Goal: Task Accomplishment & Management: Manage account settings

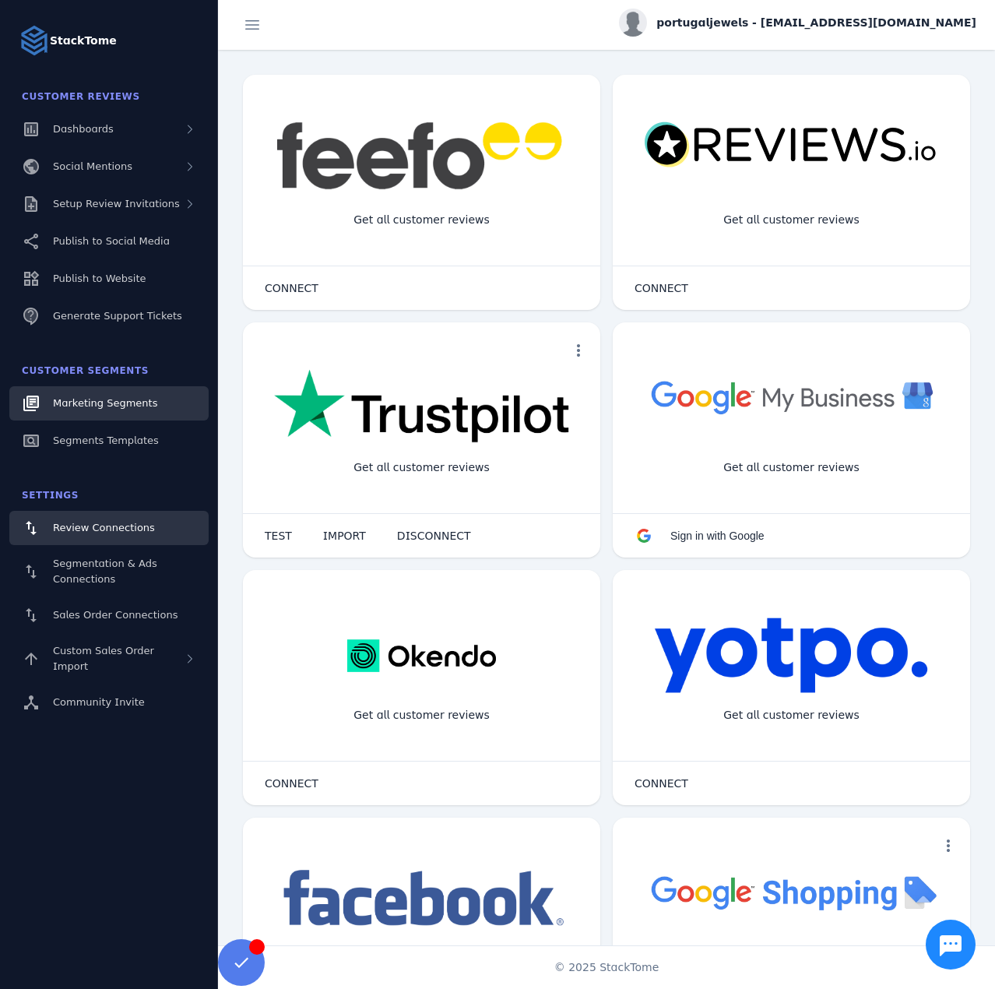
click at [99, 397] on span "Marketing Segments" at bounding box center [105, 403] width 104 height 12
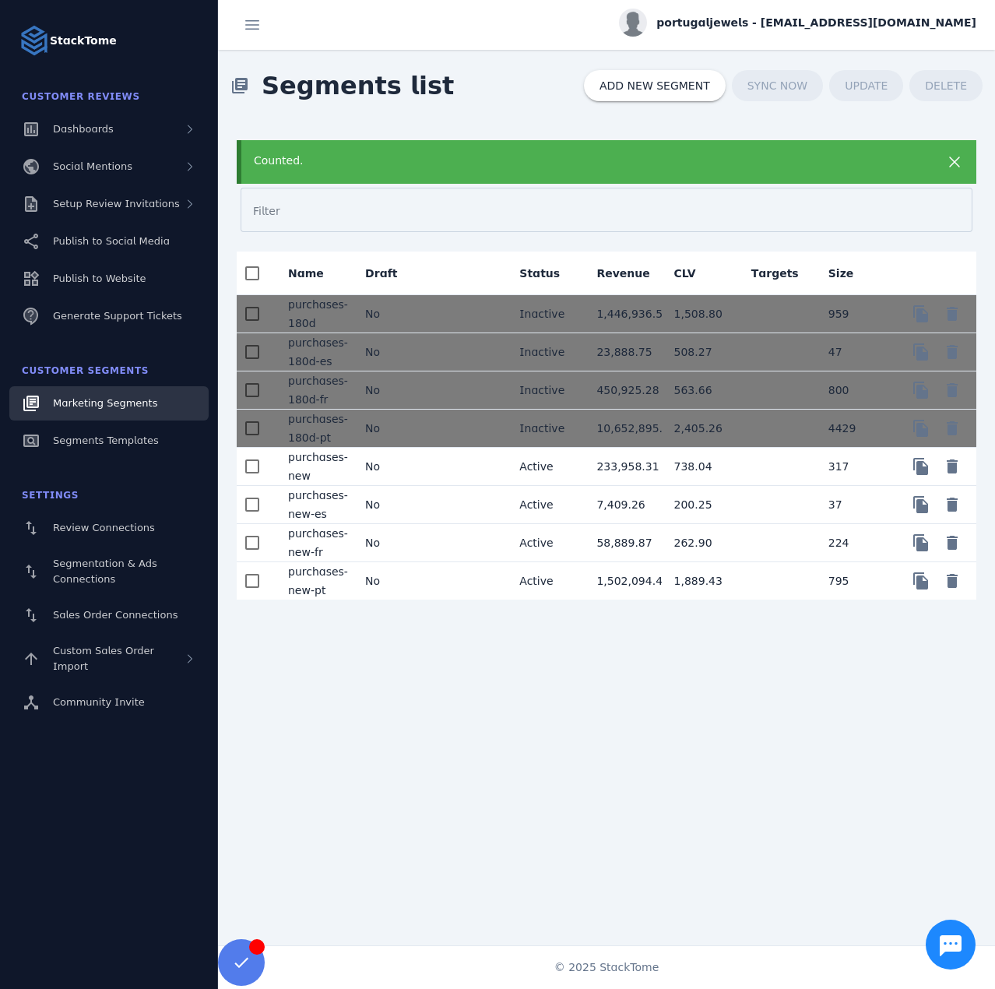
click at [406, 473] on mat-cell "No" at bounding box center [391, 467] width 77 height 38
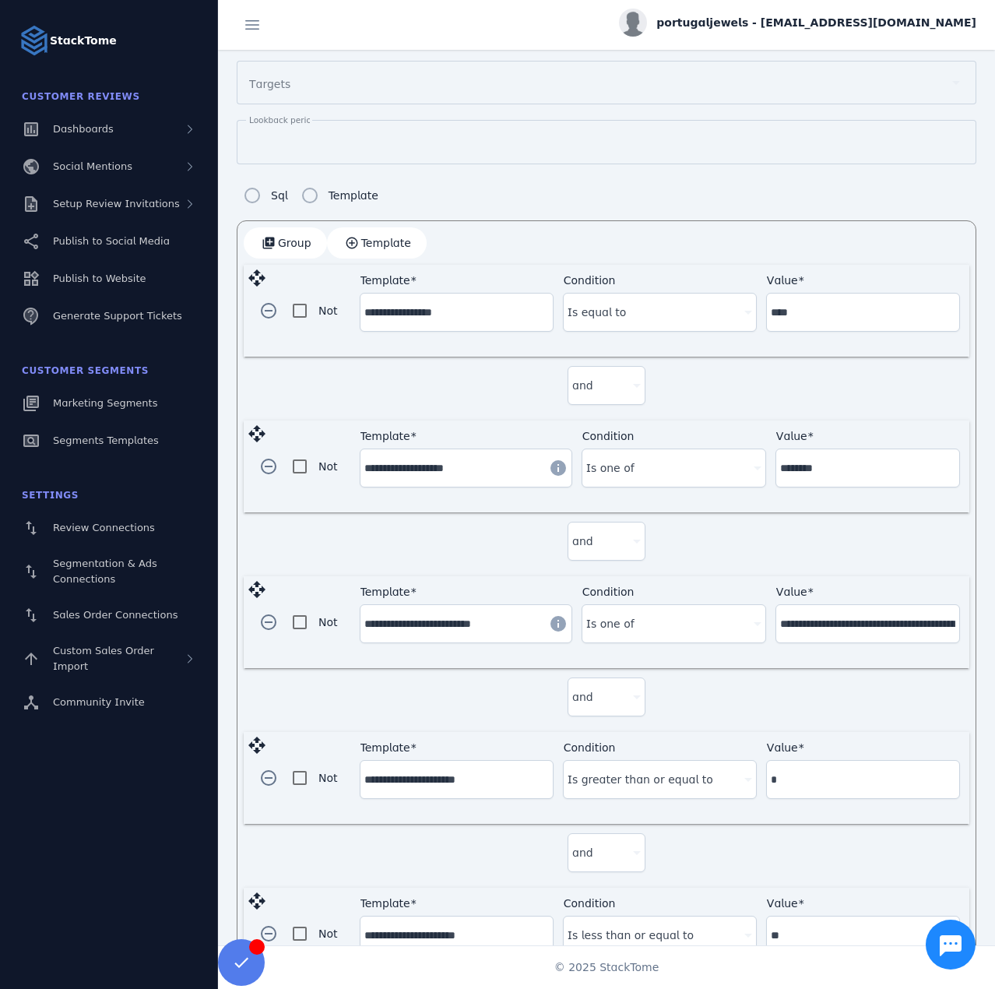
scroll to position [335, 0]
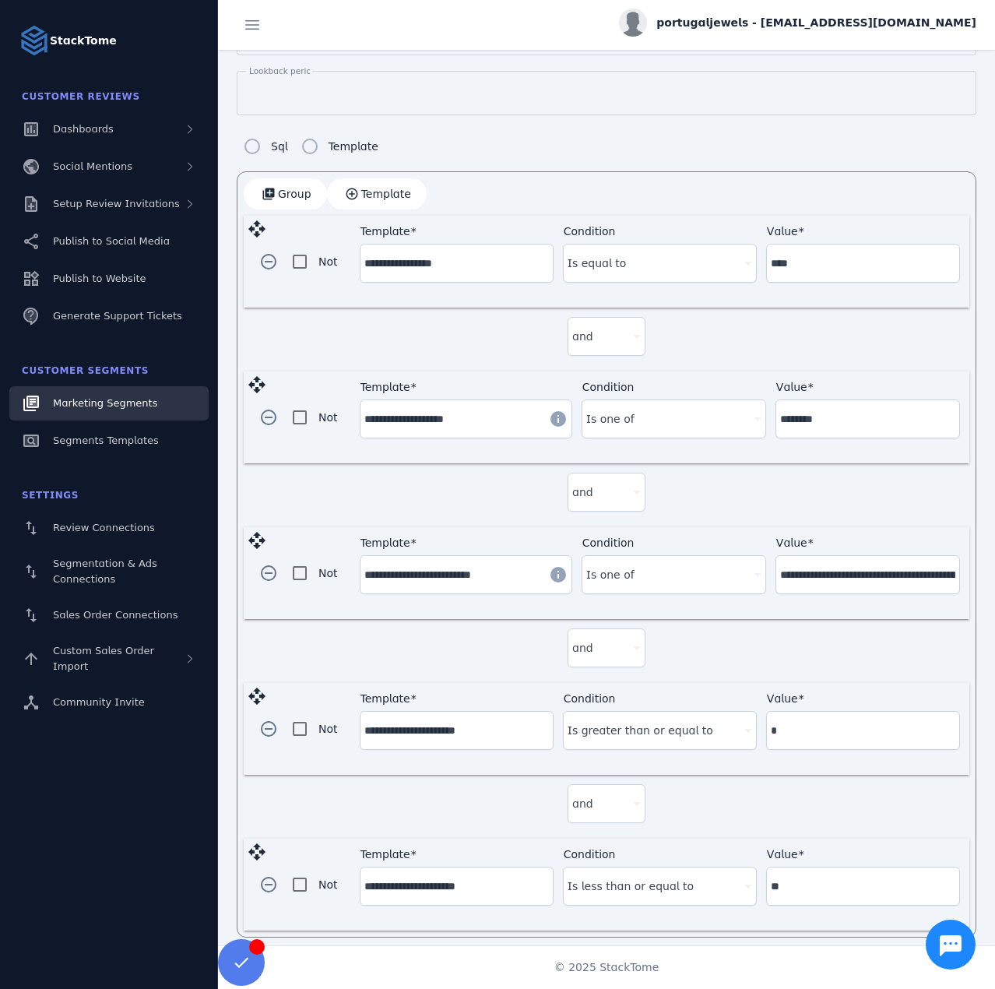
drag, startPoint x: 121, startPoint y: 438, endPoint x: 150, endPoint y: 406, distance: 43.0
click at [375, 199] on span "button" at bounding box center [377, 193] width 100 height 37
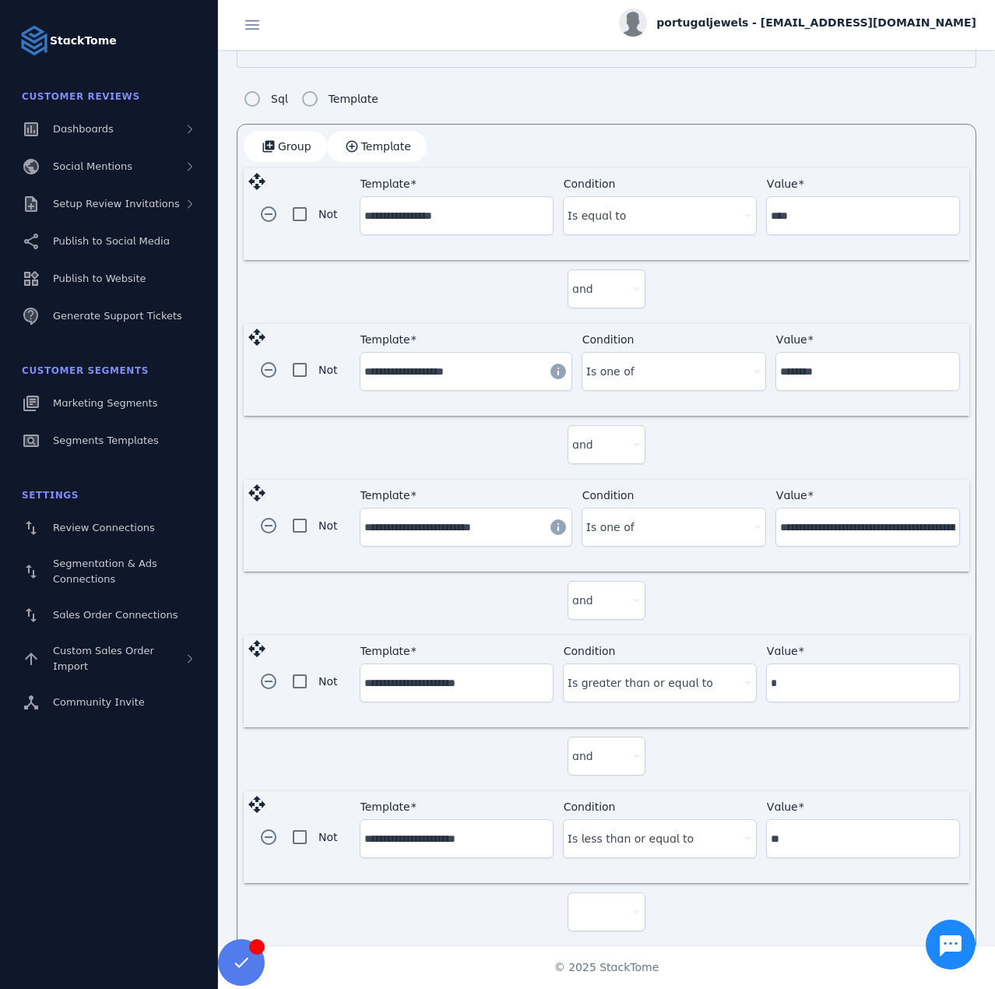
scroll to position [489, 0]
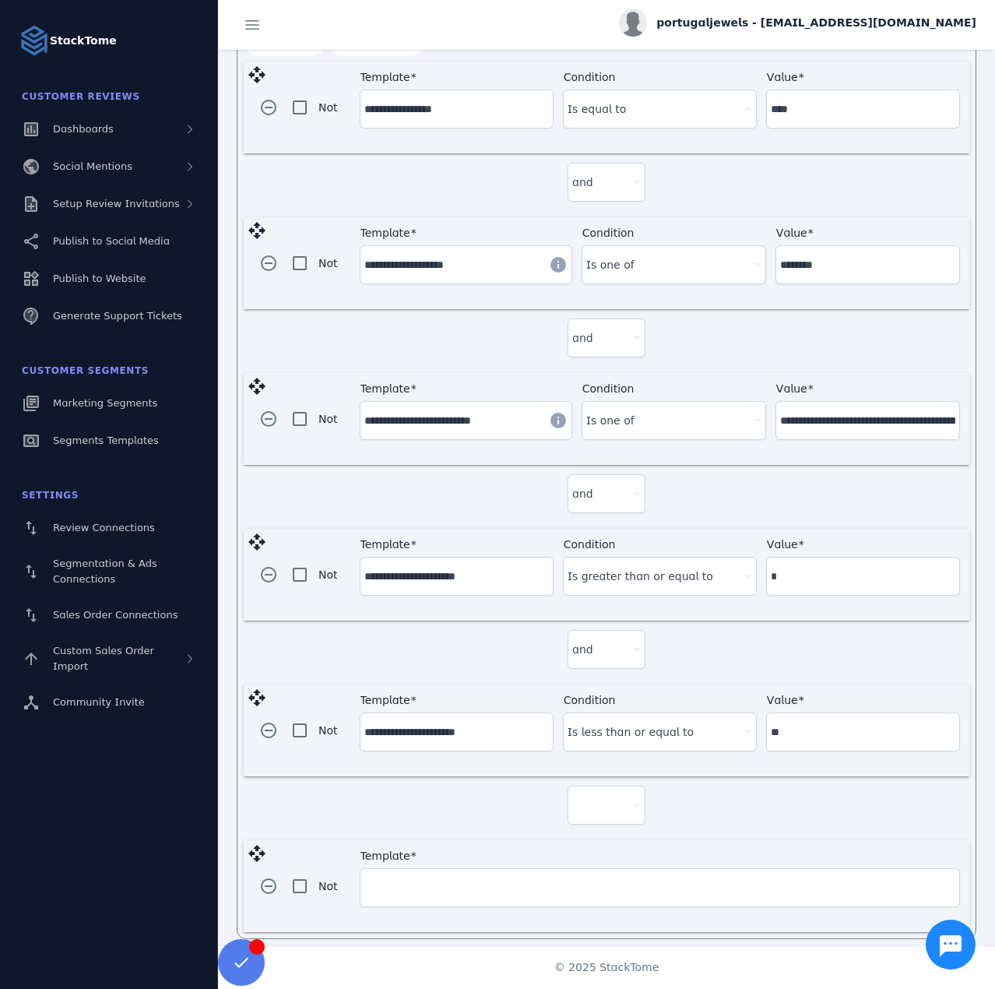
click at [610, 801] on div at bounding box center [599, 805] width 55 height 19
click at [606, 843] on mat-option "and" at bounding box center [604, 838] width 78 height 37
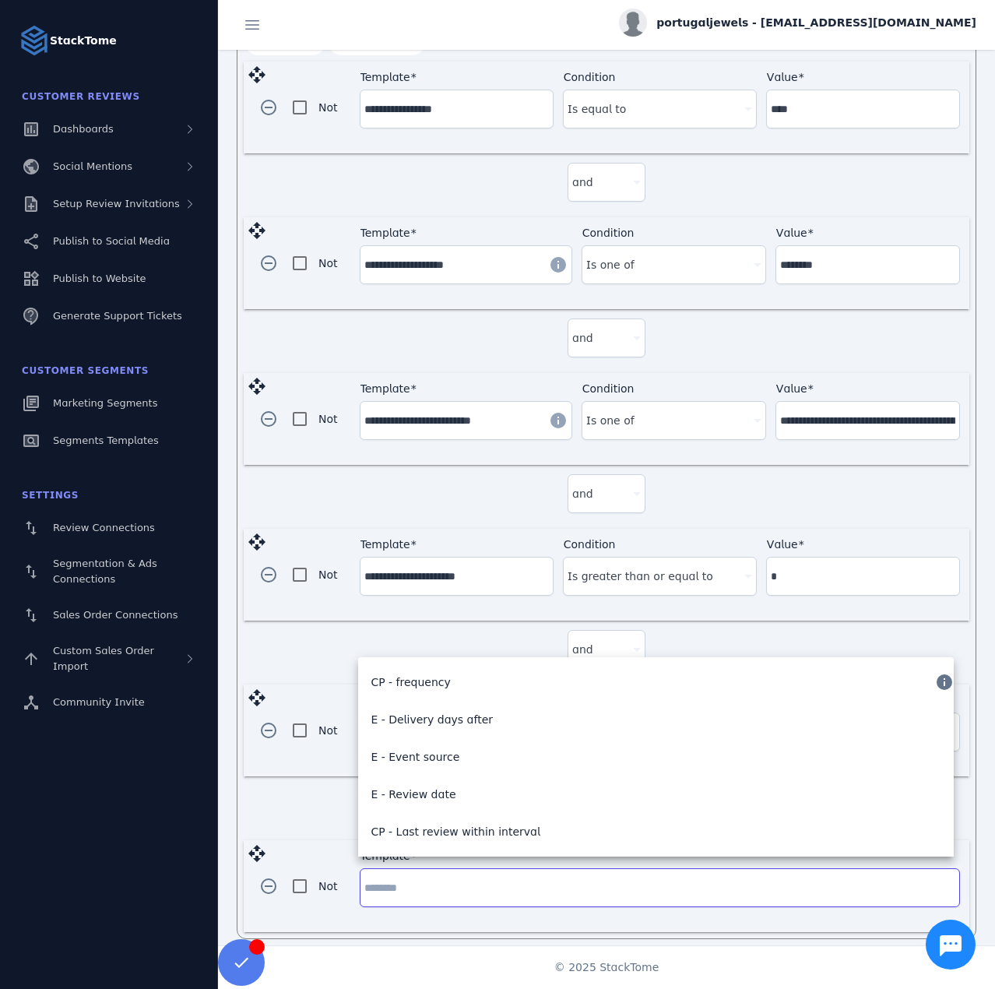
click at [466, 881] on input "Template" at bounding box center [659, 887] width 591 height 19
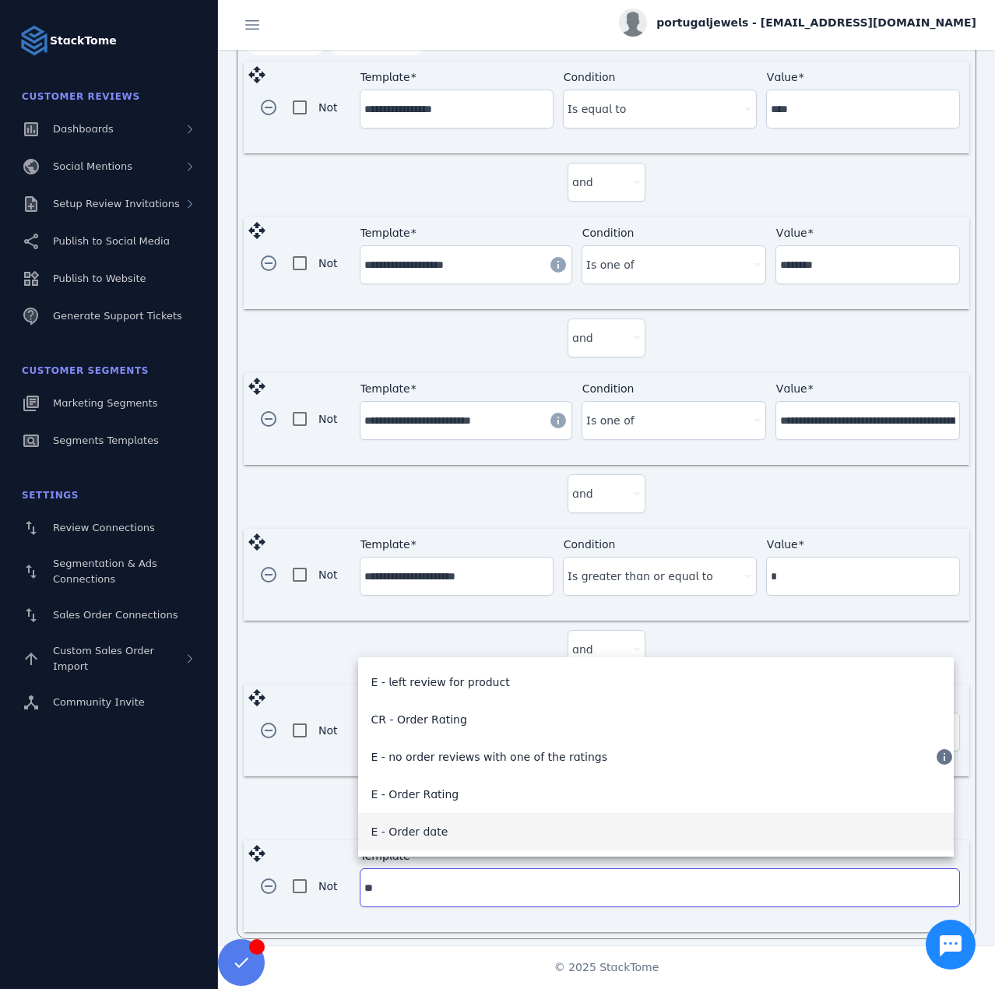
click at [442, 836] on mat-option "E - Order date" at bounding box center [656, 831] width 596 height 37
type input "**********"
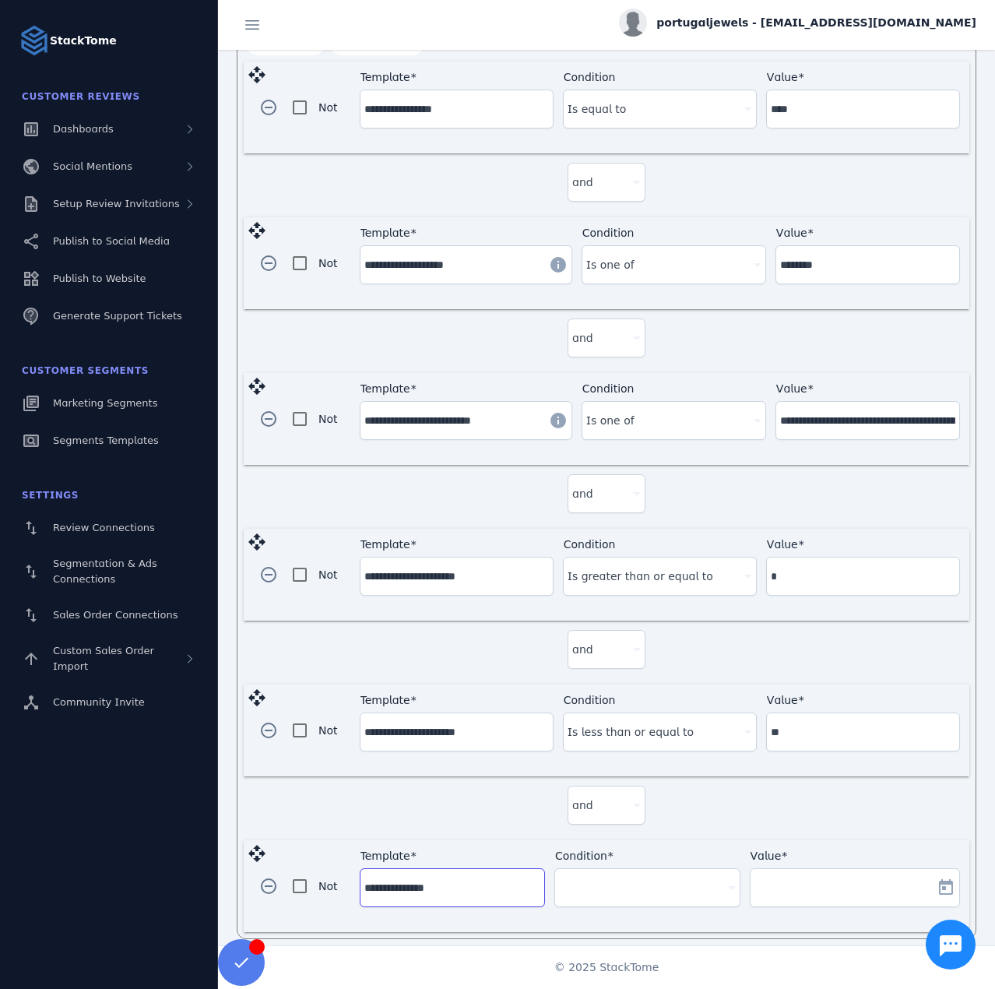
click at [660, 878] on div at bounding box center [640, 887] width 162 height 19
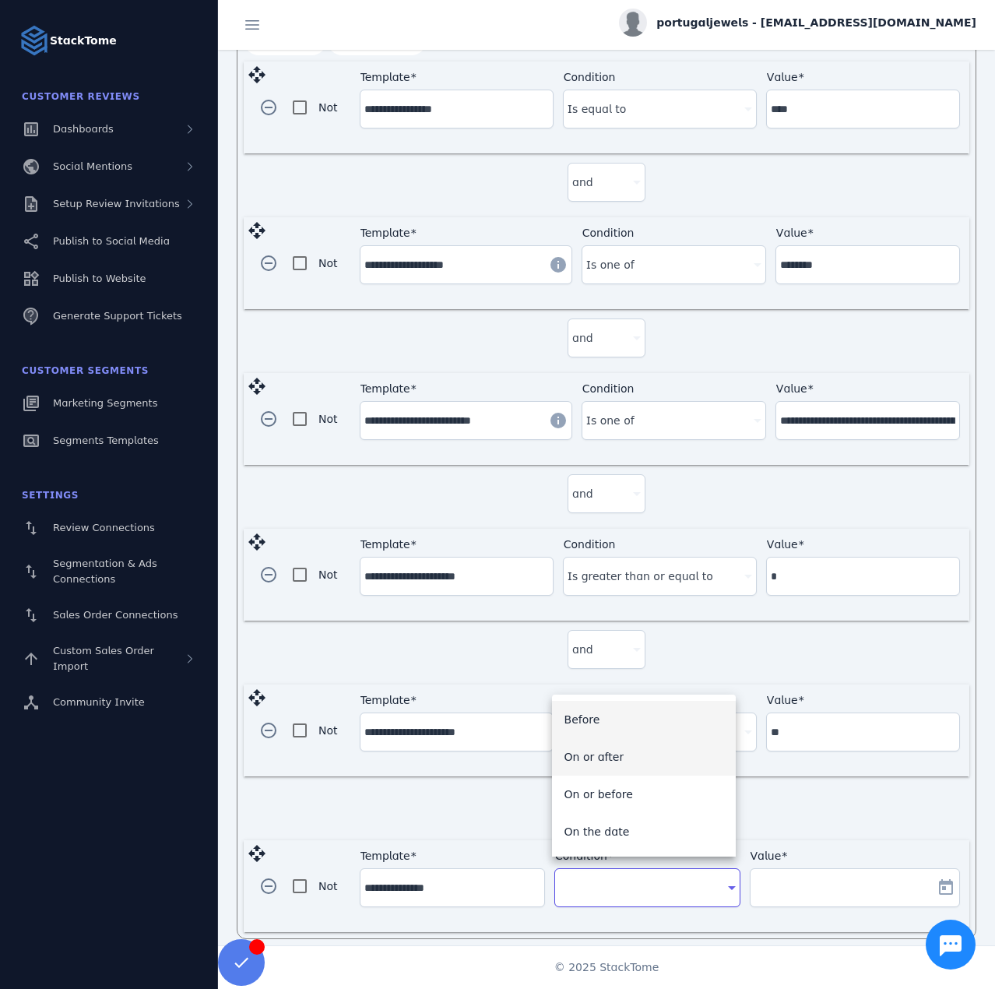
click at [624, 760] on mat-option "On or after" at bounding box center [644, 756] width 184 height 37
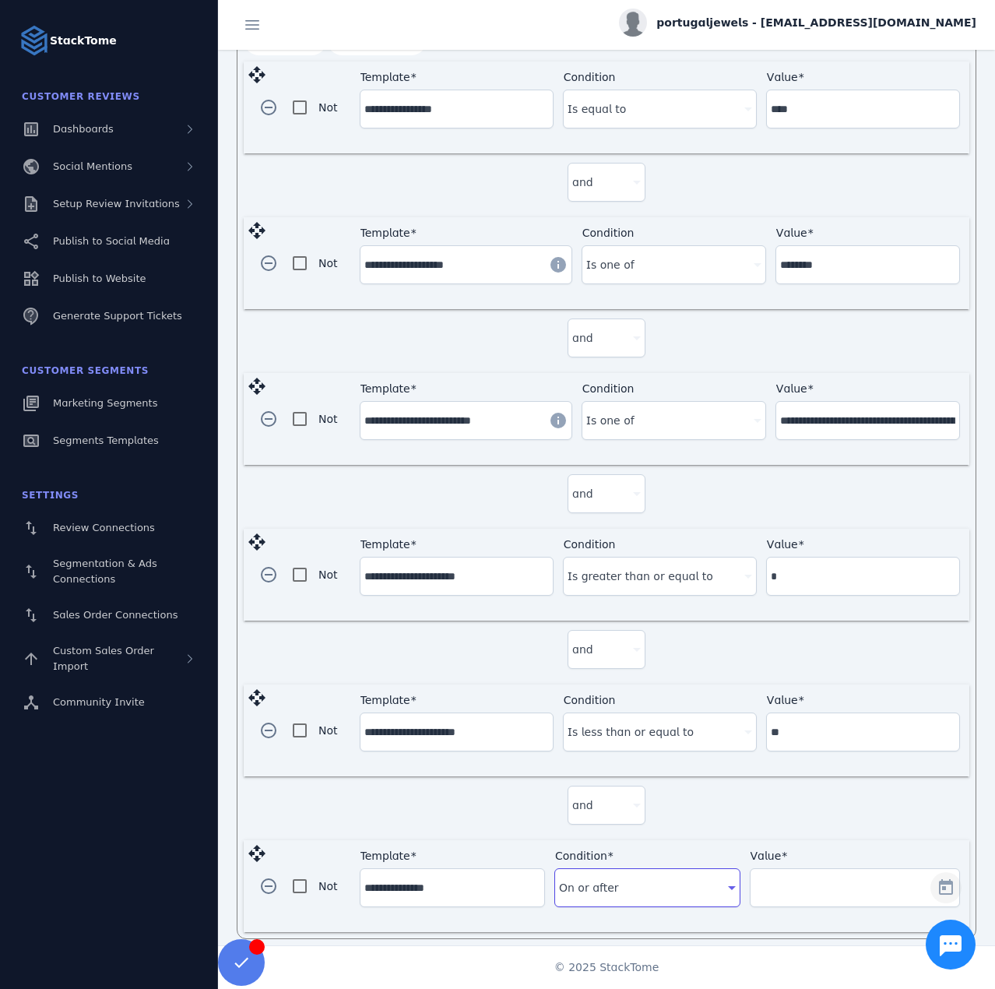
click at [944, 878] on span "Open calendar" at bounding box center [945, 887] width 37 height 37
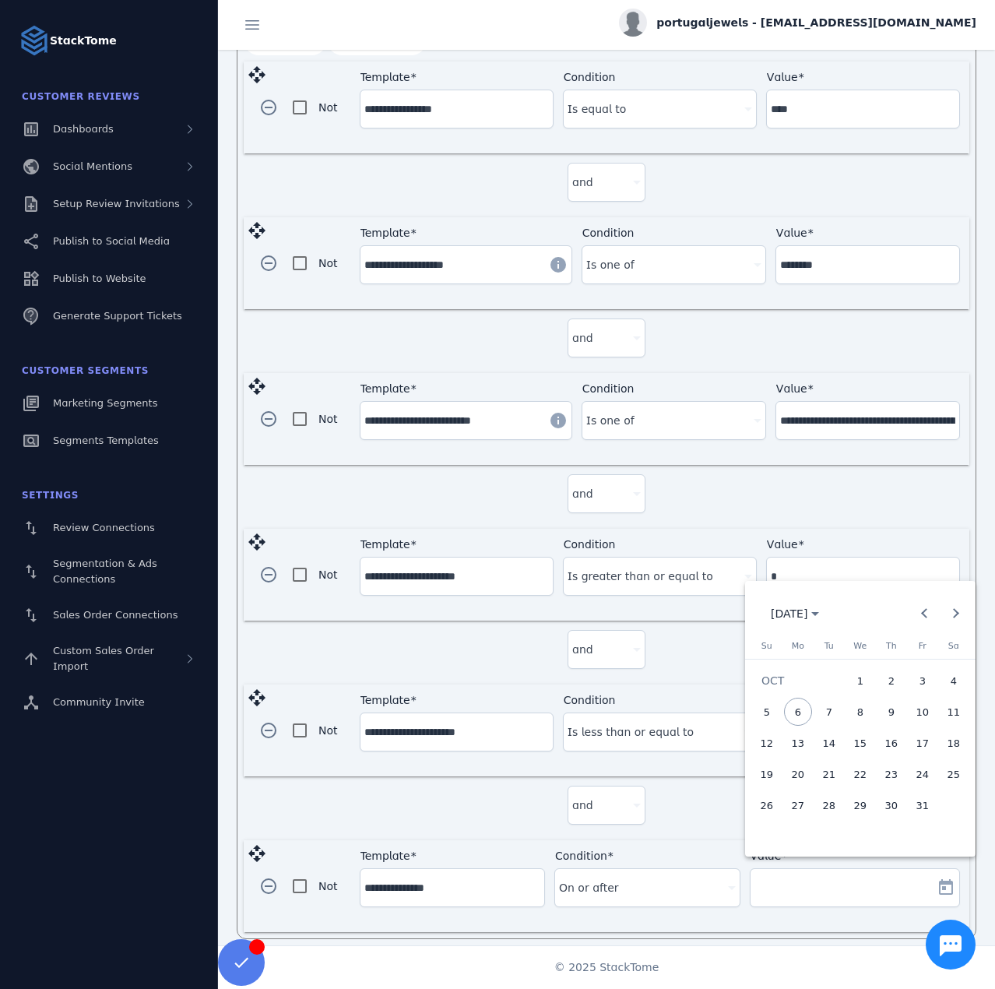
click at [899, 683] on span "2" at bounding box center [892, 681] width 28 height 28
type input "**********"
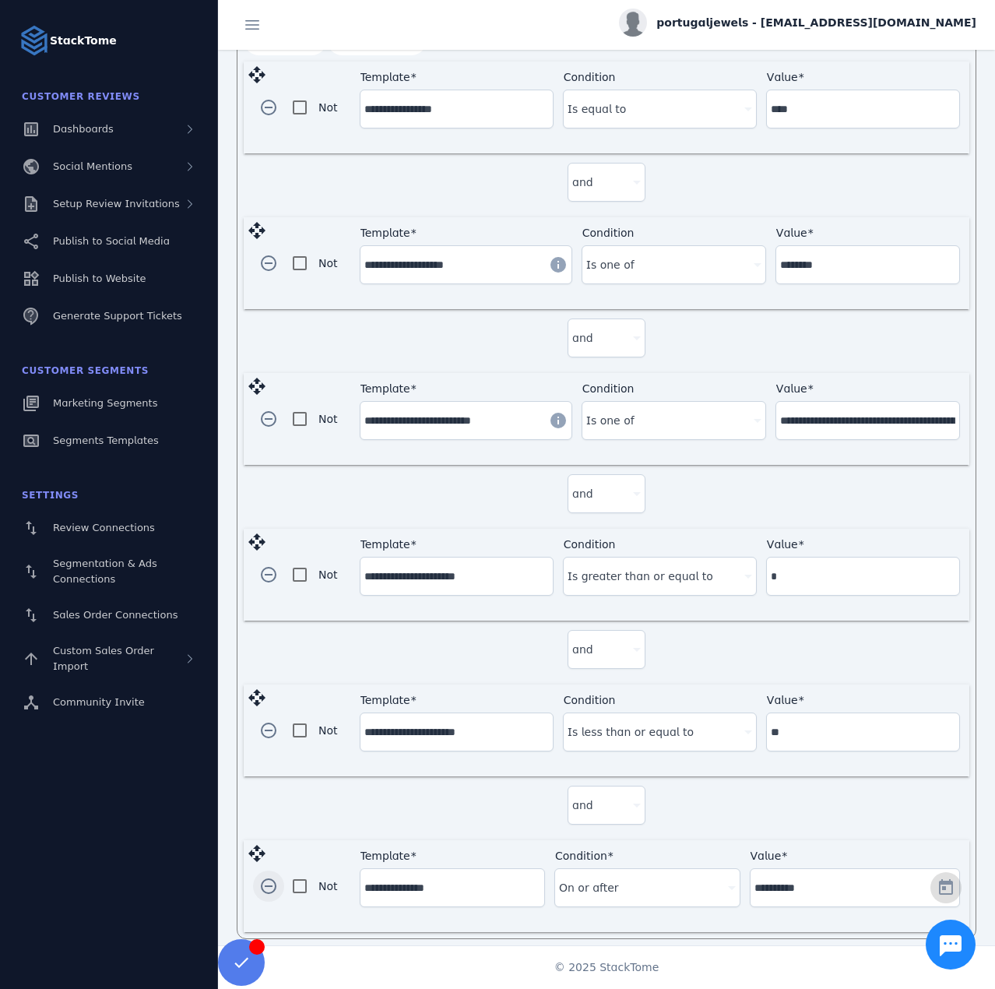
click at [262, 879] on span "button" at bounding box center [268, 885] width 37 height 37
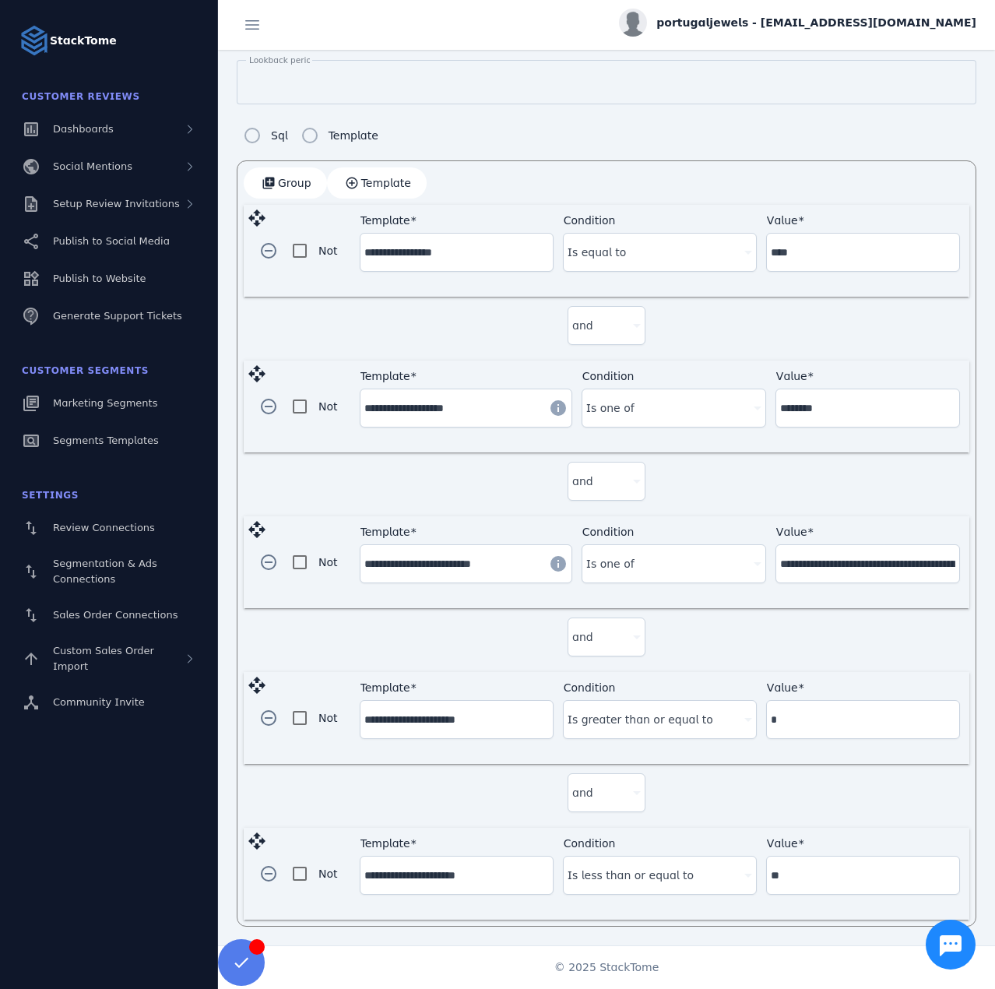
scroll to position [335, 0]
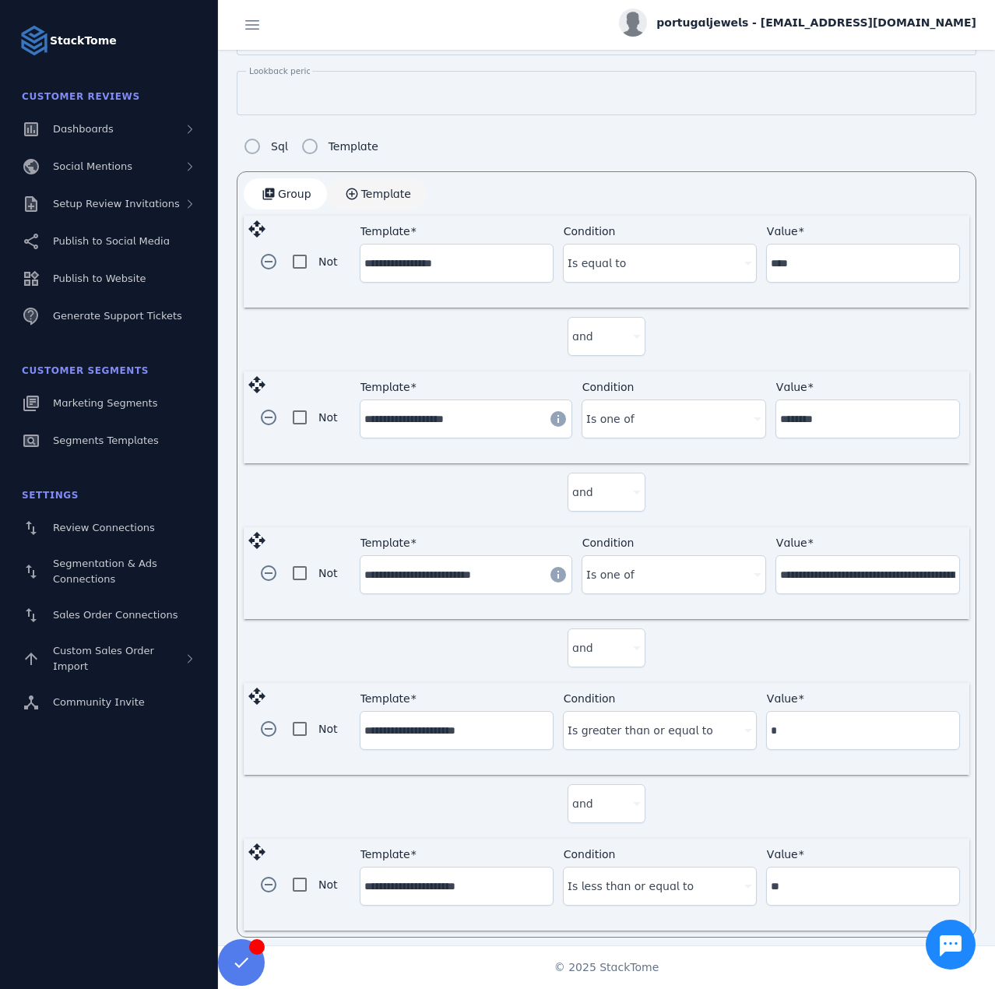
click at [368, 192] on span "Template" at bounding box center [386, 193] width 50 height 11
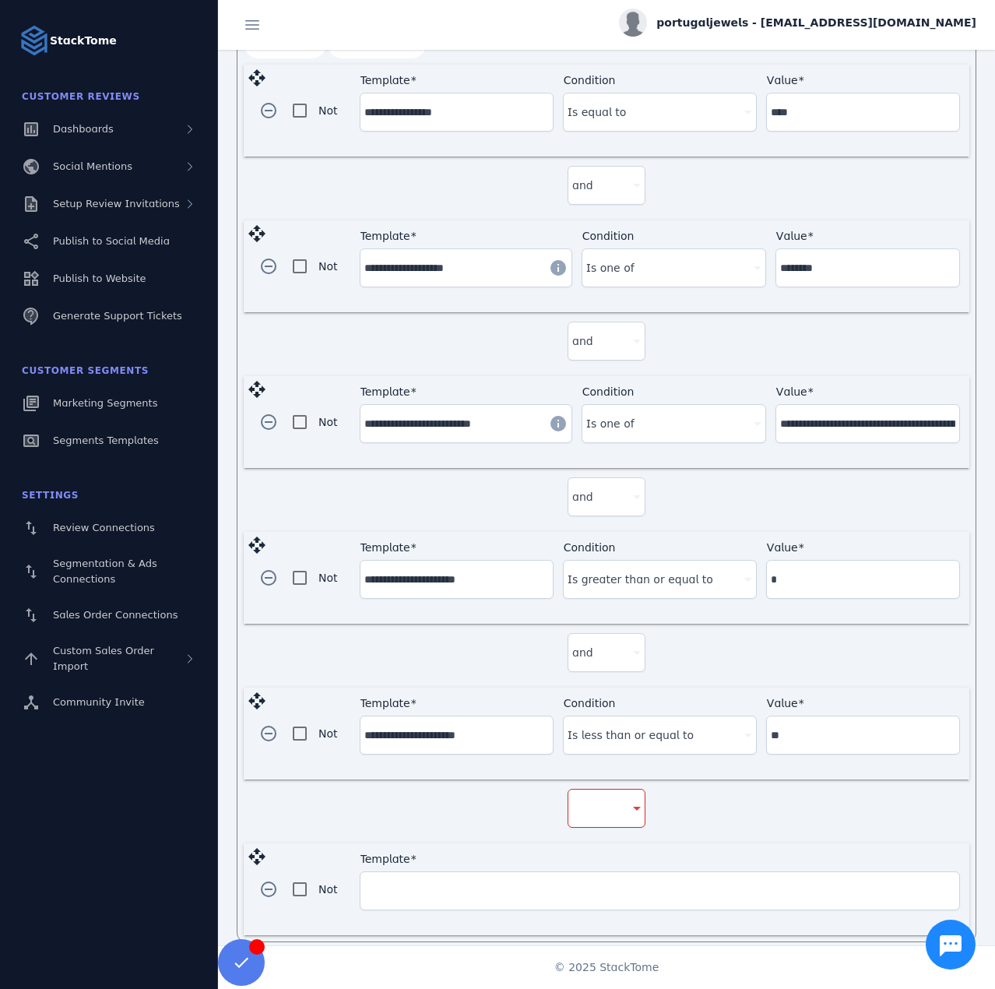
scroll to position [489, 0]
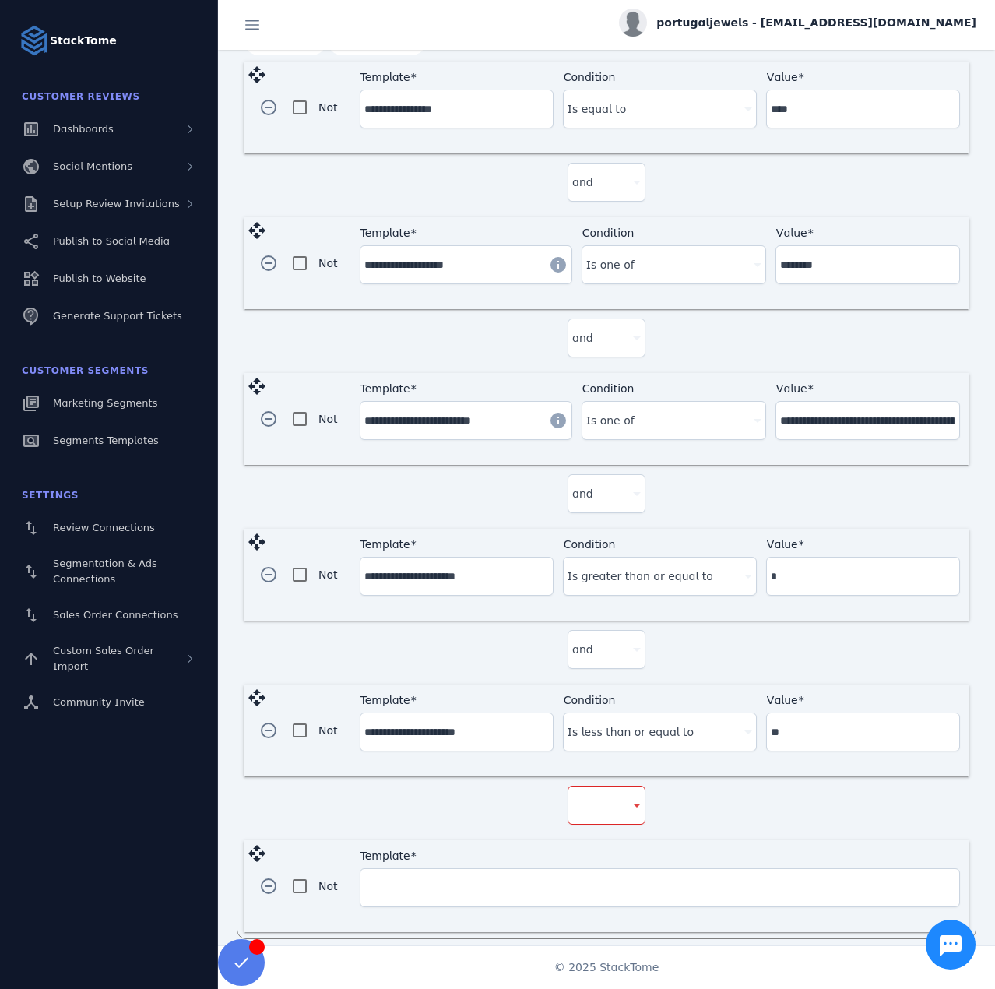
click at [600, 825] on mat-error at bounding box center [607, 833] width 78 height 16
click at [587, 797] on div at bounding box center [599, 805] width 55 height 19
click at [598, 841] on mat-option "and" at bounding box center [604, 838] width 78 height 37
click at [438, 886] on div "Template" at bounding box center [659, 887] width 591 height 37
click at [300, 874] on div "remove_circle_outline Not Template ****" at bounding box center [607, 886] width 726 height 92
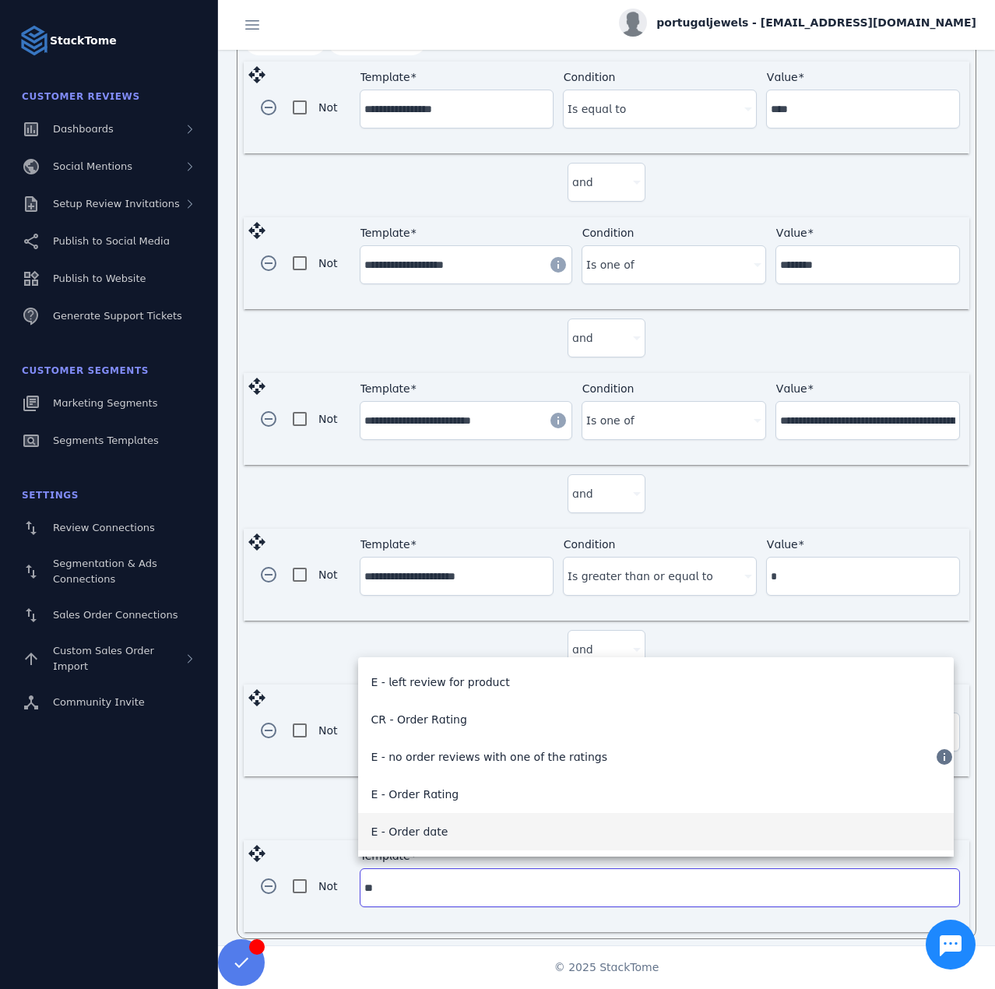
click at [429, 828] on span "E - Order date" at bounding box center [409, 831] width 77 height 19
type input "**********"
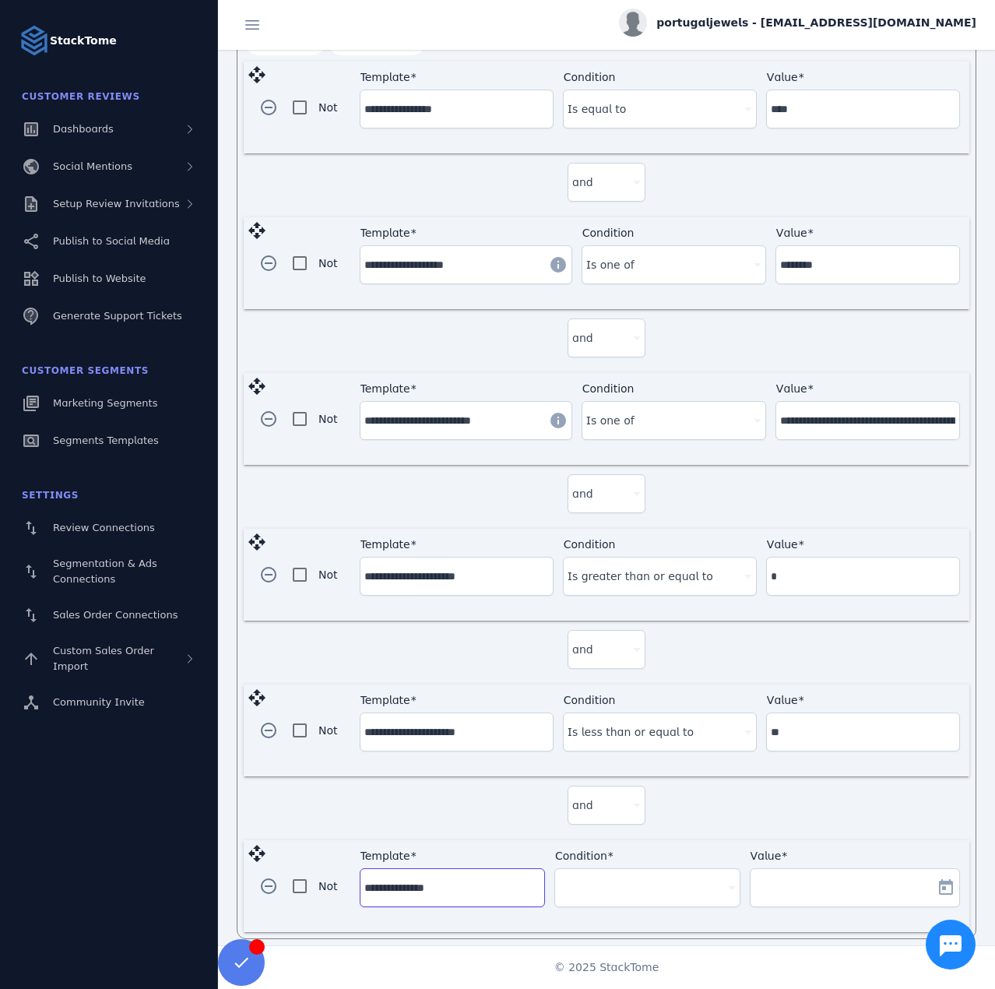
click at [664, 886] on div "Condition" at bounding box center [647, 887] width 176 height 37
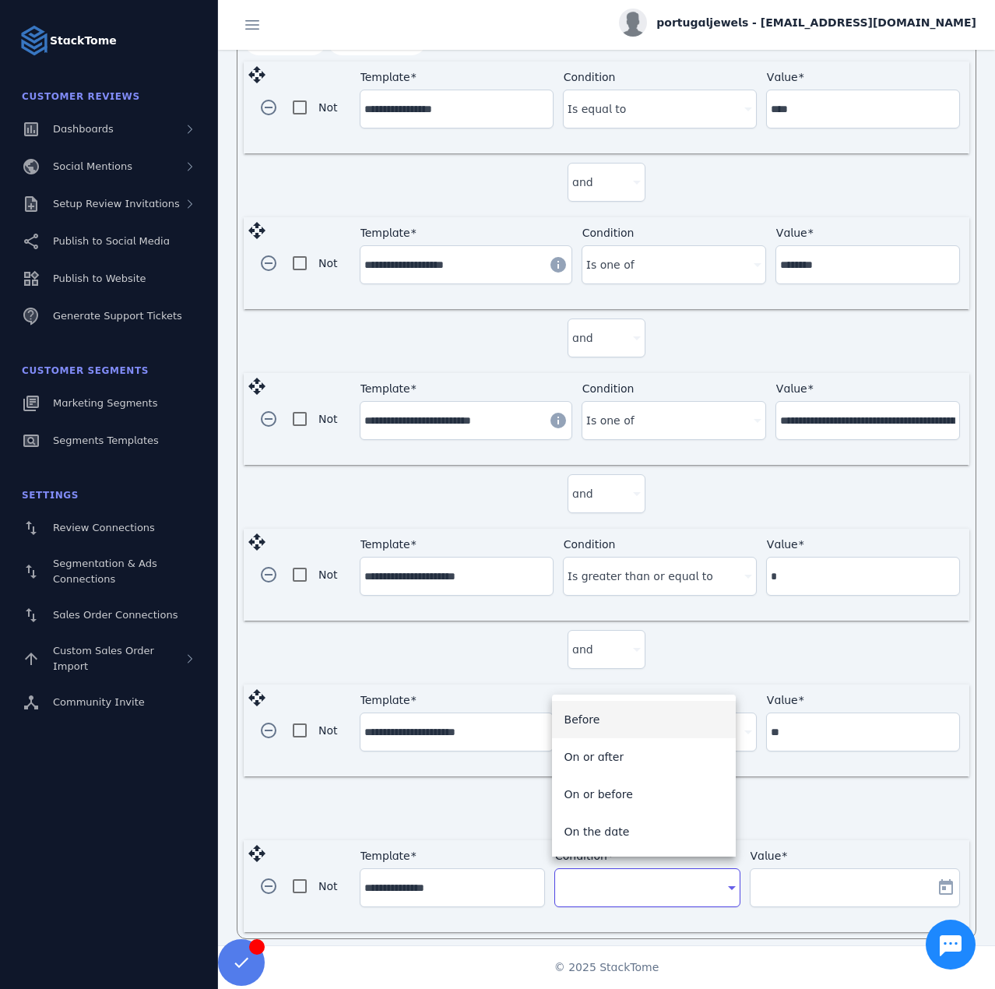
drag, startPoint x: 624, startPoint y: 769, endPoint x: 788, endPoint y: 831, distance: 175.0
click at [624, 768] on mat-option "On or after" at bounding box center [644, 756] width 184 height 37
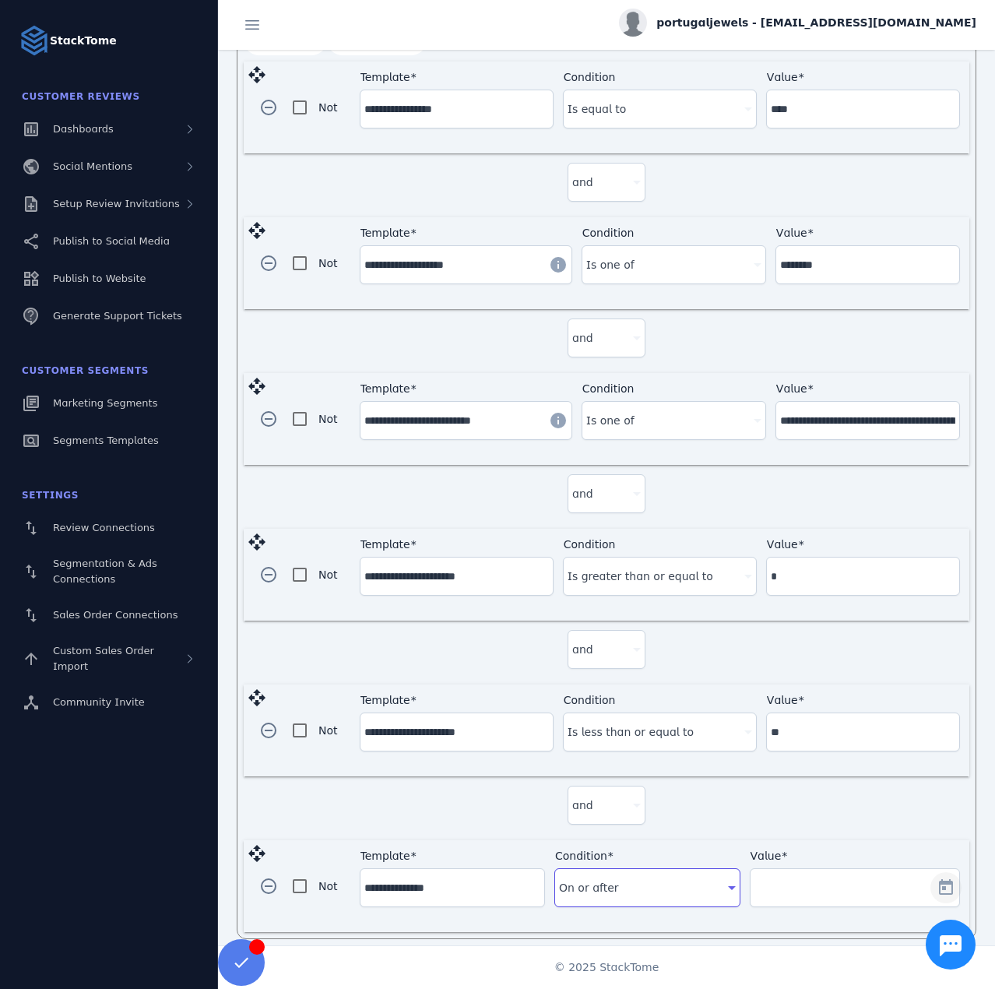
click at [930, 871] on span "Open calendar" at bounding box center [945, 887] width 37 height 37
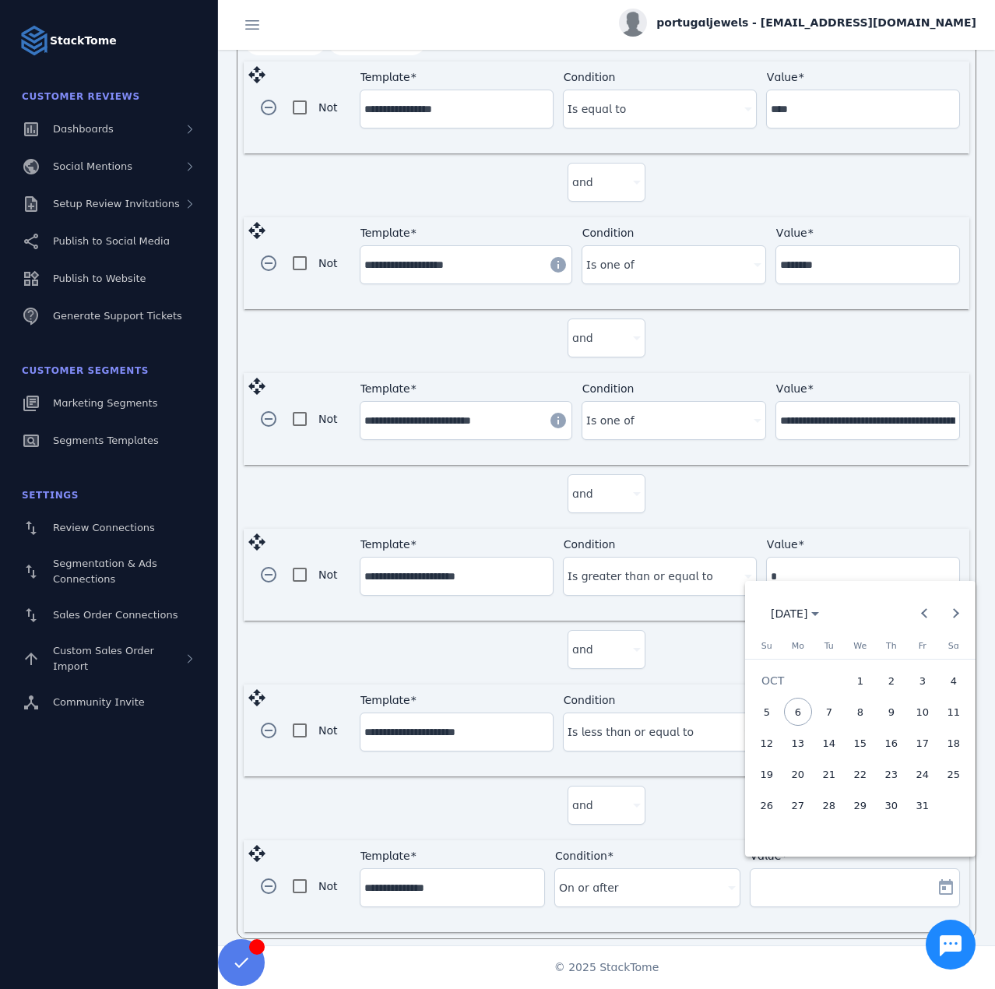
click at [891, 688] on span "2" at bounding box center [892, 681] width 28 height 28
type input "**********"
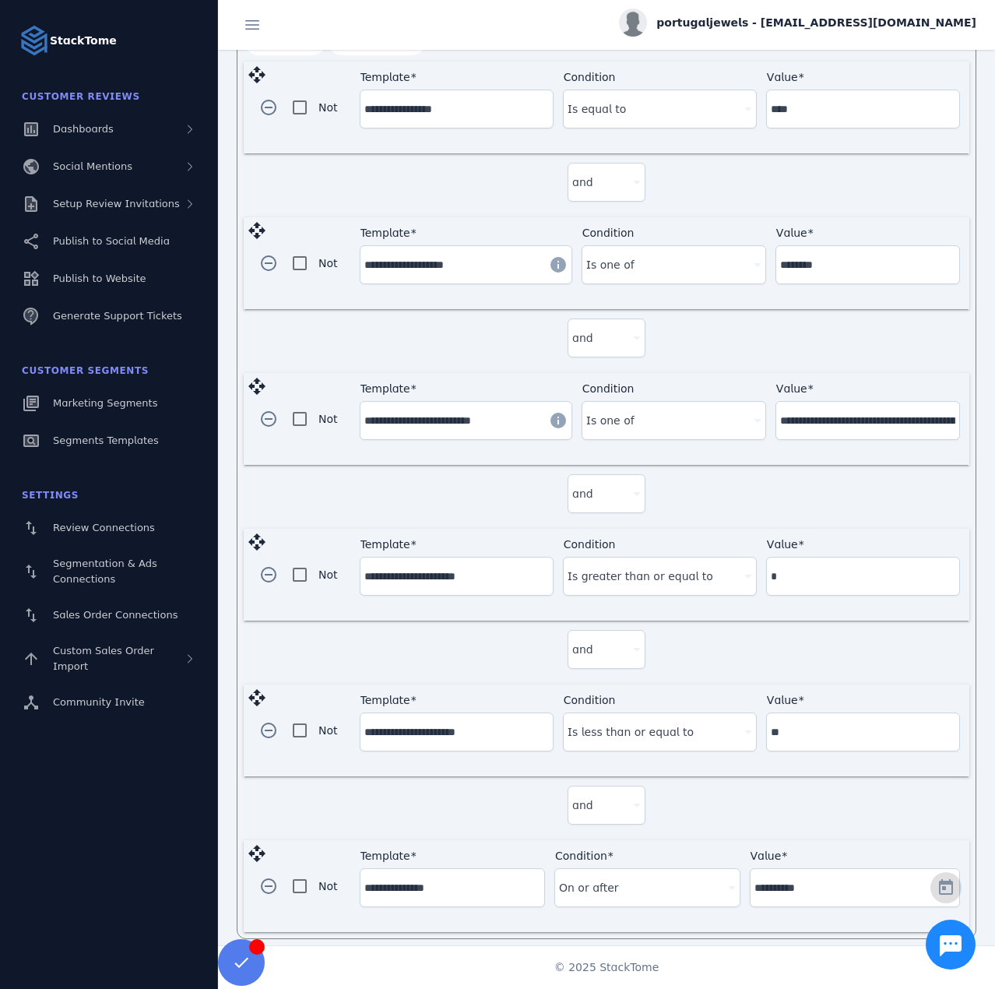
scroll to position [0, 0]
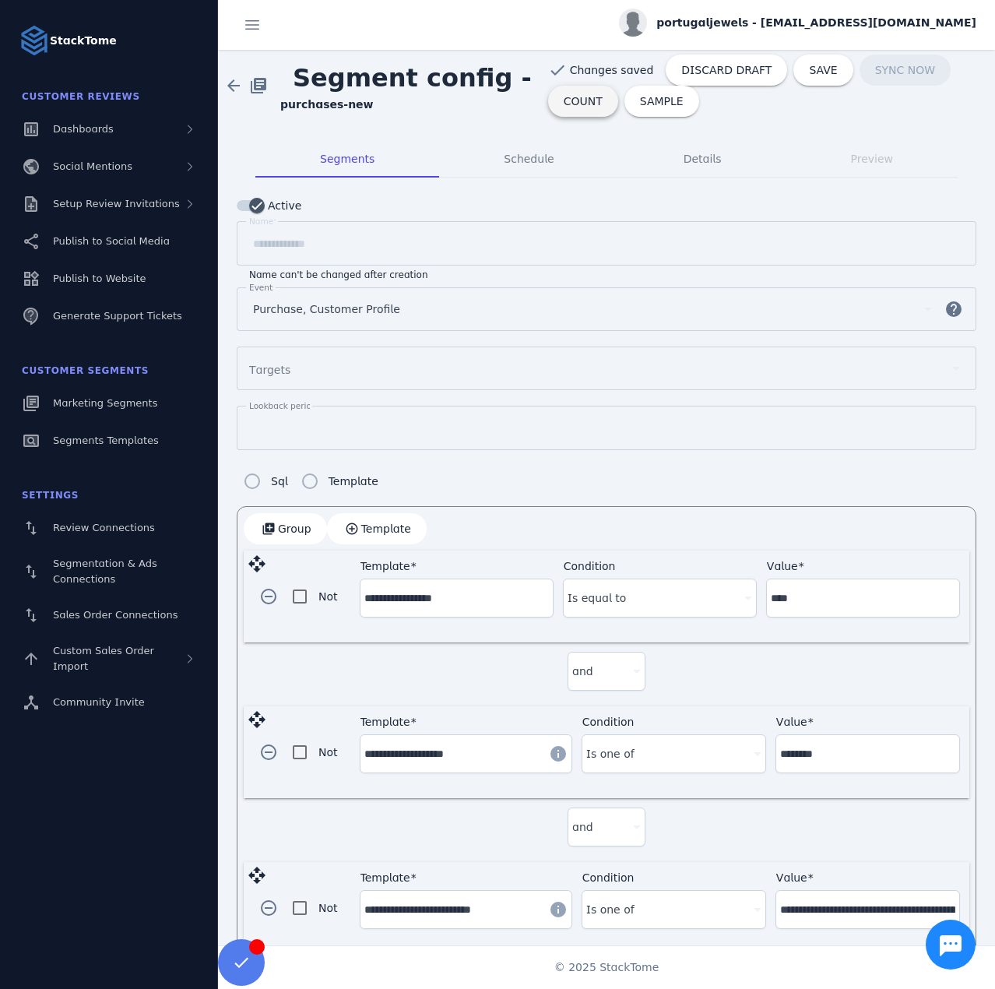
click at [564, 100] on span "COUNT" at bounding box center [583, 101] width 39 height 11
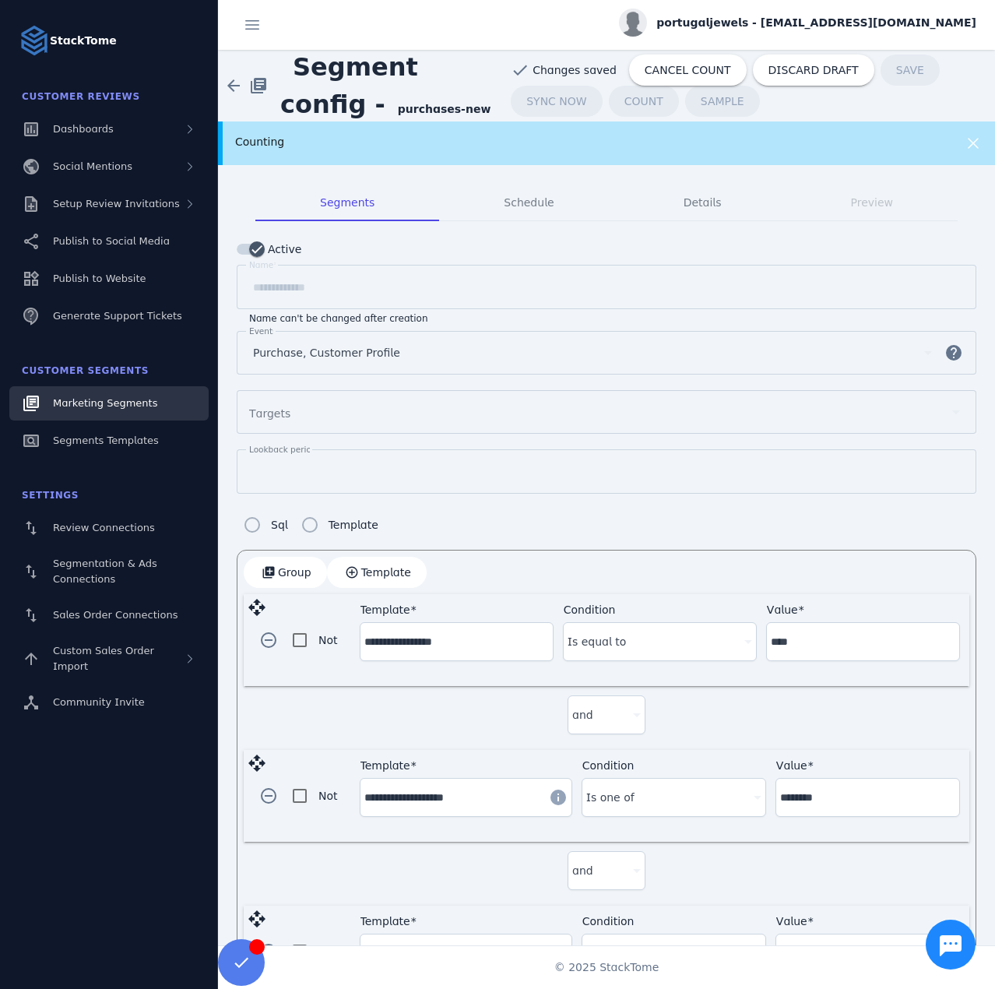
drag, startPoint x: 77, startPoint y: 410, endPoint x: 98, endPoint y: 393, distance: 26.6
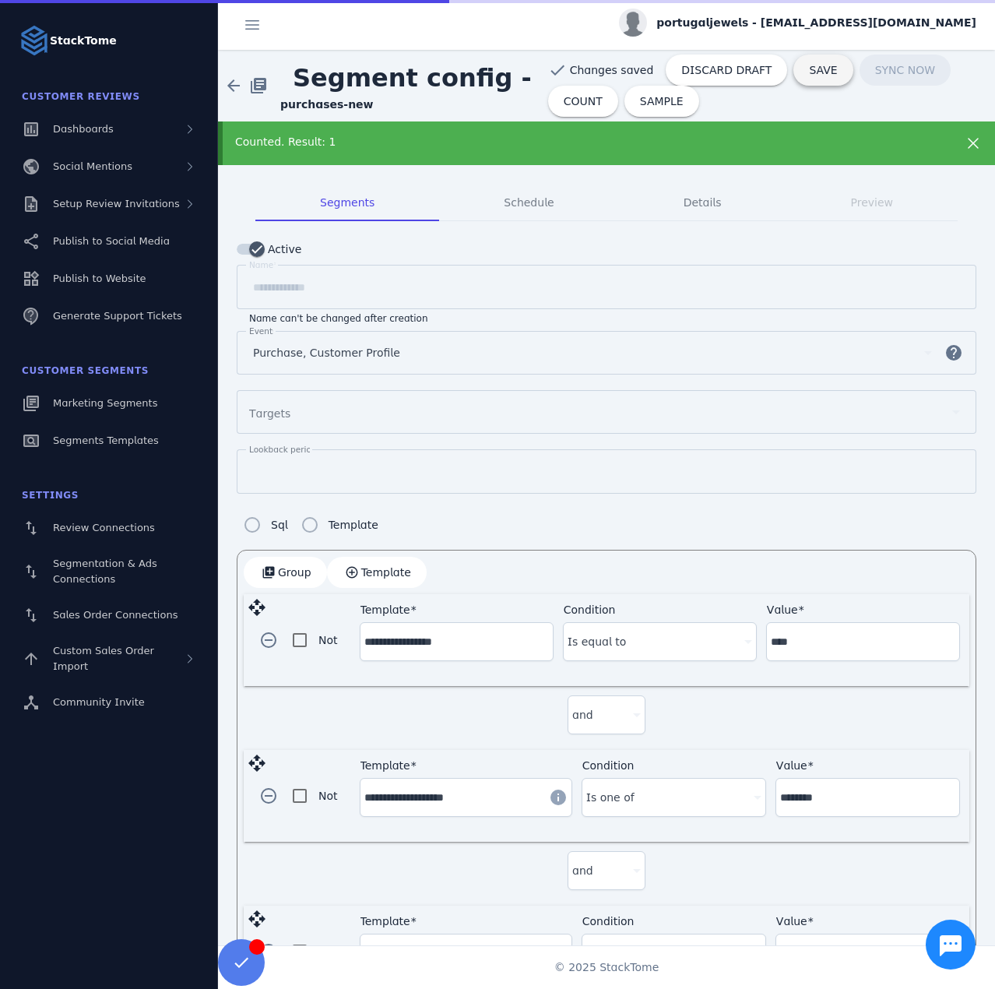
click at [809, 69] on span "SAVE" at bounding box center [823, 70] width 28 height 11
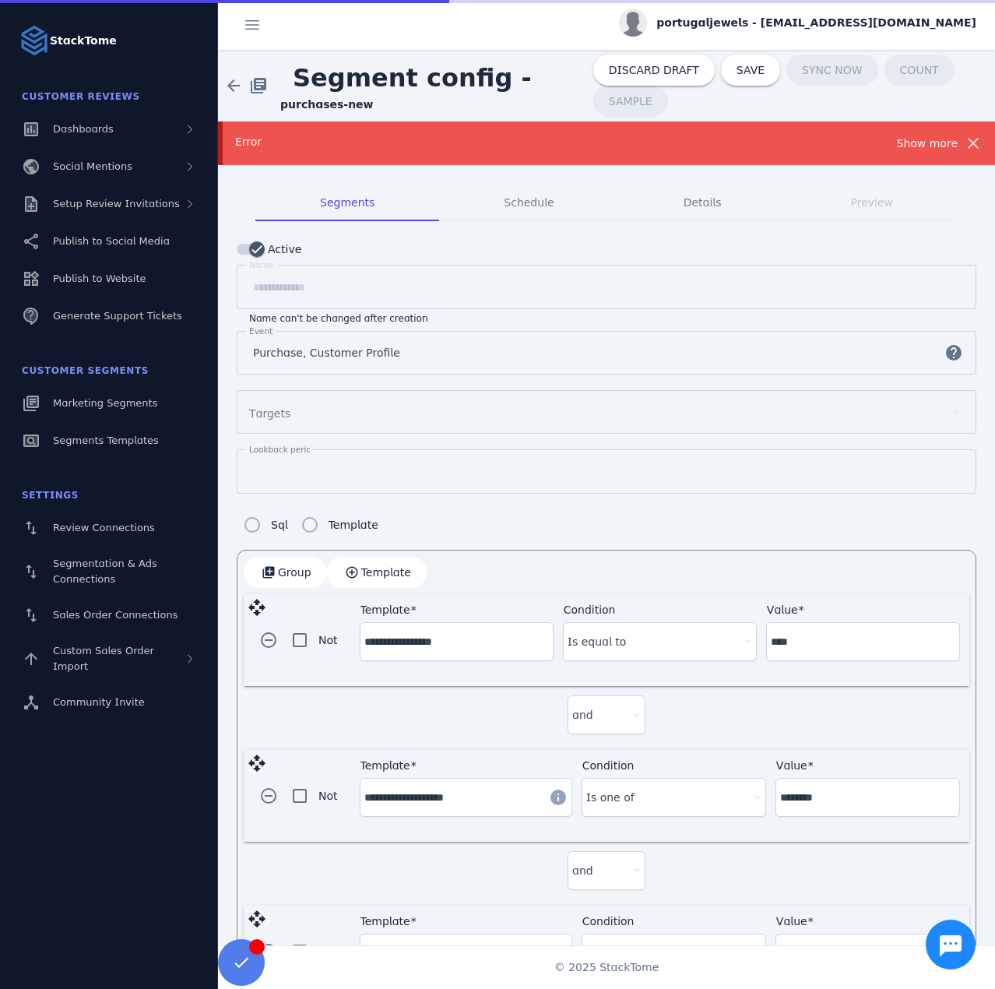
click at [911, 153] on div "Error Show more" at bounding box center [606, 143] width 777 height 44
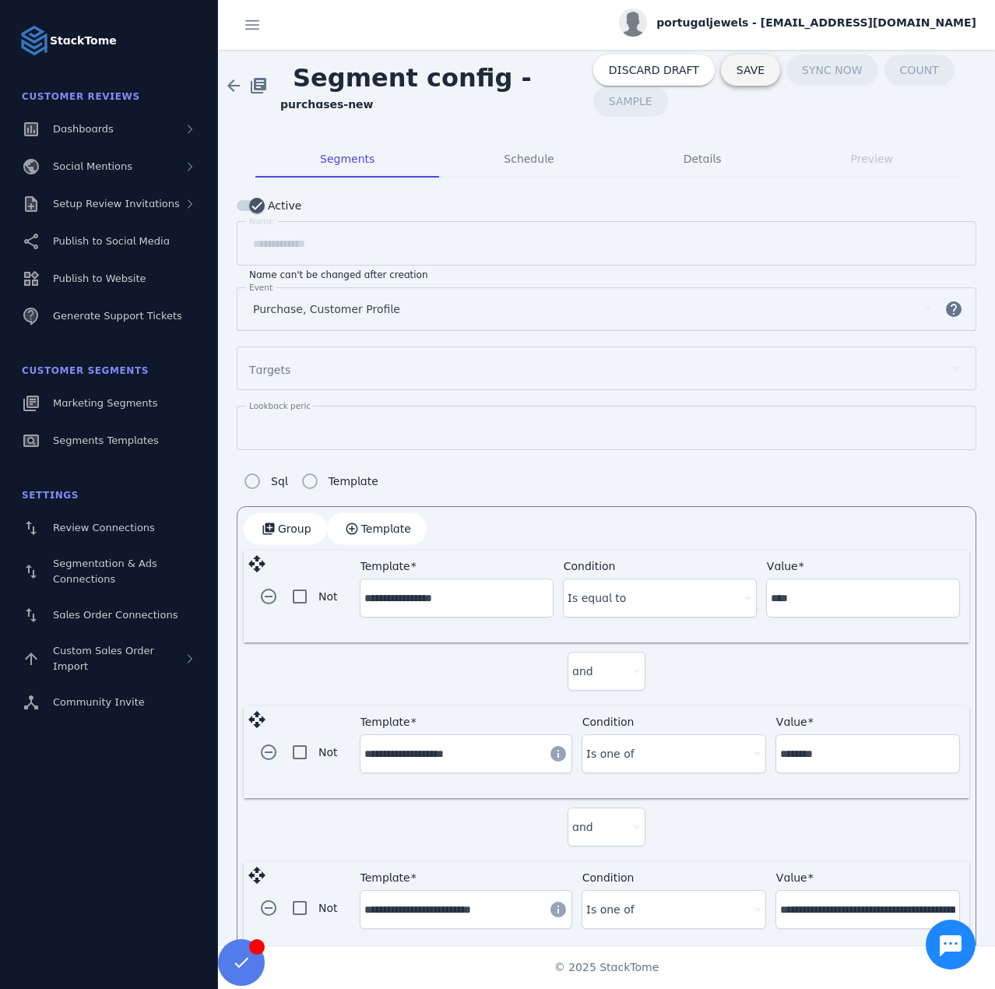
click at [737, 65] on span "SAVE" at bounding box center [751, 70] width 28 height 11
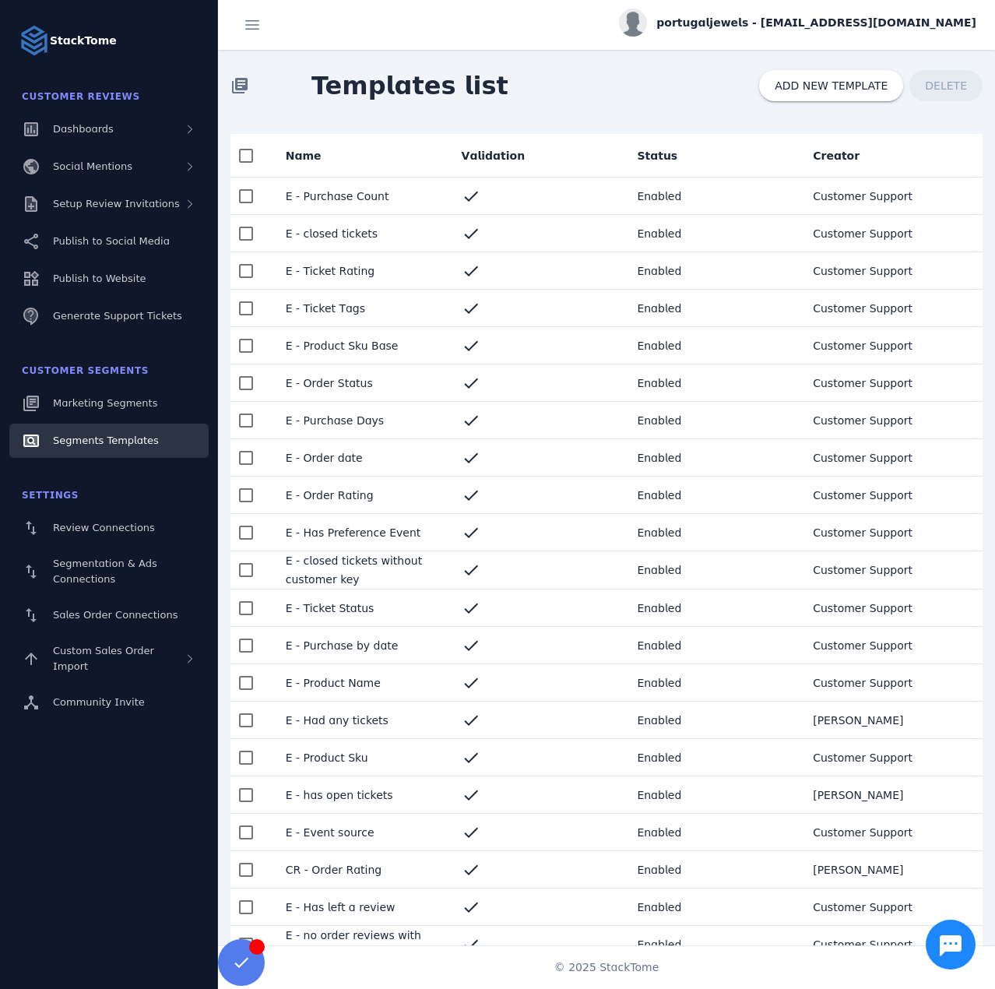
click at [357, 455] on mat-cell "E - Order date" at bounding box center [361, 457] width 176 height 37
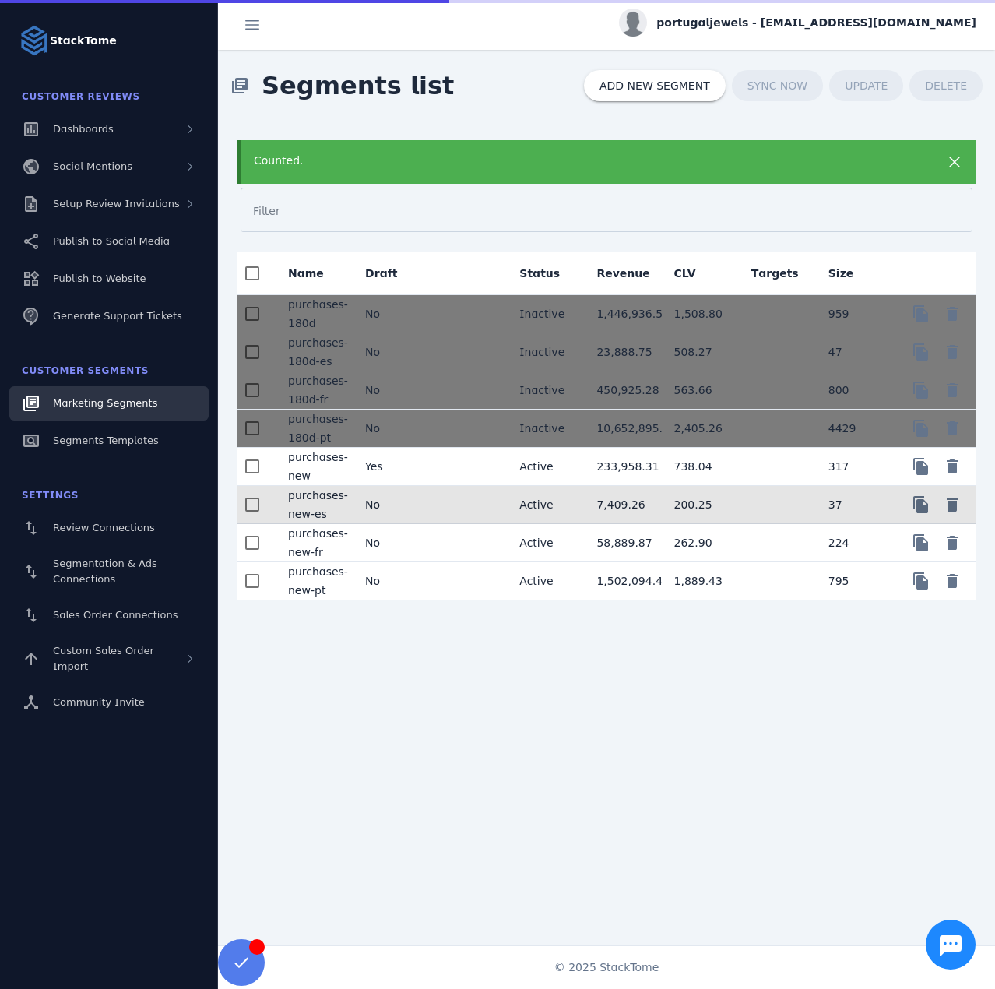
click at [432, 502] on mat-cell at bounding box center [468, 505] width 77 height 38
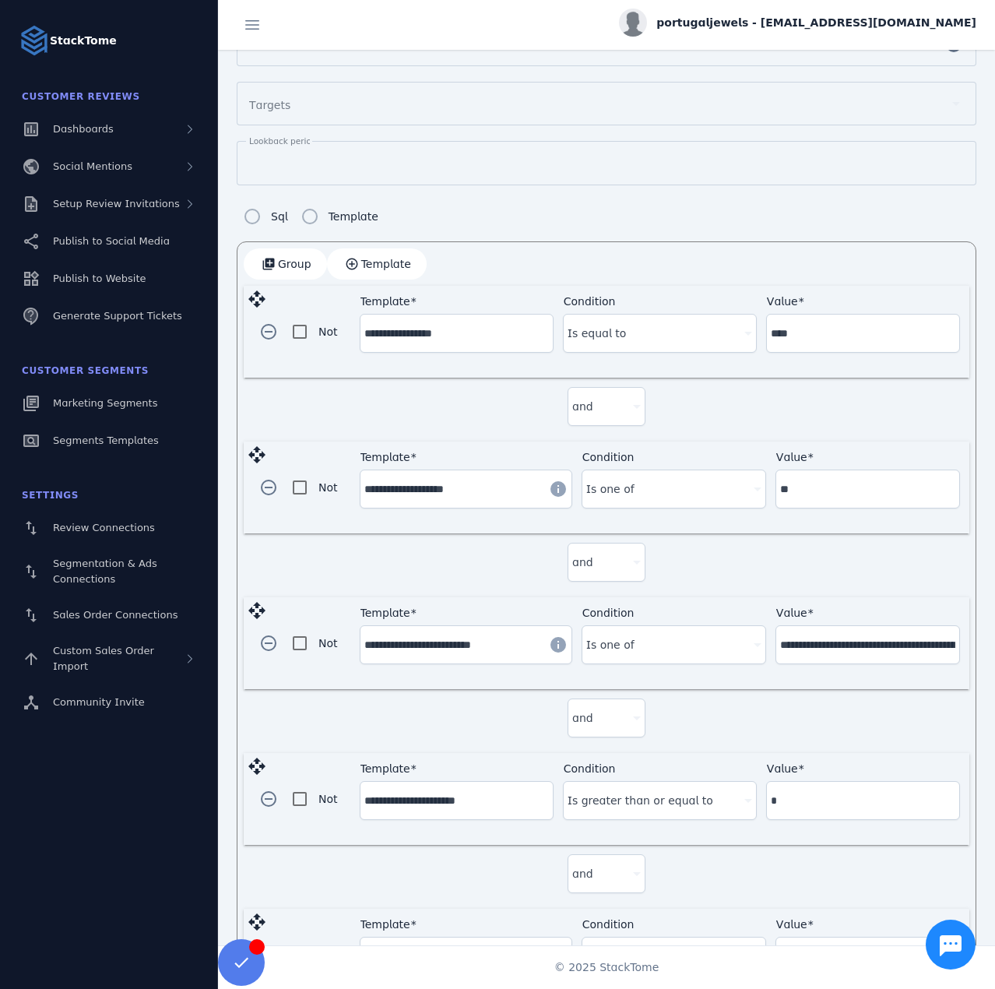
scroll to position [335, 0]
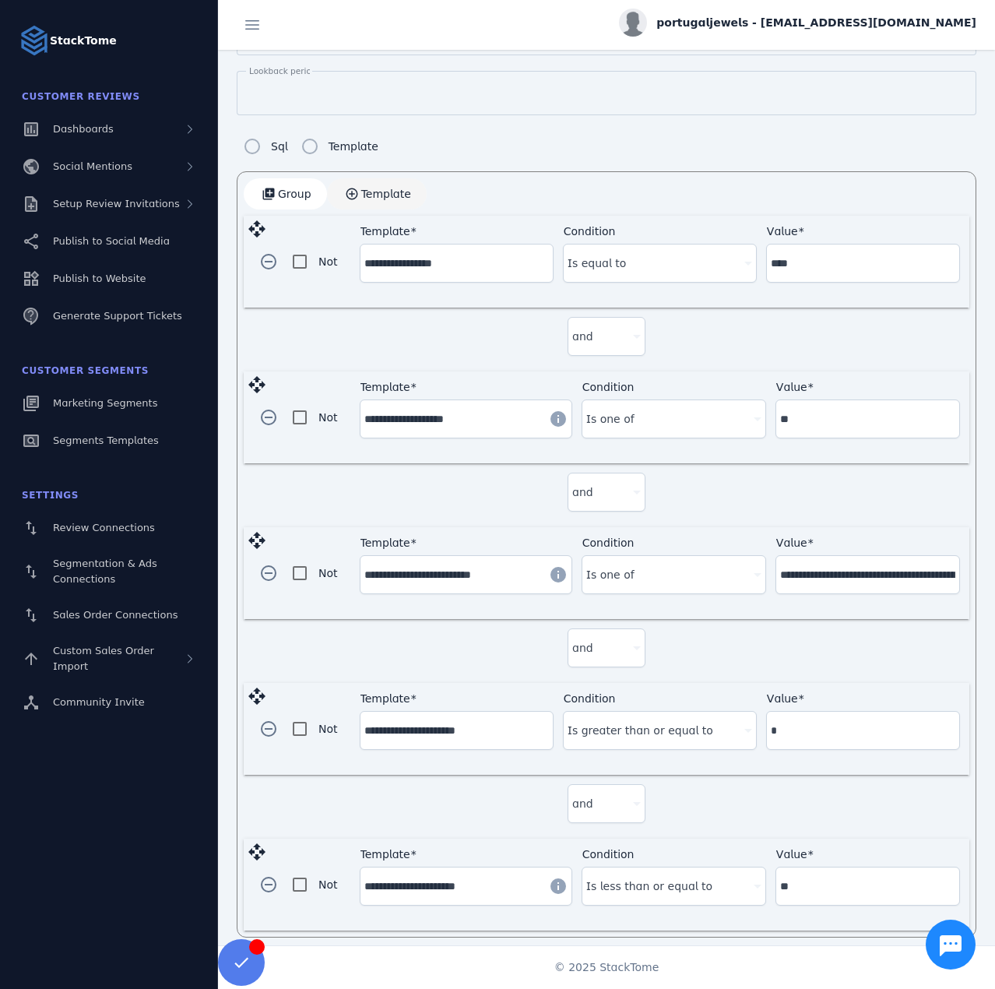
click at [393, 198] on span "button" at bounding box center [377, 193] width 100 height 37
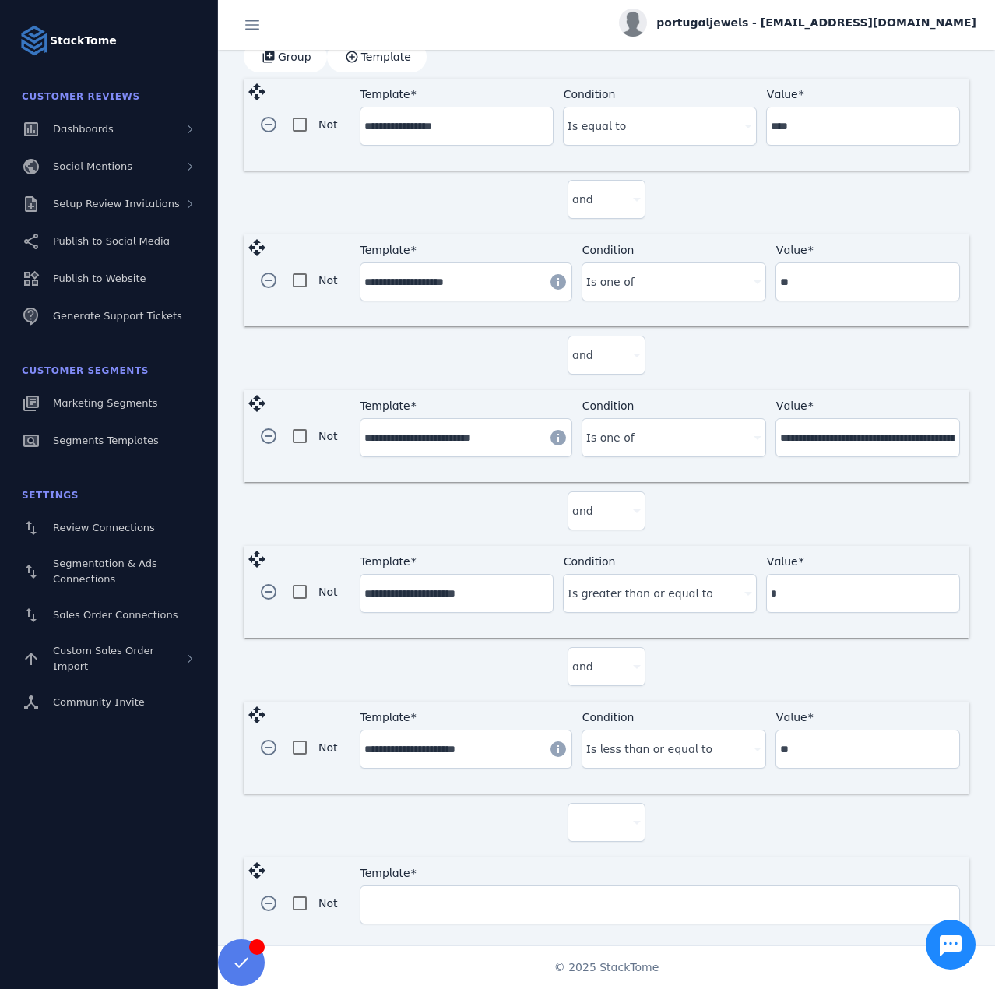
scroll to position [489, 0]
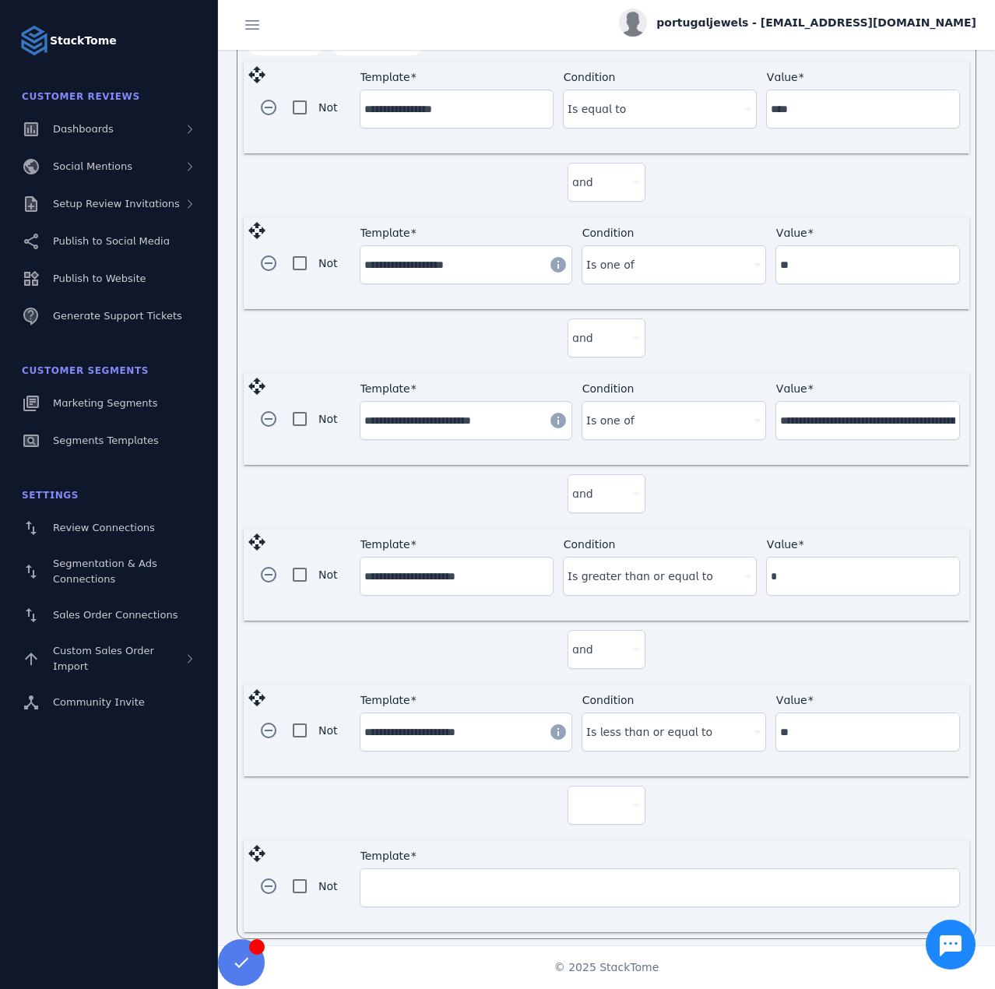
click at [588, 797] on div at bounding box center [599, 805] width 55 height 19
click at [580, 844] on span "and" at bounding box center [587, 838] width 21 height 19
click at [459, 878] on input "Template" at bounding box center [659, 887] width 591 height 19
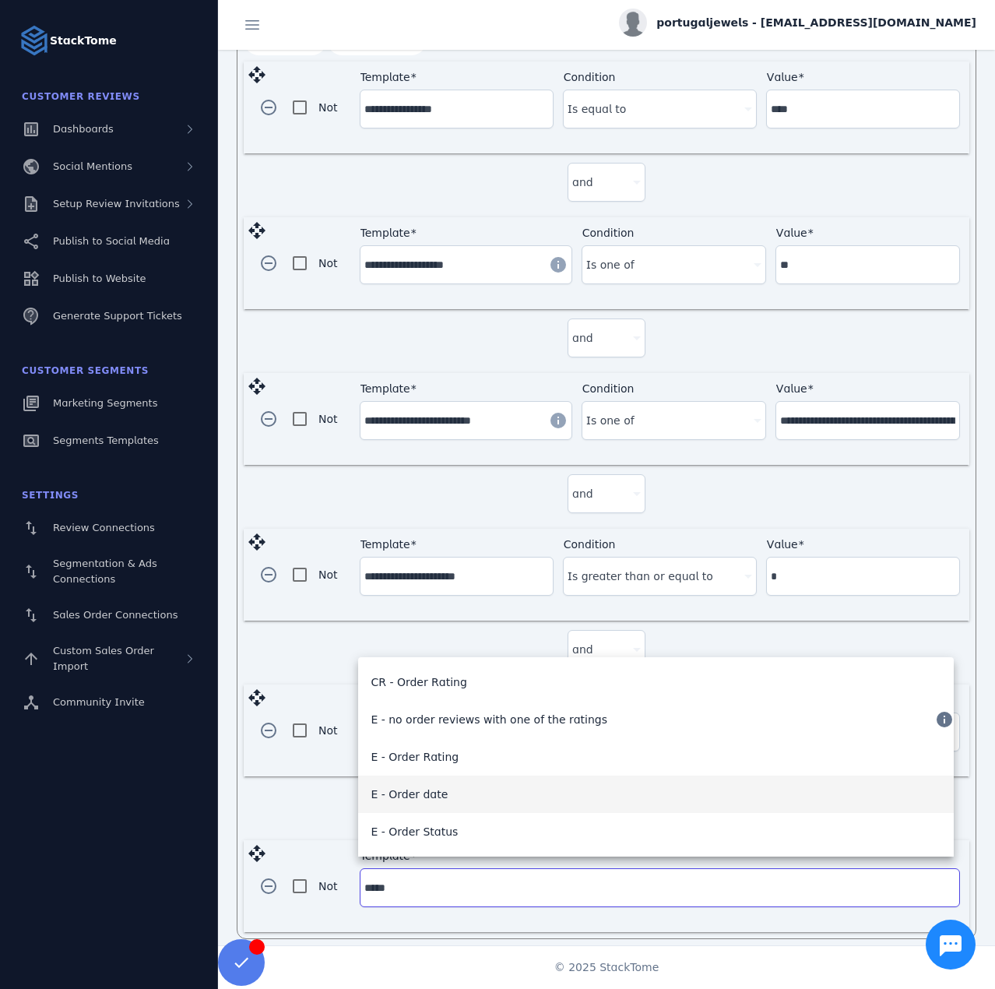
click at [452, 797] on mat-option "E - Order date" at bounding box center [656, 794] width 596 height 37
type input "**********"
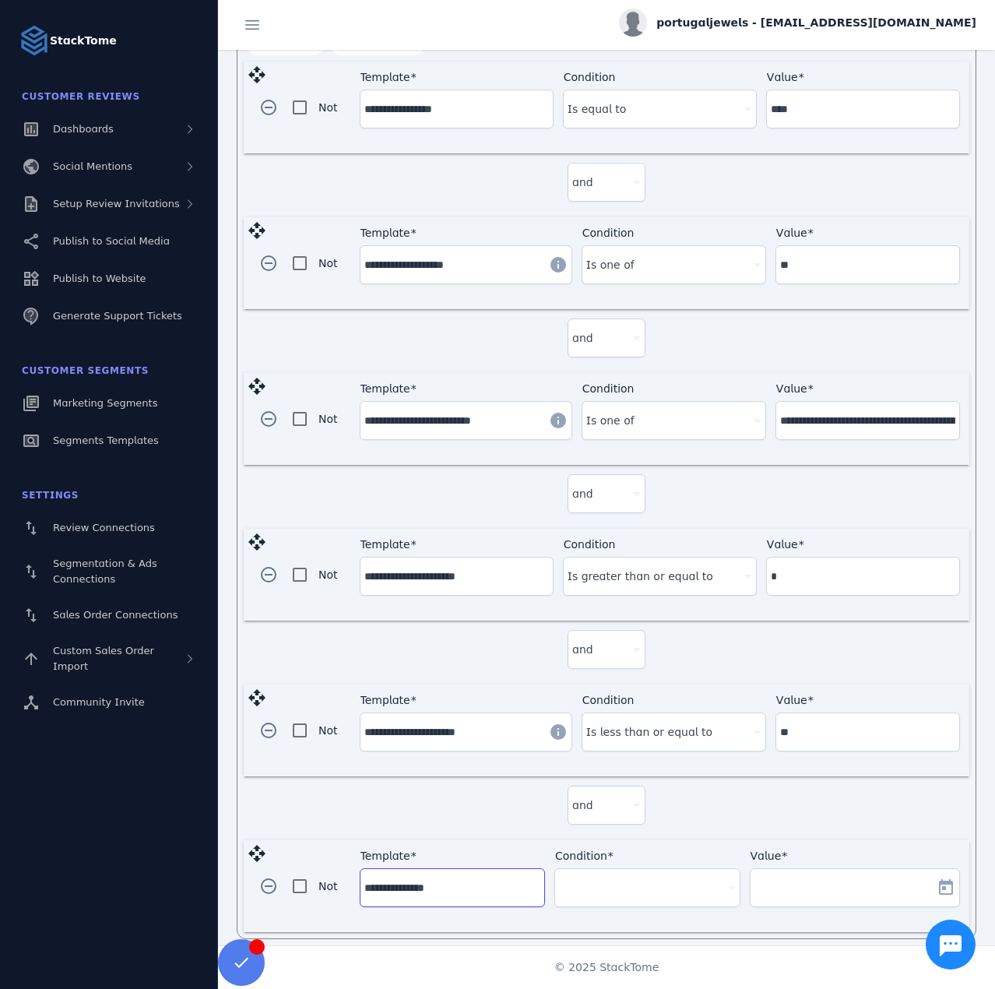
click at [610, 878] on div at bounding box center [640, 887] width 162 height 19
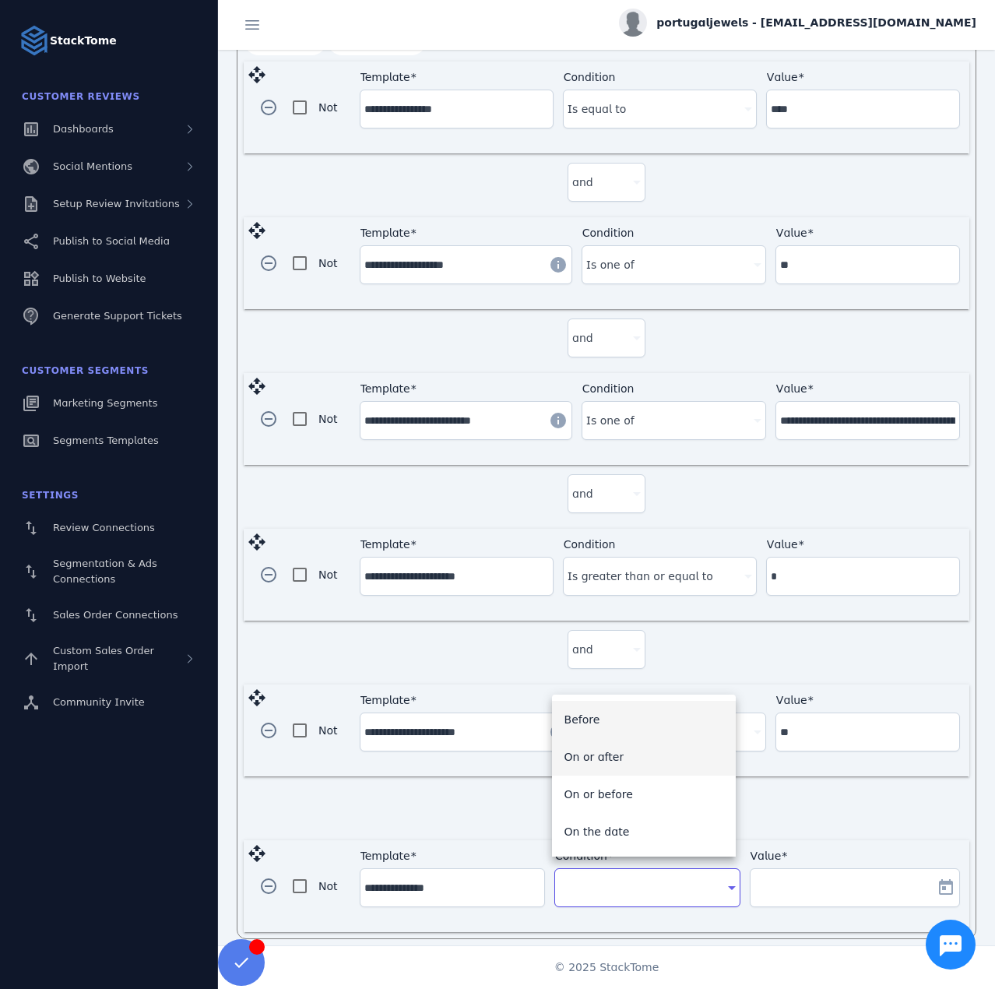
click at [617, 753] on mat-option "On or after" at bounding box center [644, 756] width 184 height 37
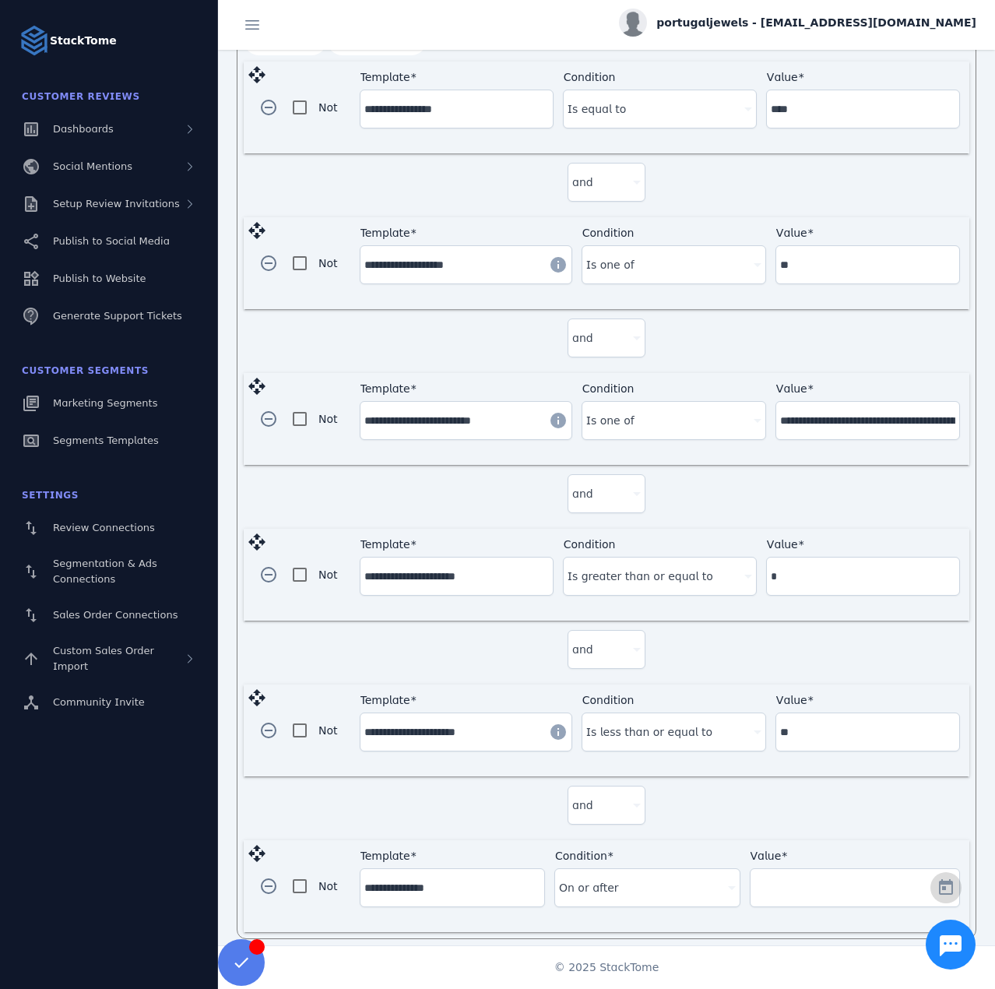
click at [938, 873] on span "Open calendar" at bounding box center [945, 887] width 37 height 37
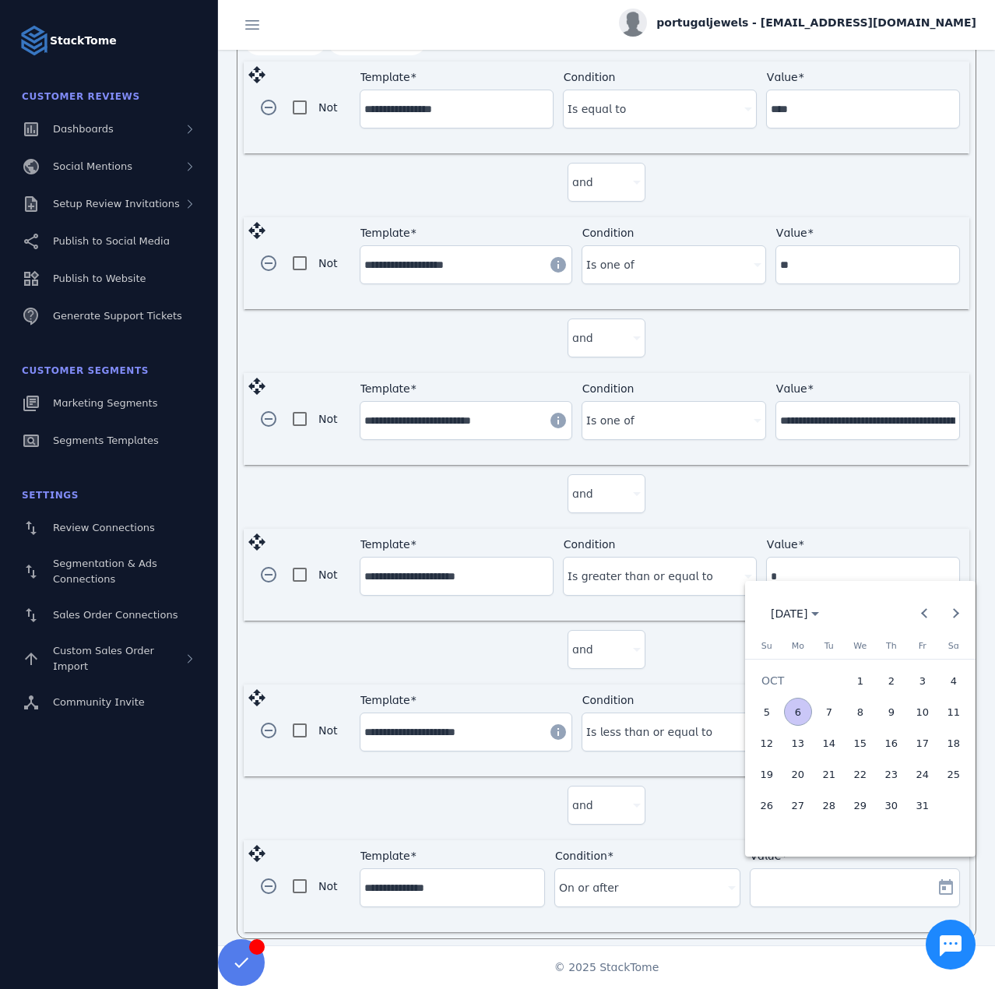
click at [924, 681] on span "3" at bounding box center [923, 681] width 28 height 28
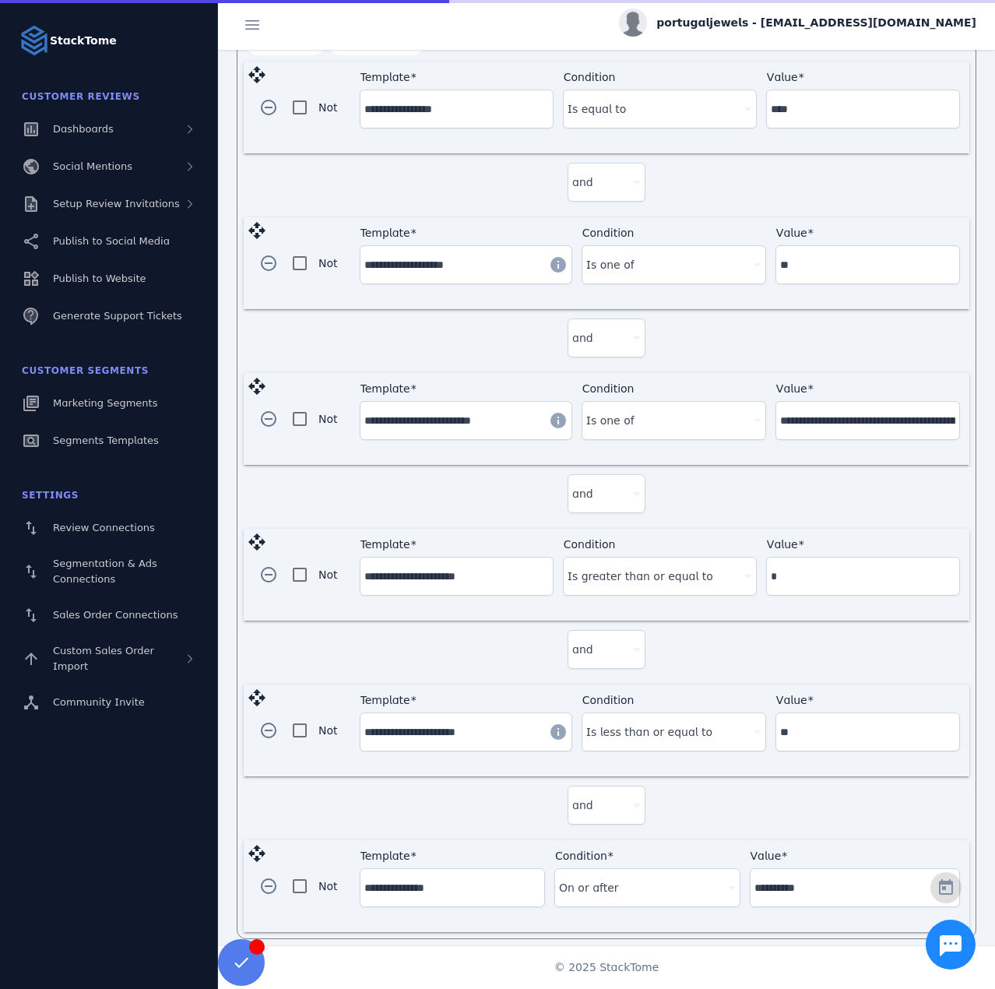
click at [937, 882] on span "Open calendar" at bounding box center [945, 887] width 37 height 37
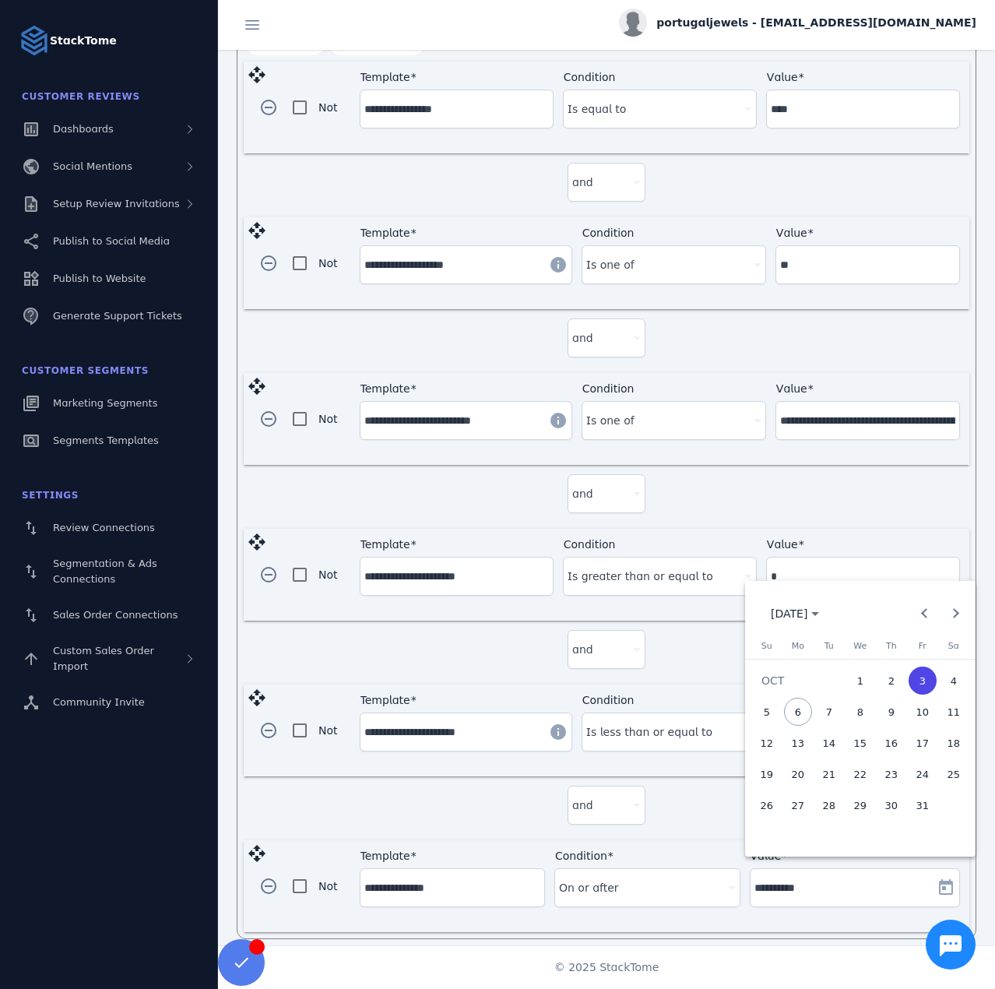
click at [896, 674] on span "2" at bounding box center [892, 681] width 28 height 28
type input "**********"
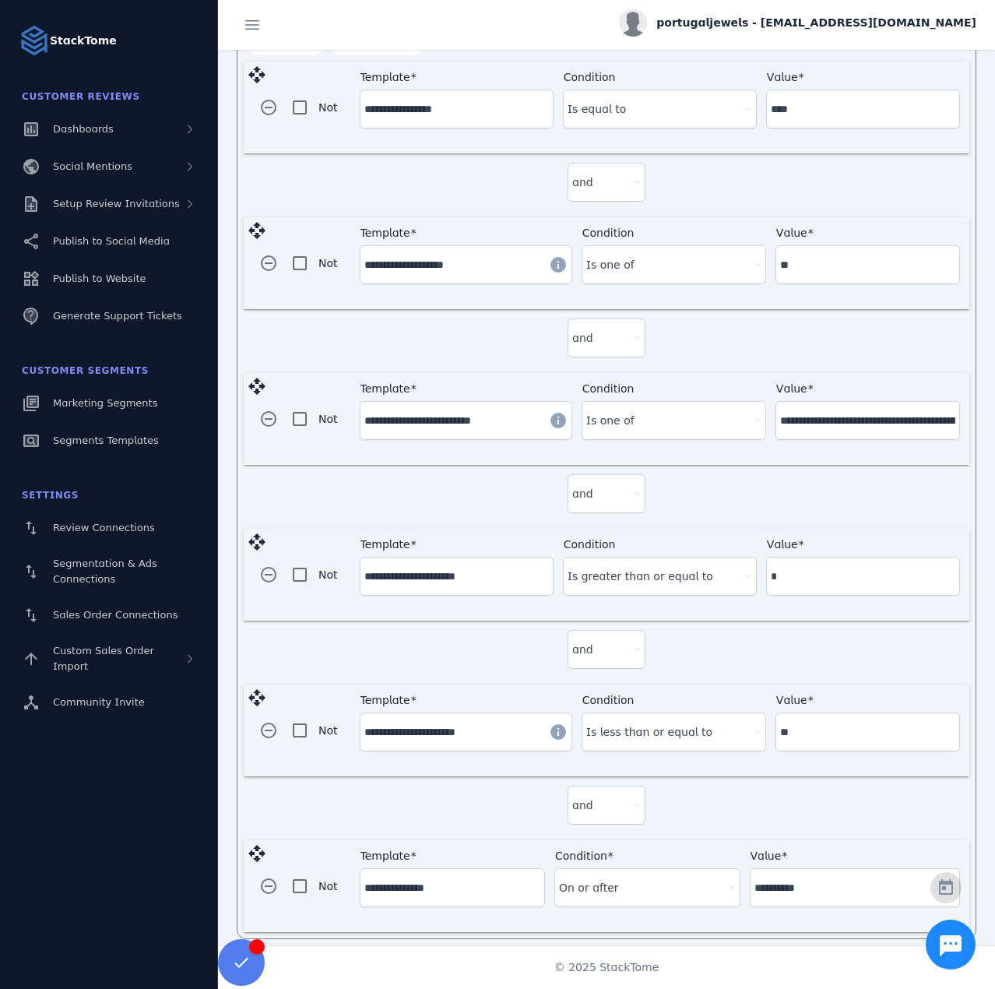
click at [746, 814] on div "and" at bounding box center [607, 808] width 726 height 64
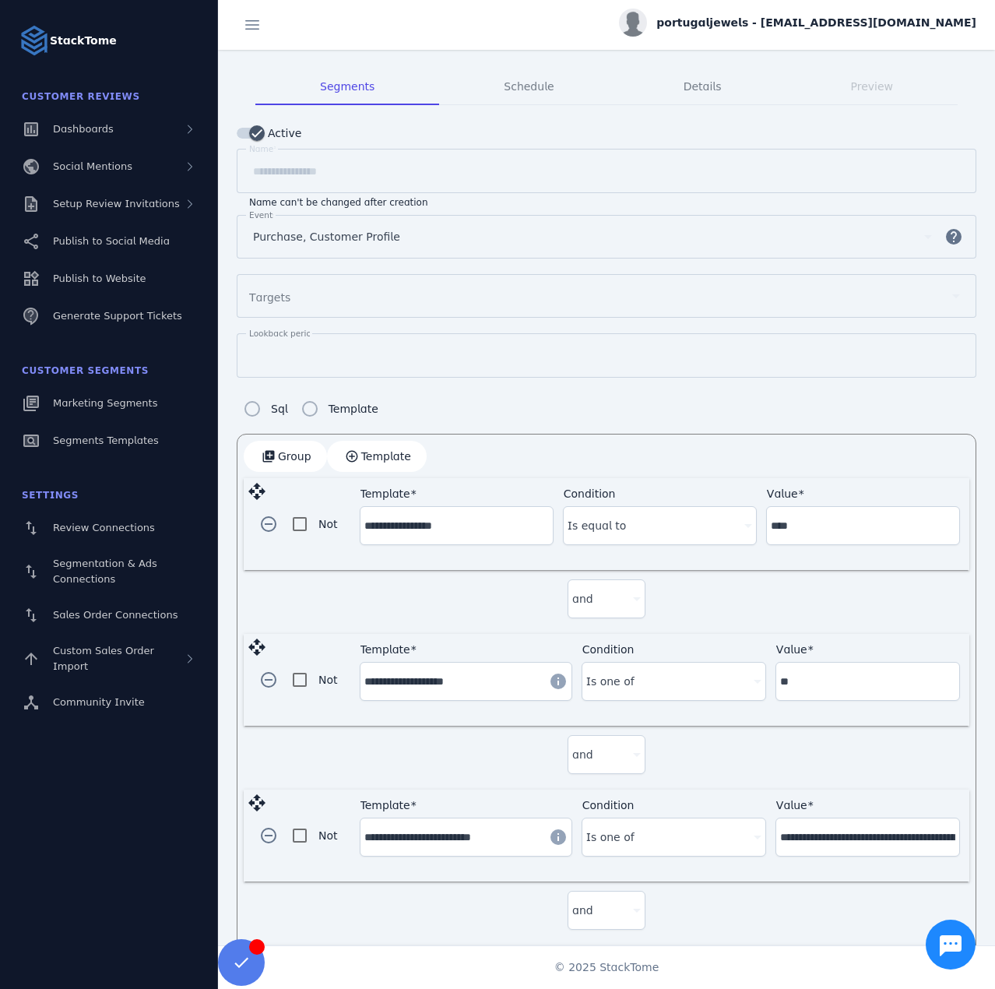
scroll to position [0, 0]
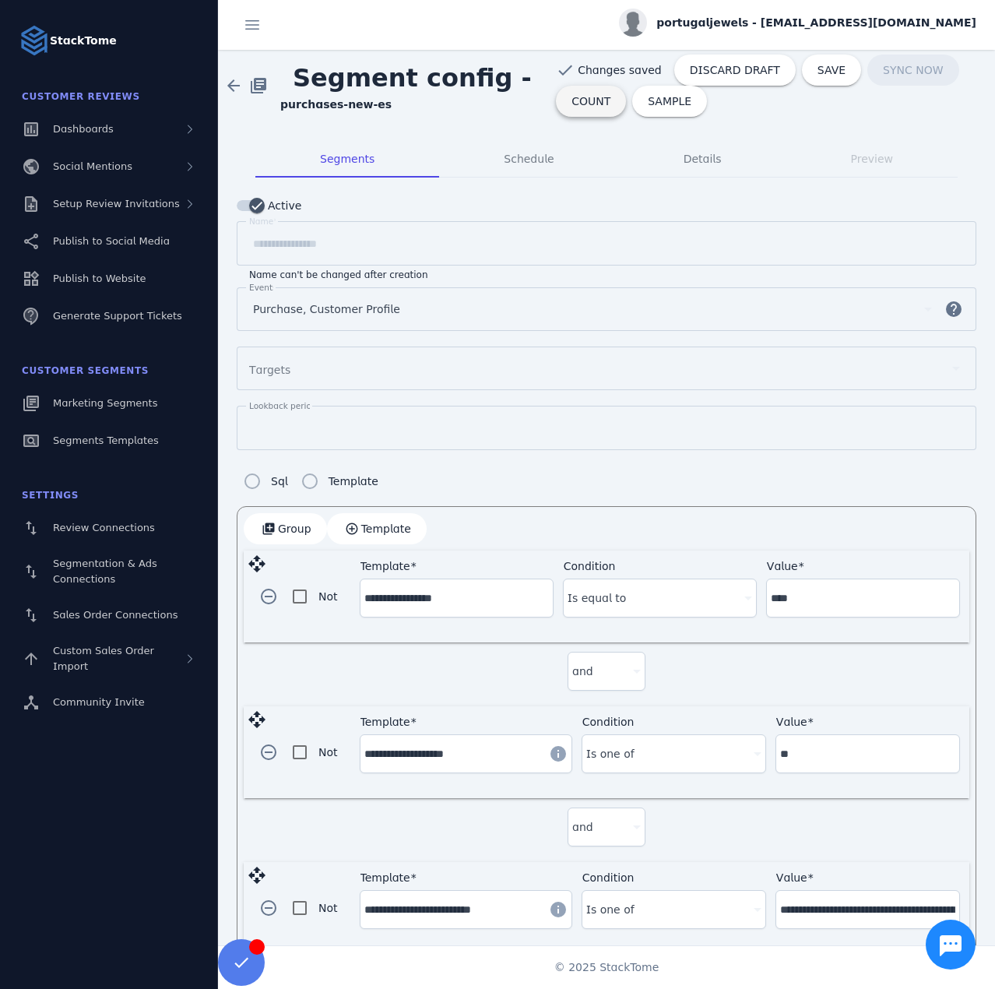
click at [593, 99] on span "COUNT" at bounding box center [591, 101] width 39 height 11
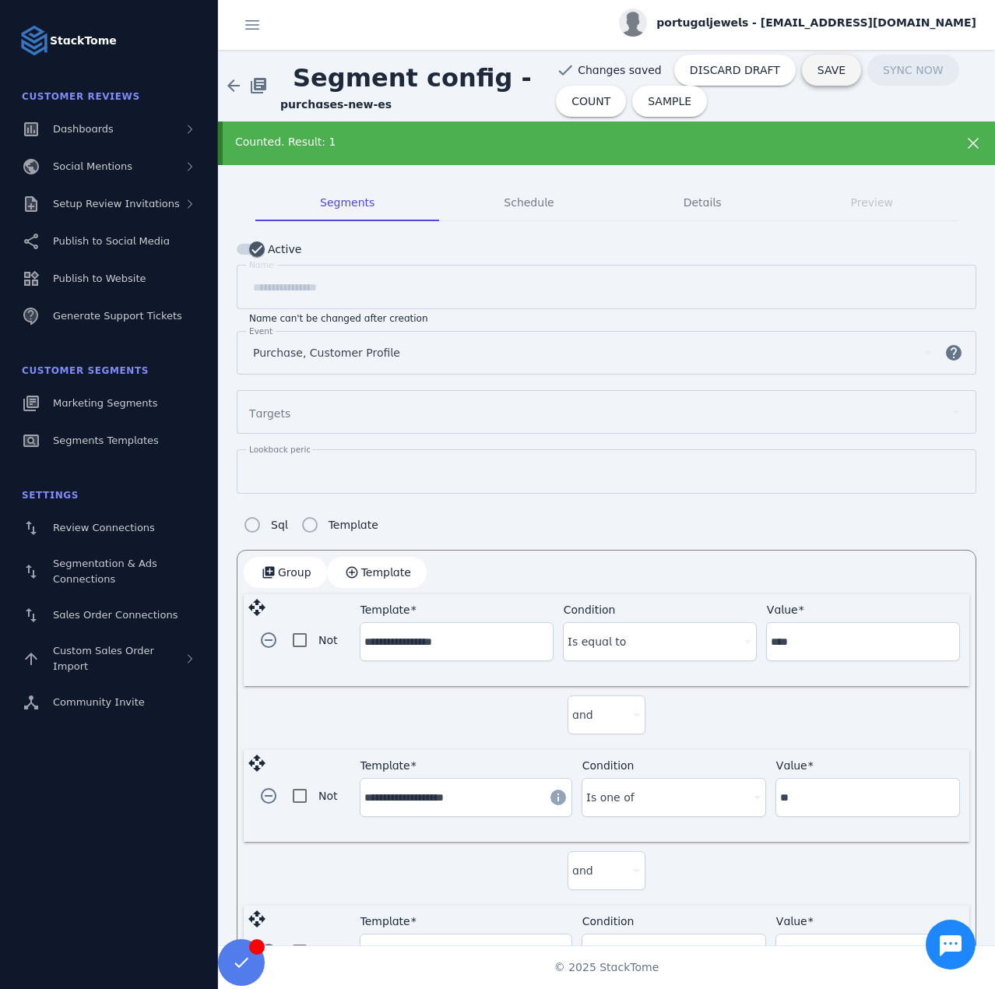
click at [818, 76] on span "SAVE" at bounding box center [832, 70] width 28 height 11
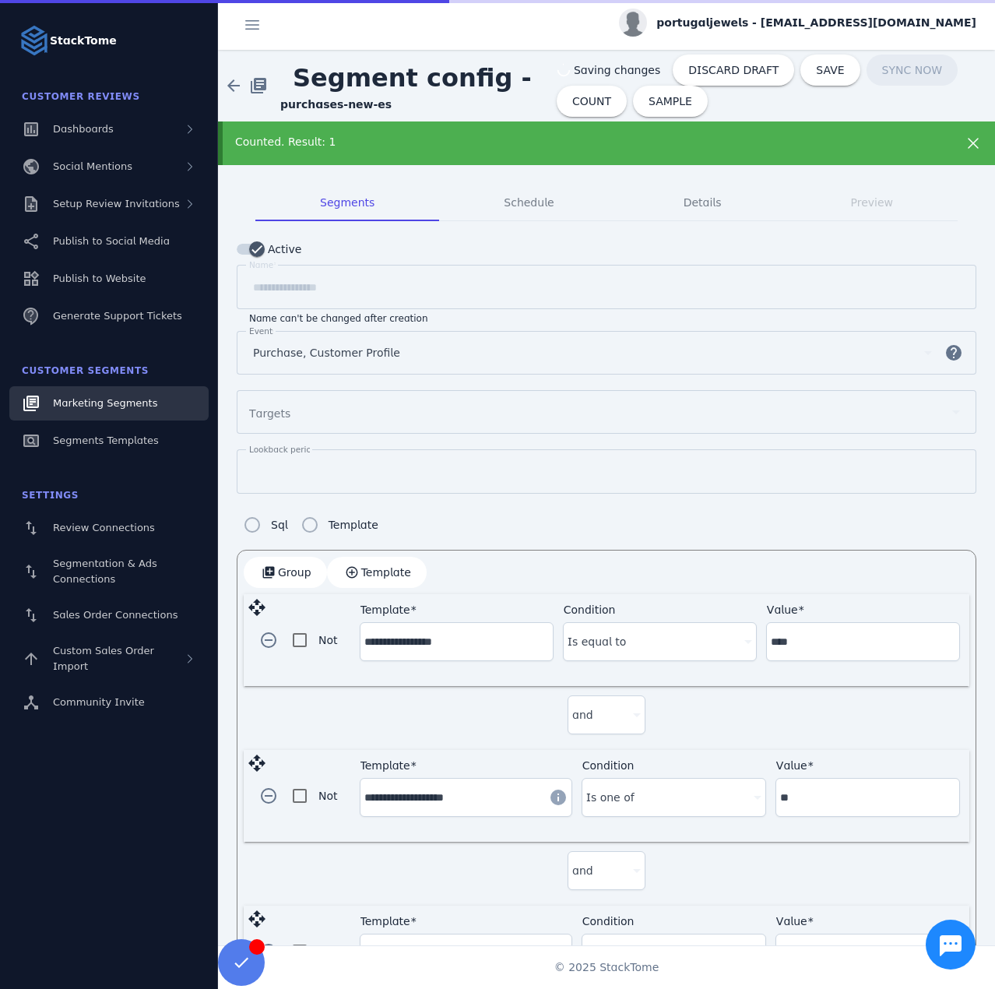
click at [106, 406] on span "Marketing Segments" at bounding box center [105, 403] width 104 height 12
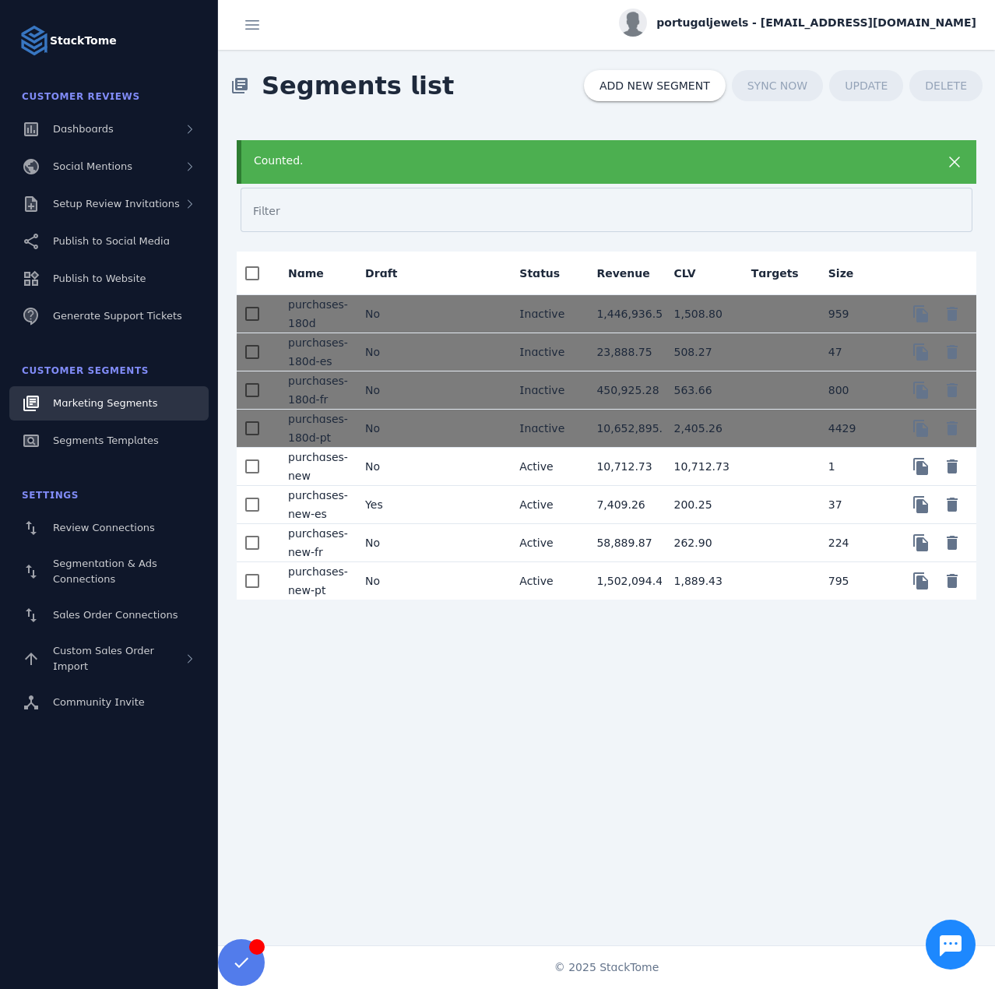
click at [410, 546] on mat-cell "No" at bounding box center [391, 543] width 77 height 38
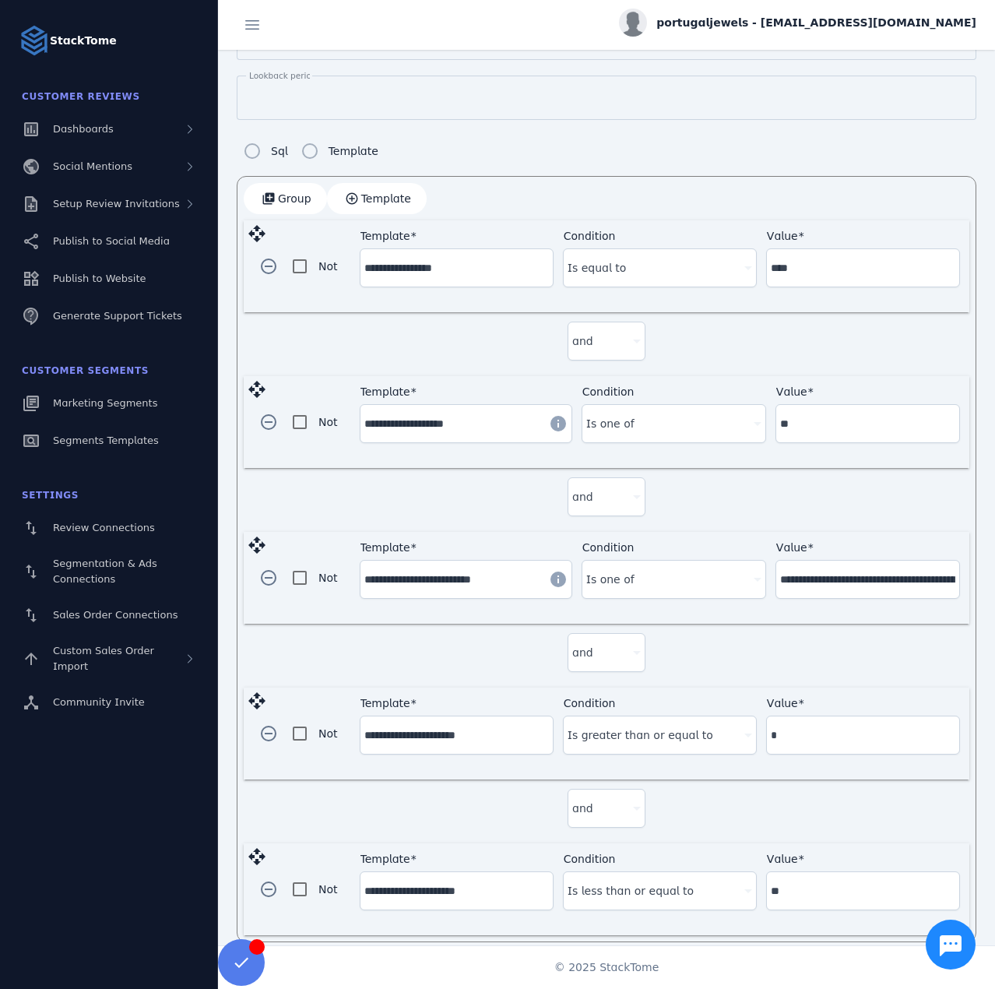
scroll to position [335, 0]
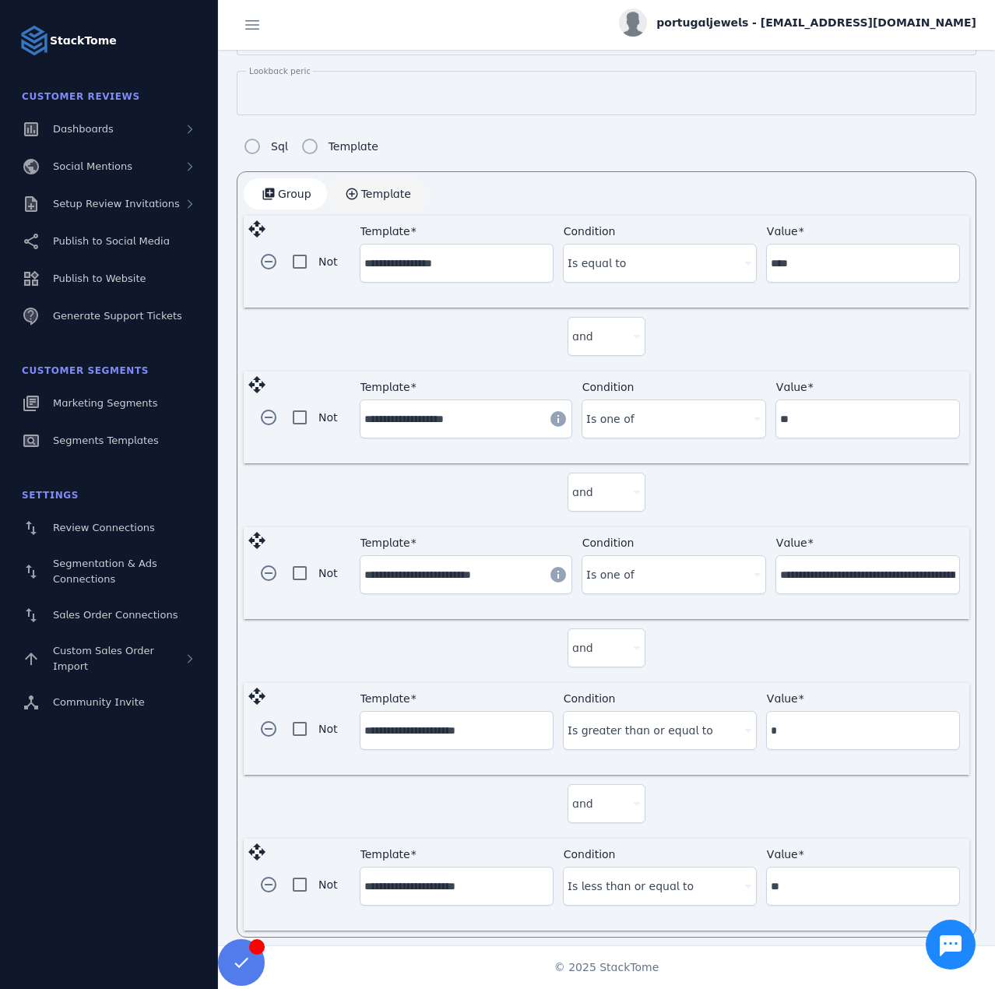
click at [370, 196] on span "Template" at bounding box center [386, 193] width 50 height 11
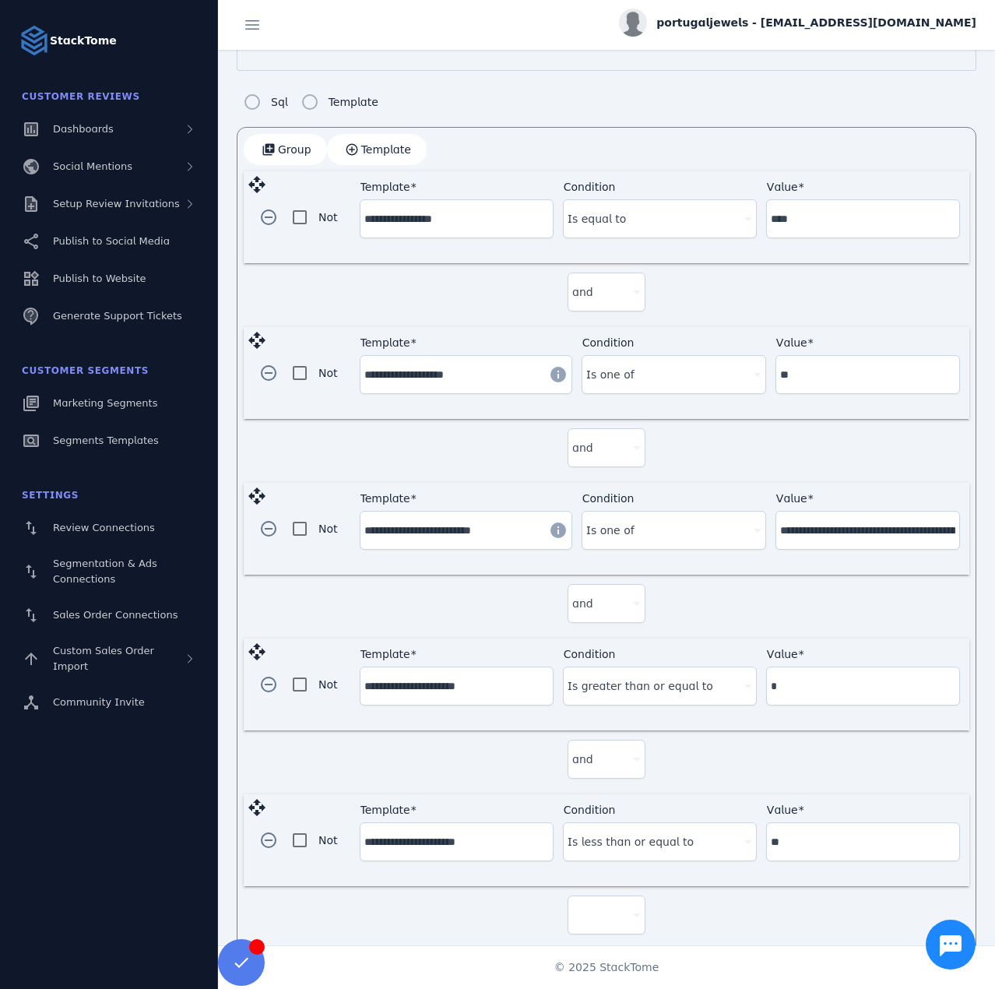
scroll to position [489, 0]
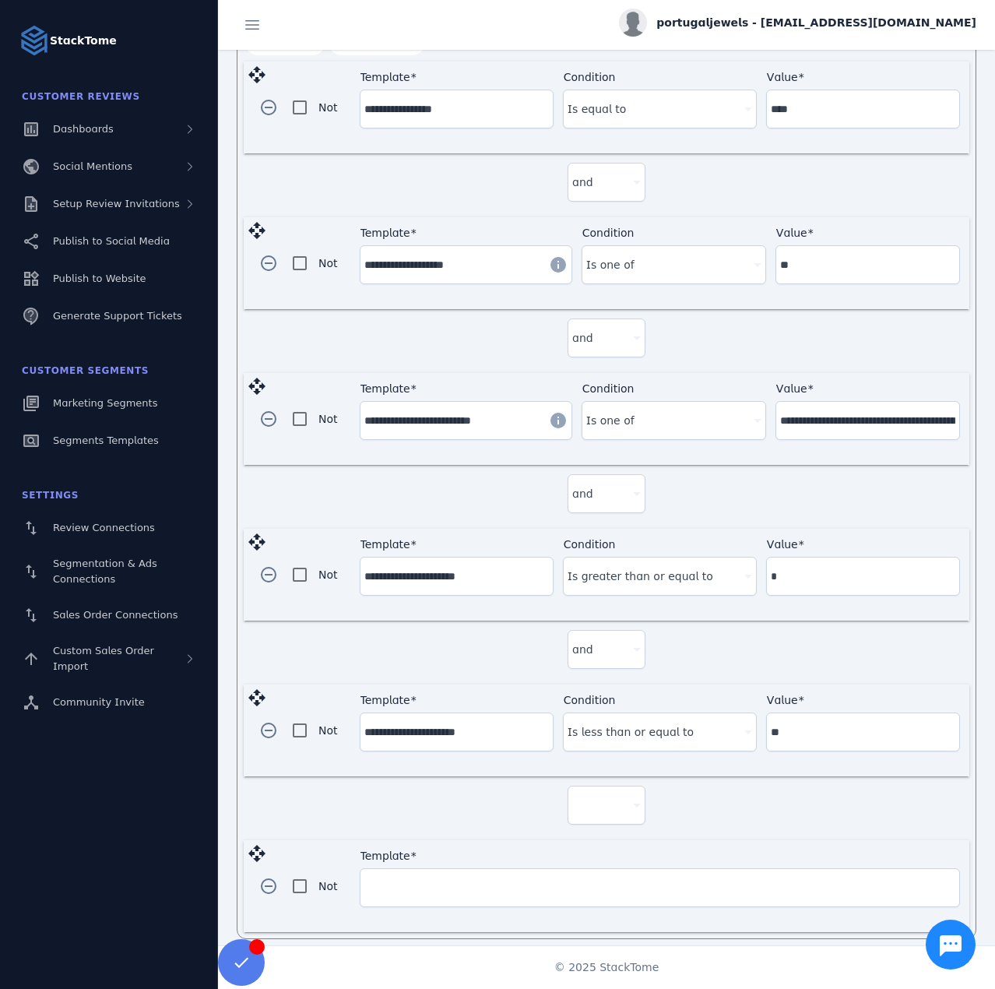
click at [588, 799] on div at bounding box center [599, 805] width 55 height 19
click at [582, 843] on span "and" at bounding box center [587, 838] width 21 height 19
click at [474, 880] on input "Template" at bounding box center [659, 887] width 591 height 19
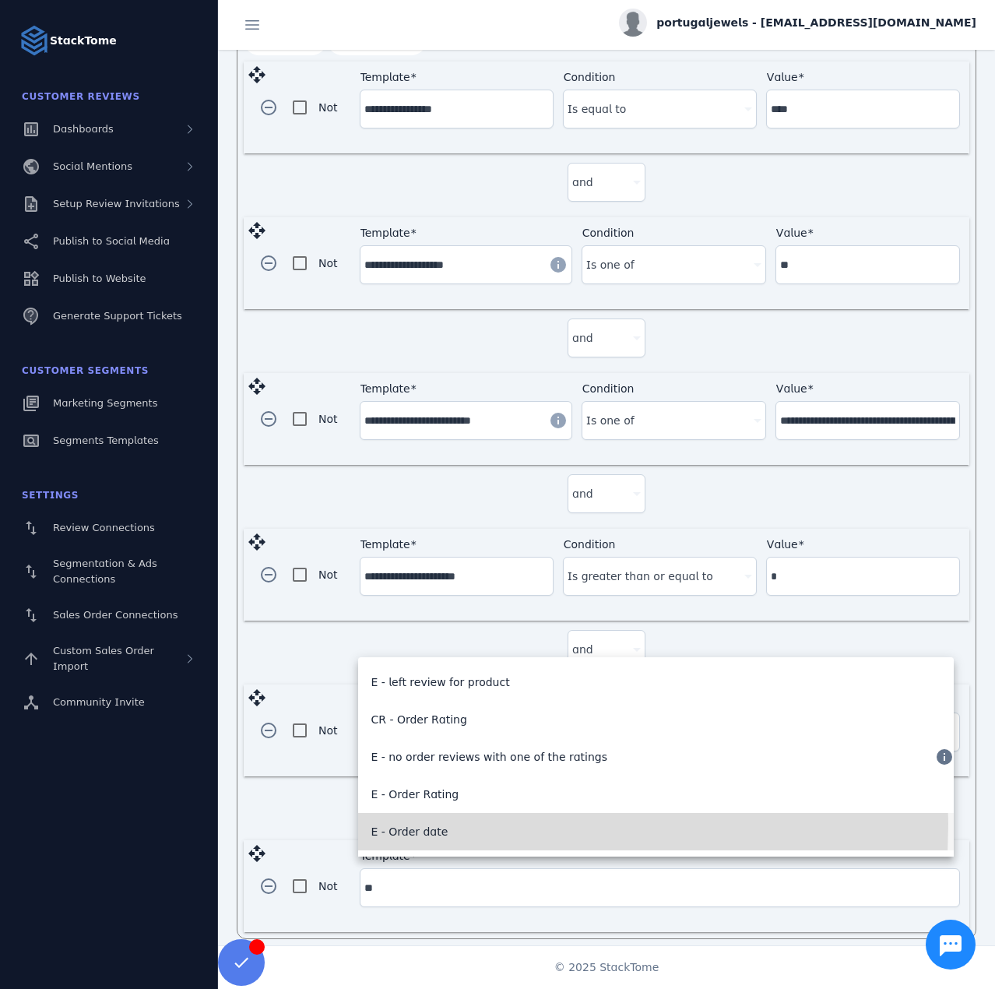
click at [451, 824] on mat-option "E - Order date" at bounding box center [656, 831] width 596 height 37
type input "**********"
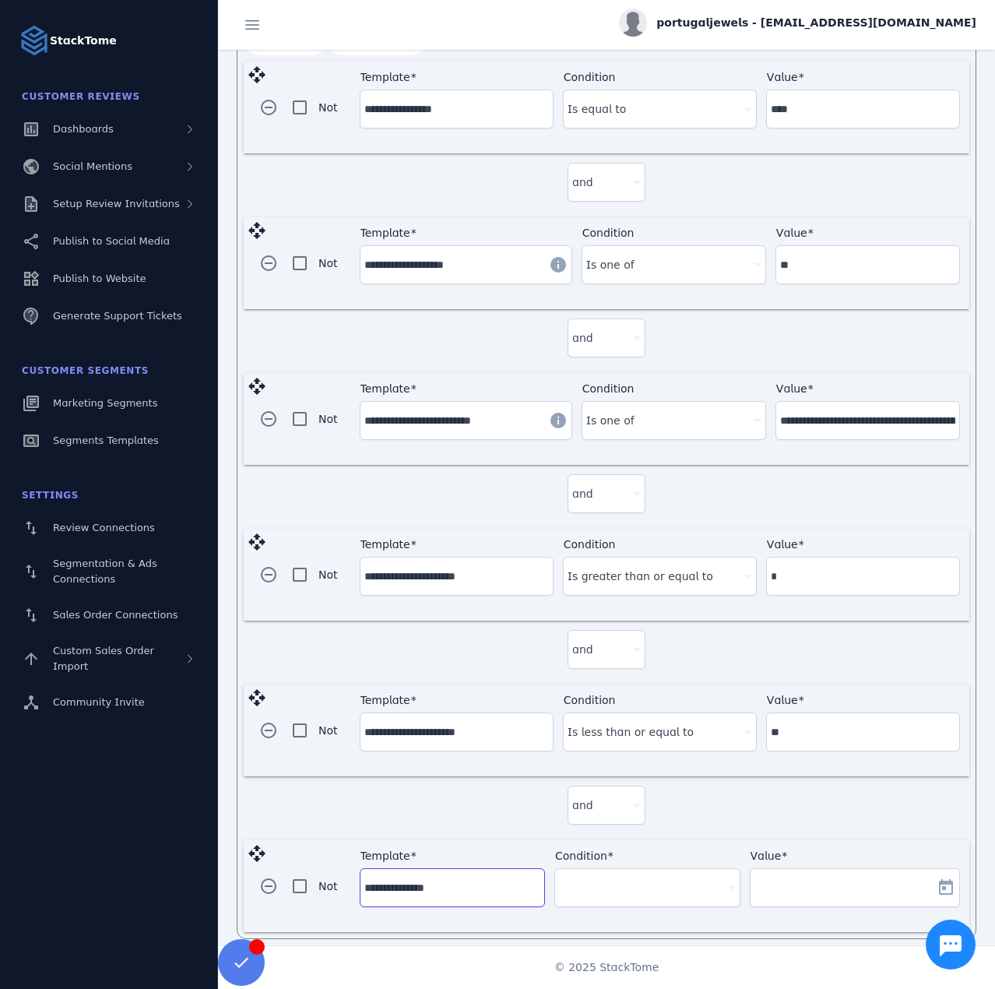
click at [612, 878] on div at bounding box center [640, 887] width 162 height 19
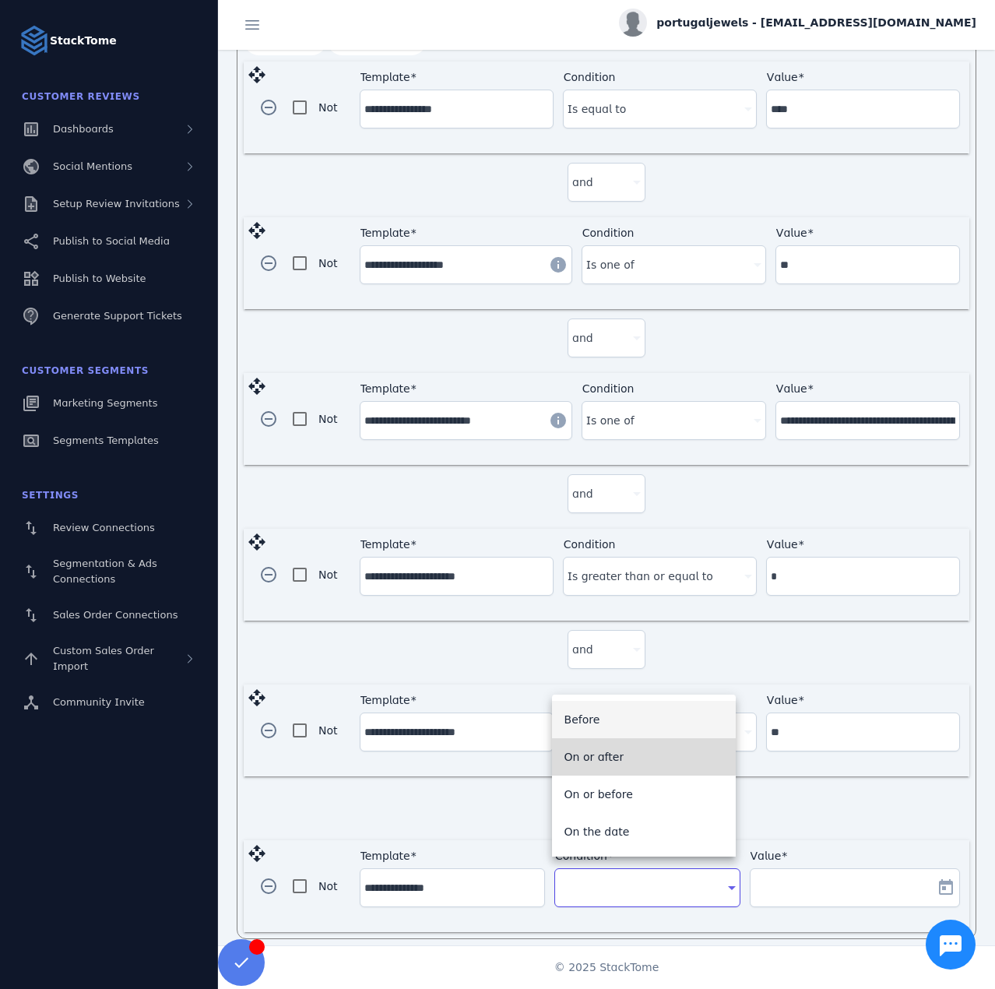
click at [604, 755] on span "On or after" at bounding box center [595, 757] width 60 height 19
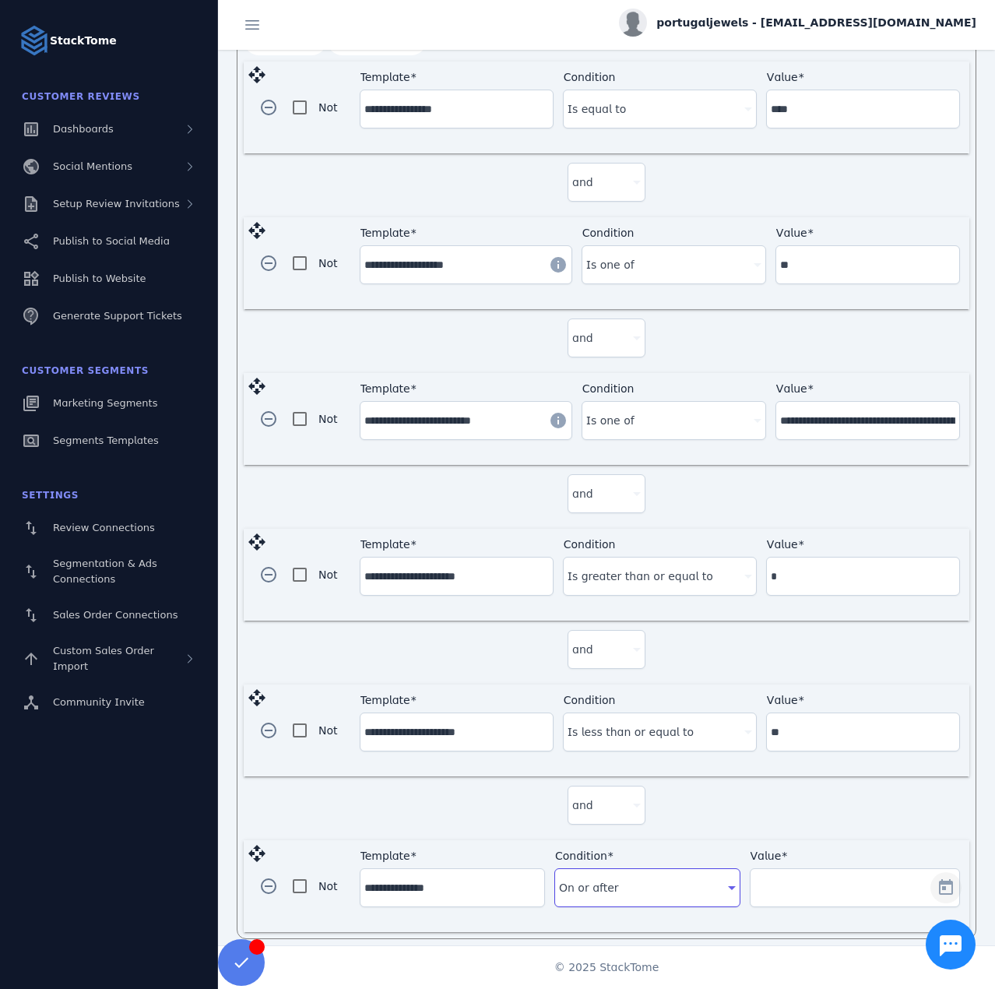
click at [931, 877] on span "Open calendar" at bounding box center [945, 887] width 37 height 37
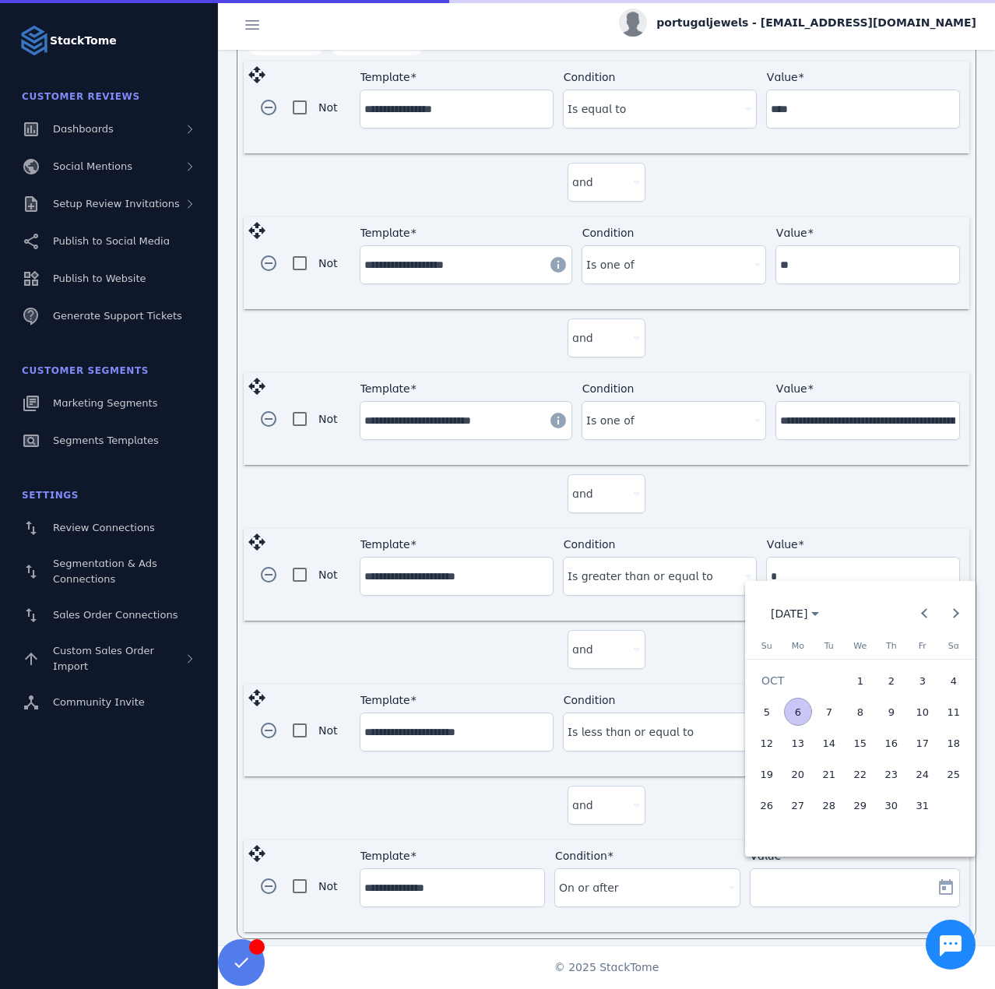
click at [893, 681] on span "2" at bounding box center [892, 681] width 28 height 28
type input "**********"
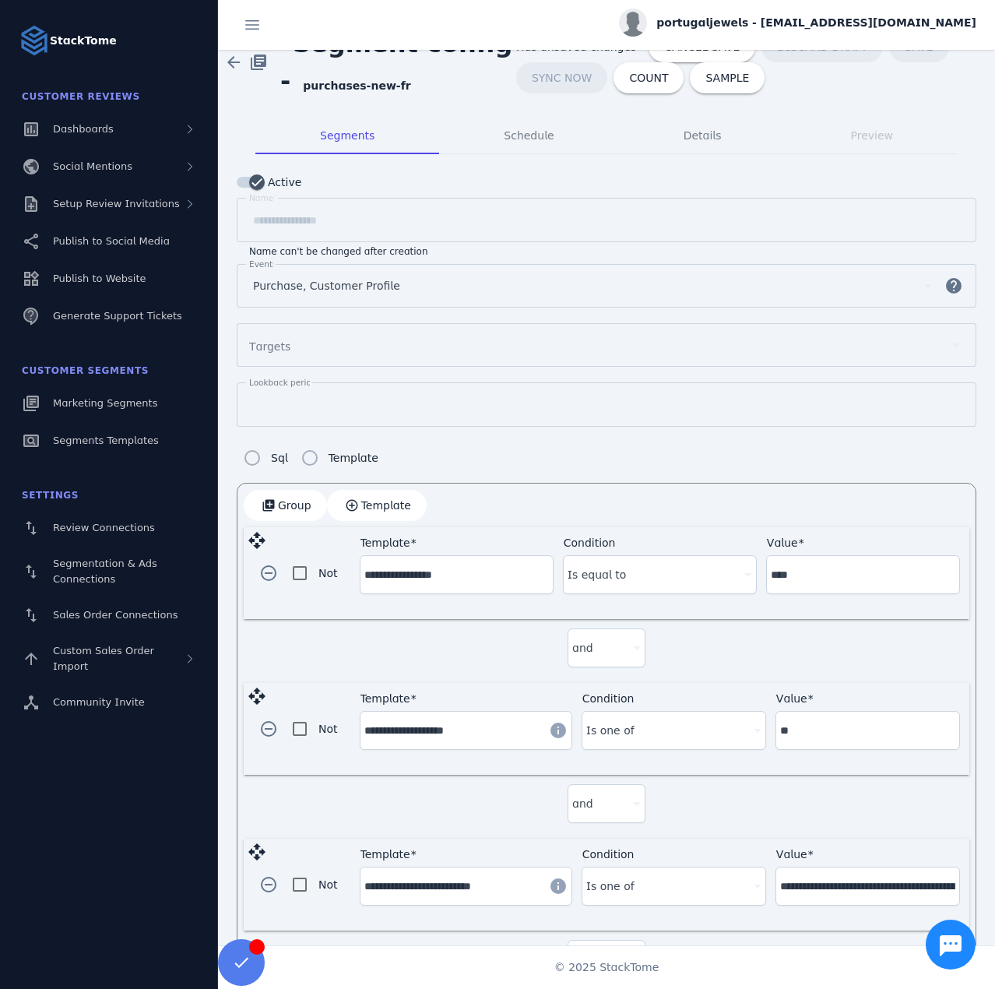
scroll to position [0, 0]
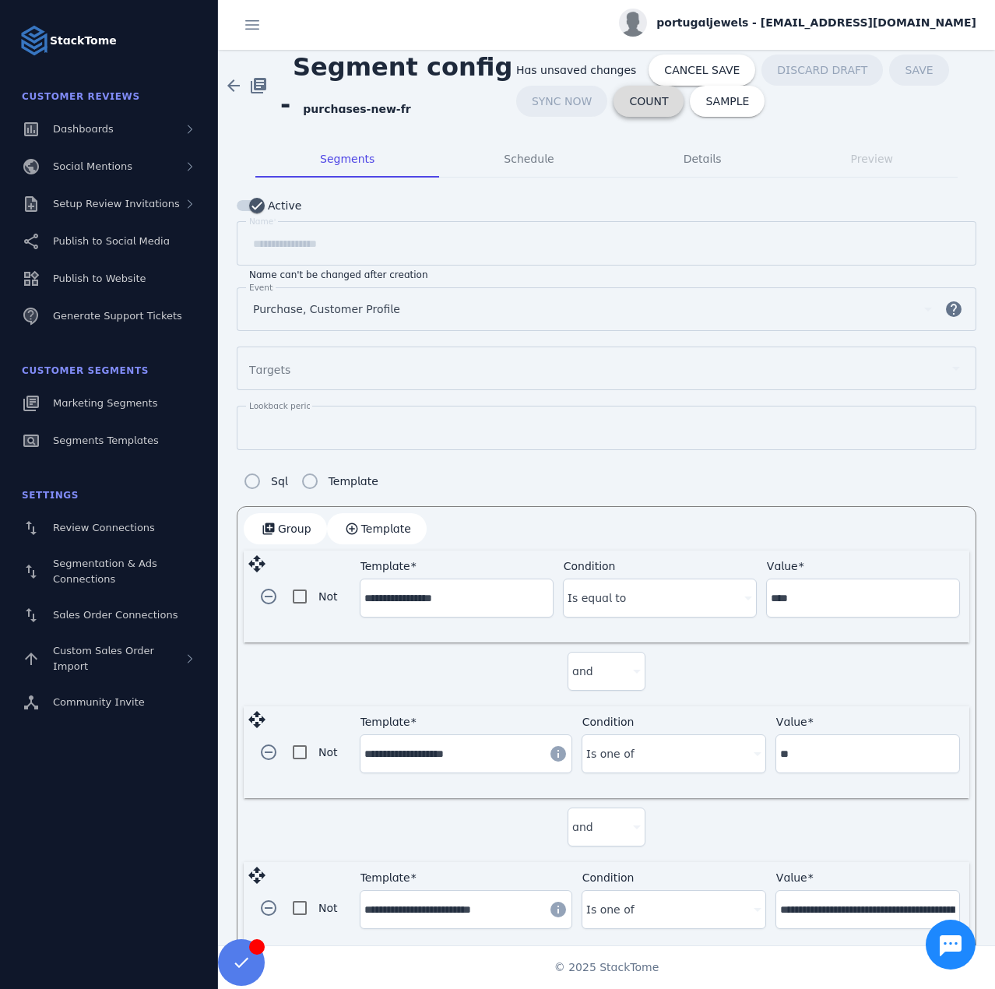
click at [640, 107] on span "COUNT" at bounding box center [648, 101] width 39 height 11
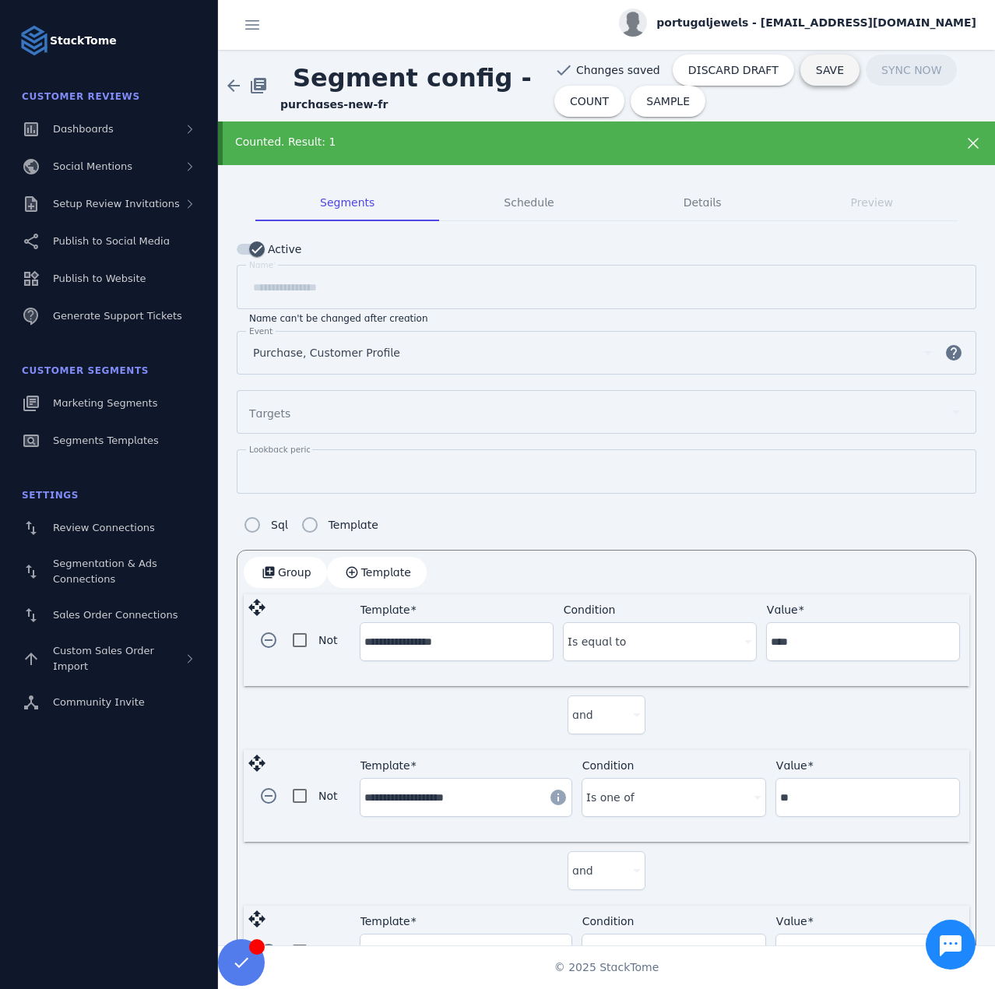
click at [802, 77] on span at bounding box center [829, 69] width 59 height 37
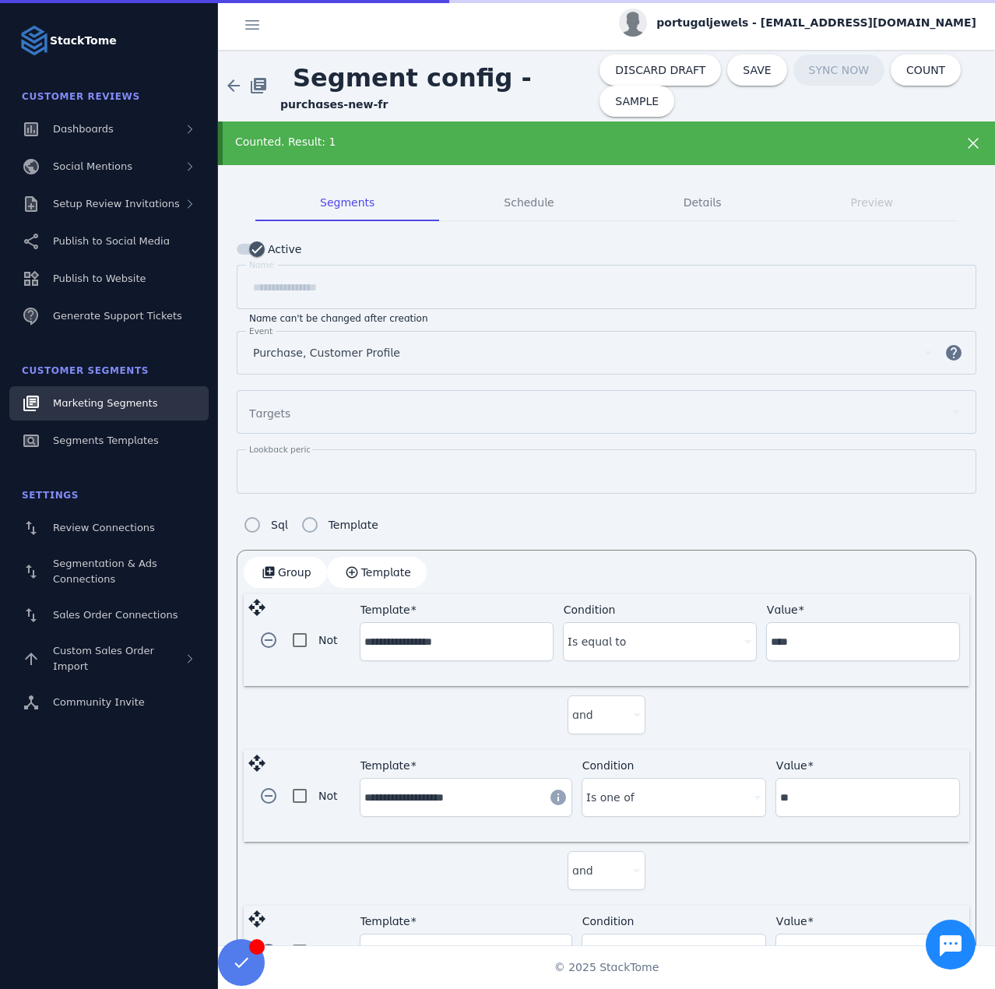
click at [146, 406] on span "Marketing Segments" at bounding box center [105, 403] width 104 height 12
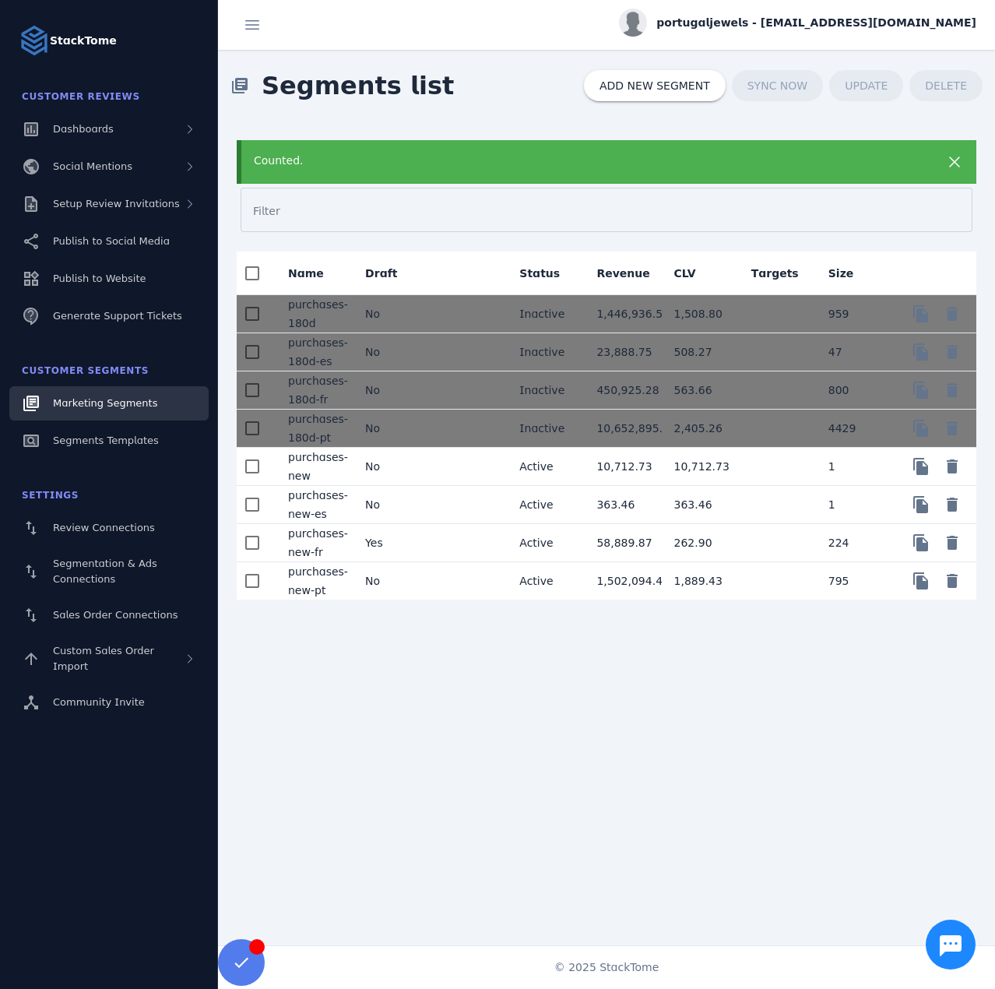
click at [407, 585] on mat-cell "No" at bounding box center [391, 580] width 77 height 37
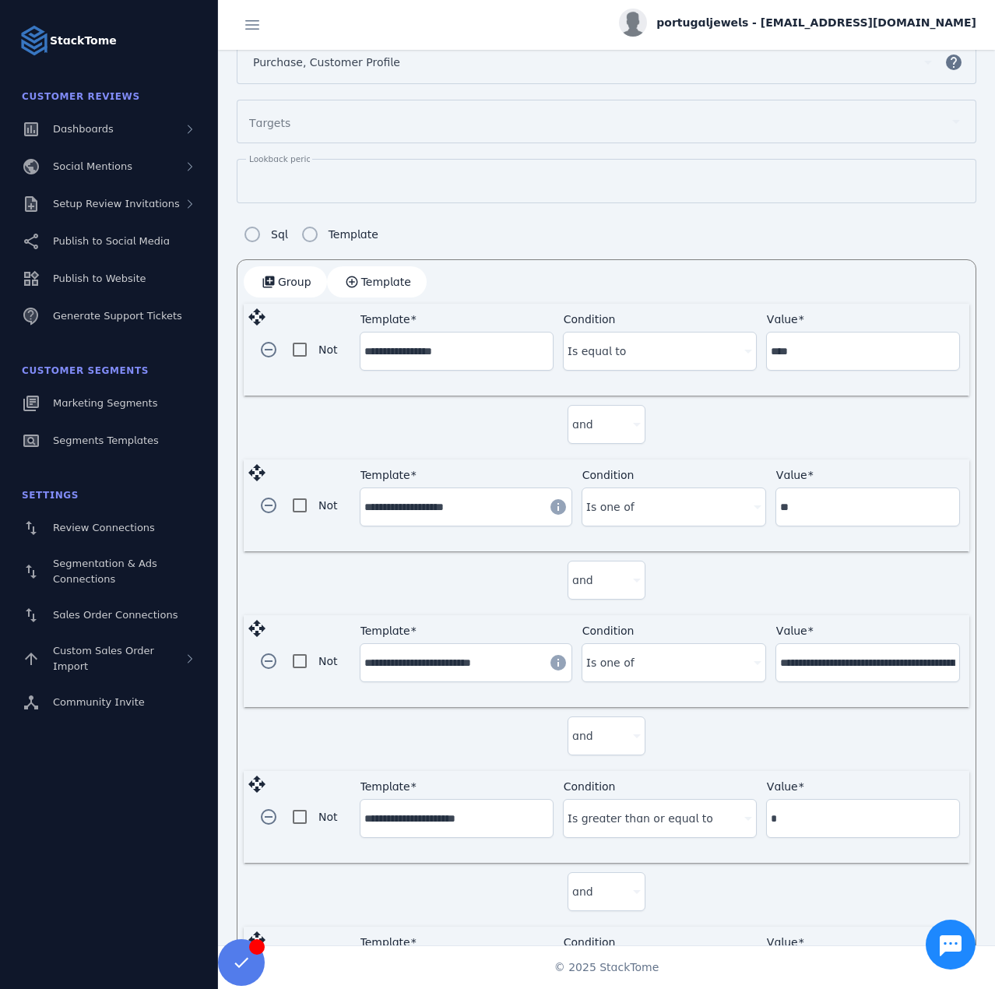
scroll to position [335, 0]
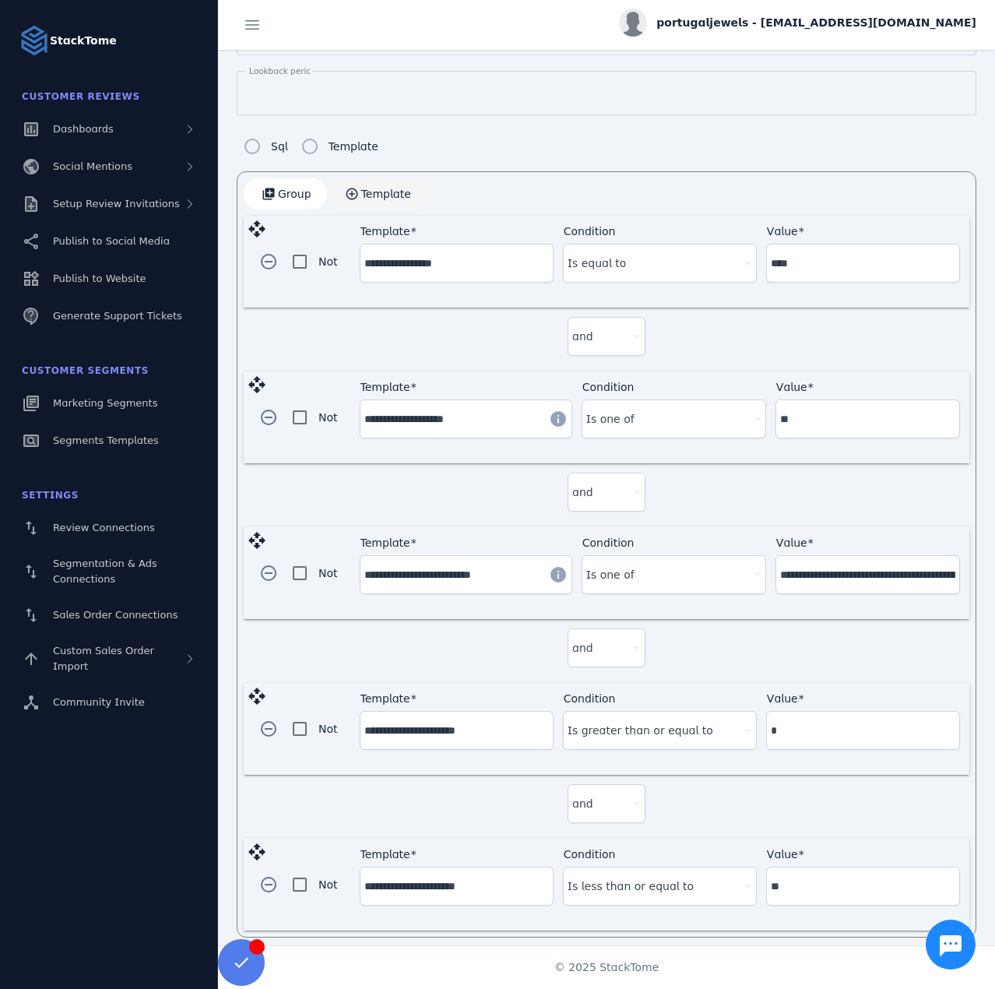
click at [362, 188] on span "Template" at bounding box center [386, 193] width 50 height 11
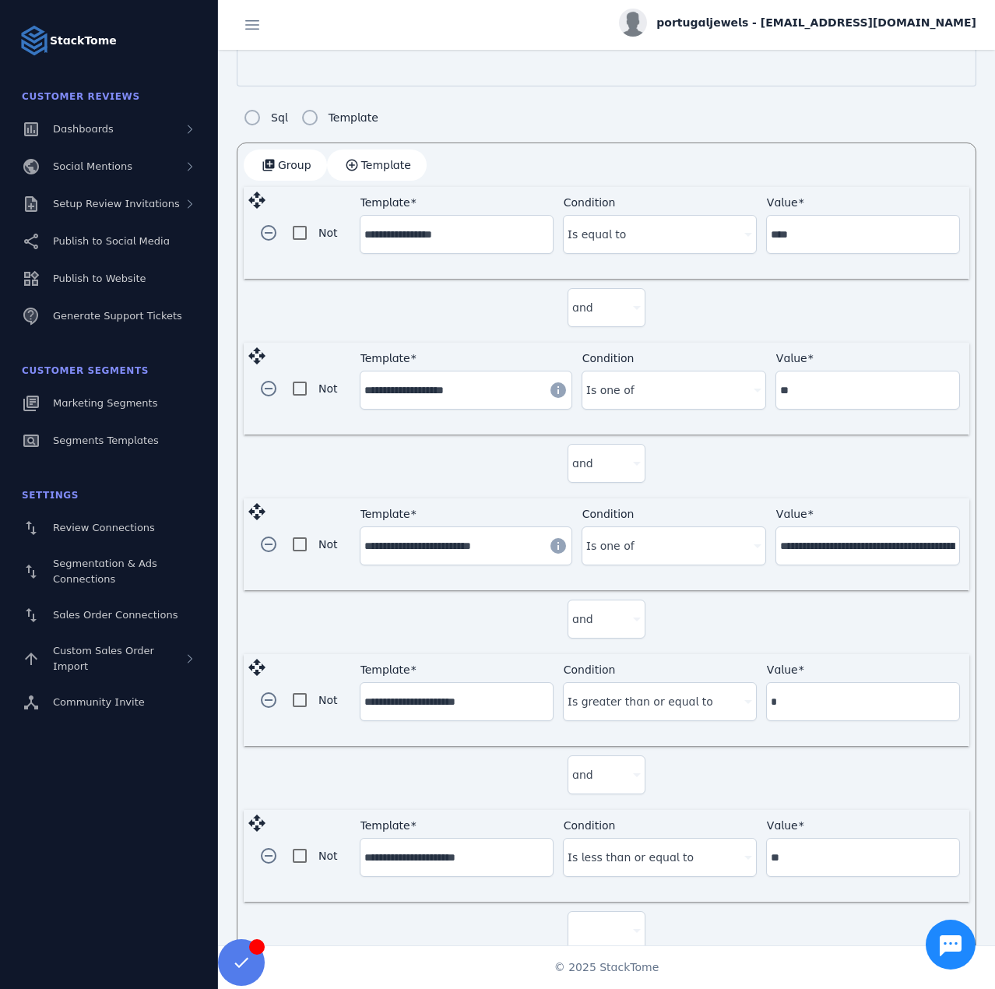
scroll to position [489, 0]
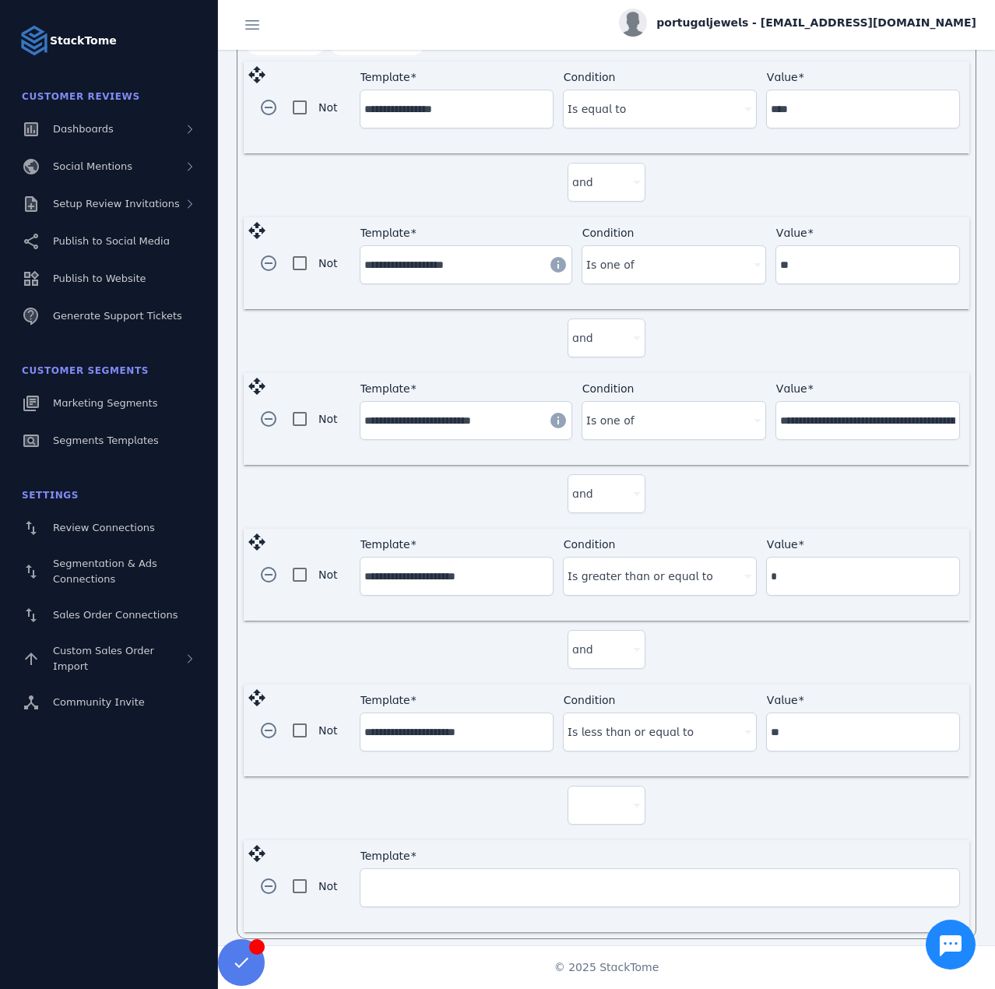
click at [617, 797] on div at bounding box center [599, 805] width 55 height 19
click at [591, 836] on span "and" at bounding box center [587, 838] width 21 height 19
click at [494, 881] on input "Template" at bounding box center [659, 887] width 591 height 19
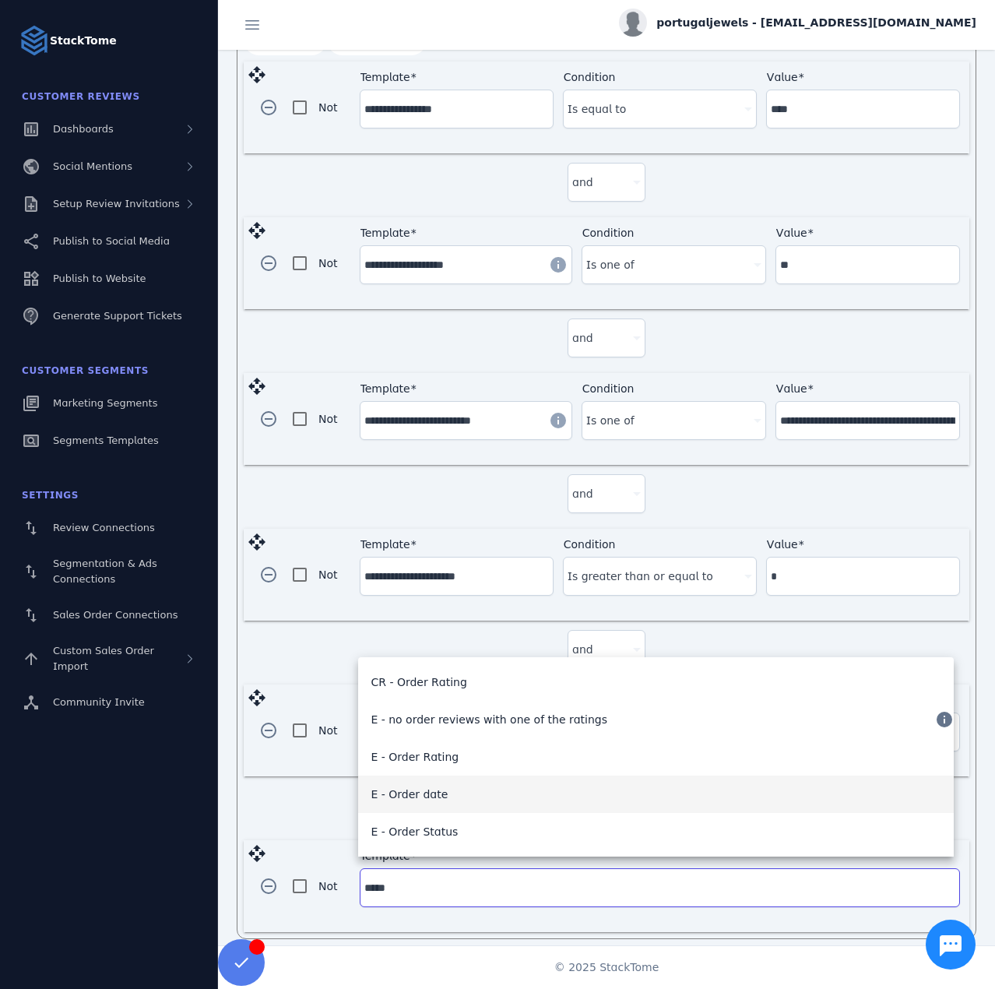
click at [442, 794] on mat-option "E - Order date" at bounding box center [656, 794] width 596 height 37
type input "**********"
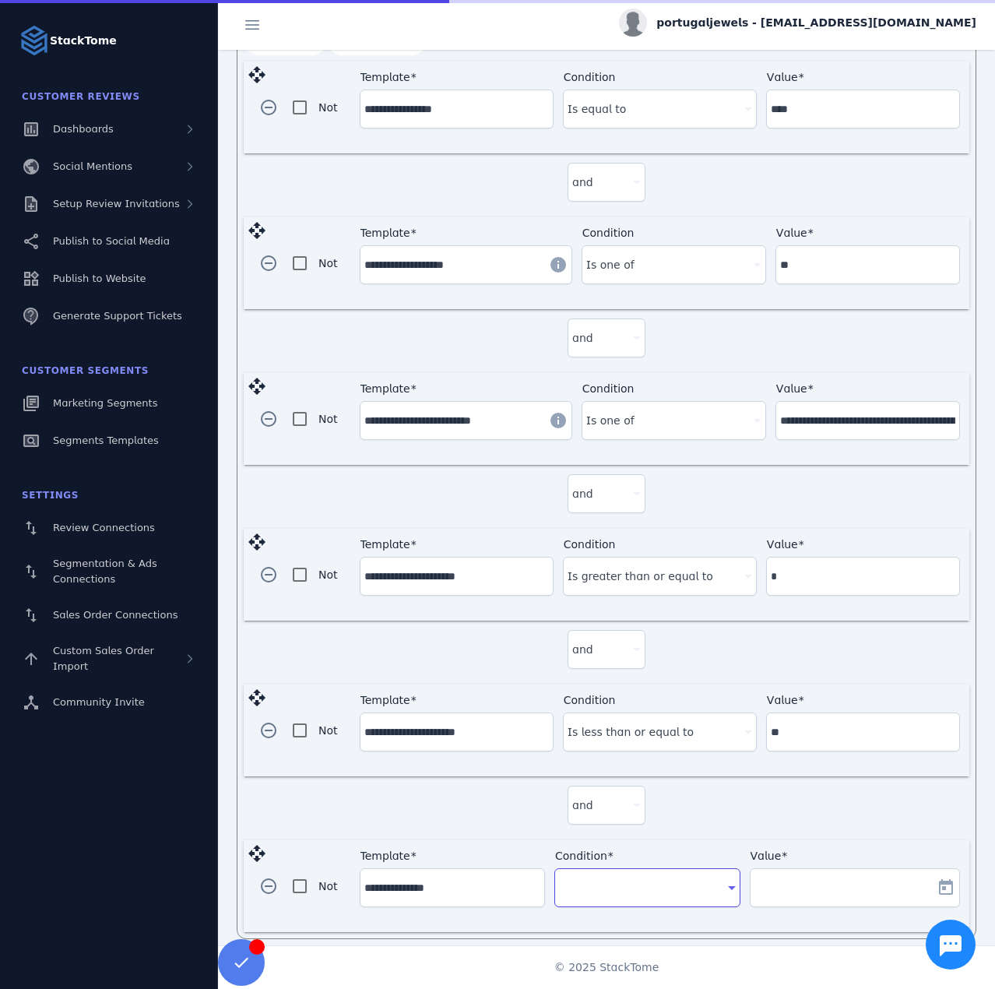
click at [646, 878] on div at bounding box center [640, 887] width 162 height 19
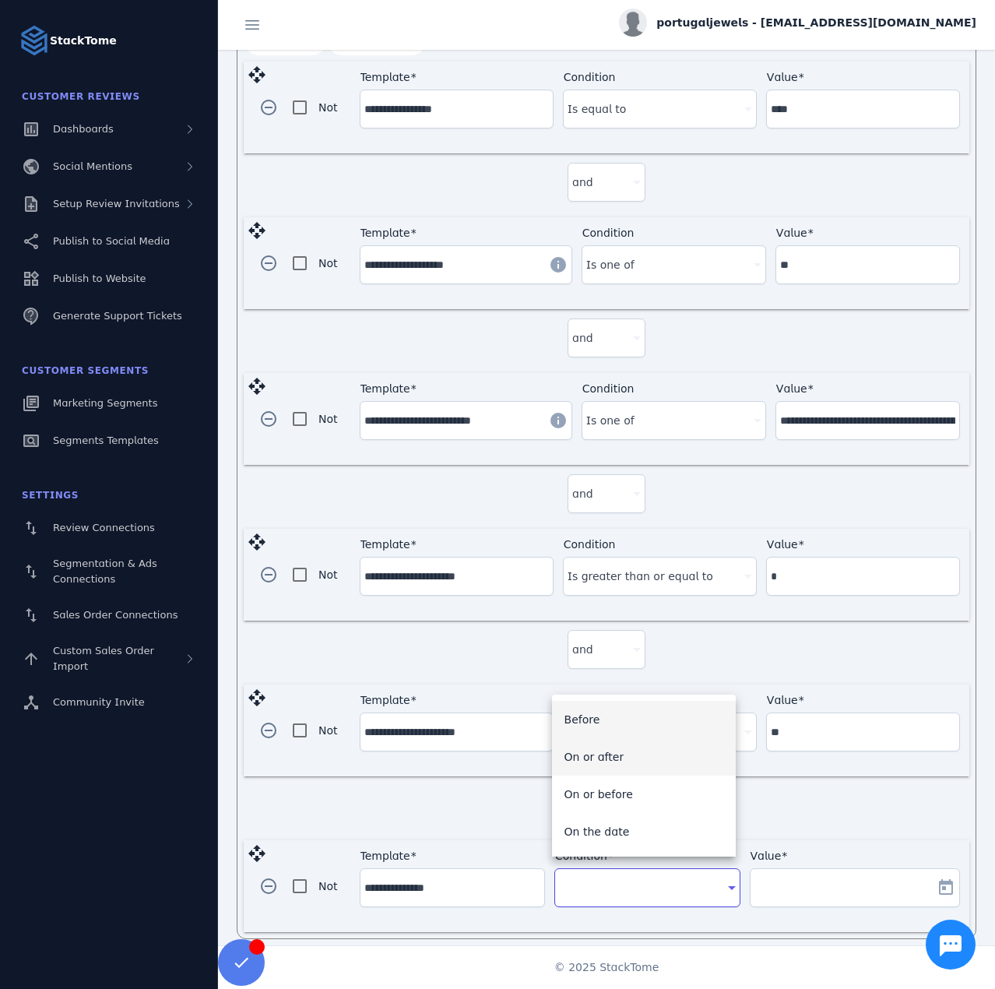
click at [618, 761] on mat-option "On or after" at bounding box center [644, 756] width 184 height 37
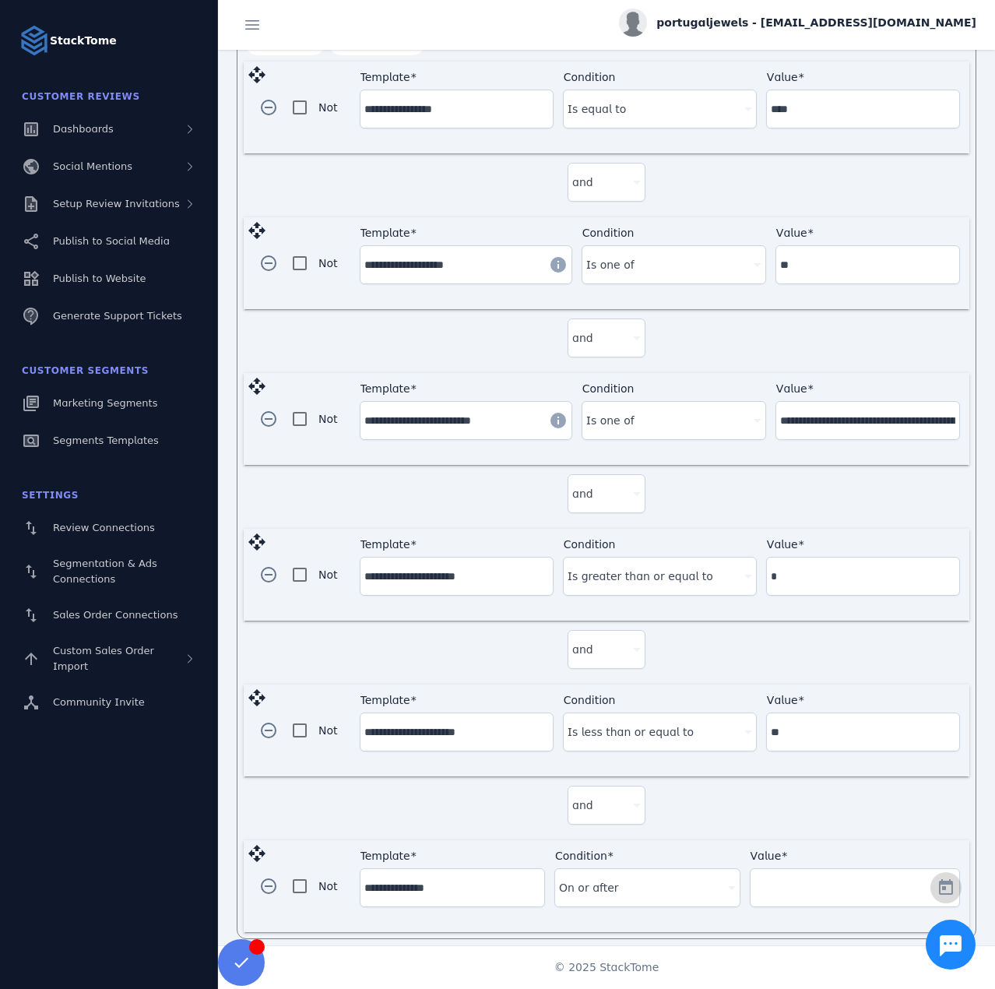
click at [931, 880] on span "Open calendar" at bounding box center [945, 887] width 37 height 37
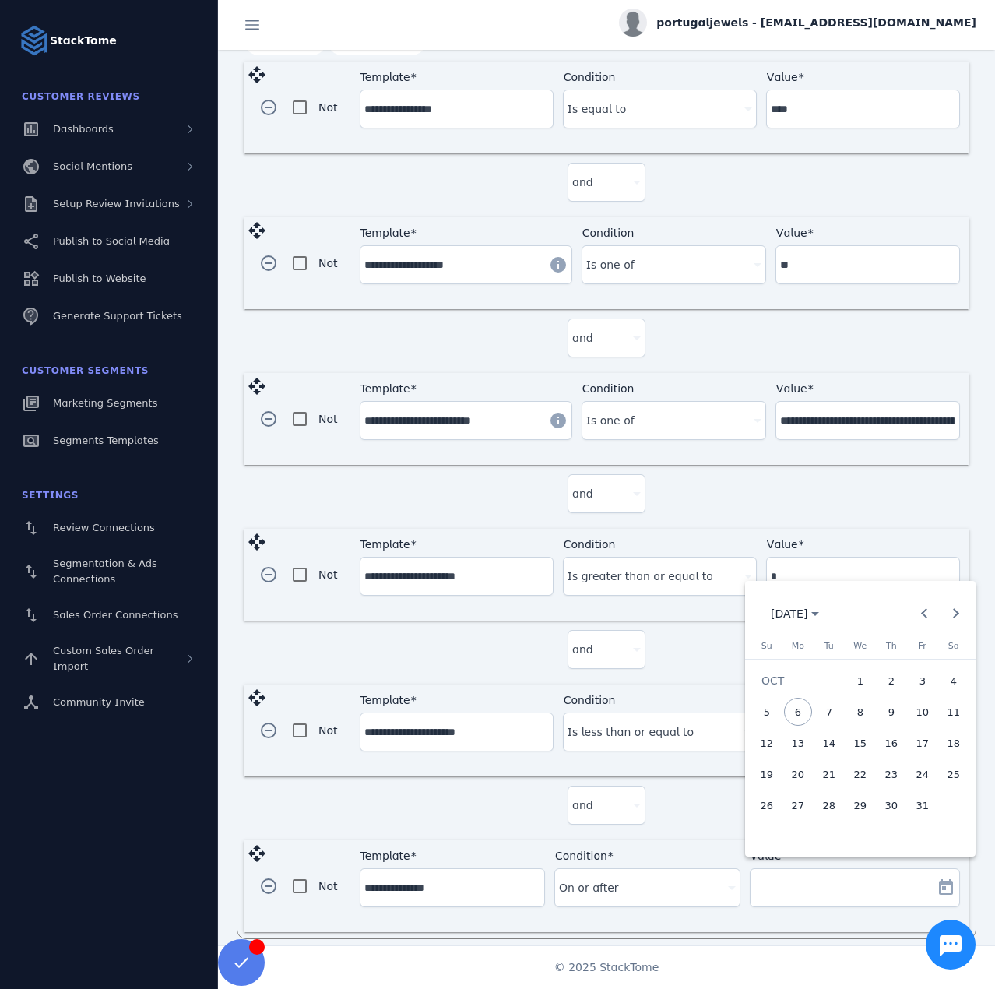
click at [866, 684] on span "1" at bounding box center [860, 681] width 28 height 28
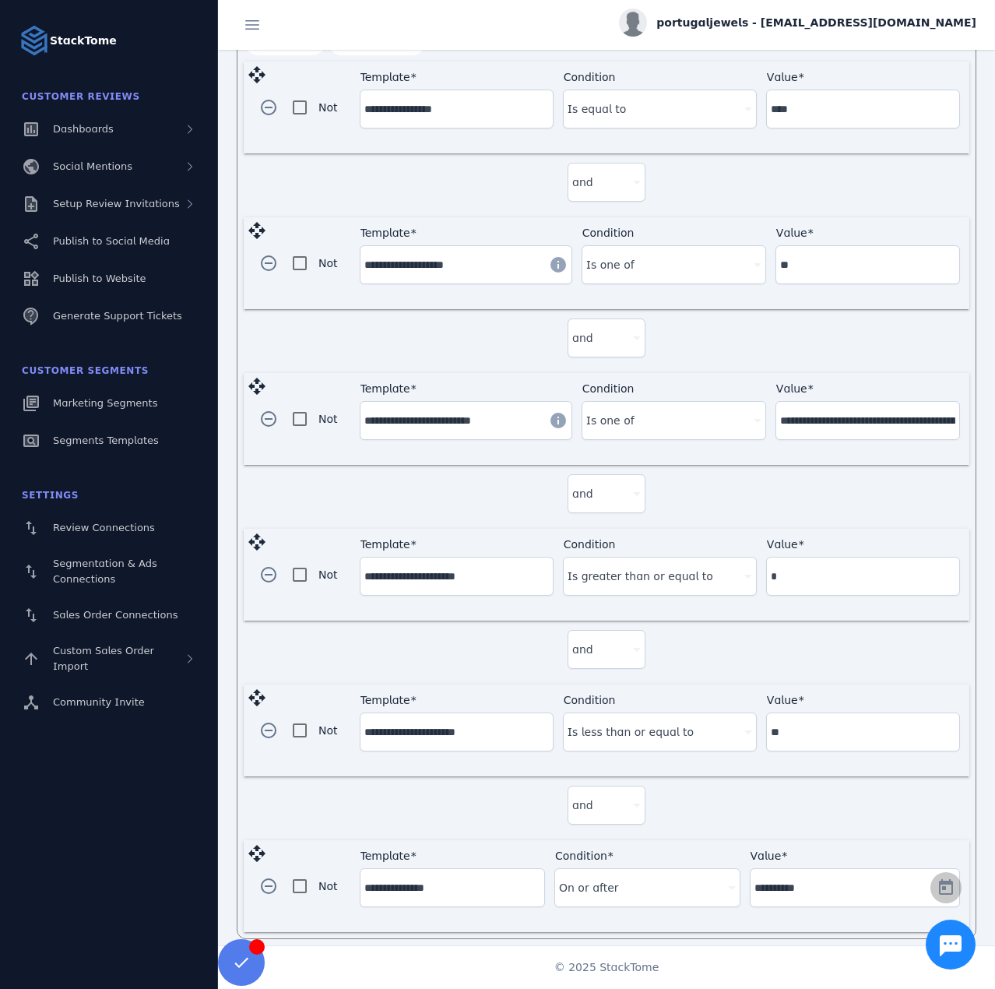
click at [949, 871] on span "Open calendar" at bounding box center [945, 887] width 37 height 37
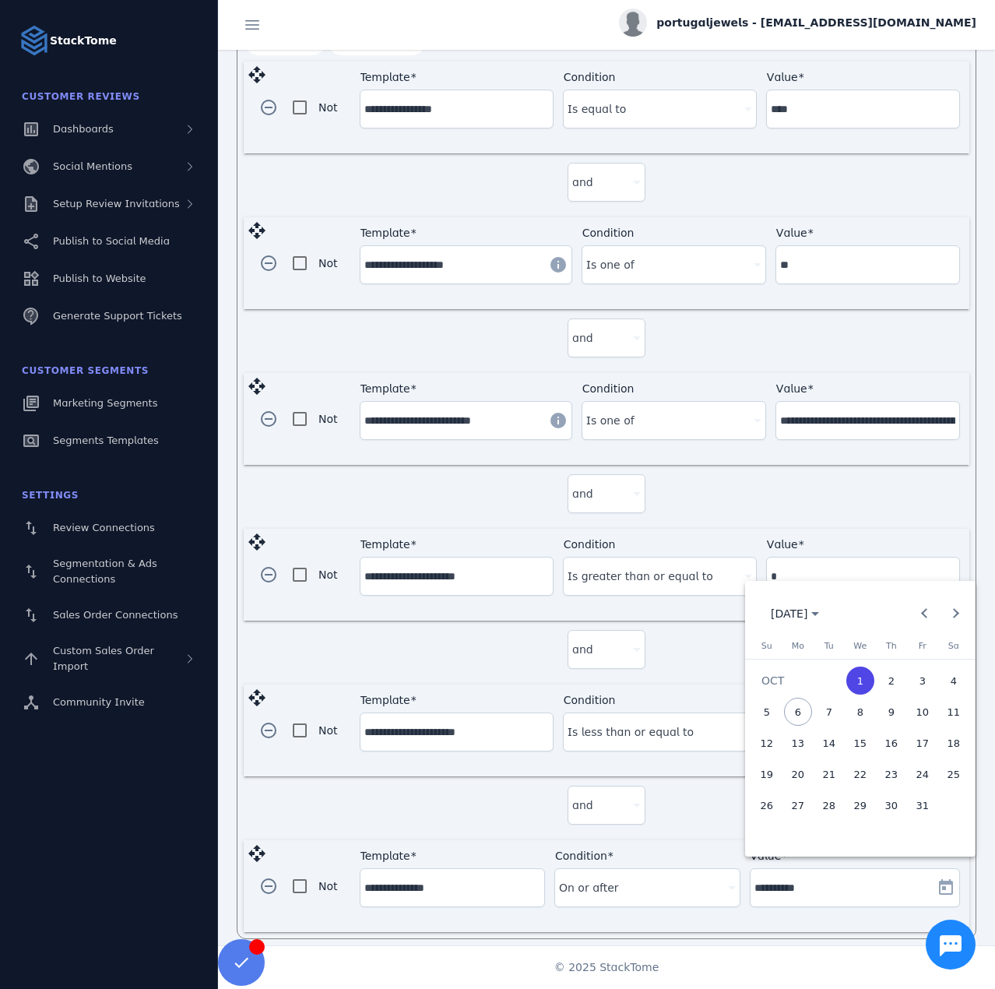
click at [890, 679] on span "2" at bounding box center [892, 681] width 28 height 28
type input "**********"
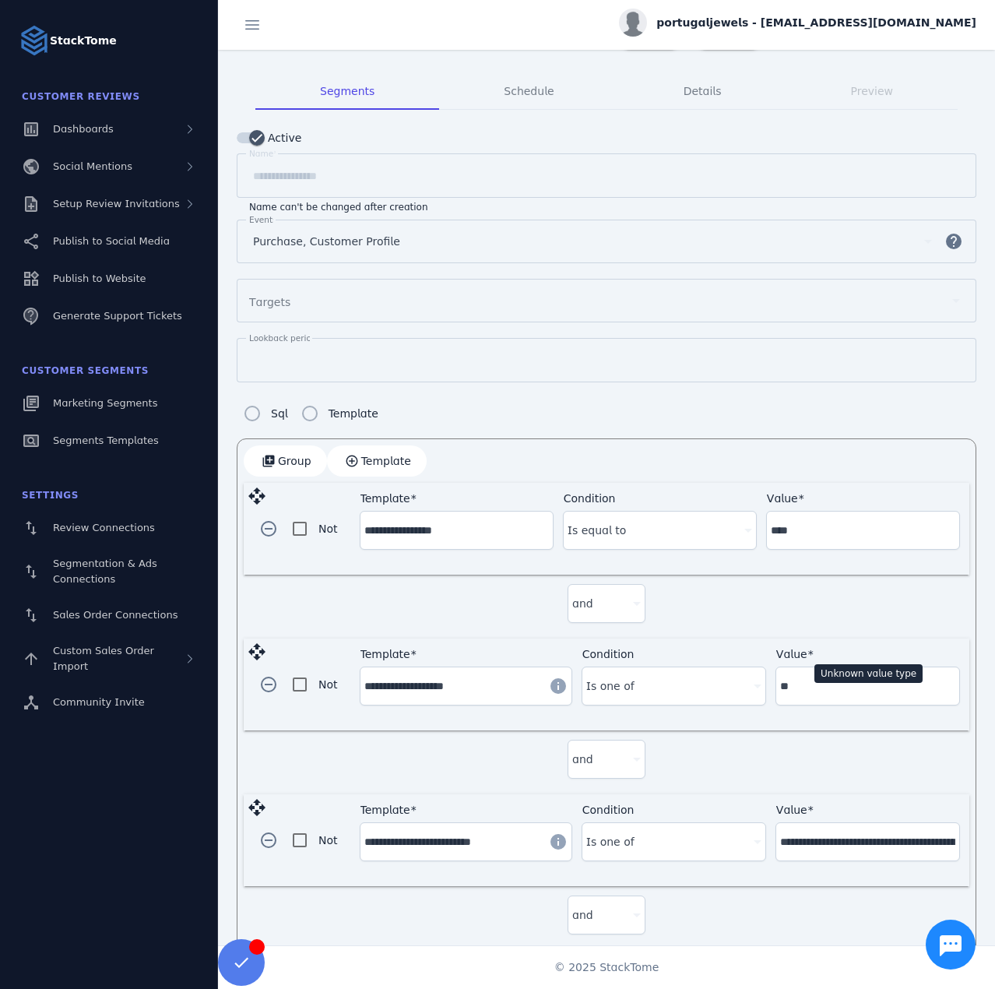
scroll to position [0, 0]
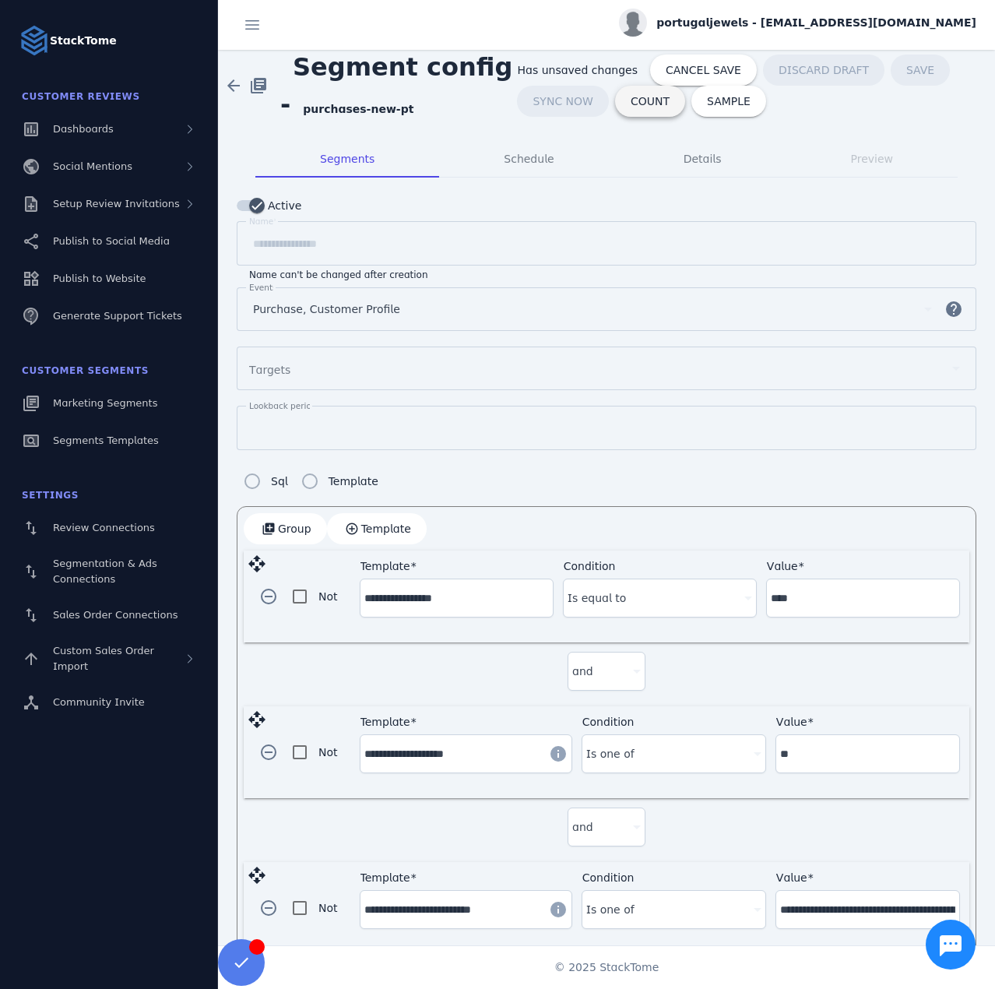
click at [639, 100] on span "COUNT" at bounding box center [650, 101] width 39 height 11
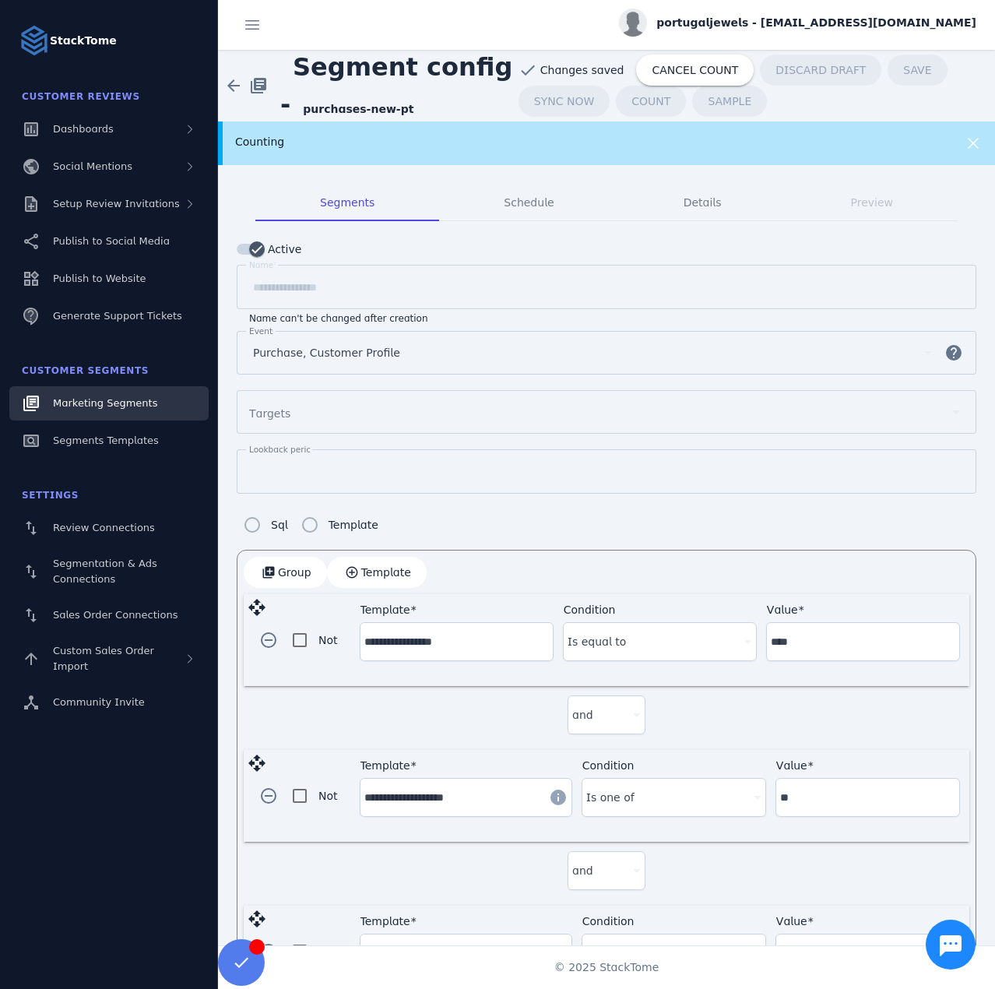
drag, startPoint x: 114, startPoint y: 409, endPoint x: 115, endPoint y: 399, distance: 9.5
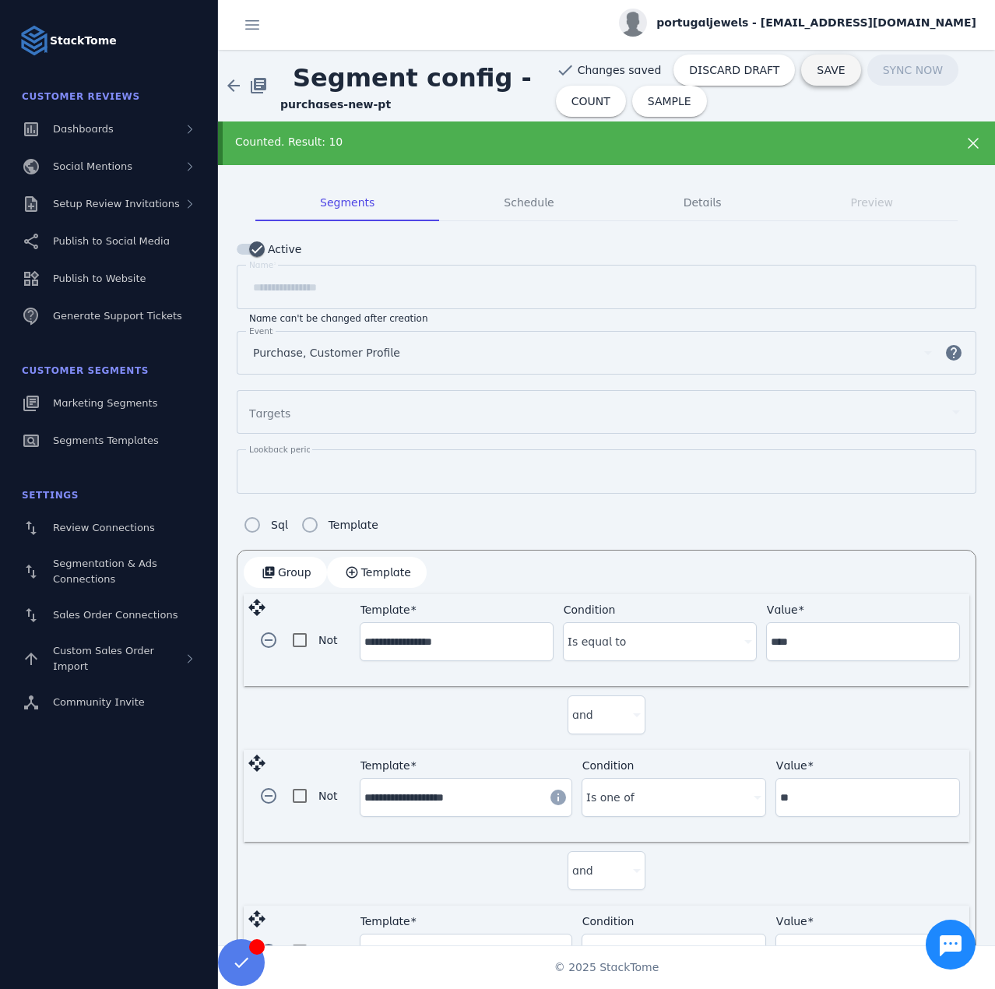
drag, startPoint x: 797, startPoint y: 67, endPoint x: 769, endPoint y: 55, distance: 30.4
click at [817, 67] on span "SAVE" at bounding box center [831, 70] width 28 height 11
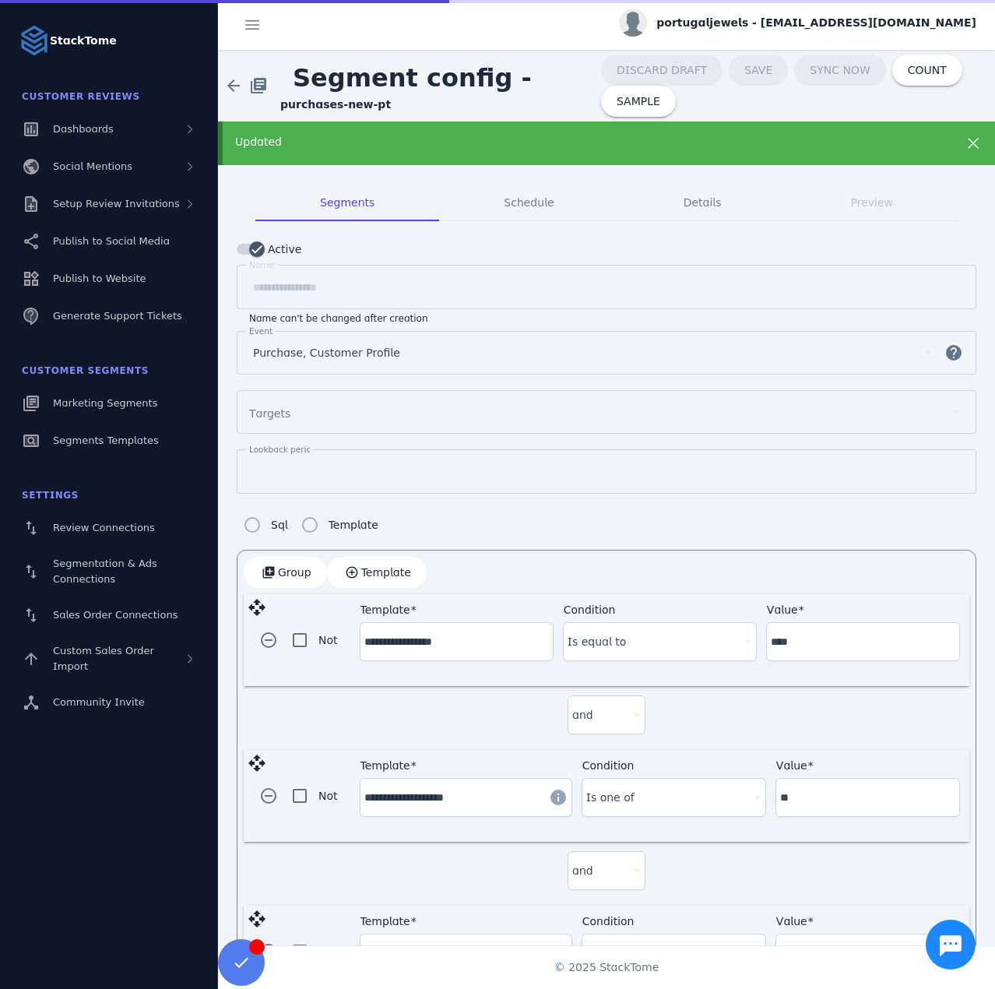
click at [797, 29] on span "portugaljewels - [EMAIL_ADDRESS][DOMAIN_NAME]" at bounding box center [816, 23] width 320 height 16
drag, startPoint x: 875, startPoint y: 147, endPoint x: 867, endPoint y: 136, distance: 13.9
click at [876, 147] on button "Sign out" at bounding box center [920, 150] width 112 height 37
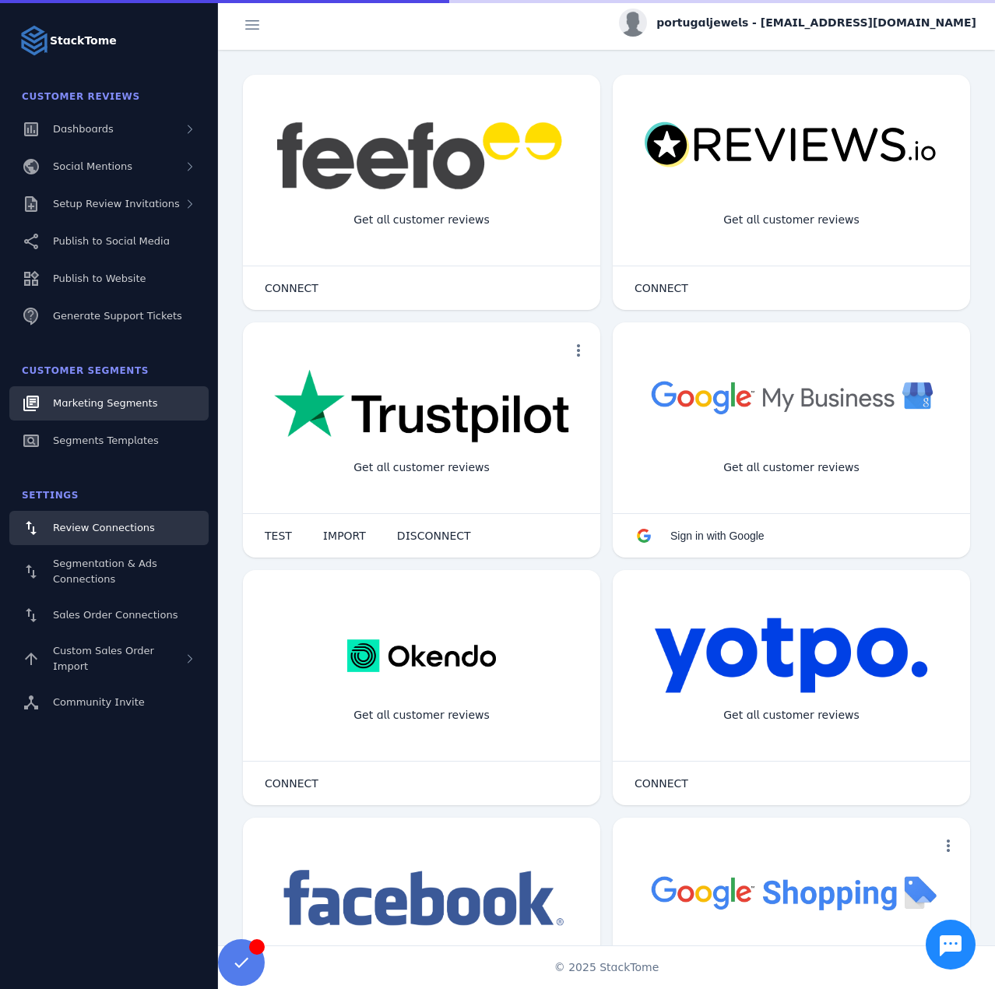
click at [100, 399] on span "Marketing Segments" at bounding box center [105, 403] width 104 height 12
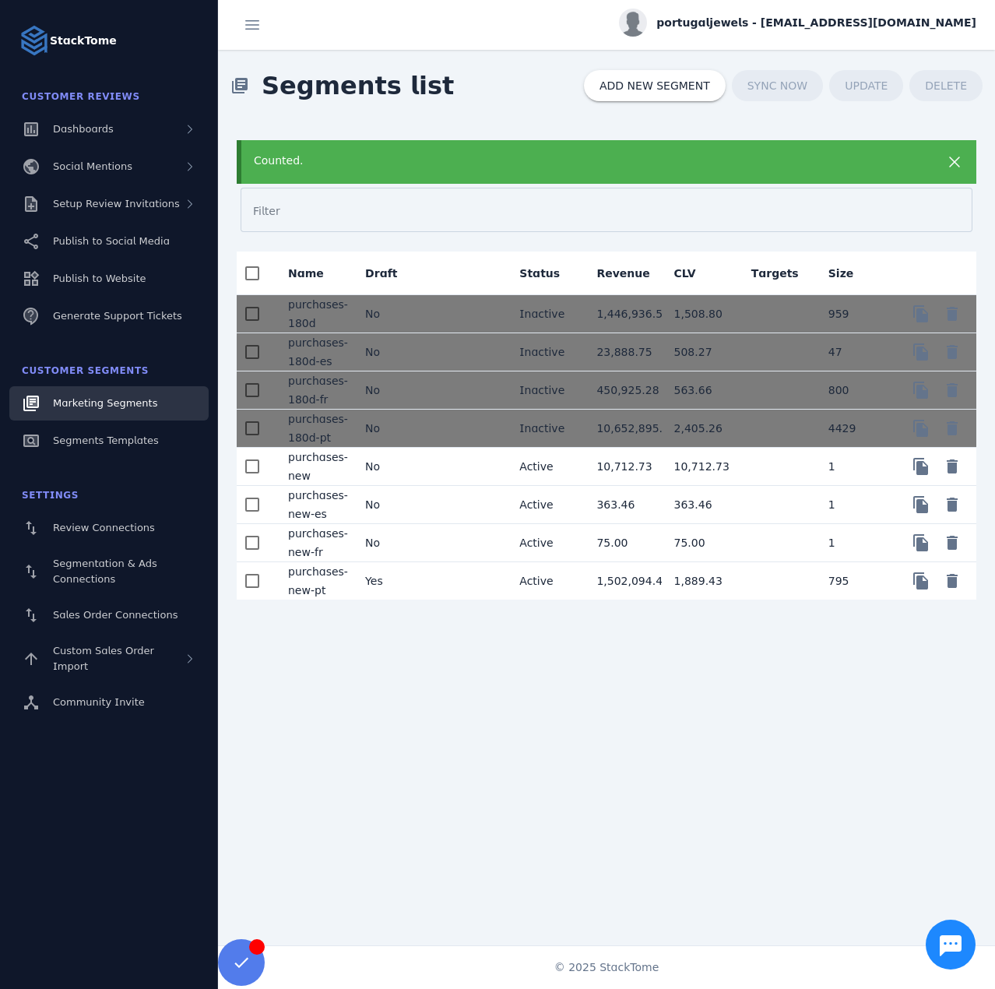
click at [607, 167] on div "Counted." at bounding box center [573, 161] width 639 height 16
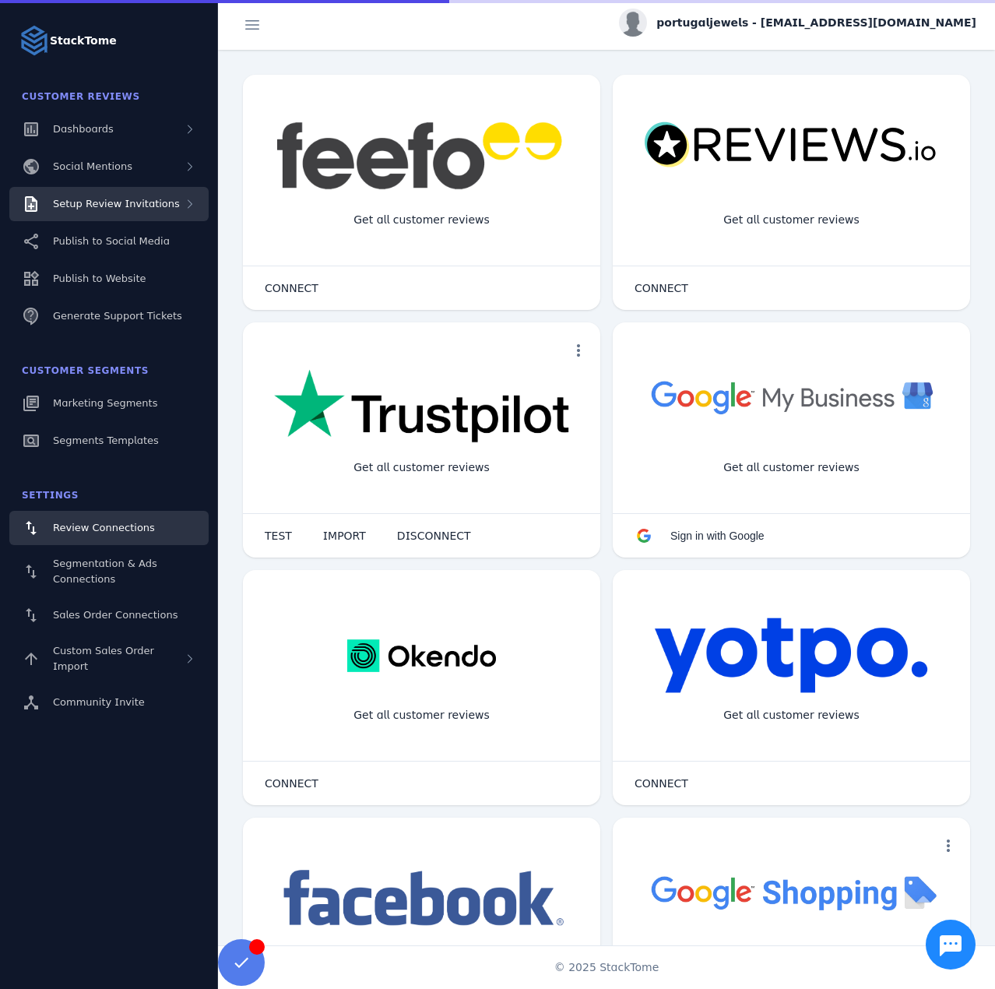
click at [146, 203] on span "Setup Review Invitations" at bounding box center [116, 204] width 127 height 12
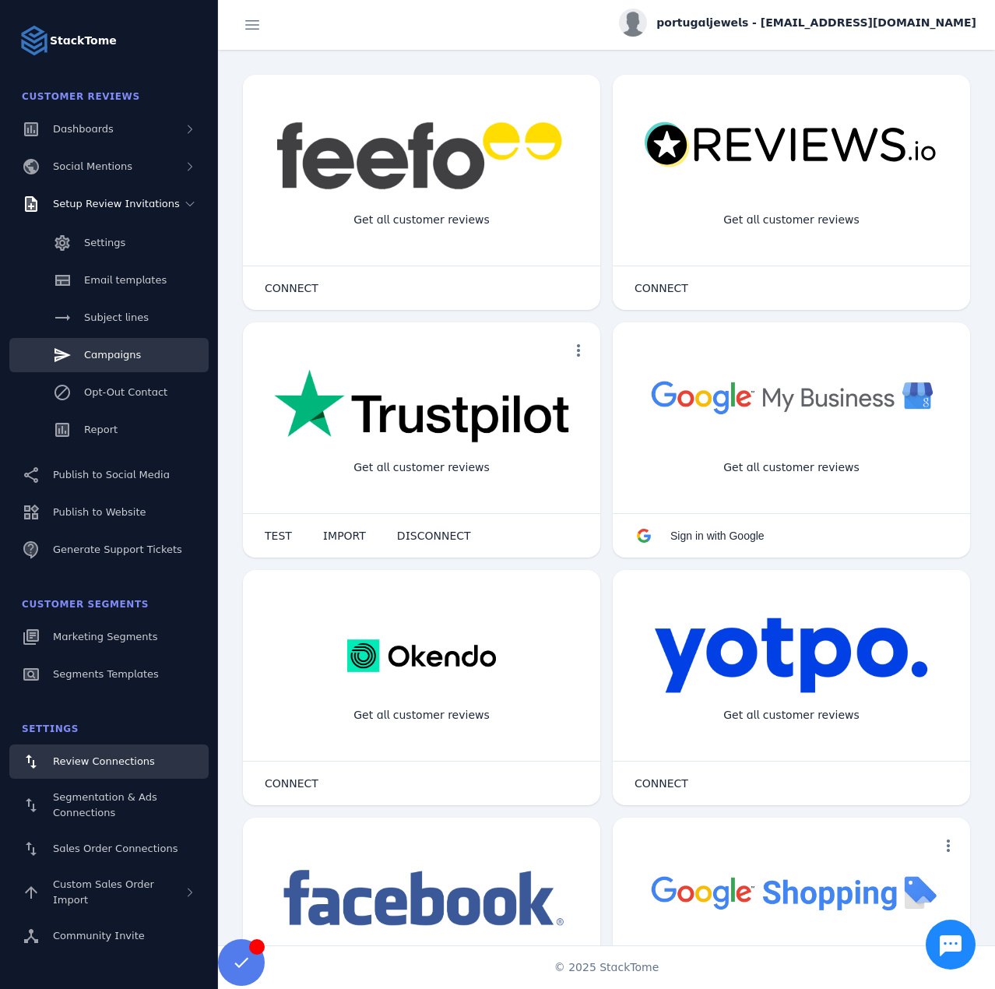
click at [108, 354] on span "Campaigns" at bounding box center [112, 355] width 57 height 12
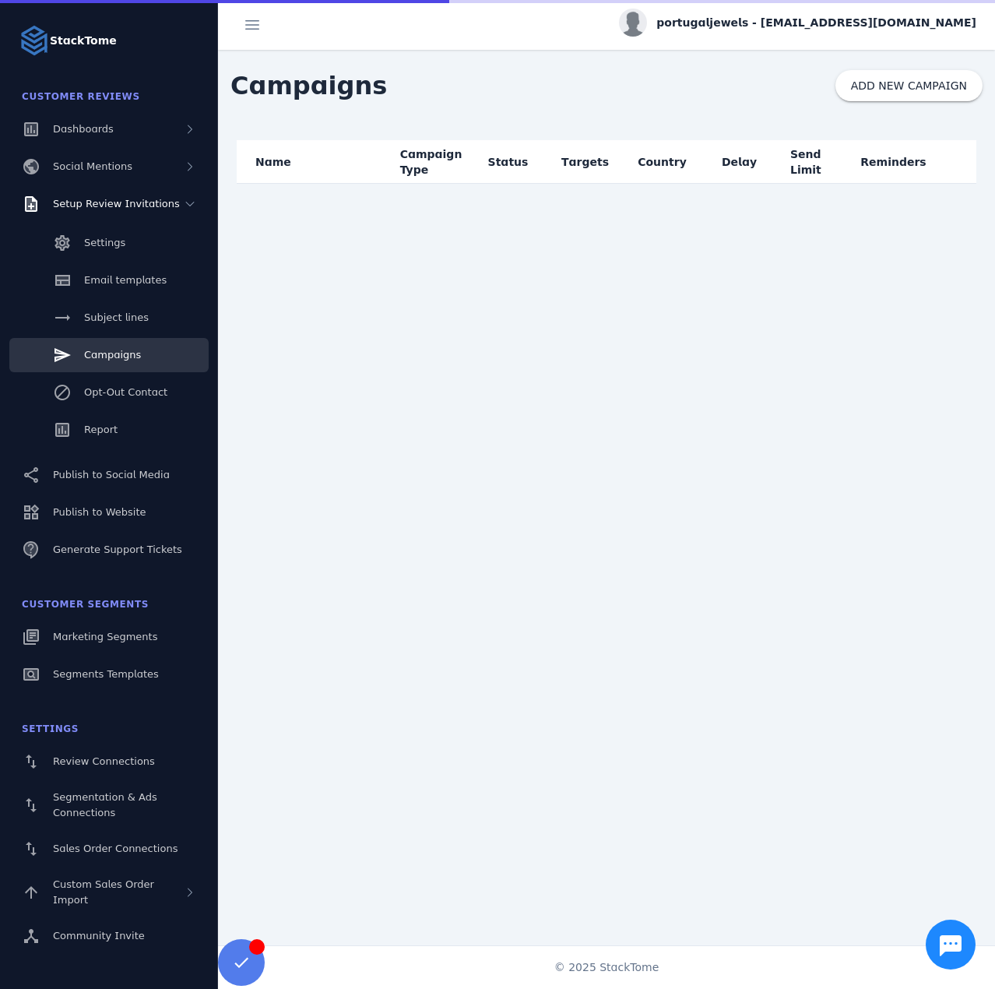
click at [135, 352] on span "Campaigns" at bounding box center [112, 355] width 57 height 12
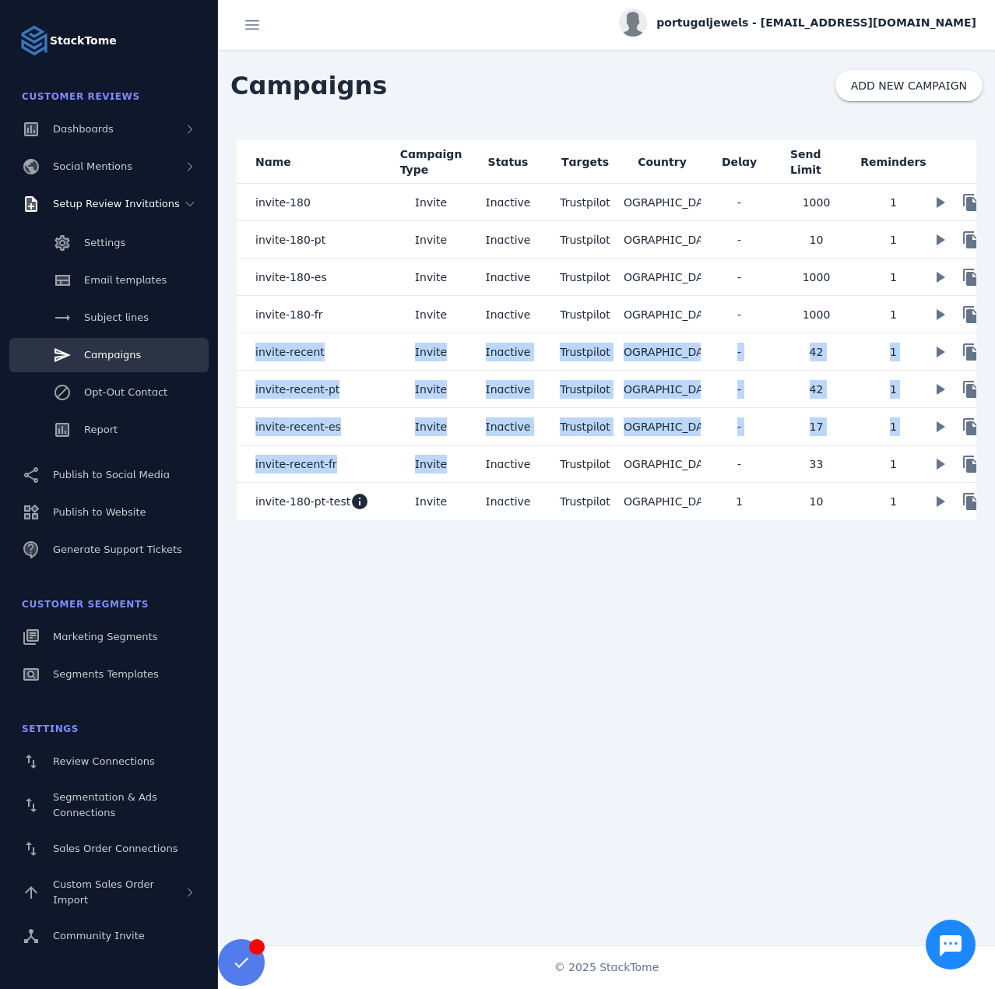
drag, startPoint x: 240, startPoint y: 354, endPoint x: 483, endPoint y: 466, distance: 267.6
click at [483, 466] on mat-table "Name Campaign Type Status Targets Country Delay Send Limit Reminders invite-180…" at bounding box center [607, 330] width 740 height 380
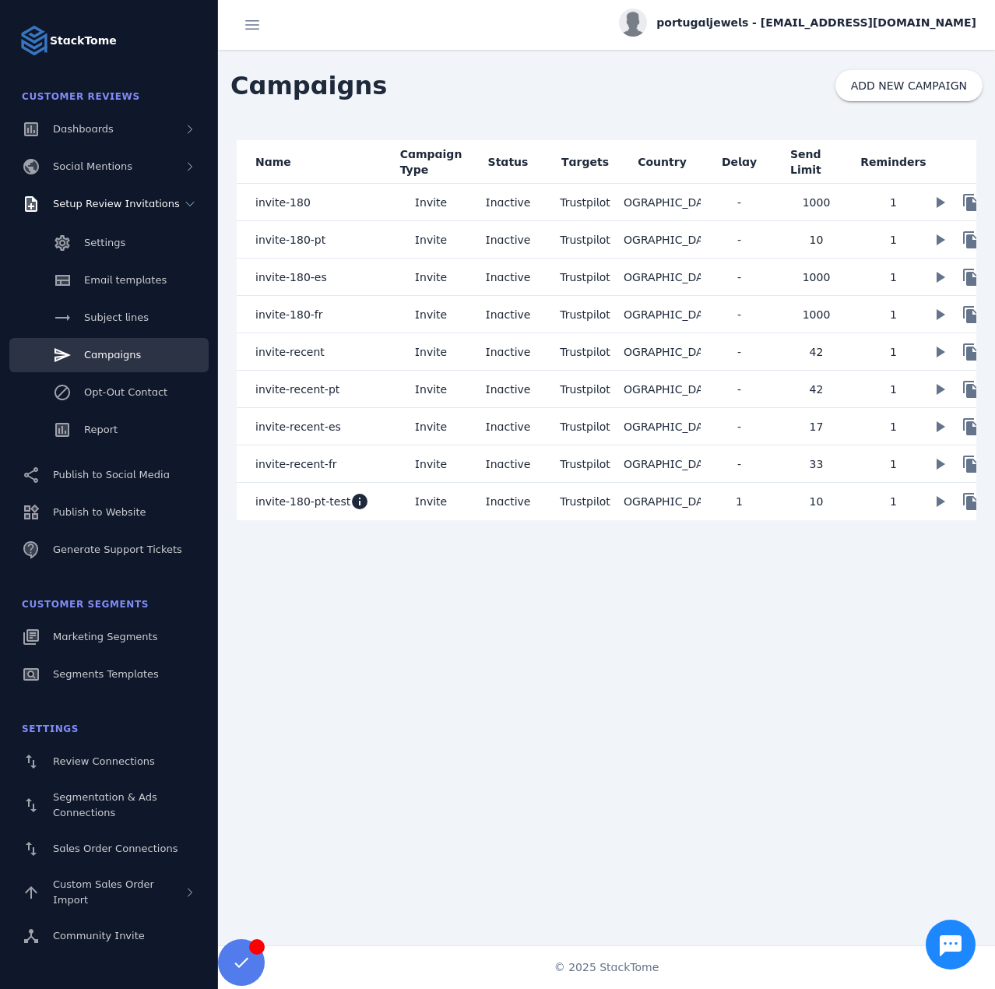
click at [674, 583] on div "Name Campaign Type Status Targets Country Delay Send Limit Reminders invite-180…" at bounding box center [606, 524] width 777 height 806
click at [135, 631] on span "Marketing Segments" at bounding box center [105, 637] width 104 height 12
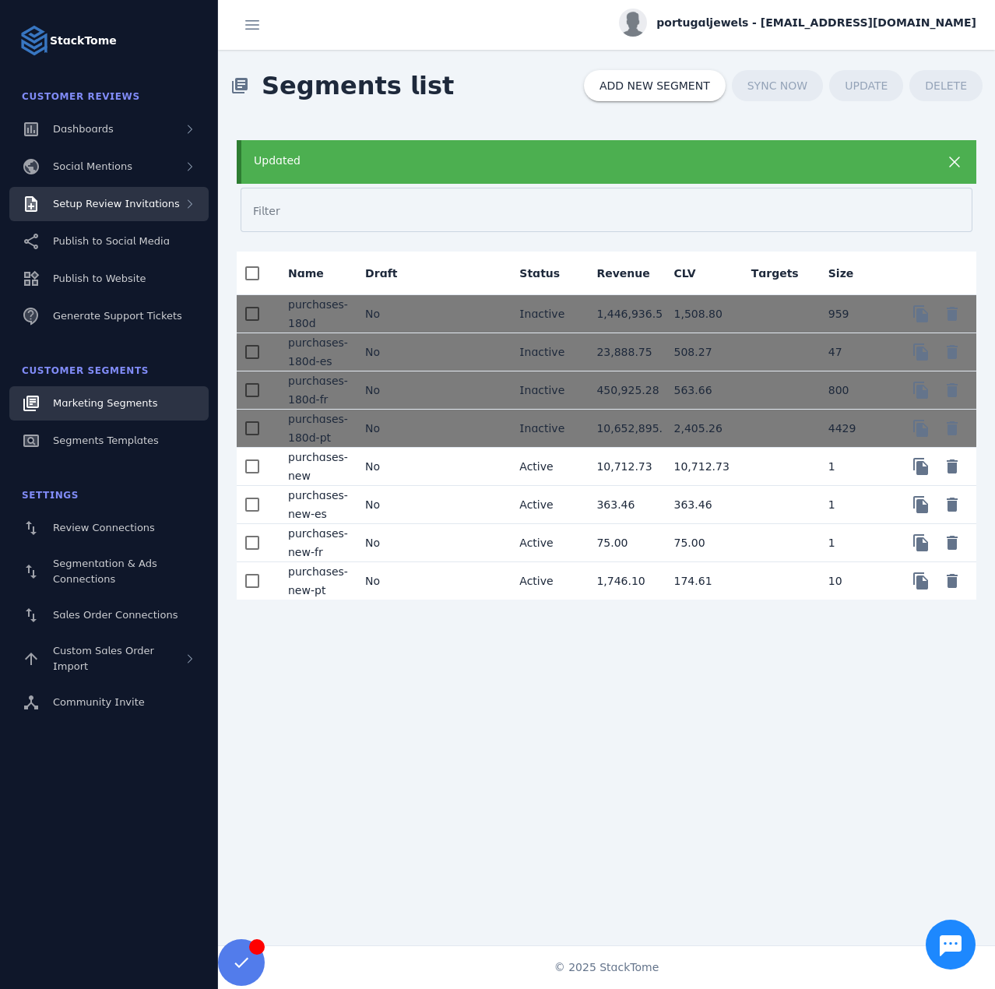
click at [114, 207] on span "Setup Review Invitations" at bounding box center [116, 204] width 127 height 12
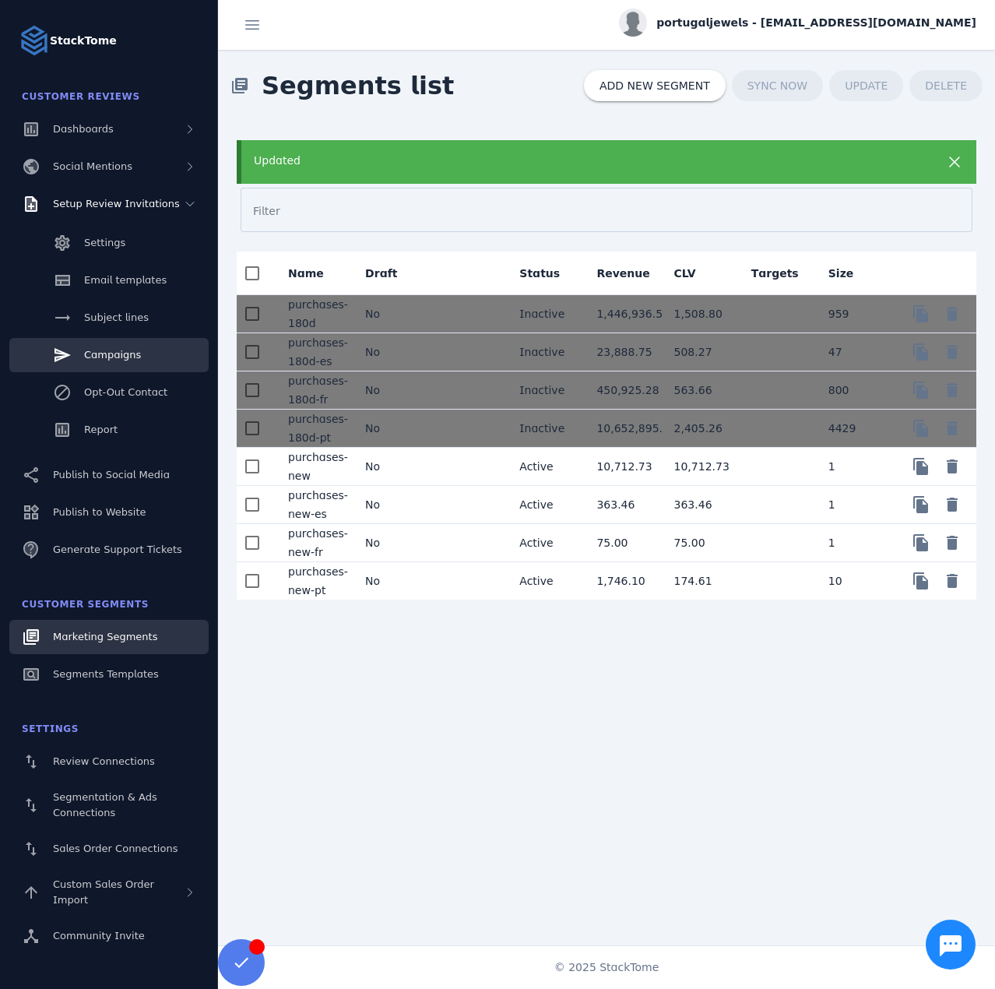
click at [135, 353] on span "Campaigns" at bounding box center [112, 355] width 57 height 12
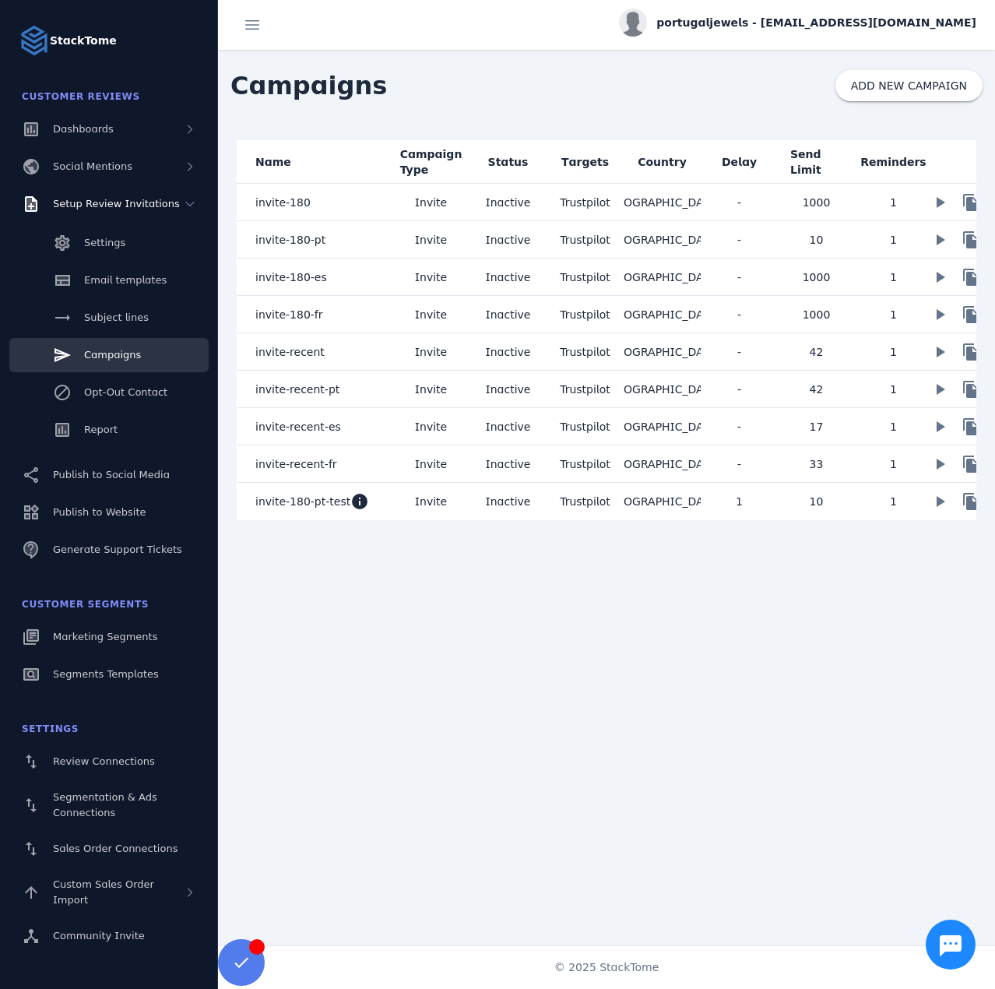
click at [334, 354] on mat-cell "invite-recent" at bounding box center [315, 351] width 156 height 37
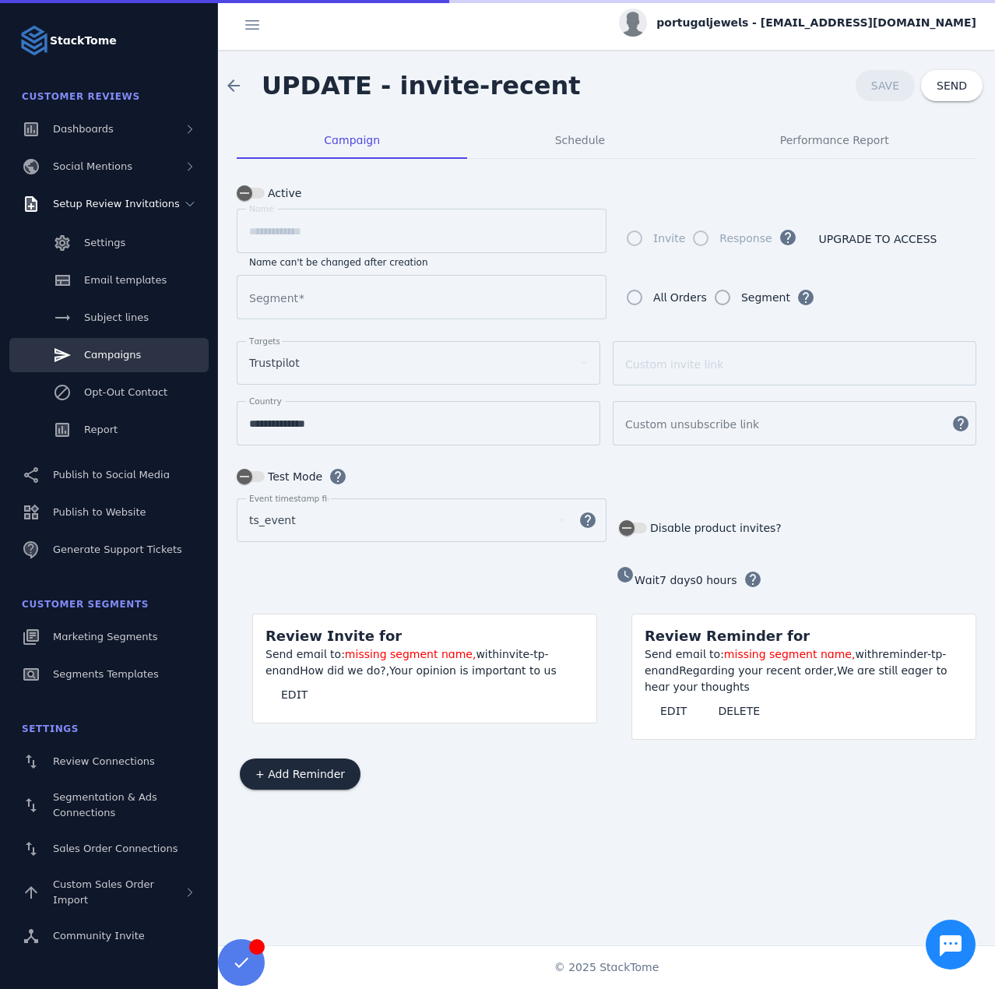
type input "**********"
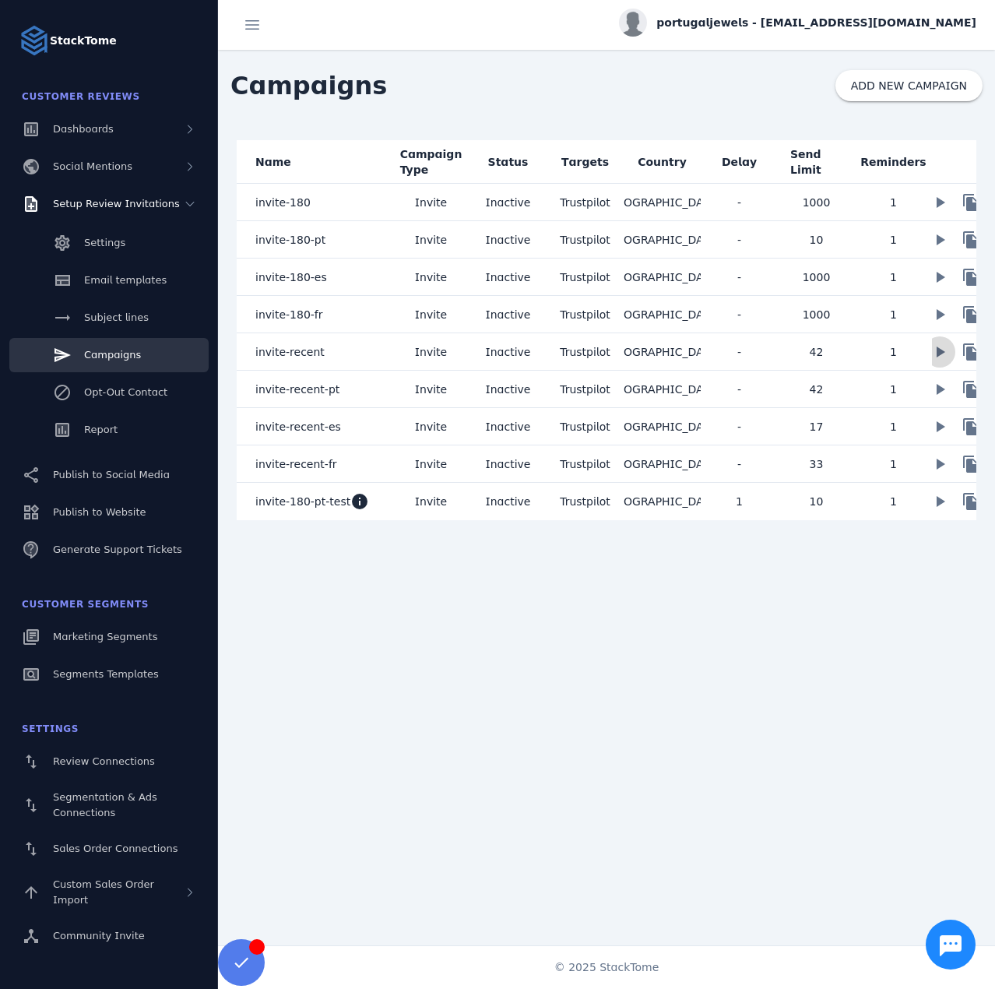
click at [933, 352] on span at bounding box center [939, 351] width 37 height 37
click at [938, 389] on span at bounding box center [939, 389] width 37 height 37
click at [938, 427] on span at bounding box center [939, 426] width 37 height 37
click at [940, 462] on span at bounding box center [939, 463] width 37 height 37
click at [318, 434] on span "invite-recent-es" at bounding box center [298, 426] width 86 height 19
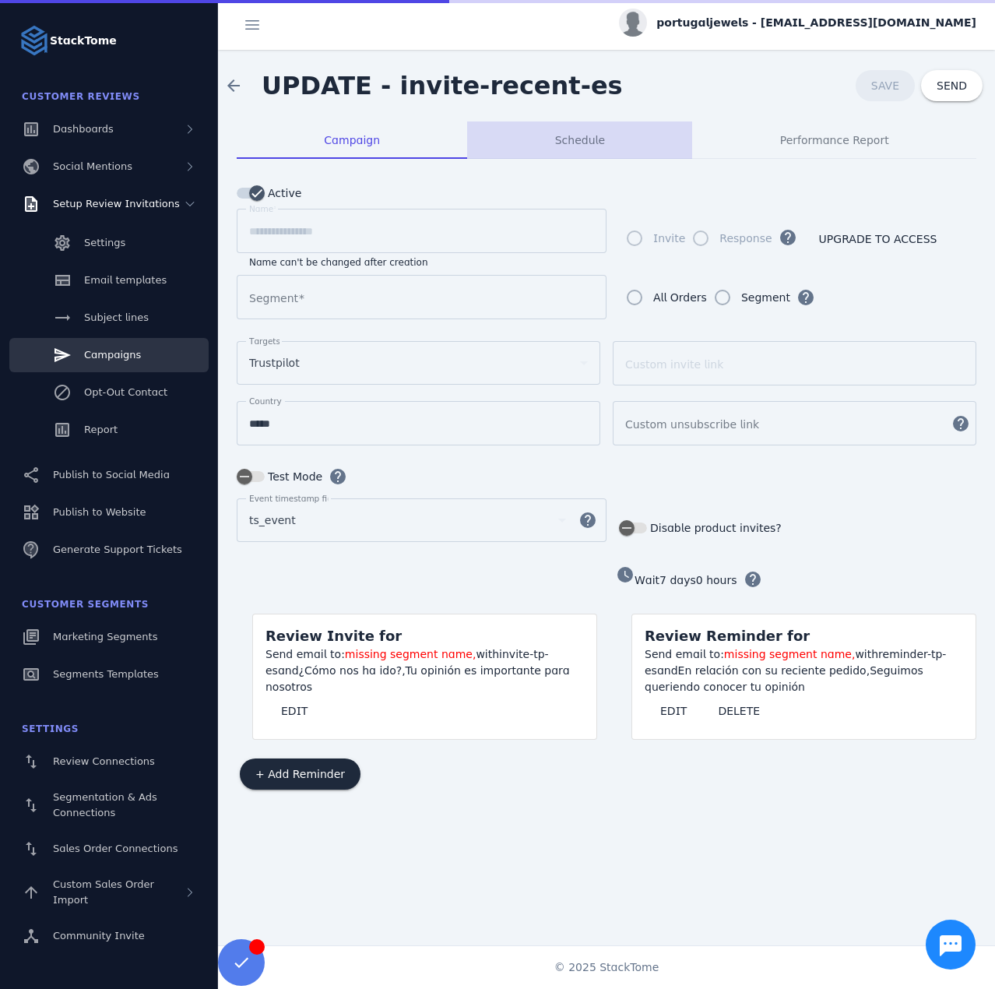
click at [576, 145] on span "Schedule" at bounding box center [580, 140] width 50 height 11
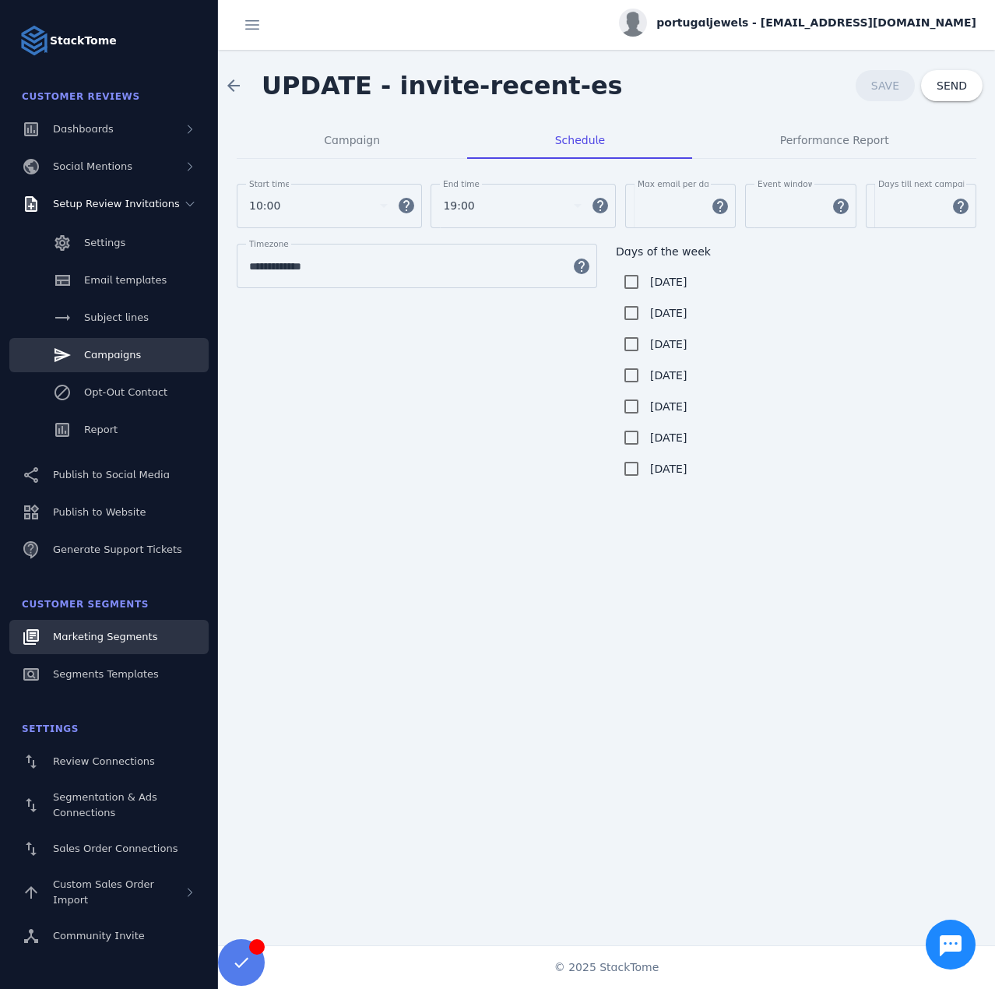
click at [116, 633] on span "Marketing Segments" at bounding box center [105, 637] width 104 height 12
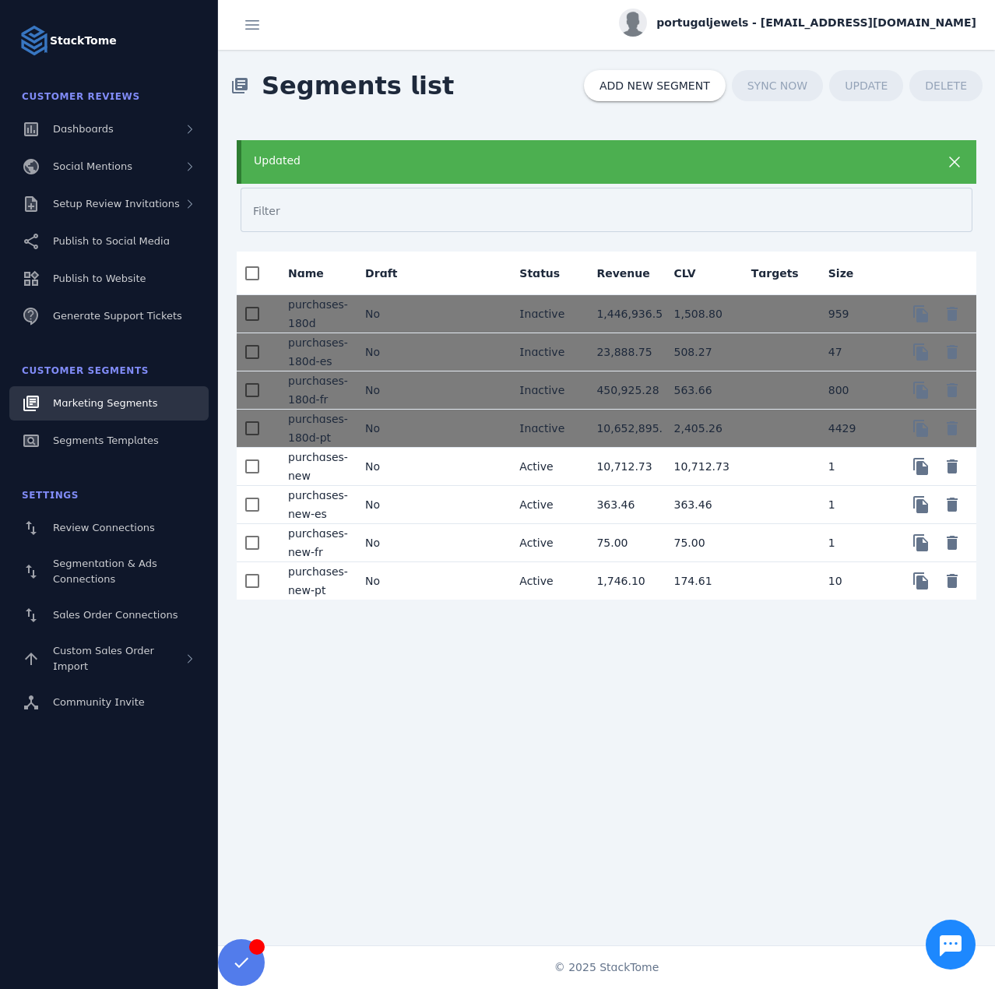
click at [430, 467] on mat-cell at bounding box center [468, 467] width 77 height 38
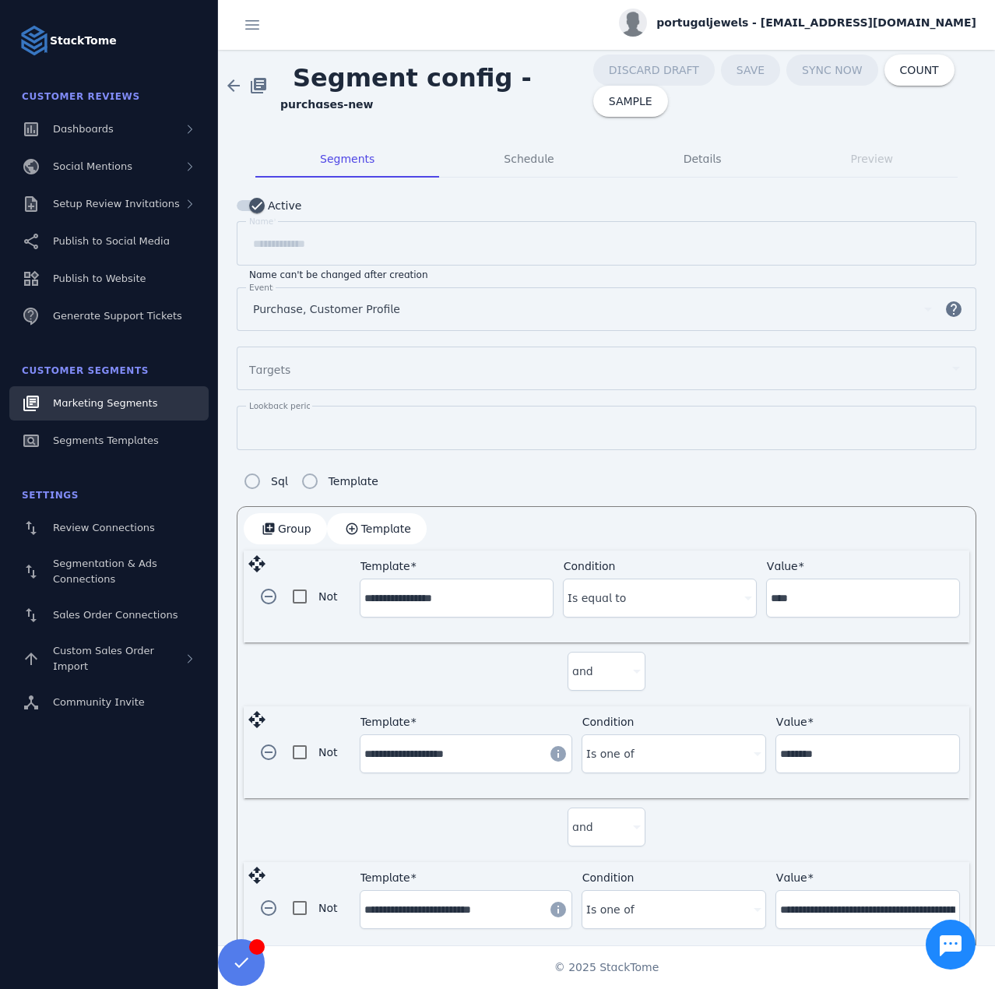
click at [109, 403] on span "Marketing Segments" at bounding box center [105, 403] width 104 height 12
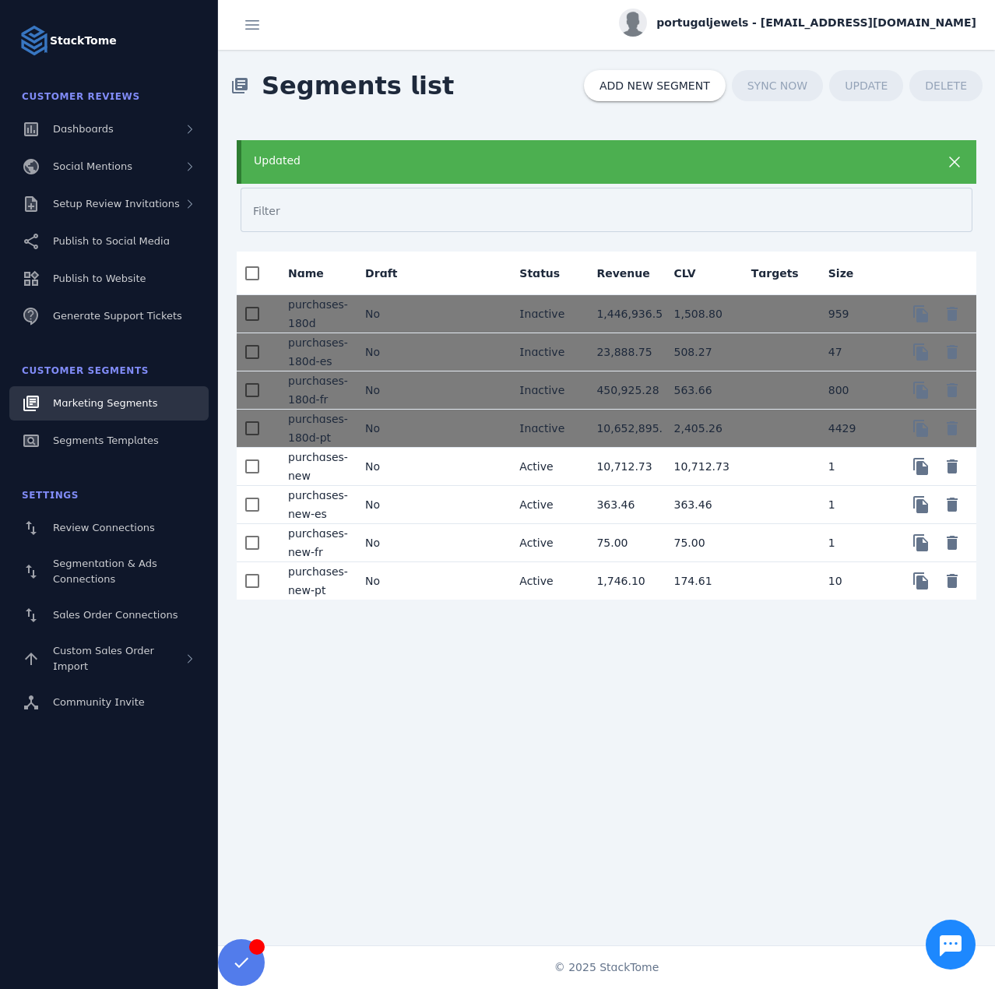
click at [425, 585] on mat-cell "No" at bounding box center [391, 580] width 77 height 37
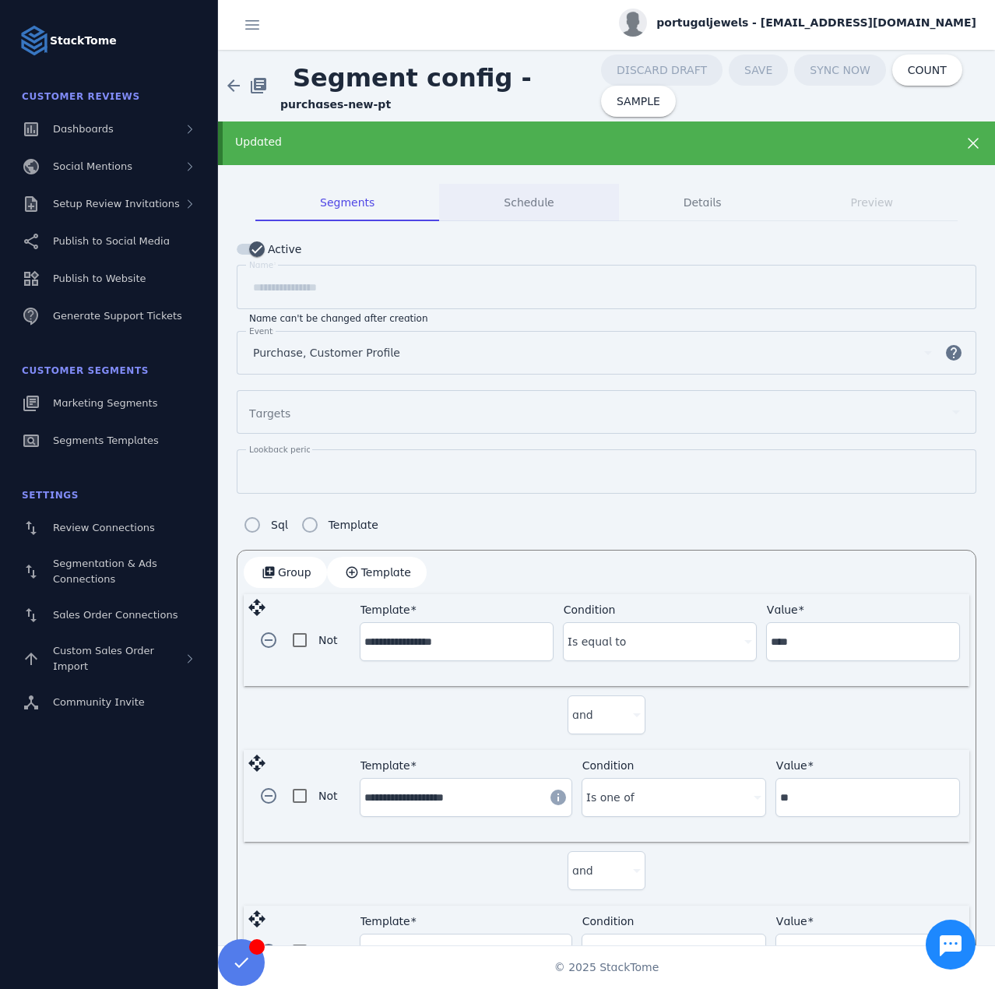
click at [523, 201] on span "Schedule" at bounding box center [529, 202] width 50 height 11
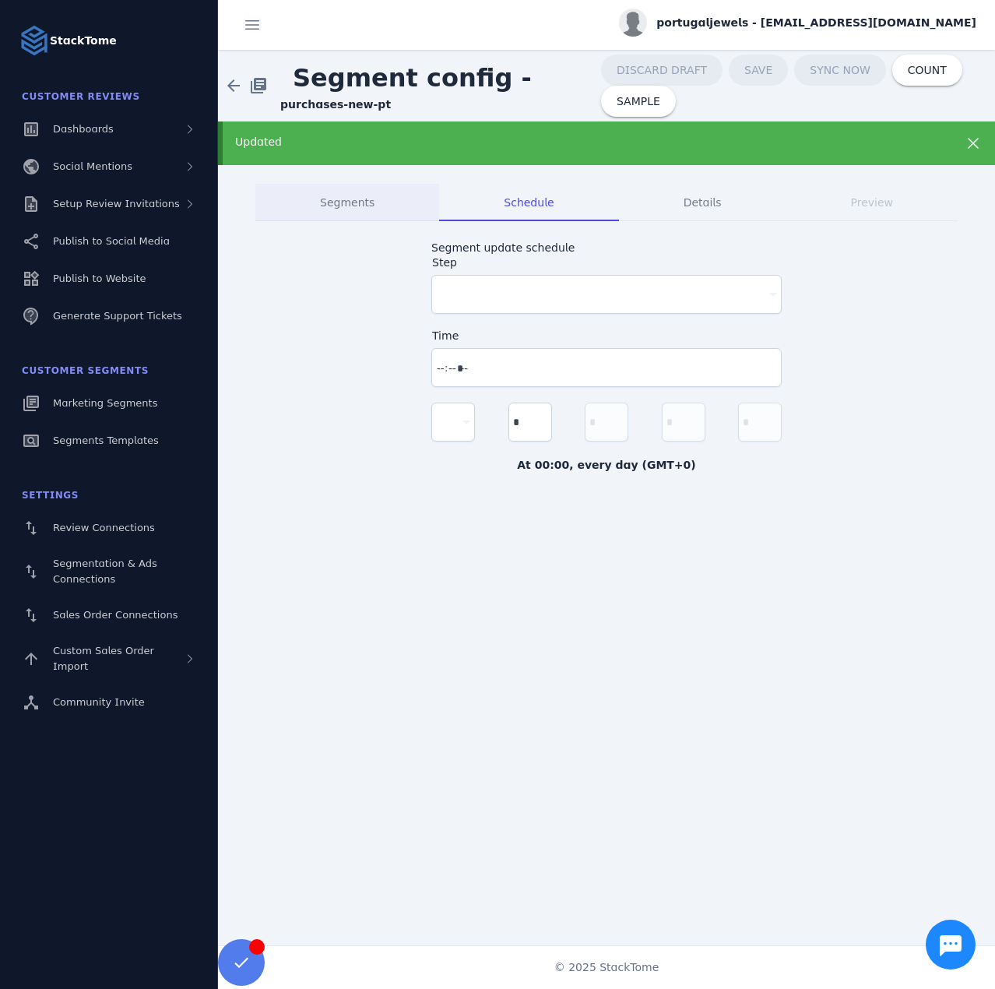
click at [357, 195] on span "Segments" at bounding box center [347, 202] width 55 height 37
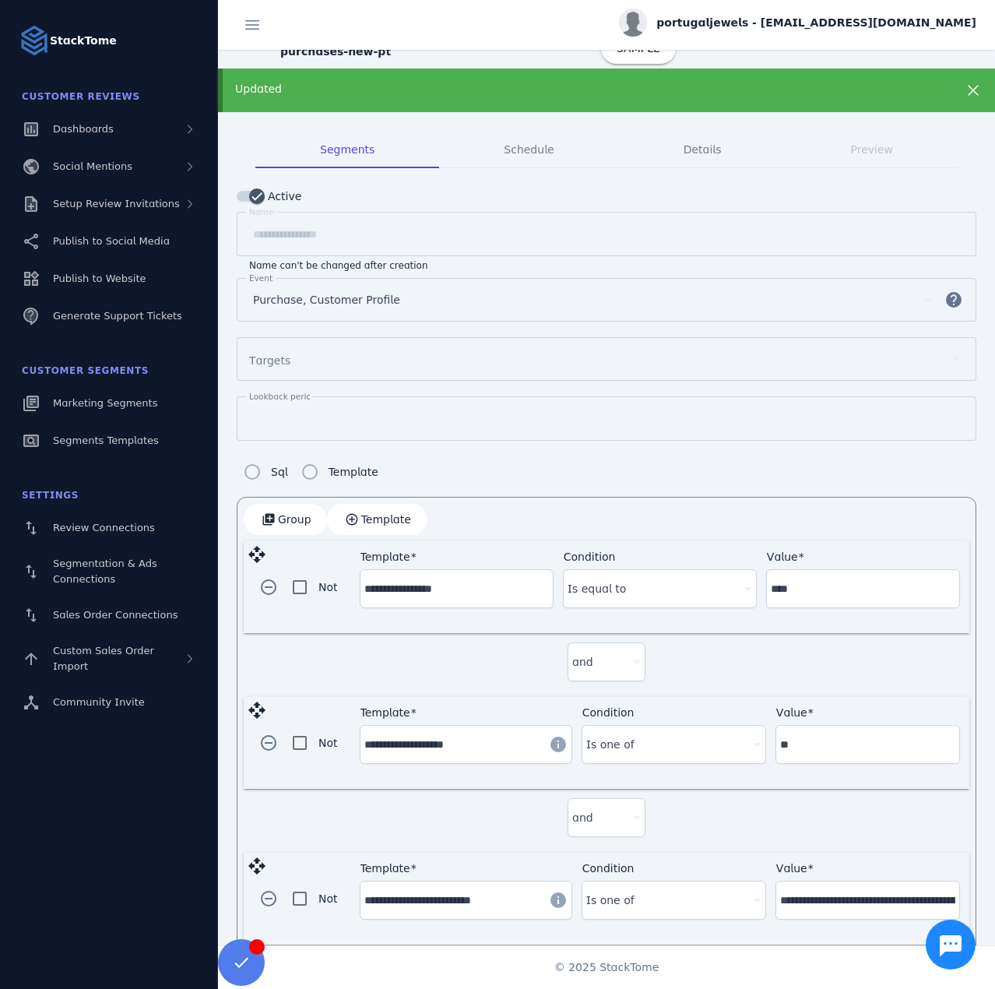
scroll to position [389, 0]
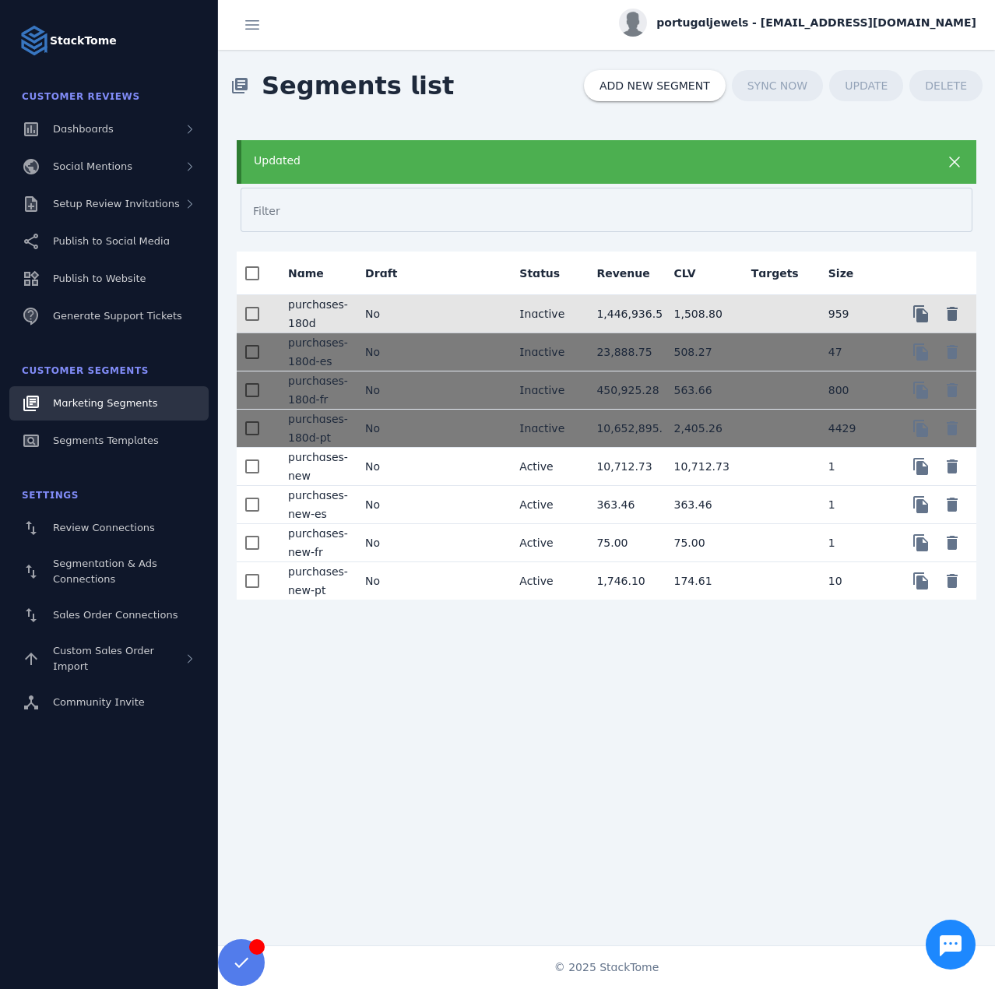
click at [434, 315] on mat-cell at bounding box center [468, 314] width 77 height 38
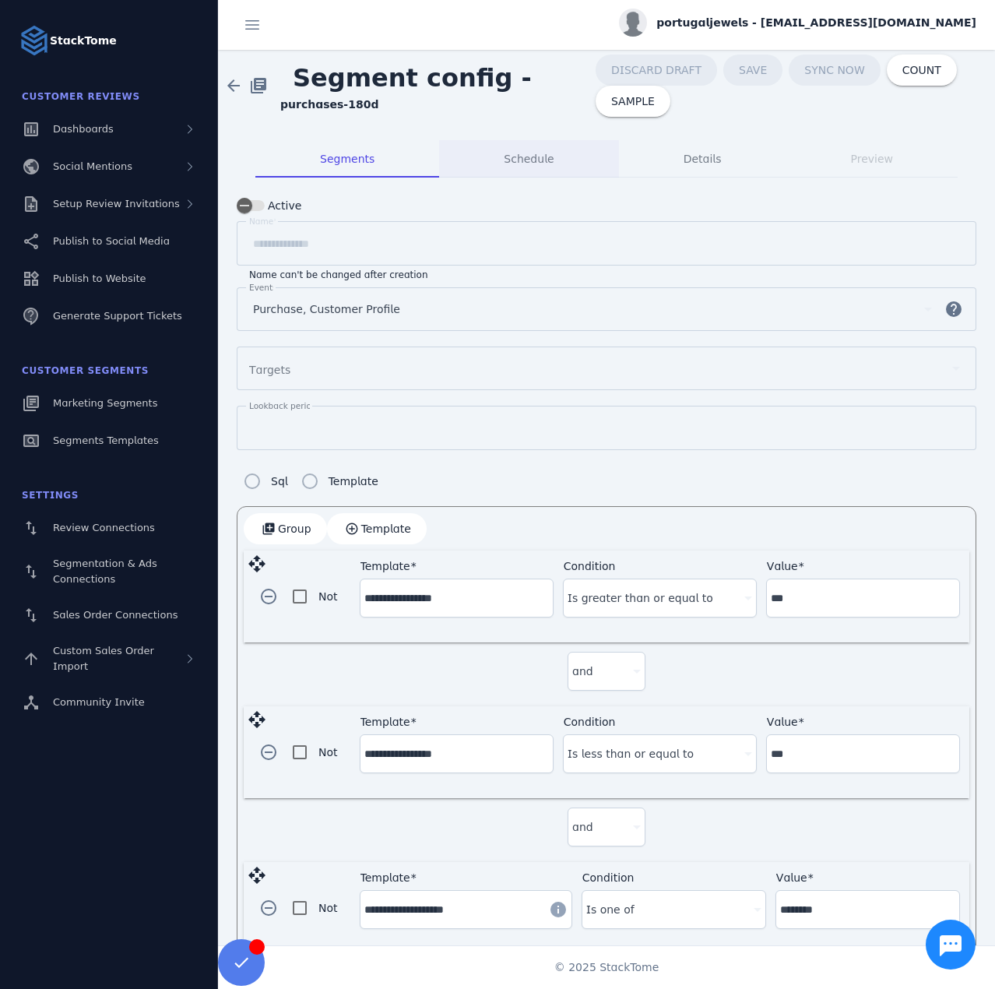
click at [496, 162] on div "Schedule" at bounding box center [528, 158] width 179 height 37
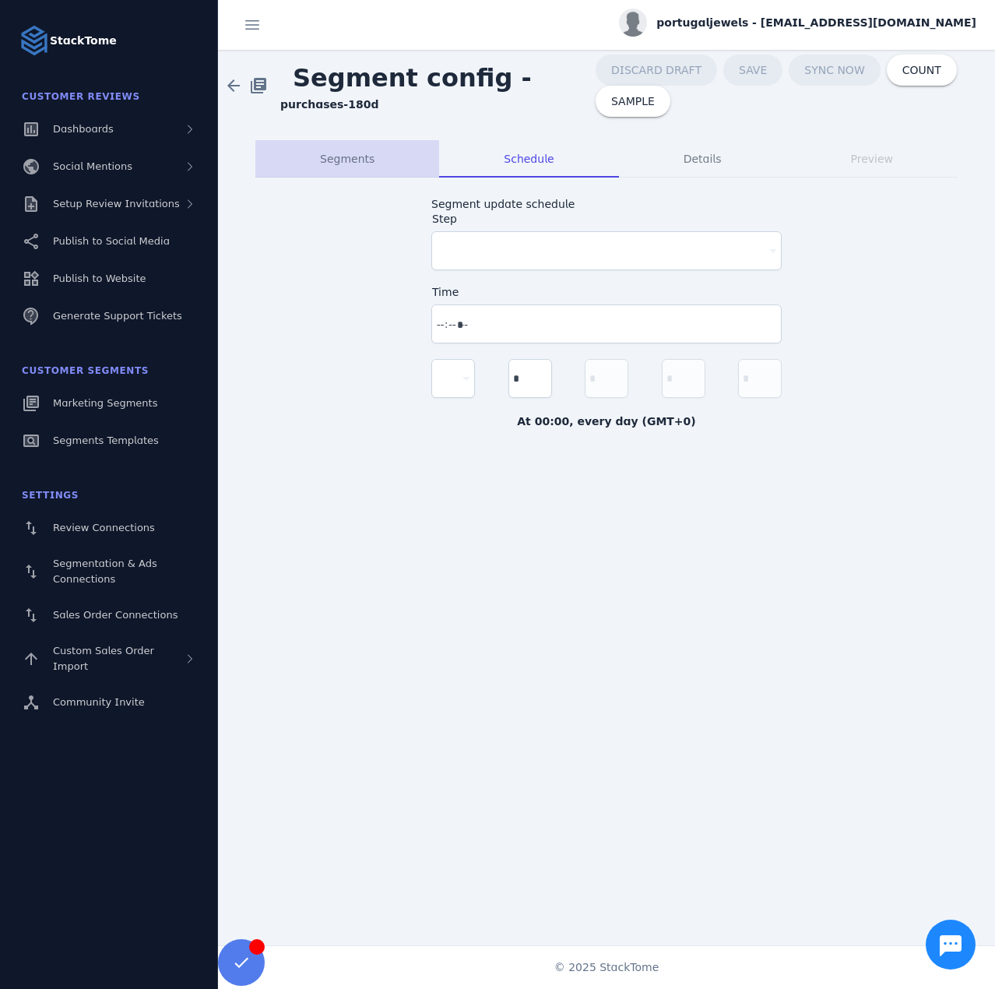
click at [373, 170] on div "Segments" at bounding box center [347, 158] width 184 height 37
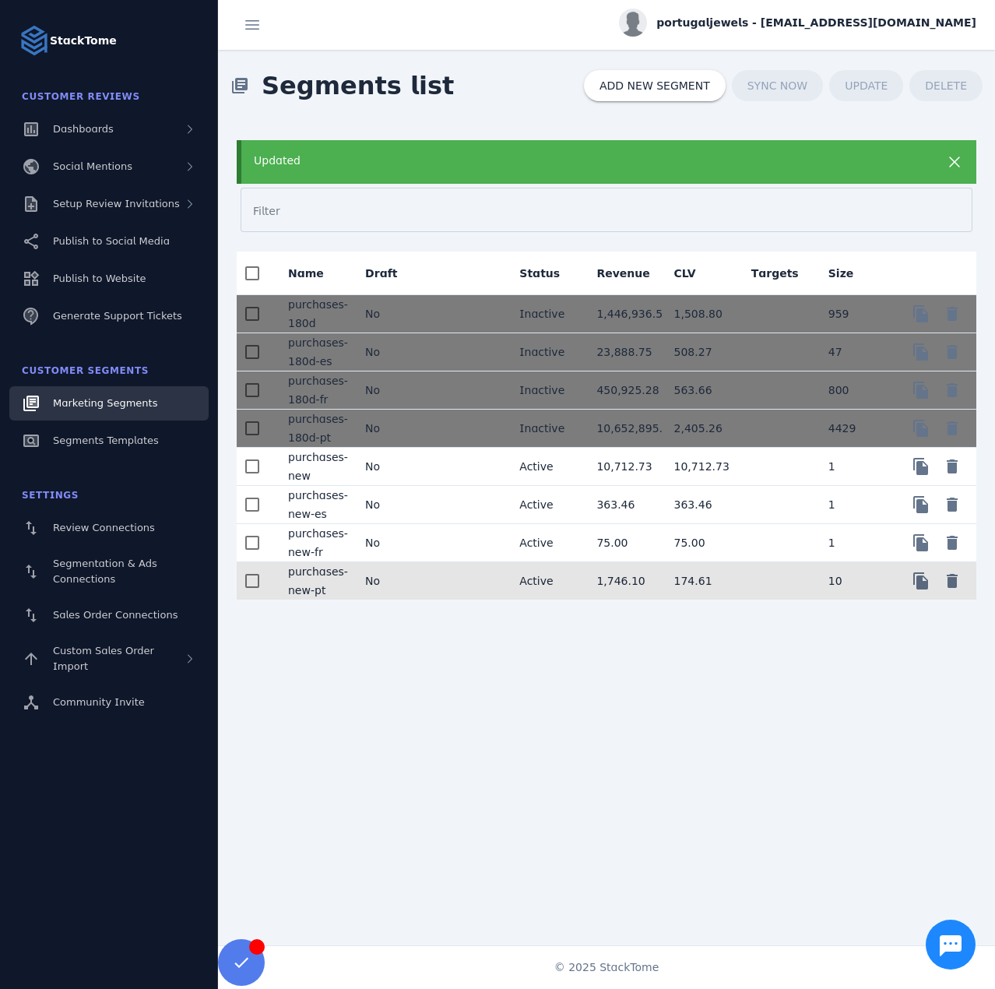
click at [413, 575] on mat-cell "No" at bounding box center [391, 580] width 77 height 37
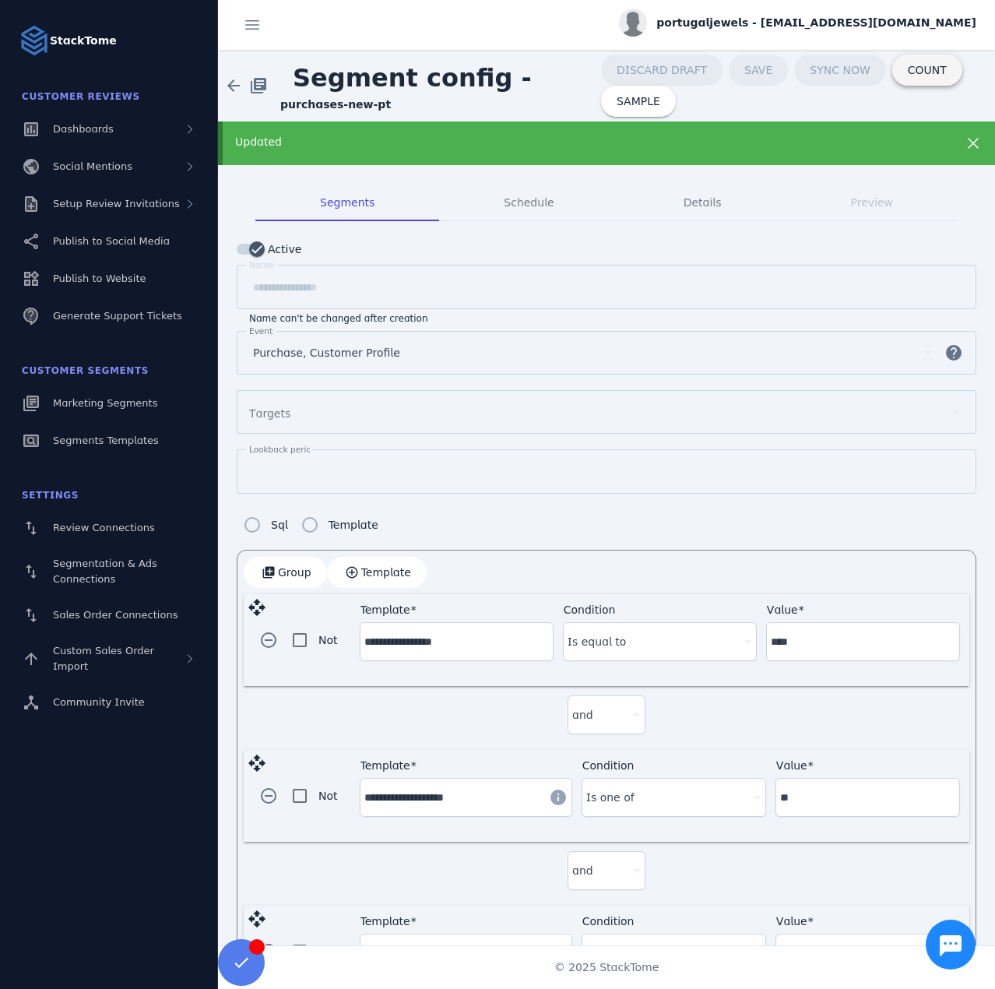
click at [908, 73] on span "COUNT" at bounding box center [927, 70] width 39 height 11
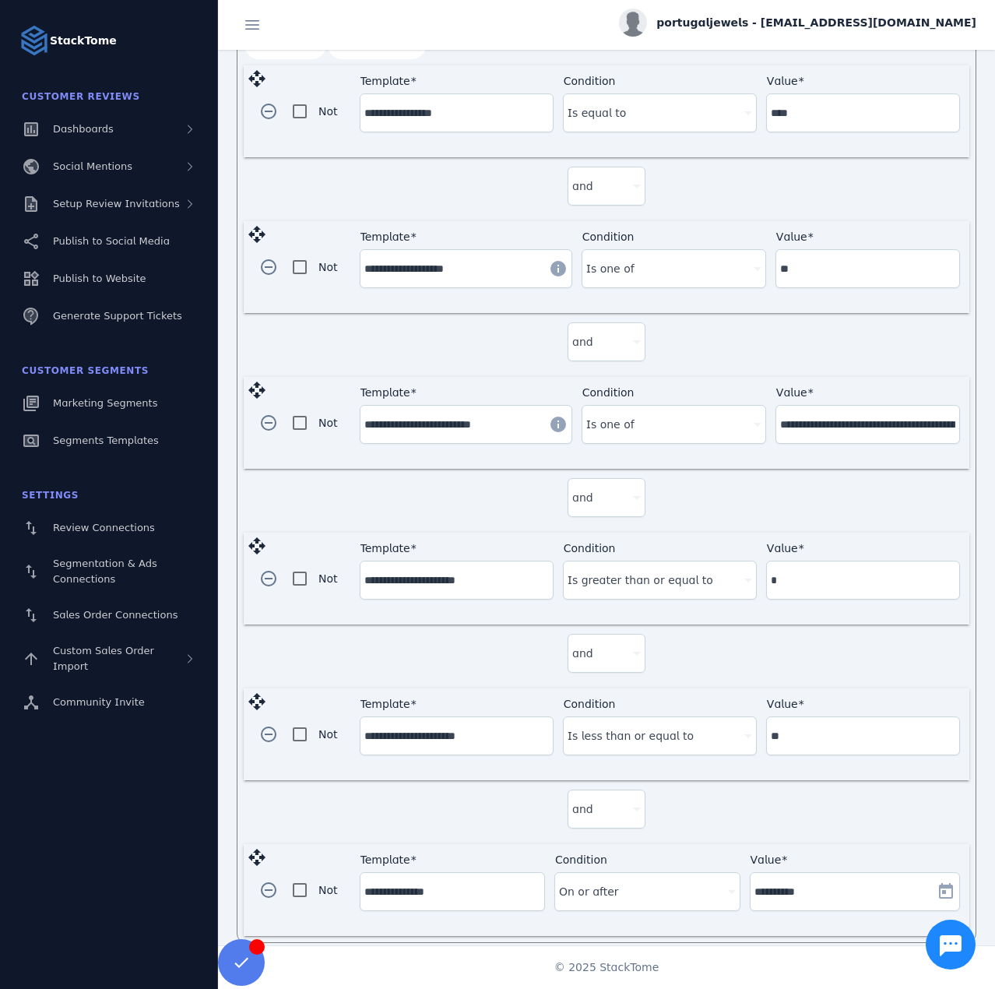
scroll to position [533, 0]
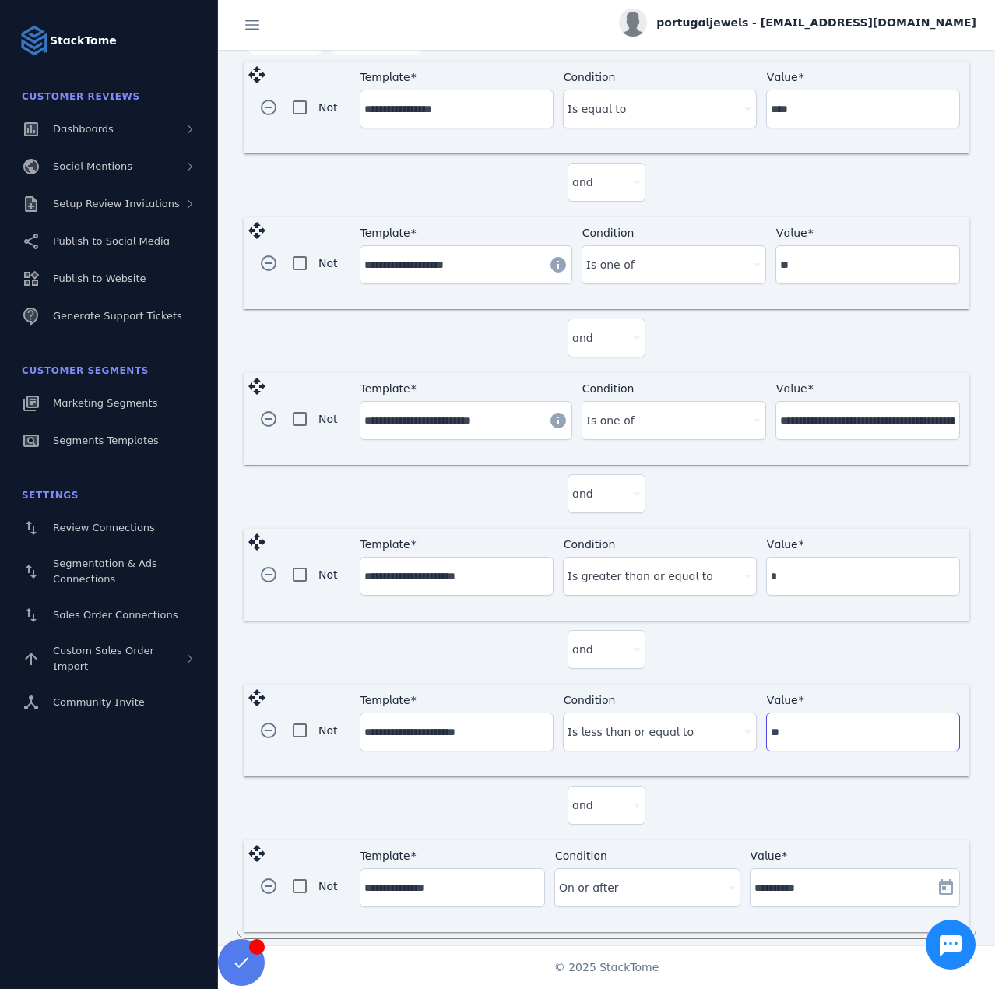
drag, startPoint x: 796, startPoint y: 716, endPoint x: 760, endPoint y: 719, distance: 35.9
click at [760, 719] on div "**********" at bounding box center [660, 730] width 600 height 73
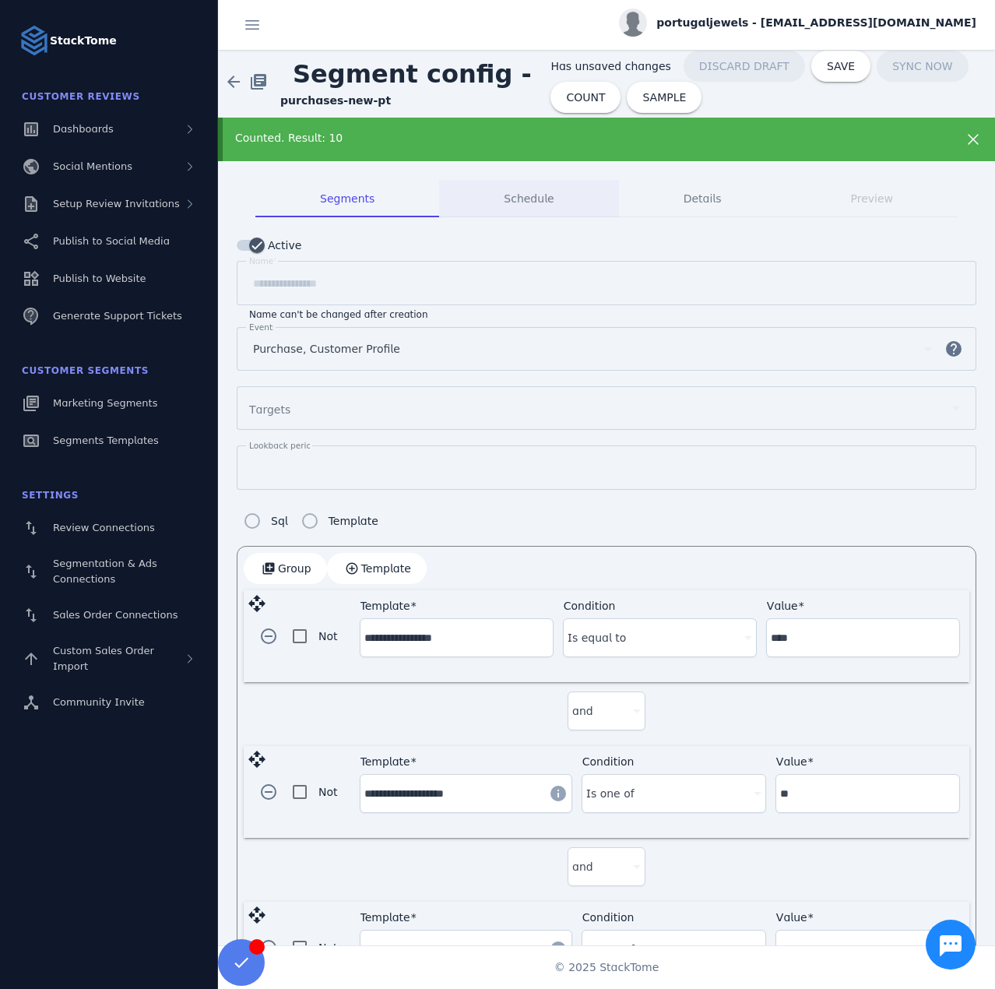
scroll to position [0, 0]
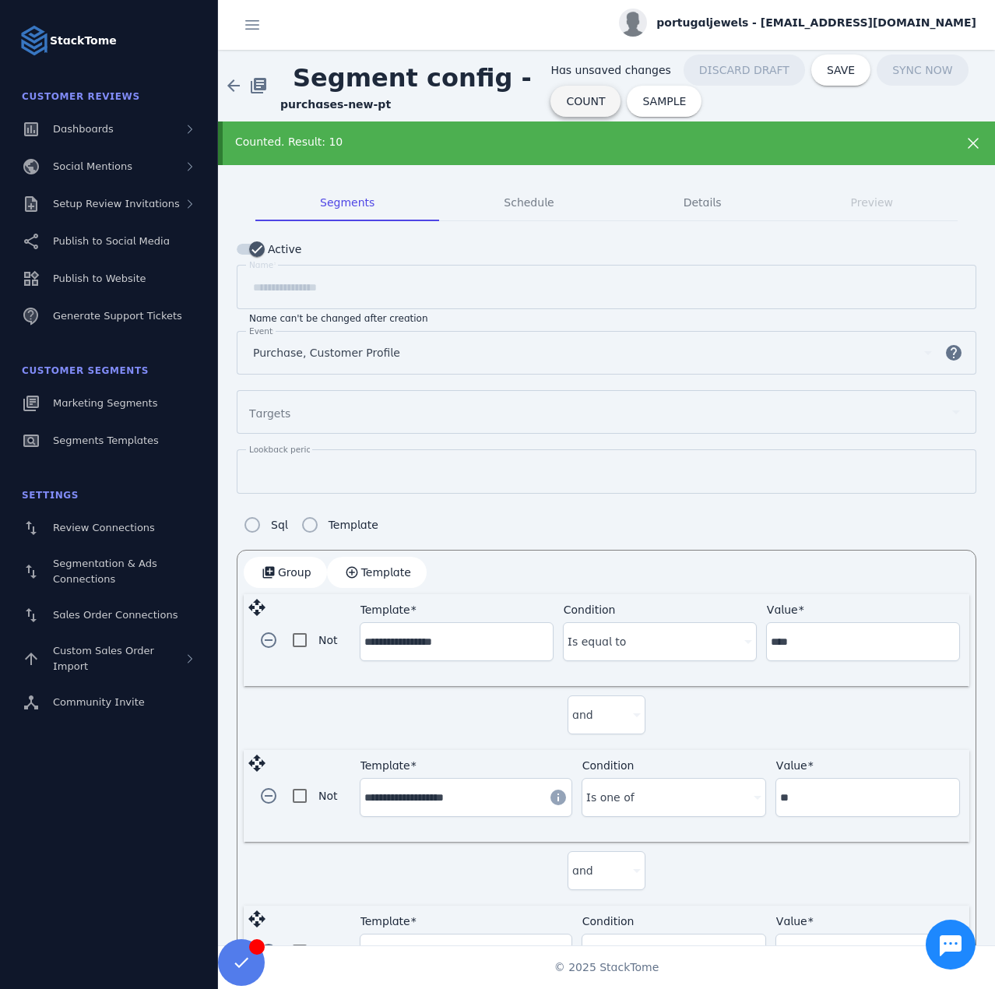
click at [566, 101] on span "COUNT" at bounding box center [585, 101] width 39 height 11
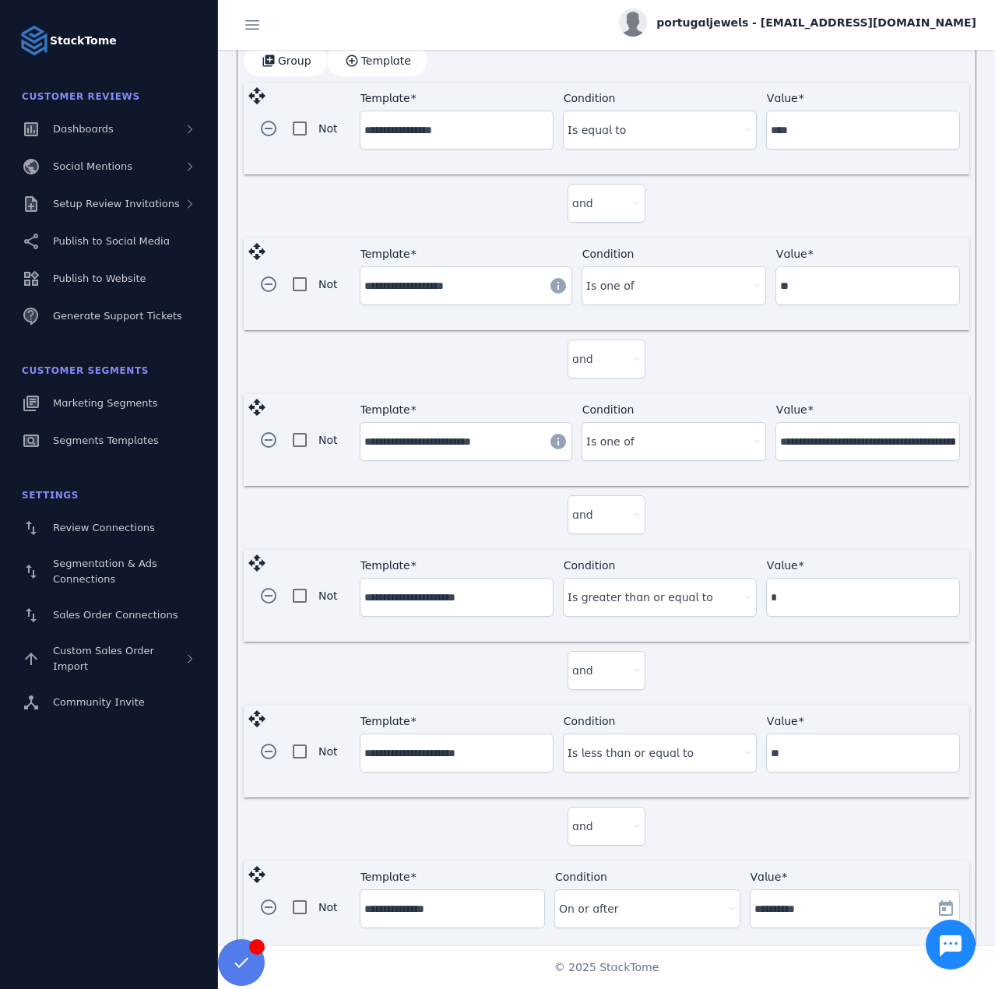
scroll to position [533, 0]
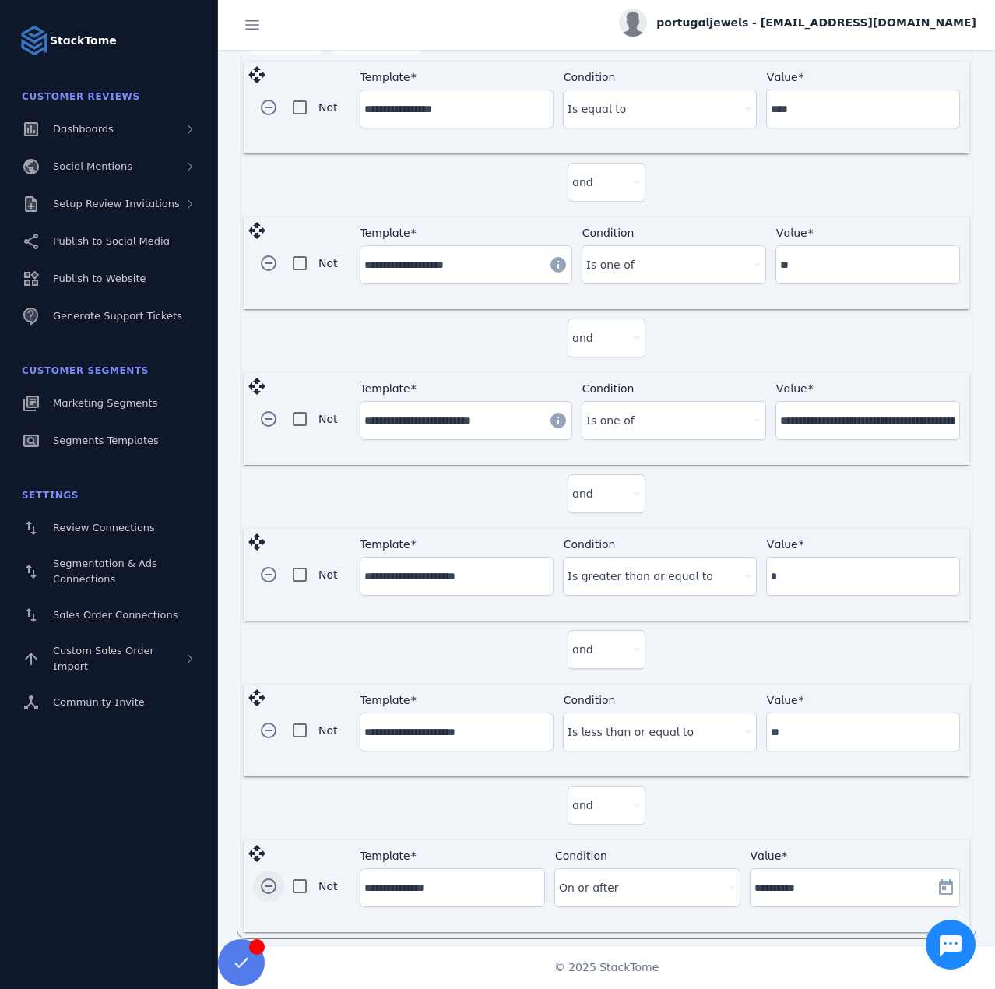
click at [272, 874] on span "button" at bounding box center [268, 885] width 37 height 37
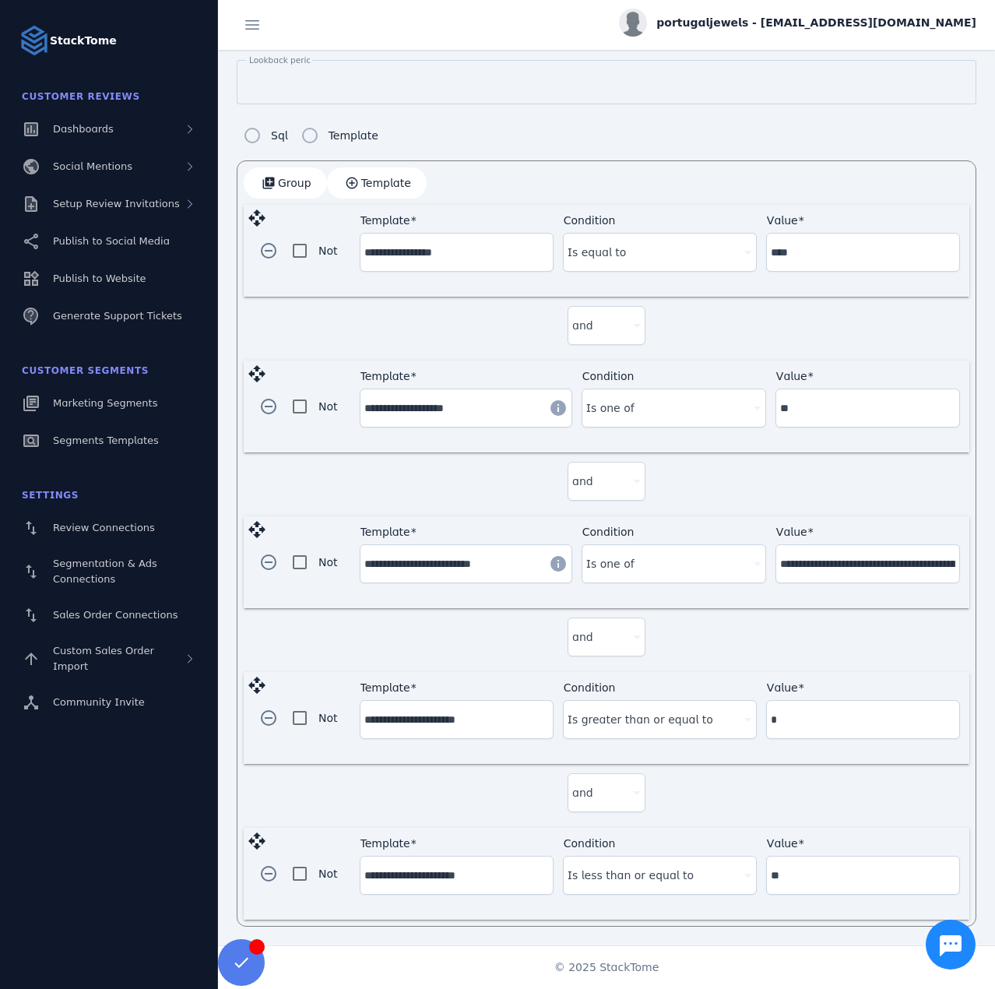
scroll to position [378, 0]
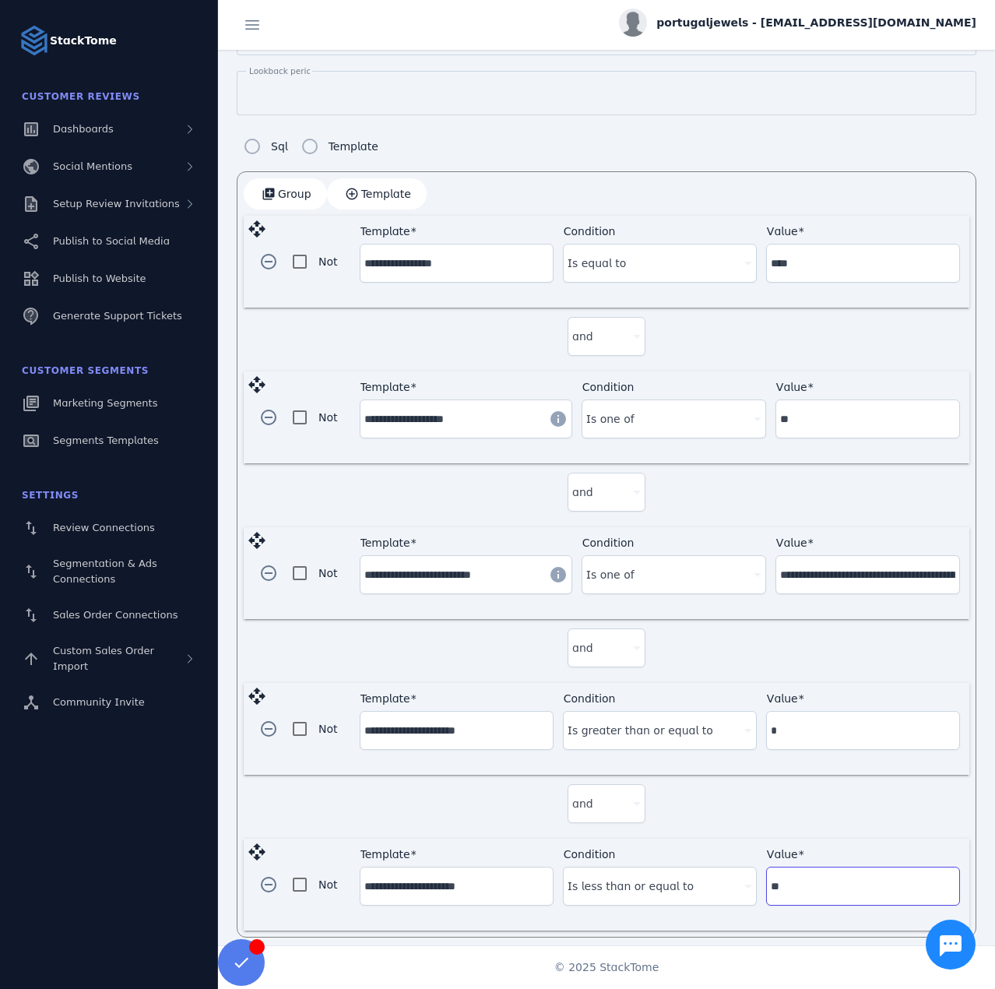
drag, startPoint x: 794, startPoint y: 874, endPoint x: 763, endPoint y: 875, distance: 31.2
click at [767, 875] on div "Value **" at bounding box center [863, 885] width 192 height 37
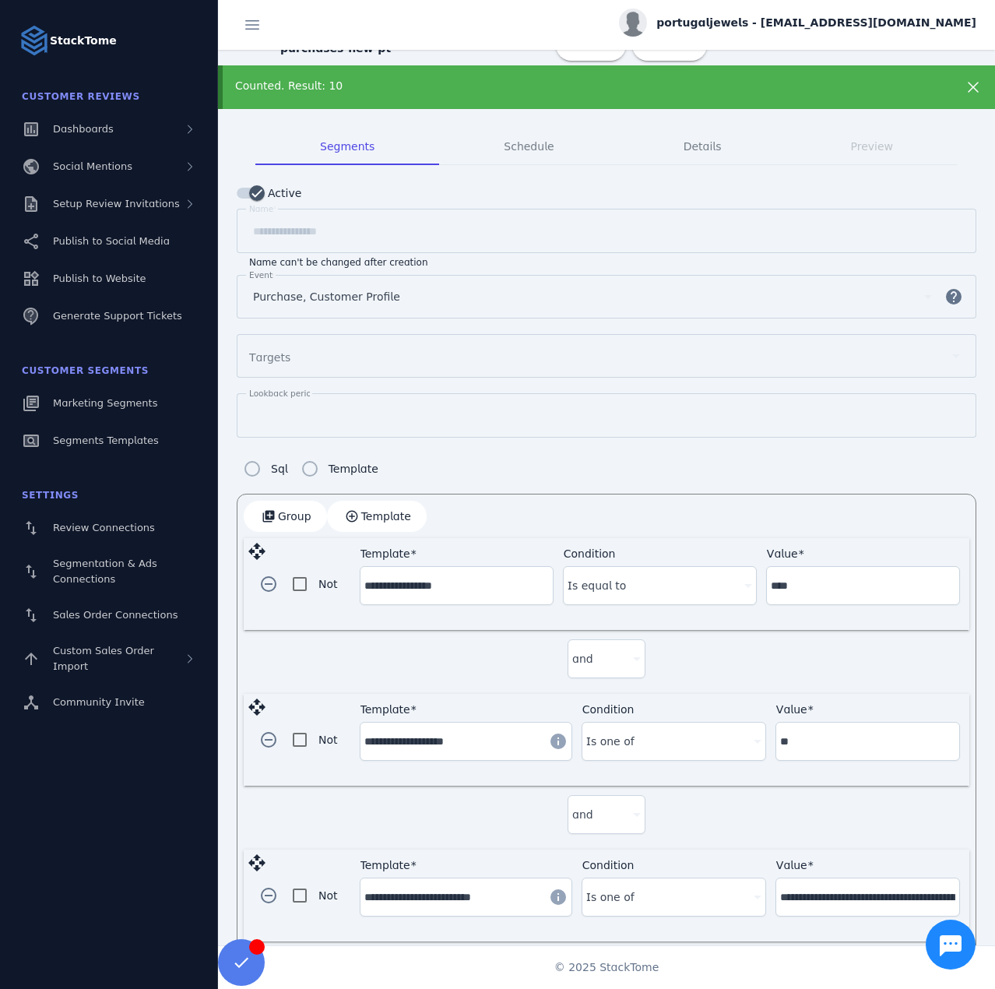
scroll to position [0, 0]
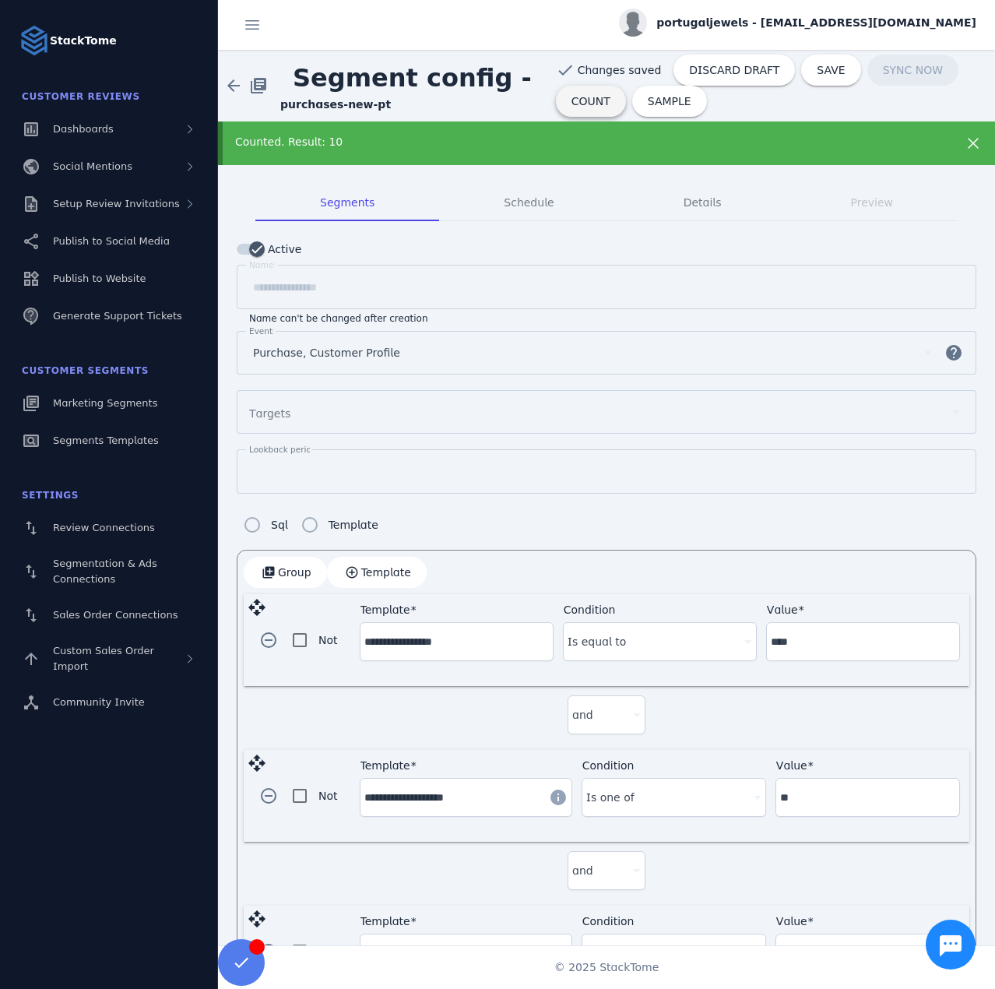
type input "*"
click at [572, 103] on span "COUNT" at bounding box center [591, 101] width 39 height 11
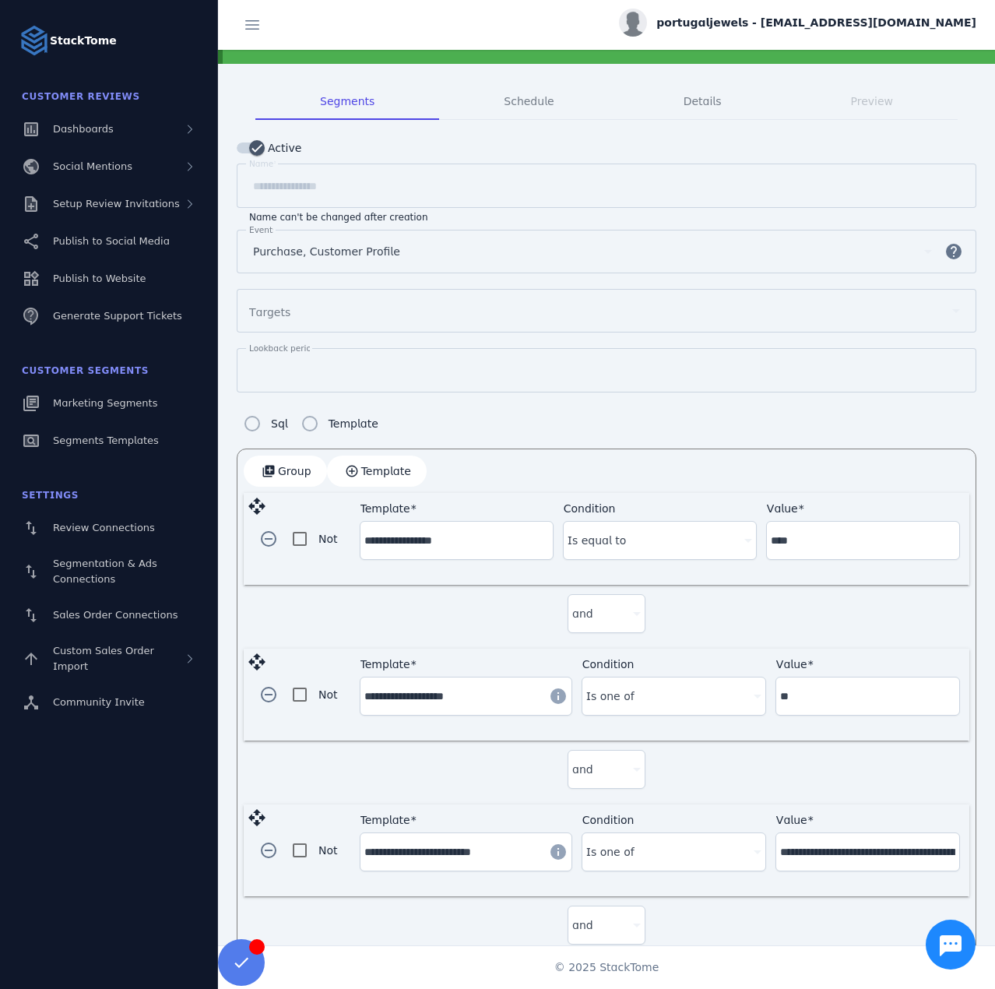
scroll to position [378, 0]
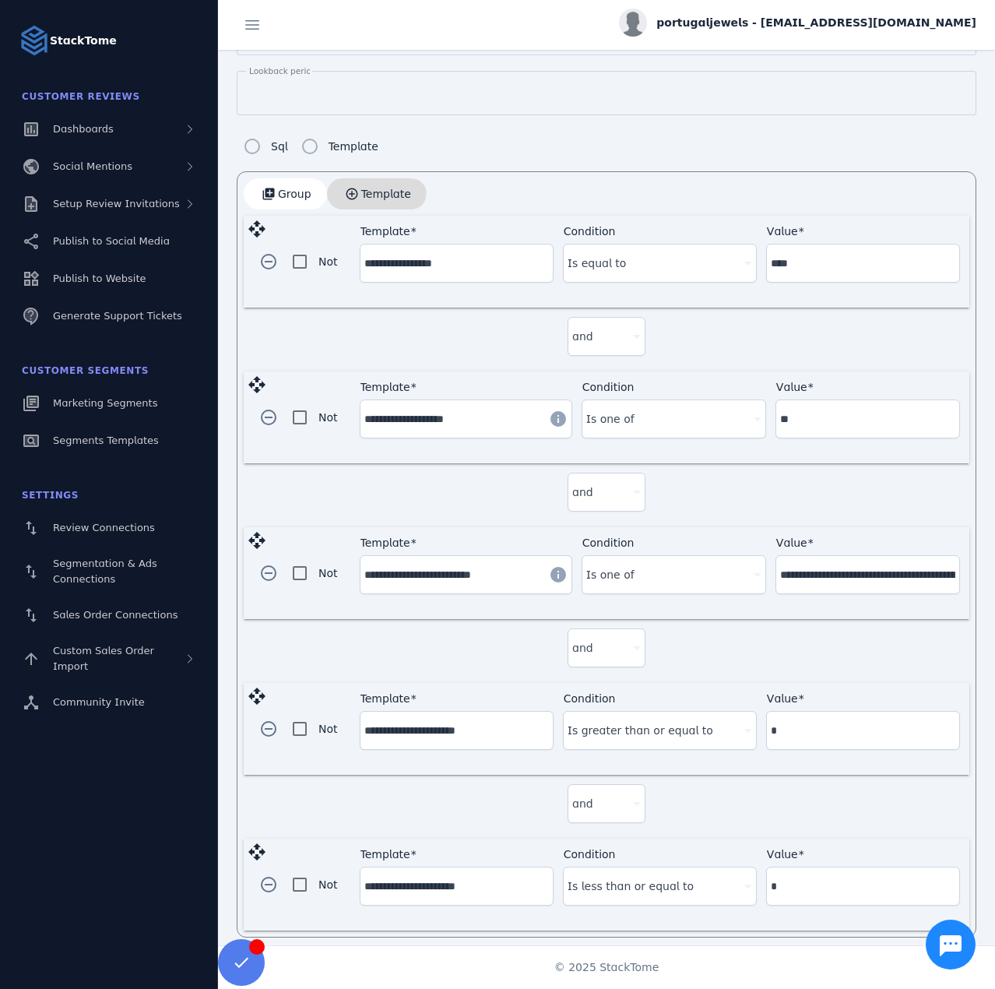
click at [372, 188] on span "Template" at bounding box center [386, 193] width 50 height 11
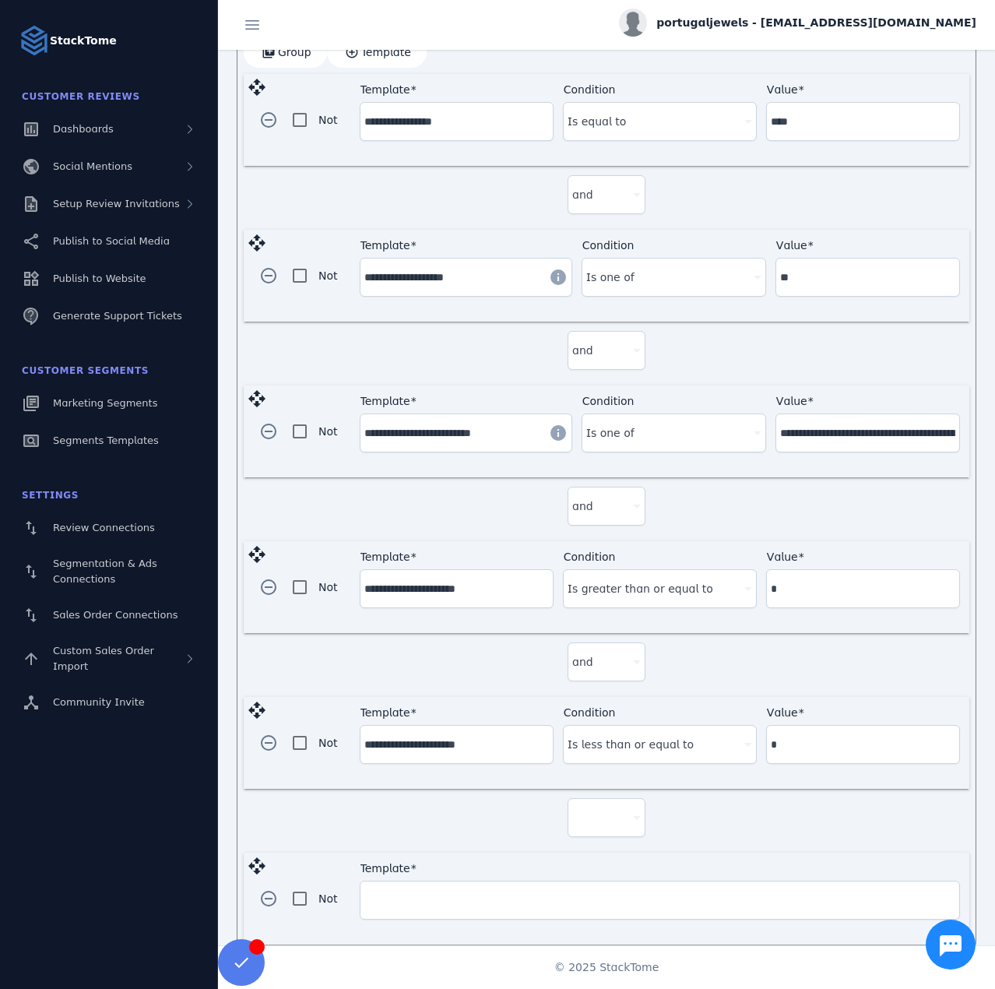
scroll to position [533, 0]
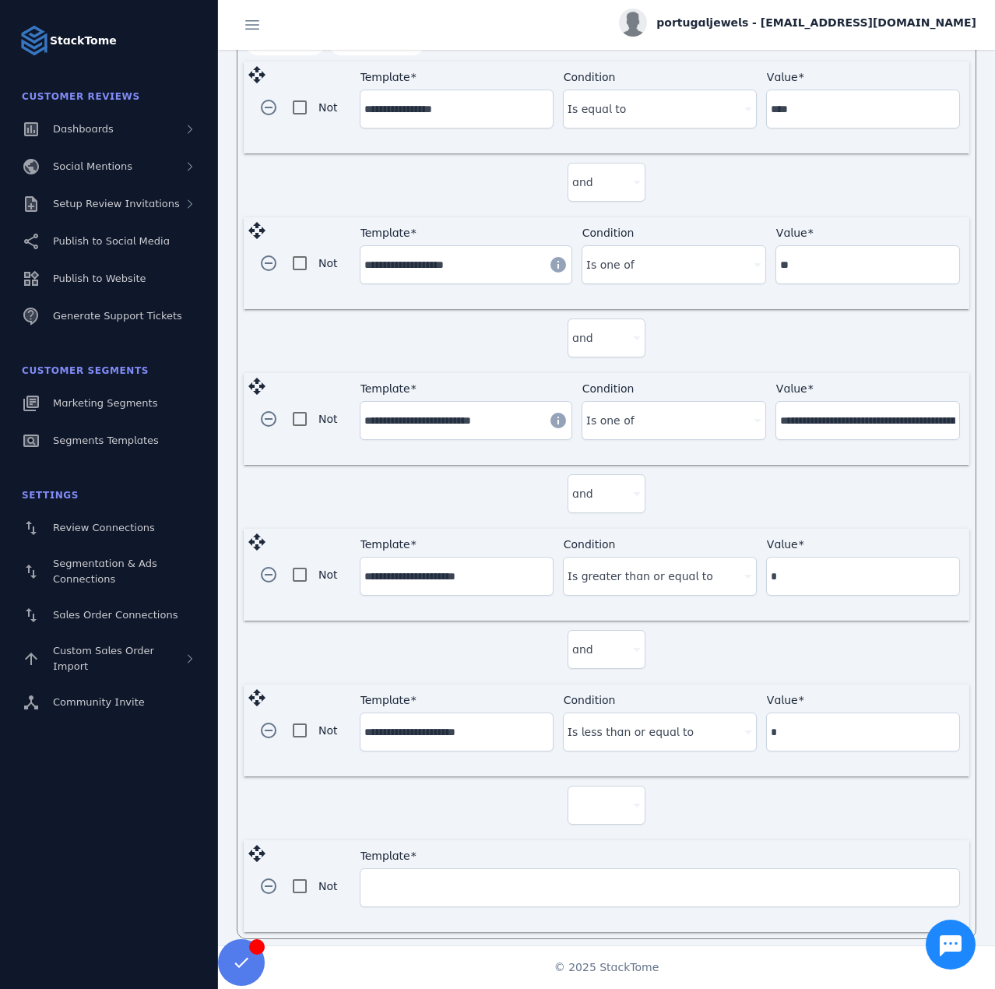
click at [586, 786] on div at bounding box center [606, 804] width 69 height 37
click at [586, 828] on mat-option "and" at bounding box center [604, 838] width 78 height 37
click at [483, 878] on input "Template" at bounding box center [659, 887] width 591 height 19
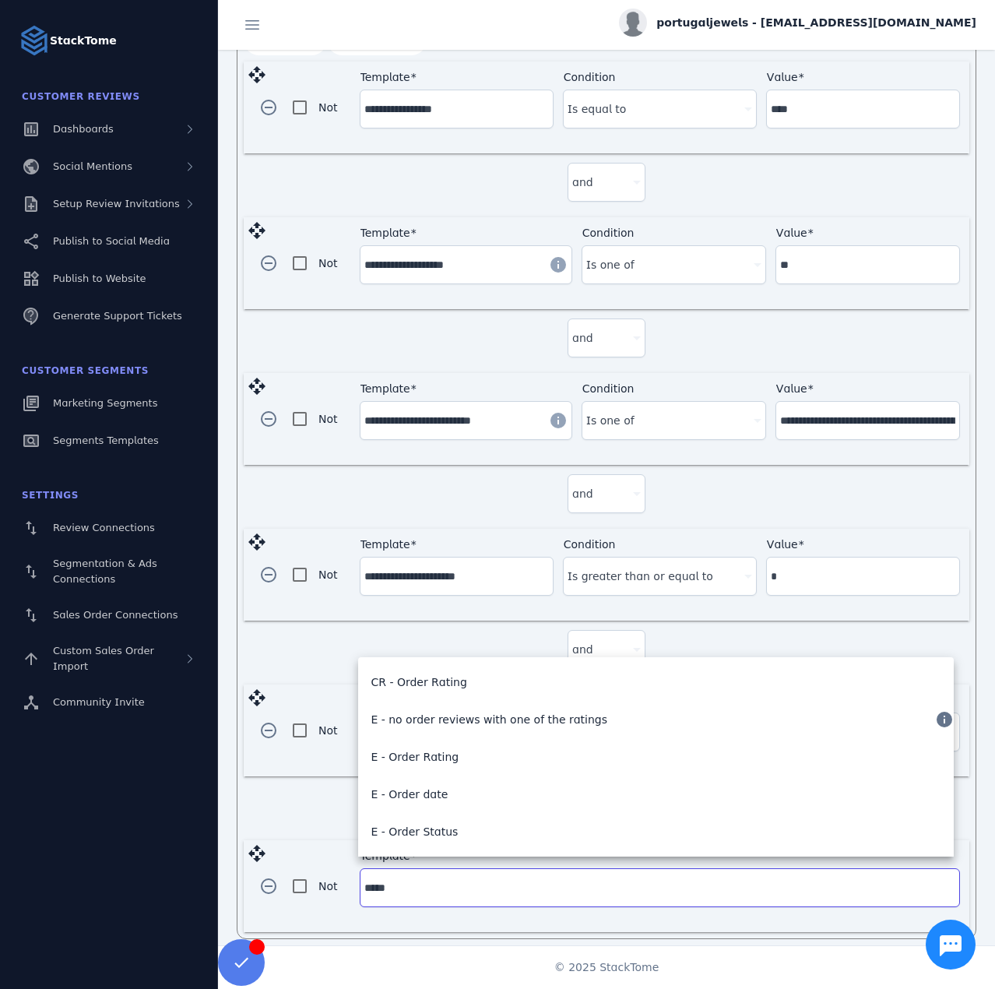
type input "*****"
click at [307, 812] on div "and" at bounding box center [607, 808] width 726 height 64
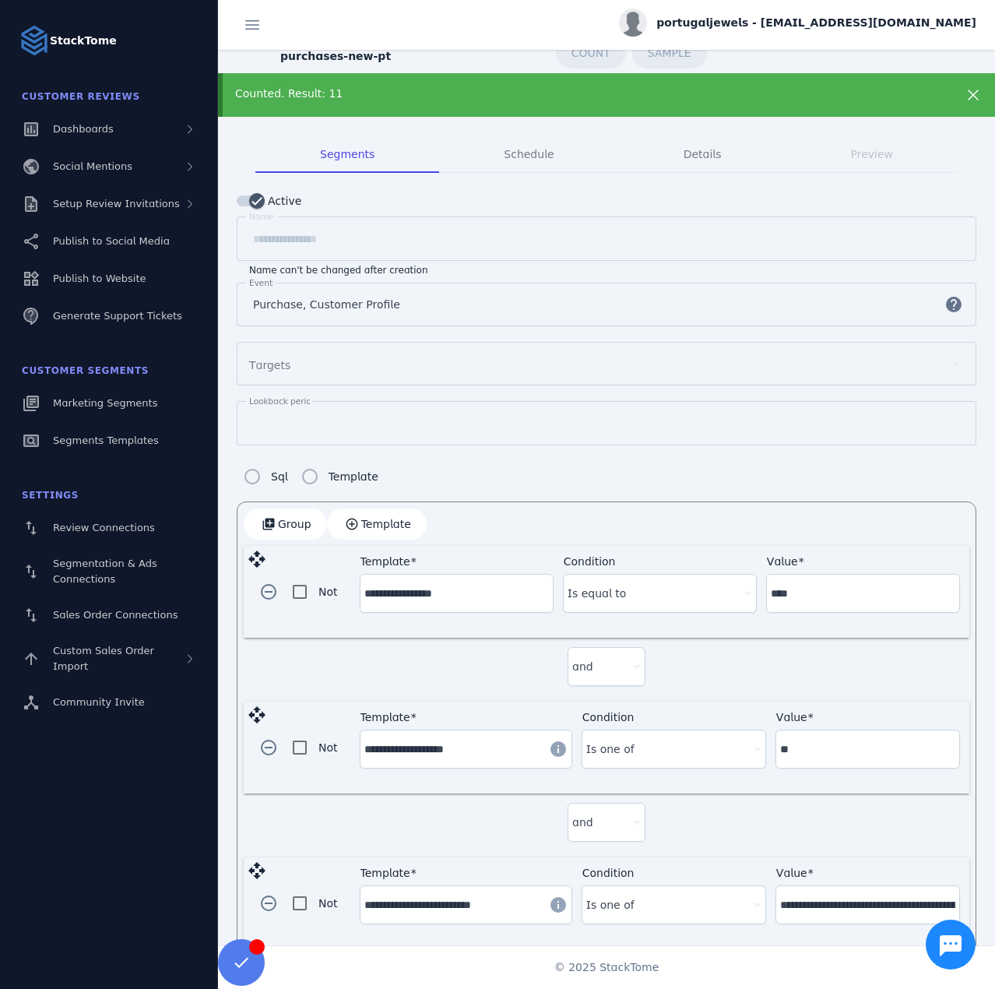
scroll to position [0, 0]
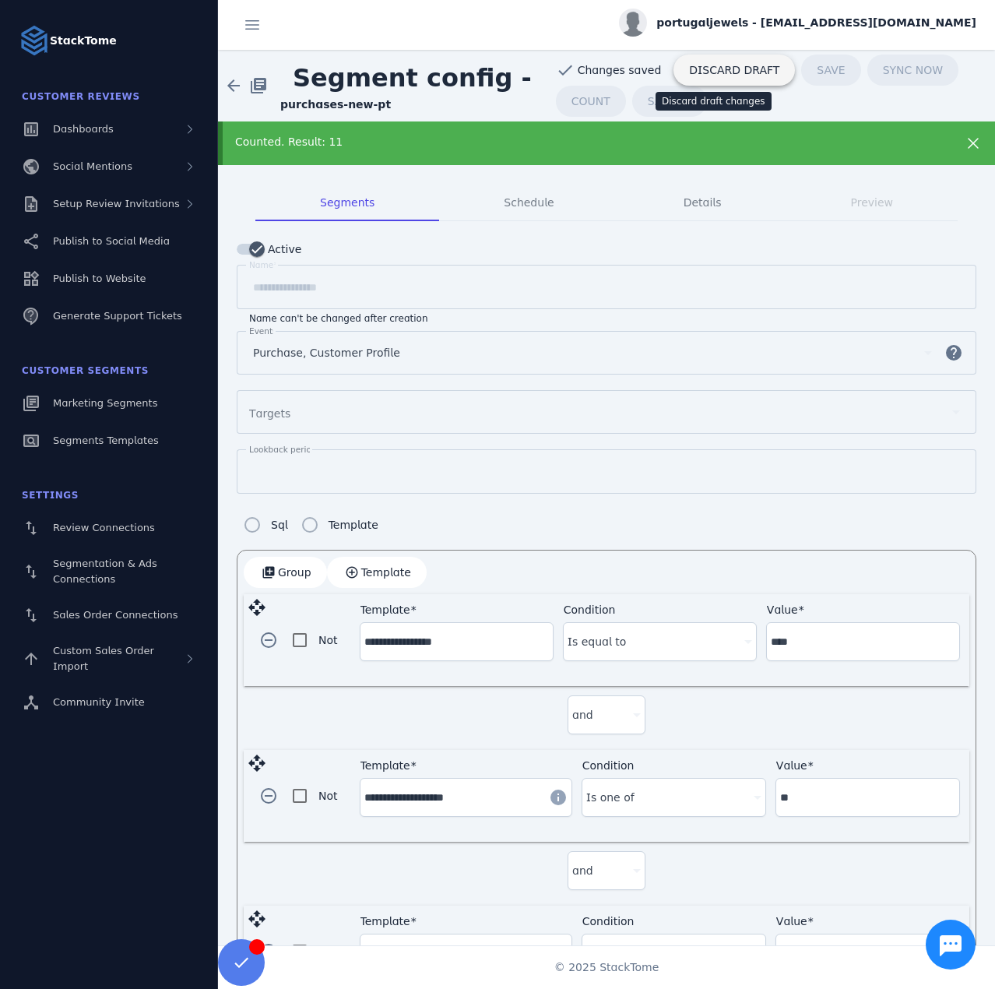
click at [695, 74] on span "DISCARD DRAFT" at bounding box center [734, 70] width 90 height 11
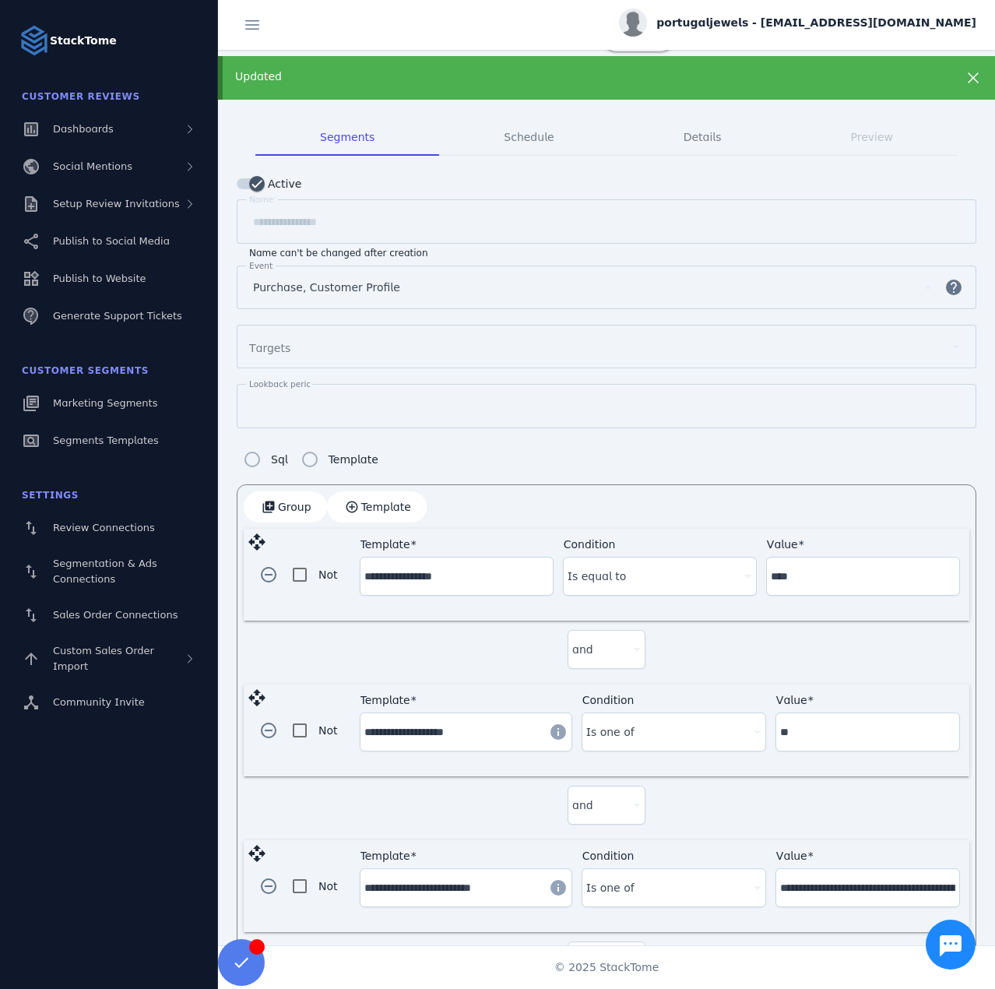
click at [625, 92] on div "Updated" at bounding box center [606, 78] width 777 height 44
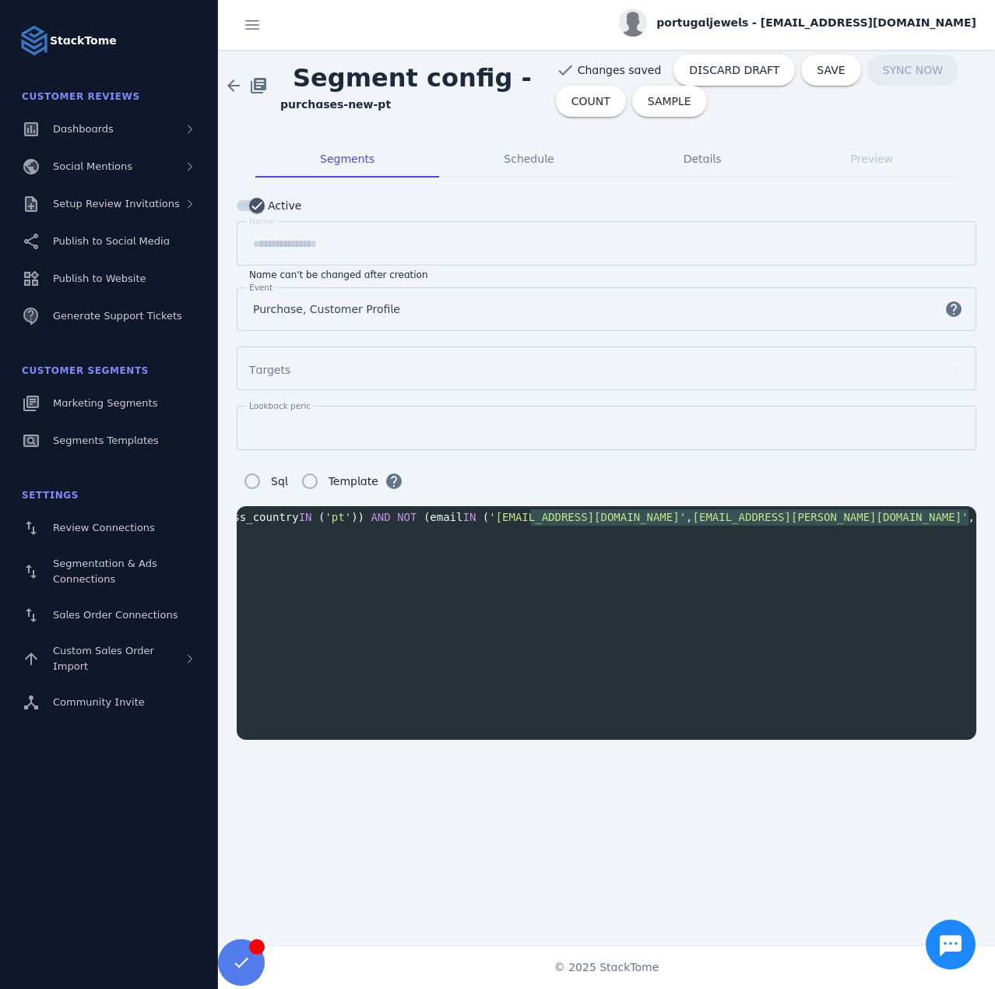
type textarea "**********"
drag, startPoint x: 878, startPoint y: 511, endPoint x: 951, endPoint y: 513, distance: 72.5
type textarea "*"
type textarea "**********"
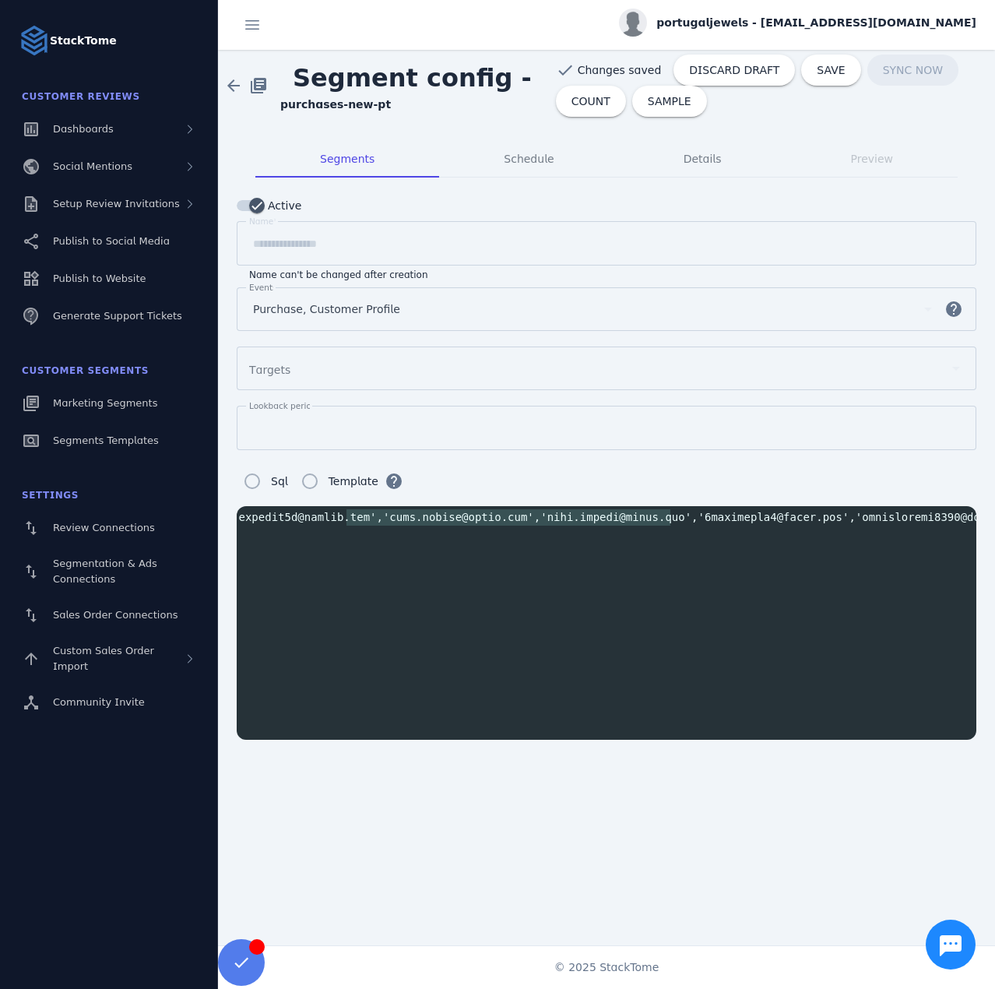
drag, startPoint x: 312, startPoint y: 515, endPoint x: 345, endPoint y: 510, distance: 33.2
type textarea "**********"
drag, startPoint x: 287, startPoint y: 512, endPoint x: 653, endPoint y: 513, distance: 366.0
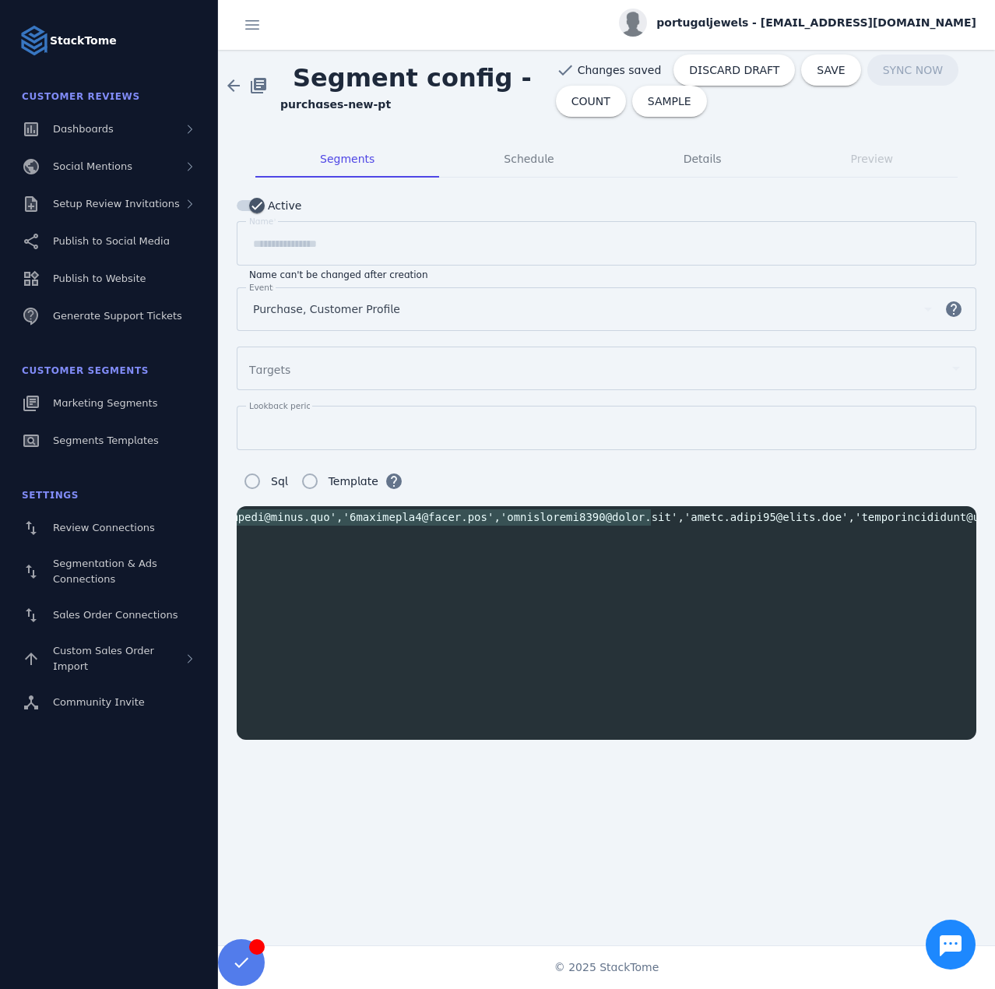
type textarea "**********"
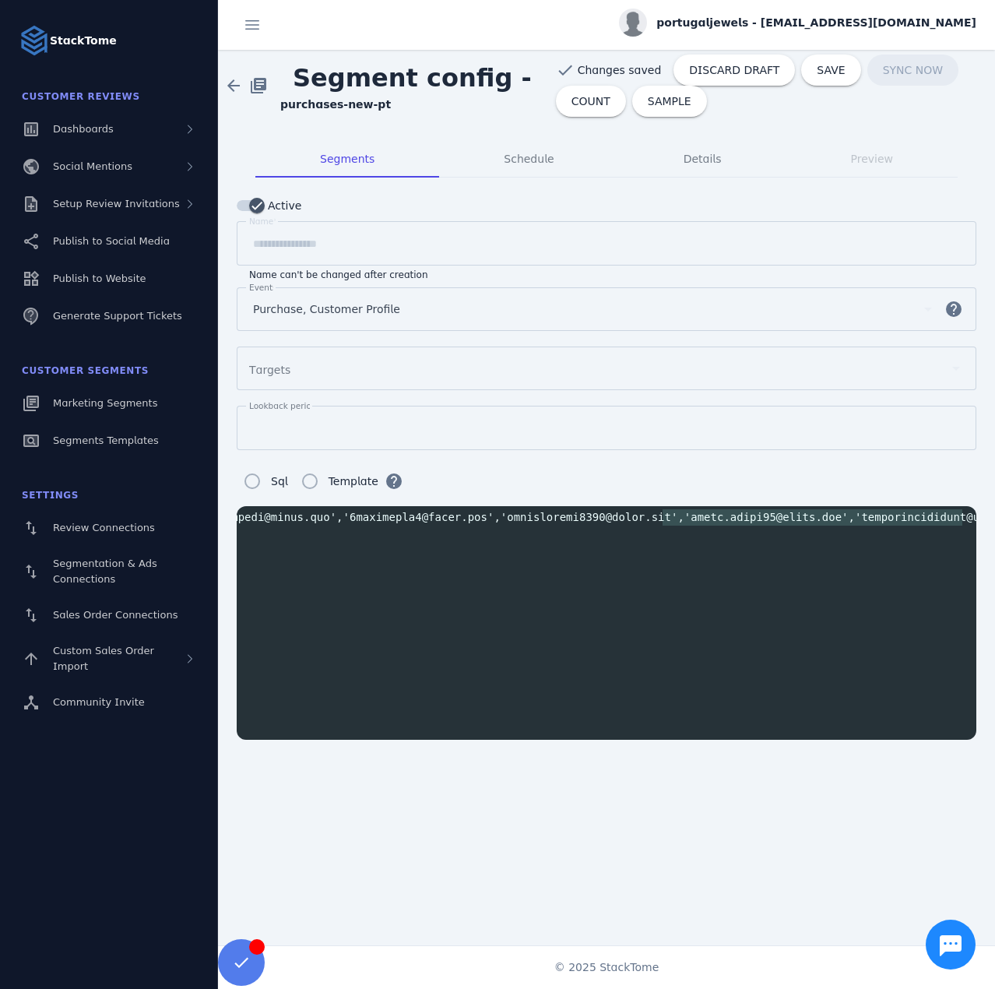
drag, startPoint x: 663, startPoint y: 515, endPoint x: 961, endPoint y: 520, distance: 298.3
click at [721, 70] on span "DISCARD DRAFT" at bounding box center [734, 70] width 90 height 11
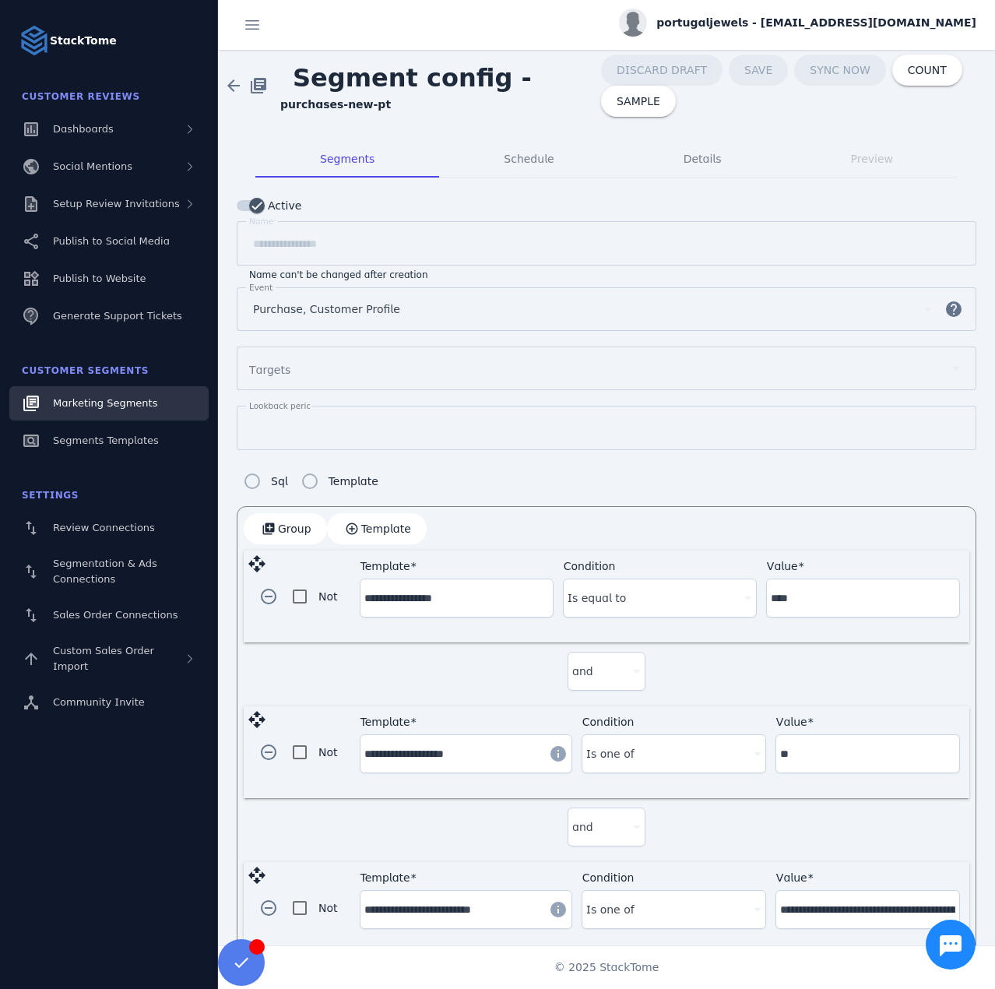
click at [105, 399] on span "Marketing Segments" at bounding box center [105, 403] width 104 height 12
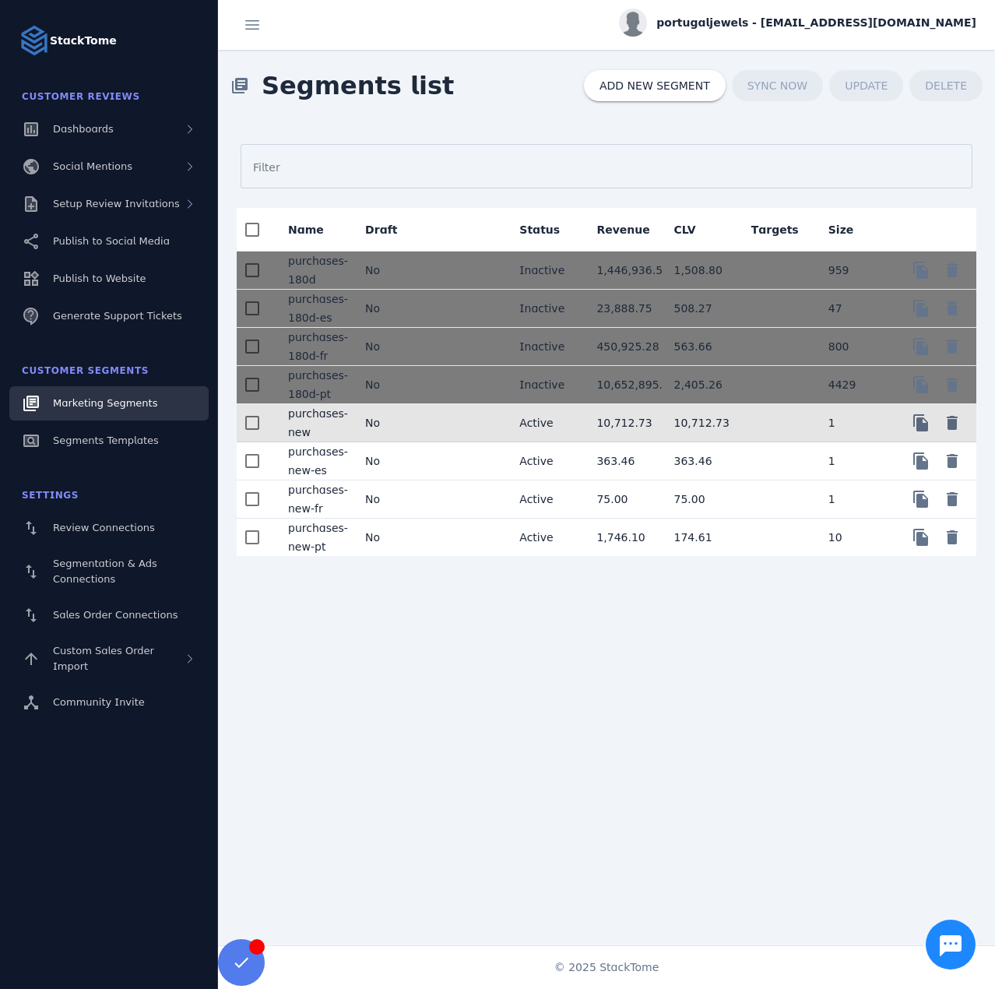
click at [755, 424] on mat-cell at bounding box center [777, 423] width 77 height 38
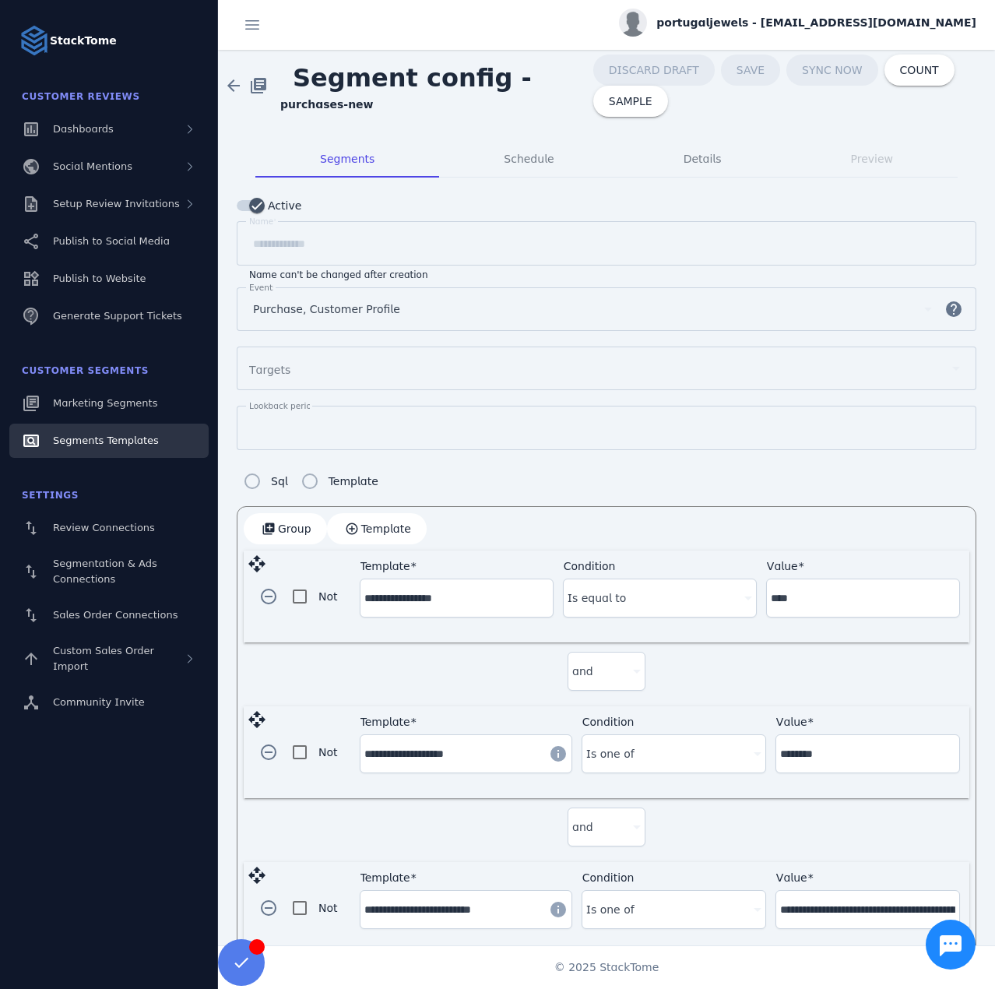
drag, startPoint x: 110, startPoint y: 458, endPoint x: 133, endPoint y: 429, distance: 37.1
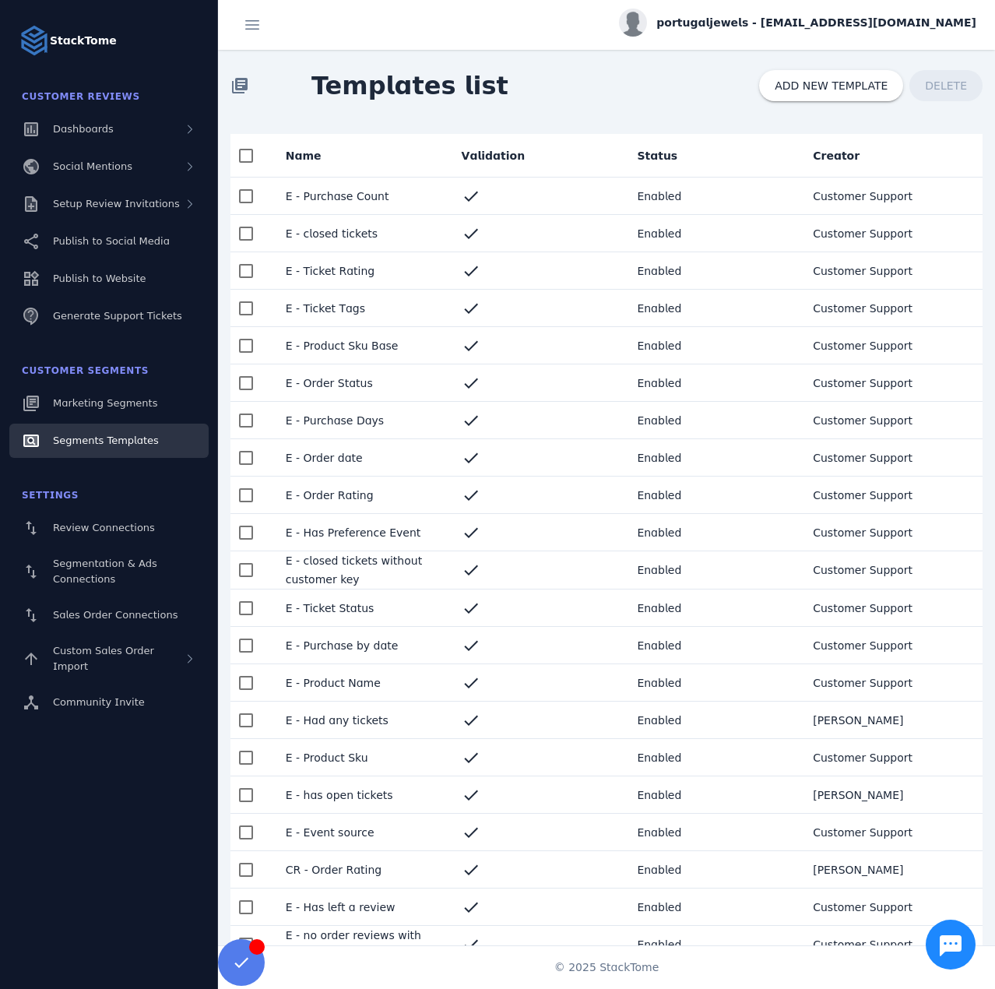
scroll to position [467, 0]
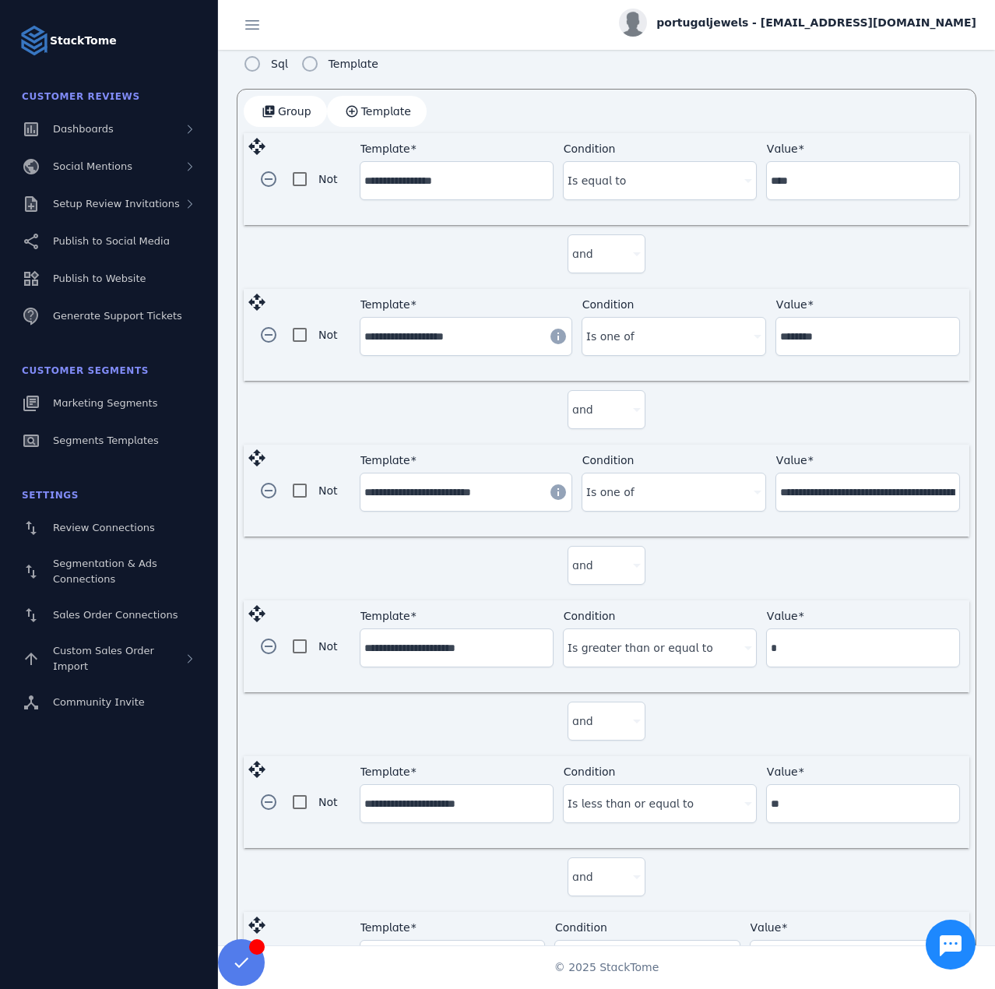
scroll to position [489, 0]
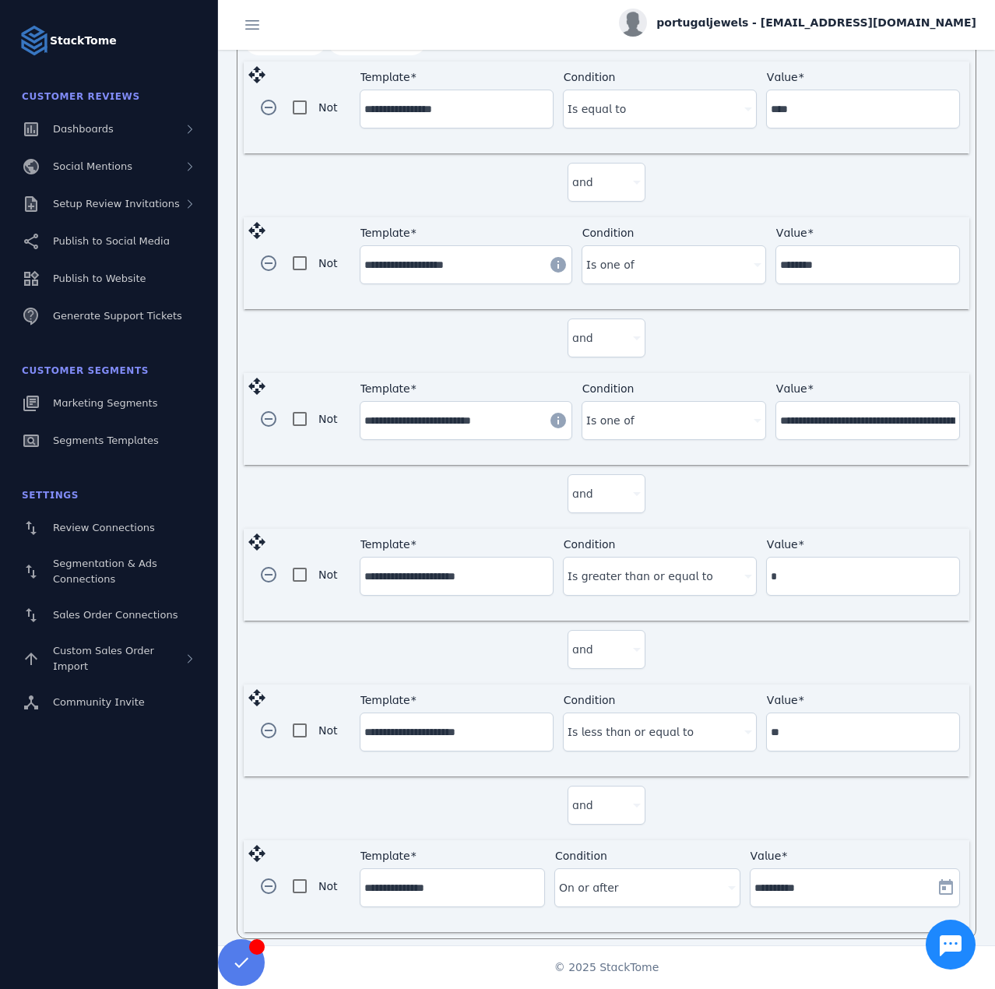
click at [408, 878] on input "**********" at bounding box center [452, 887] width 176 height 19
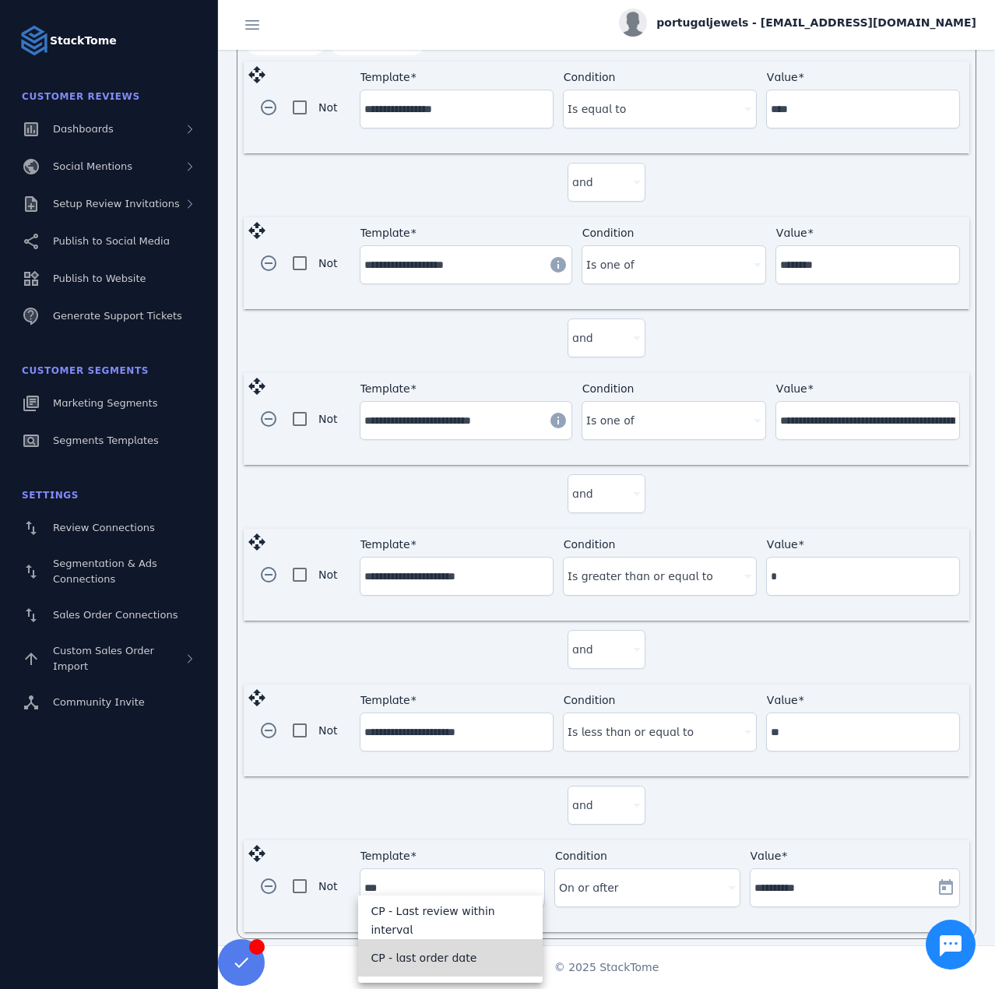
click at [444, 956] on span "CP - last order date" at bounding box center [424, 957] width 106 height 19
type input "**********"
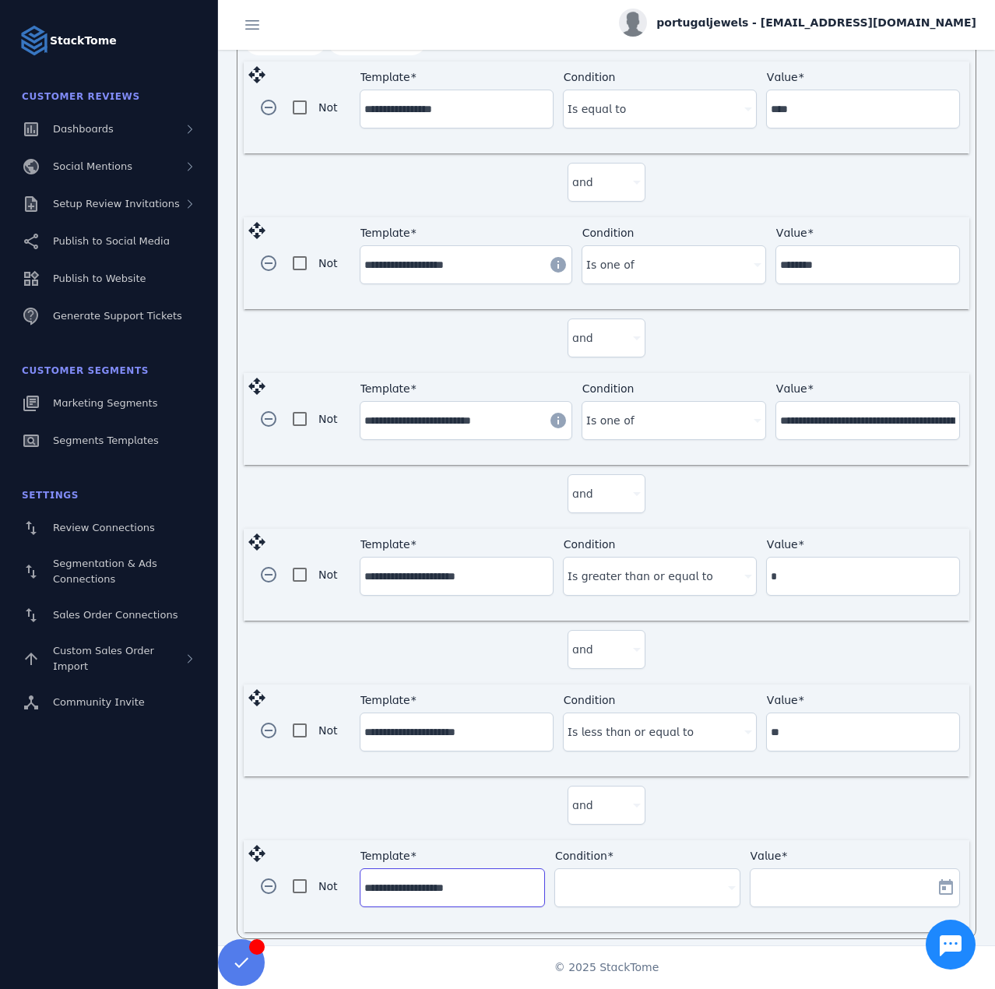
click at [651, 878] on div at bounding box center [640, 887] width 162 height 19
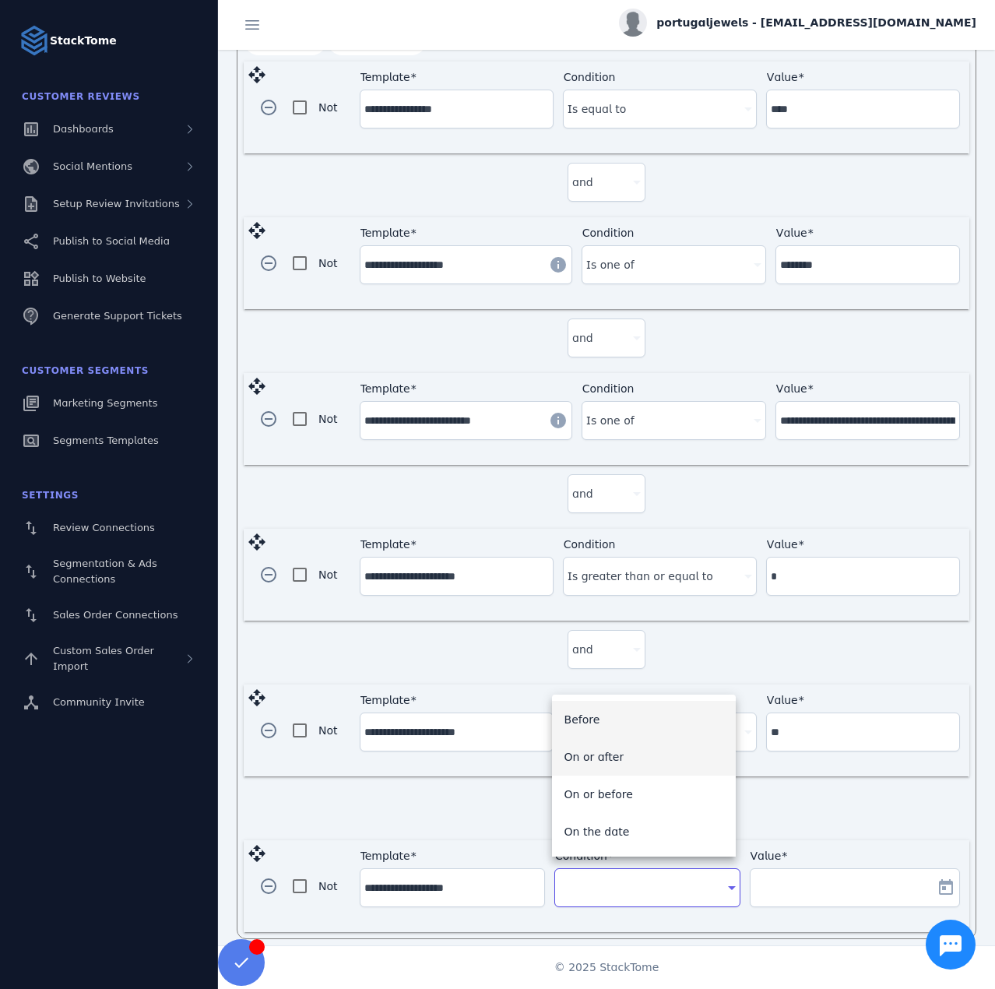
click at [614, 750] on span "On or after" at bounding box center [595, 757] width 60 height 19
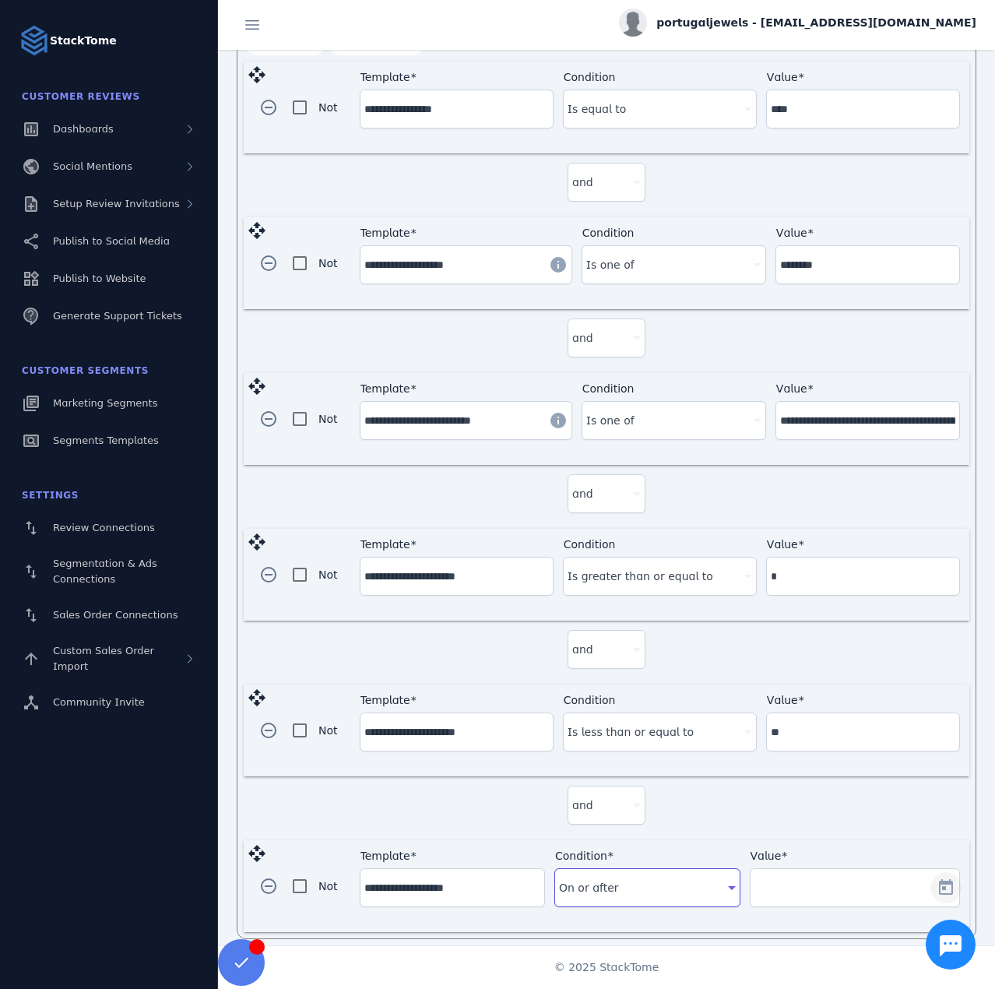
click at [929, 871] on span "Open calendar" at bounding box center [945, 887] width 37 height 37
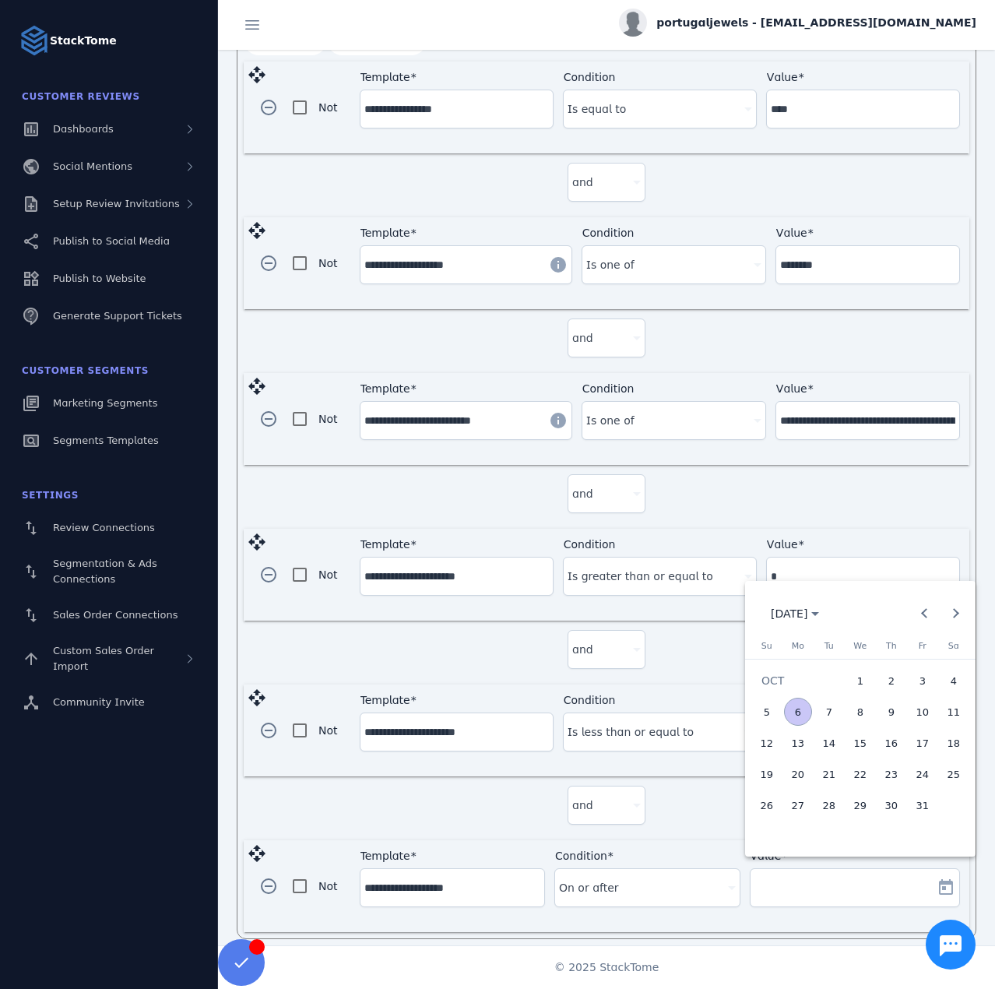
click at [893, 679] on span "2" at bounding box center [892, 681] width 28 height 28
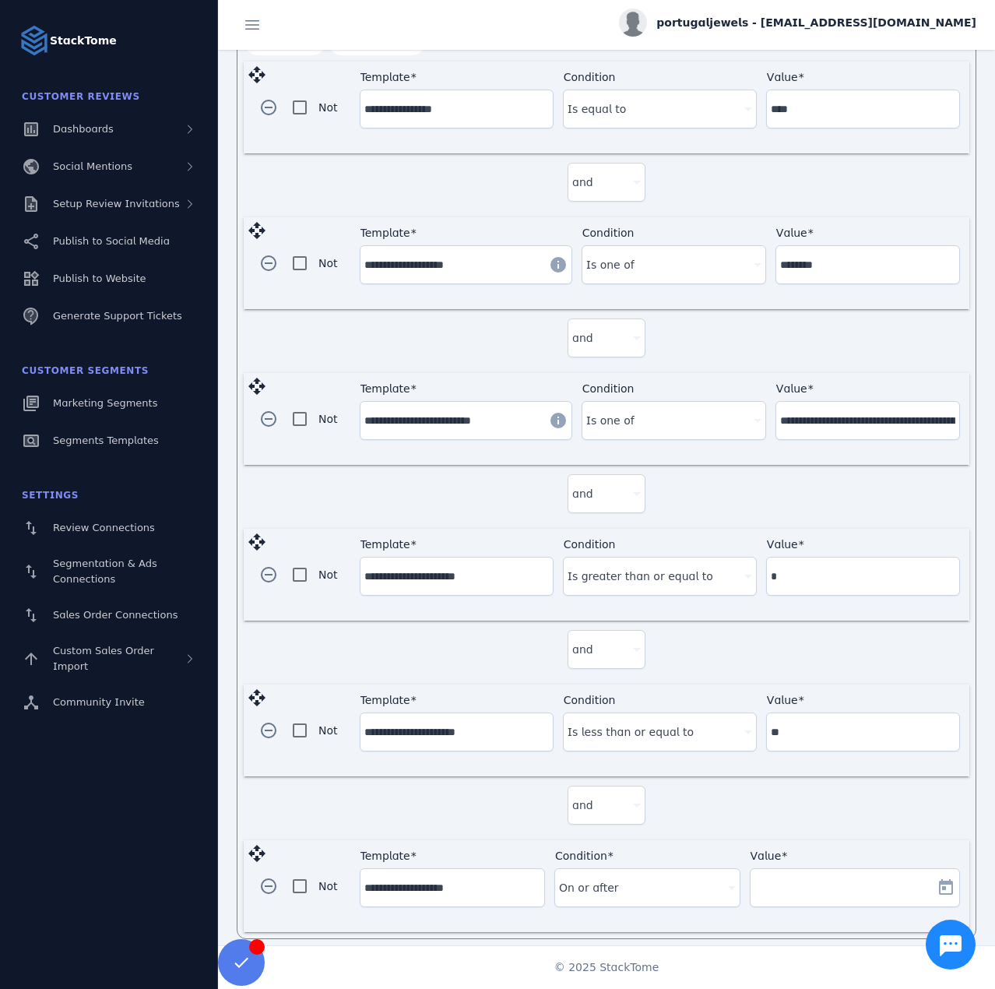
type input "**********"
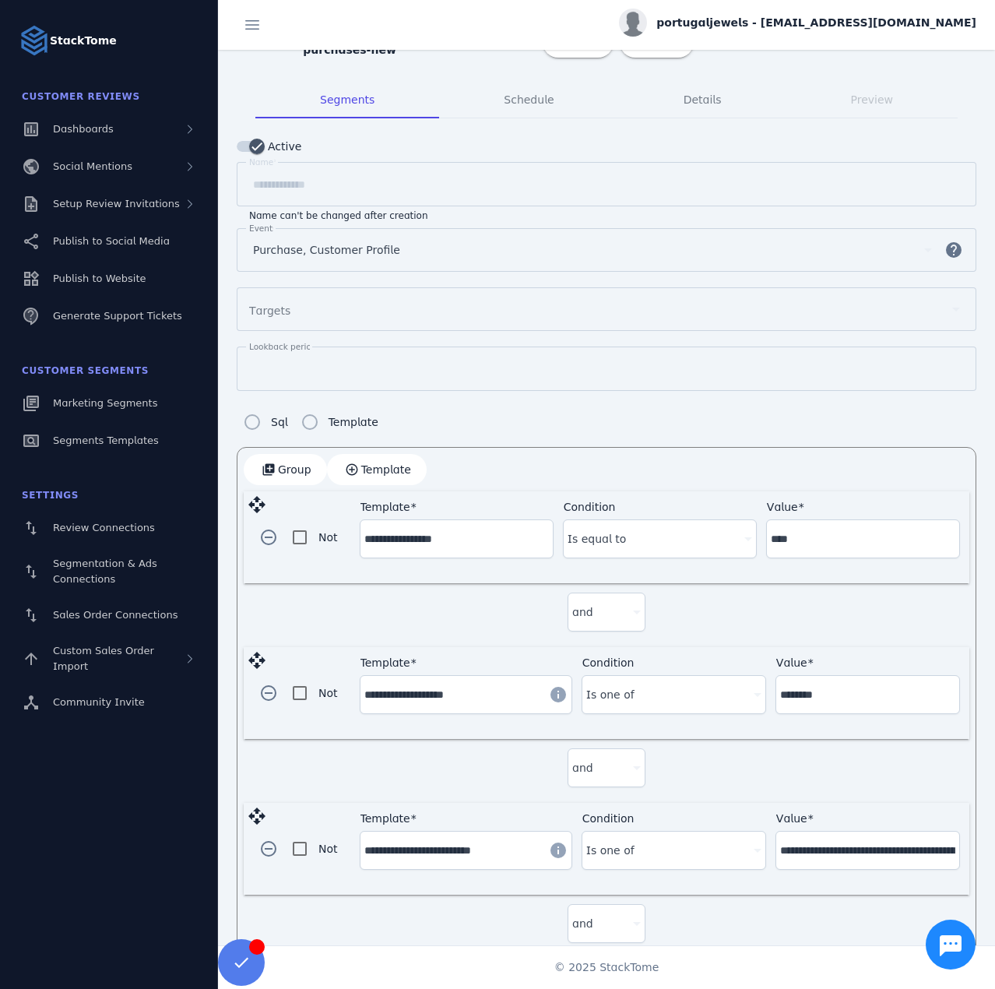
scroll to position [22, 0]
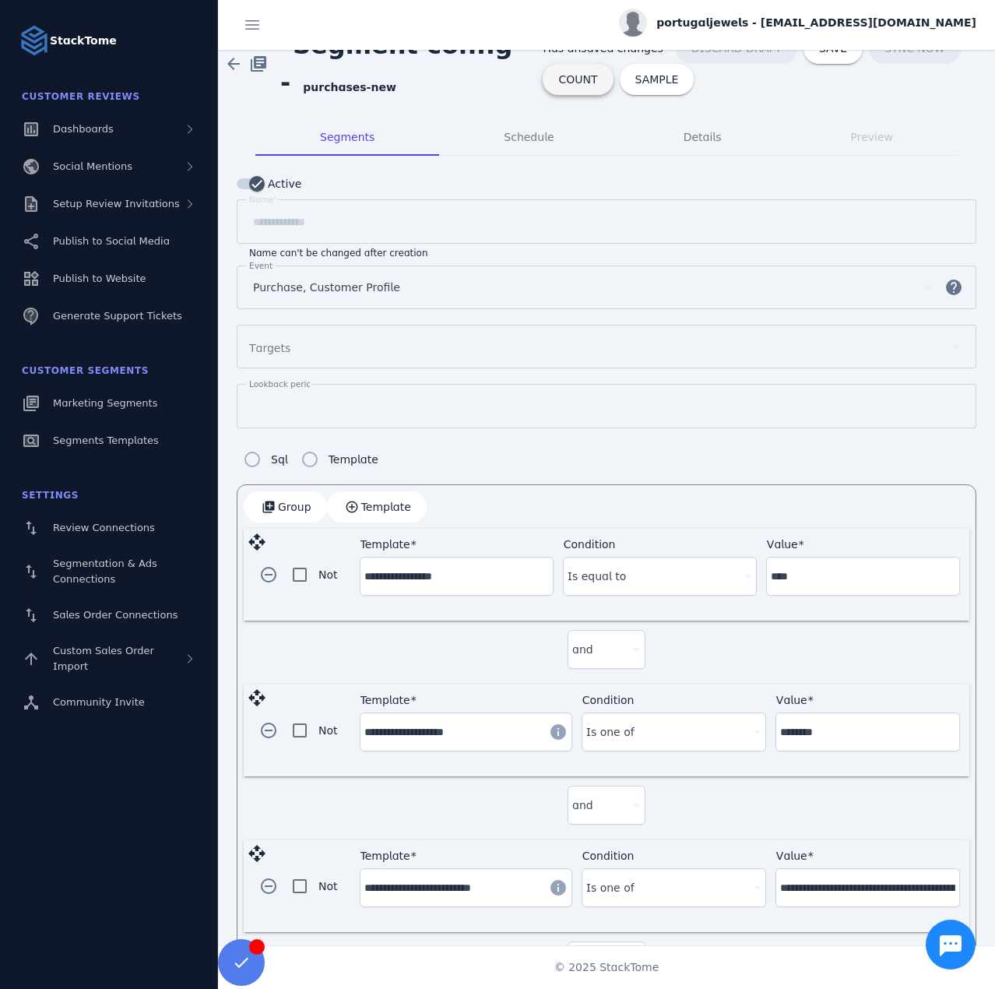
click at [566, 83] on span "COUNT" at bounding box center [577, 79] width 39 height 11
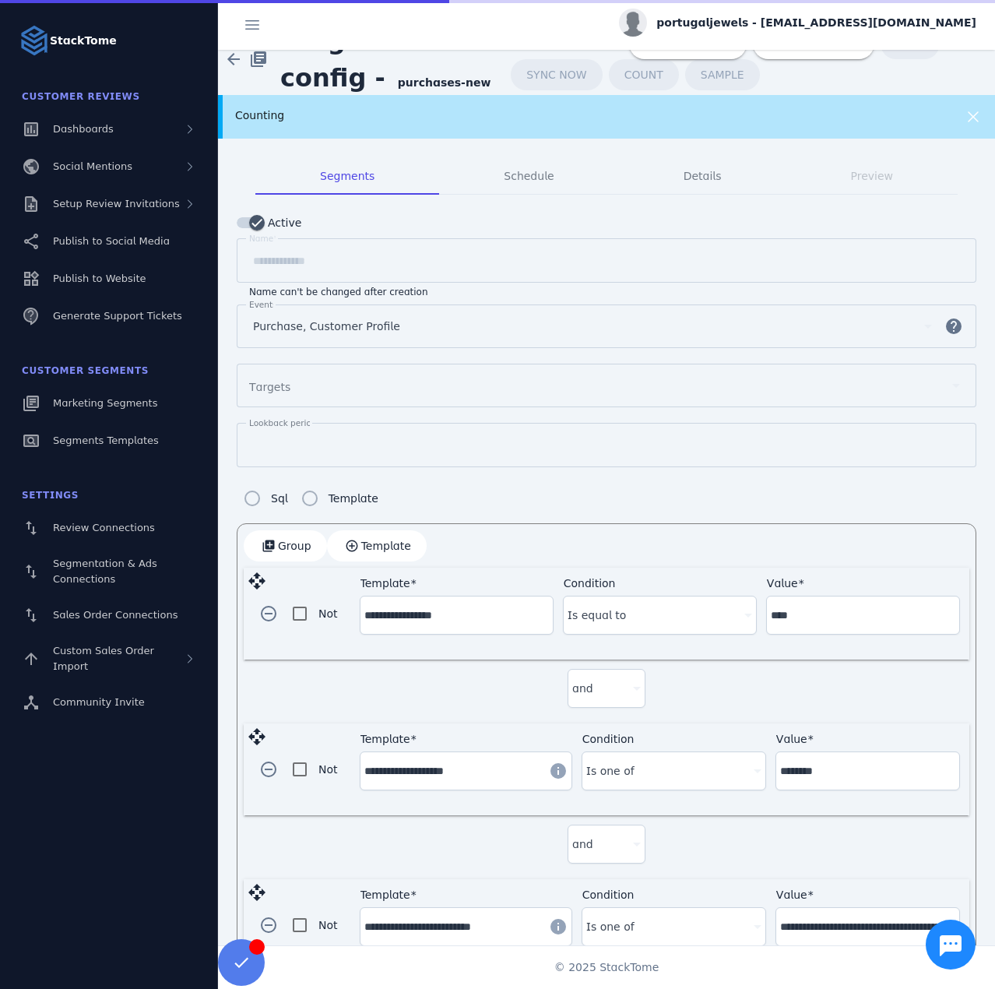
scroll to position [0, 0]
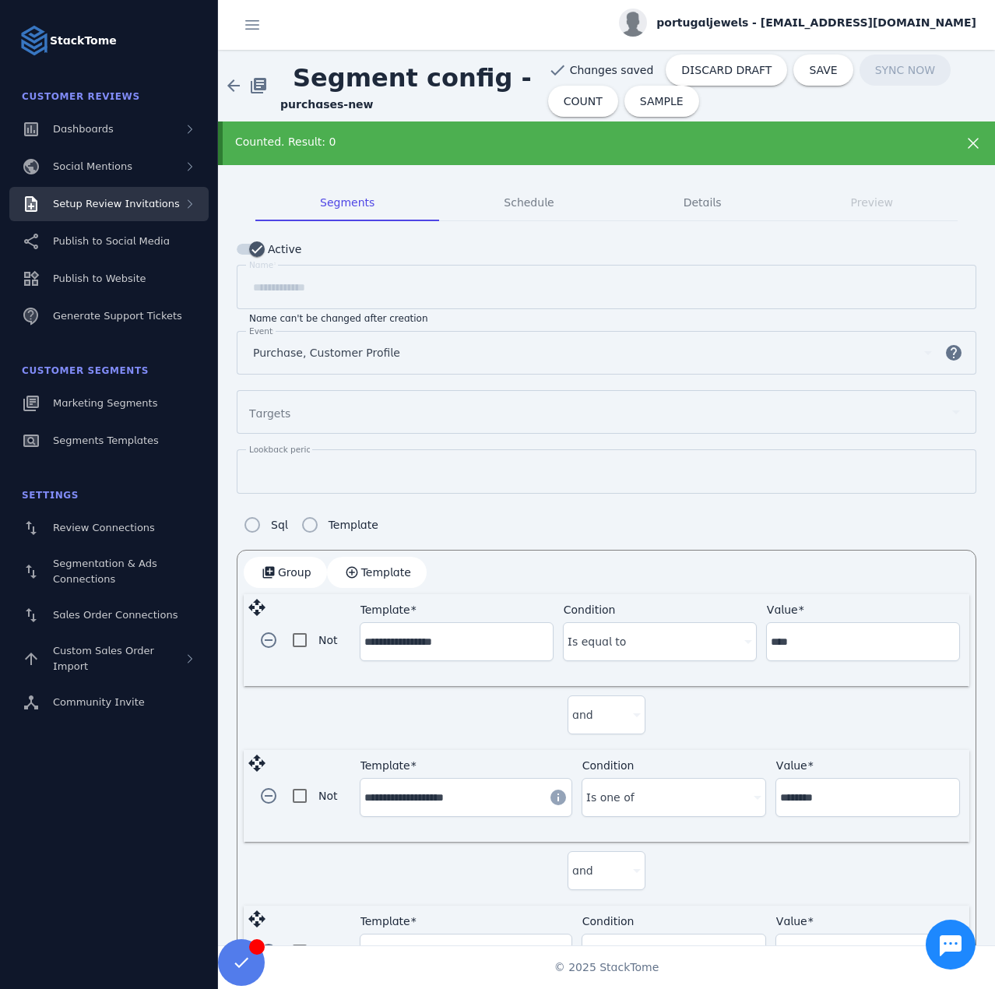
click at [160, 200] on span "Setup Review Invitations" at bounding box center [116, 204] width 127 height 12
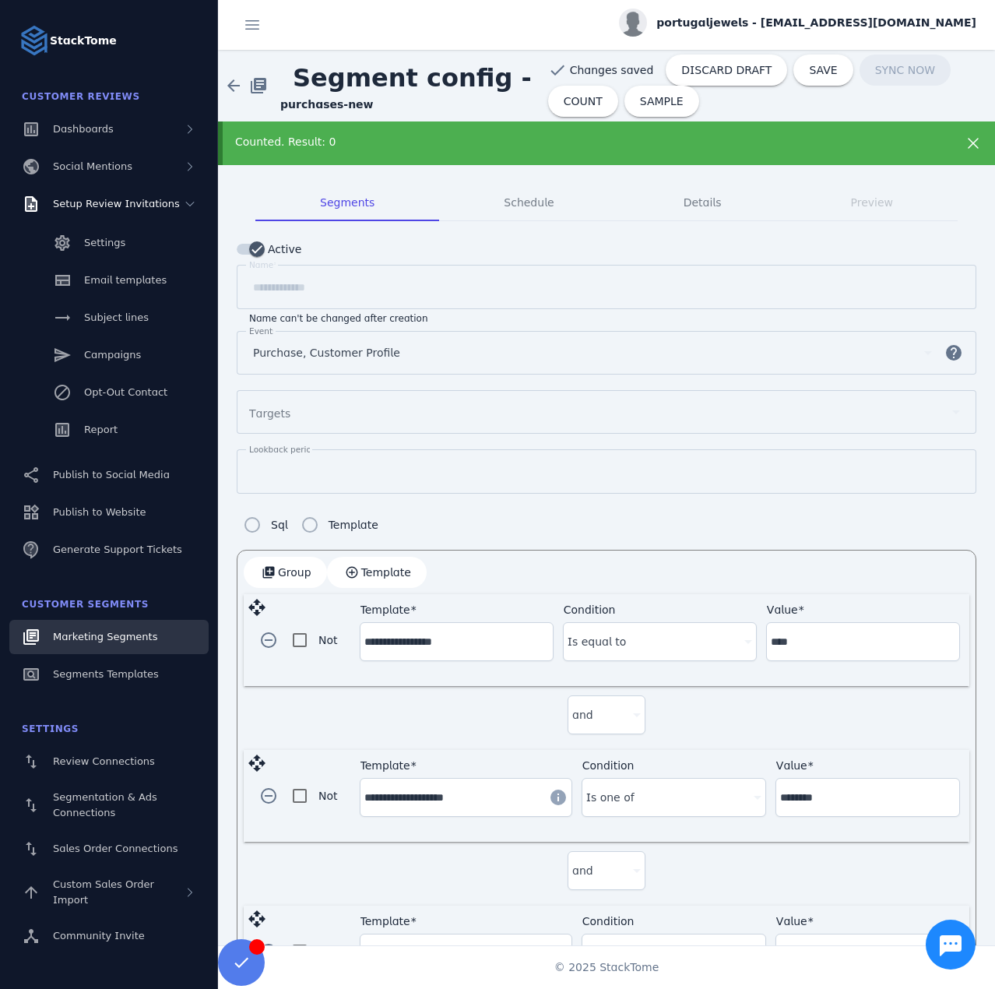
click at [108, 644] on div "Marketing Segments" at bounding box center [105, 637] width 104 height 16
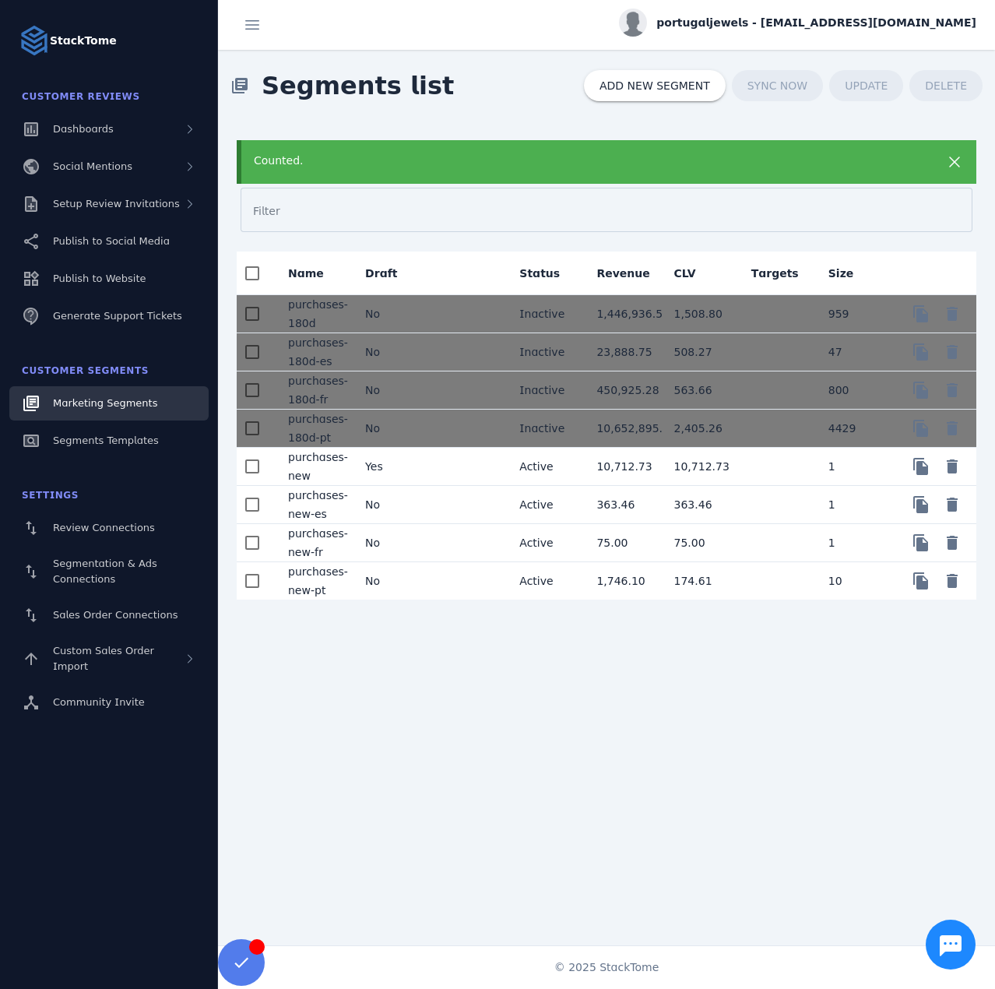
click at [382, 589] on mat-cell "No" at bounding box center [391, 580] width 77 height 37
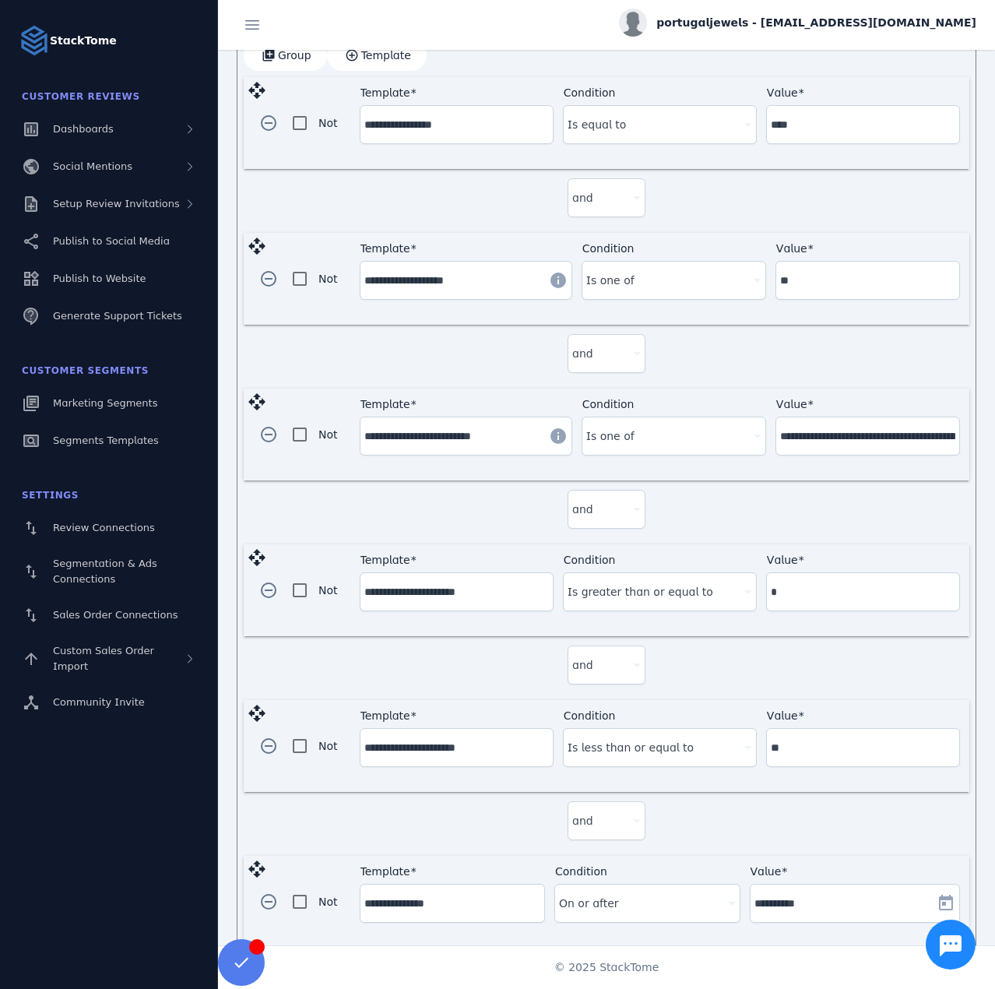
scroll to position [489, 0]
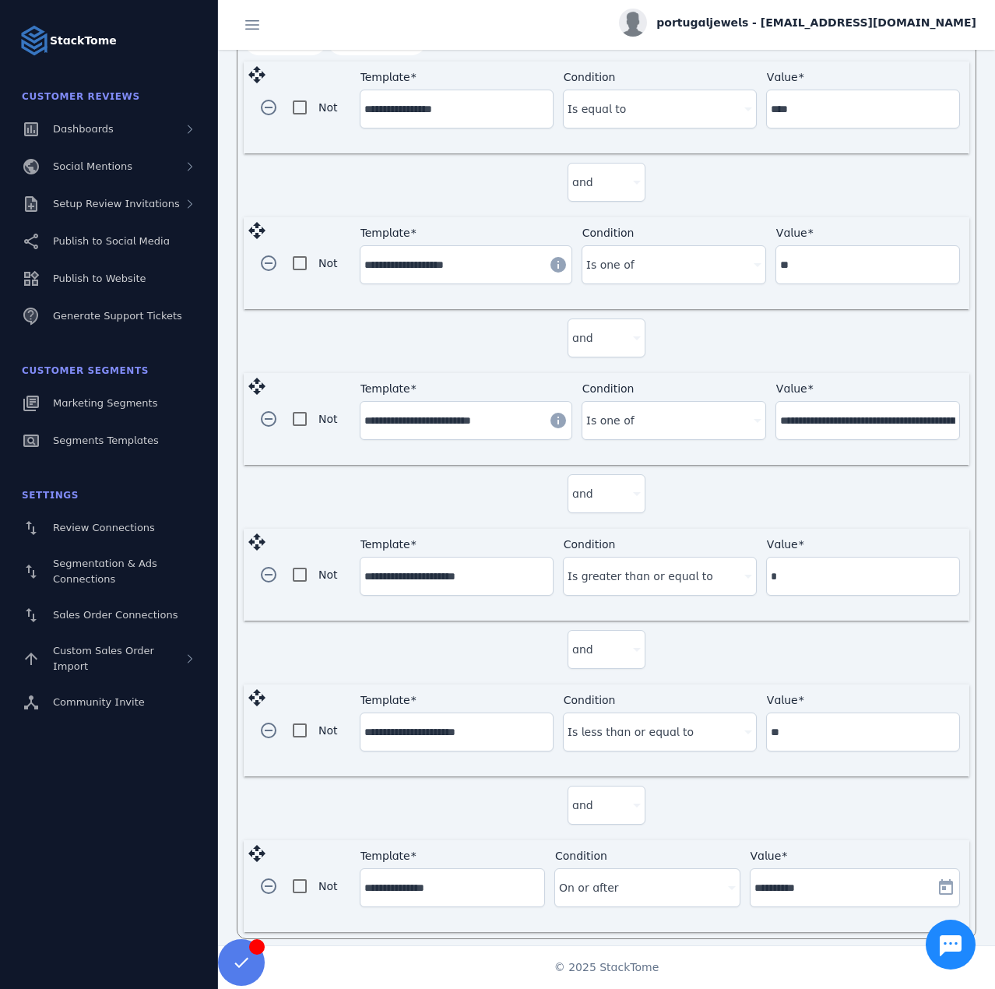
click at [410, 881] on input "**********" at bounding box center [452, 887] width 176 height 19
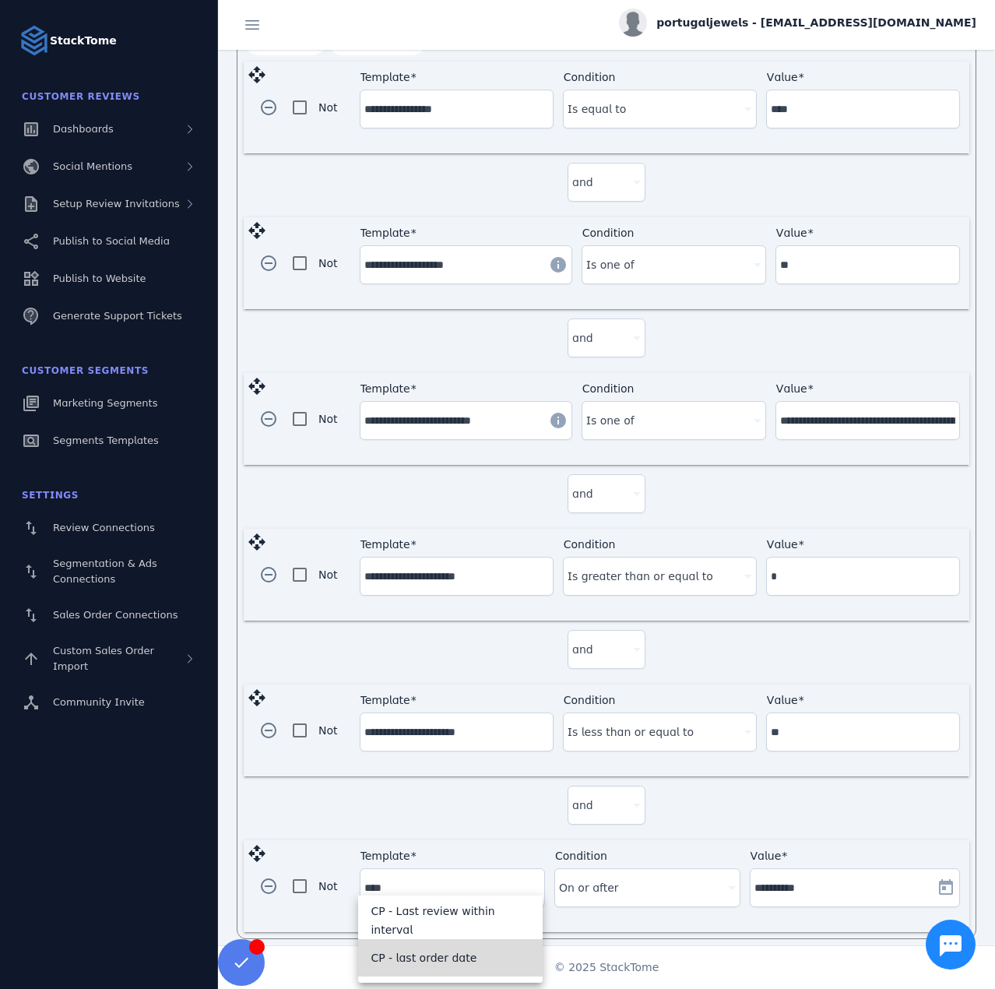
click at [428, 956] on span "CP - last order date" at bounding box center [424, 957] width 106 height 19
type input "**********"
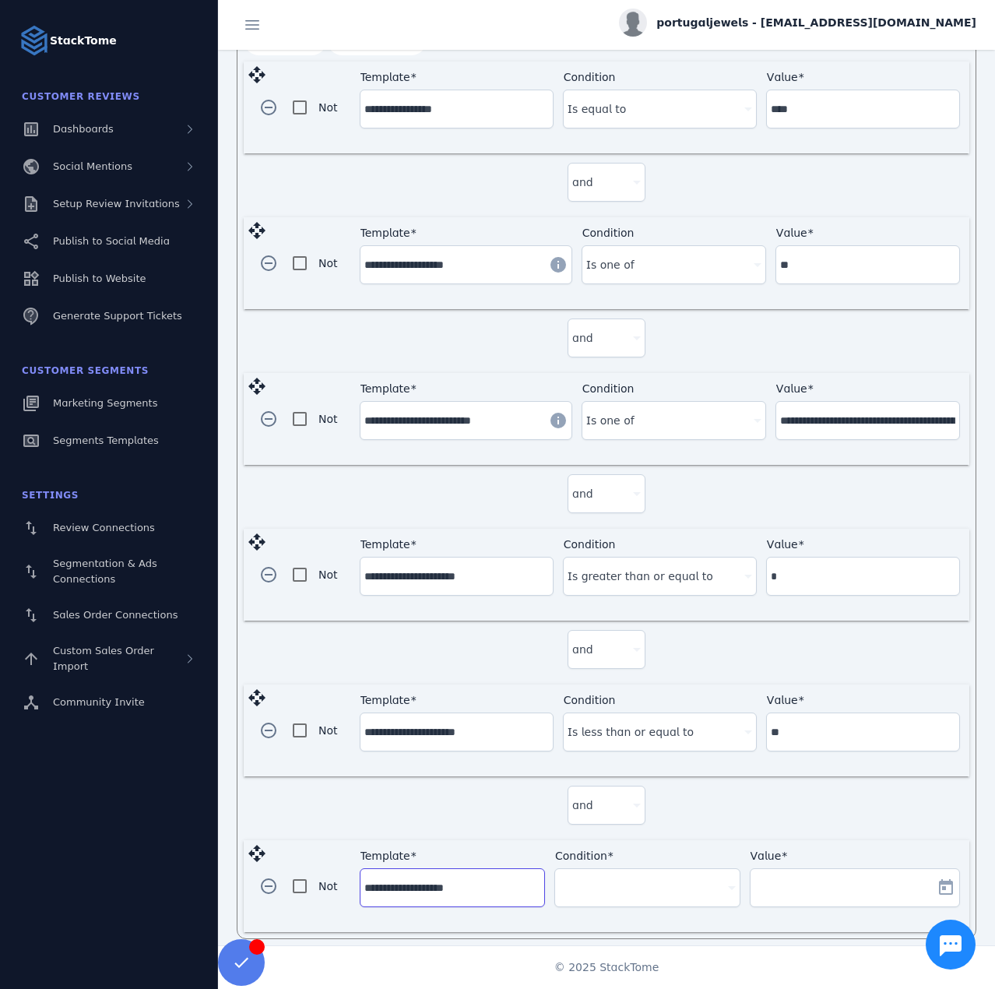
click at [593, 894] on div "Condition" at bounding box center [647, 887] width 176 height 37
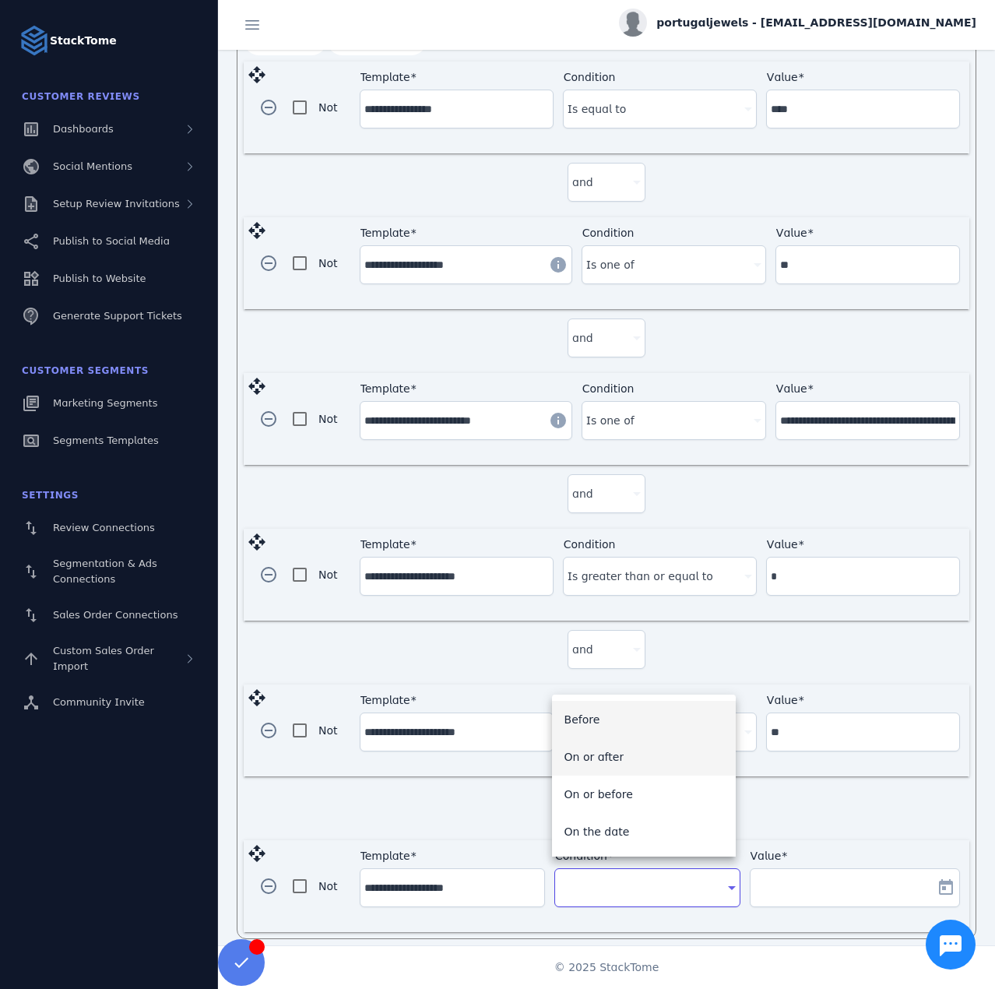
click at [618, 751] on mat-option "On or after" at bounding box center [644, 756] width 184 height 37
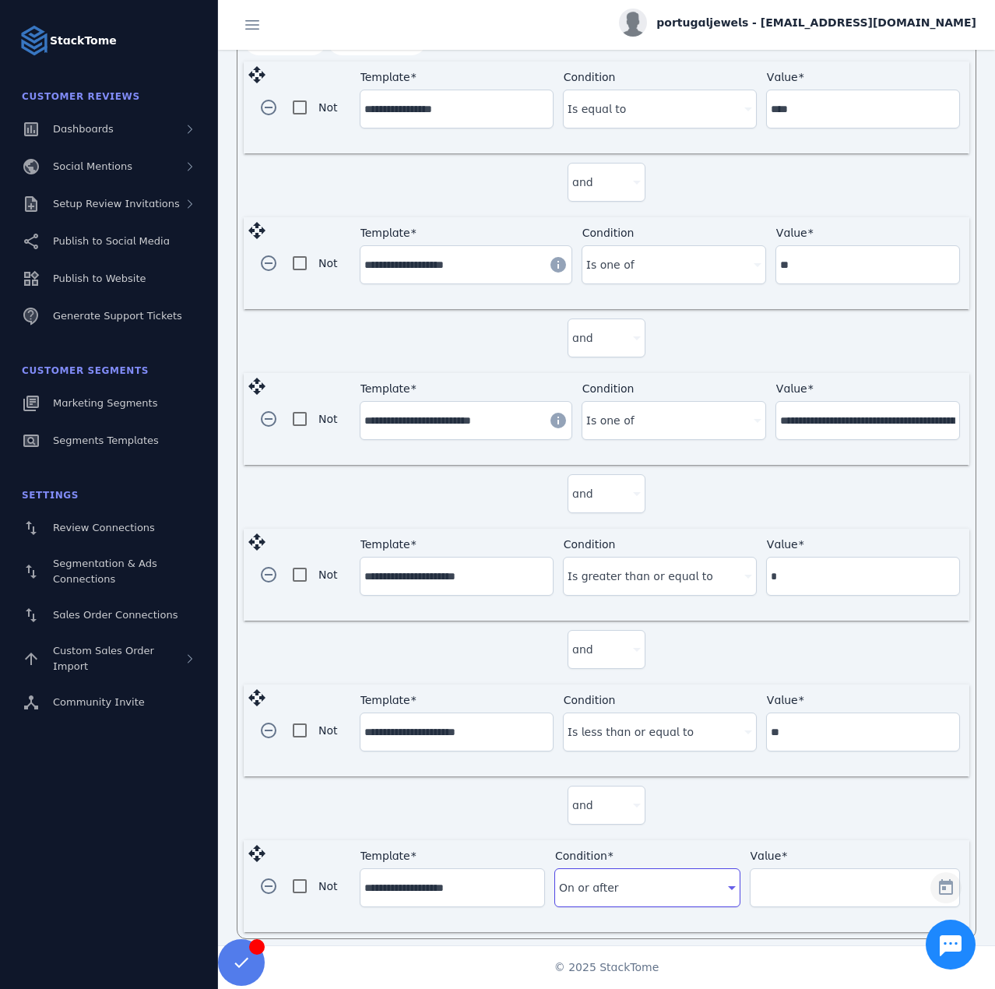
click at [938, 874] on span "Open calendar" at bounding box center [945, 887] width 37 height 37
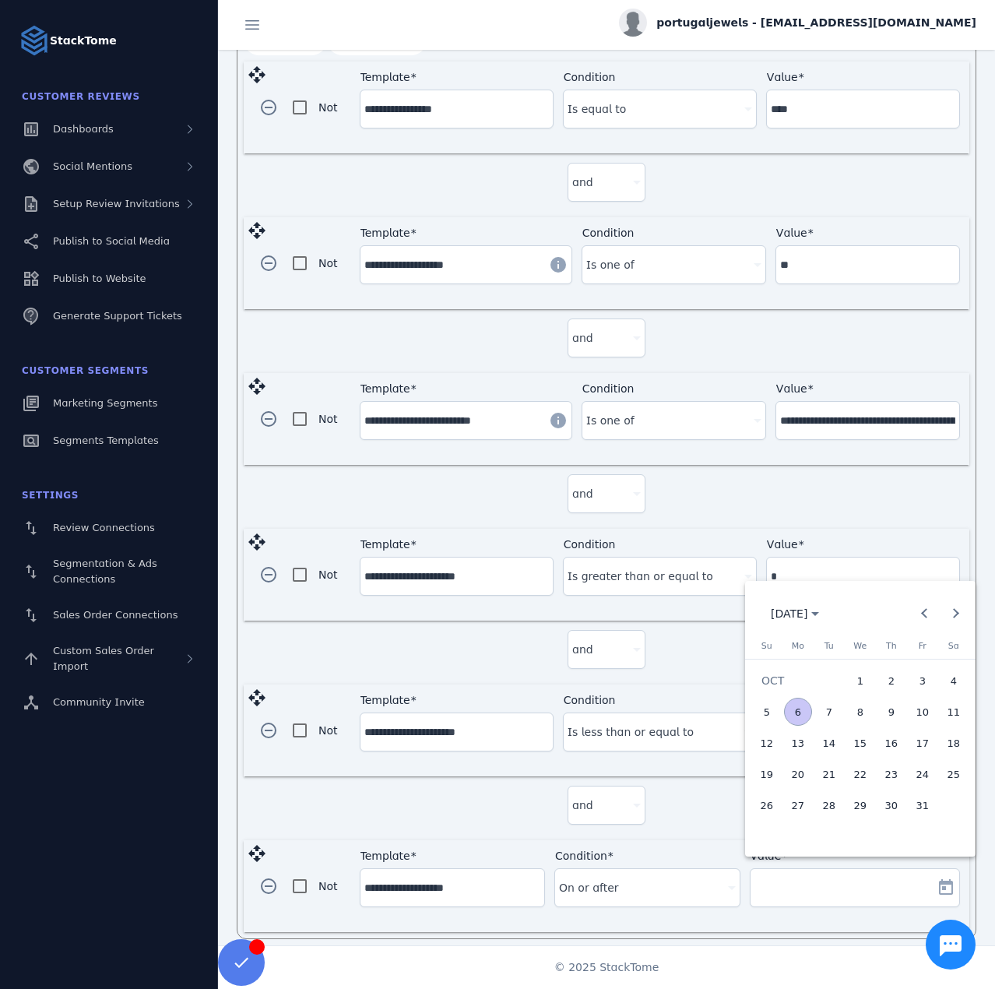
click at [892, 688] on span "2" at bounding box center [892, 681] width 28 height 28
type input "**********"
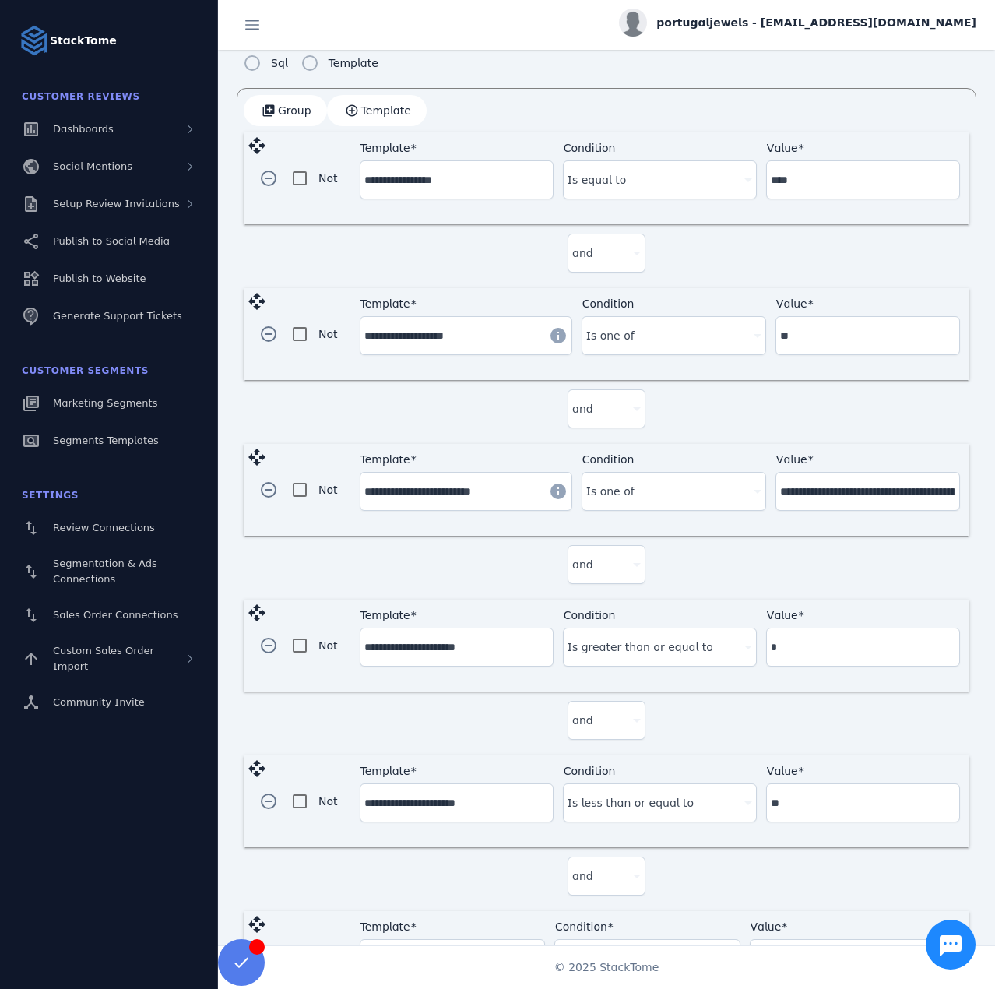
scroll to position [0, 0]
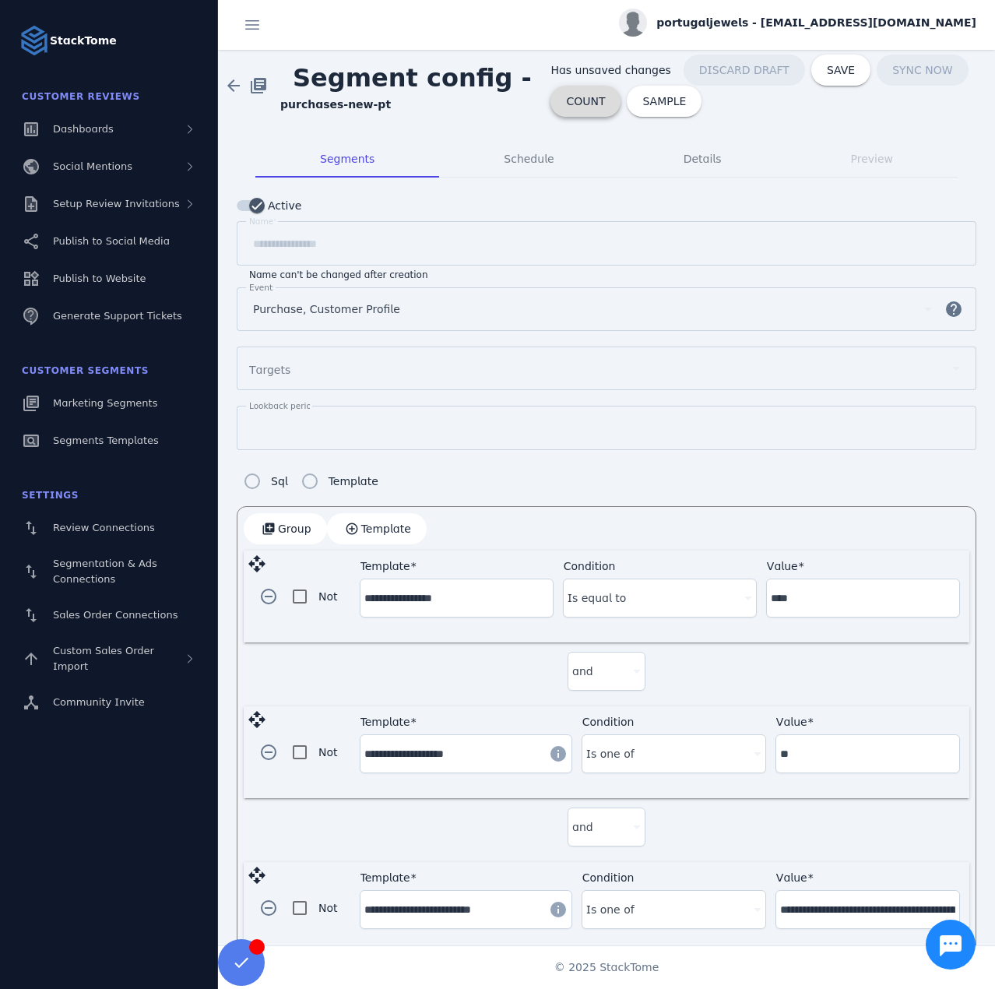
click at [569, 107] on span "COUNT" at bounding box center [585, 101] width 39 height 11
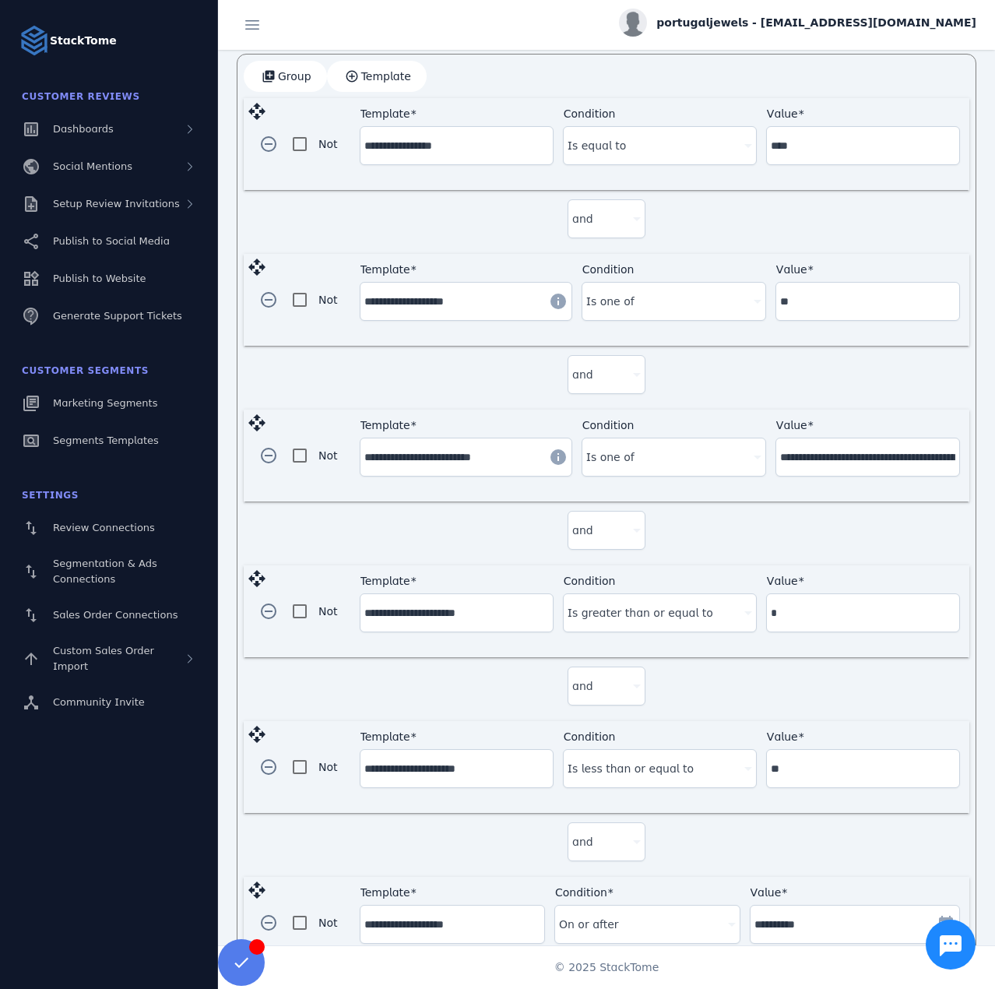
scroll to position [533, 0]
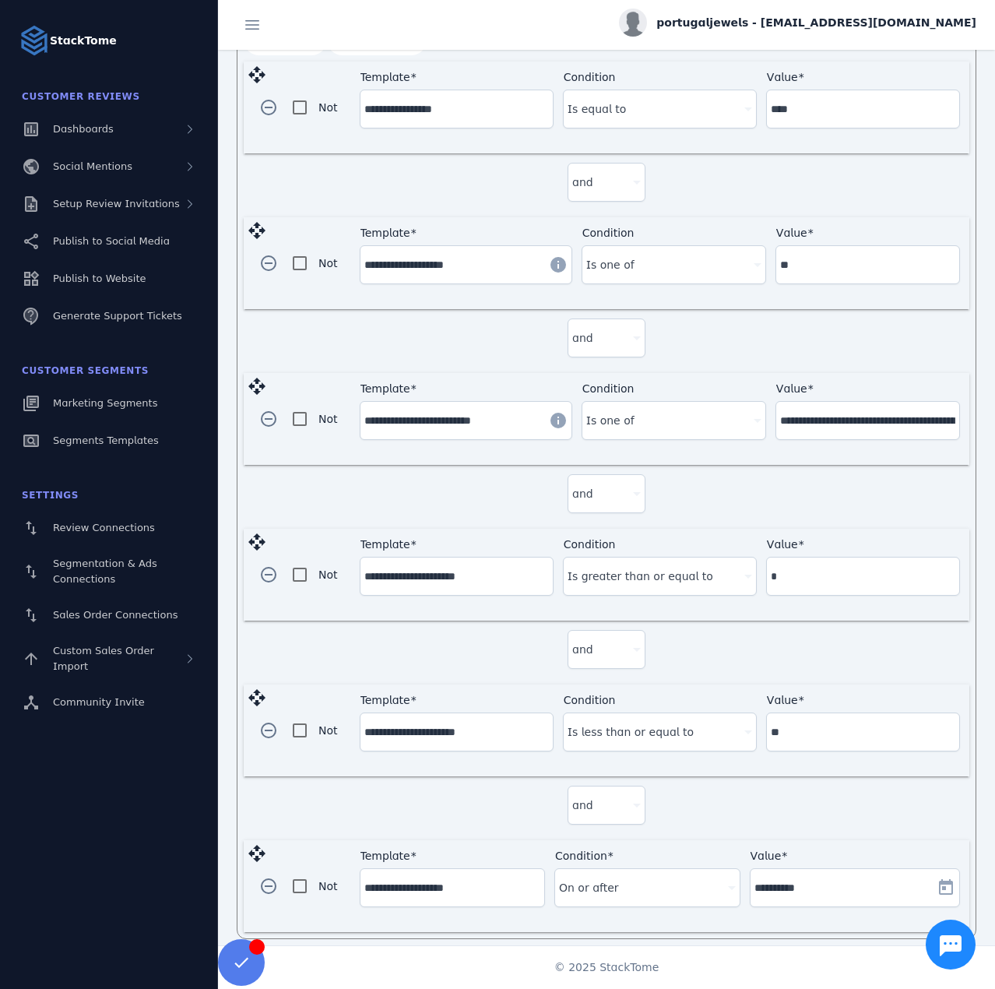
click at [449, 869] on div "**********" at bounding box center [452, 887] width 176 height 37
click at [449, 878] on input "**********" at bounding box center [452, 887] width 176 height 19
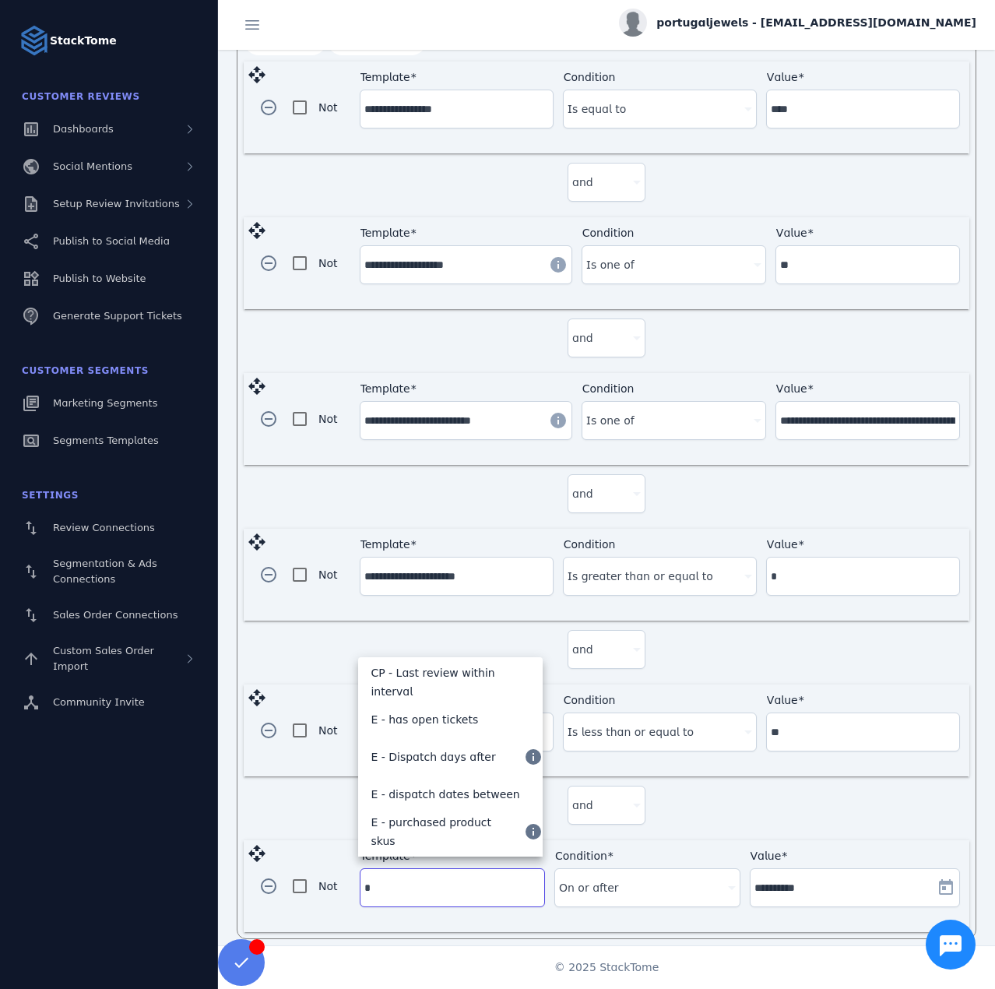
click at [400, 881] on input "*" at bounding box center [452, 887] width 176 height 19
type input "***"
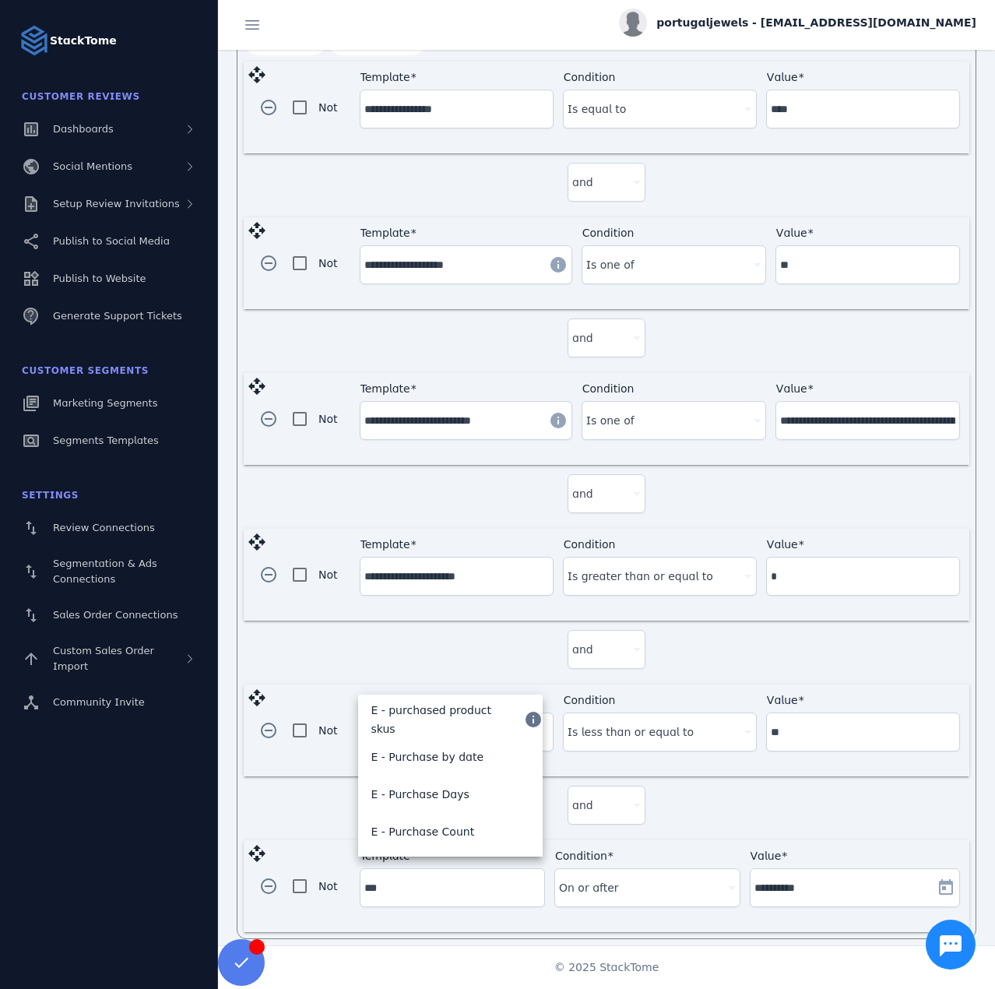
click at [325, 820] on div "and" at bounding box center [607, 808] width 726 height 64
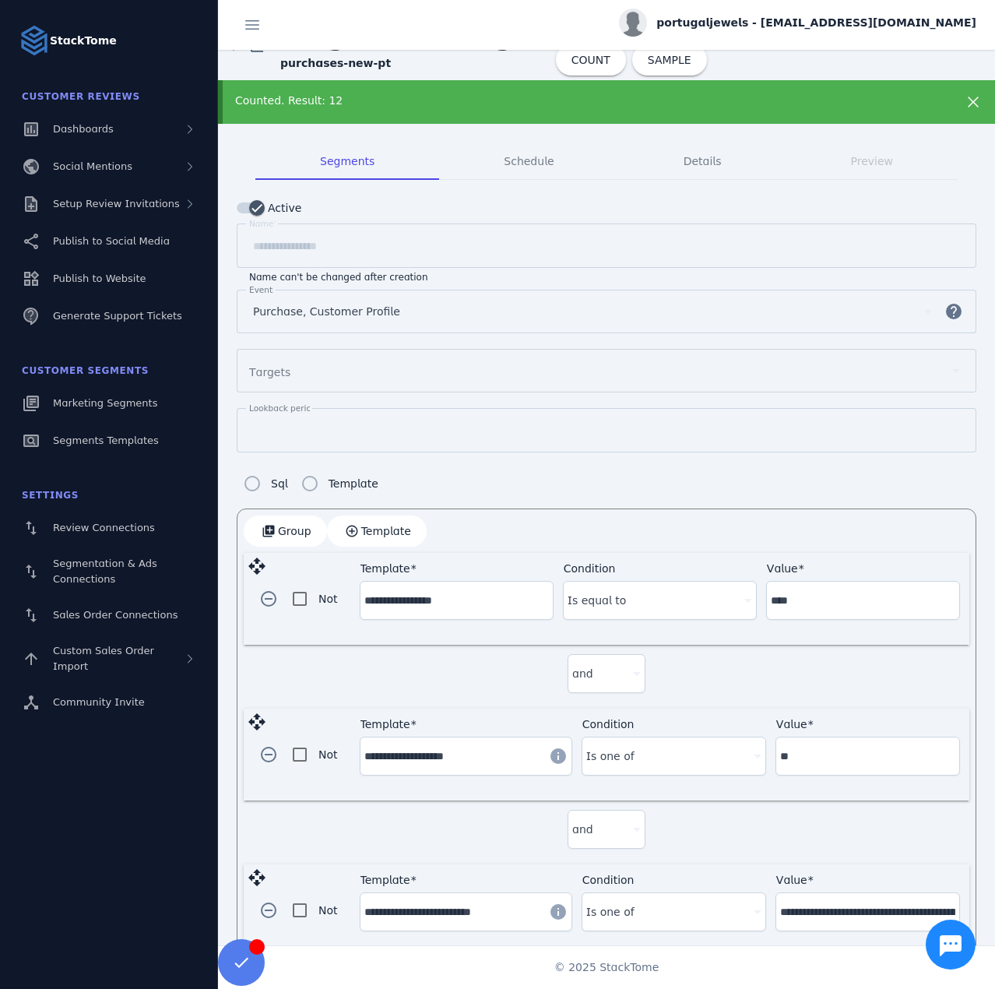
scroll to position [0, 0]
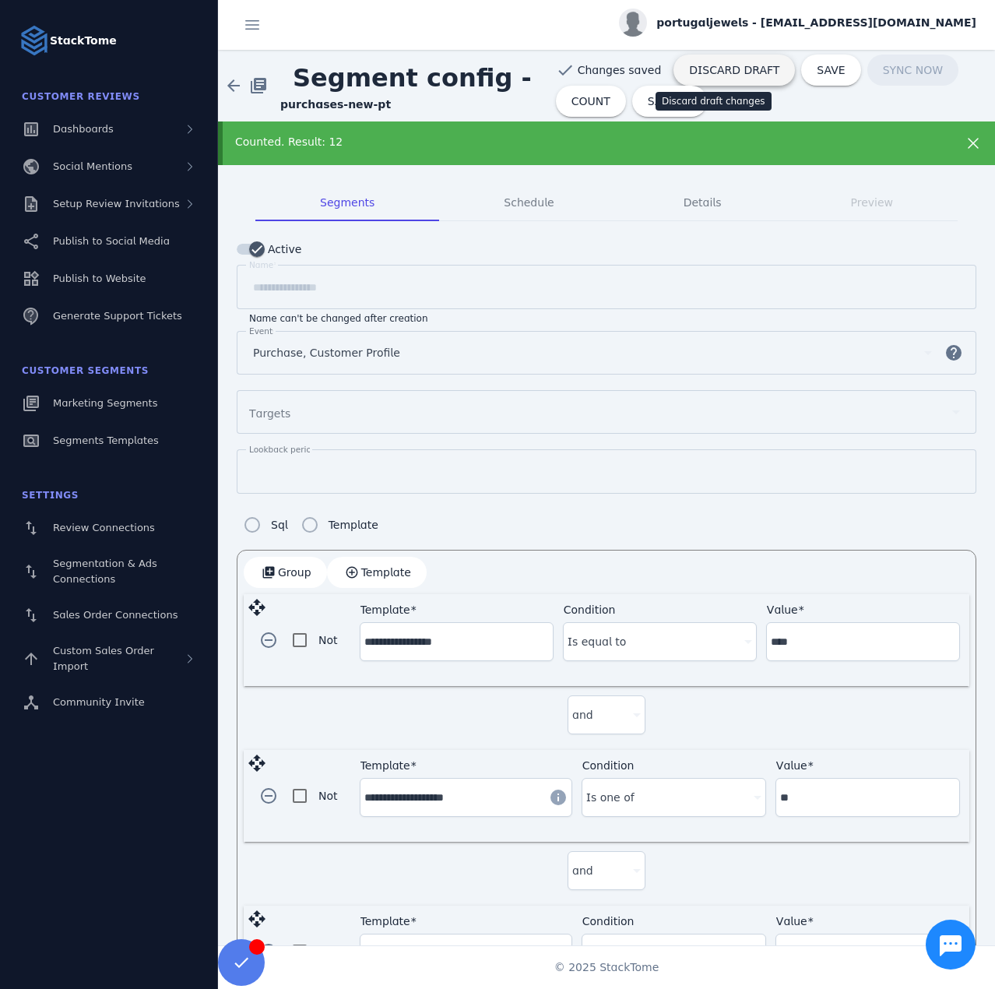
click at [689, 74] on span "DISCARD DRAFT" at bounding box center [734, 70] width 90 height 11
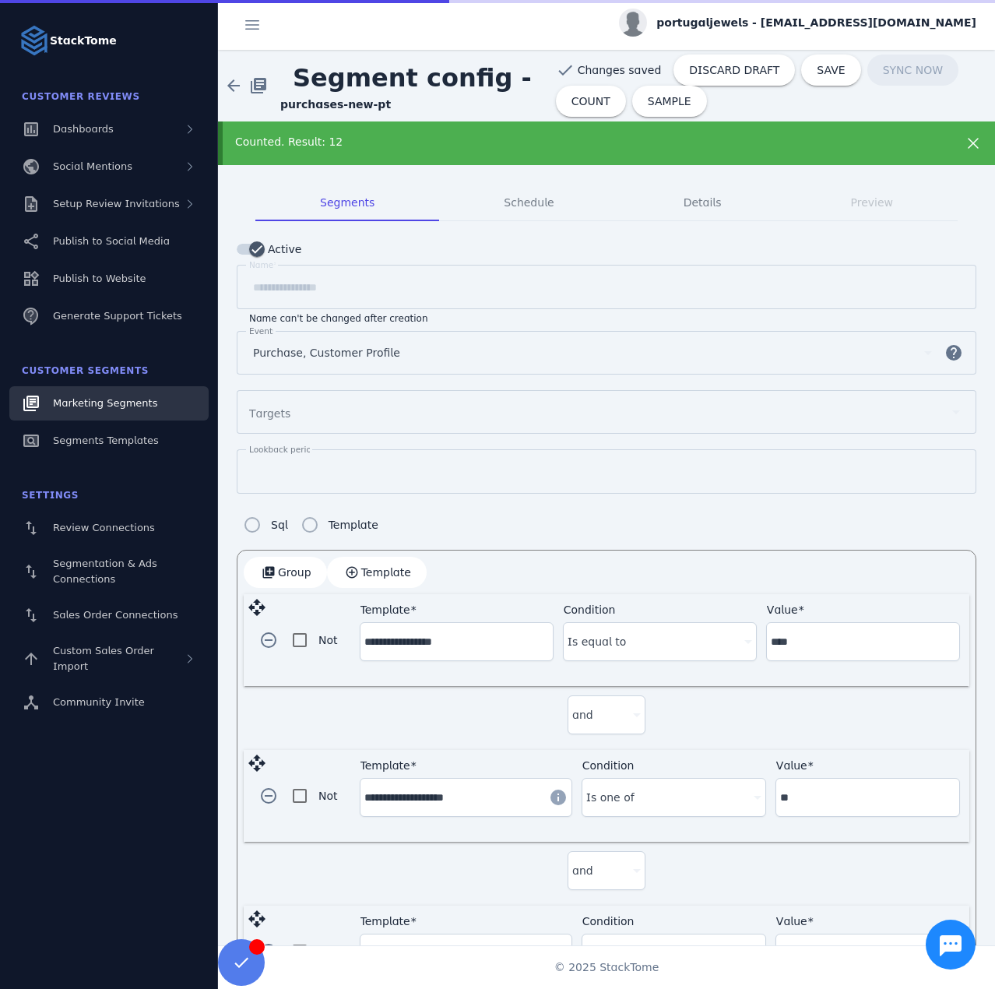
click at [114, 412] on link "Marketing Segments" at bounding box center [108, 403] width 199 height 34
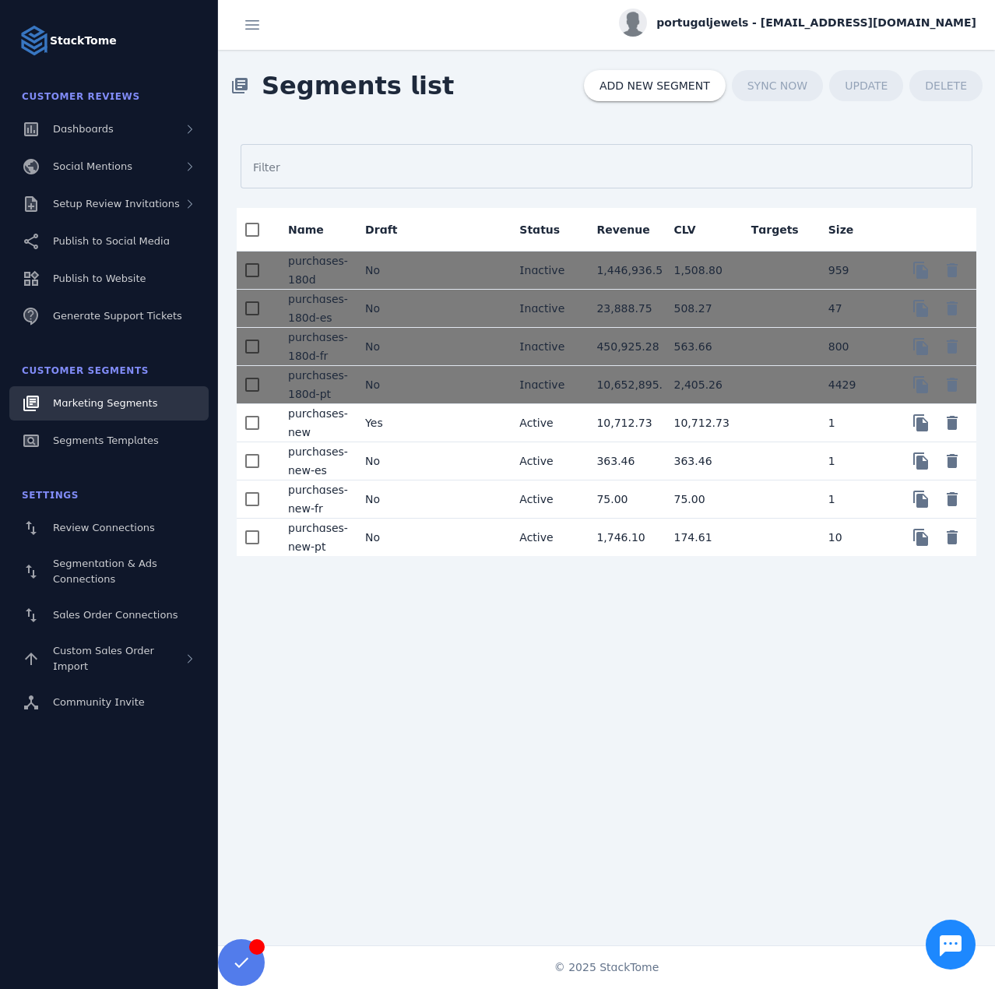
click at [411, 498] on mat-cell "No" at bounding box center [391, 499] width 77 height 38
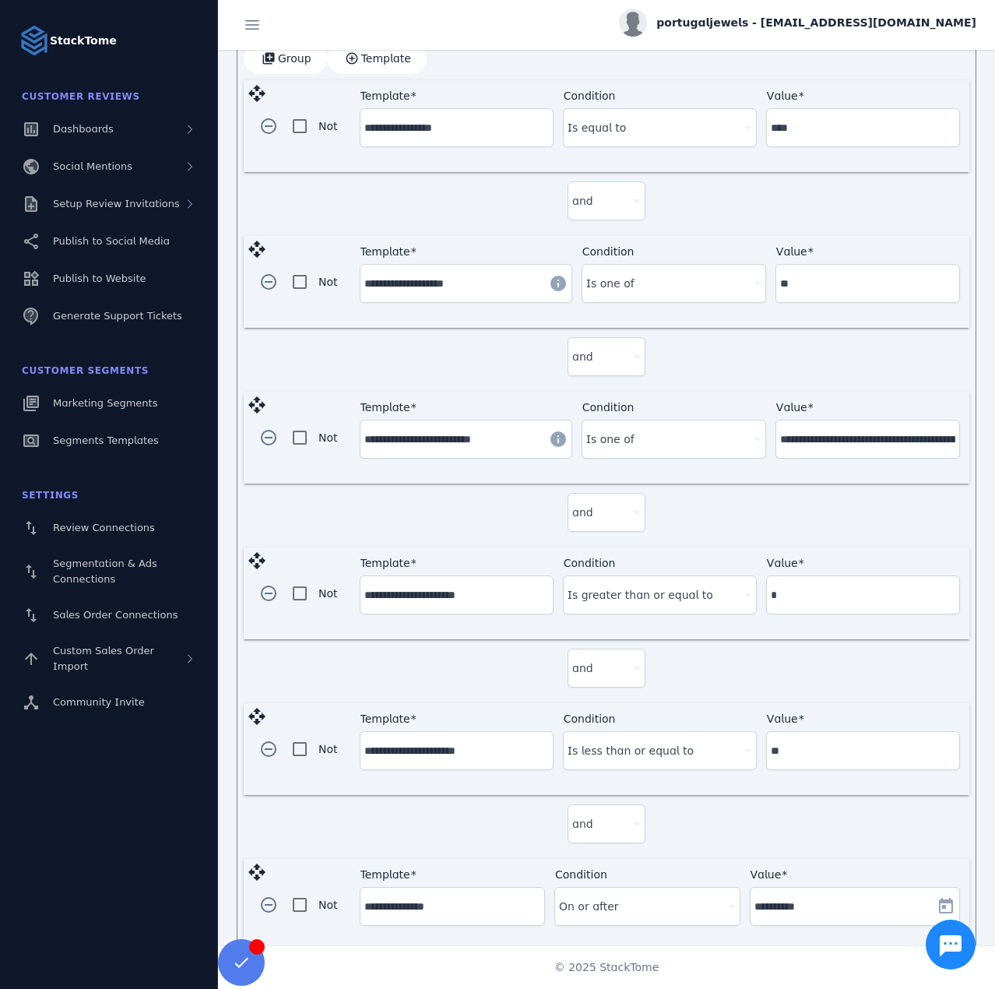
scroll to position [489, 0]
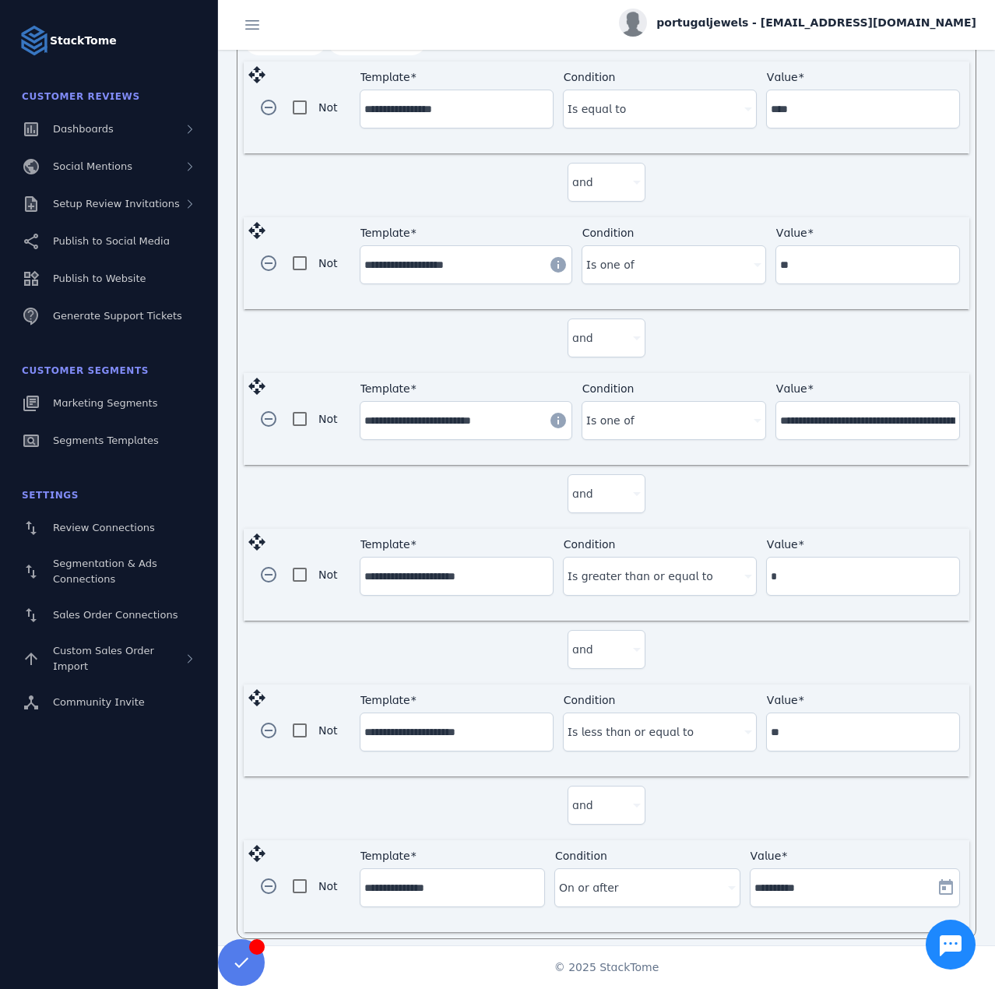
click at [389, 878] on input "**********" at bounding box center [452, 887] width 176 height 19
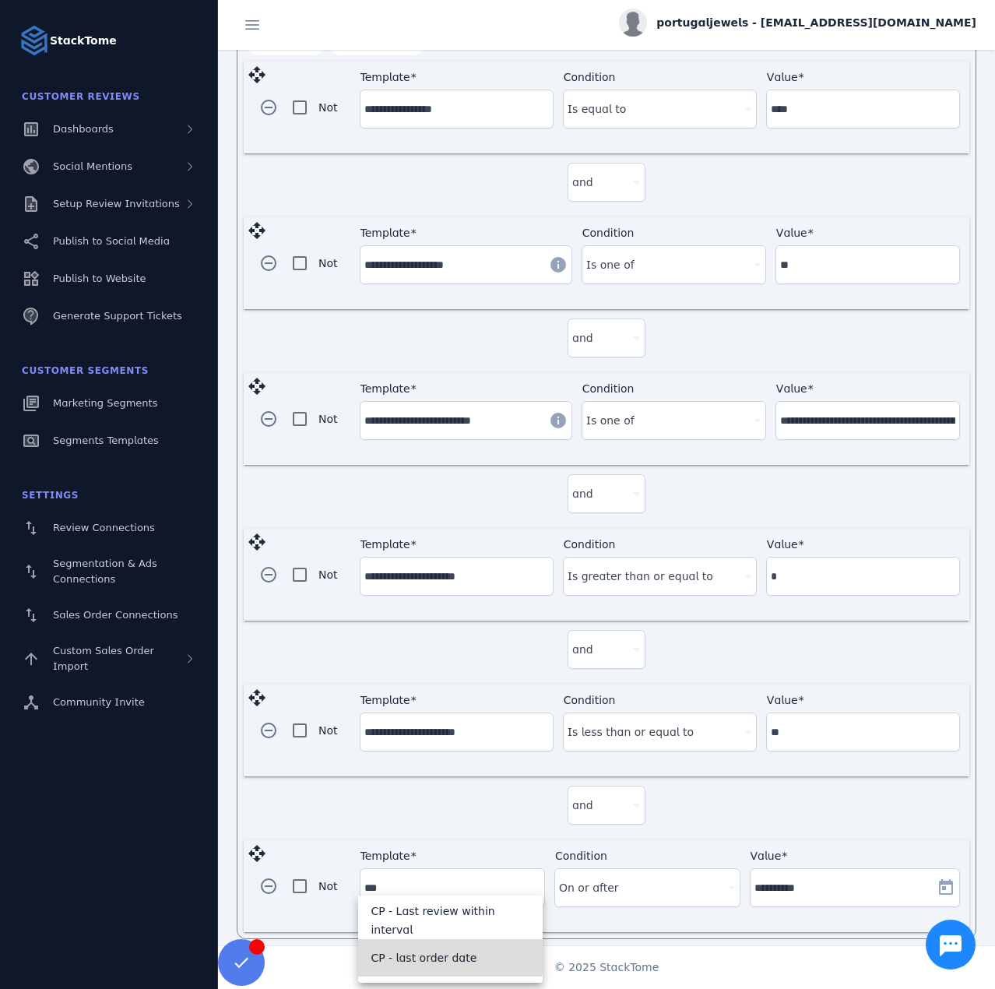
click at [447, 956] on span "CP - last order date" at bounding box center [424, 957] width 106 height 19
type input "**********"
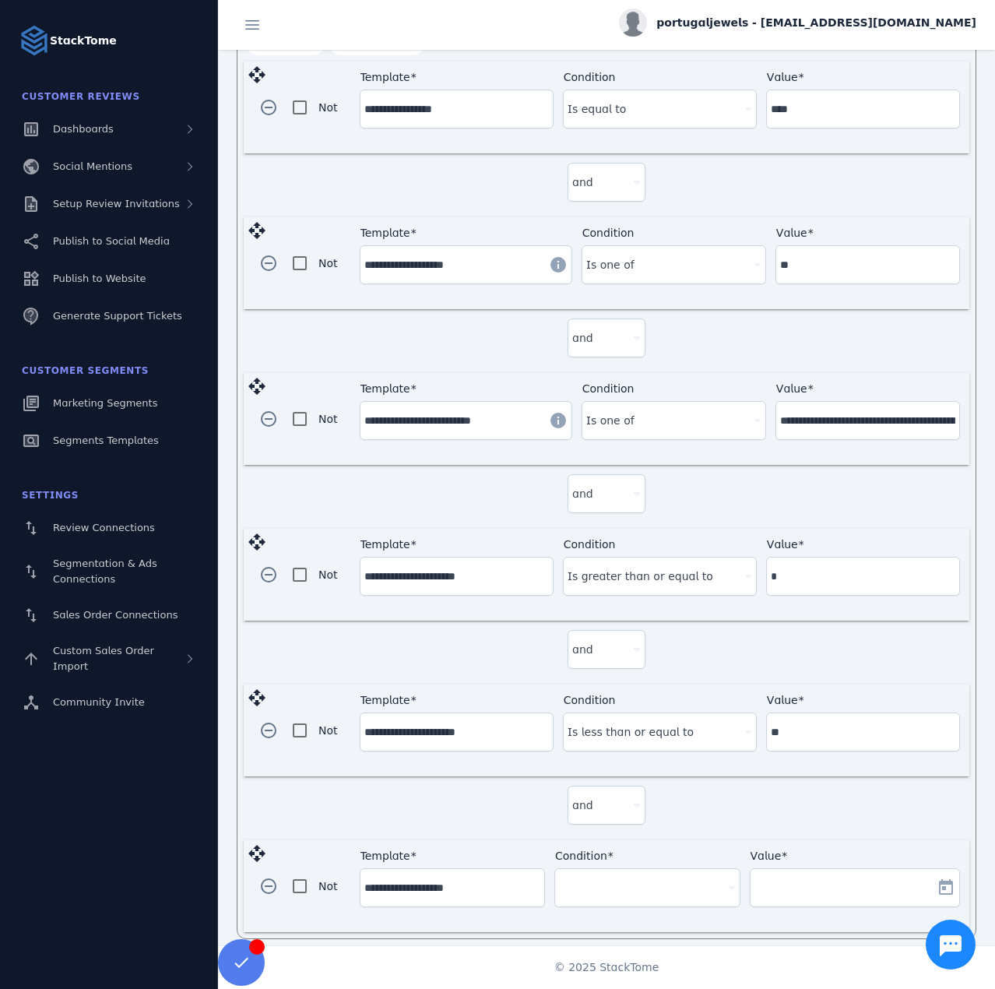
click at [814, 886] on div "Value" at bounding box center [843, 887] width 176 height 37
click at [682, 879] on div at bounding box center [640, 887] width 162 height 19
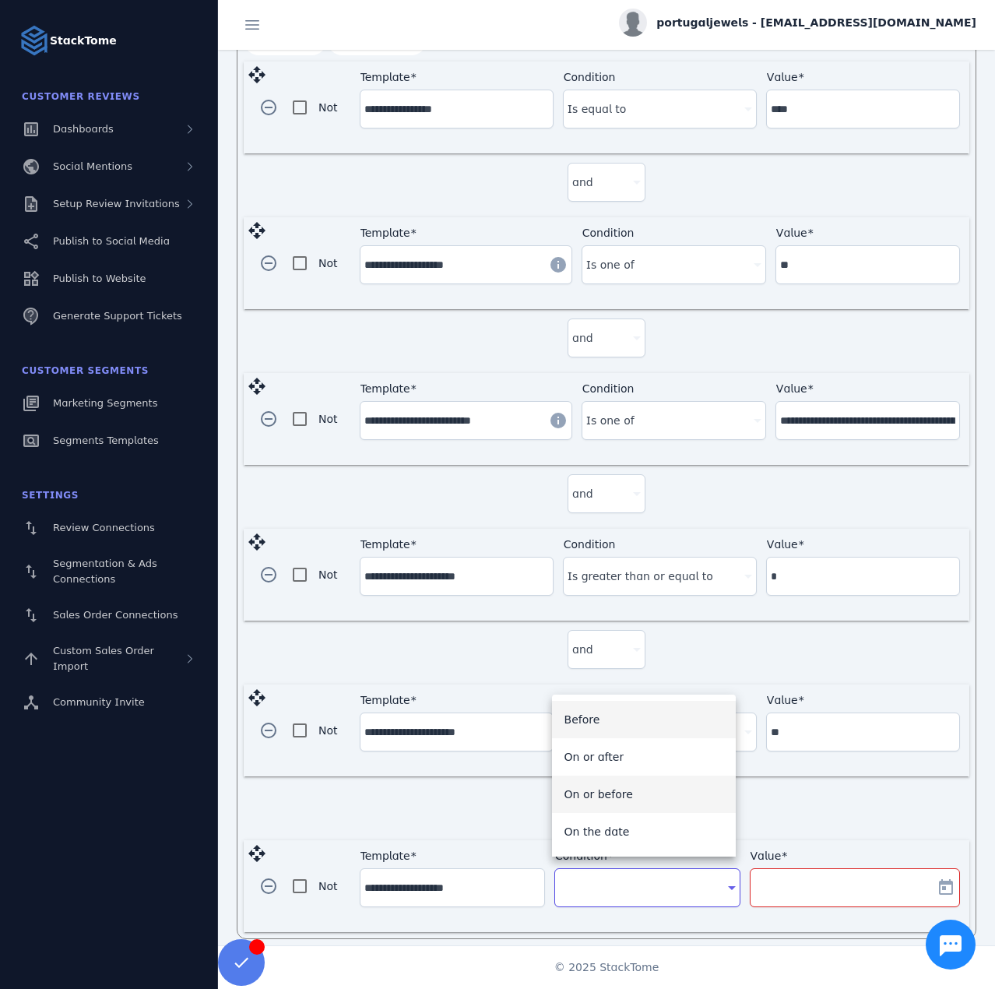
click at [651, 795] on mat-option "On or before" at bounding box center [644, 794] width 184 height 37
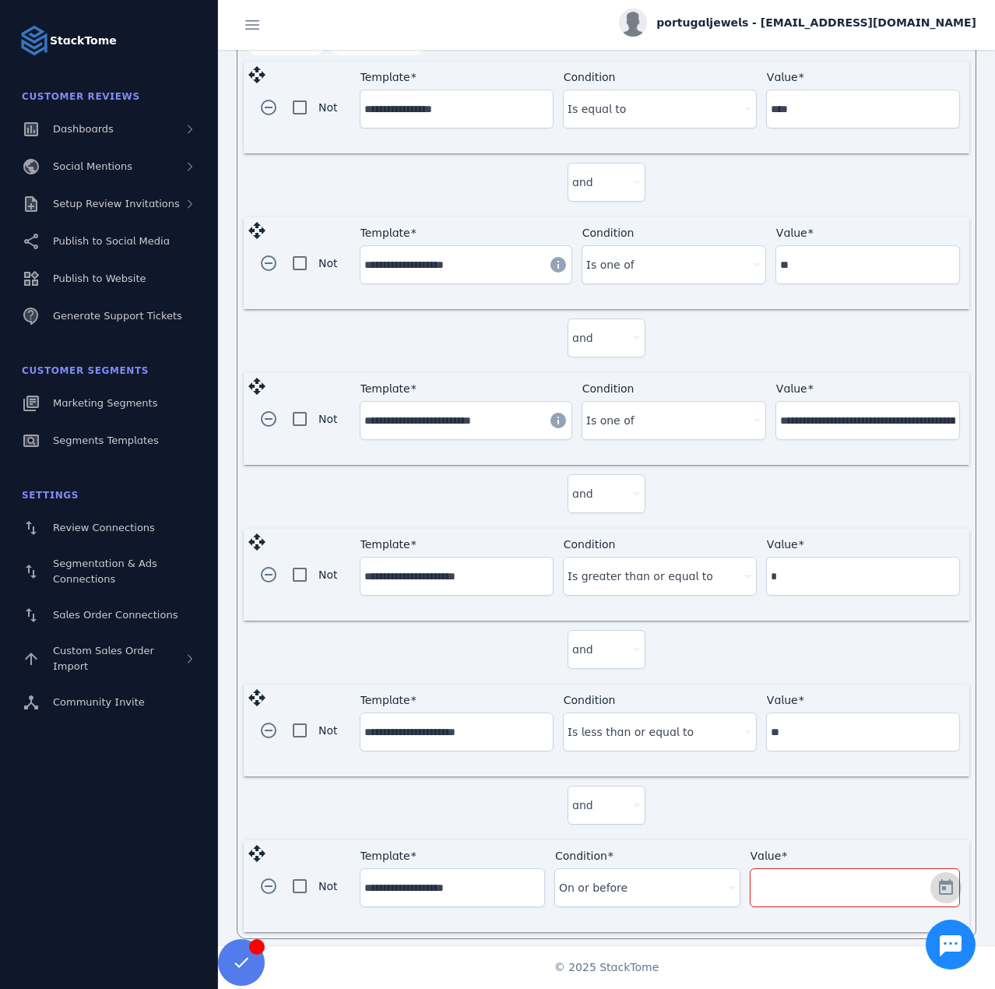
click at [948, 876] on span "Open calendar" at bounding box center [945, 887] width 37 height 37
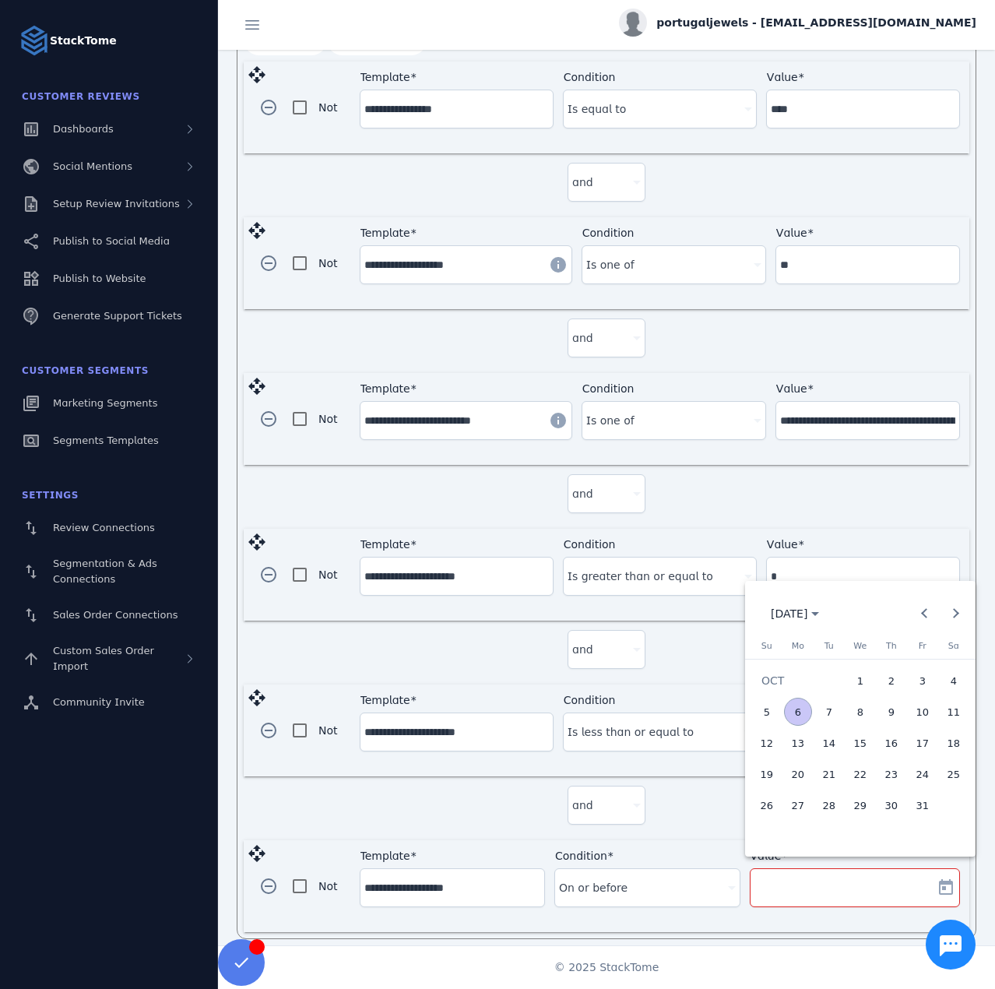
click at [892, 684] on span "2" at bounding box center [892, 681] width 28 height 28
type input "**********"
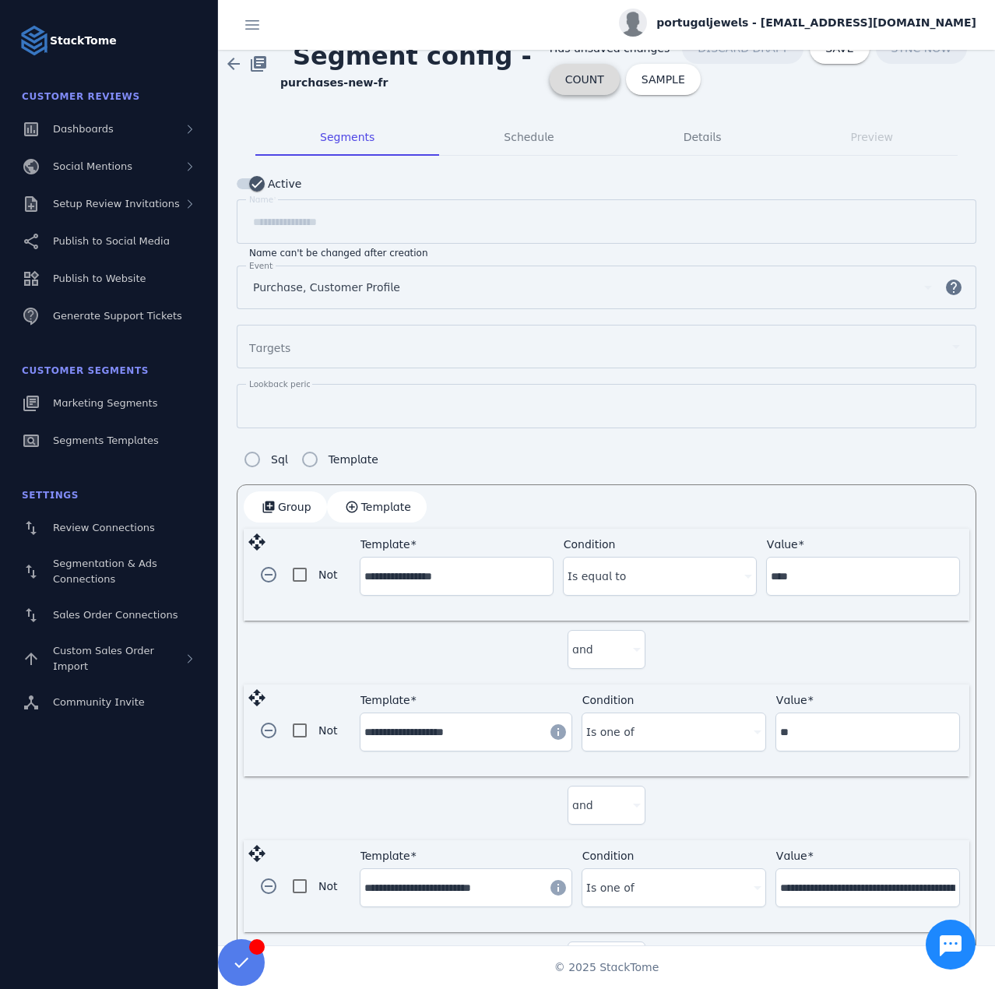
click at [571, 74] on span "COUNT" at bounding box center [584, 79] width 39 height 11
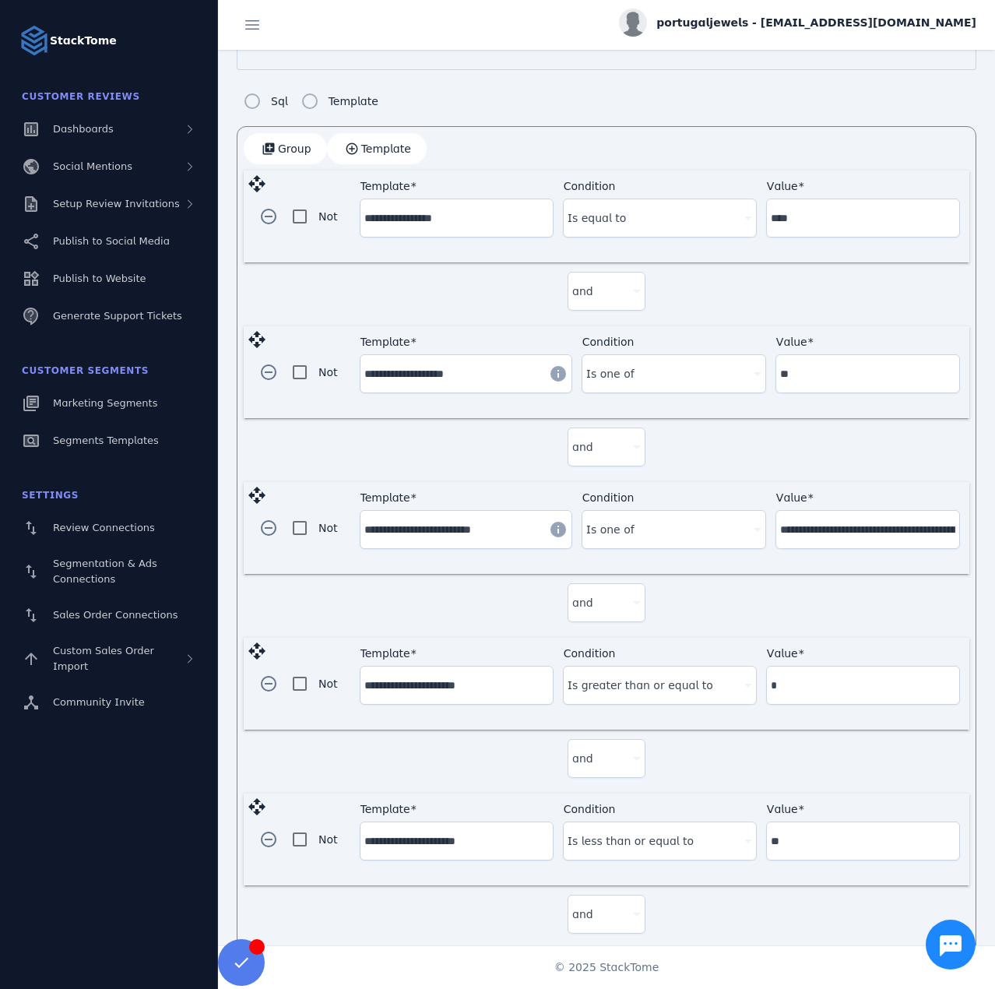
scroll to position [533, 0]
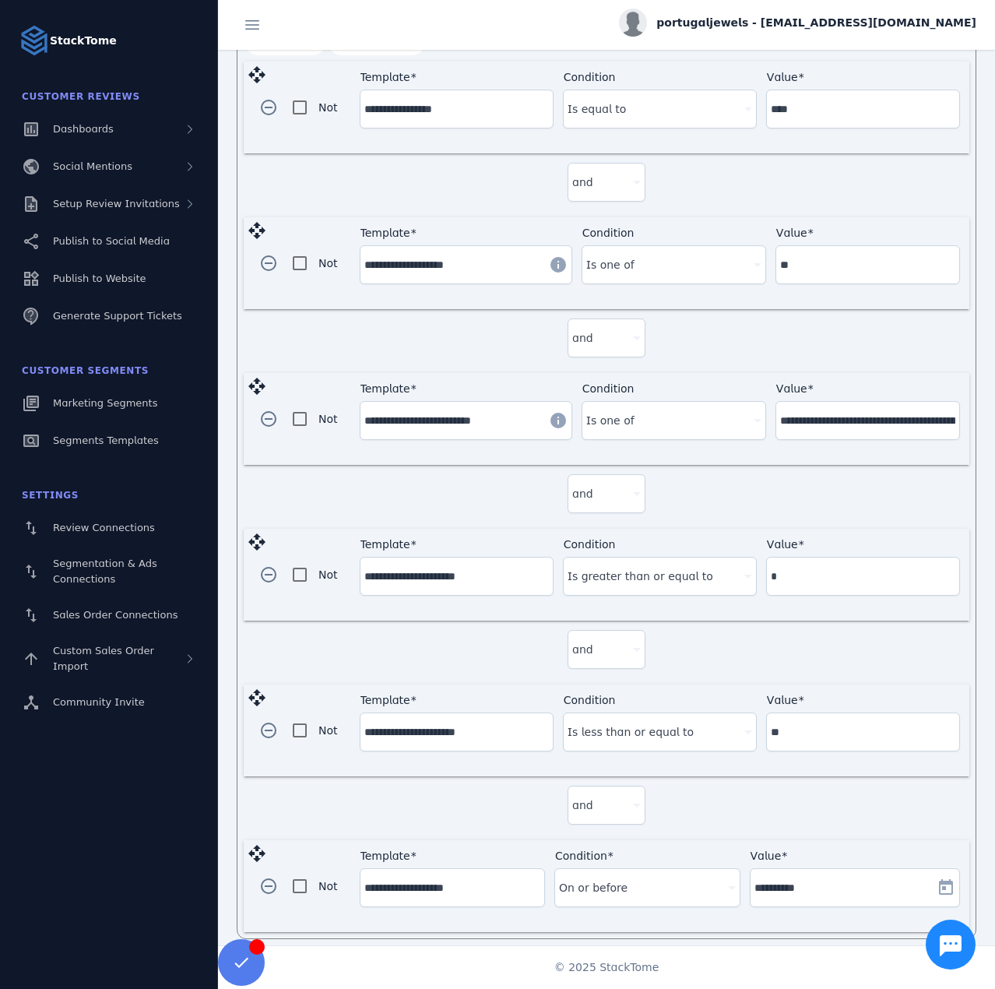
click at [470, 878] on input "**********" at bounding box center [452, 887] width 176 height 19
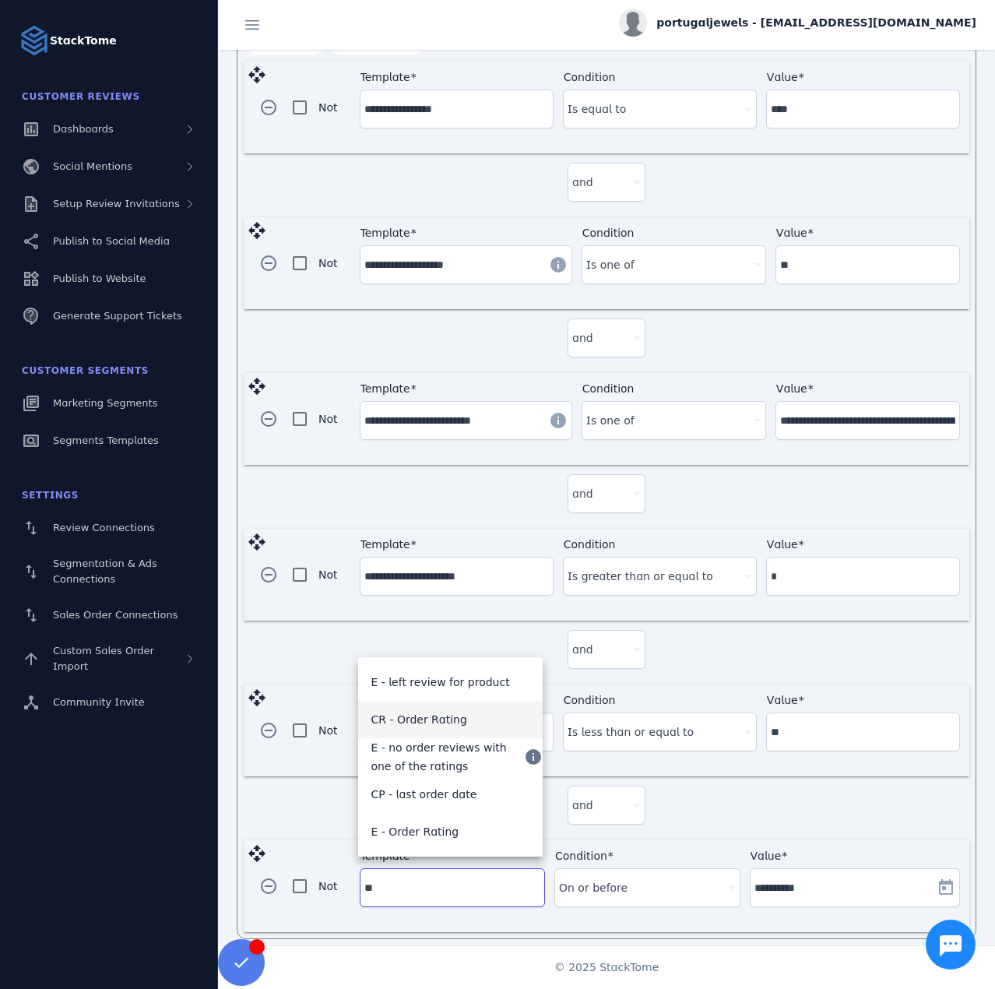
click at [464, 719] on mat-option "CR - Order Rating" at bounding box center [450, 719] width 184 height 37
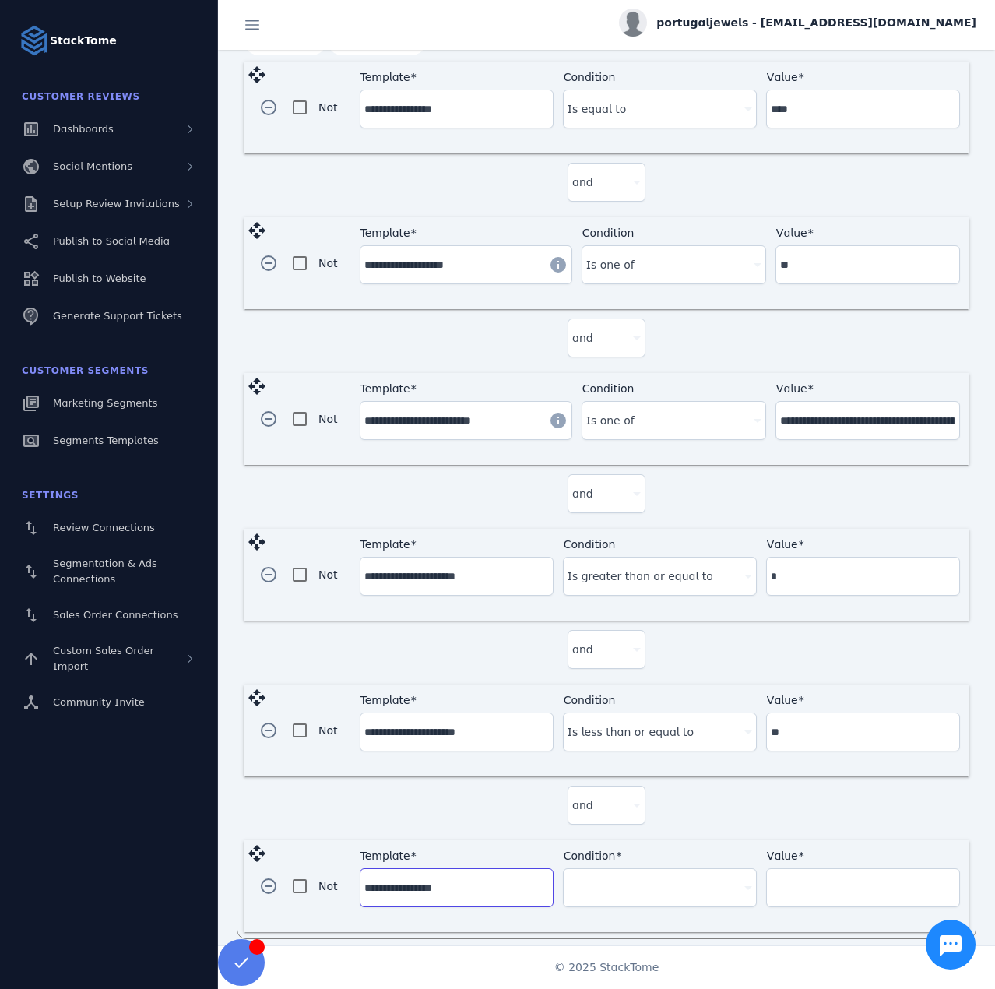
click at [452, 879] on input "**********" at bounding box center [456, 887] width 185 height 19
drag, startPoint x: 464, startPoint y: 877, endPoint x: 410, endPoint y: 883, distance: 54.9
click at [410, 883] on input "**********" at bounding box center [456, 887] width 185 height 19
click at [473, 885] on input "**********" at bounding box center [456, 887] width 185 height 19
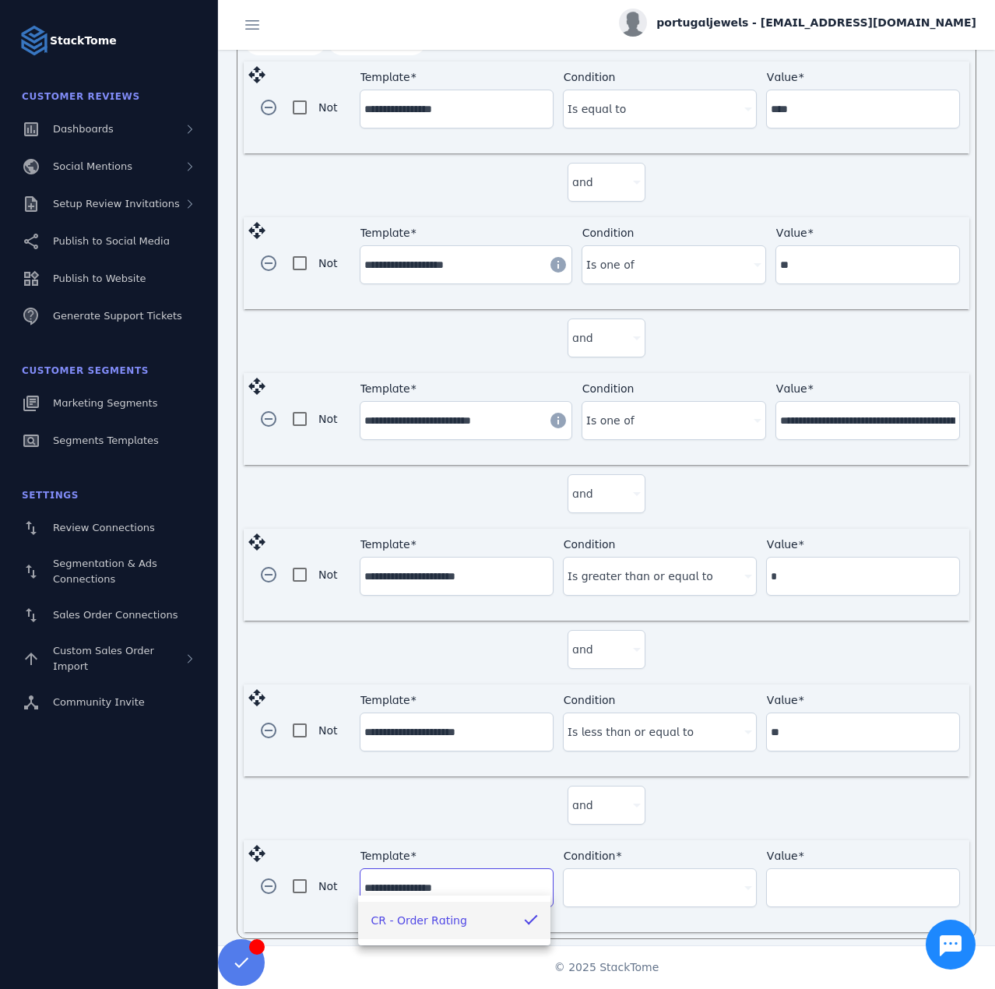
click at [473, 885] on input "**********" at bounding box center [456, 887] width 185 height 19
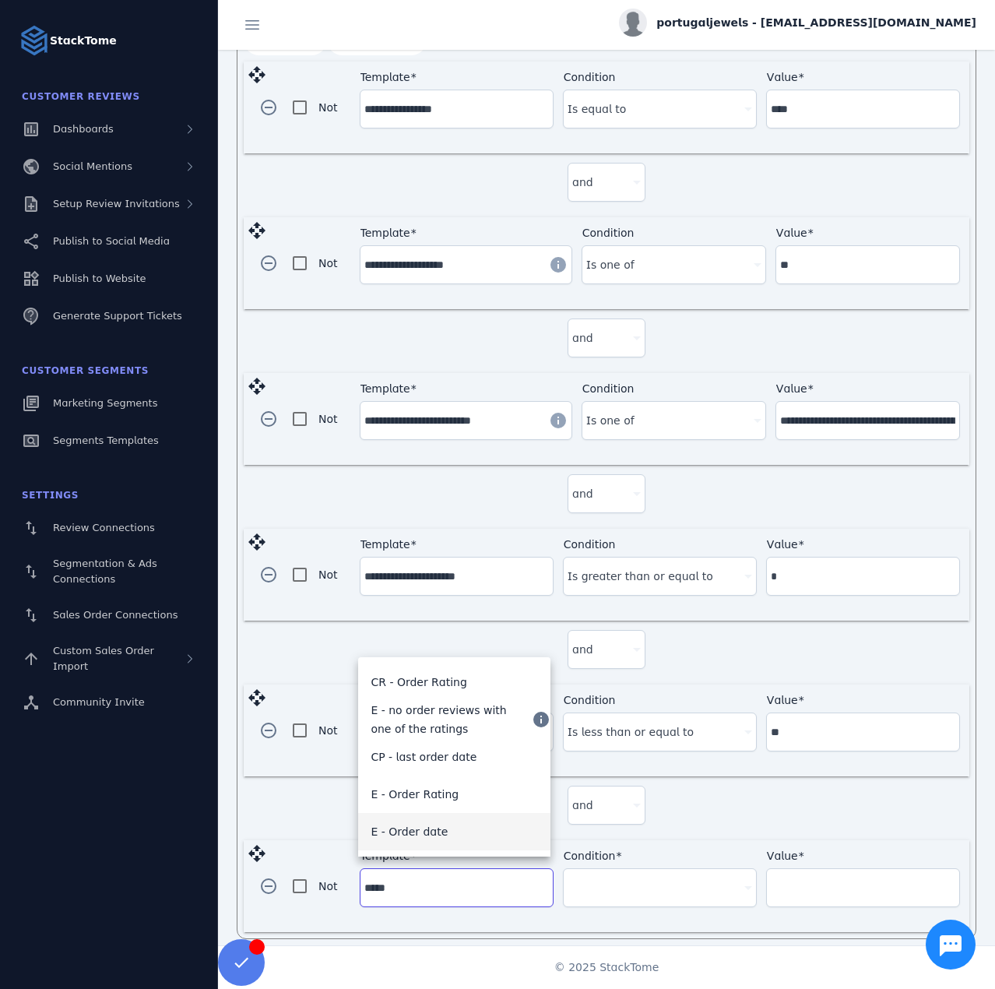
click at [425, 823] on span "E - Order date" at bounding box center [409, 831] width 77 height 19
type input "**********"
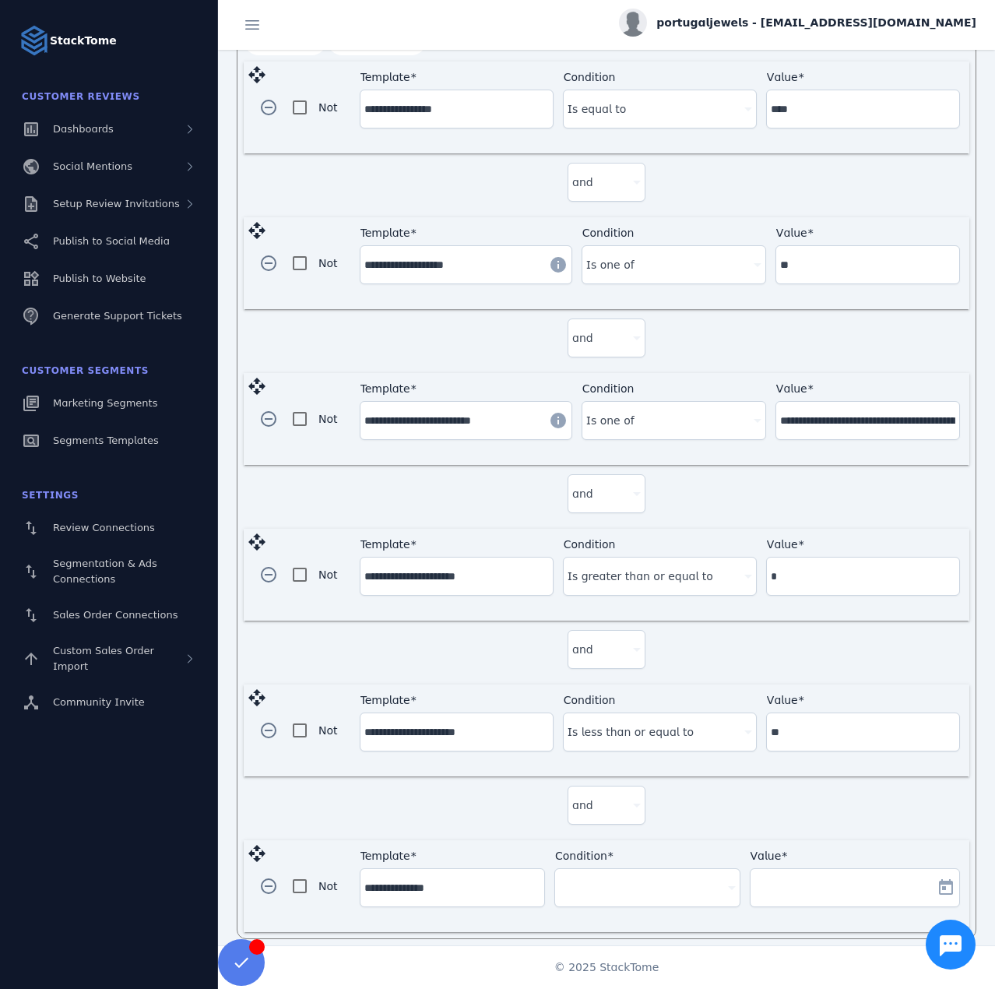
click at [615, 890] on div "Condition" at bounding box center [647, 887] width 176 height 37
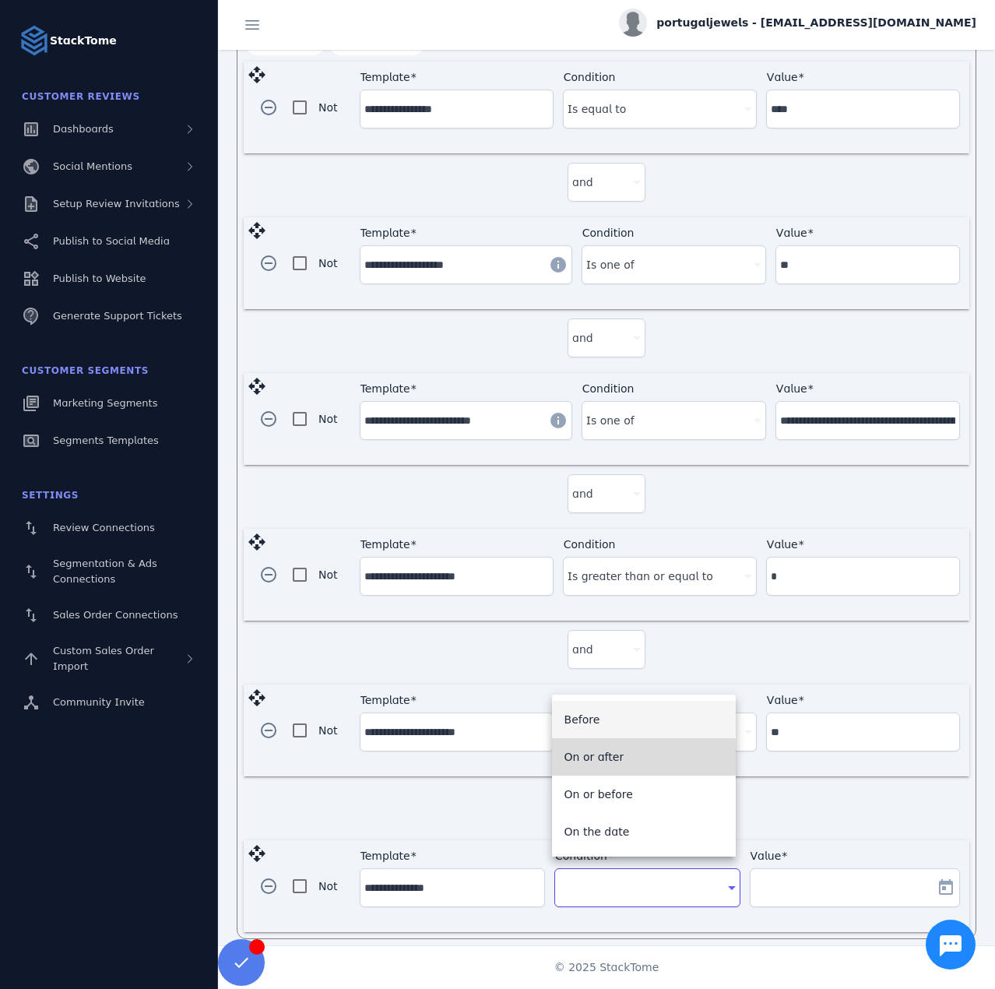
click at [616, 750] on span "On or after" at bounding box center [595, 757] width 60 height 19
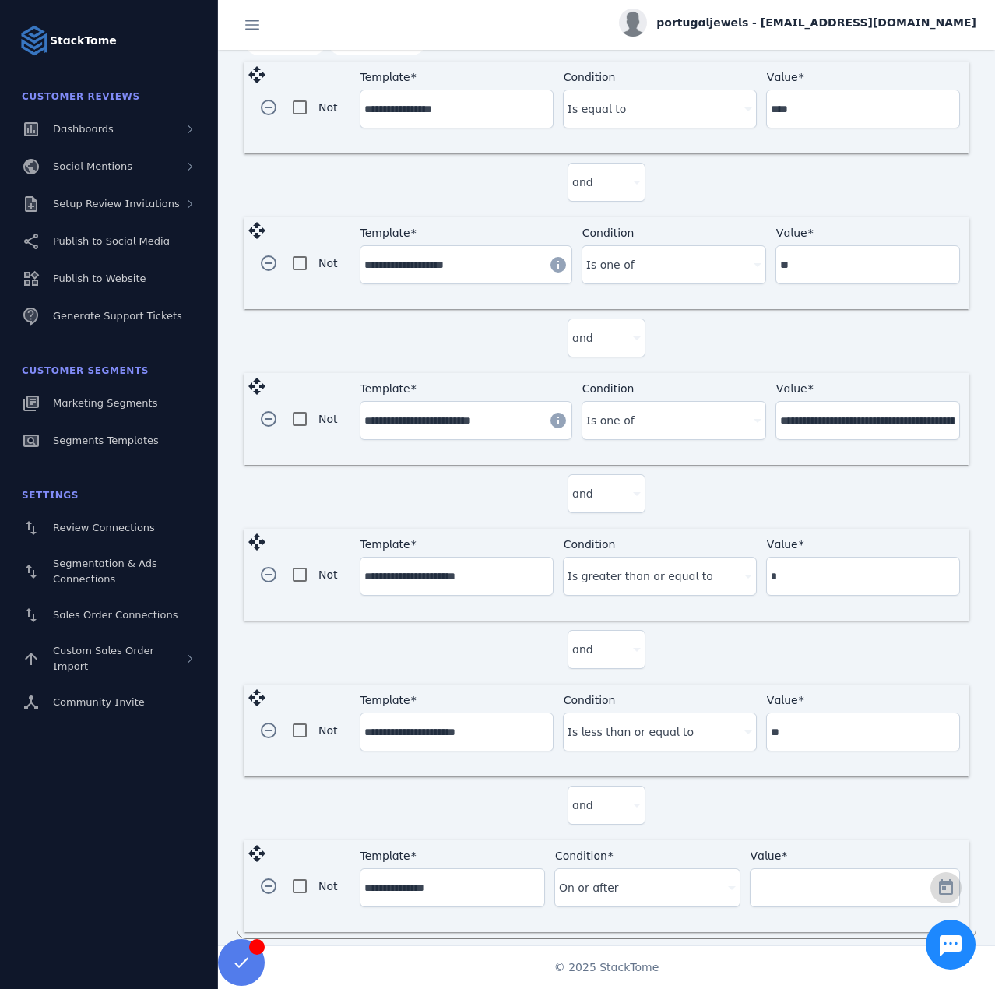
click at [927, 875] on span "Open calendar" at bounding box center [945, 887] width 37 height 37
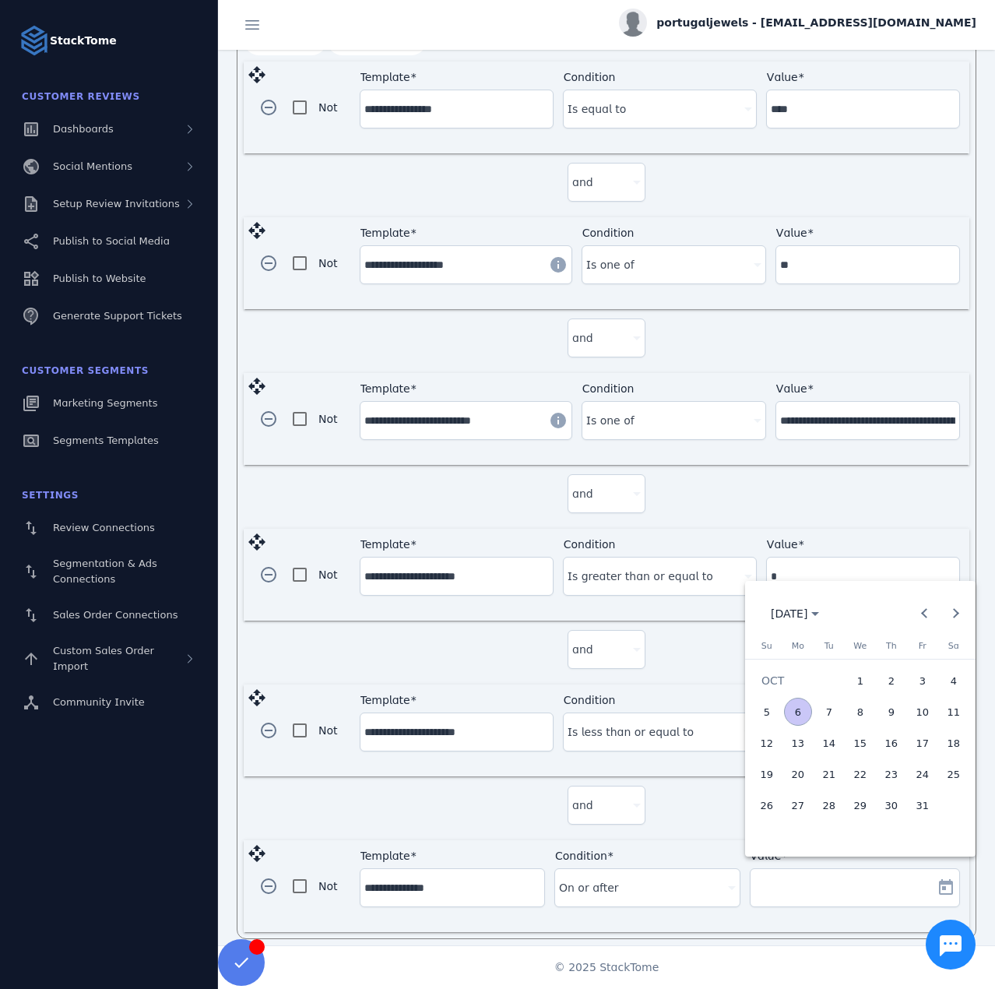
click at [890, 683] on span "2" at bounding box center [892, 681] width 28 height 28
type input "**********"
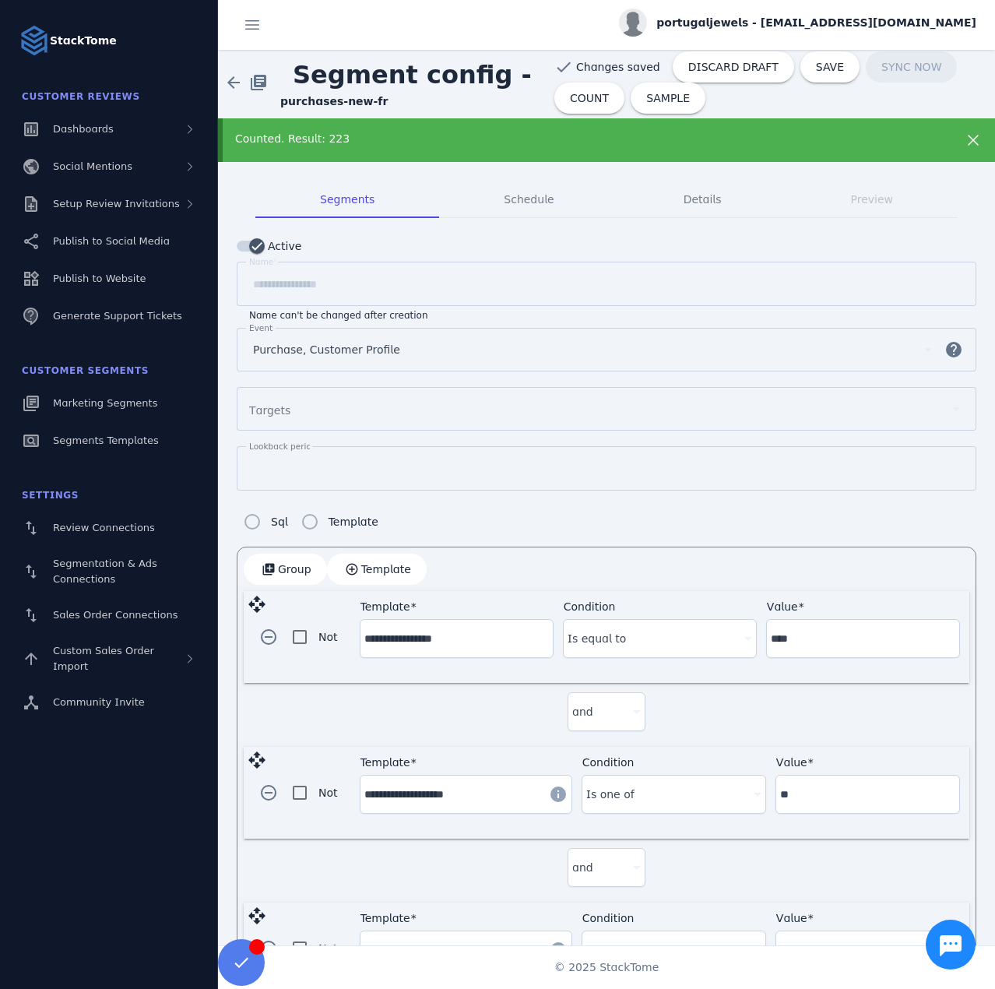
scroll to position [0, 0]
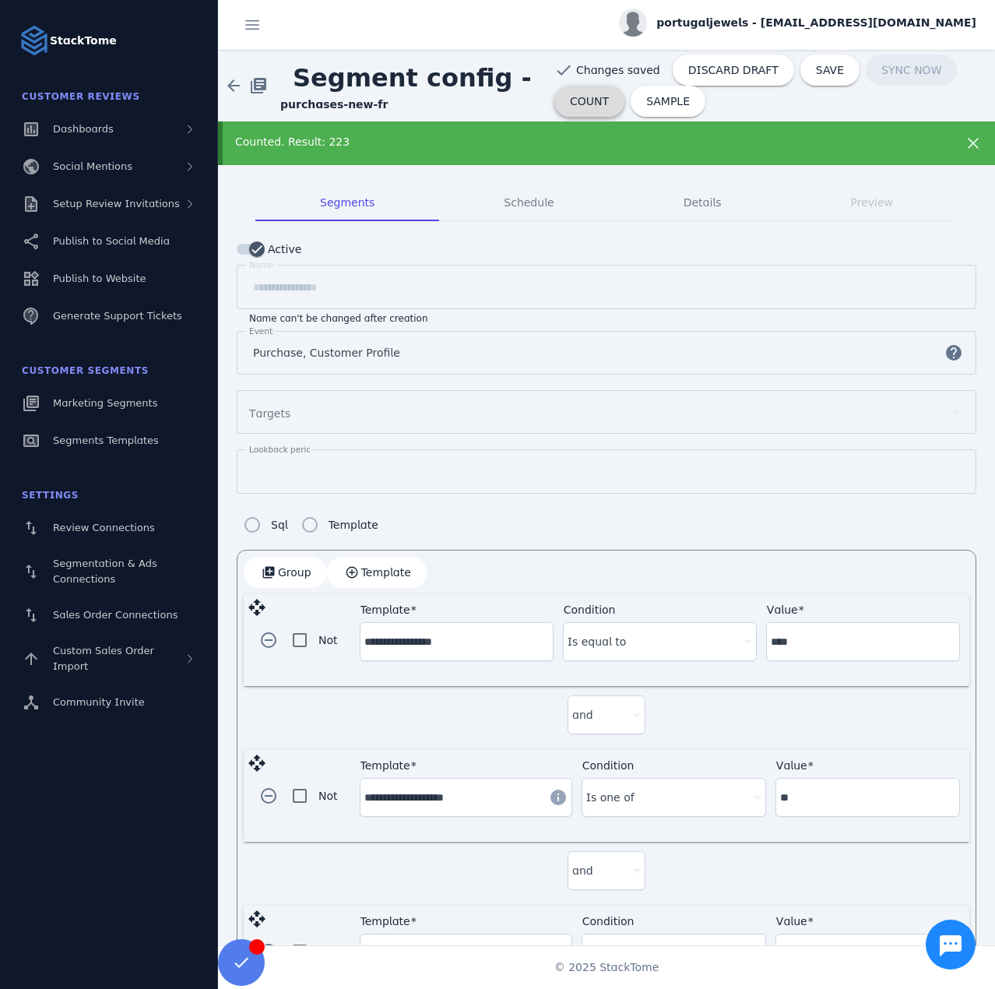
click at [570, 96] on span "COUNT" at bounding box center [589, 101] width 39 height 11
click at [700, 69] on span "DISCARD DRAFT" at bounding box center [733, 70] width 90 height 11
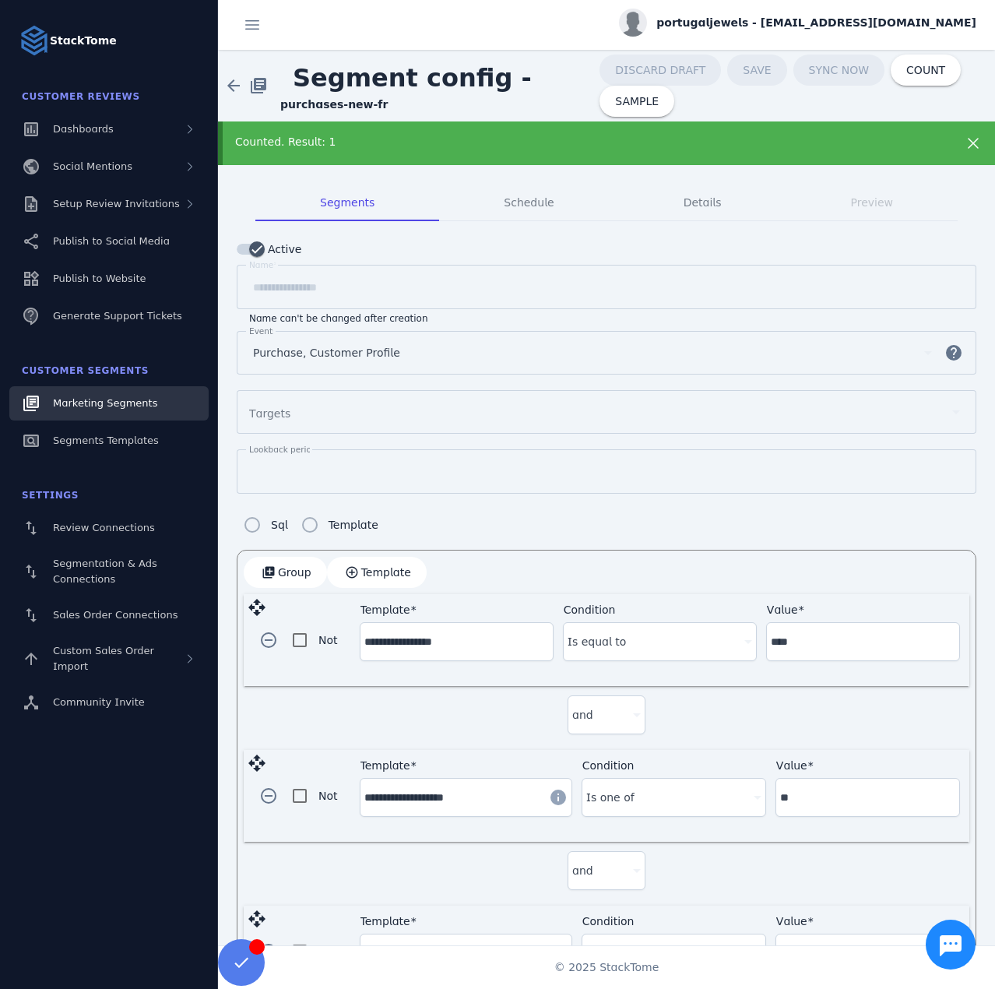
click at [109, 401] on span "Marketing Segments" at bounding box center [105, 403] width 104 height 12
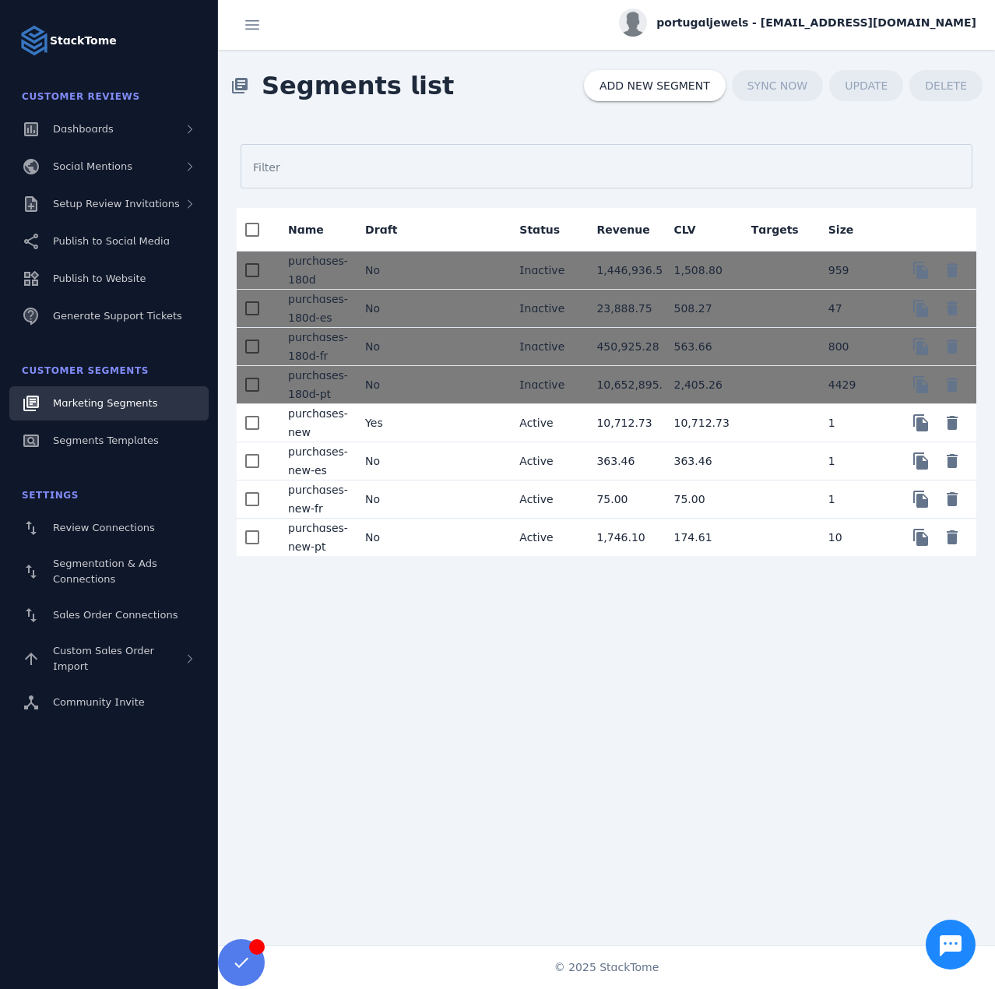
click at [389, 544] on mat-cell "No" at bounding box center [391, 537] width 77 height 37
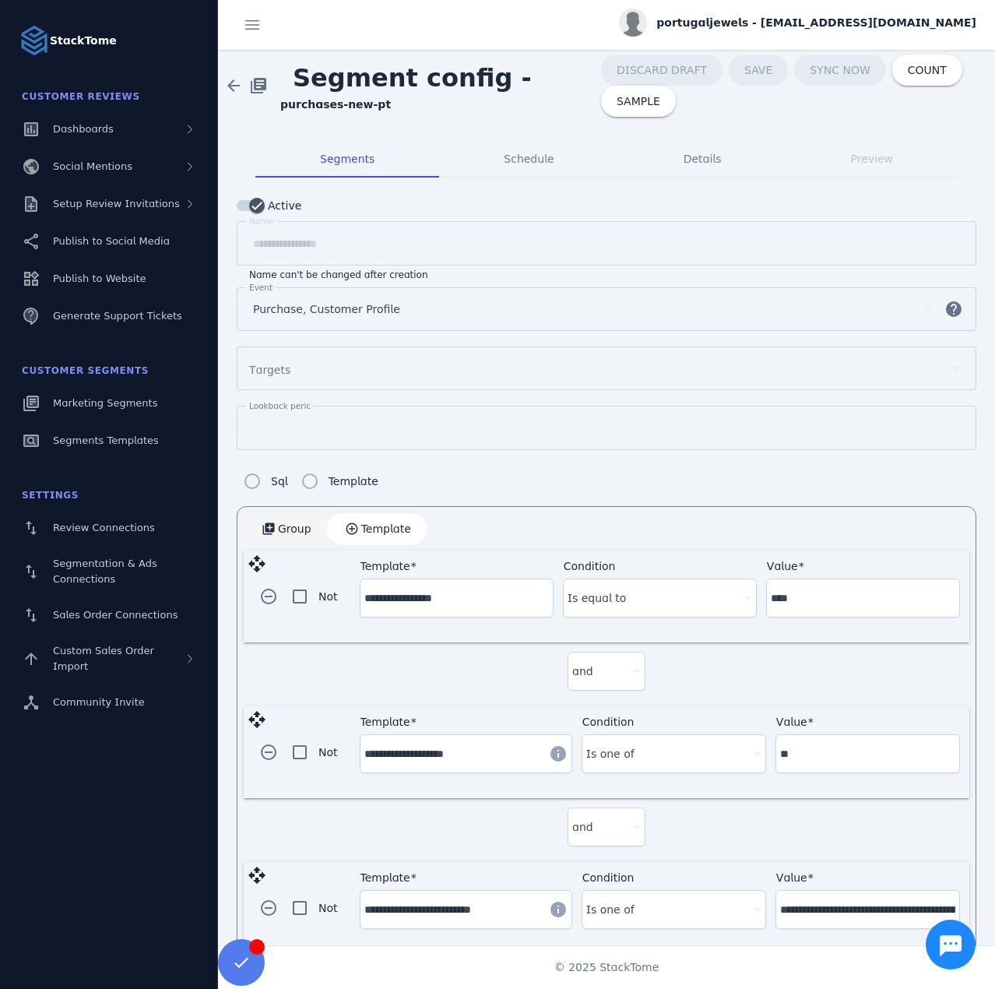
click at [283, 523] on span "Group" at bounding box center [294, 528] width 33 height 11
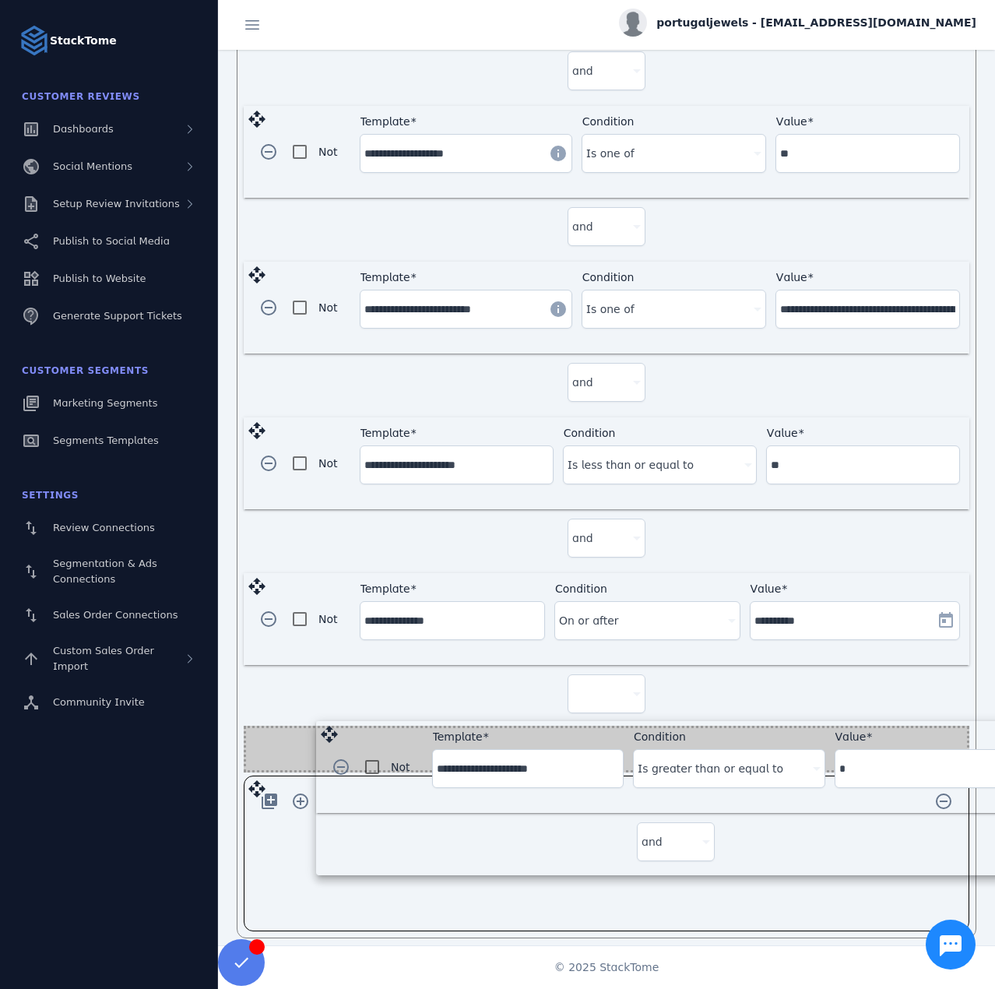
scroll to position [554, 0]
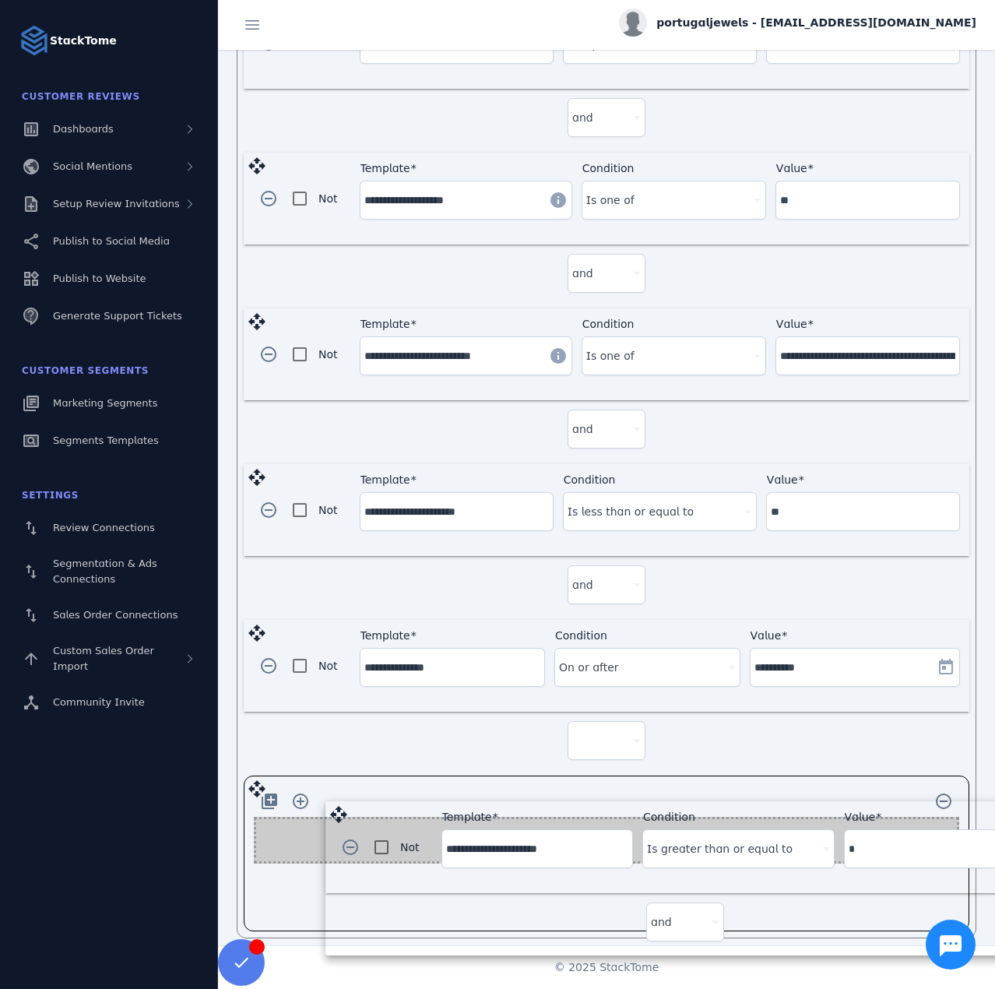
drag, startPoint x: 259, startPoint y: 315, endPoint x: 340, endPoint y: 814, distance: 506.5
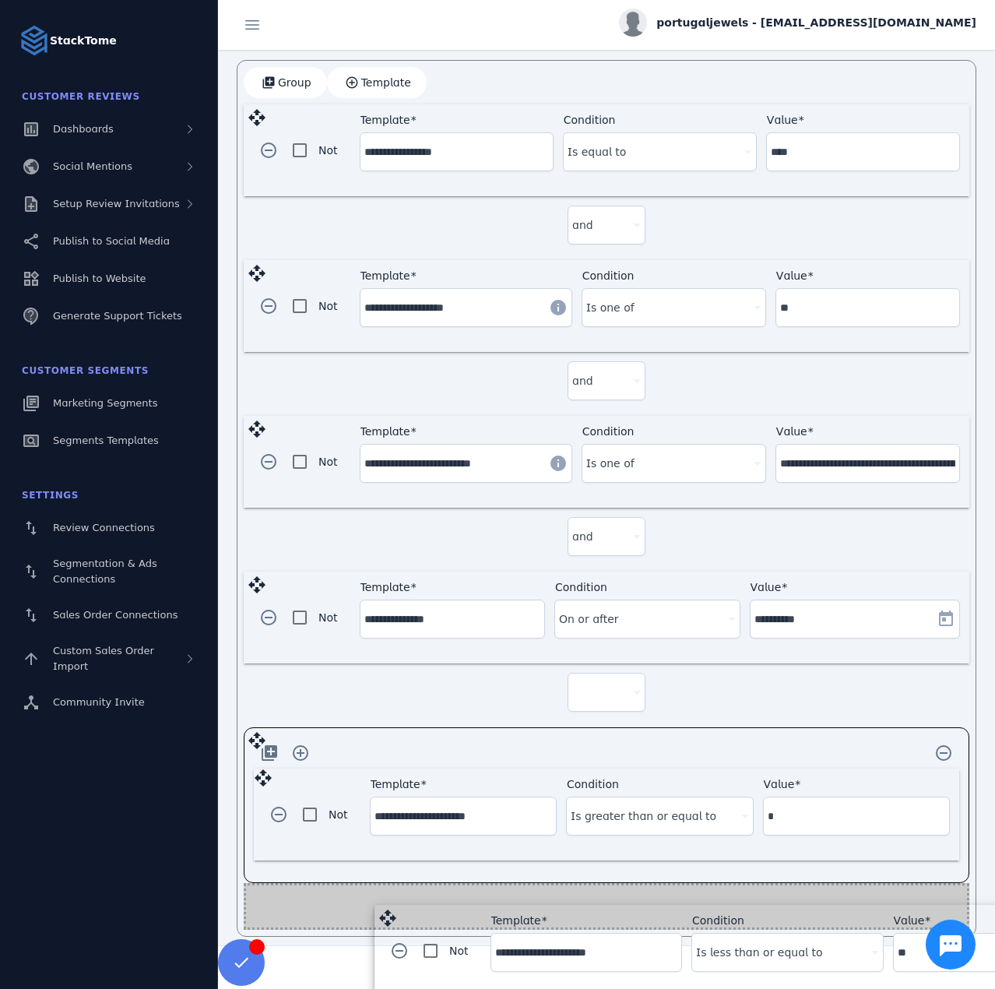
drag, startPoint x: 271, startPoint y: 525, endPoint x: 384, endPoint y: 901, distance: 392.7
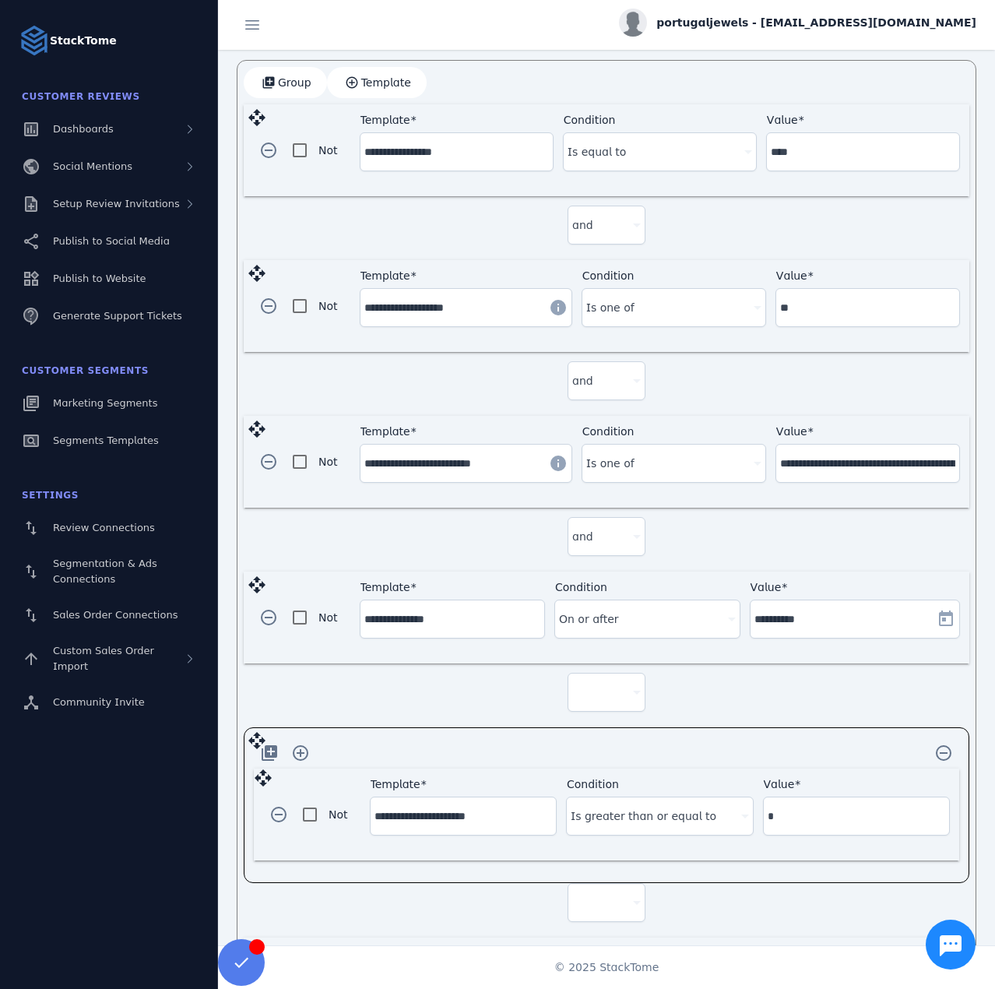
scroll to position [544, 0]
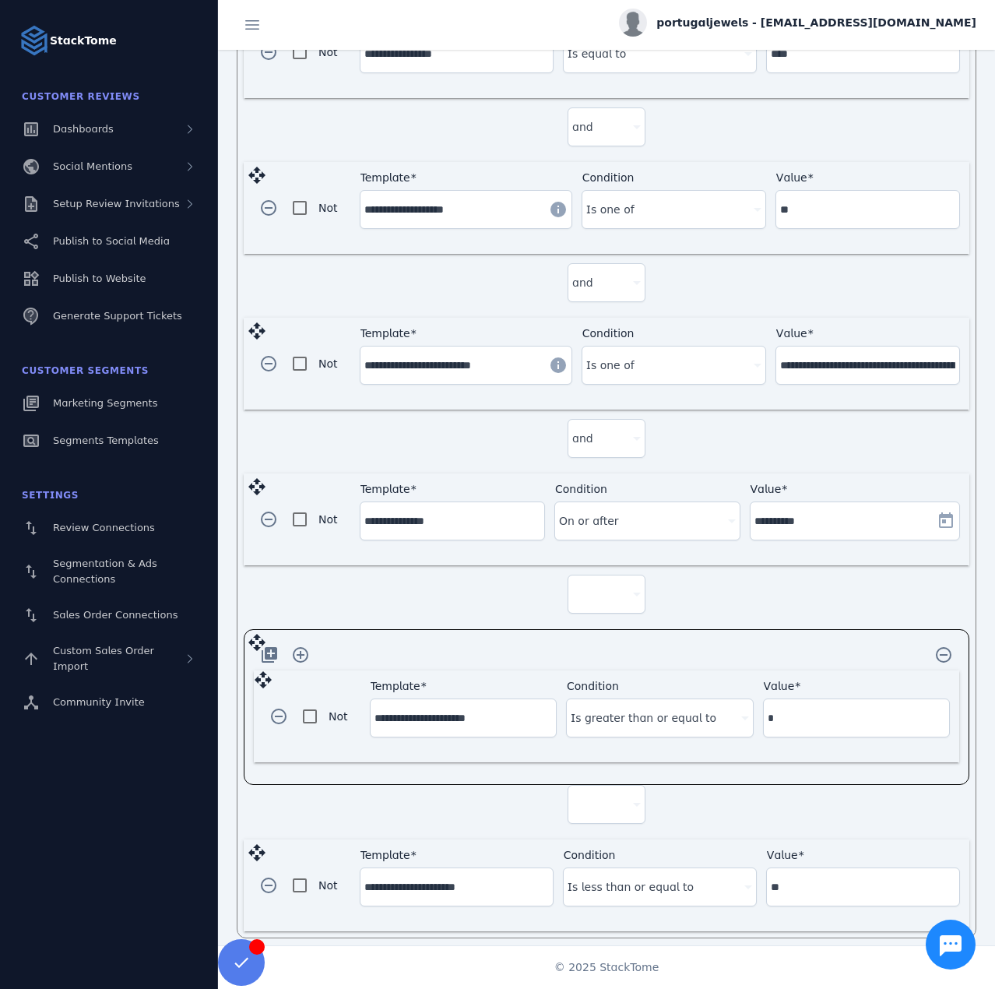
click at [601, 585] on div at bounding box center [599, 594] width 55 height 19
click at [604, 626] on mat-option "and" at bounding box center [604, 628] width 78 height 37
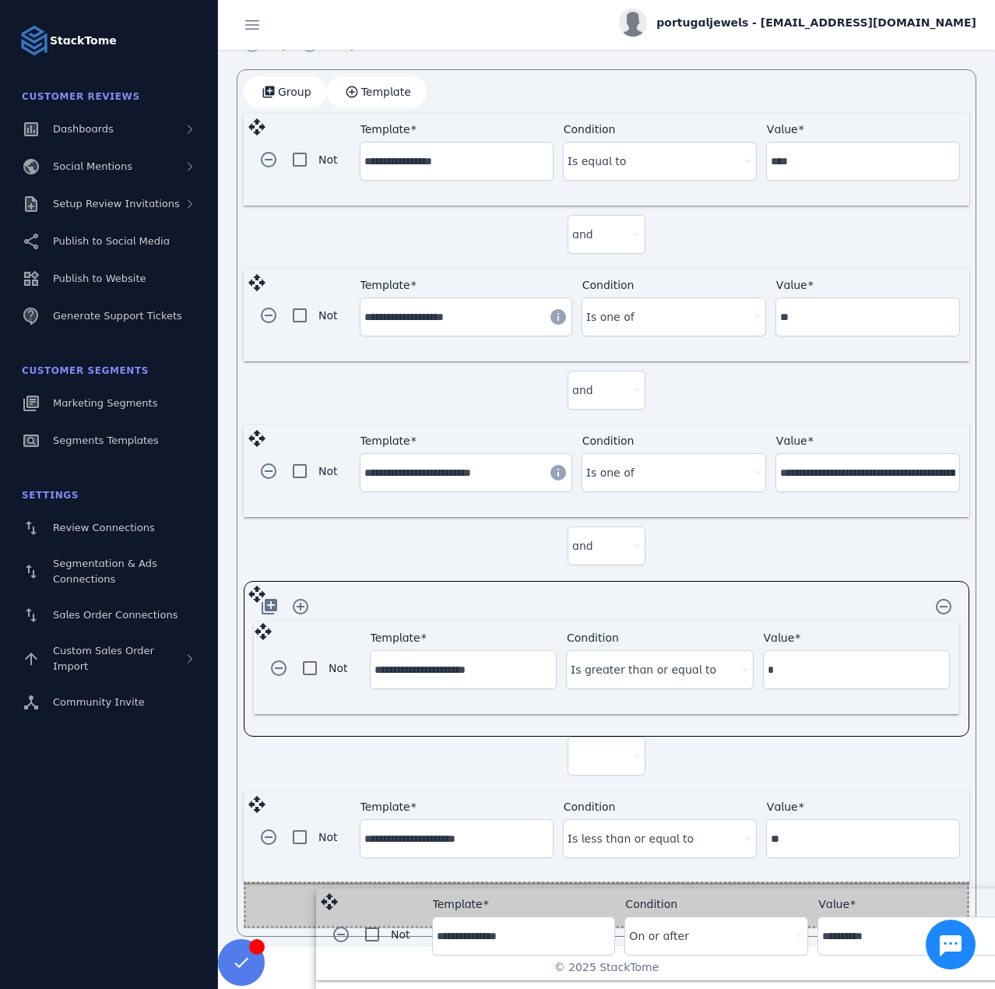
drag, startPoint x: 254, startPoint y: 480, endPoint x: 326, endPoint y: 903, distance: 429.7
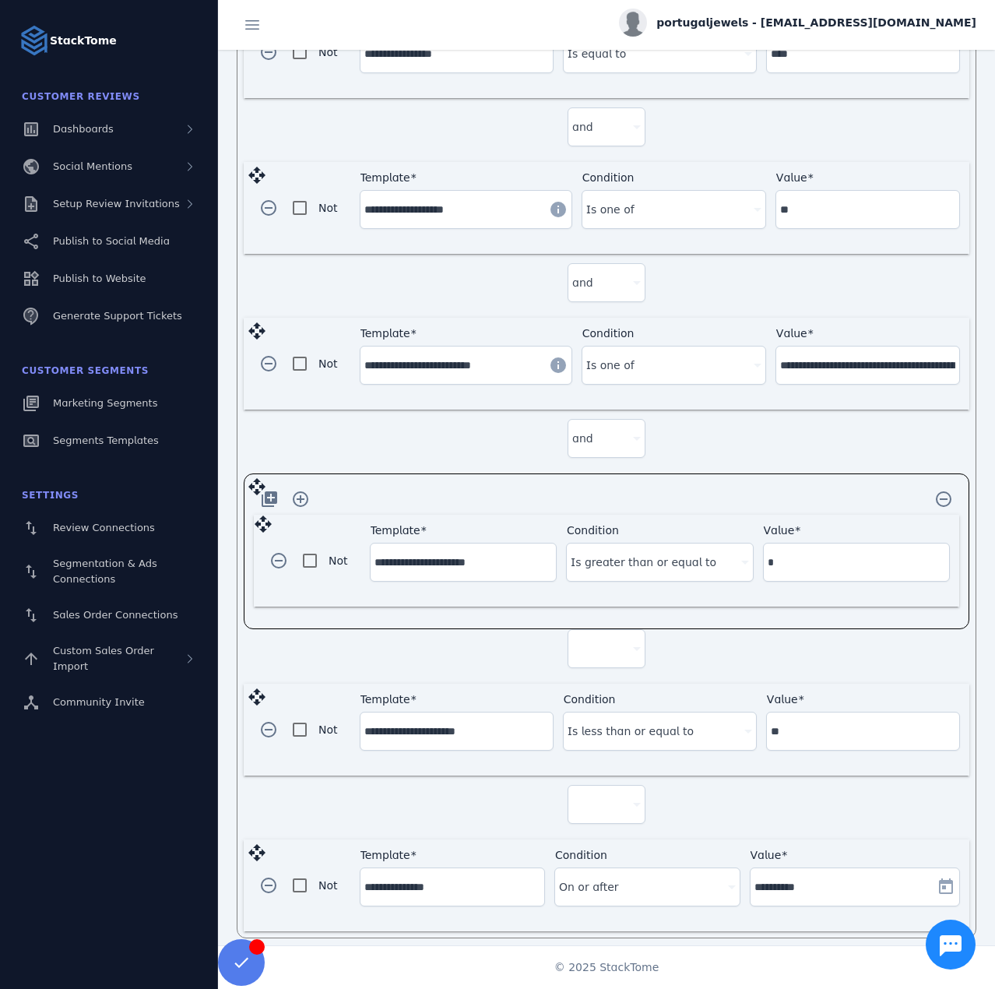
click at [592, 650] on div at bounding box center [606, 648] width 69 height 37
click at [592, 688] on span "and" at bounding box center [587, 684] width 21 height 19
click at [601, 795] on div at bounding box center [599, 804] width 55 height 19
click at [589, 846] on span "and" at bounding box center [587, 838] width 21 height 19
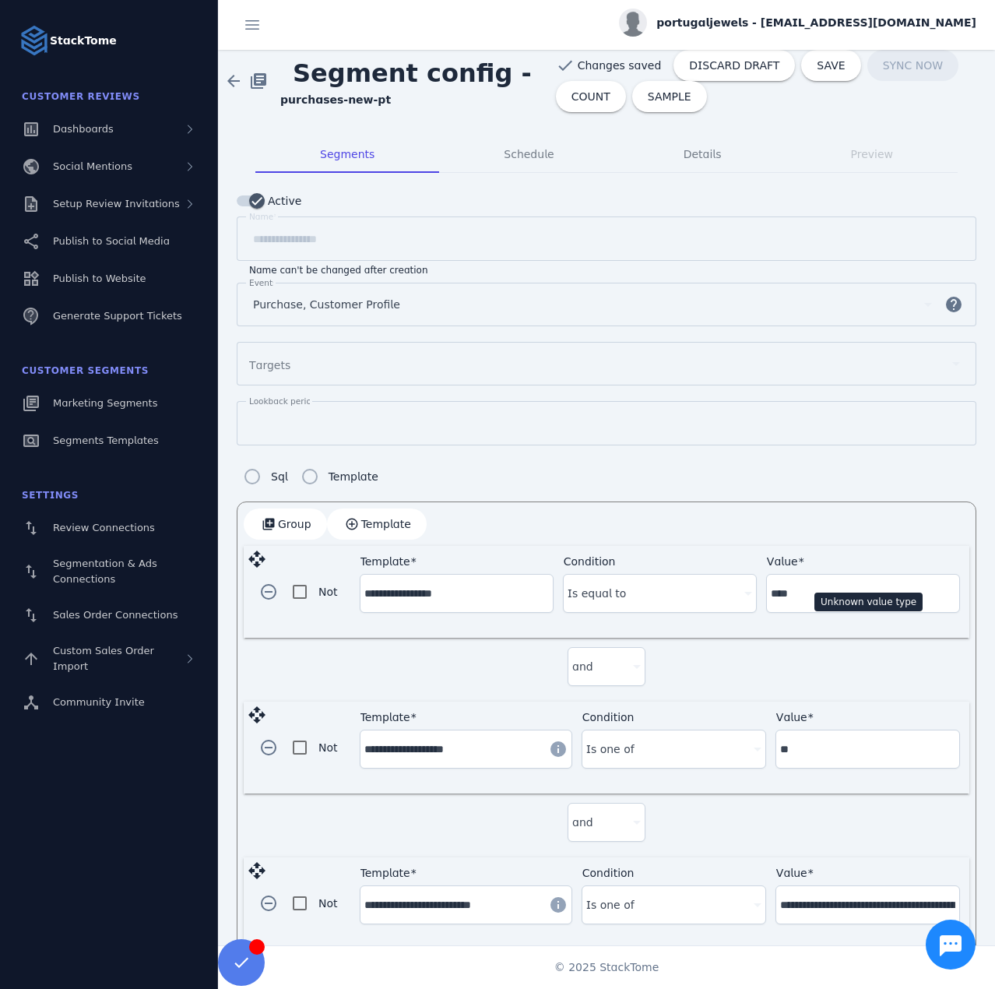
scroll to position [0, 0]
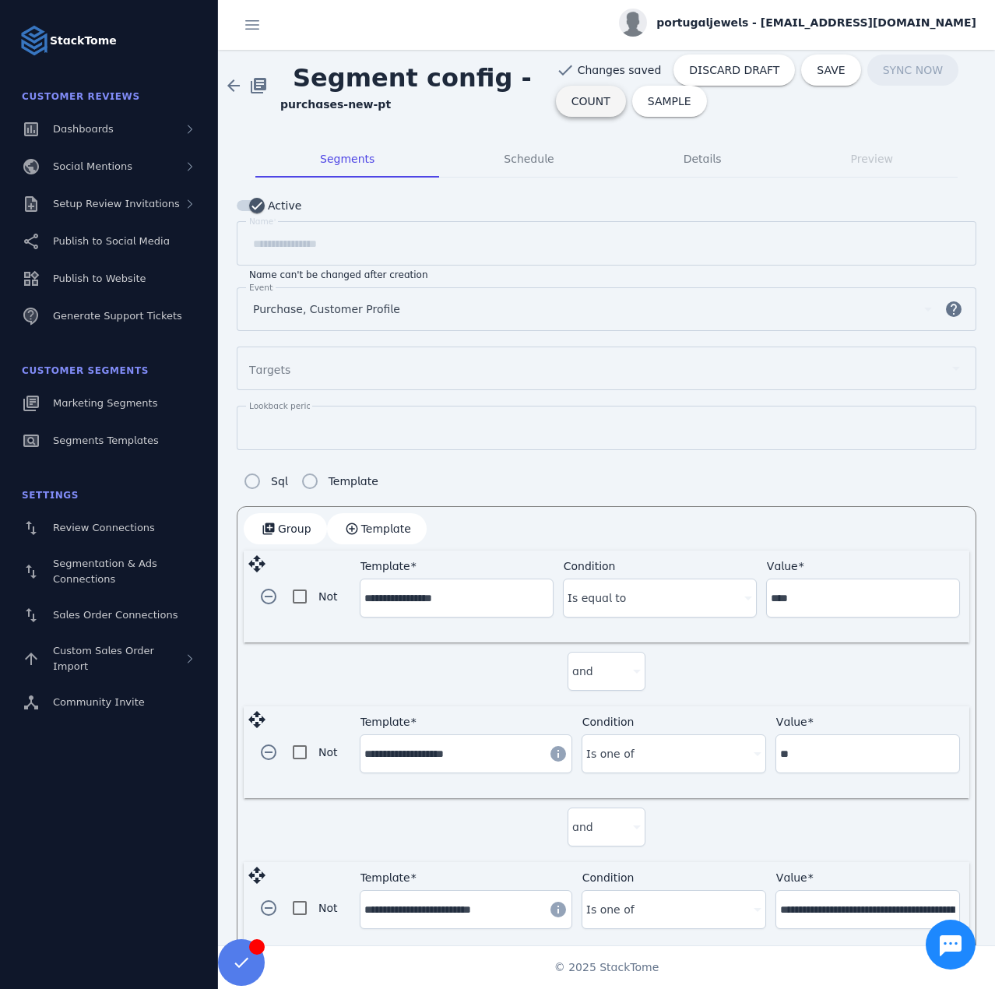
click at [585, 99] on span "COUNT" at bounding box center [591, 101] width 39 height 11
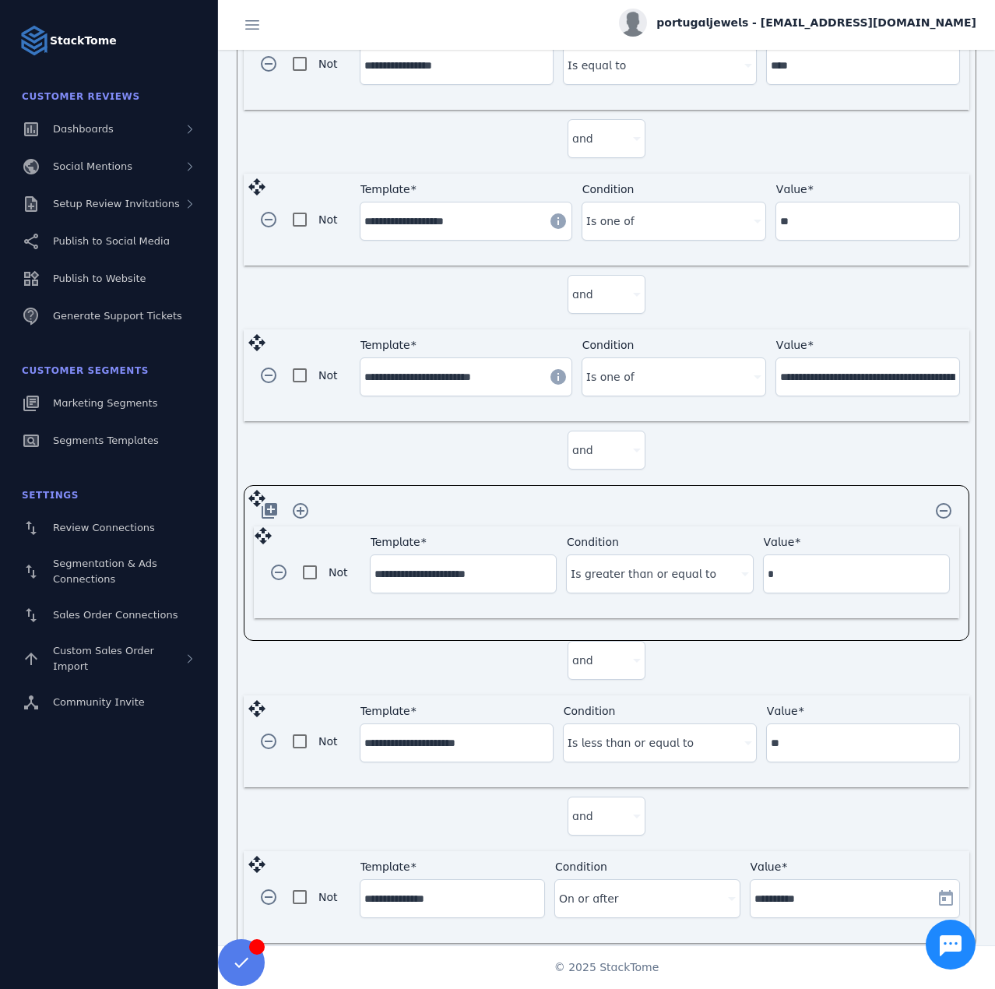
scroll to position [588, 0]
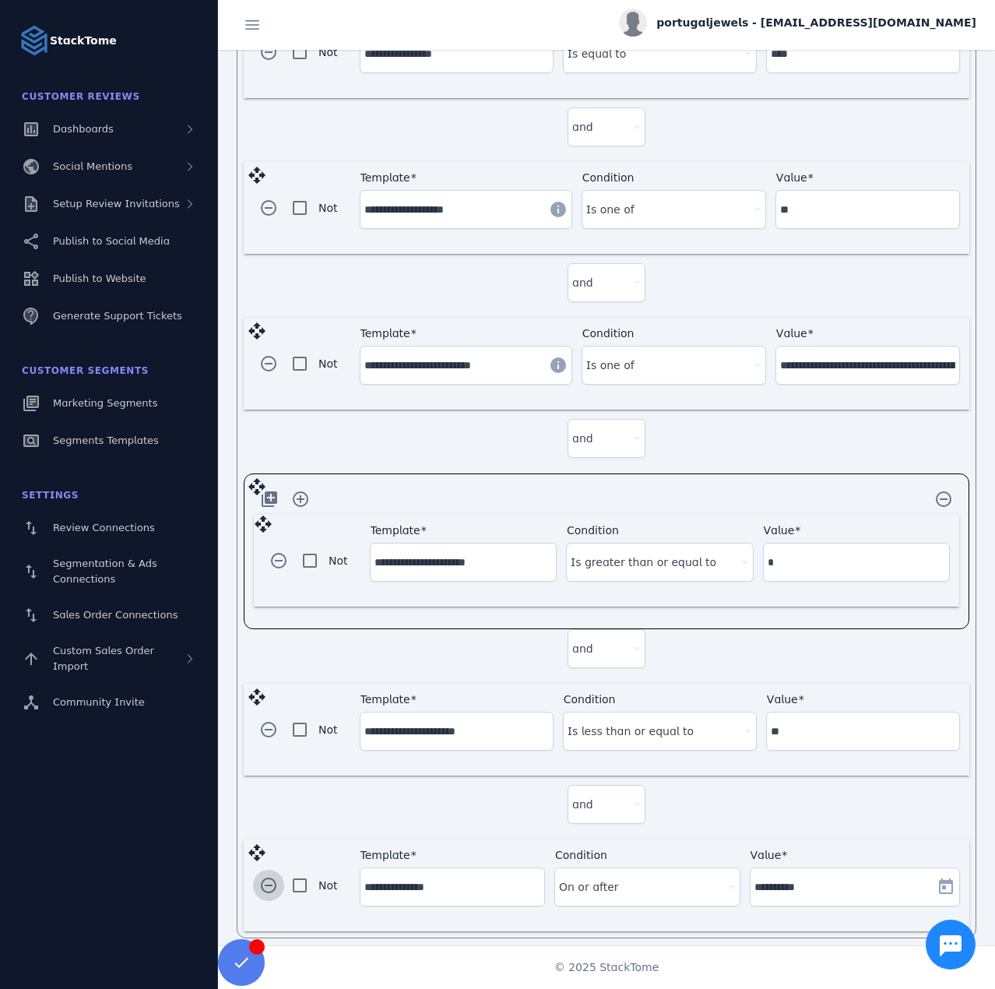
click at [269, 878] on span "button" at bounding box center [268, 885] width 37 height 37
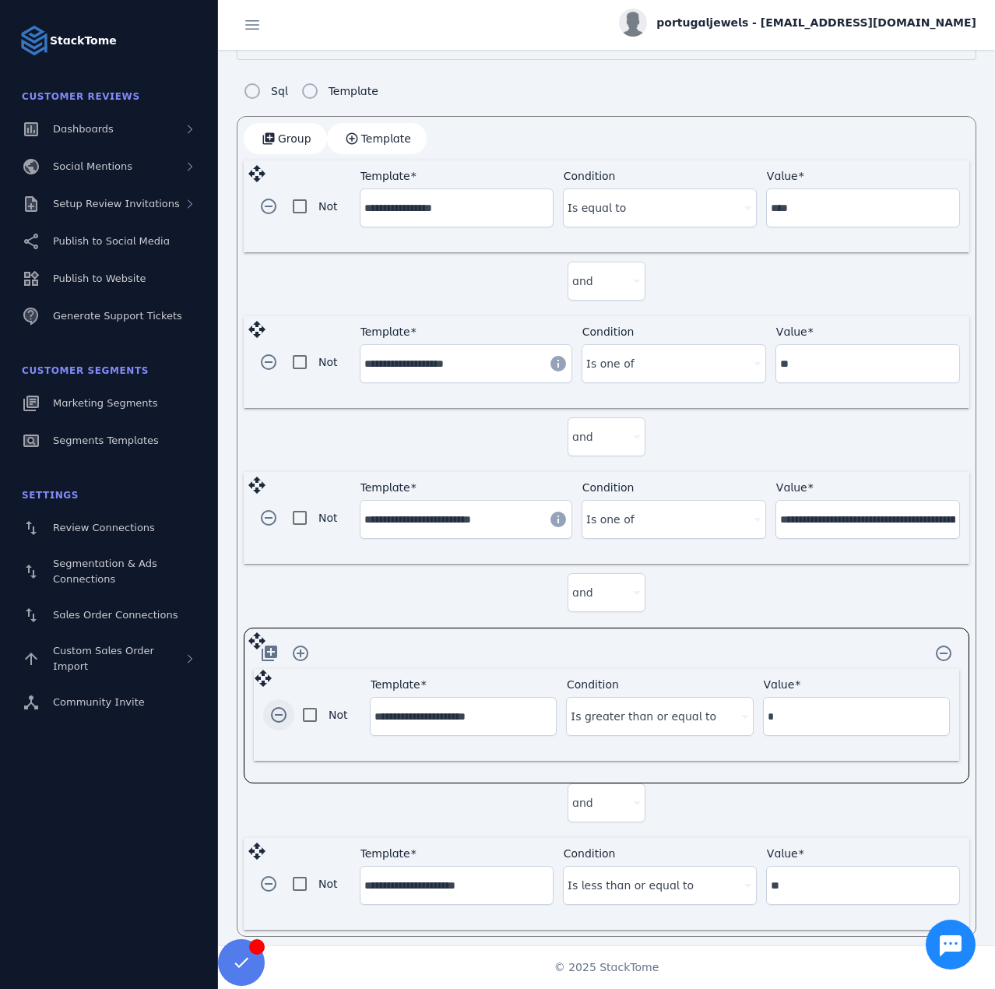
scroll to position [376, 0]
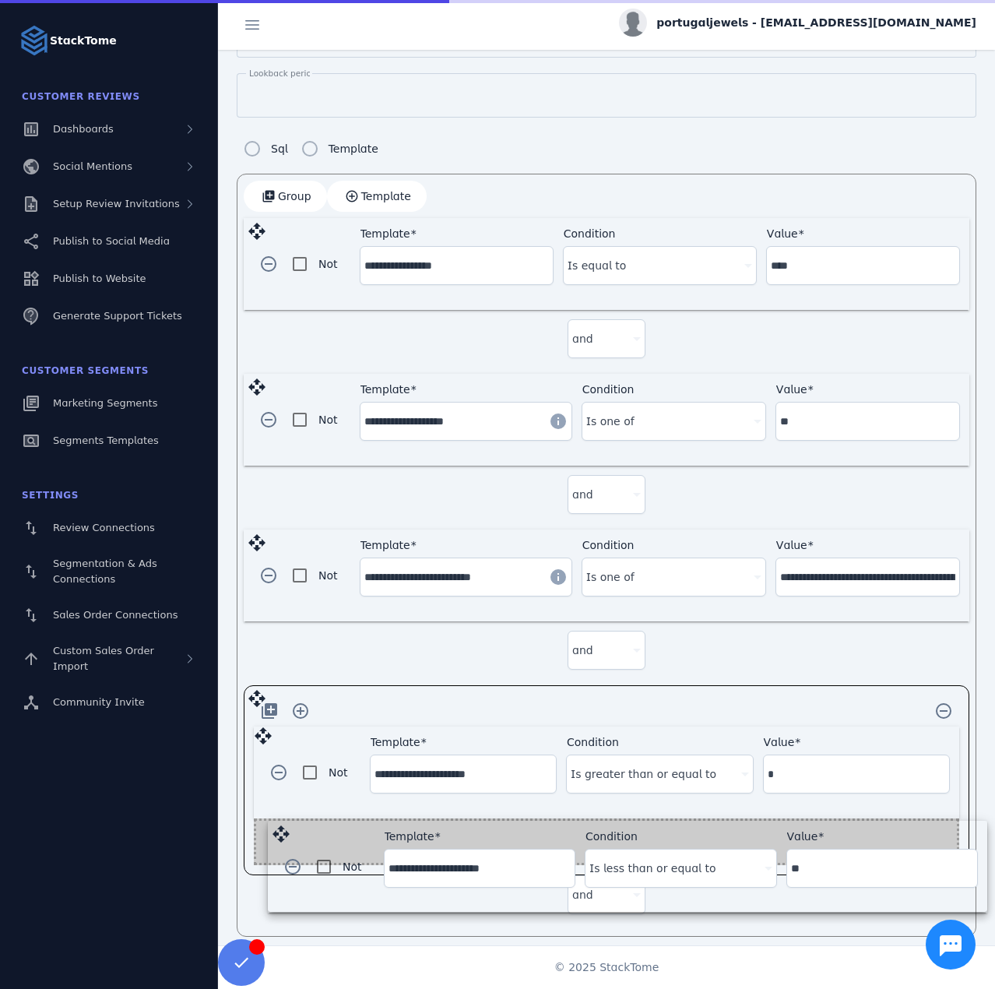
drag, startPoint x: 255, startPoint y: 843, endPoint x: 280, endPoint y: 836, distance: 25.4
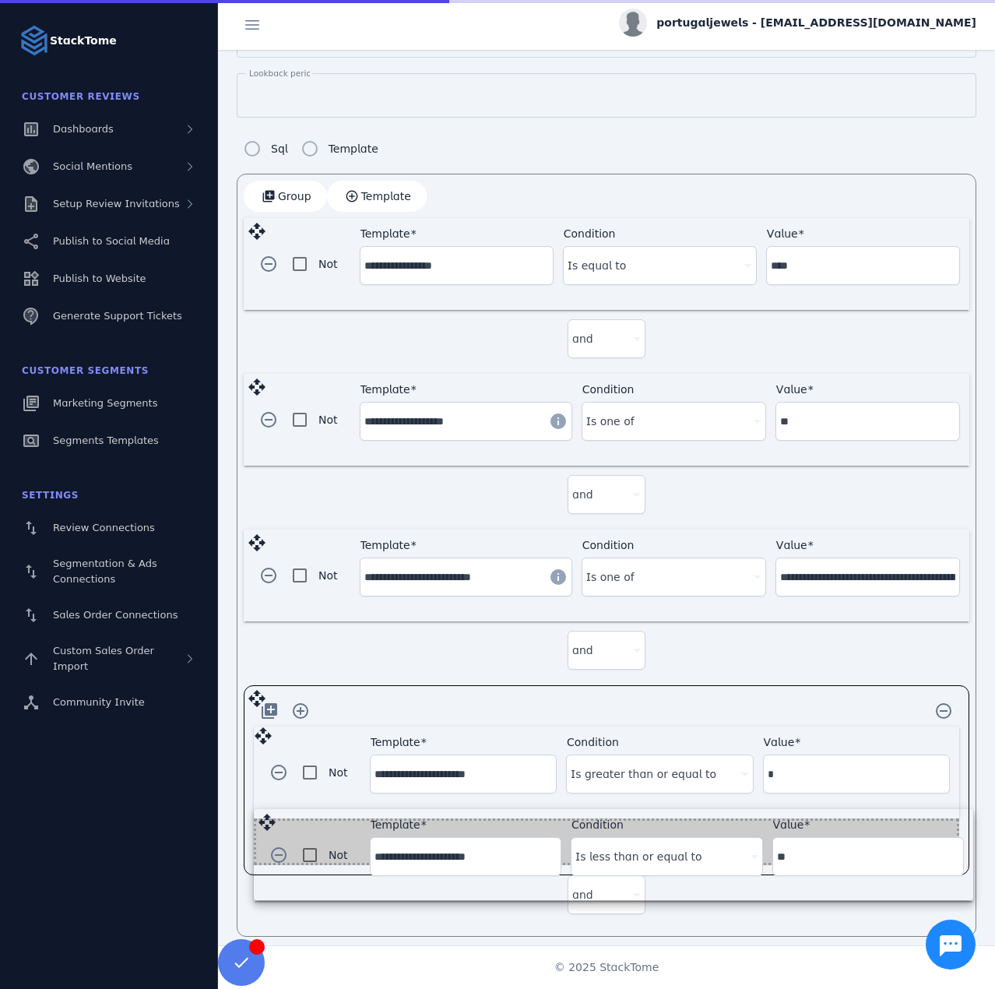
scroll to position [430, 0]
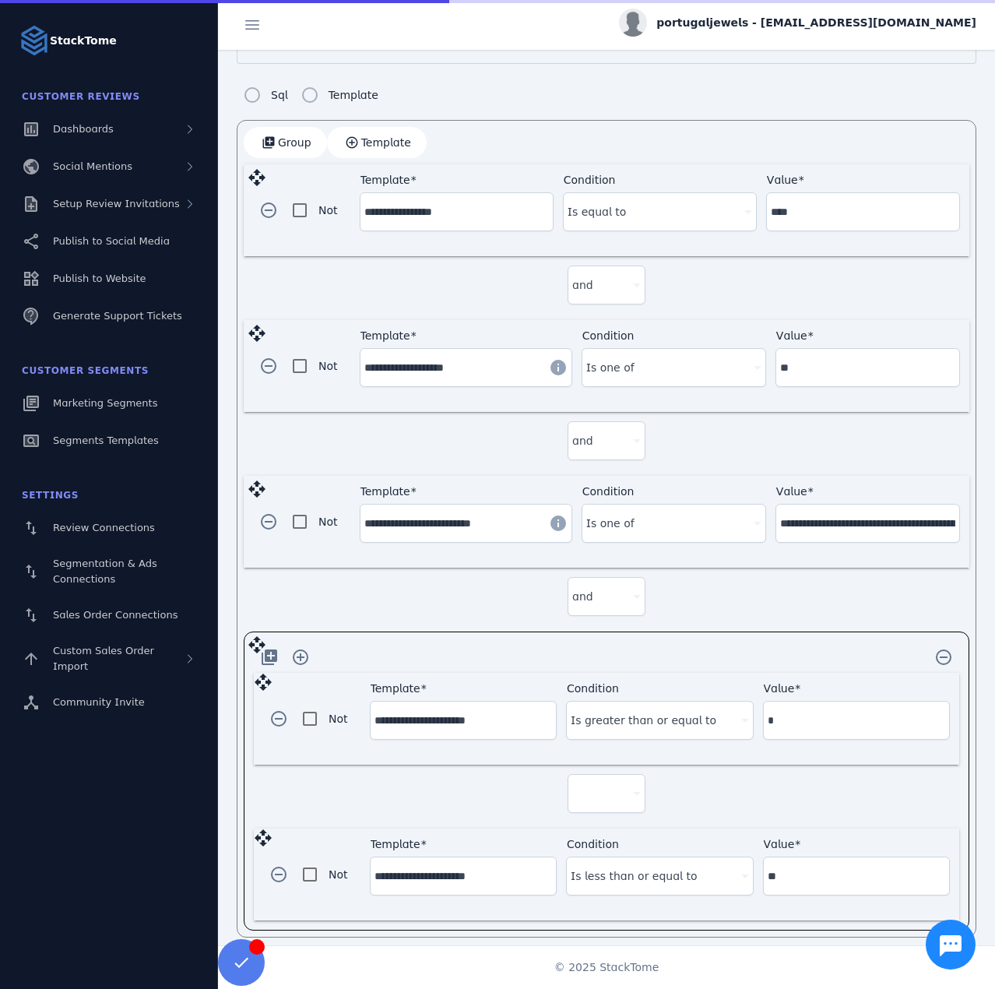
drag, startPoint x: 660, startPoint y: 787, endPoint x: 614, endPoint y: 785, distance: 46.8
click at [638, 785] on div at bounding box center [606, 797] width 705 height 64
click at [614, 785] on div at bounding box center [599, 793] width 55 height 19
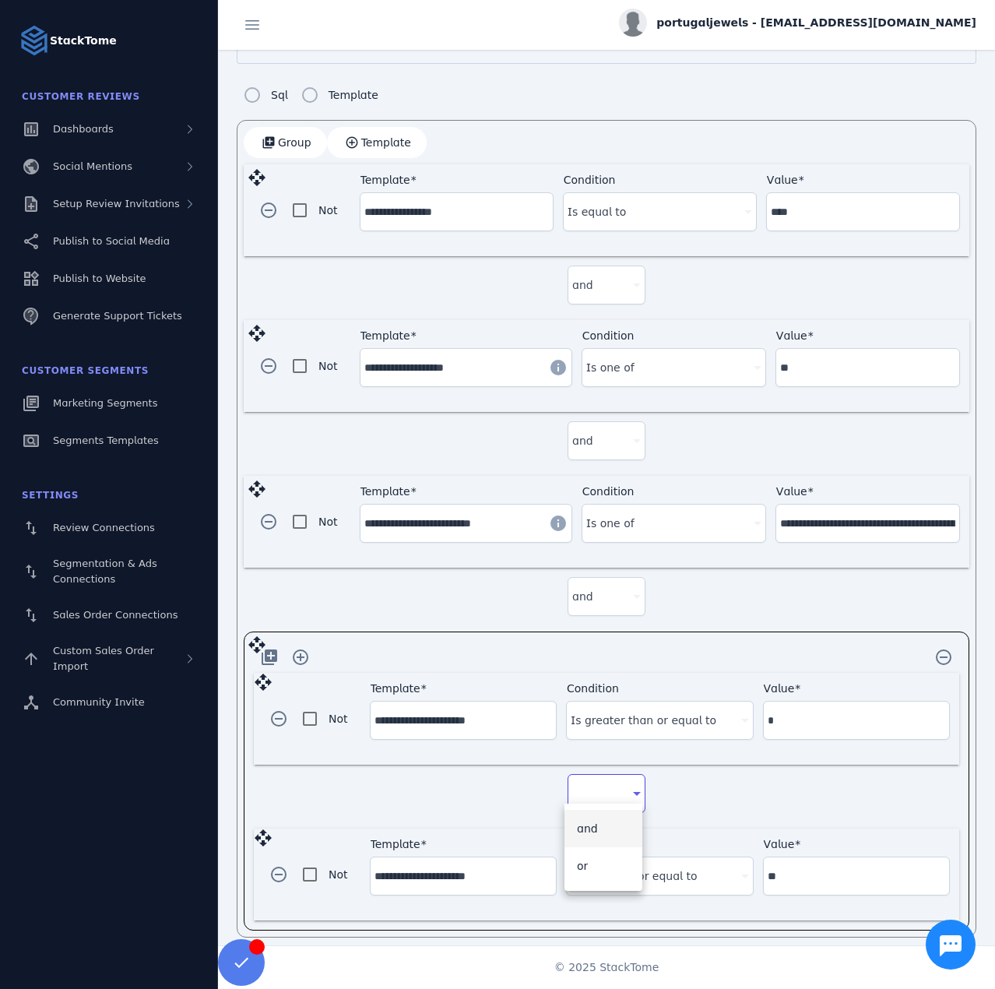
click at [590, 821] on span "and" at bounding box center [587, 828] width 21 height 19
click at [300, 649] on span "button" at bounding box center [300, 657] width 37 height 37
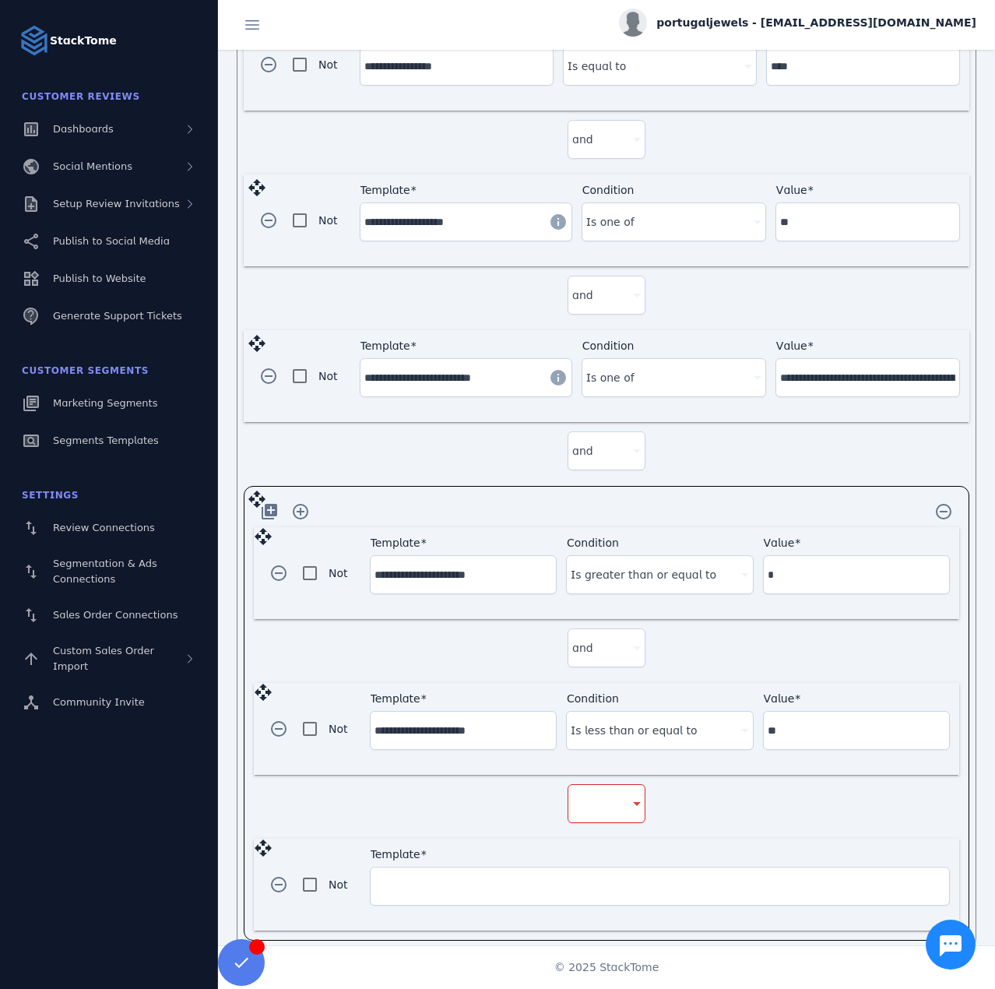
scroll to position [584, 0]
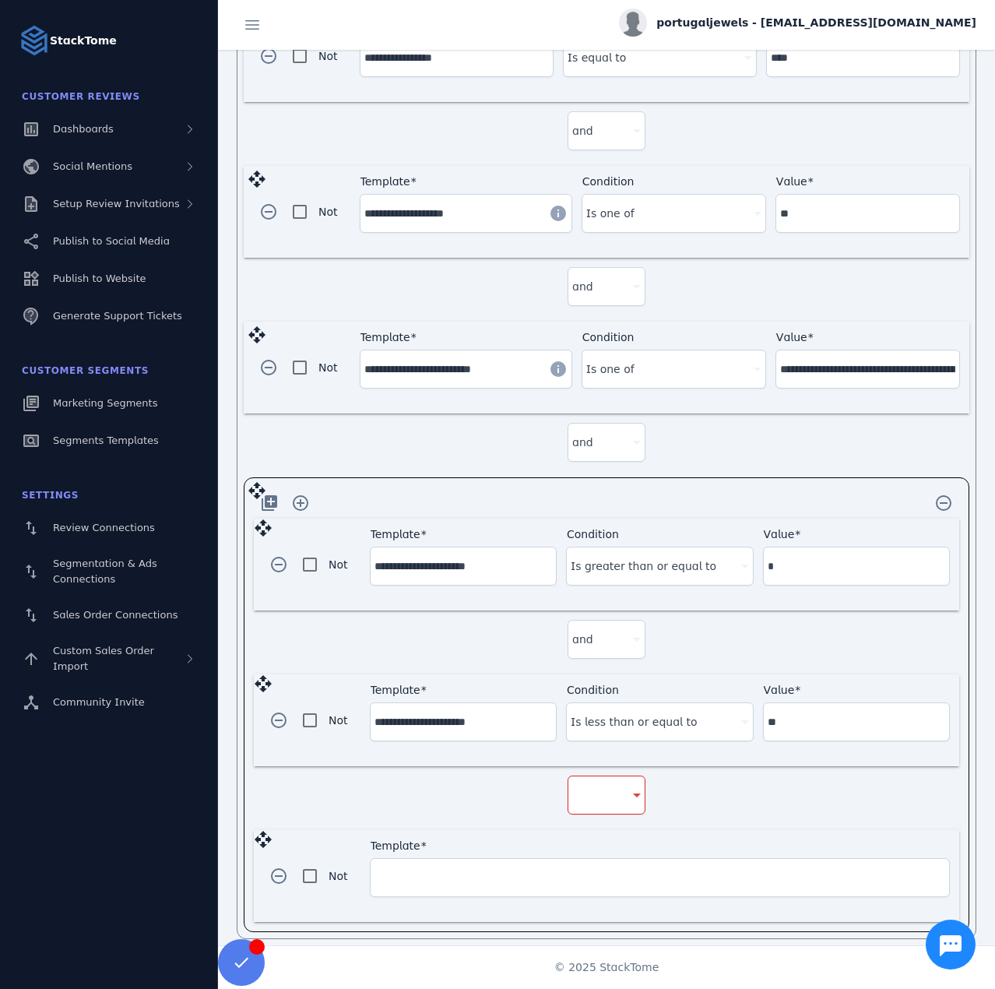
click at [572, 786] on div at bounding box center [599, 795] width 55 height 19
click at [594, 821] on span "and" at bounding box center [587, 828] width 21 height 19
drag, startPoint x: 449, startPoint y: 892, endPoint x: 443, endPoint y: 881, distance: 11.9
click at [449, 897] on div at bounding box center [660, 905] width 580 height 16
click at [431, 868] on input "Template" at bounding box center [660, 877] width 571 height 19
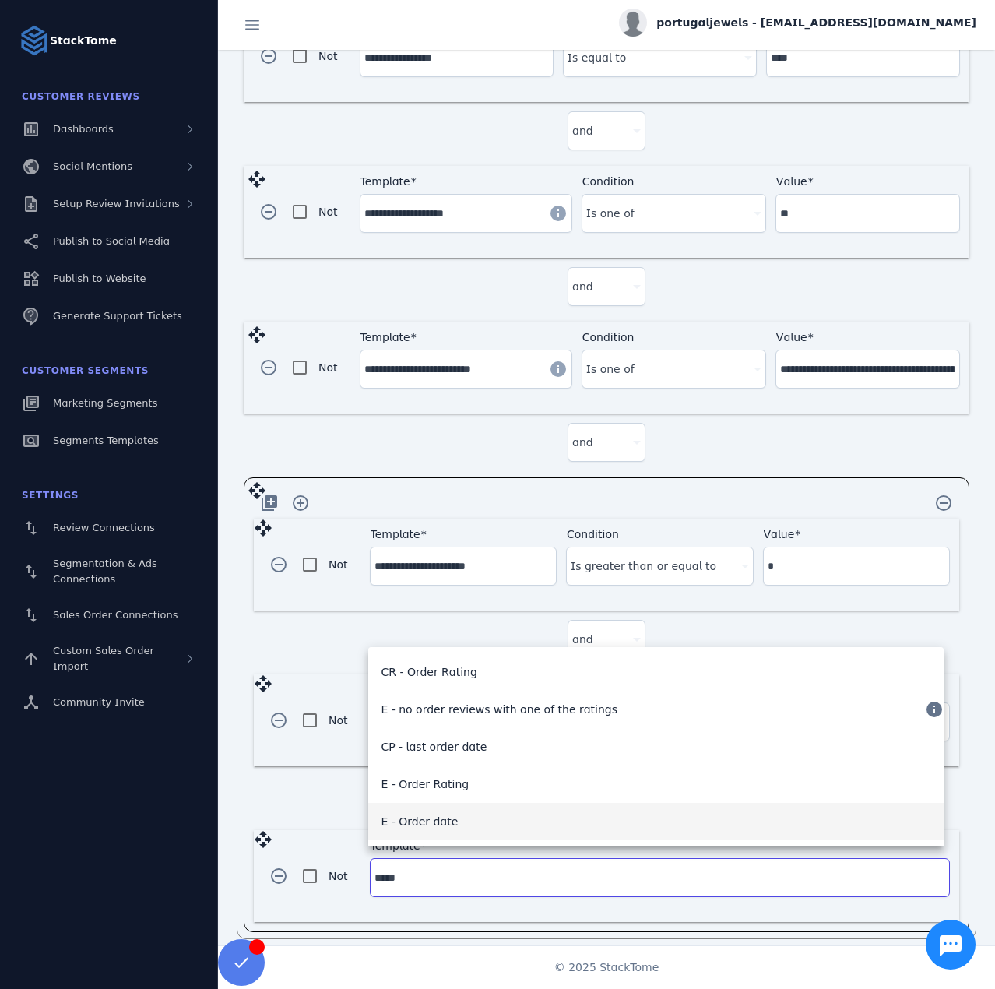
click at [490, 819] on mat-option "E - Order date" at bounding box center [655, 821] width 575 height 37
type input "**********"
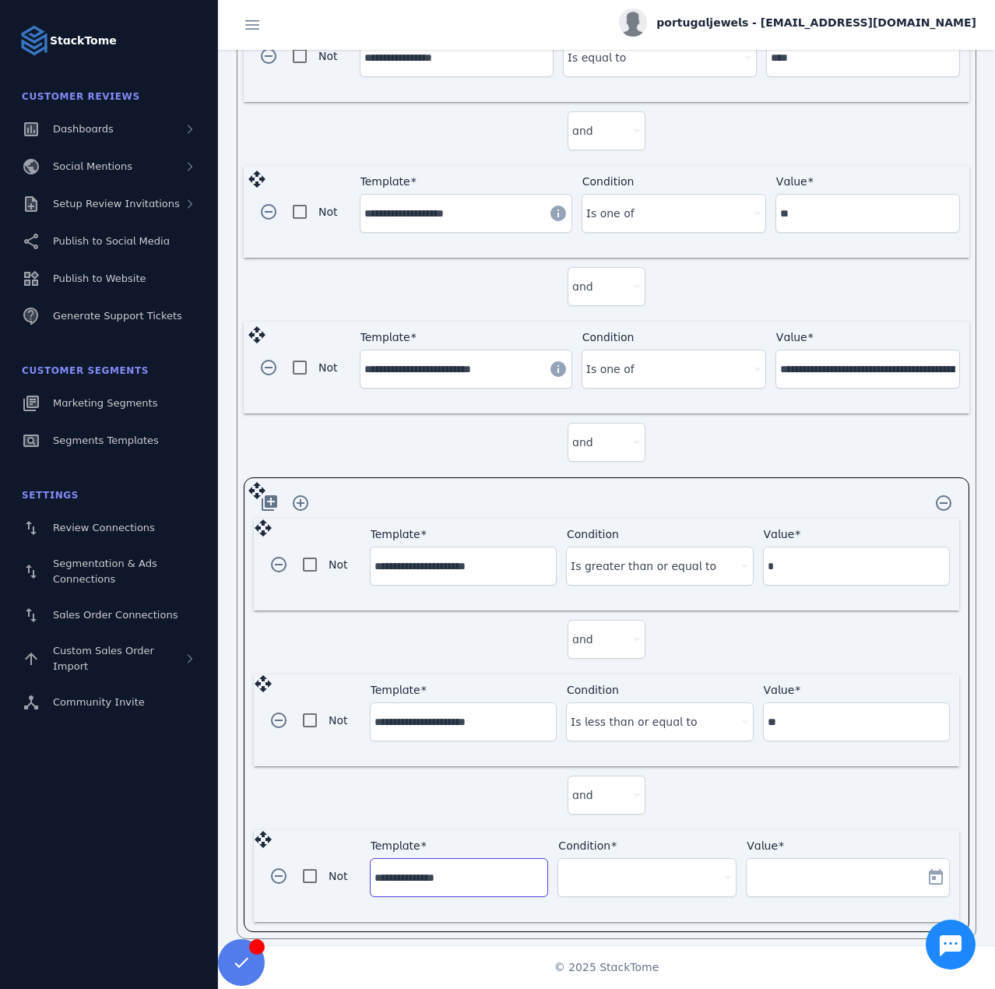
click at [652, 872] on div at bounding box center [640, 877] width 156 height 19
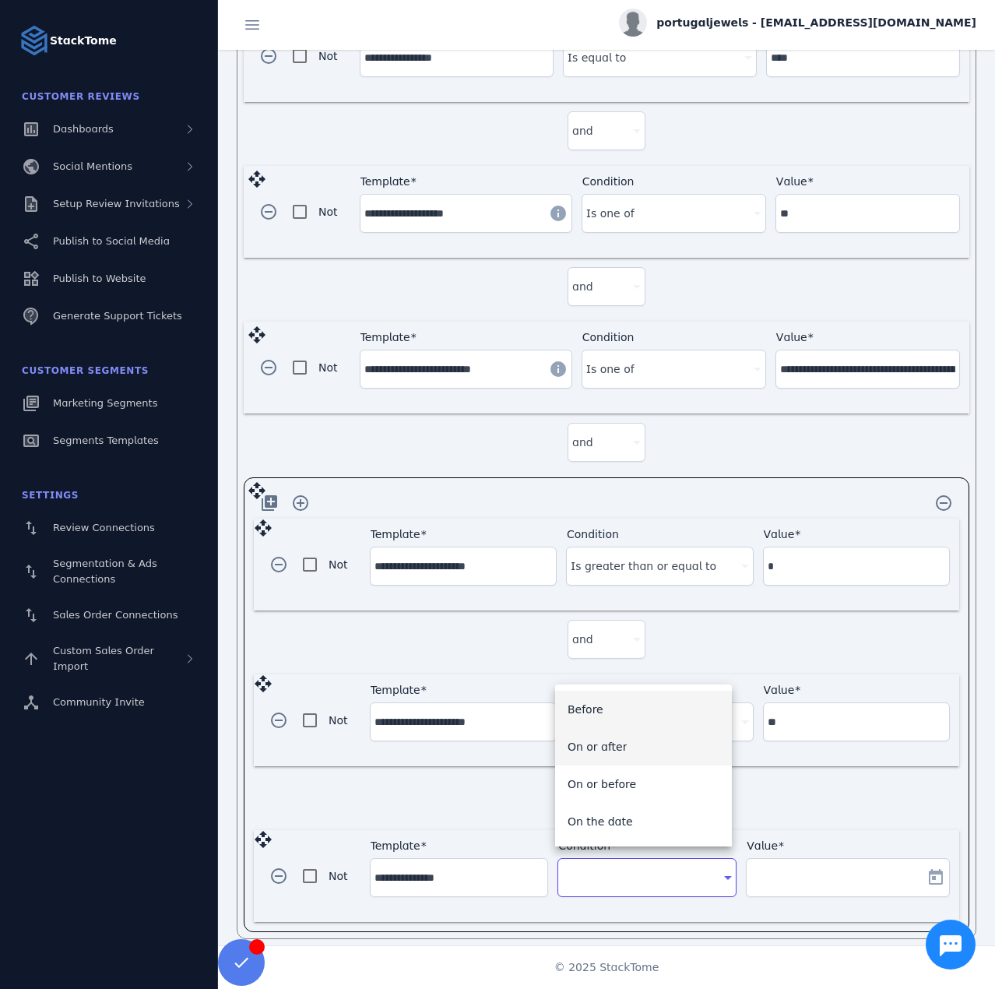
click at [610, 744] on span "On or after" at bounding box center [598, 746] width 60 height 19
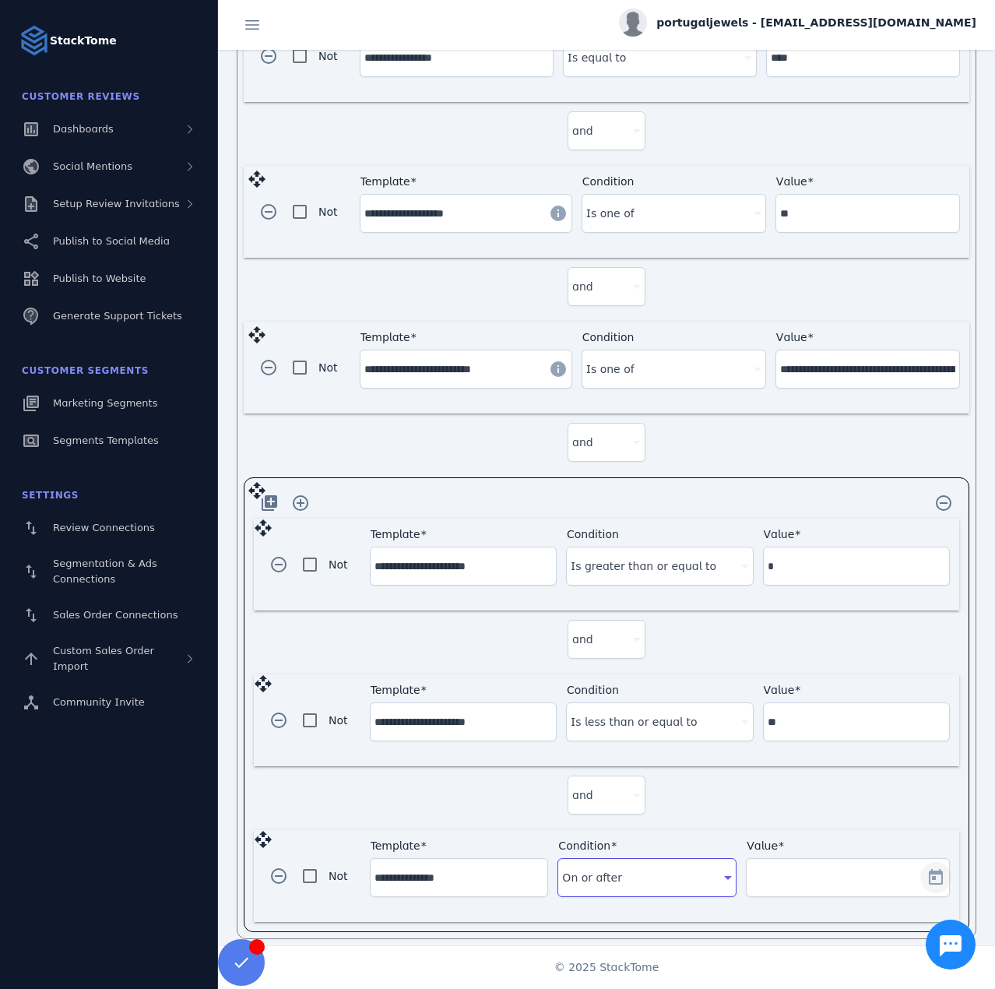
click at [921, 867] on span "Open calendar" at bounding box center [935, 877] width 37 height 37
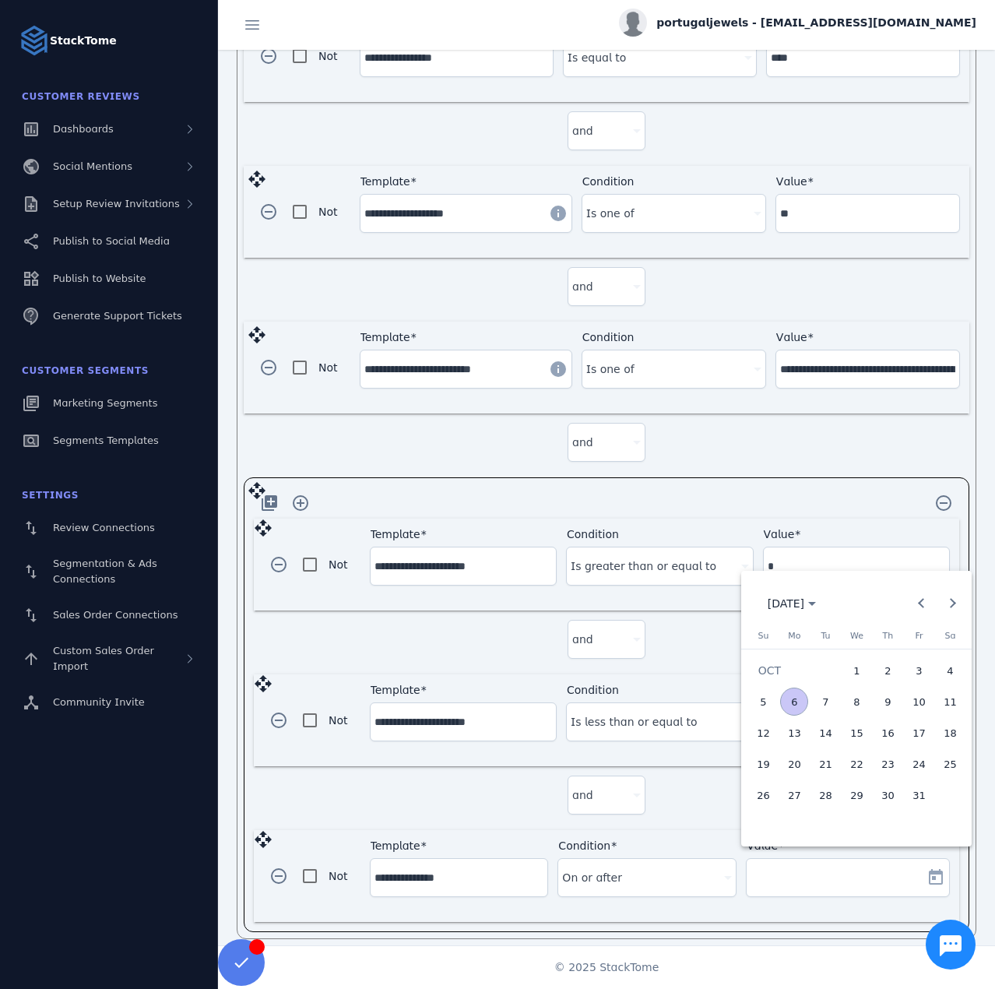
click at [878, 681] on span "2" at bounding box center [888, 670] width 28 height 28
type input "**********"
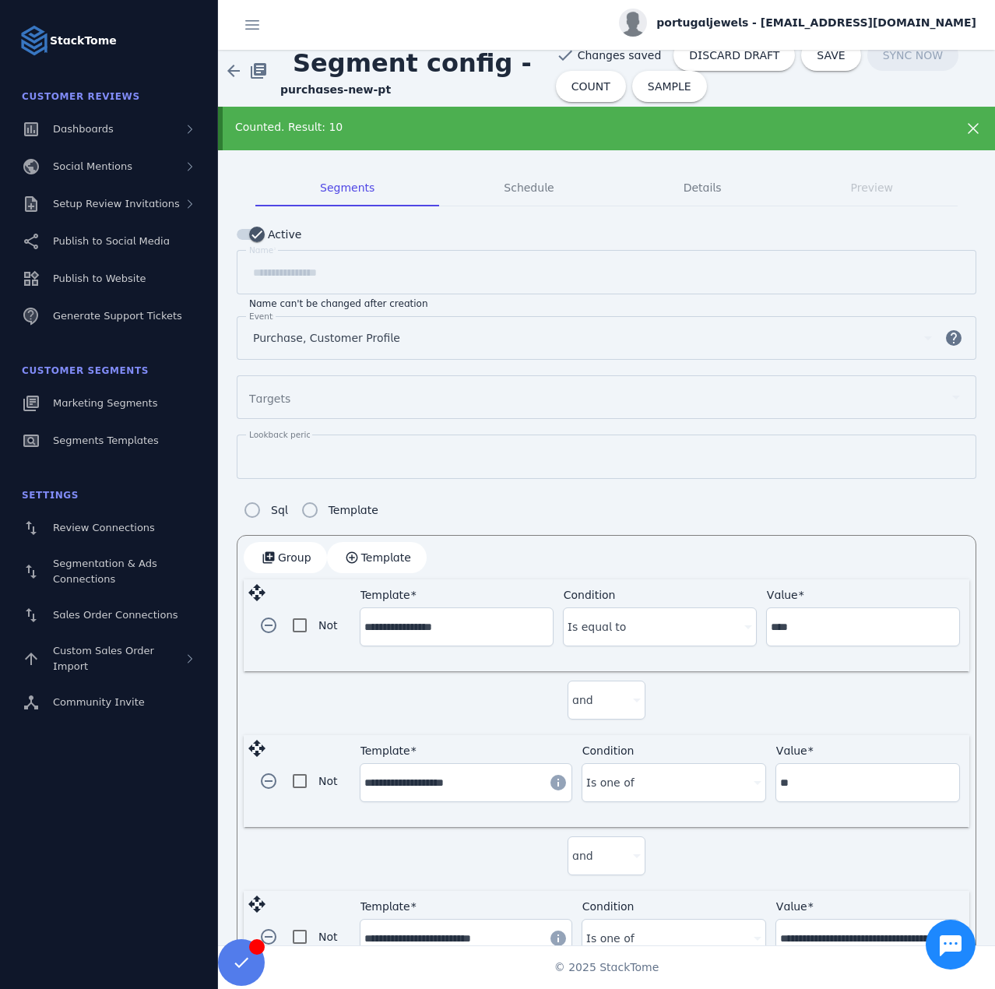
scroll to position [0, 0]
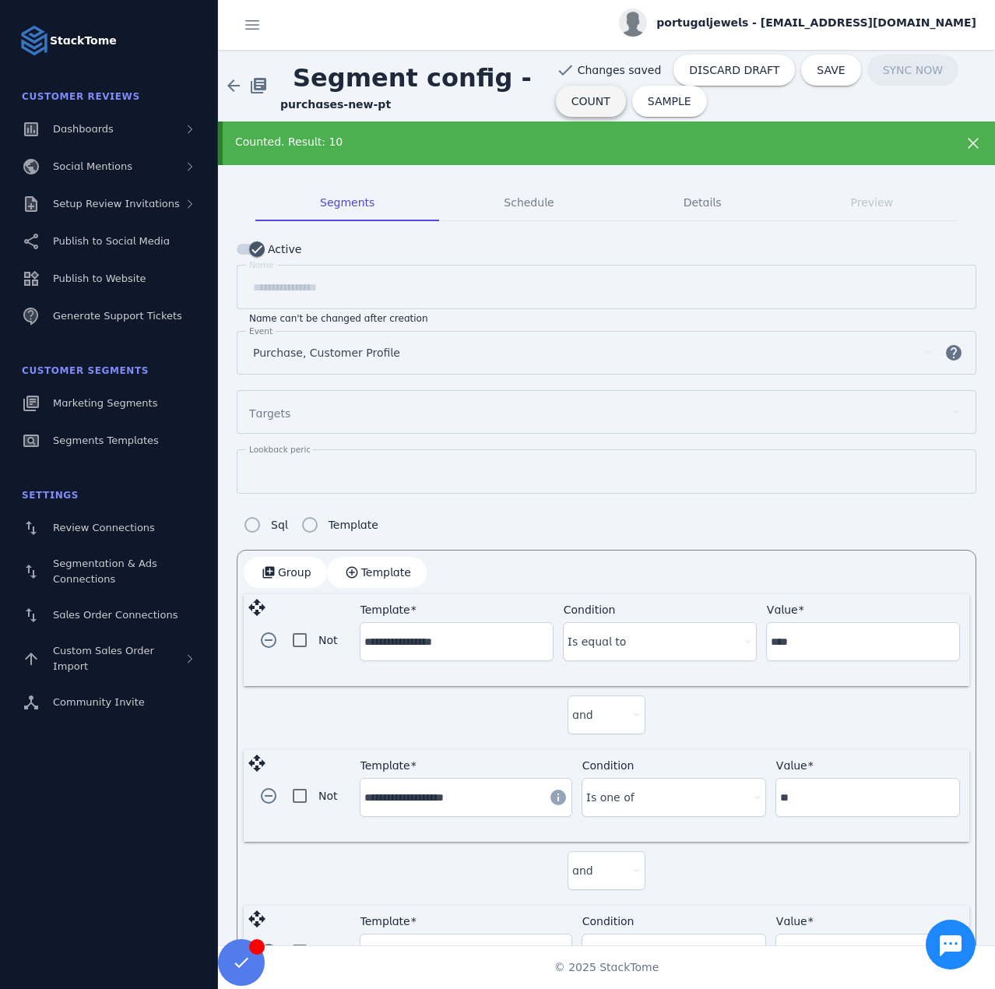
click at [584, 105] on span "COUNT" at bounding box center [591, 101] width 39 height 11
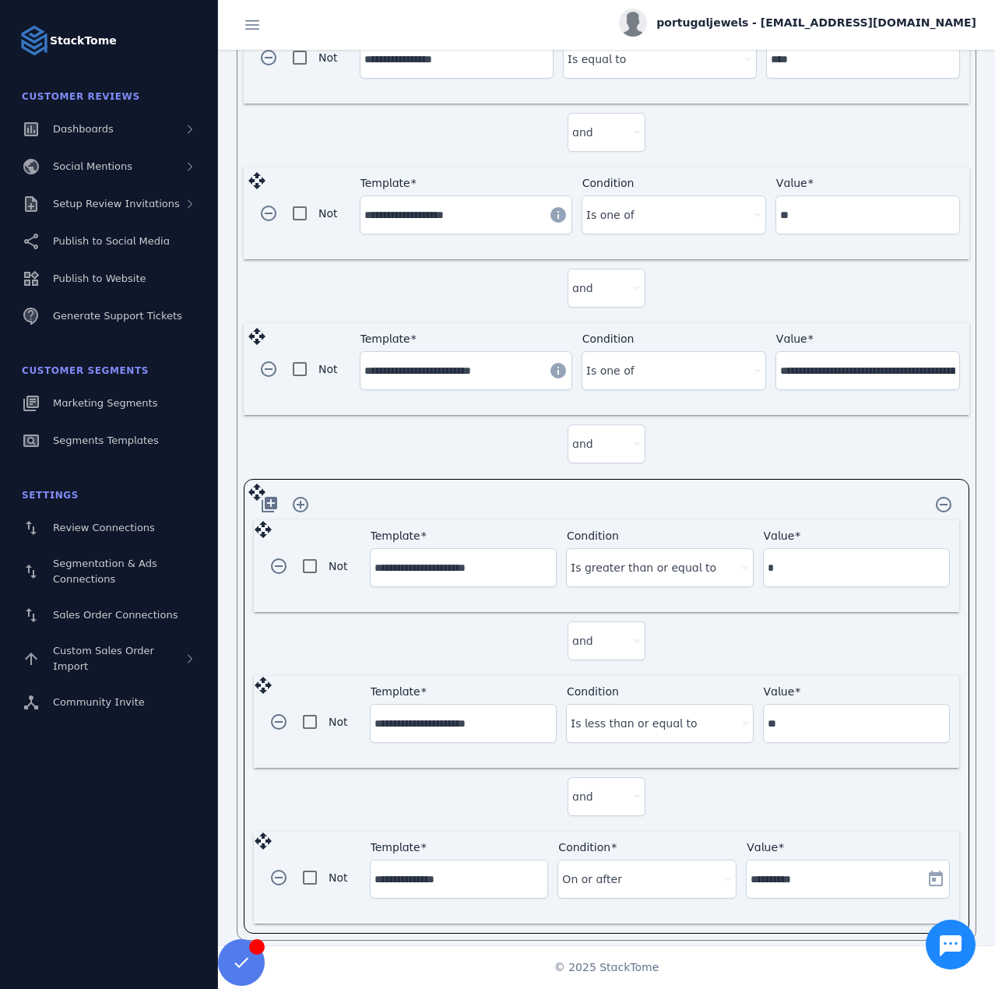
scroll to position [584, 0]
click at [438, 872] on input "**********" at bounding box center [460, 877] width 170 height 19
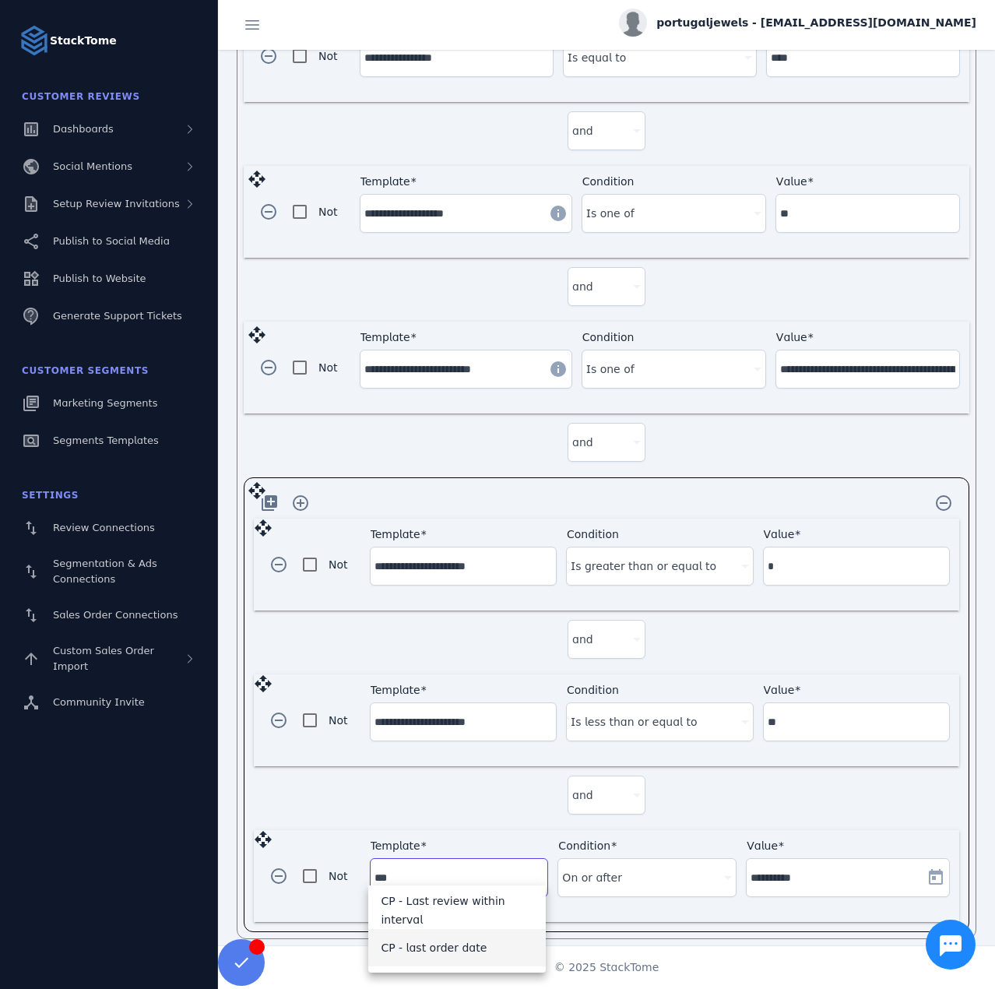
click at [416, 935] on mat-option "CP - last order date" at bounding box center [457, 947] width 178 height 37
type input "**********"
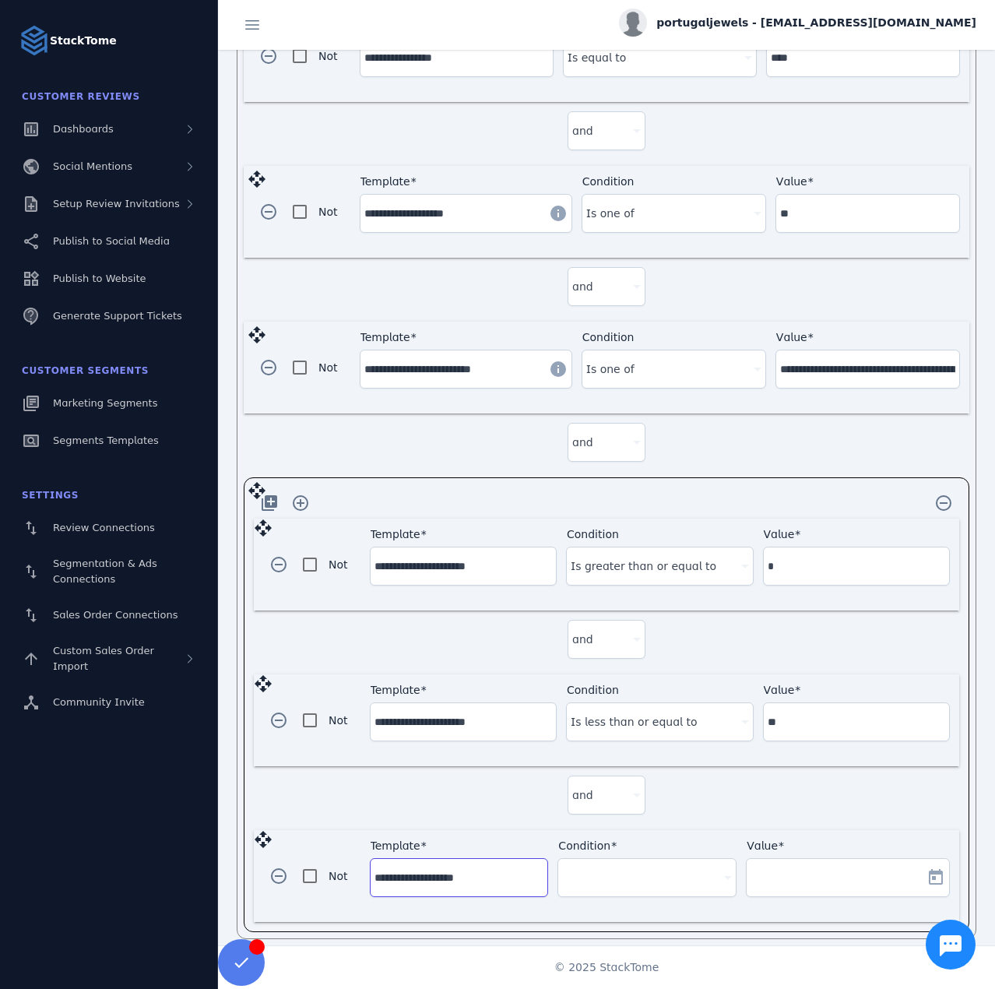
click at [605, 880] on div "Condition" at bounding box center [647, 877] width 170 height 37
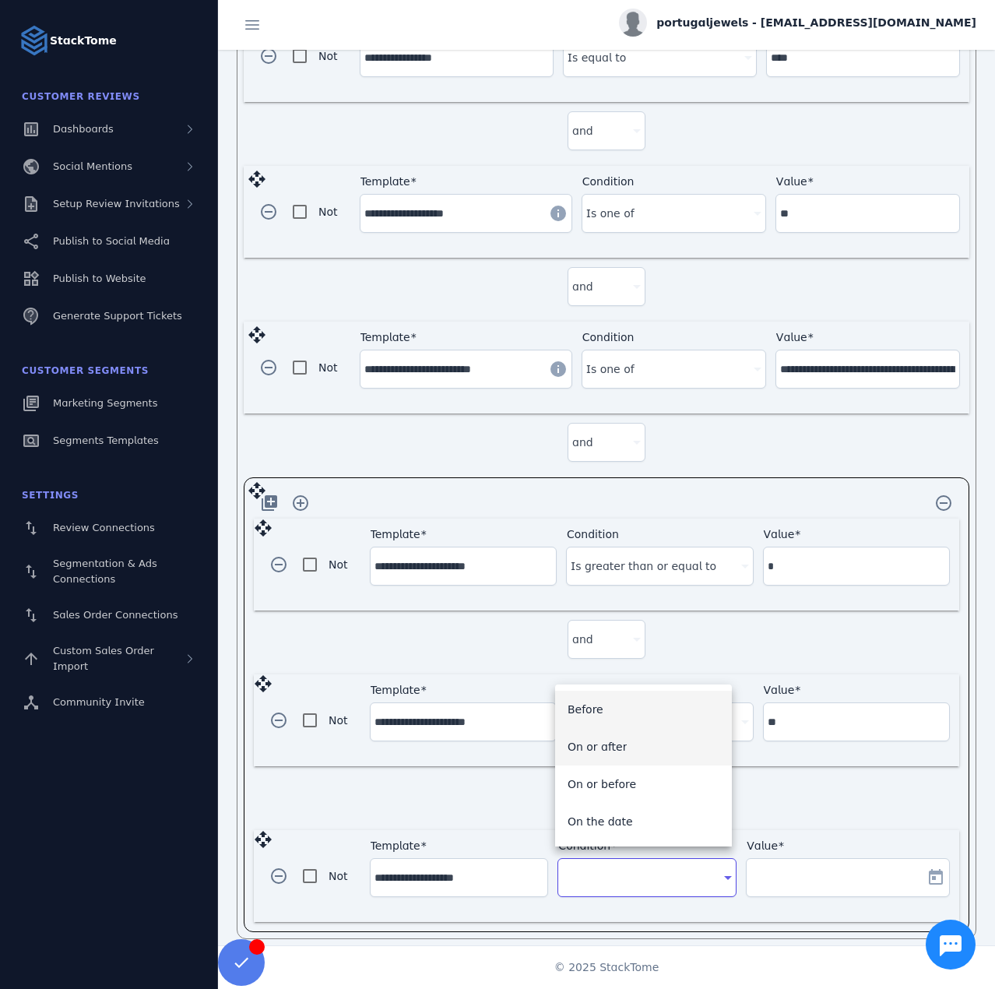
click at [624, 751] on mat-option "On or after" at bounding box center [644, 746] width 178 height 37
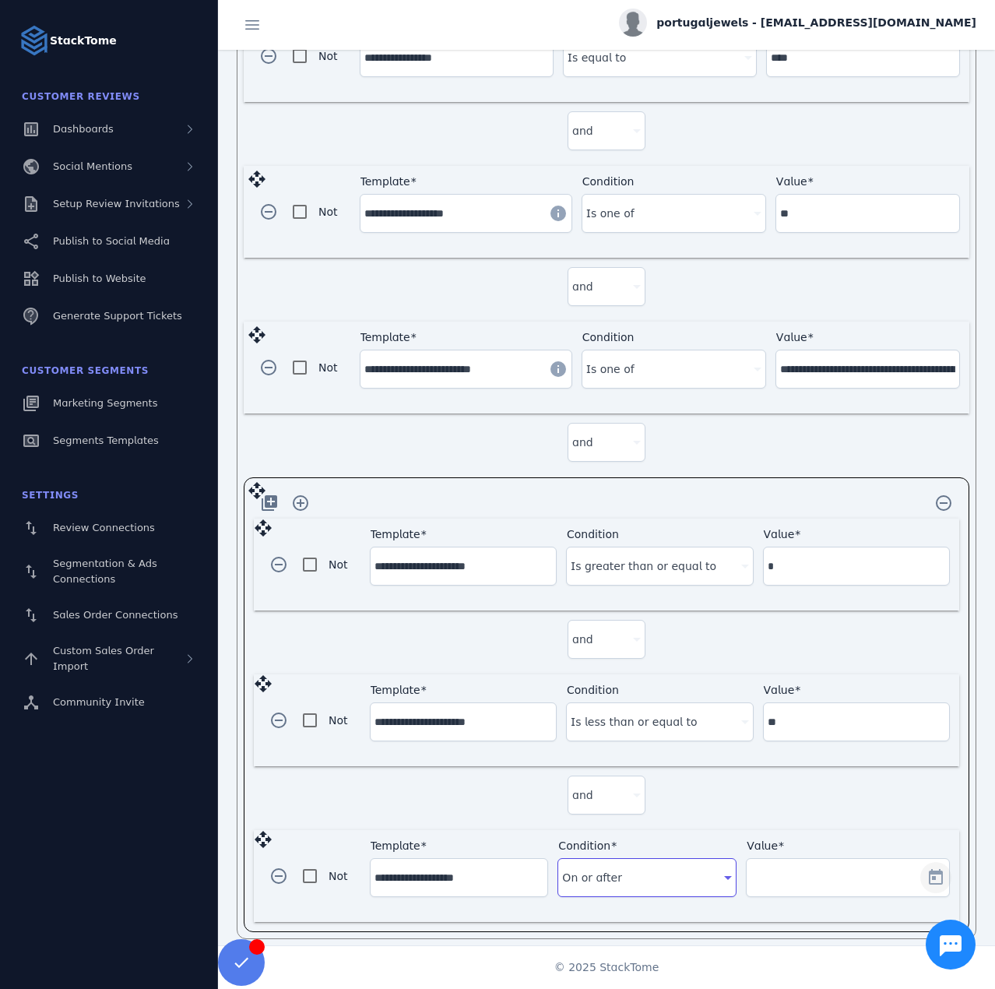
click at [938, 866] on span "Open calendar" at bounding box center [935, 877] width 37 height 37
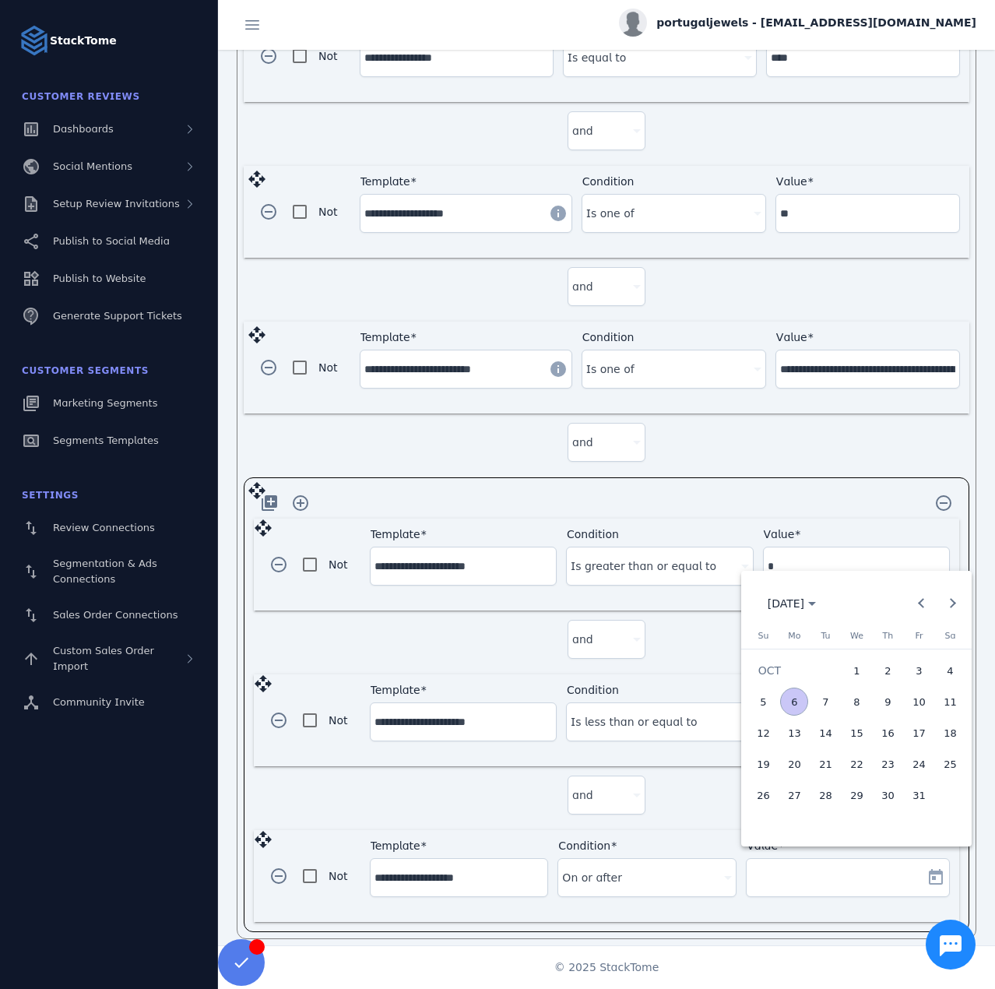
click at [878, 677] on span "2" at bounding box center [888, 670] width 28 height 28
type input "**********"
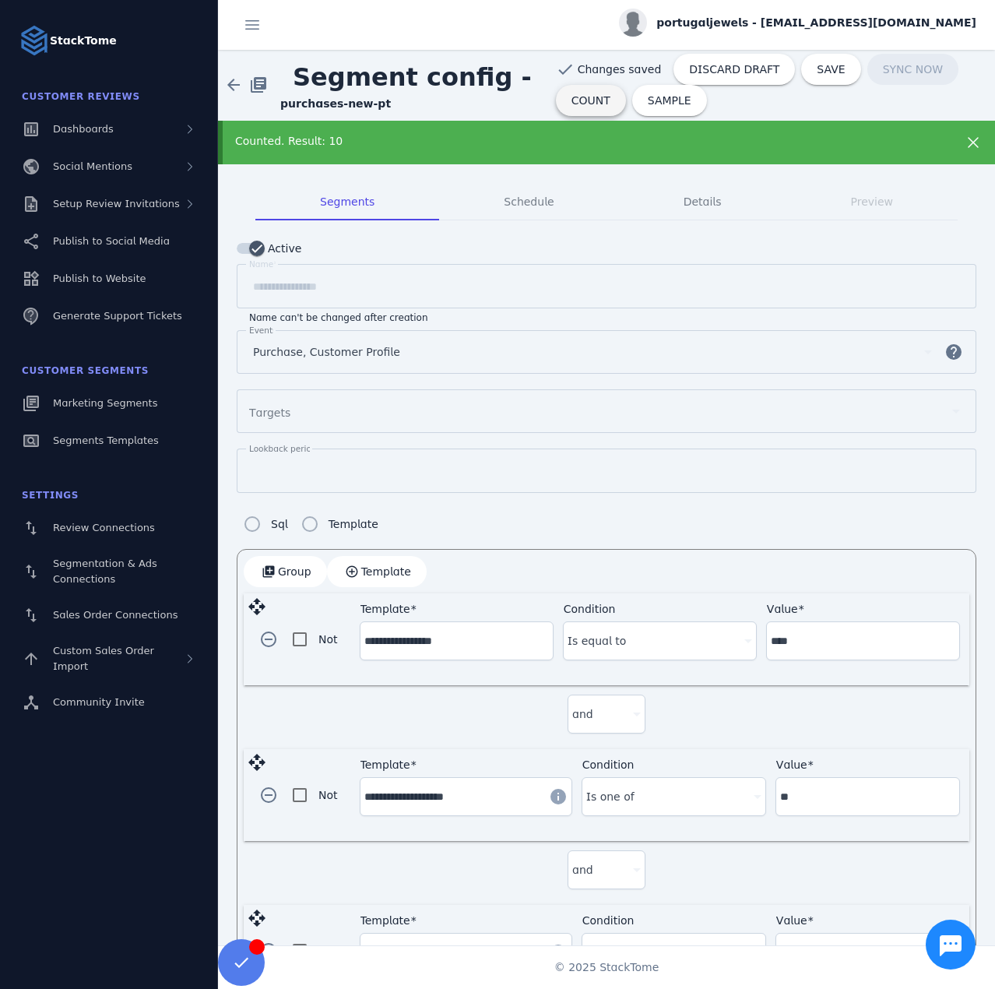
scroll to position [0, 0]
click at [564, 110] on span at bounding box center [591, 101] width 70 height 37
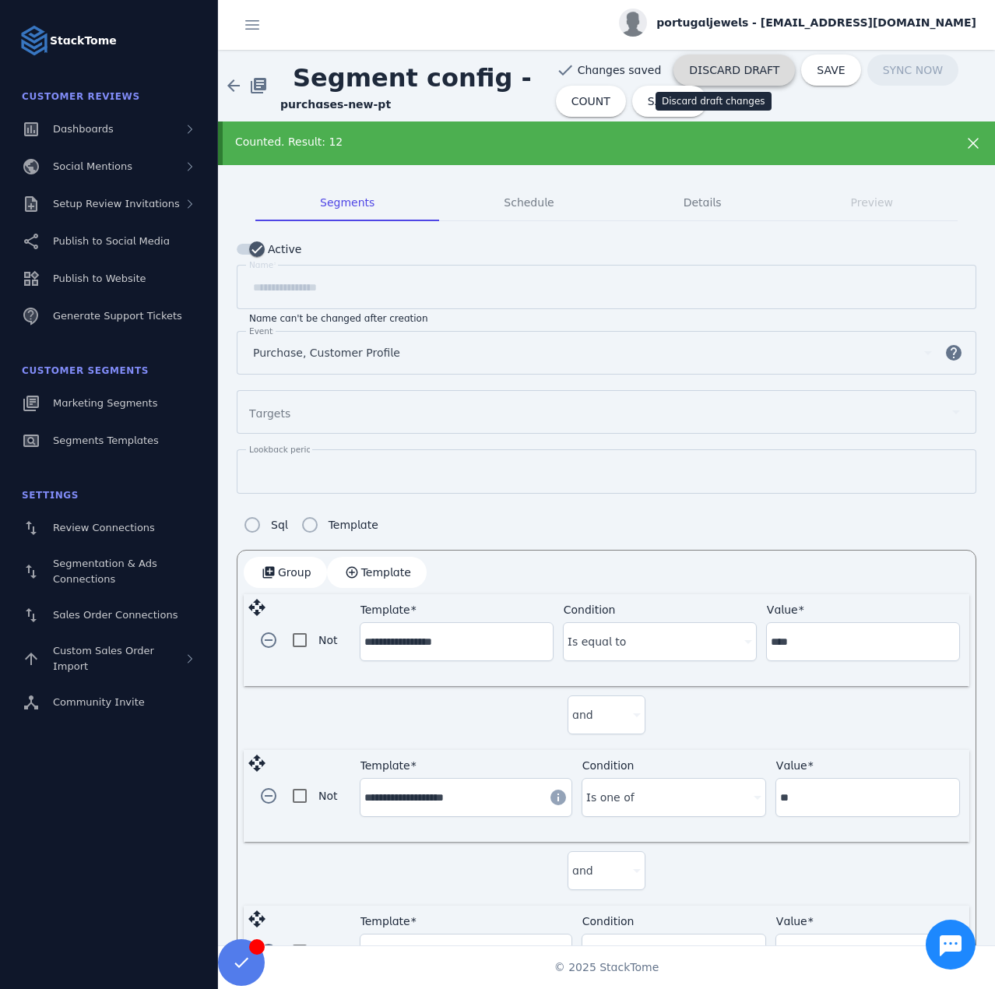
click at [721, 69] on span "DISCARD DRAFT" at bounding box center [734, 70] width 90 height 11
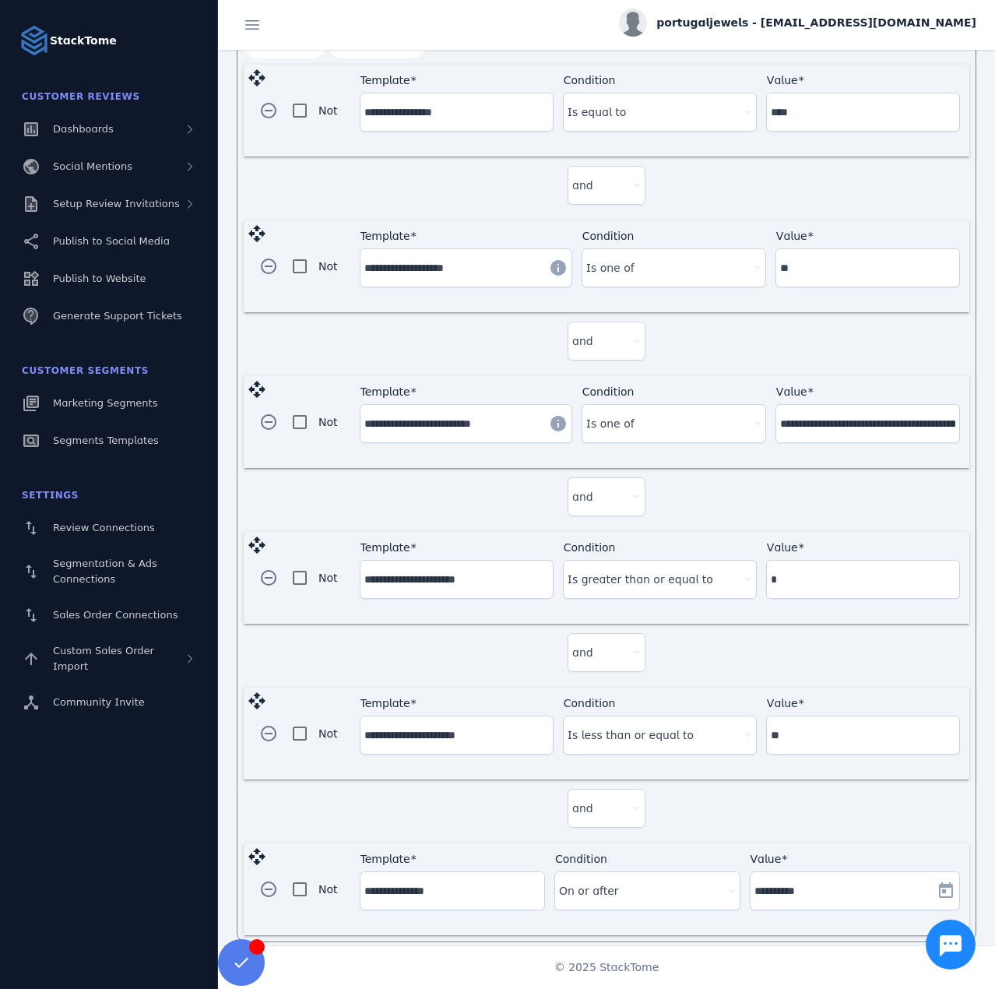
scroll to position [533, 0]
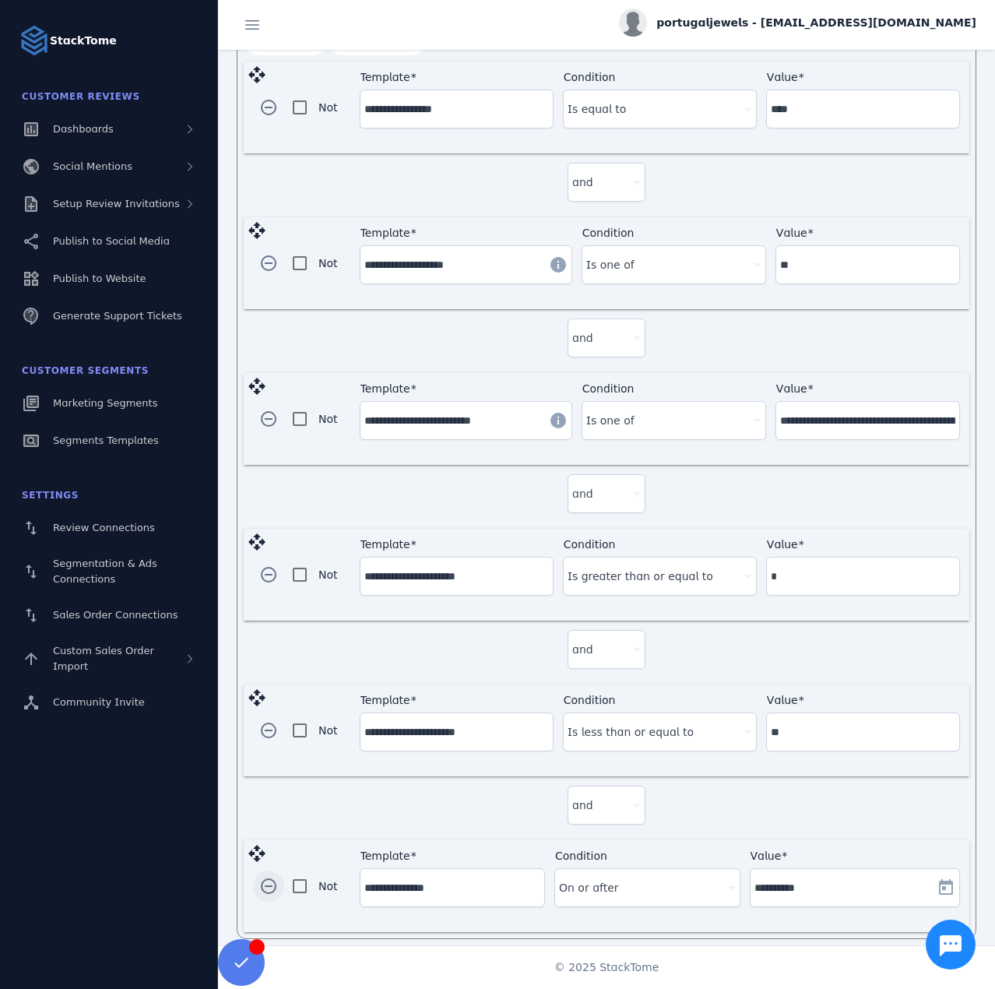
click at [265, 880] on span "button" at bounding box center [268, 885] width 37 height 37
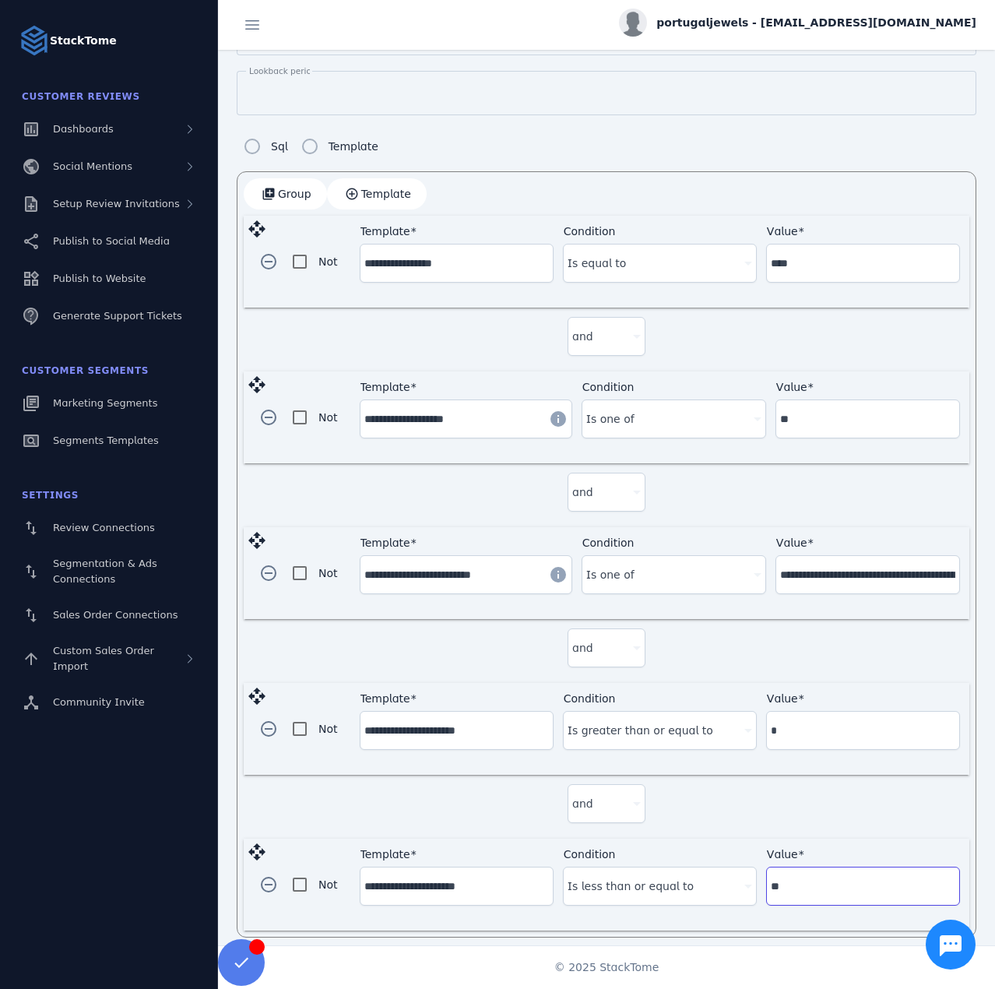
click at [767, 873] on div "Value **" at bounding box center [863, 885] width 192 height 37
click at [800, 799] on div "and" at bounding box center [607, 807] width 726 height 64
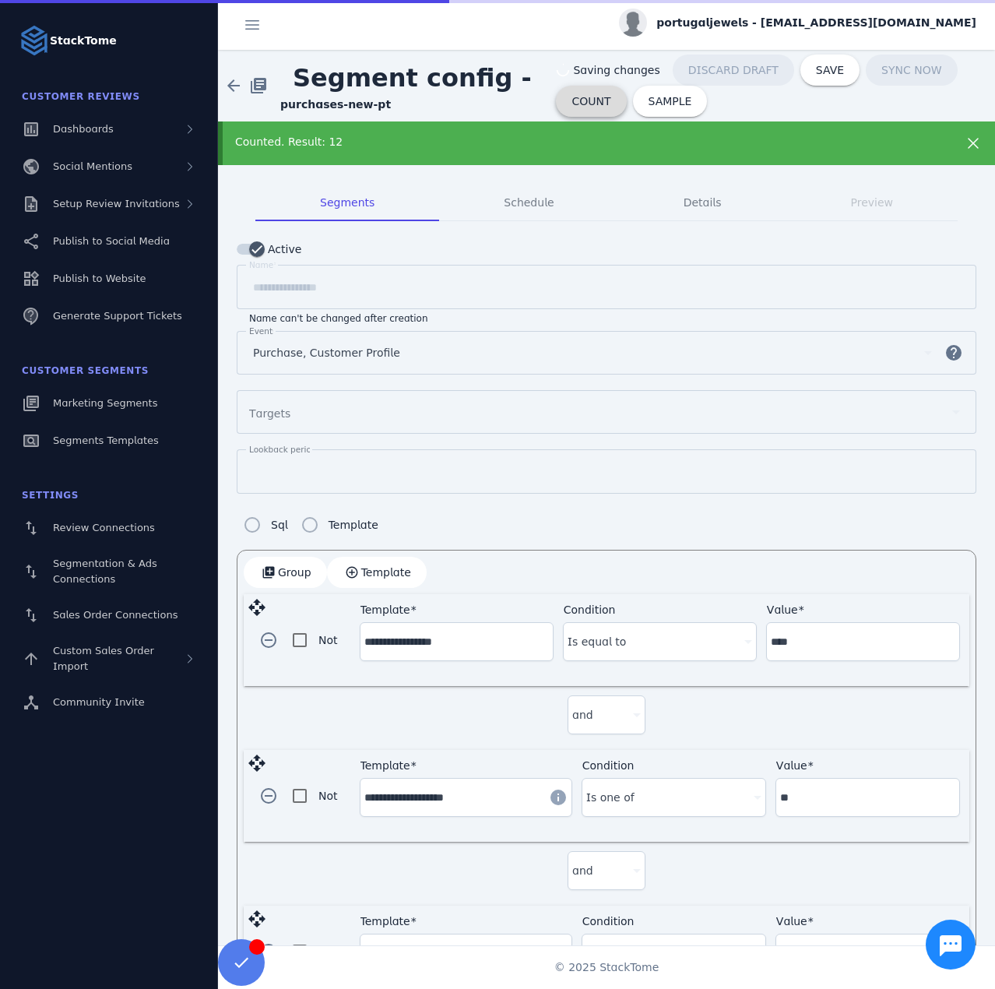
click at [560, 92] on span at bounding box center [591, 101] width 70 height 37
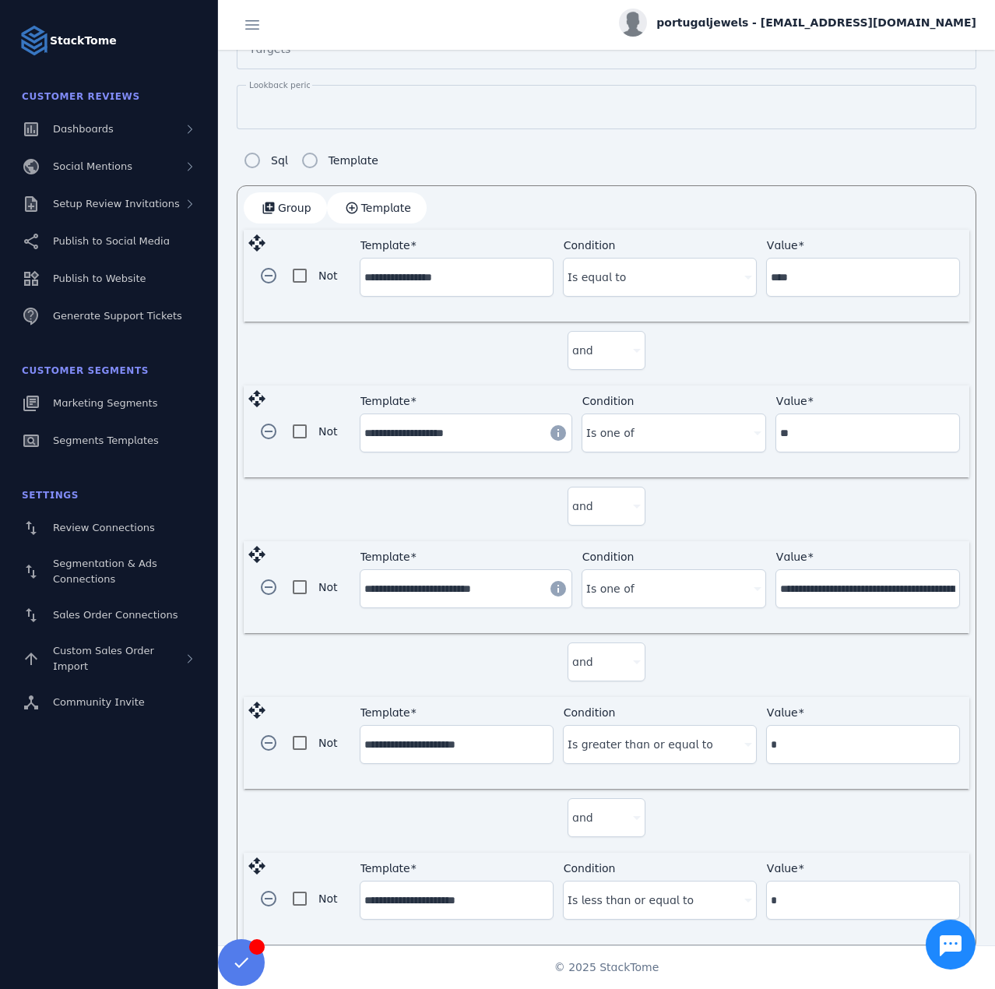
scroll to position [378, 0]
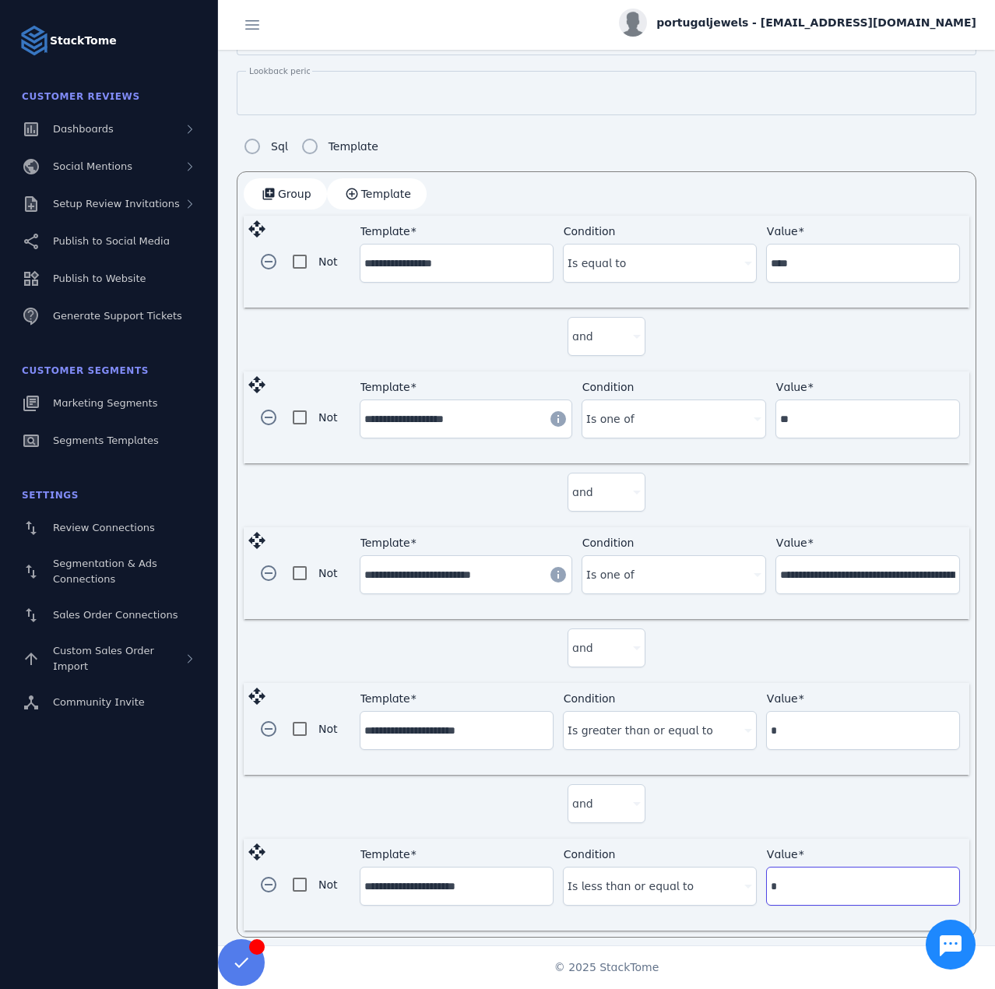
click at [766, 878] on div "Value *" at bounding box center [863, 886] width 194 height 39
click at [677, 795] on div "and" at bounding box center [607, 807] width 726 height 64
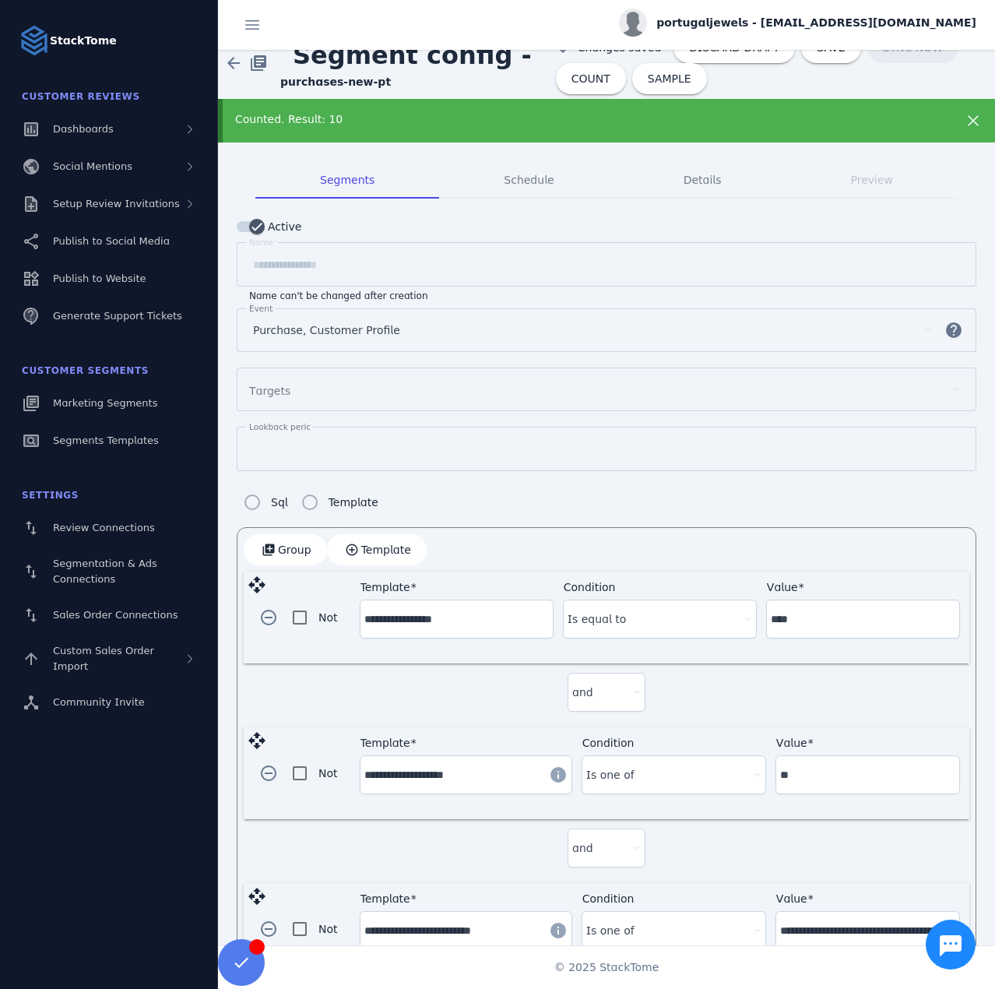
scroll to position [0, 0]
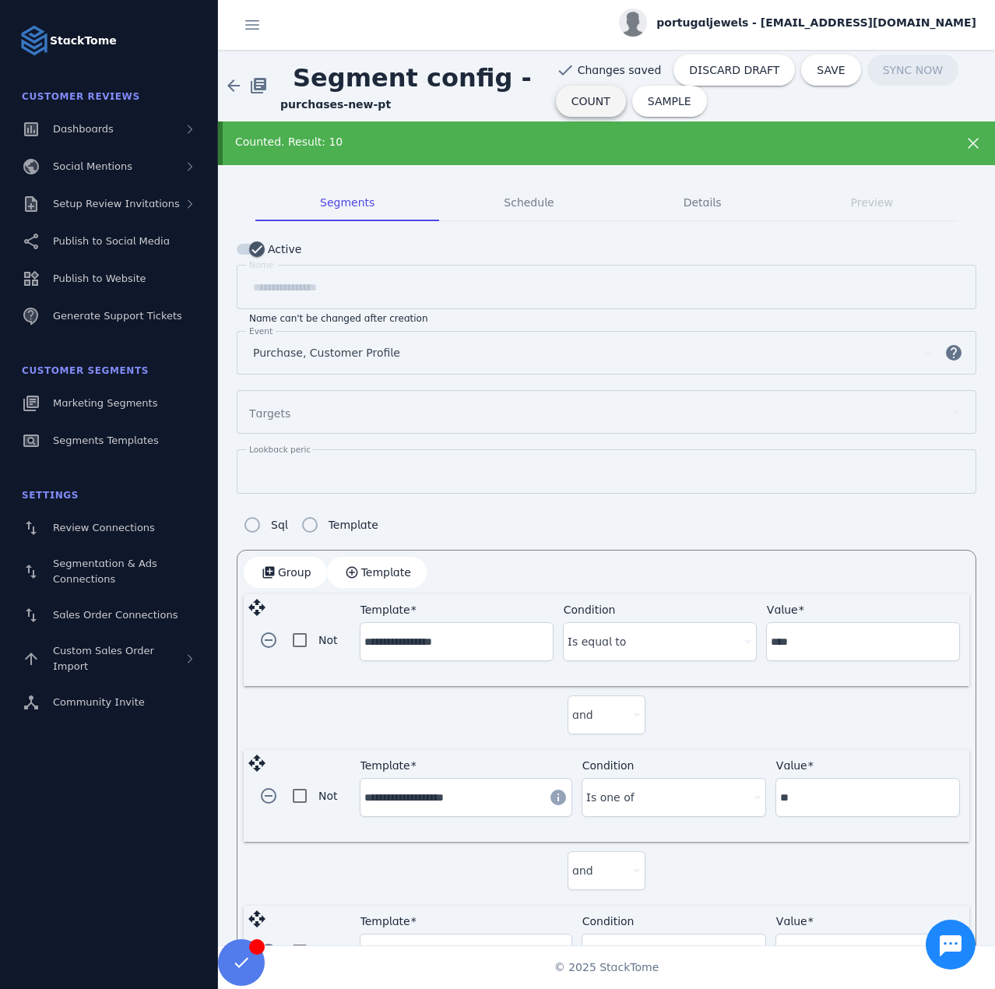
click at [594, 104] on span "COUNT" at bounding box center [591, 101] width 39 height 11
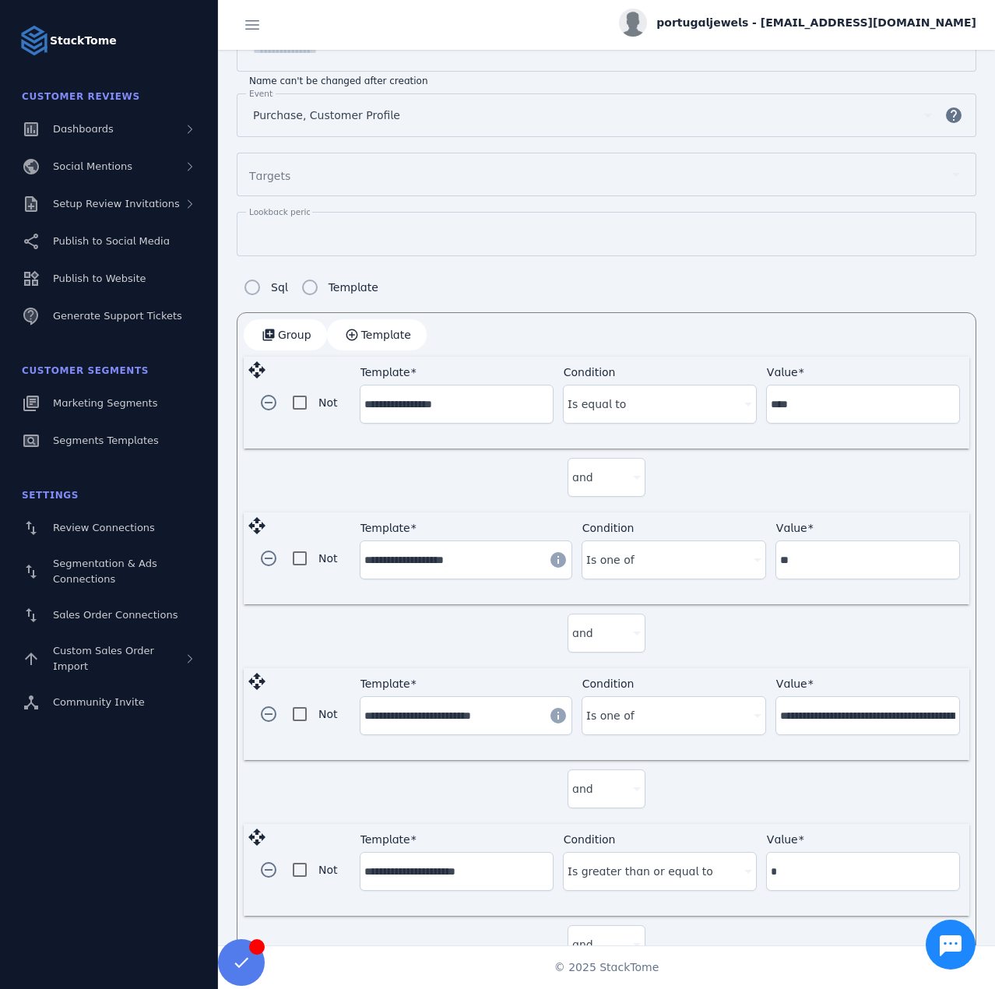
scroll to position [378, 0]
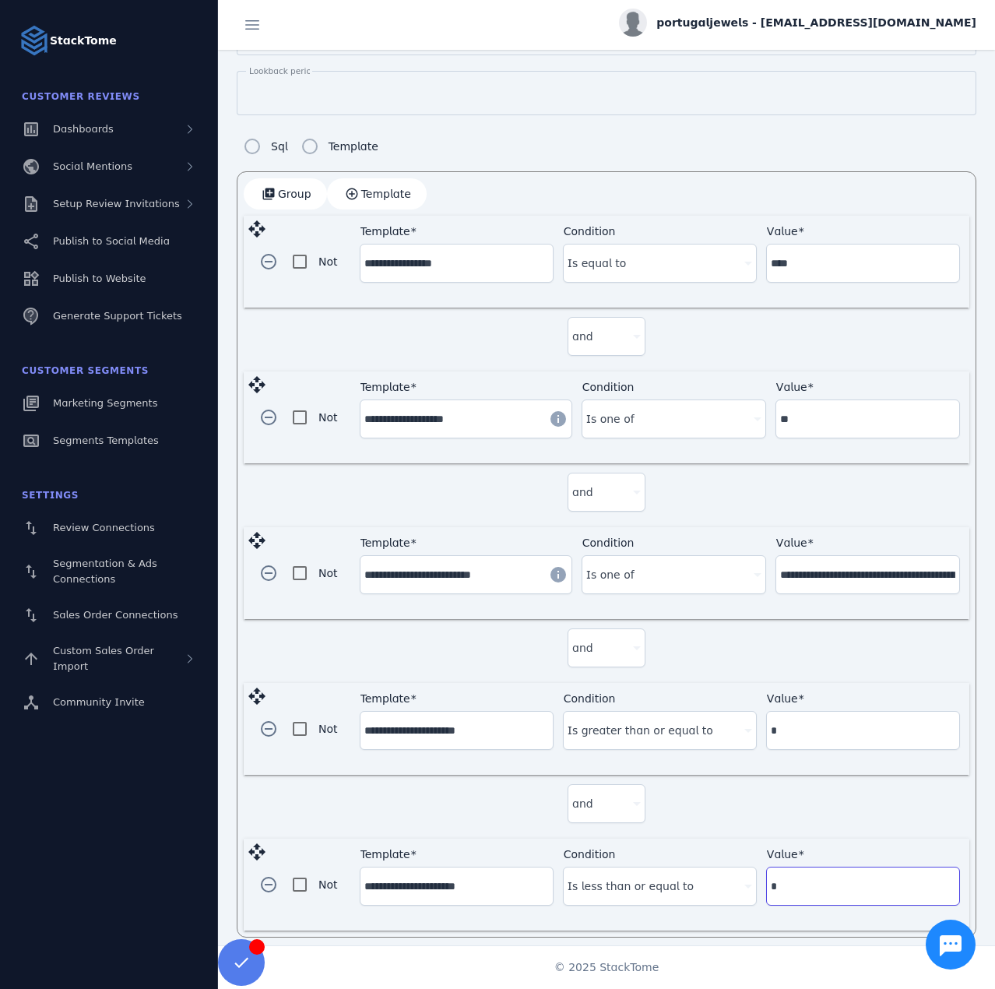
drag, startPoint x: 791, startPoint y: 882, endPoint x: 760, endPoint y: 879, distance: 31.3
click at [760, 879] on div "**********" at bounding box center [660, 884] width 600 height 73
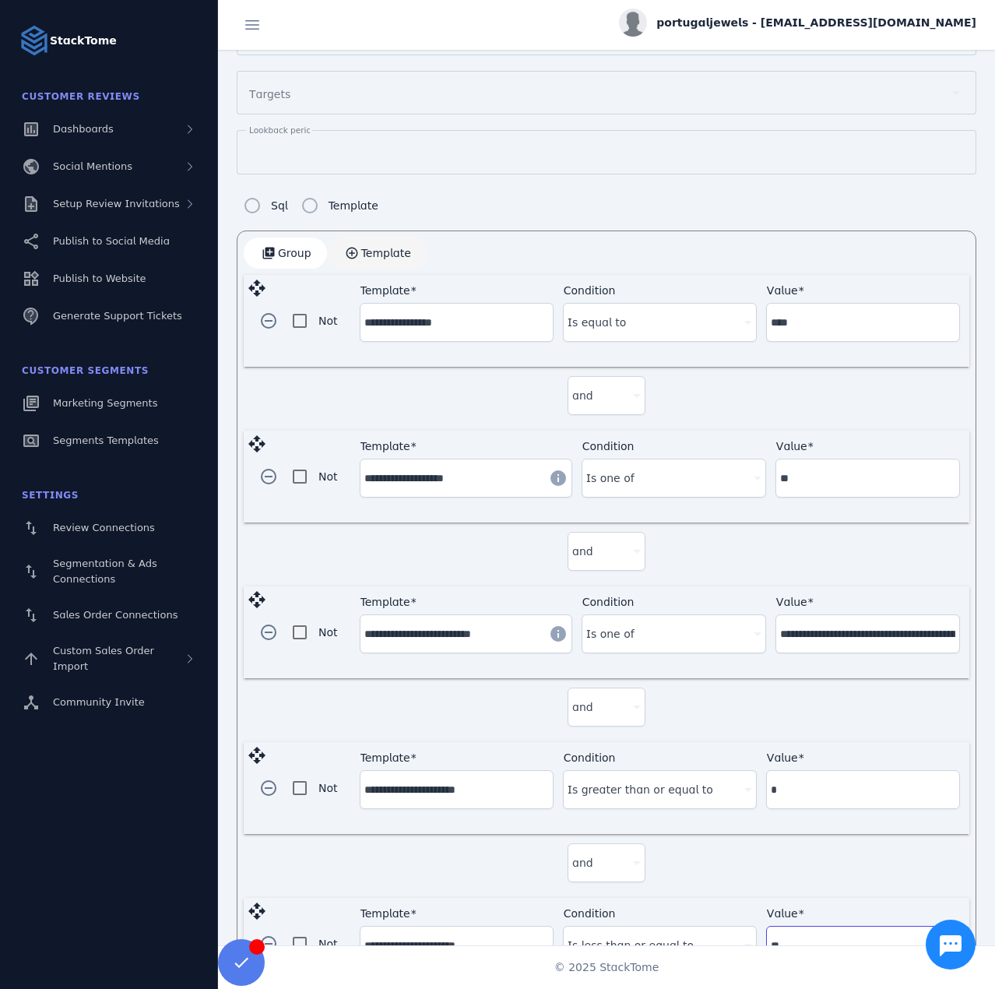
scroll to position [0, 0]
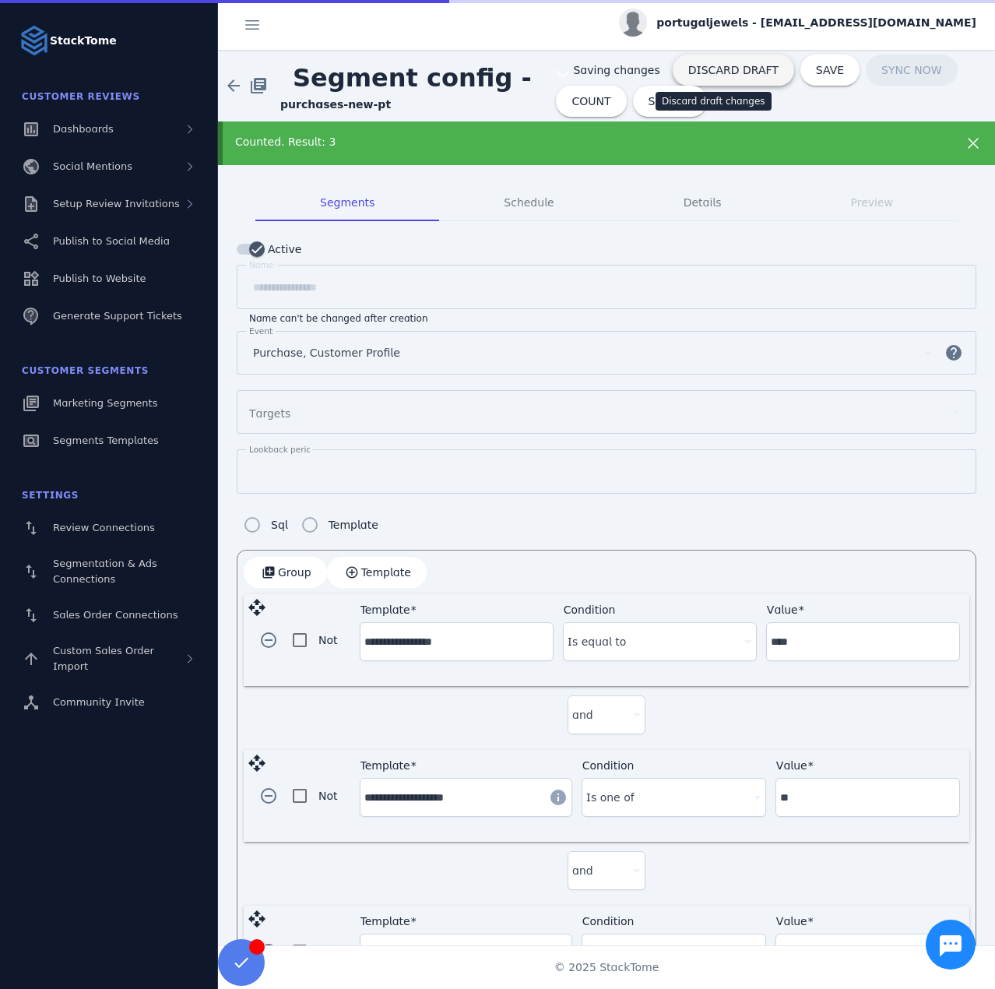
type input "**"
click at [694, 71] on span "DISCARD DRAFT" at bounding box center [733, 70] width 90 height 11
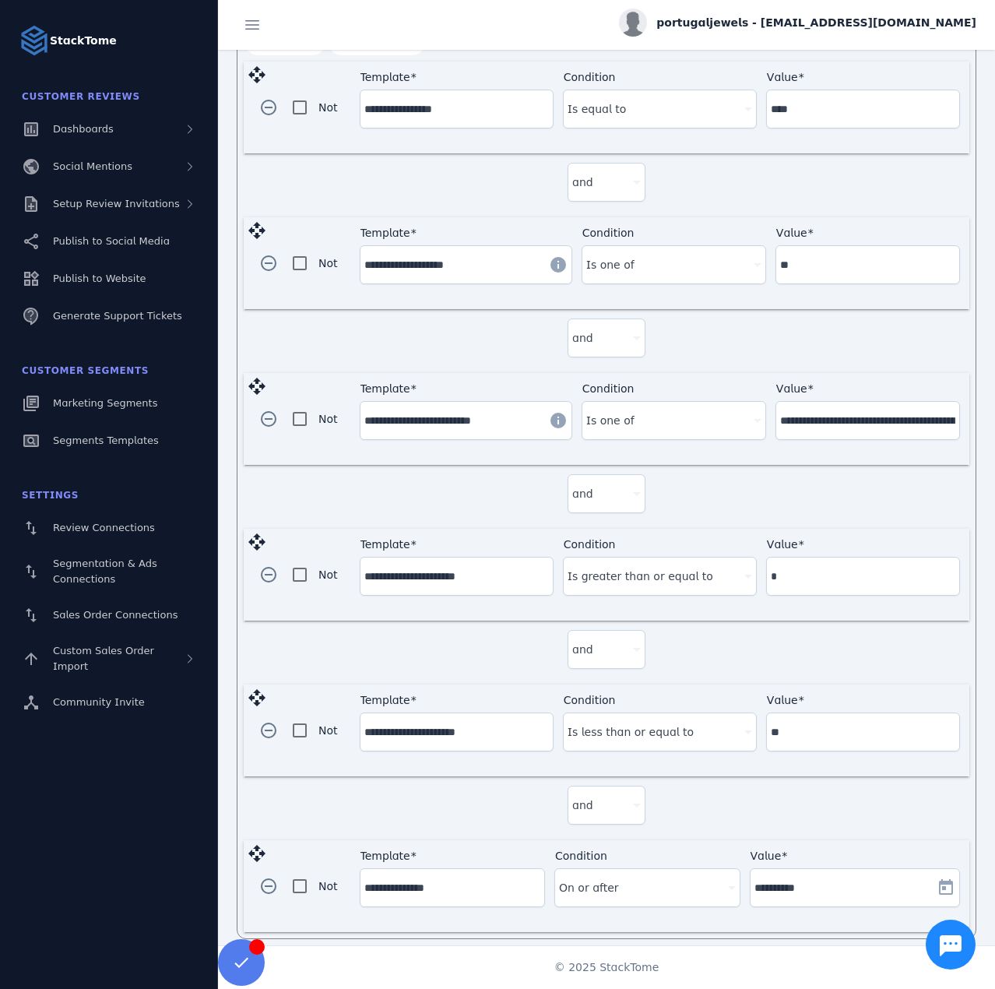
scroll to position [488, 0]
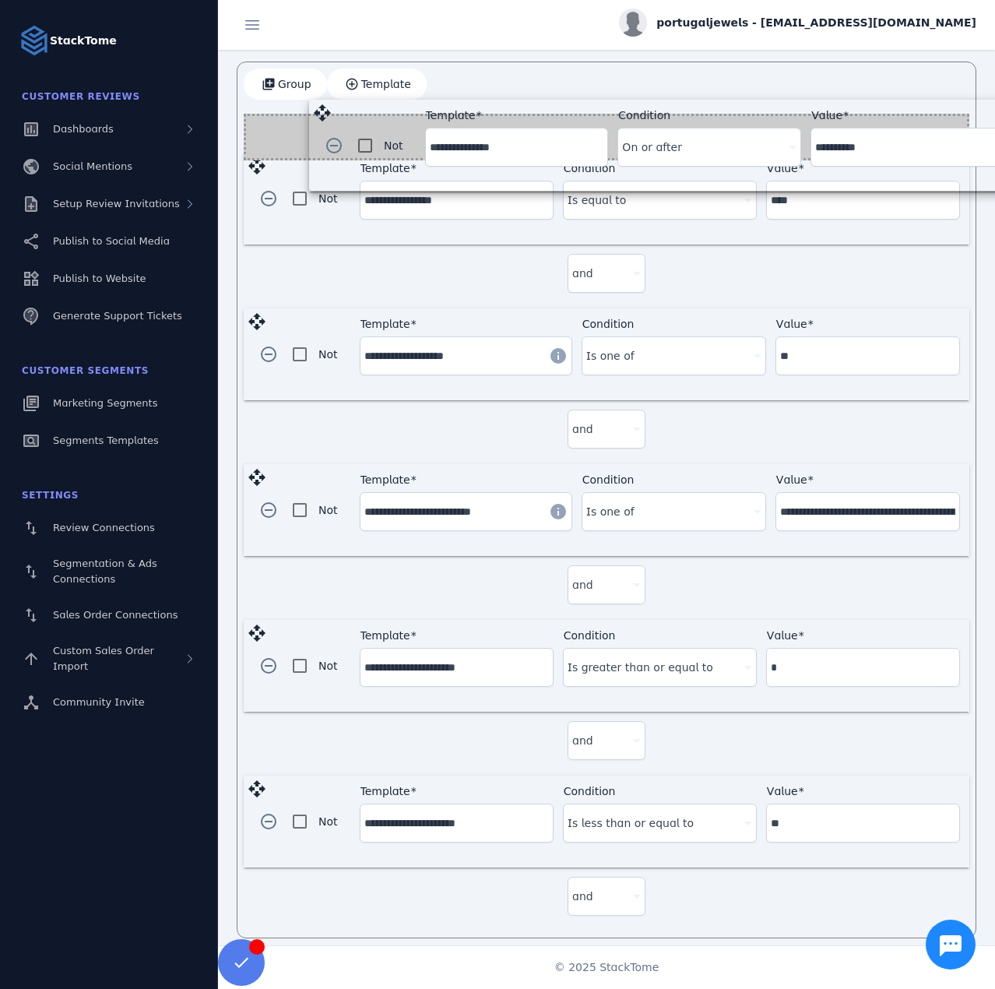
drag, startPoint x: 255, startPoint y: 844, endPoint x: 321, endPoint y: 116, distance: 731.0
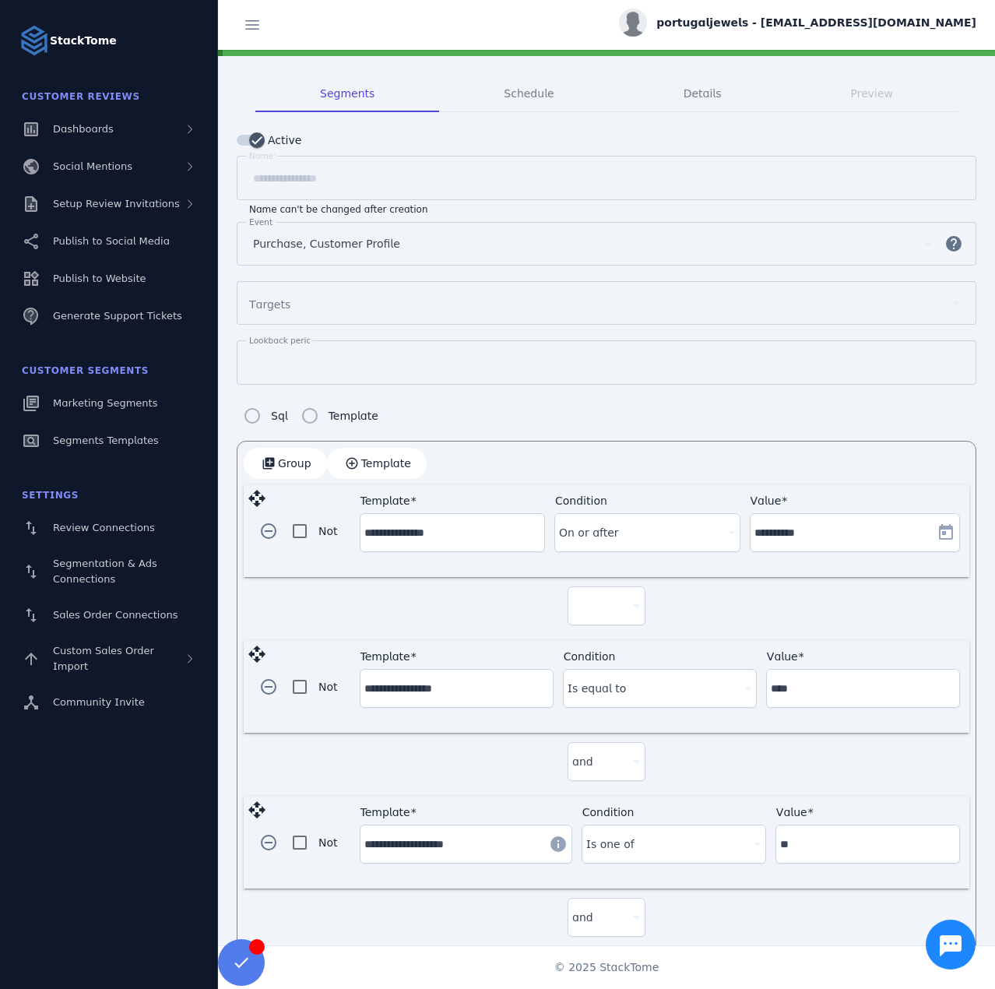
scroll to position [0, 0]
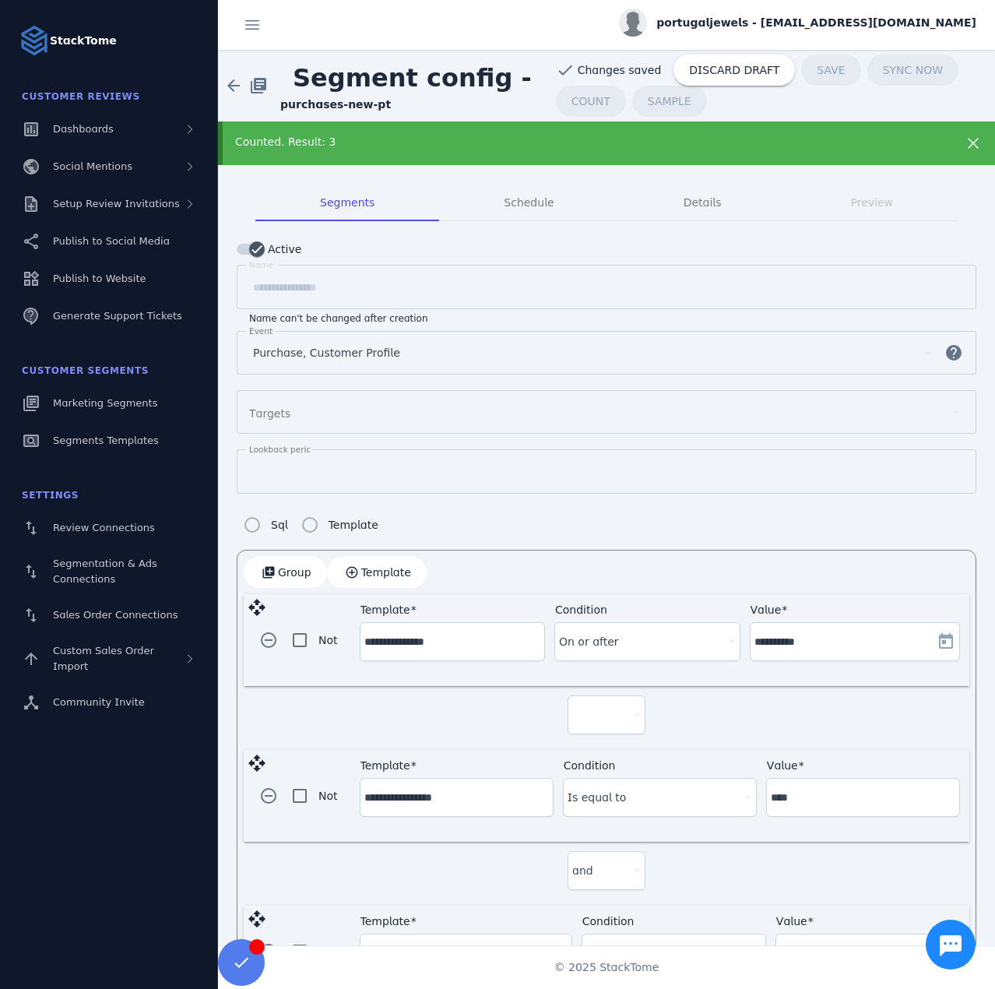
drag, startPoint x: 460, startPoint y: 143, endPoint x: 480, endPoint y: 129, distance: 24.6
click at [460, 142] on div "Counted. Result: 3" at bounding box center [571, 142] width 673 height 16
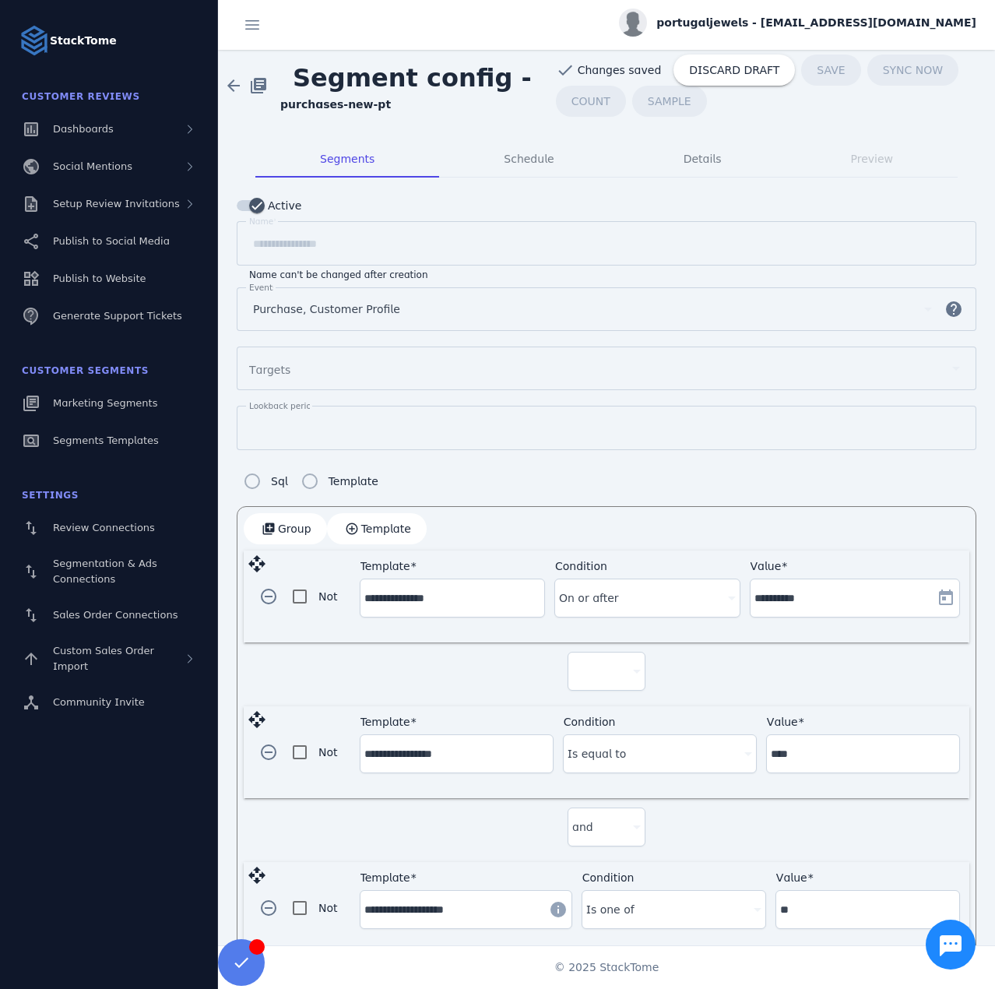
click at [575, 97] on span "COUNT" at bounding box center [591, 101] width 70 height 31
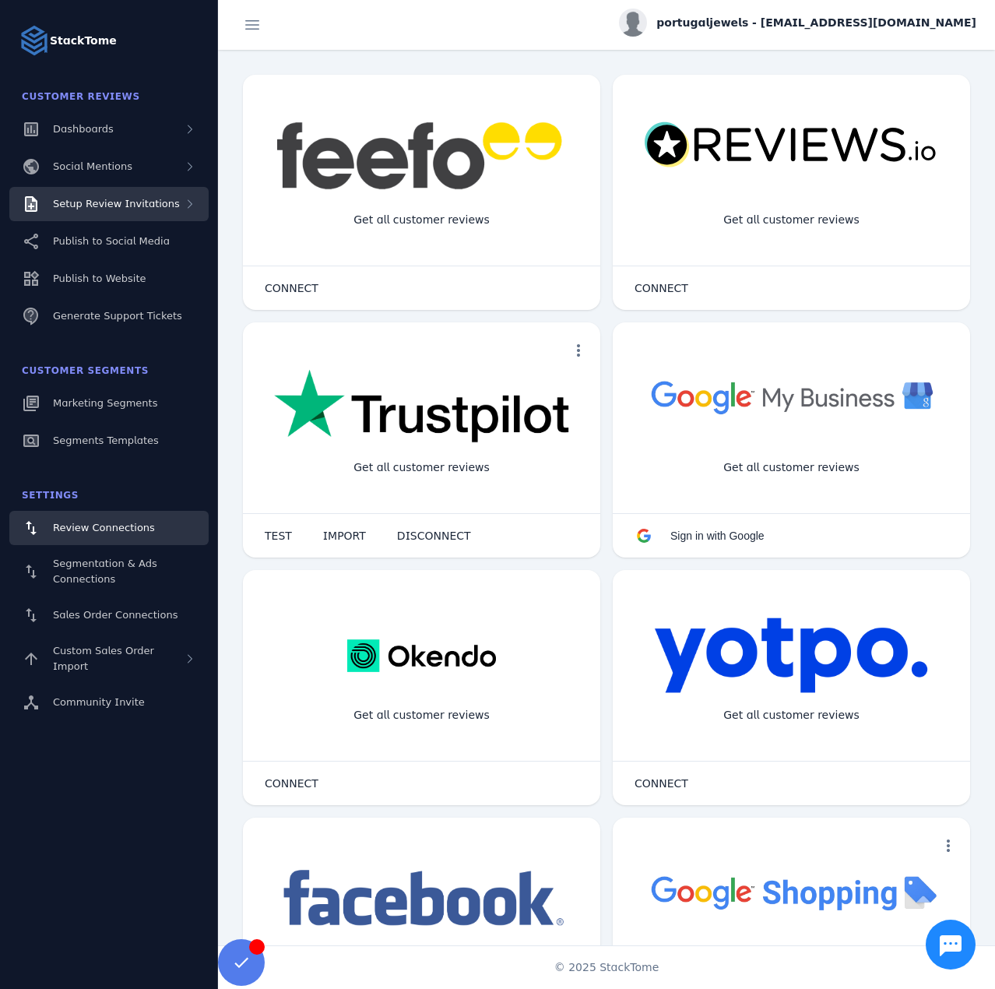
click at [121, 199] on span "Setup Review Invitations" at bounding box center [116, 204] width 127 height 12
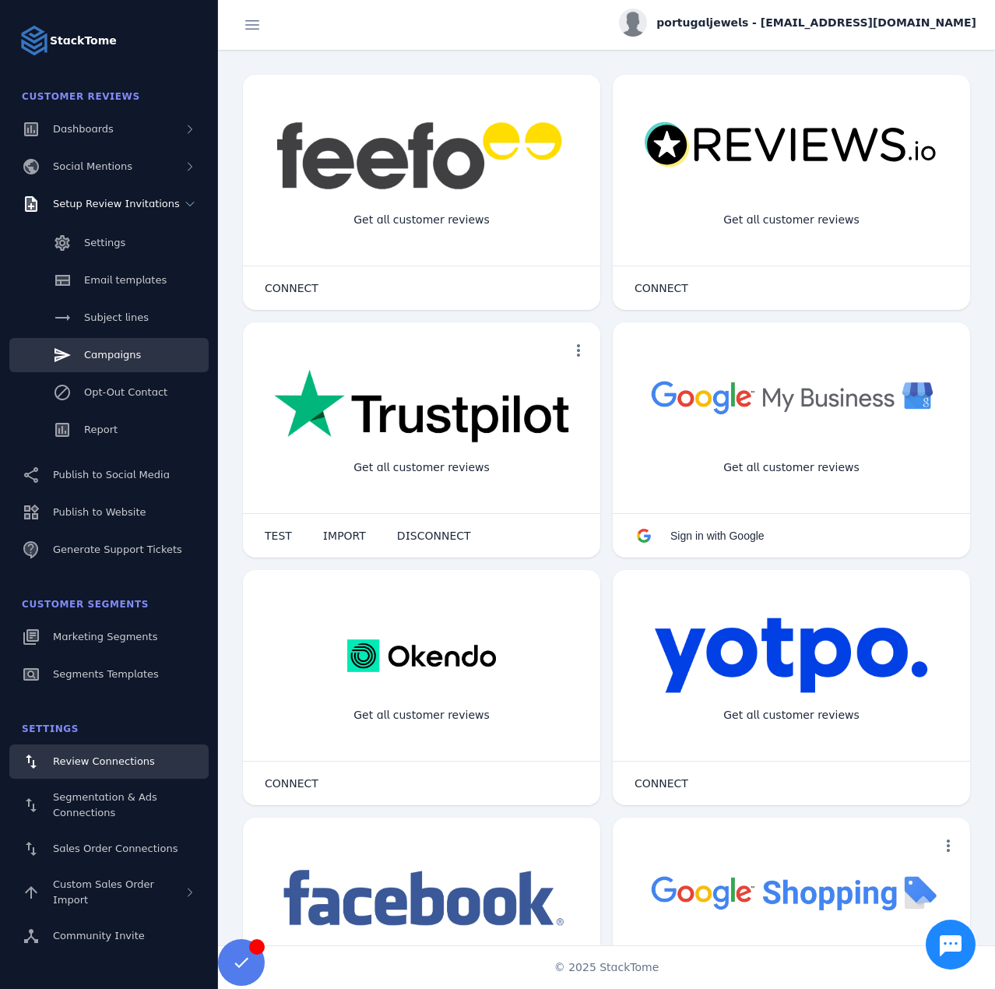
click at [100, 355] on span "Campaigns" at bounding box center [112, 355] width 57 height 12
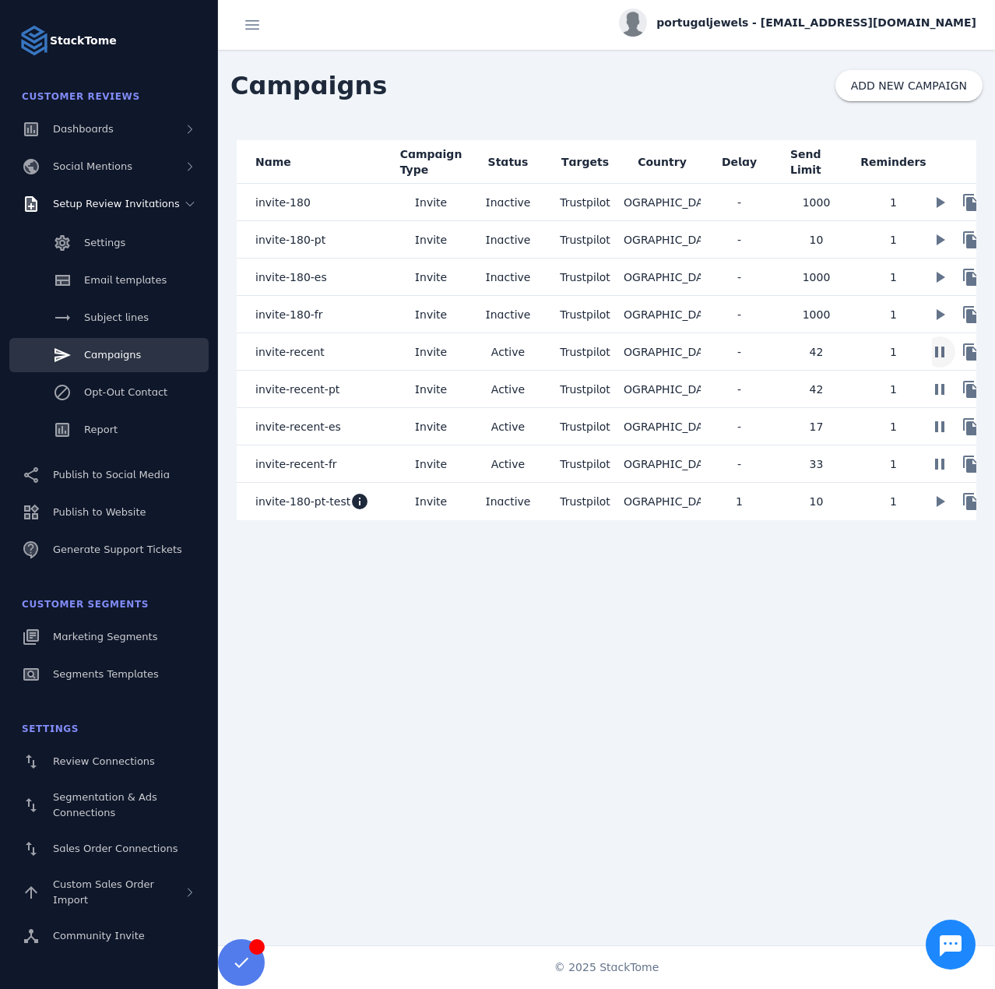
click at [941, 357] on span at bounding box center [939, 351] width 37 height 37
click at [938, 393] on span at bounding box center [939, 389] width 37 height 37
click at [941, 432] on span at bounding box center [939, 426] width 37 height 37
click at [935, 470] on span at bounding box center [939, 463] width 37 height 37
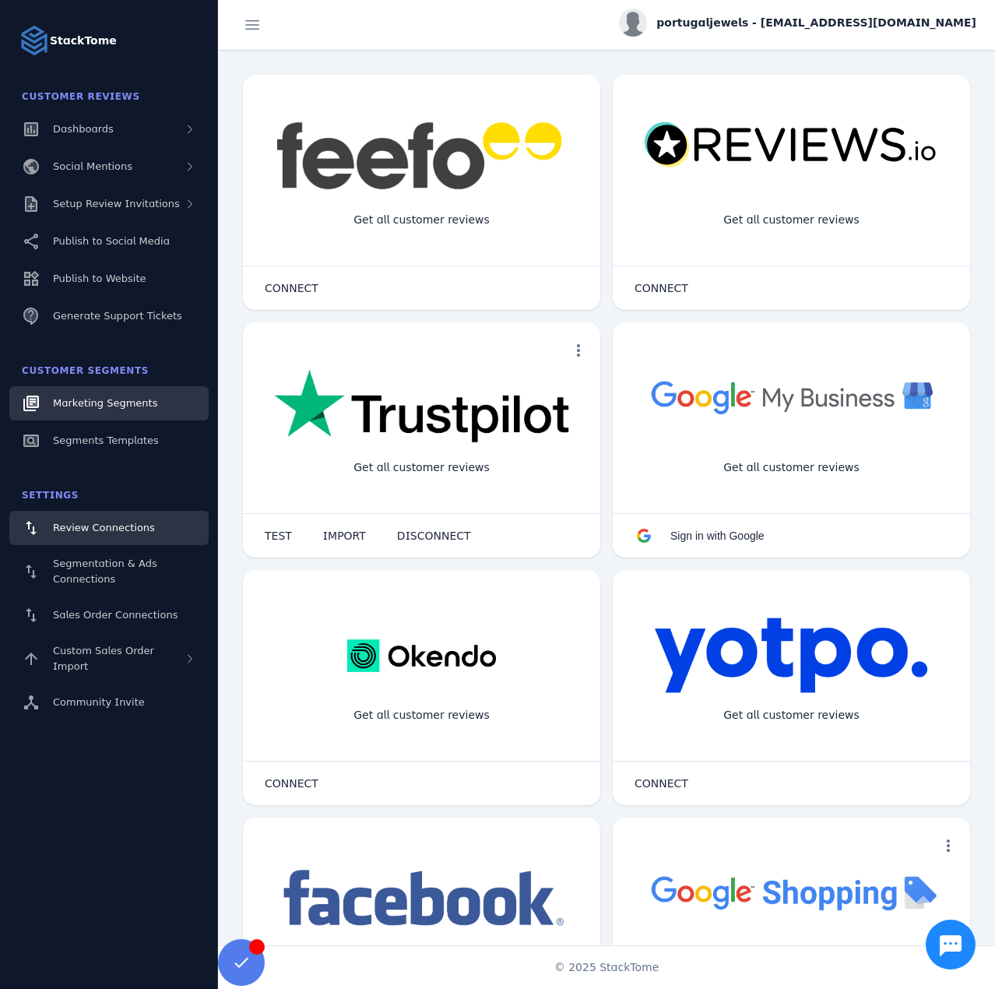
click at [150, 410] on link "Marketing Segments" at bounding box center [108, 403] width 199 height 34
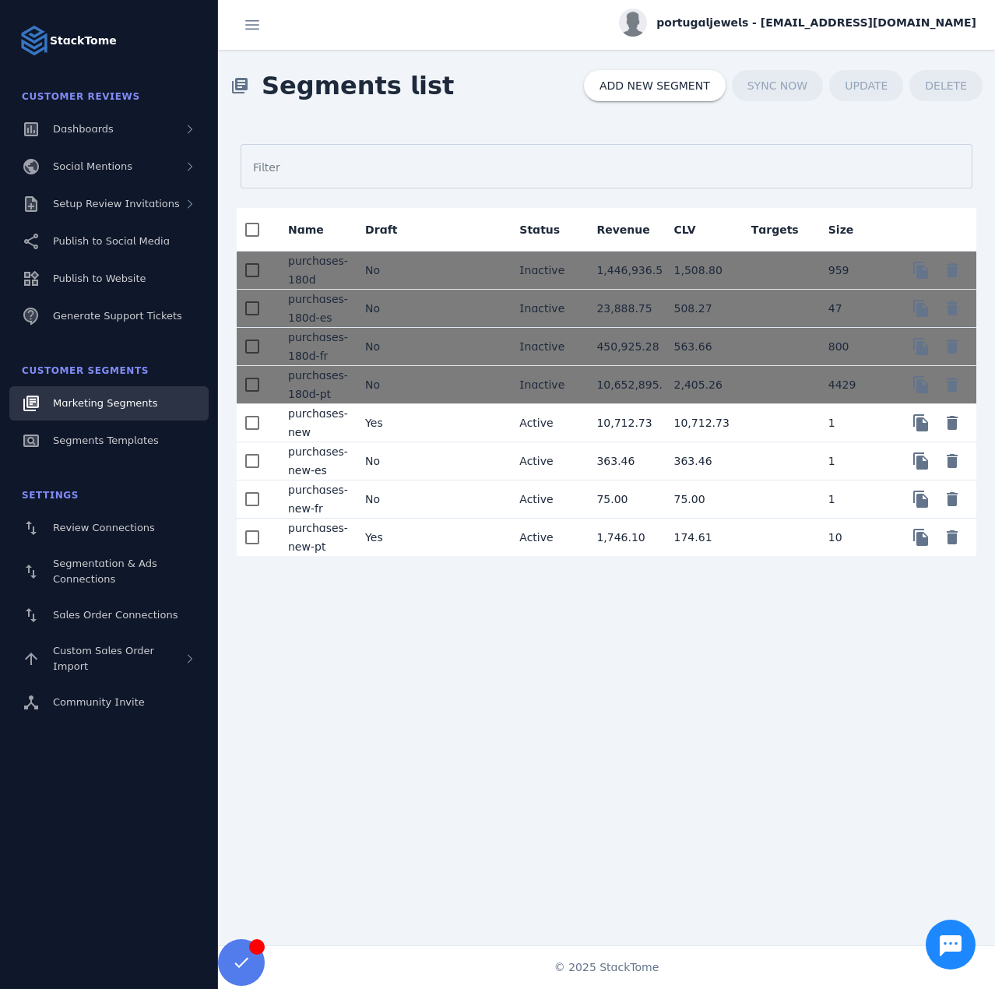
click at [420, 529] on mat-cell "Yes" at bounding box center [391, 537] width 77 height 37
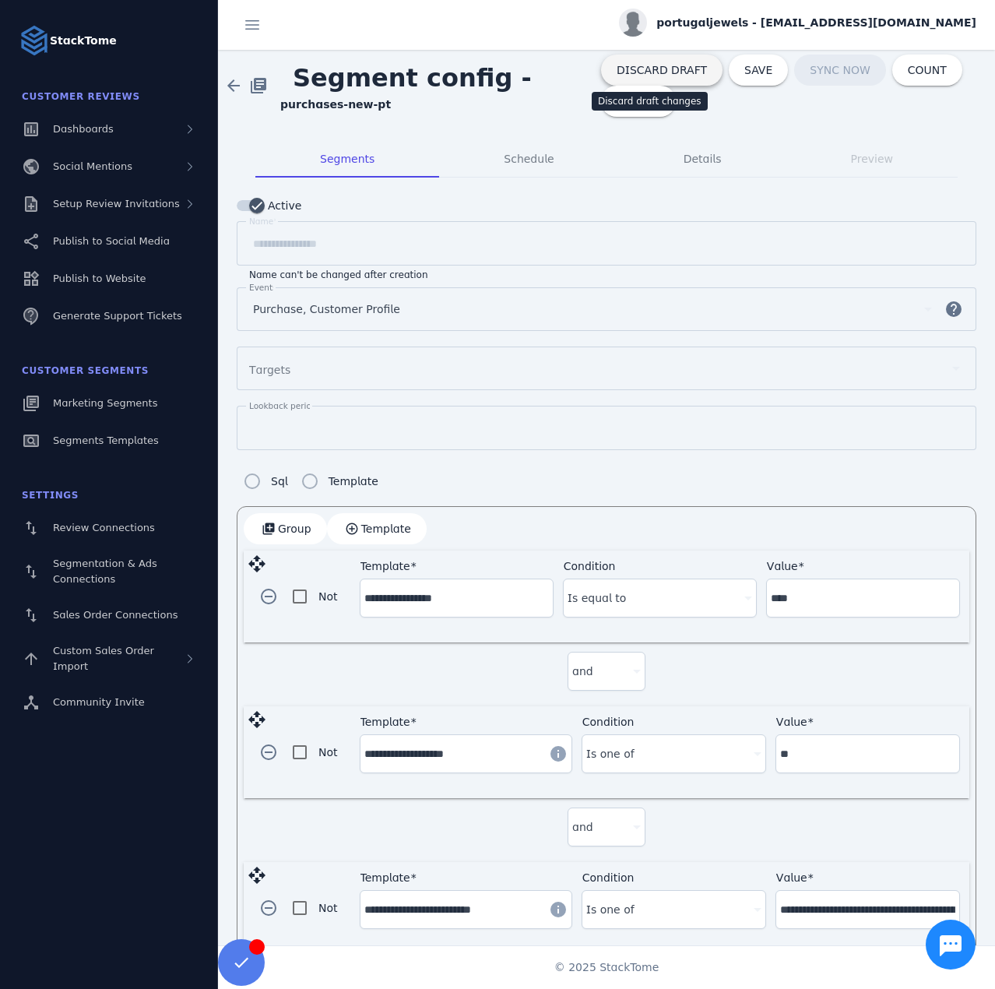
click at [627, 70] on span "DISCARD DRAFT" at bounding box center [662, 70] width 90 height 11
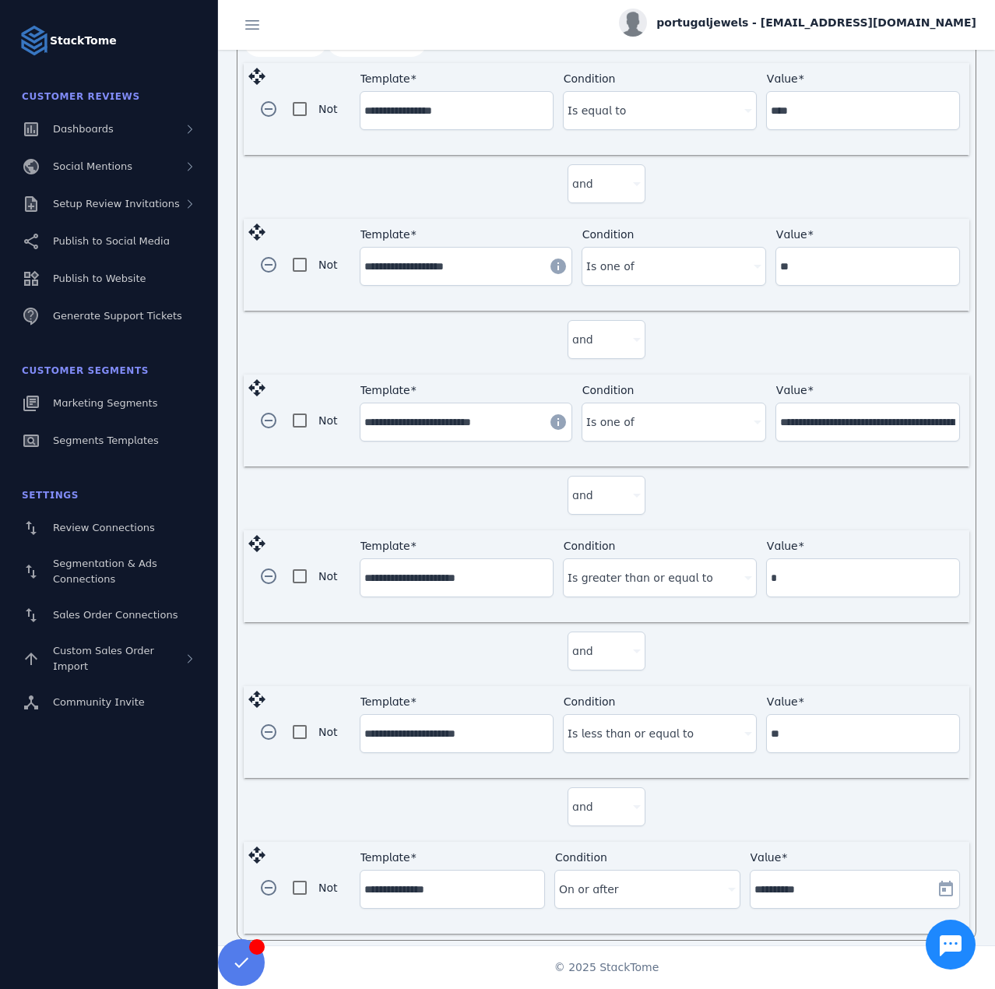
scroll to position [489, 0]
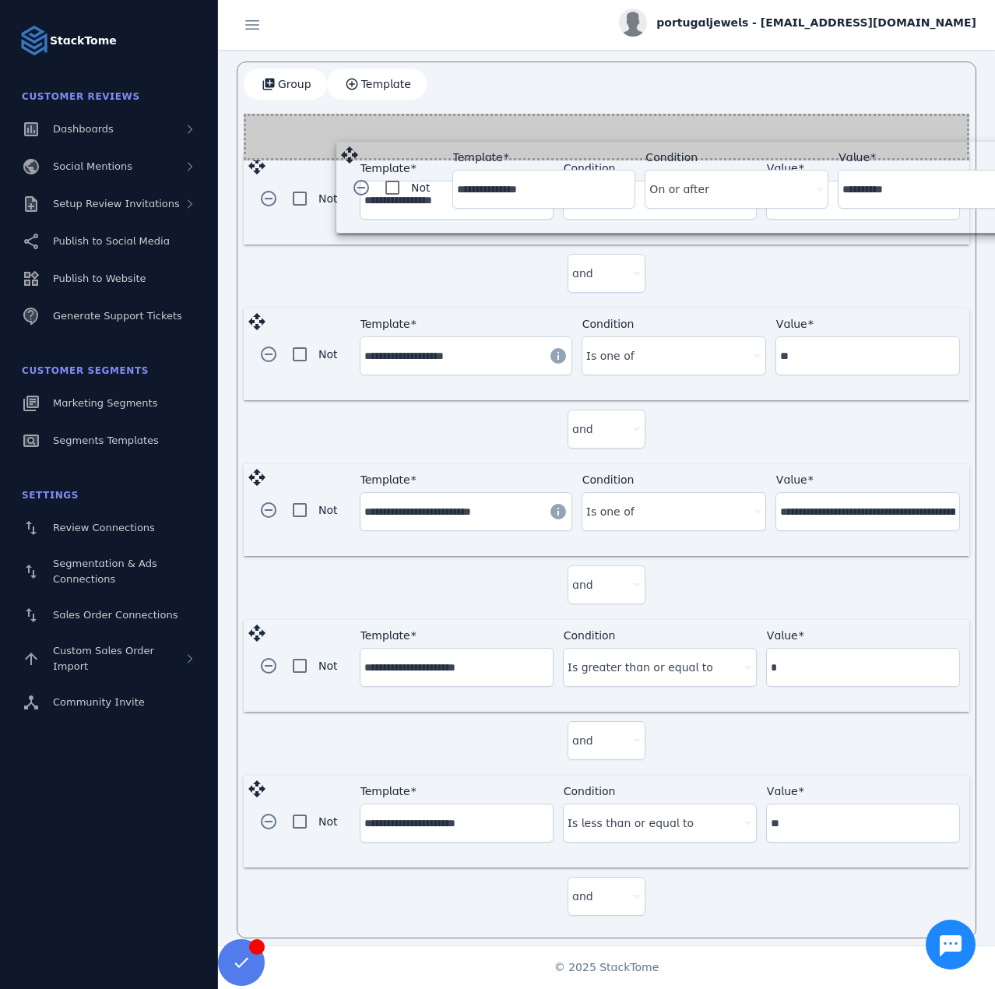
drag, startPoint x: 254, startPoint y: 848, endPoint x: 343, endPoint y: 154, distance: 699.5
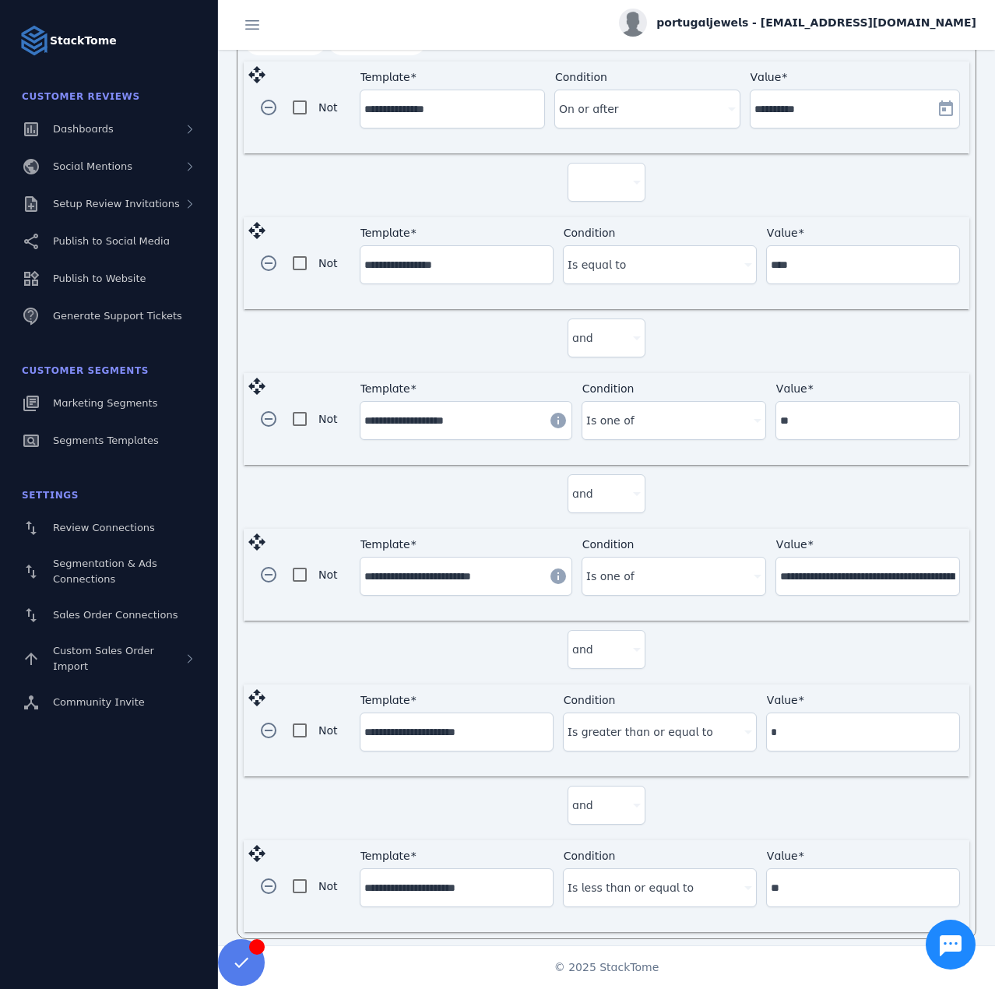
click at [607, 181] on div at bounding box center [599, 182] width 55 height 19
click at [598, 223] on mat-option "and" at bounding box center [604, 221] width 78 height 37
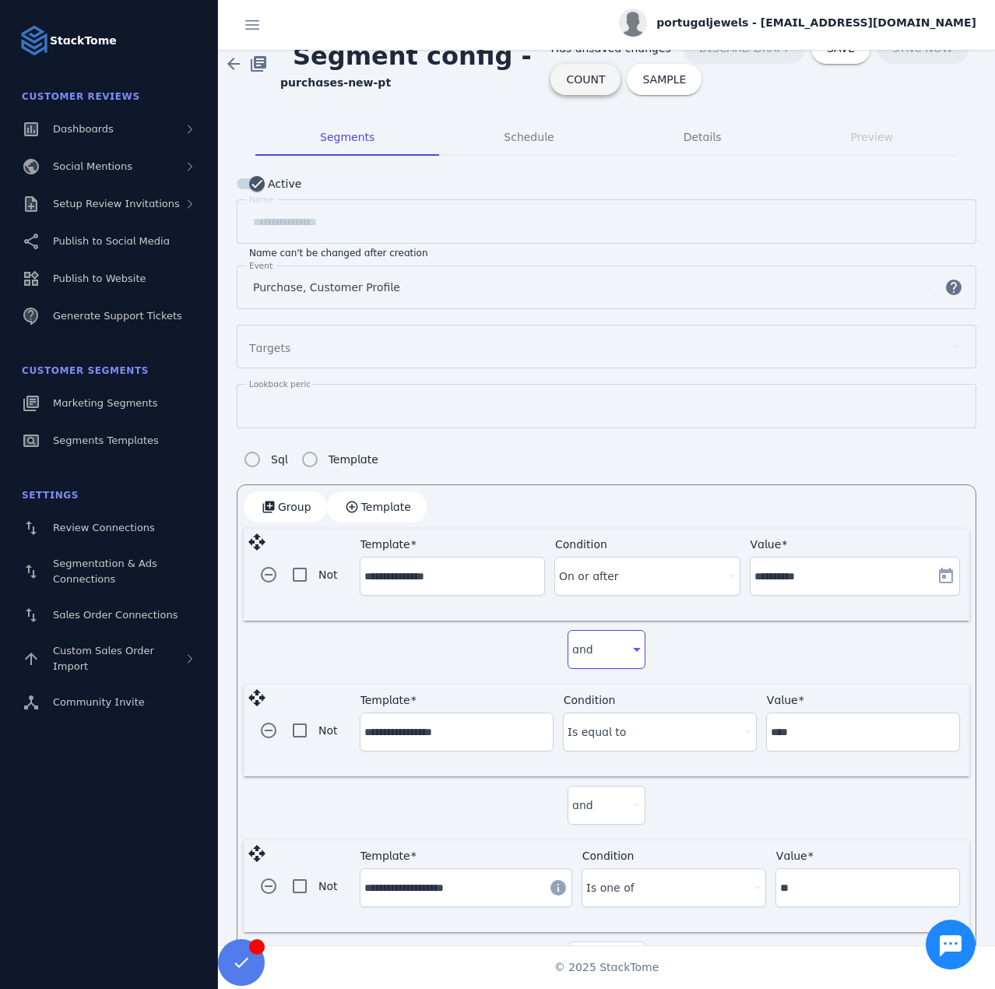
click at [558, 90] on span at bounding box center [586, 79] width 70 height 37
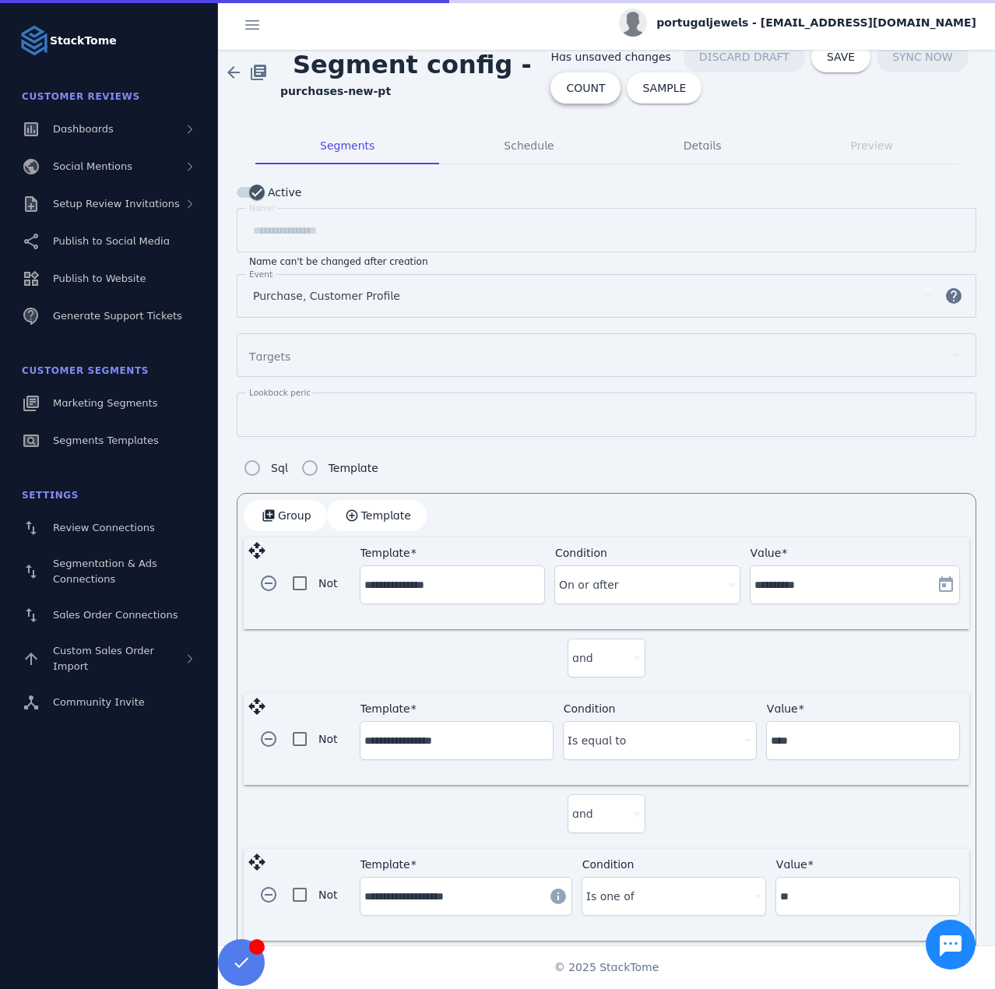
scroll to position [0, 0]
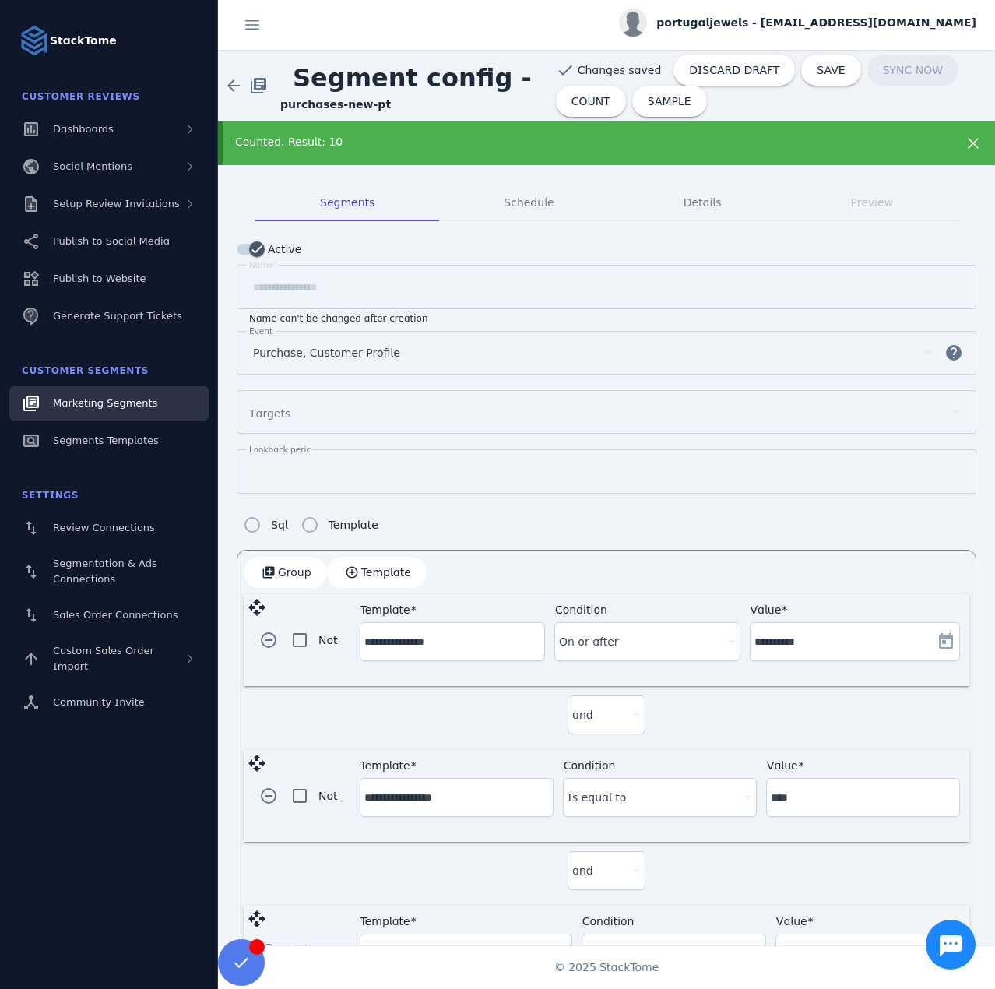
drag, startPoint x: 99, startPoint y: 441, endPoint x: 107, endPoint y: 404, distance: 37.6
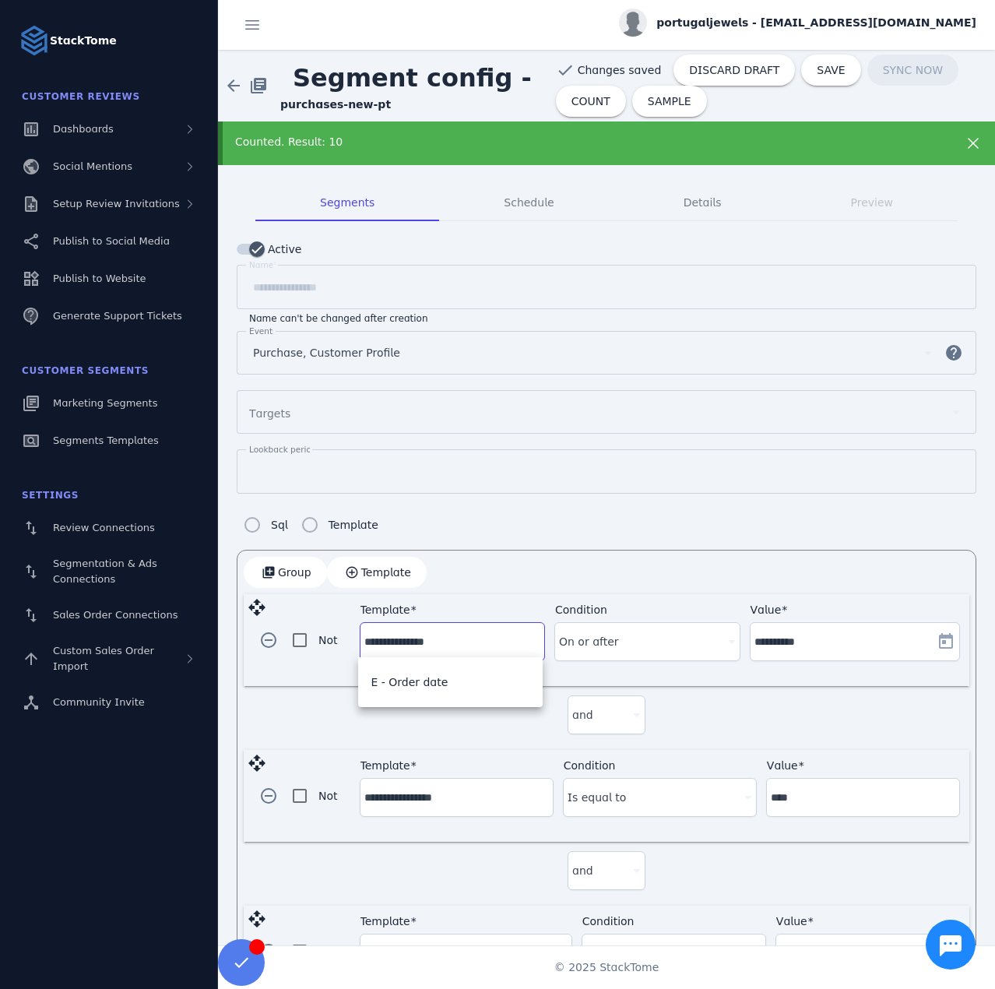
drag, startPoint x: 457, startPoint y: 641, endPoint x: 413, endPoint y: 642, distance: 43.6
click at [413, 642] on input "**********" at bounding box center [452, 641] width 176 height 19
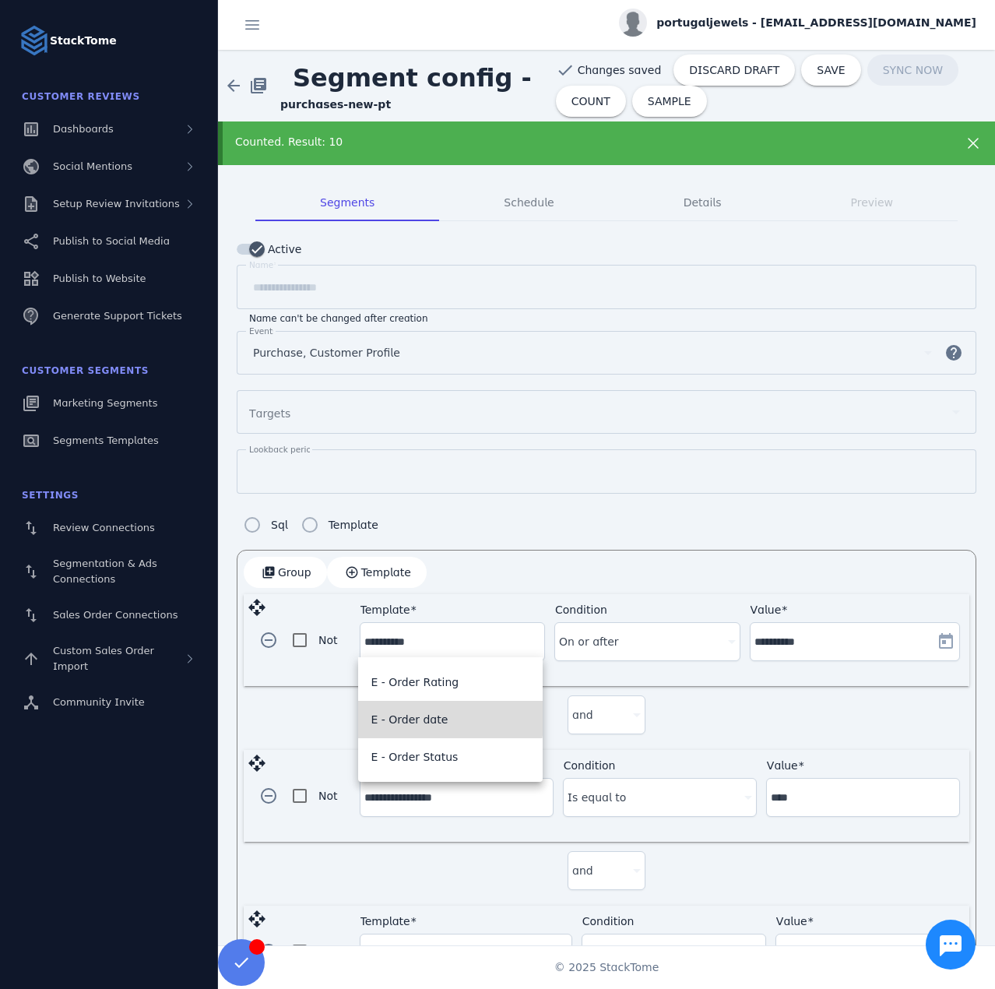
click at [431, 717] on span "E - Order date" at bounding box center [409, 719] width 77 height 19
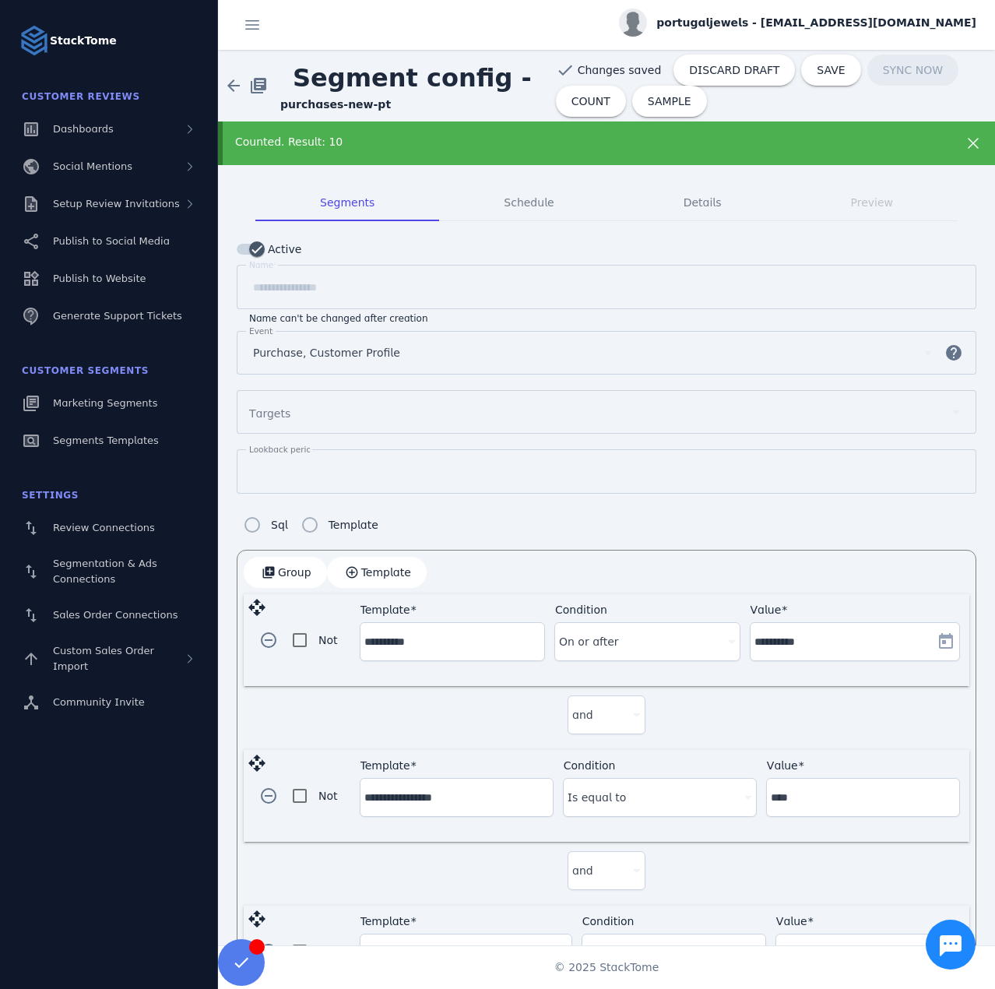
type input "**********"
click at [407, 641] on input "**********" at bounding box center [452, 641] width 176 height 19
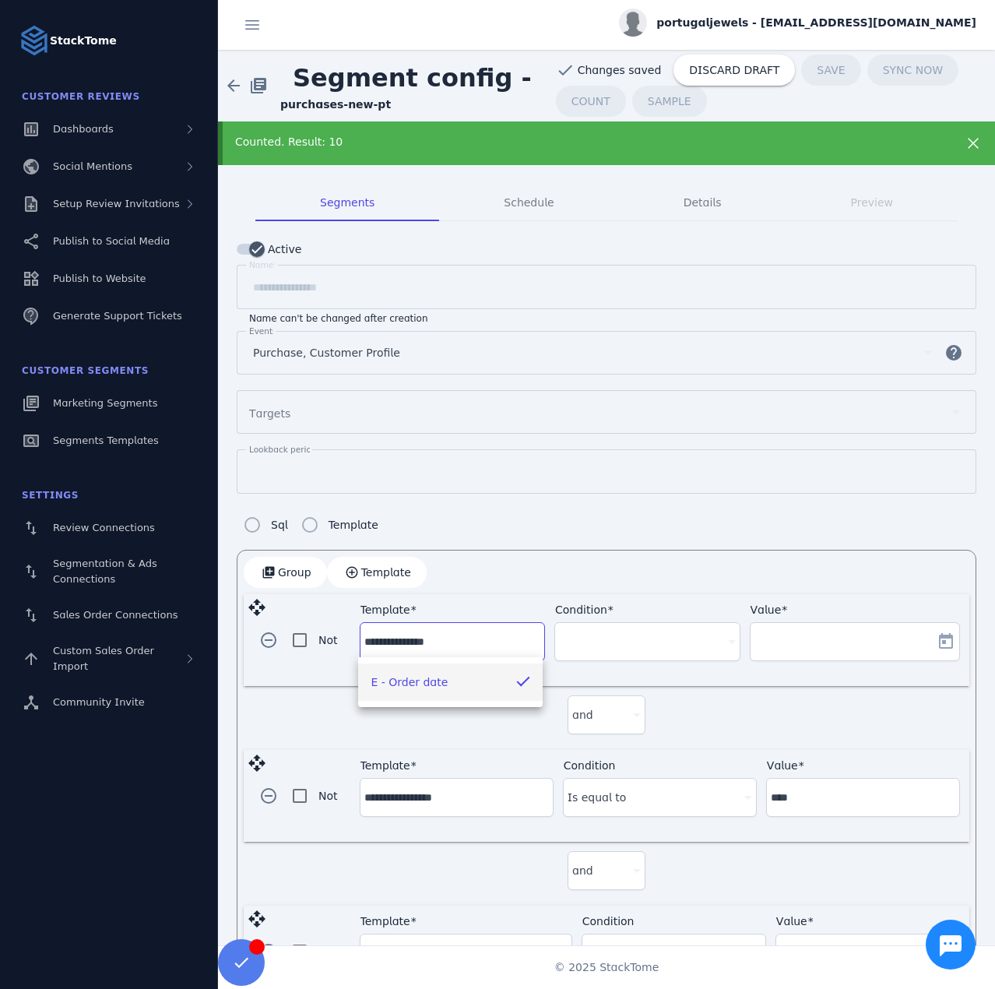
click at [607, 641] on div at bounding box center [640, 641] width 162 height 19
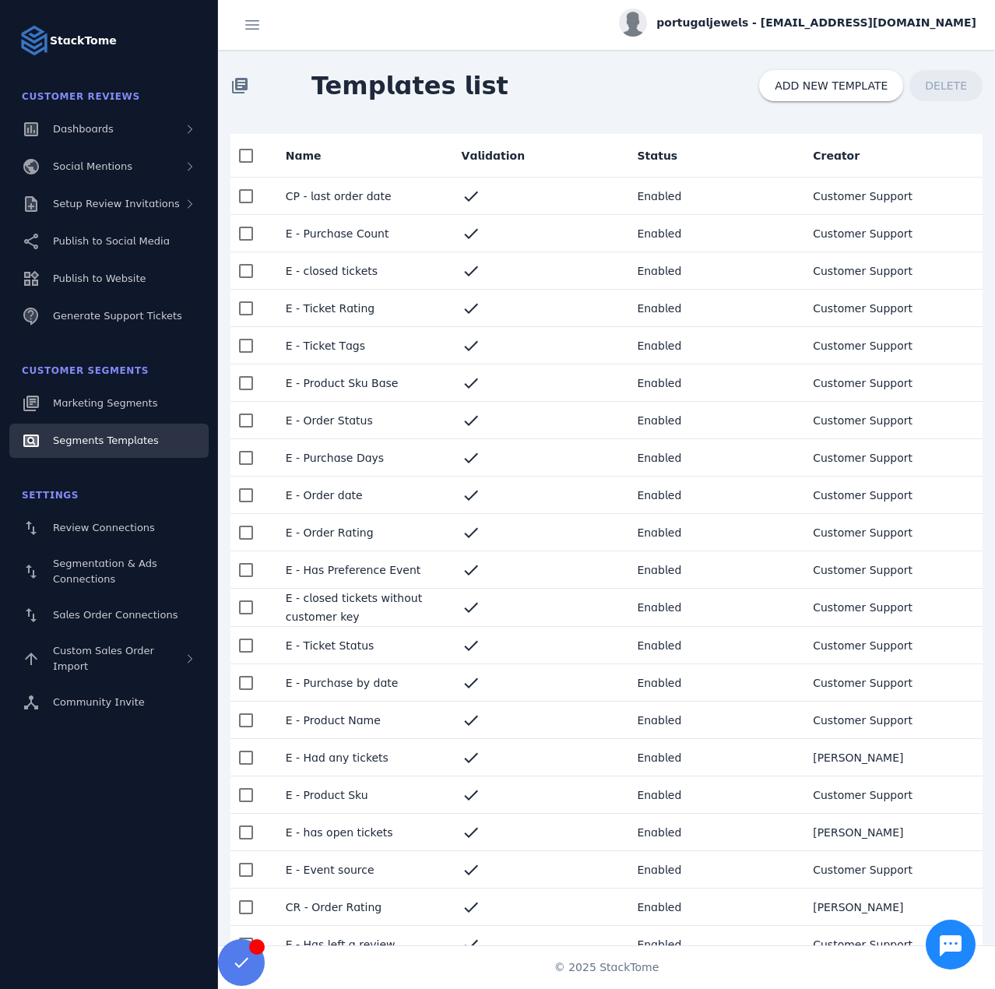
click at [377, 494] on mat-cell "E - Order date" at bounding box center [361, 495] width 176 height 37
click at [354, 490] on mat-cell "E - Order date" at bounding box center [361, 495] width 176 height 37
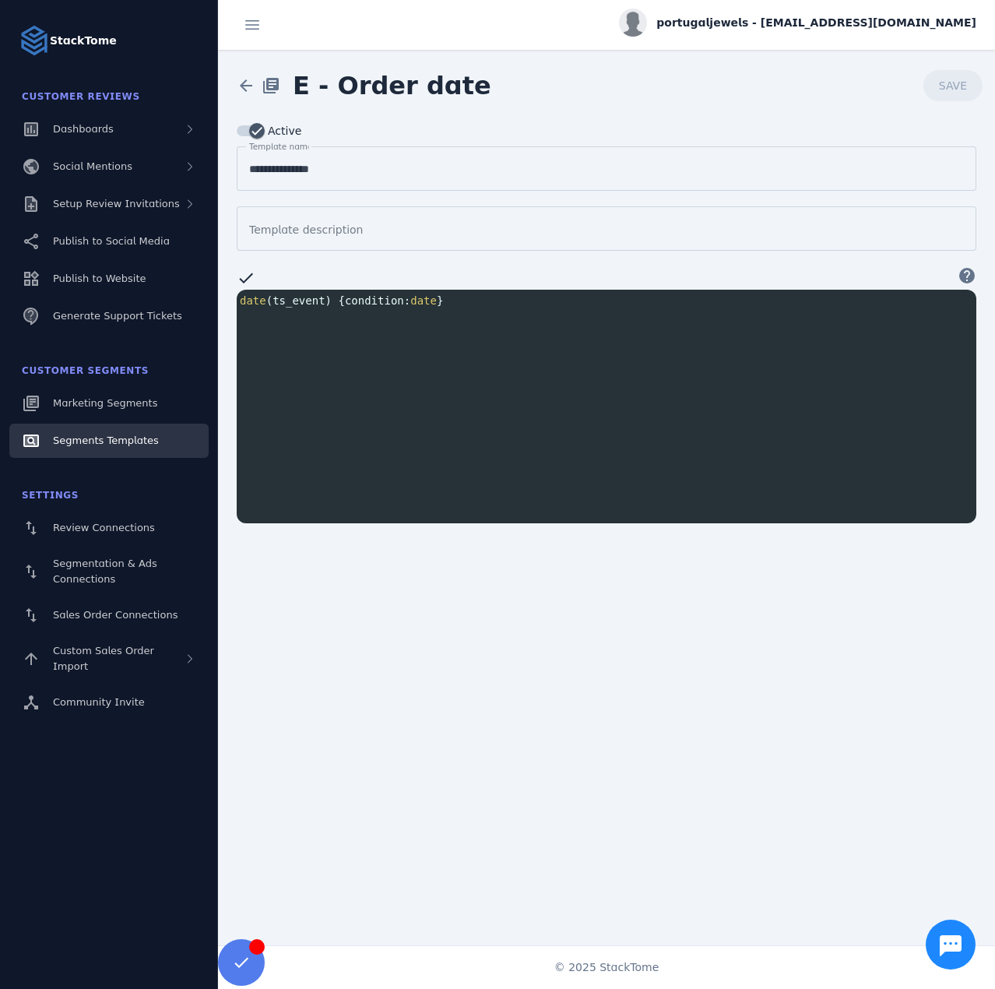
click at [290, 320] on div "xxxxxxxxxx date ( ts_event ) { condition : date }" at bounding box center [626, 426] width 779 height 273
paste textarea "******"
click at [423, 333] on span "select customer_key from `ticket` where ticket_rating { condition : number }" at bounding box center [463, 333] width 446 height 12
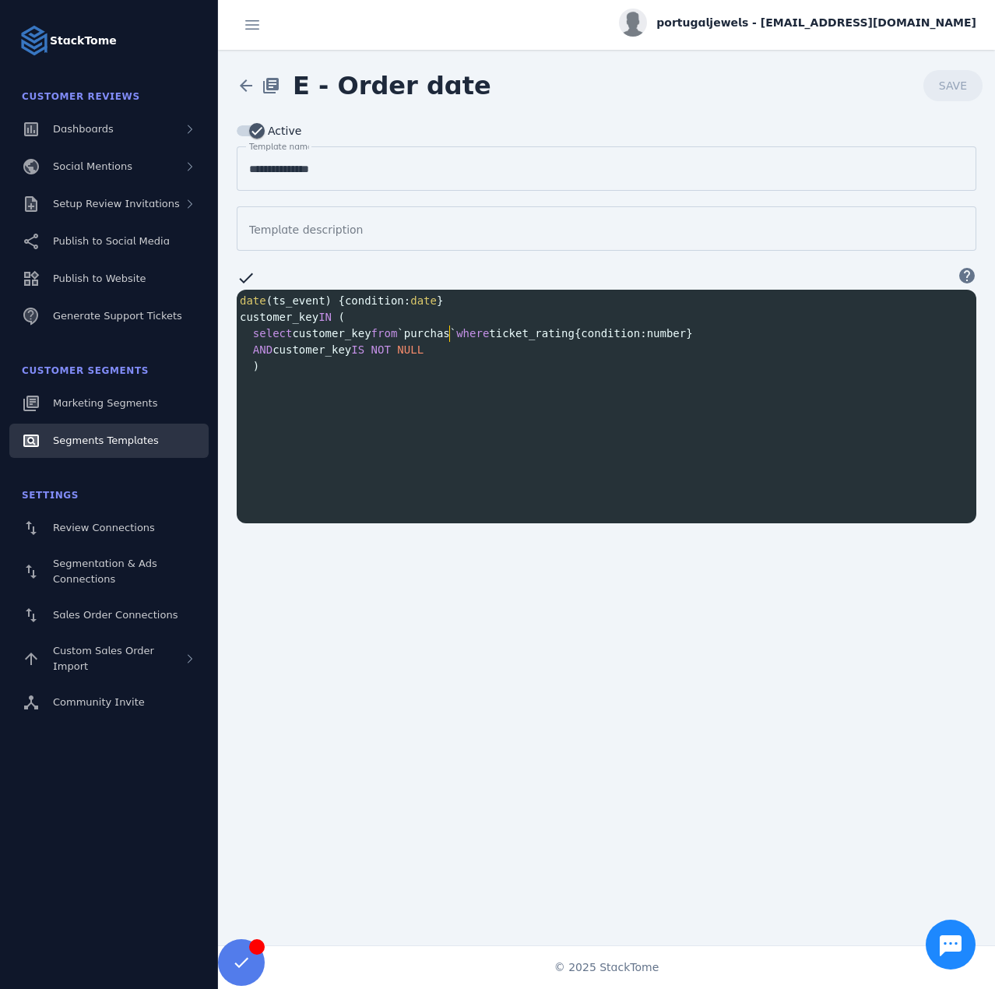
scroll to position [0, 47]
type textarea "********"
type textarea "**********"
drag, startPoint x: 245, startPoint y: 300, endPoint x: 436, endPoint y: 298, distance: 191.6
click at [436, 298] on pre "date ( ts_event ) { condition : date }" at bounding box center [610, 301] width 746 height 16
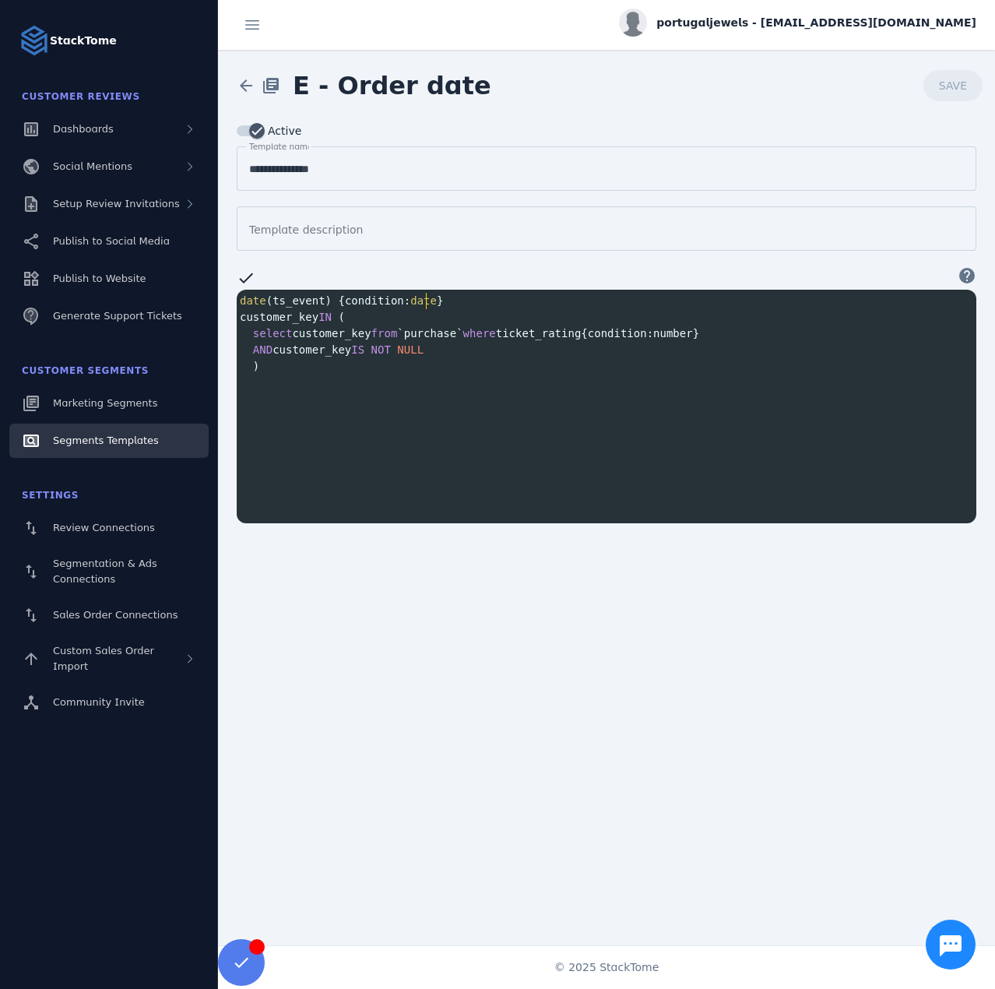
click at [436, 298] on pre "date ( ts_event ) { condition : date }" at bounding box center [610, 301] width 746 height 16
type textarea "**********"
drag, startPoint x: 439, startPoint y: 300, endPoint x: 245, endPoint y: 297, distance: 193.9
click at [245, 297] on pre "date ( ts_event ) { condition : date }" at bounding box center [610, 301] width 746 height 16
type textarea "**********"
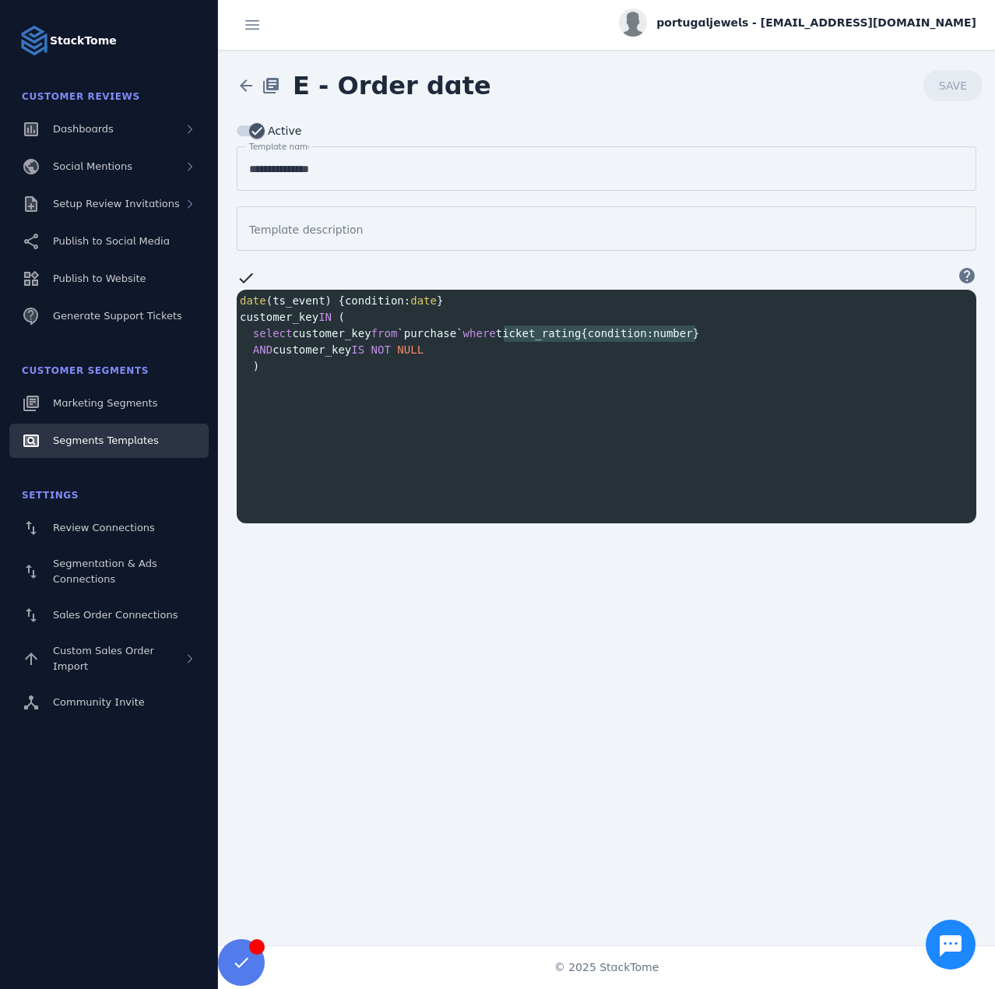
drag, startPoint x: 704, startPoint y: 335, endPoint x: 505, endPoint y: 333, distance: 199.3
click at [505, 333] on pre "select customer_key from `purchase` where ticket_rating { condition : number }" at bounding box center [610, 333] width 746 height 16
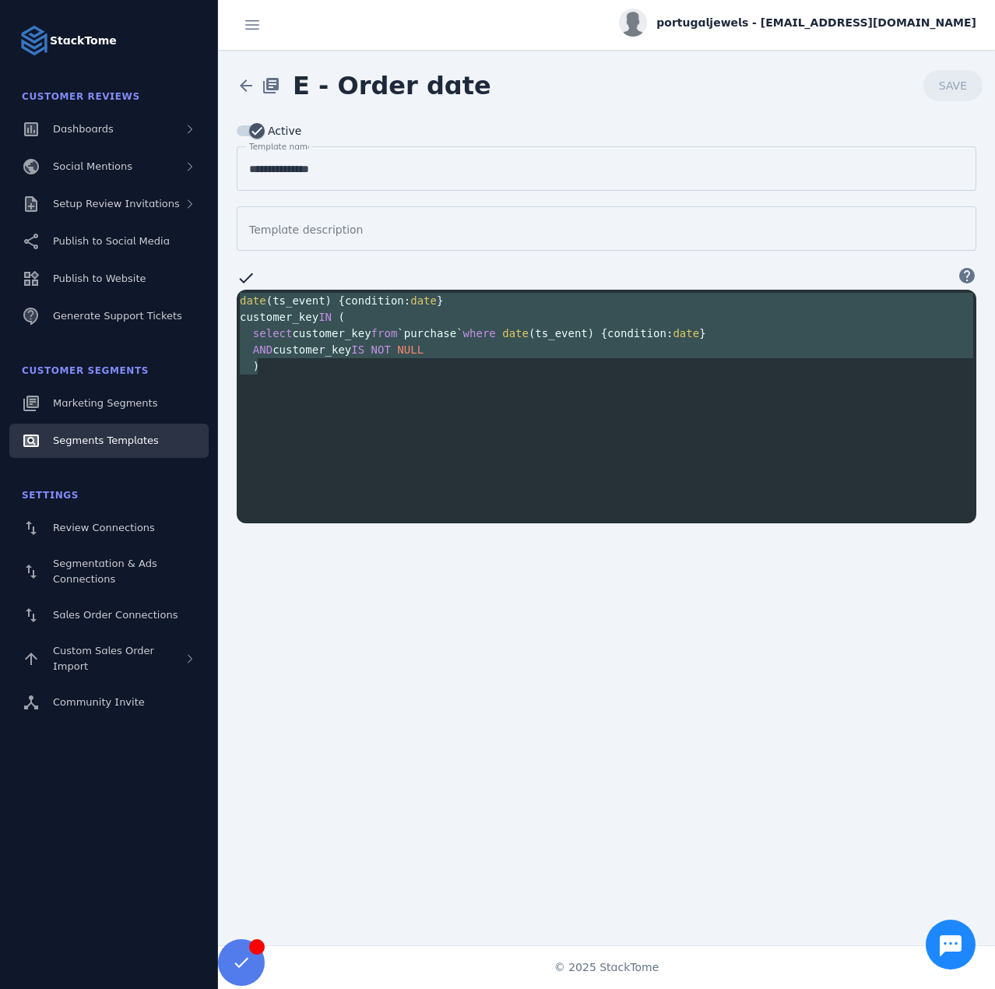
drag, startPoint x: 268, startPoint y: 360, endPoint x: 235, endPoint y: 297, distance: 70.4
click at [235, 297] on div "**********" at bounding box center [606, 322] width 777 height 402
type textarea "**********"
click at [133, 435] on span "Segments Templates" at bounding box center [106, 440] width 106 height 12
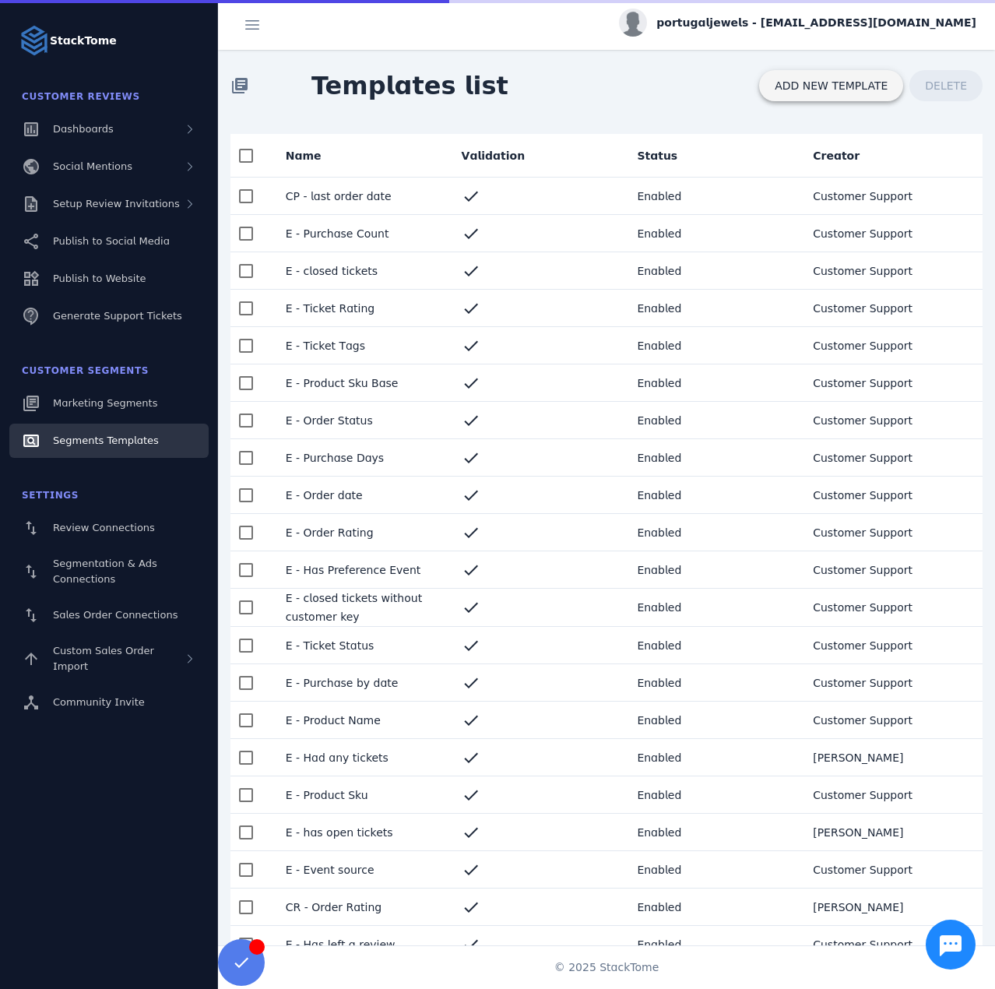
click at [825, 90] on span "ADD NEW TEMPLATE" at bounding box center [831, 85] width 113 height 11
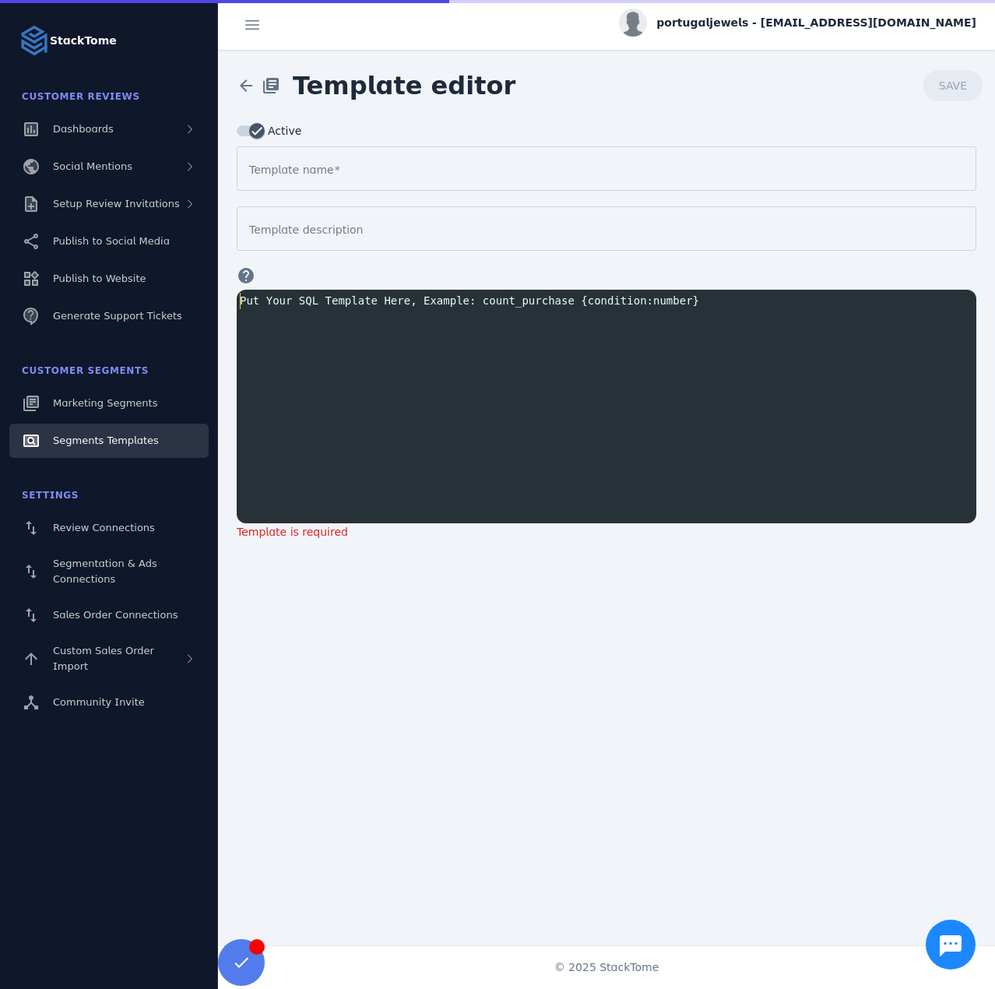
click at [314, 299] on pre "​" at bounding box center [610, 301] width 746 height 16
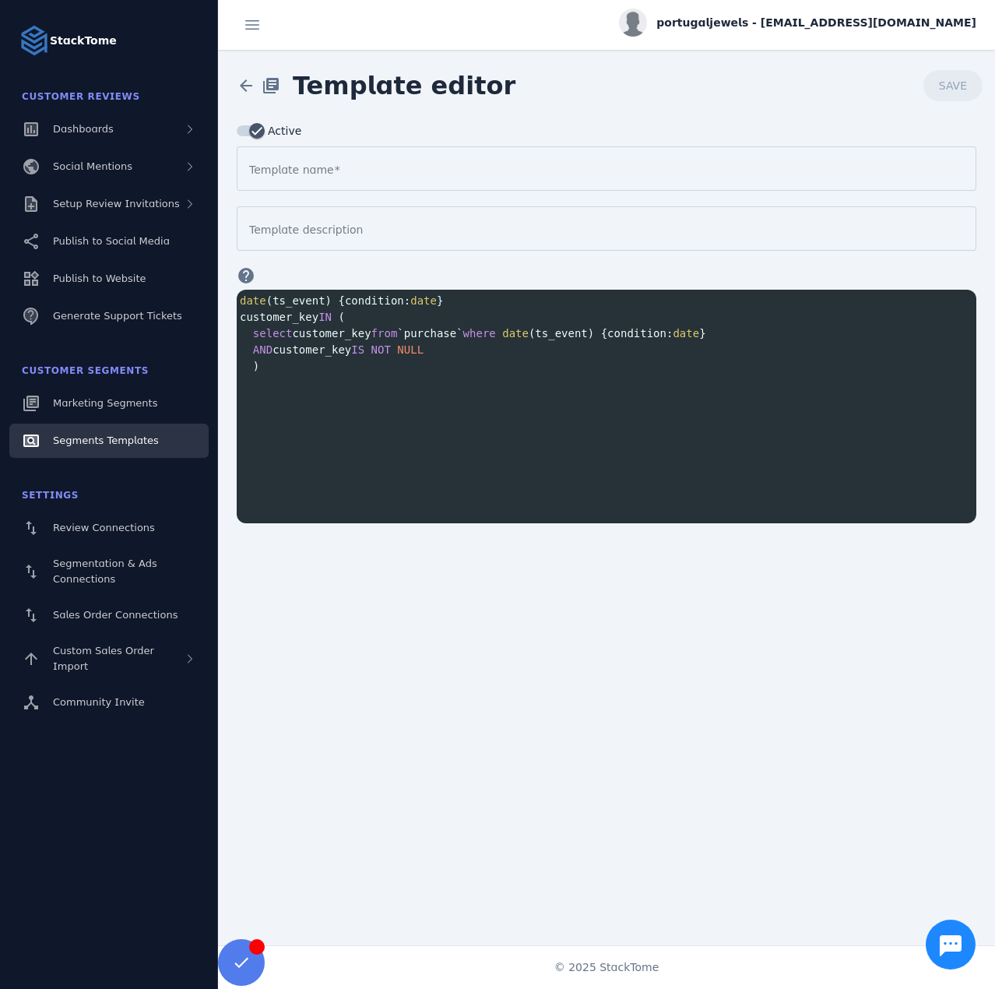
click at [294, 174] on mat-label "Template name" at bounding box center [291, 170] width 85 height 12
click at [294, 174] on input "Template name" at bounding box center [606, 169] width 715 height 19
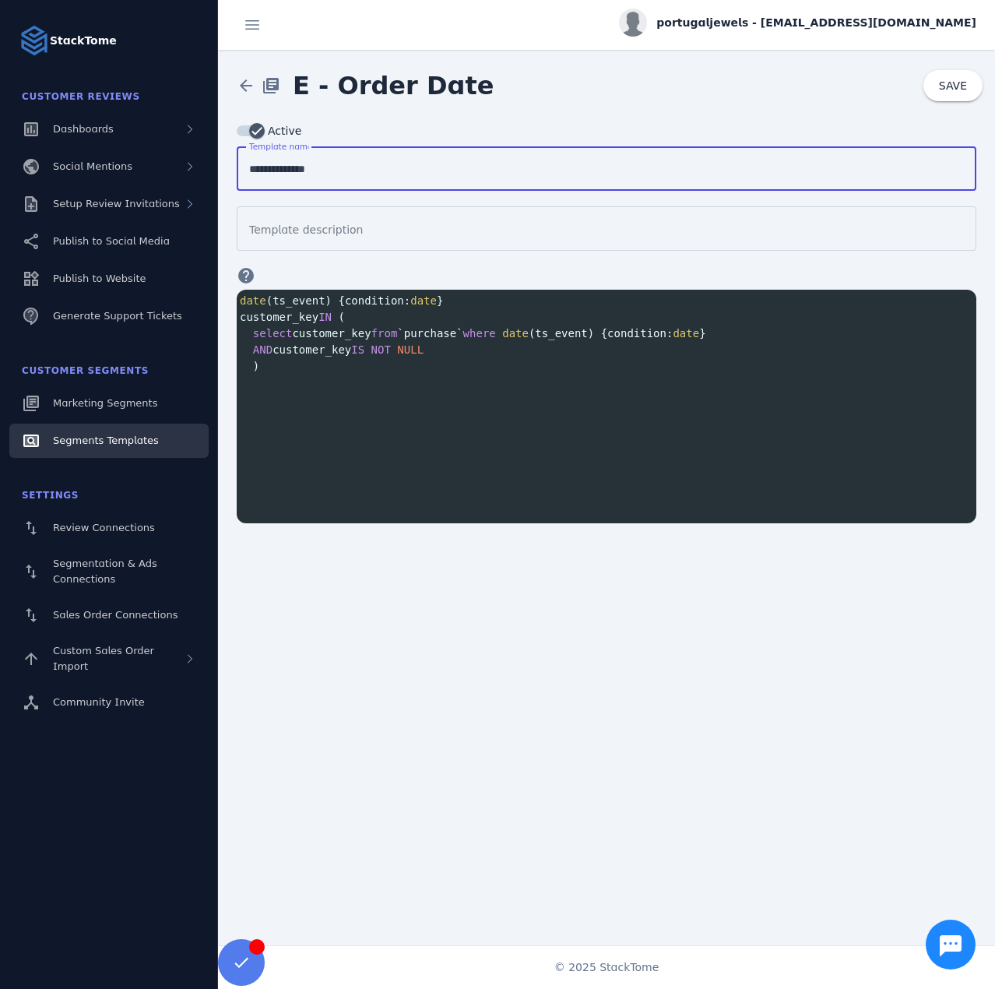
type input "**********"
click at [575, 347] on pre "AND customer_key IS NOT NULL" at bounding box center [610, 350] width 746 height 16
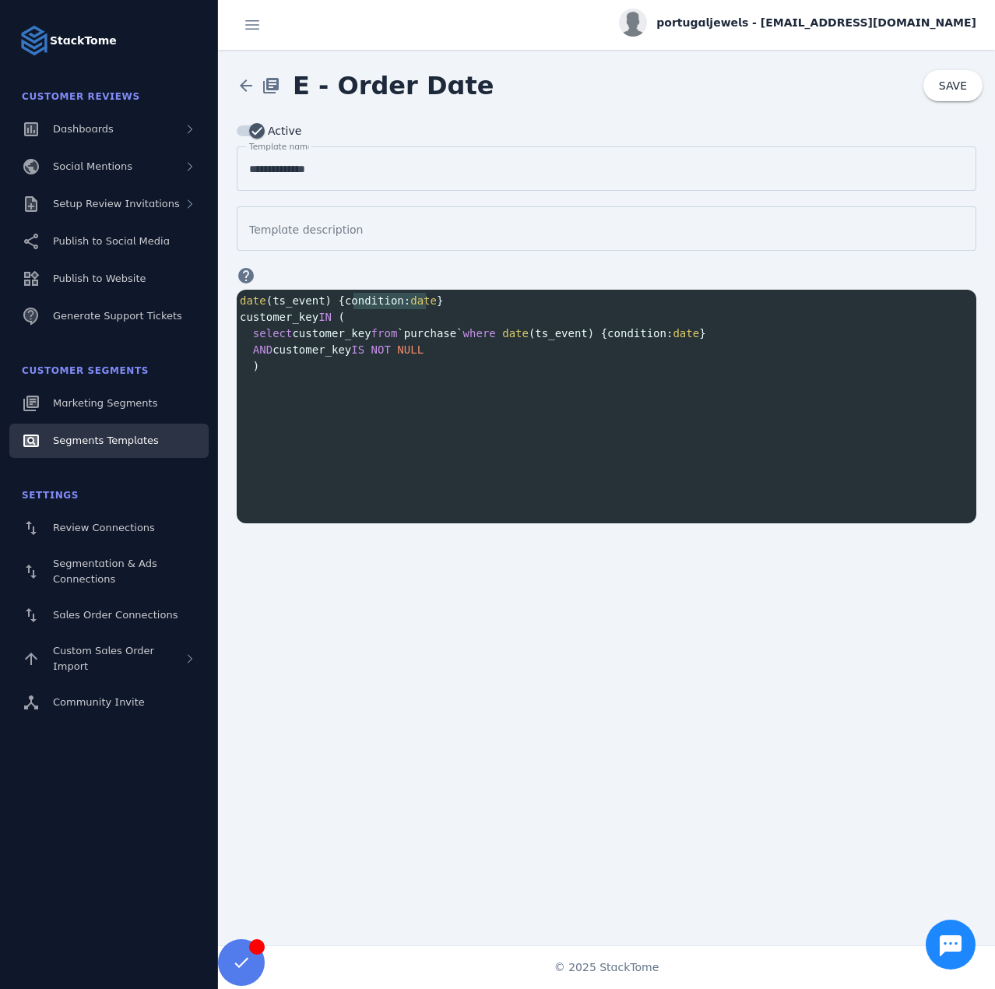
type textarea "**********"
drag, startPoint x: 396, startPoint y: 297, endPoint x: 220, endPoint y: 303, distance: 176.1
click at [220, 303] on div "**********" at bounding box center [606, 322] width 777 height 402
click at [241, 318] on span "customer_key IN (" at bounding box center [292, 317] width 105 height 12
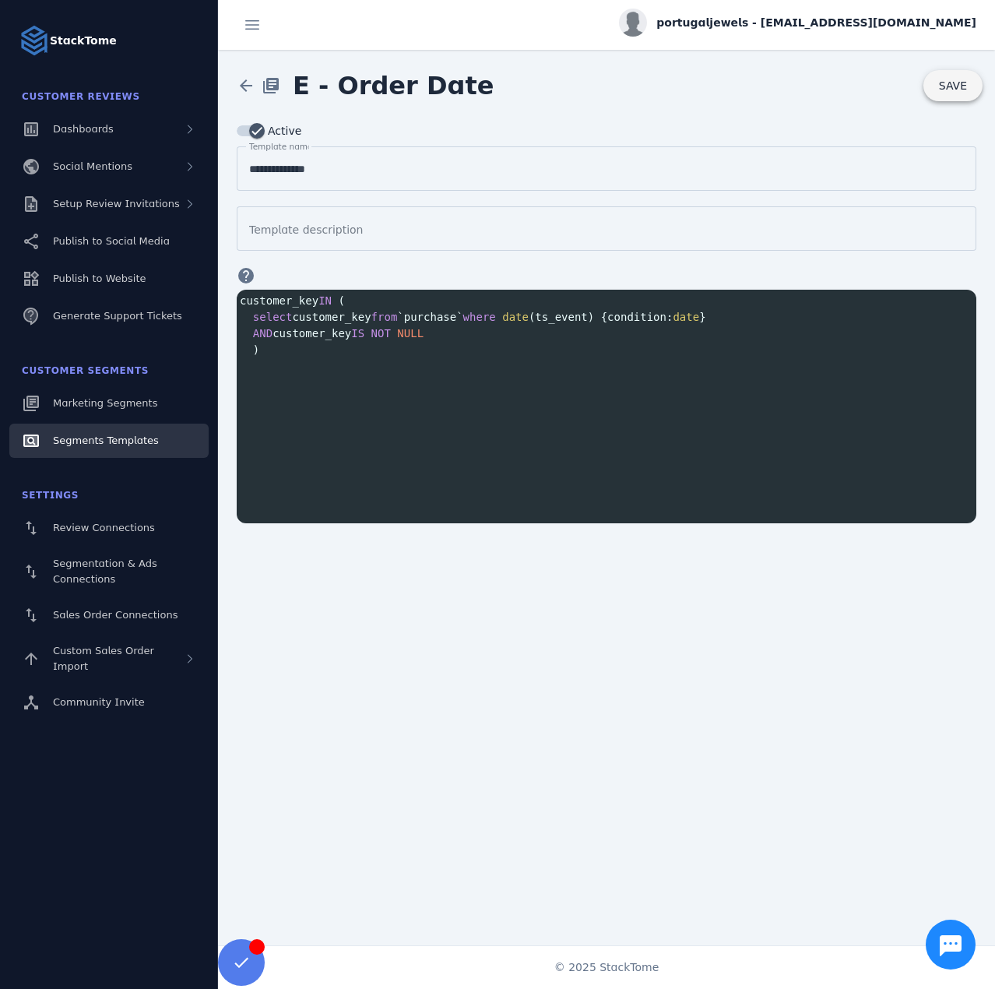
click at [956, 83] on span "SAVE" at bounding box center [953, 85] width 28 height 11
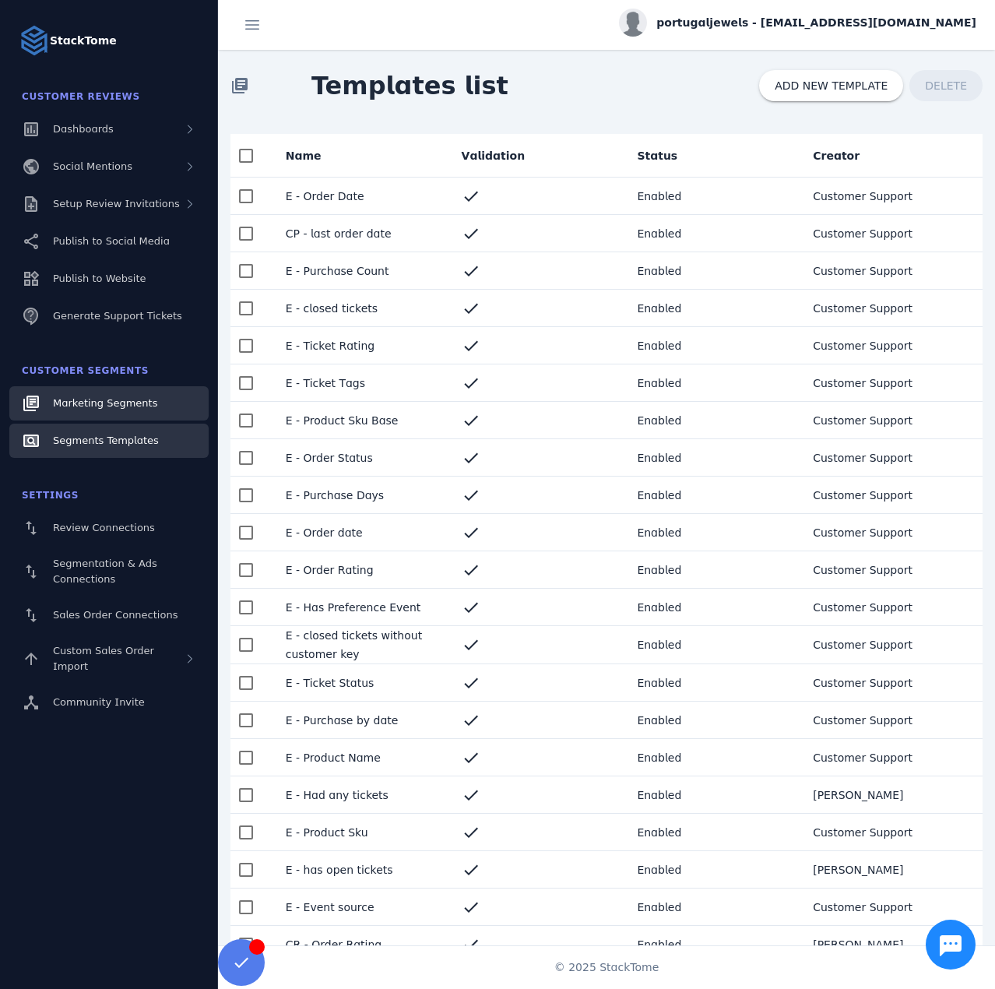
click at [97, 408] on span "Marketing Segments" at bounding box center [105, 403] width 104 height 12
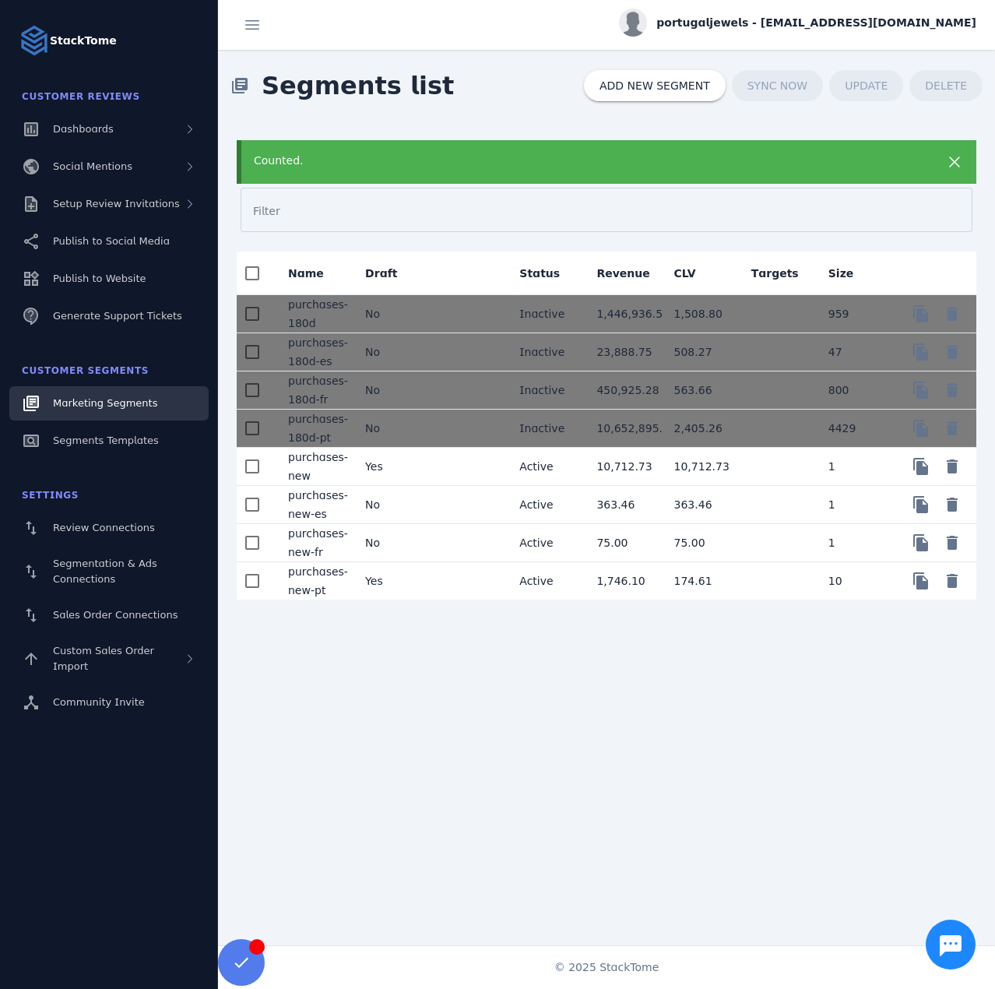
click at [418, 583] on mat-cell "Yes" at bounding box center [391, 580] width 77 height 37
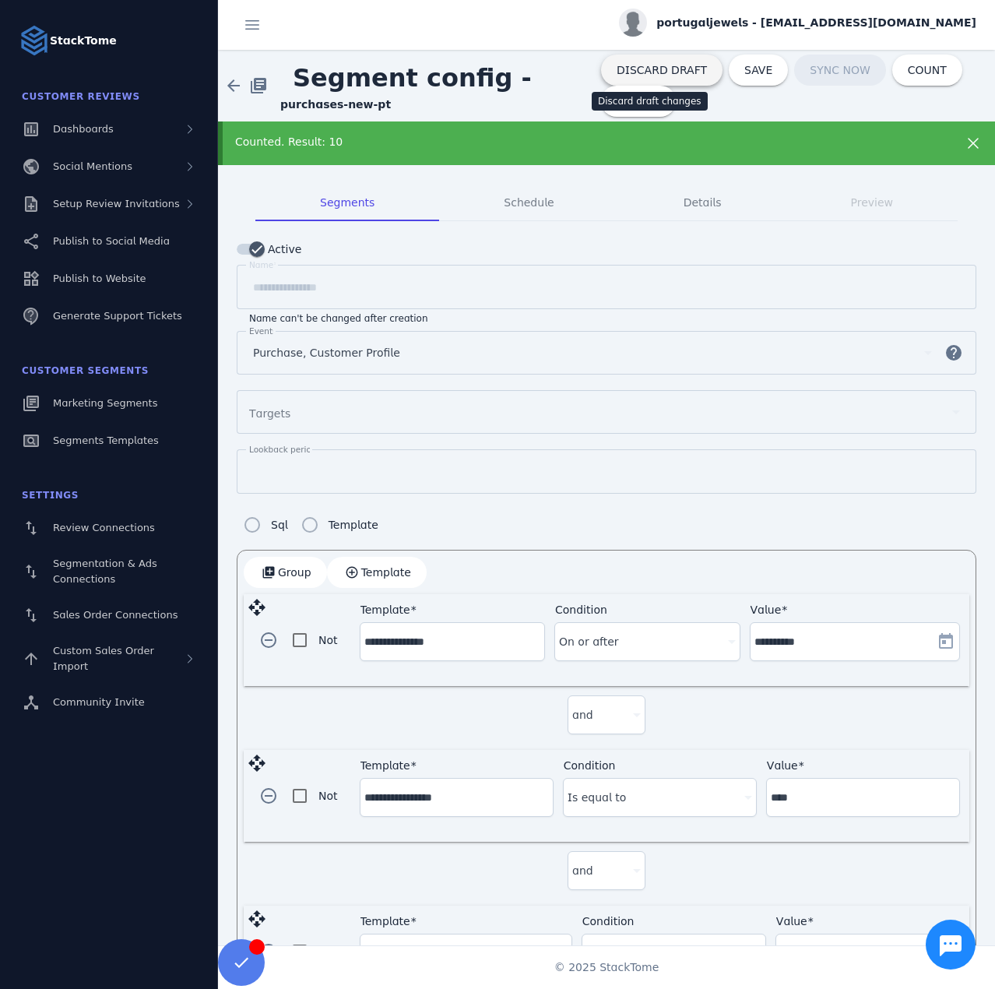
click at [629, 70] on span "DISCARD DRAFT" at bounding box center [662, 70] width 90 height 11
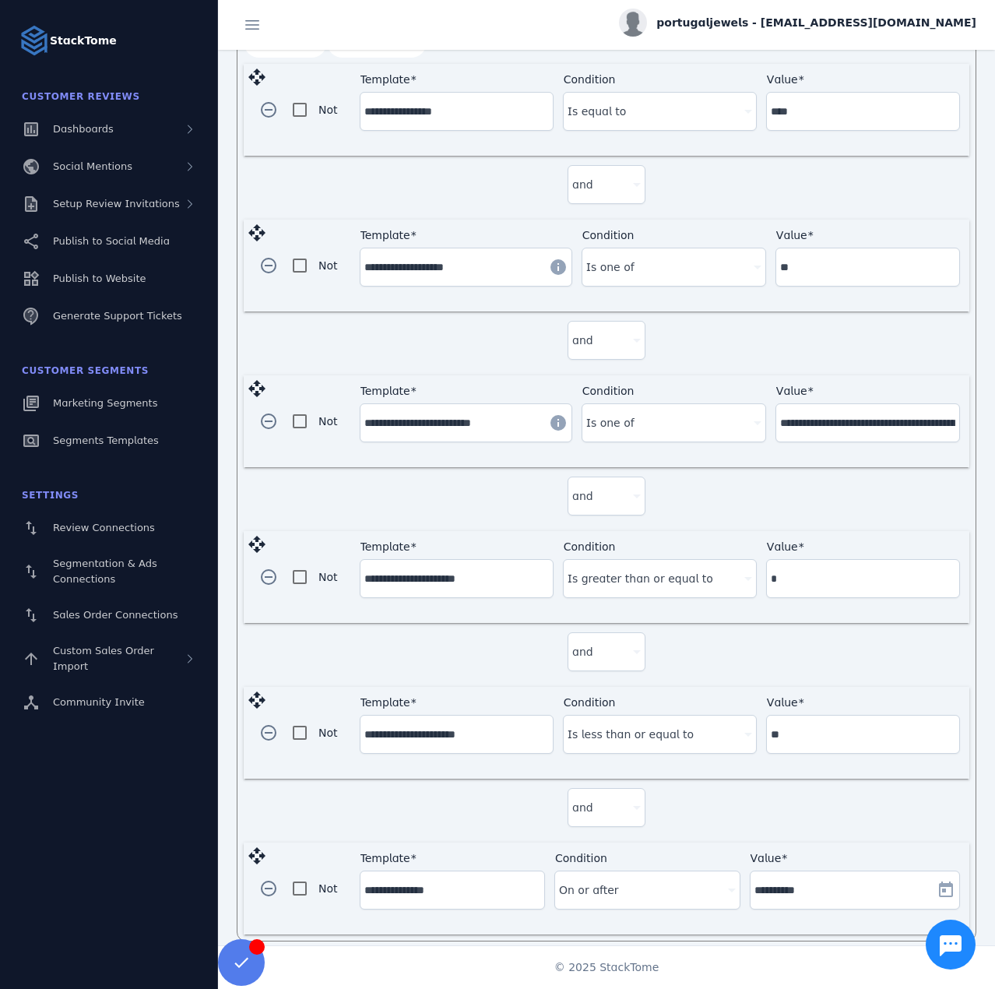
scroll to position [533, 0]
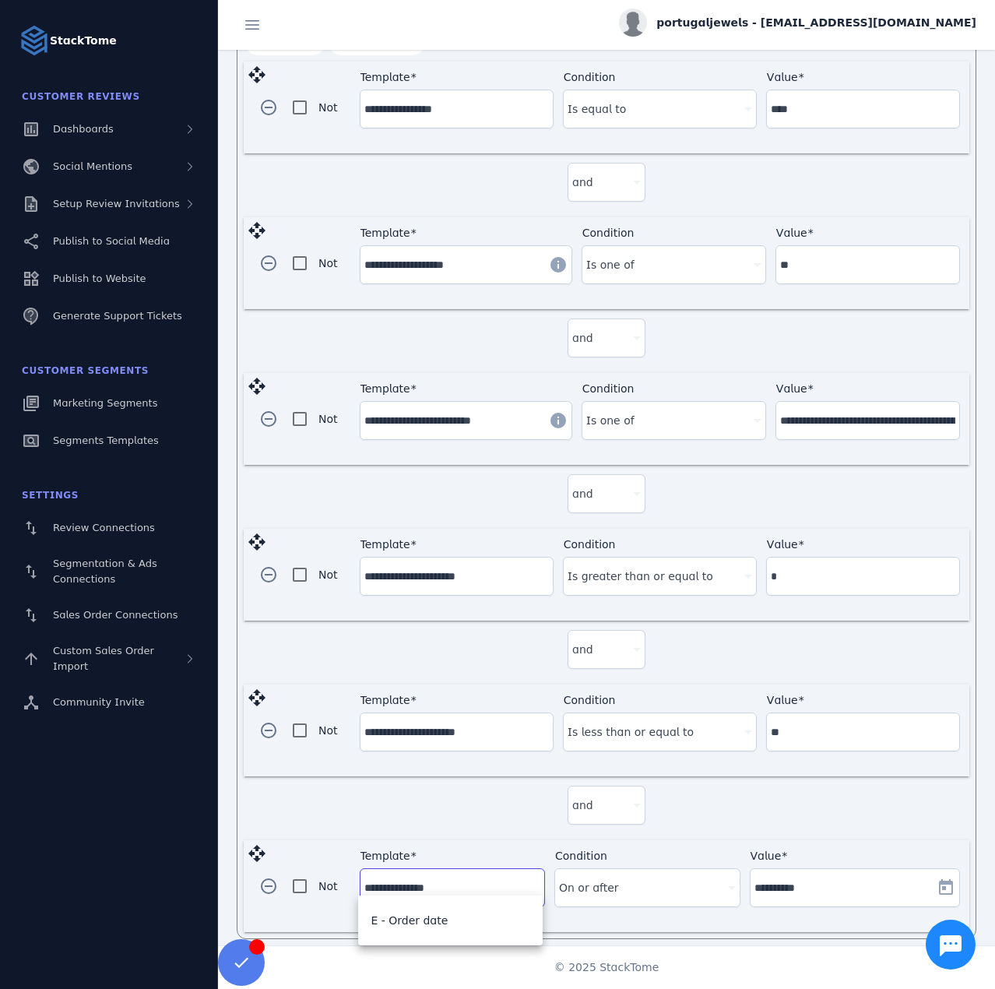
drag, startPoint x: 452, startPoint y: 874, endPoint x: 431, endPoint y: 881, distance: 22.9
click at [431, 881] on input "**********" at bounding box center [452, 887] width 176 height 19
click at [438, 881] on input "**********" at bounding box center [452, 887] width 176 height 19
drag, startPoint x: 455, startPoint y: 879, endPoint x: 410, endPoint y: 885, distance: 44.8
click at [410, 885] on div "**********" at bounding box center [452, 887] width 176 height 37
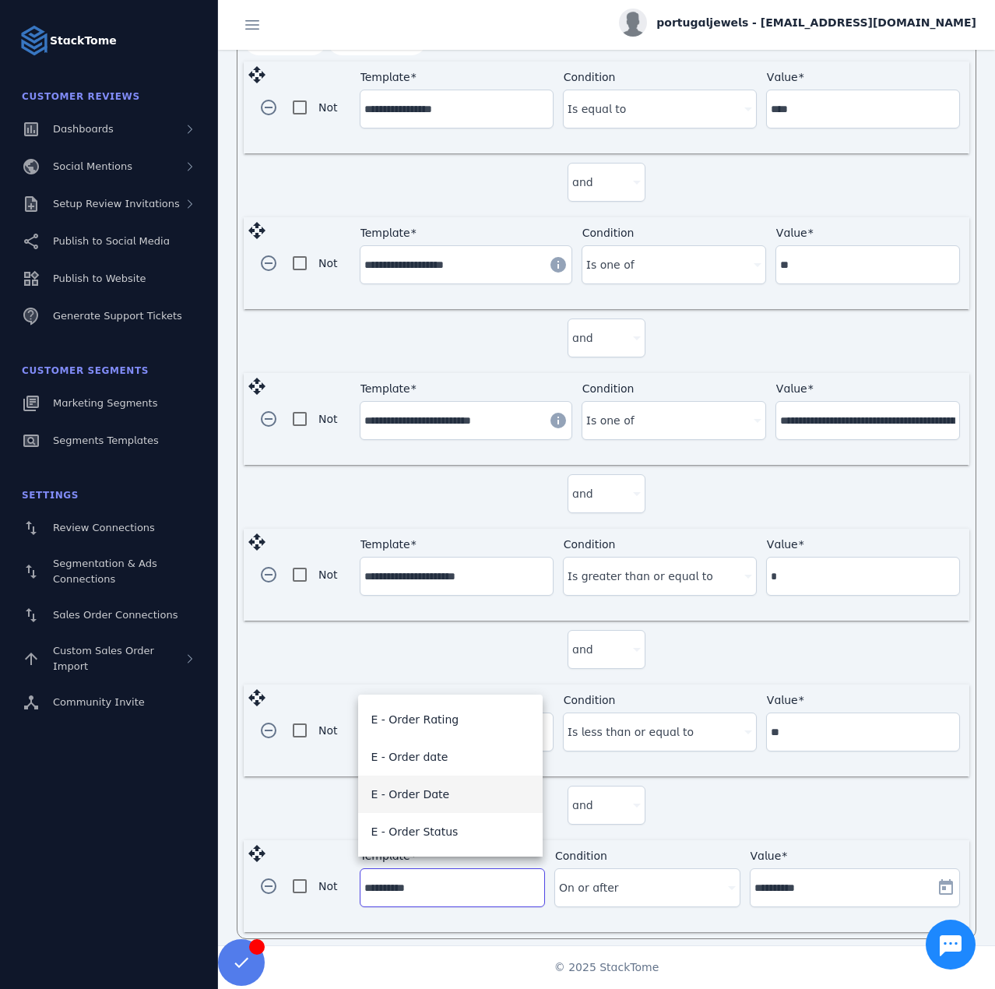
click at [413, 783] on mat-option "E - Order Date" at bounding box center [450, 794] width 184 height 37
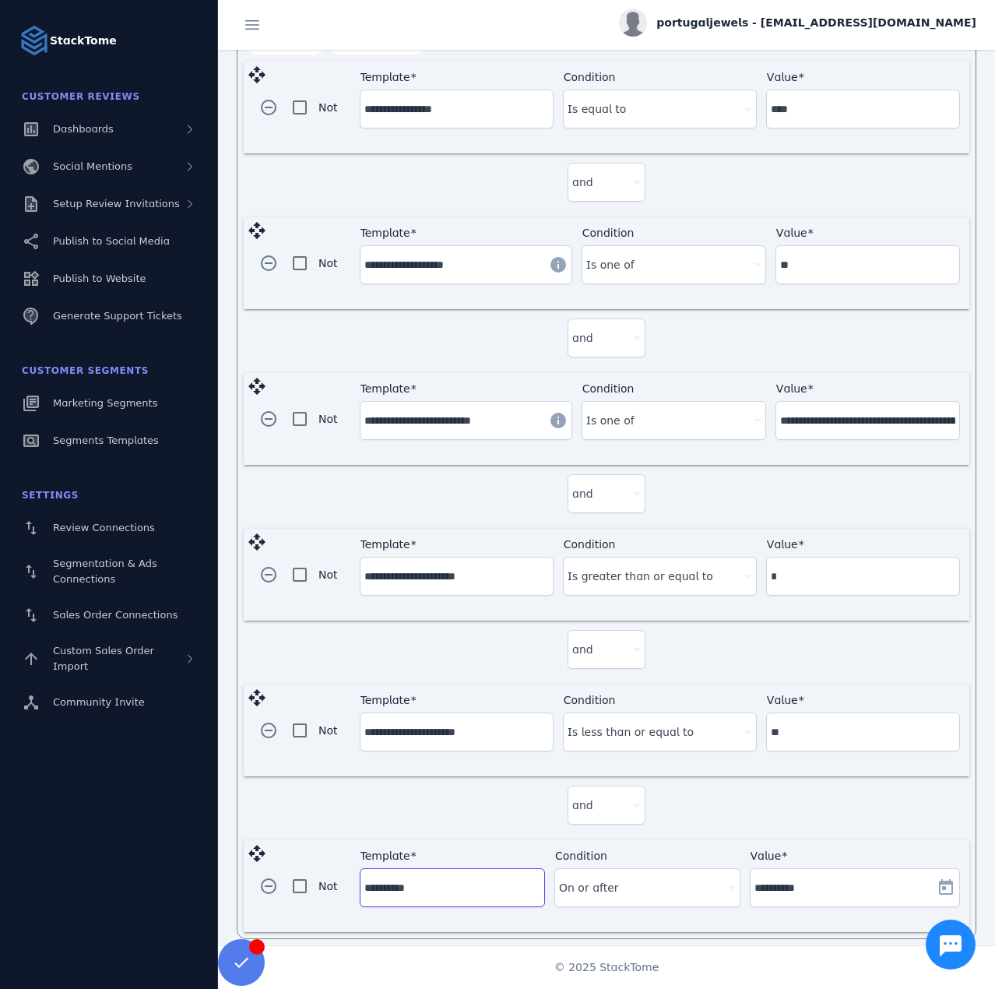
type input "**********"
click at [701, 878] on div at bounding box center [640, 887] width 162 height 19
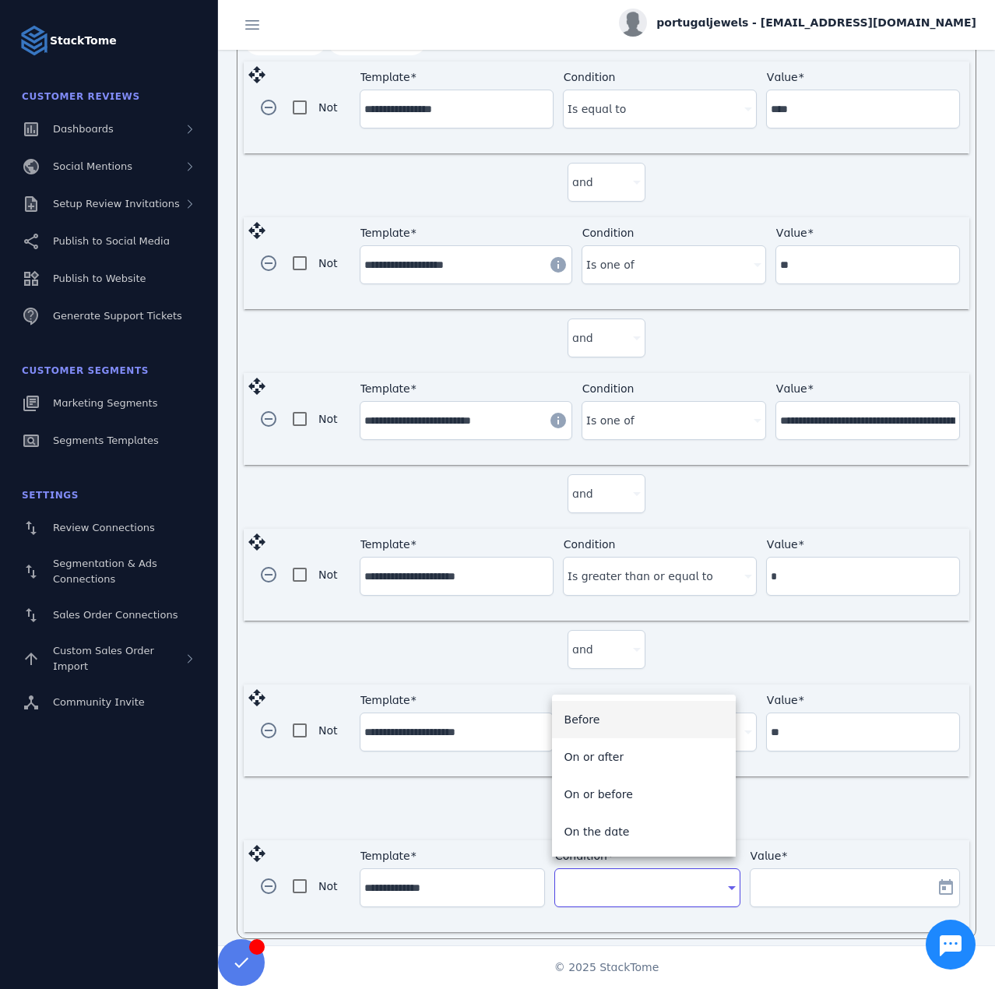
click at [623, 748] on mat-option "On or after" at bounding box center [644, 756] width 184 height 37
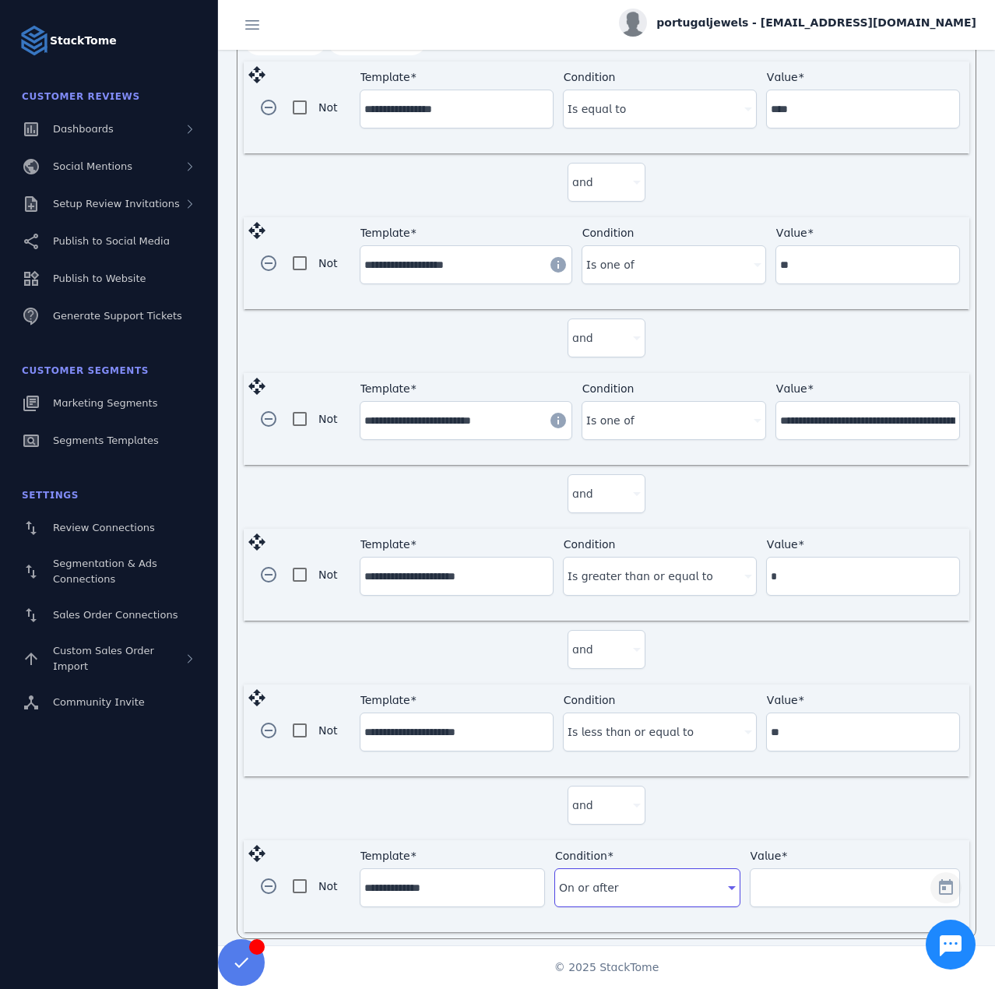
click at [935, 869] on span "Open calendar" at bounding box center [945, 887] width 37 height 37
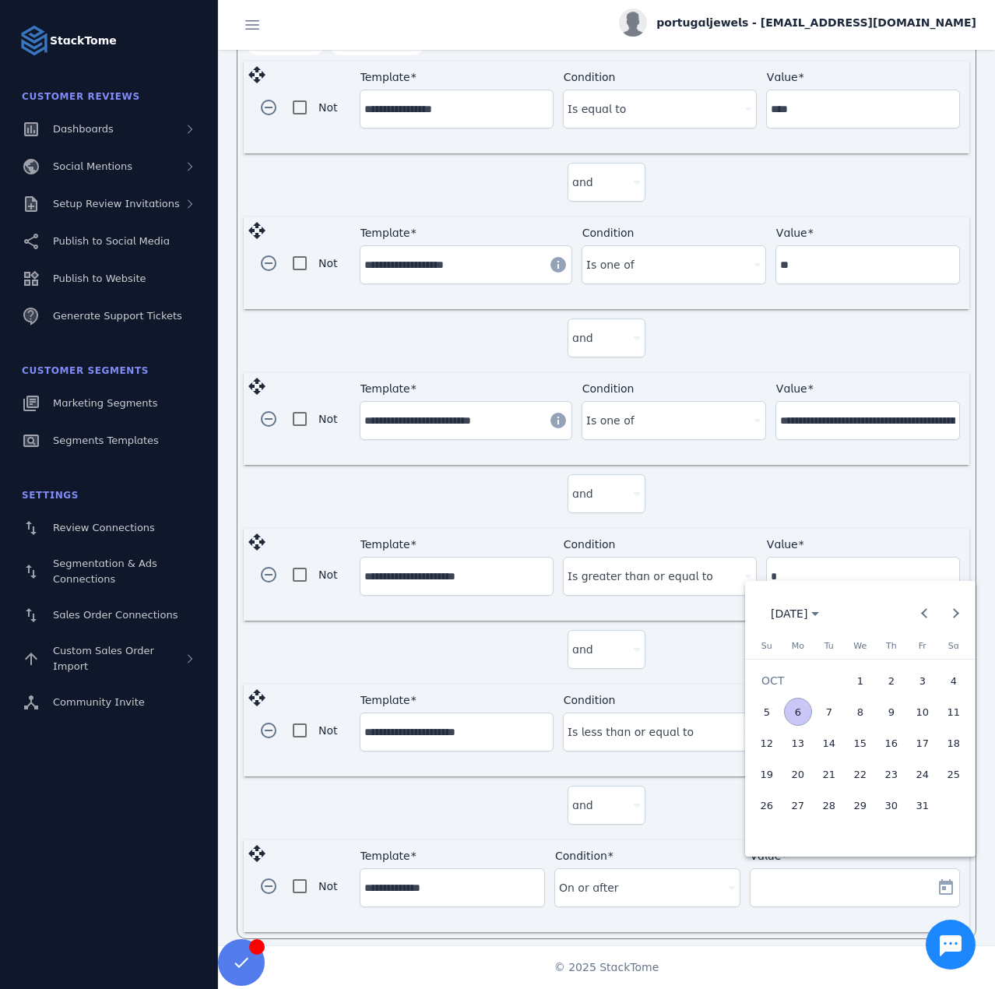
click at [890, 684] on span "2" at bounding box center [892, 681] width 28 height 28
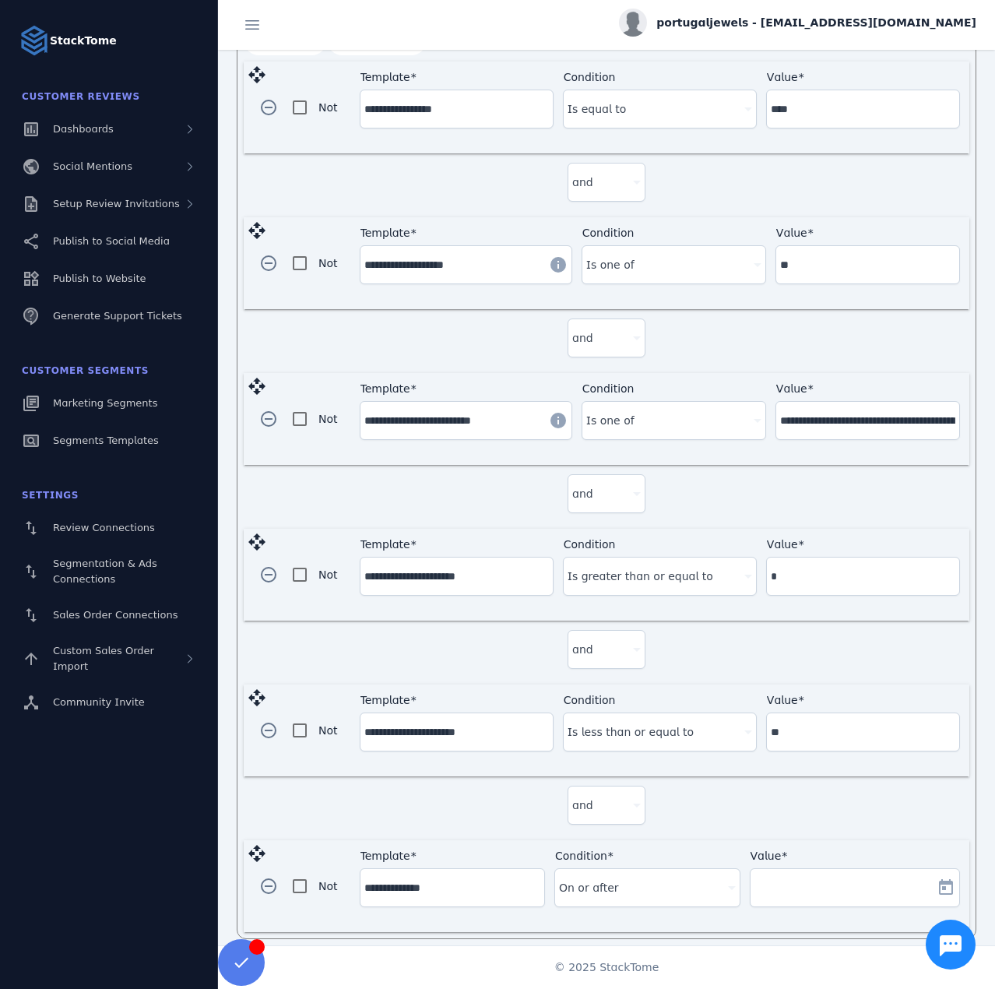
type input "**********"
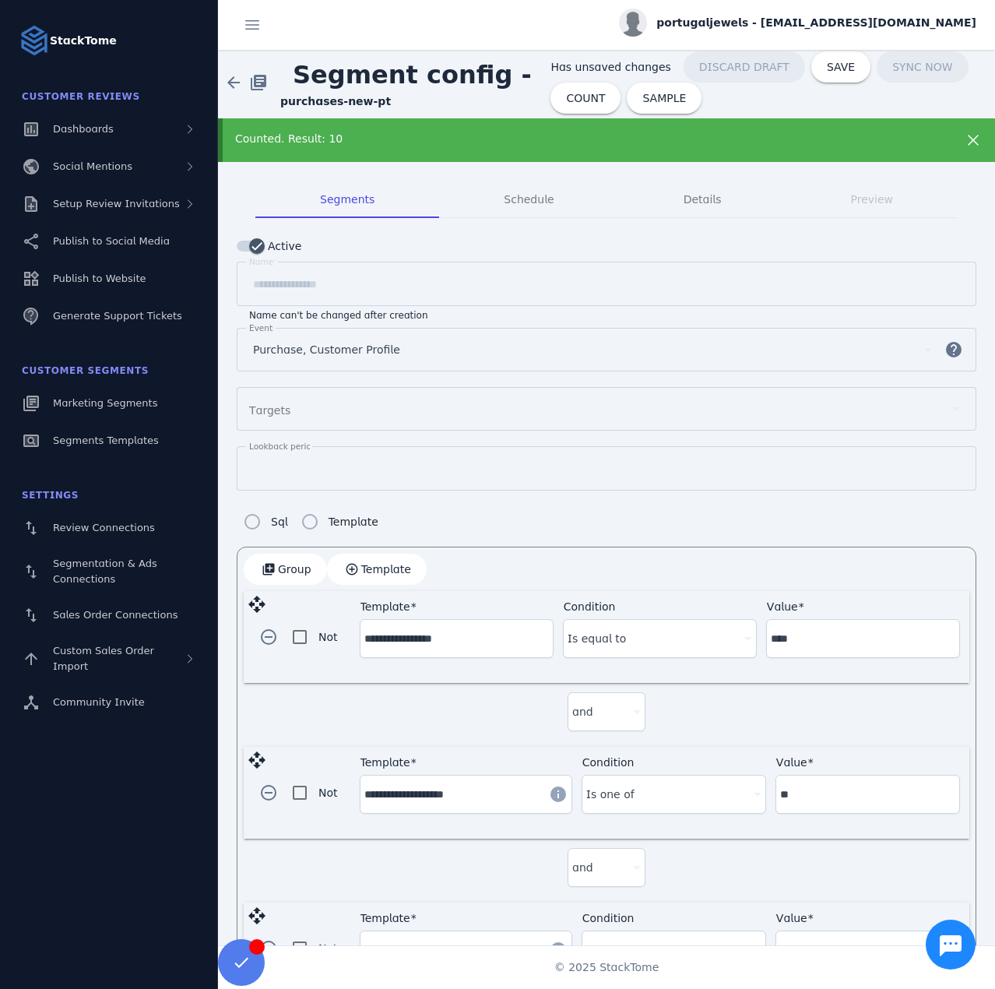
scroll to position [0, 0]
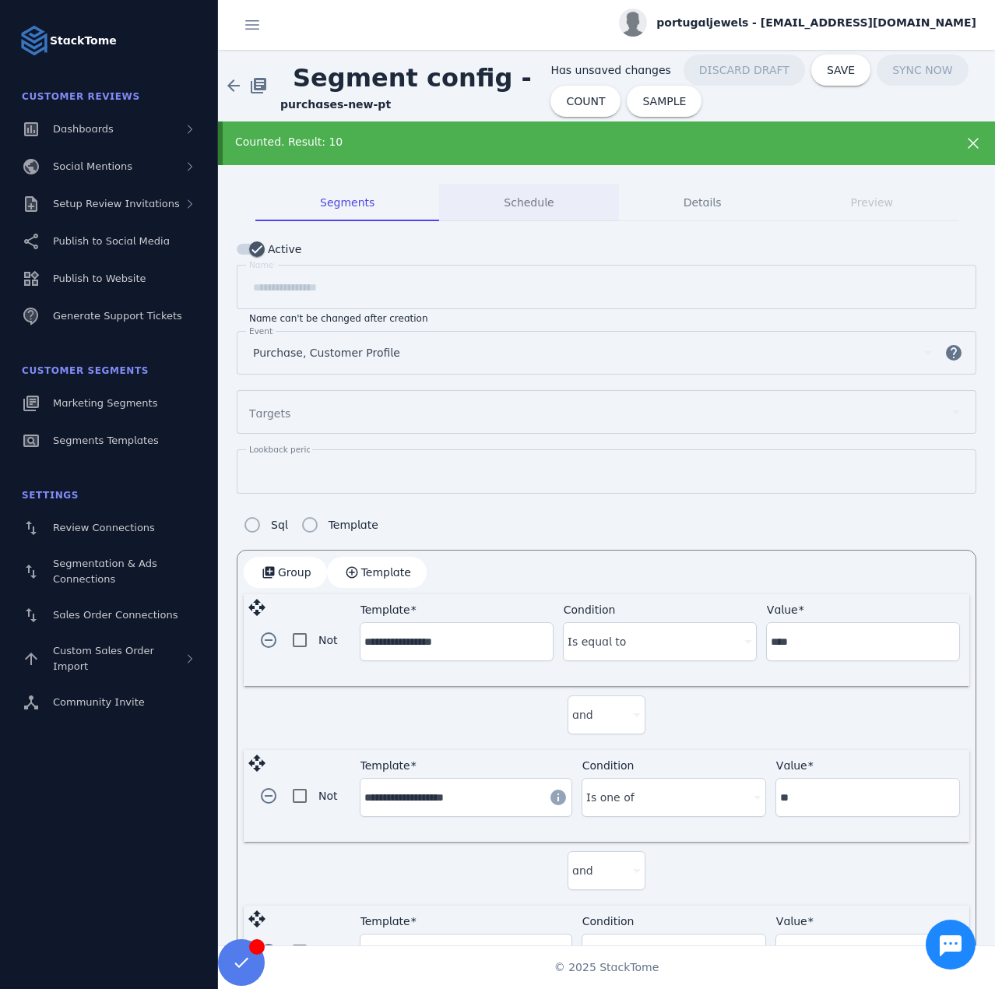
click at [610, 151] on div "Counted. Result: 10" at bounding box center [606, 143] width 777 height 44
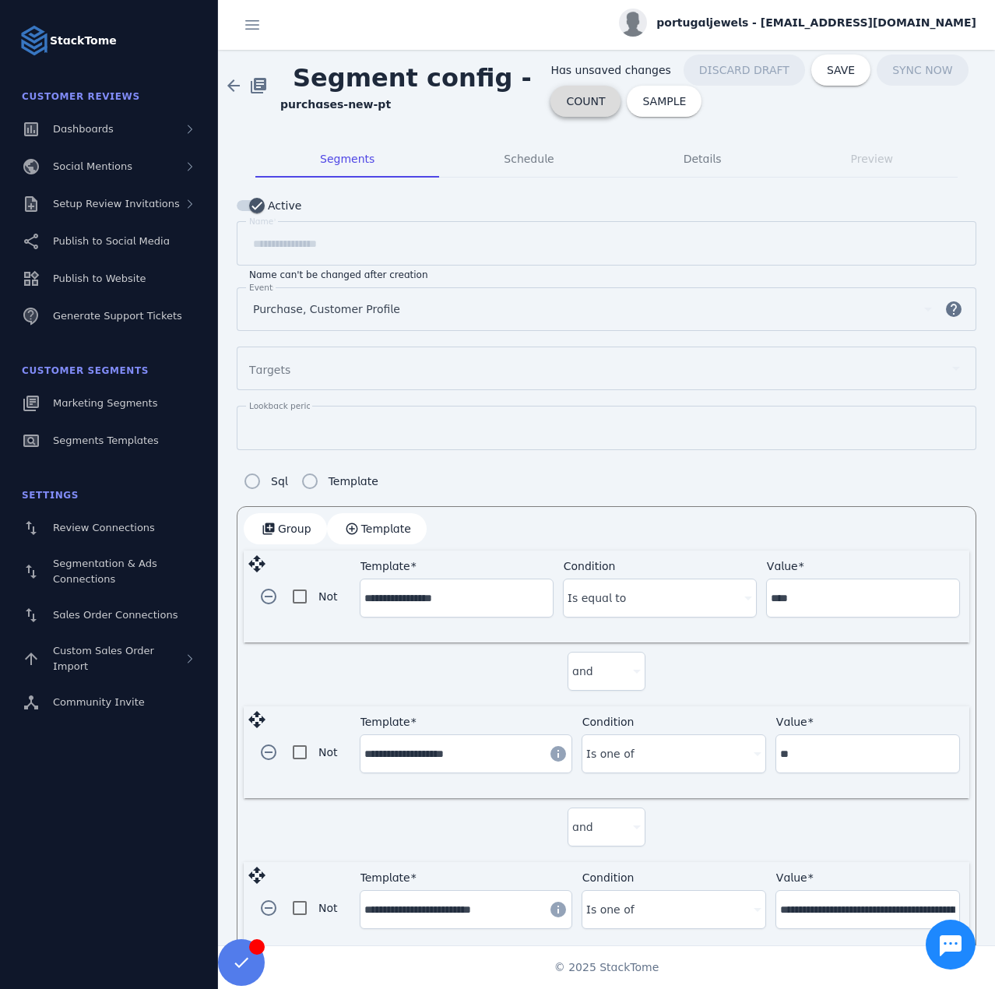
click at [578, 96] on span "COUNT" at bounding box center [585, 101] width 39 height 11
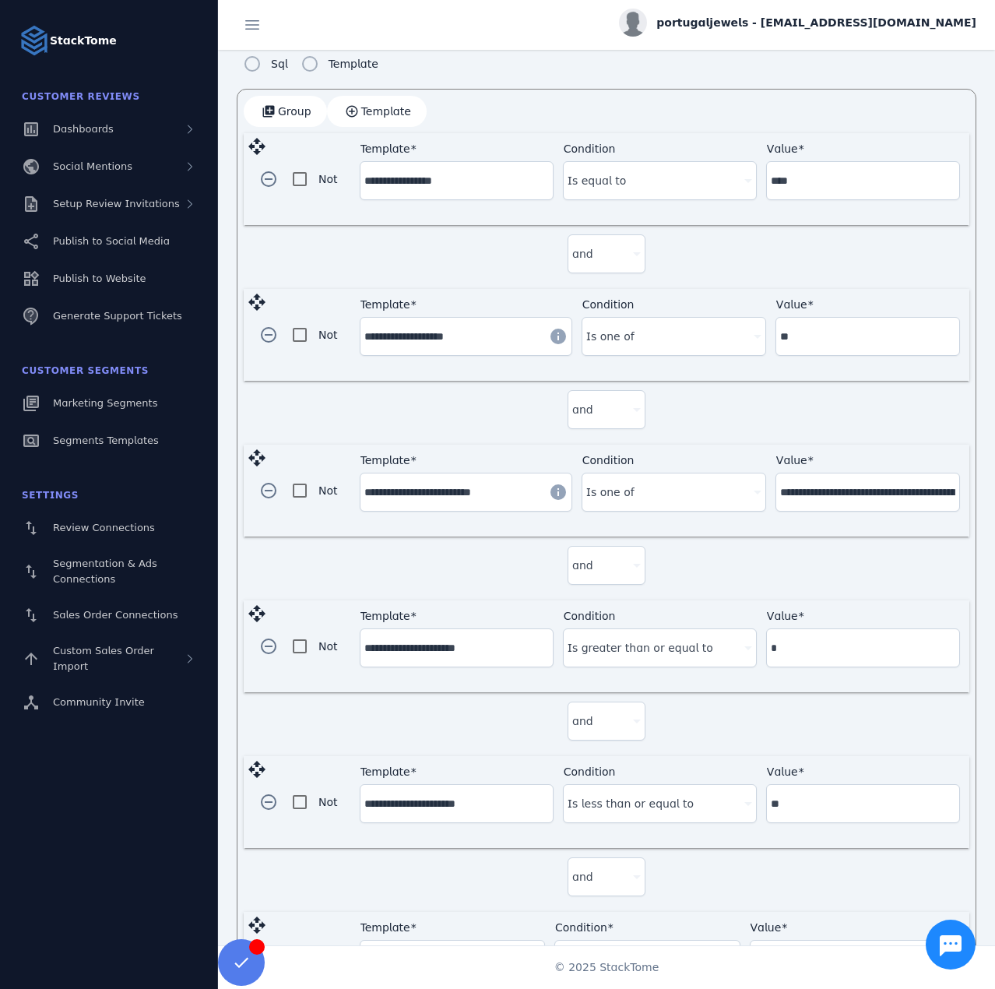
scroll to position [455, 0]
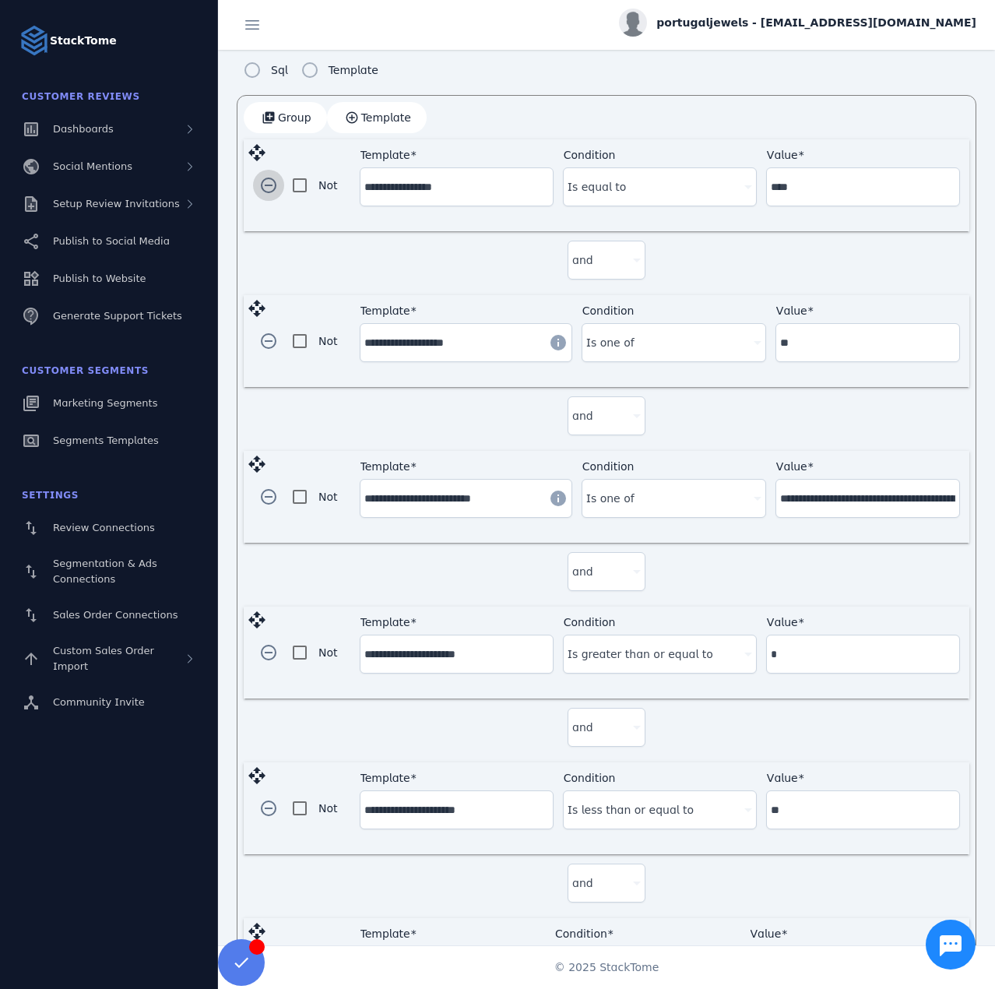
click at [261, 186] on span "button" at bounding box center [268, 185] width 37 height 37
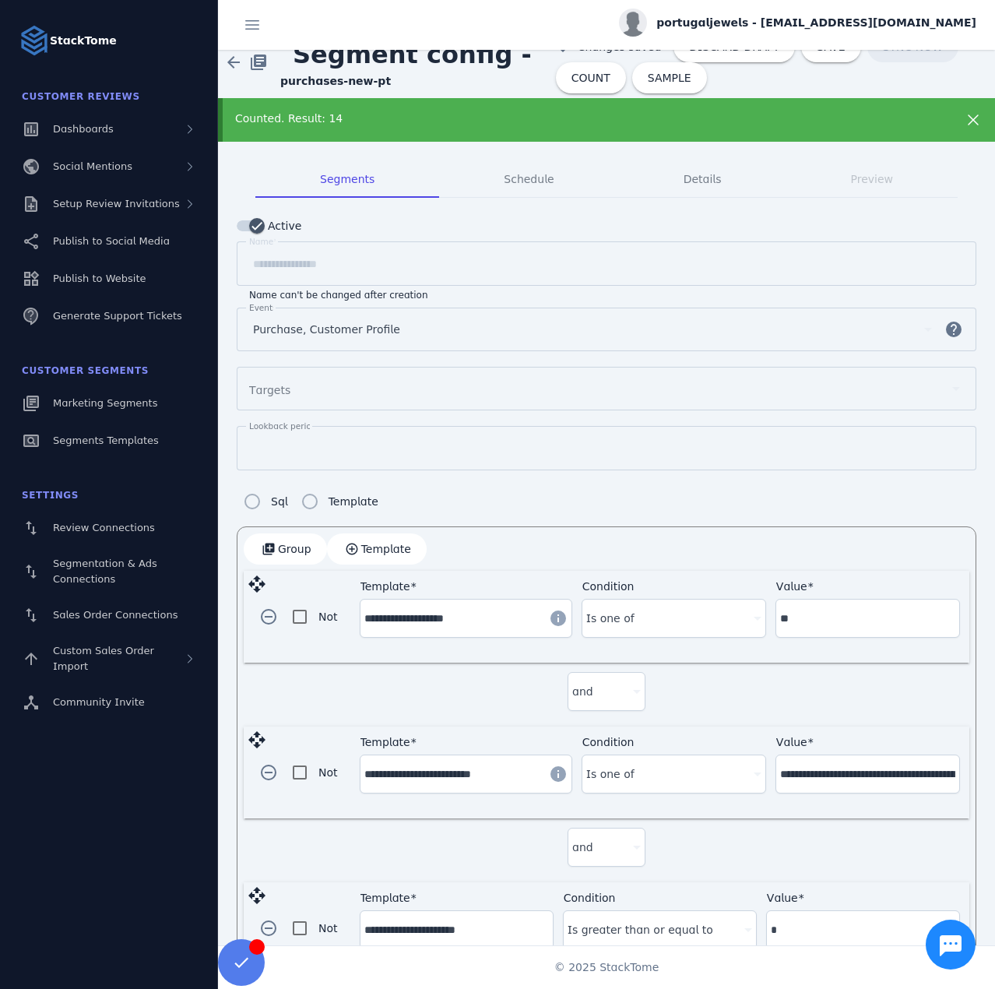
scroll to position [0, 0]
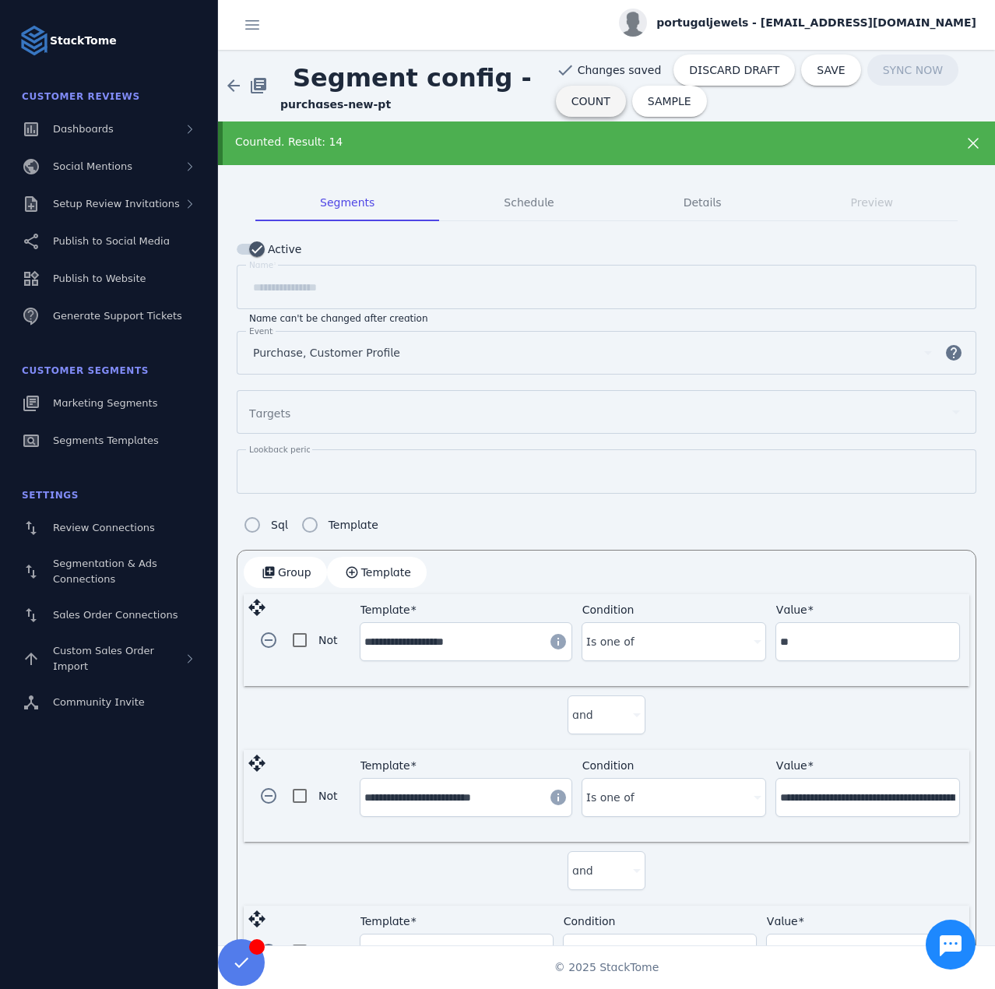
click at [581, 111] on span at bounding box center [591, 101] width 70 height 37
click at [713, 65] on span "DISCARD DRAFT" at bounding box center [734, 70] width 90 height 11
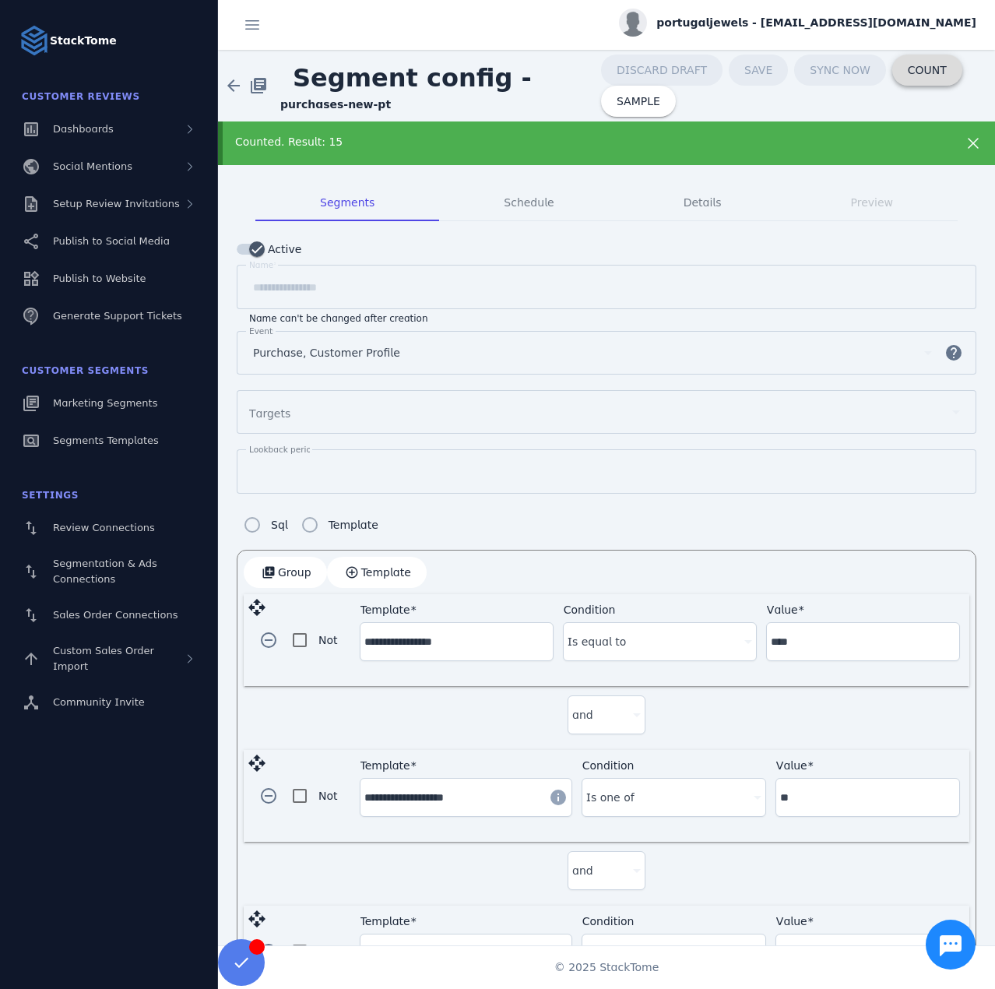
click at [892, 79] on span at bounding box center [927, 69] width 70 height 37
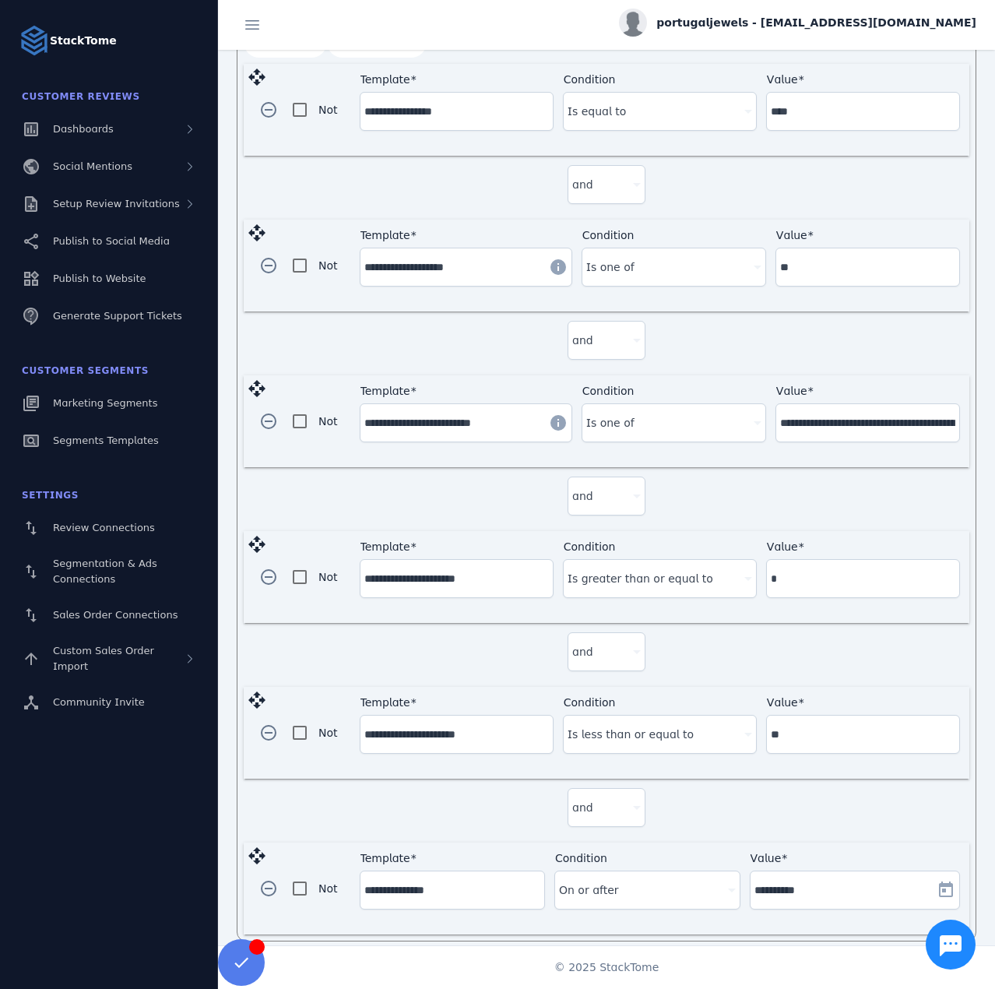
scroll to position [533, 0]
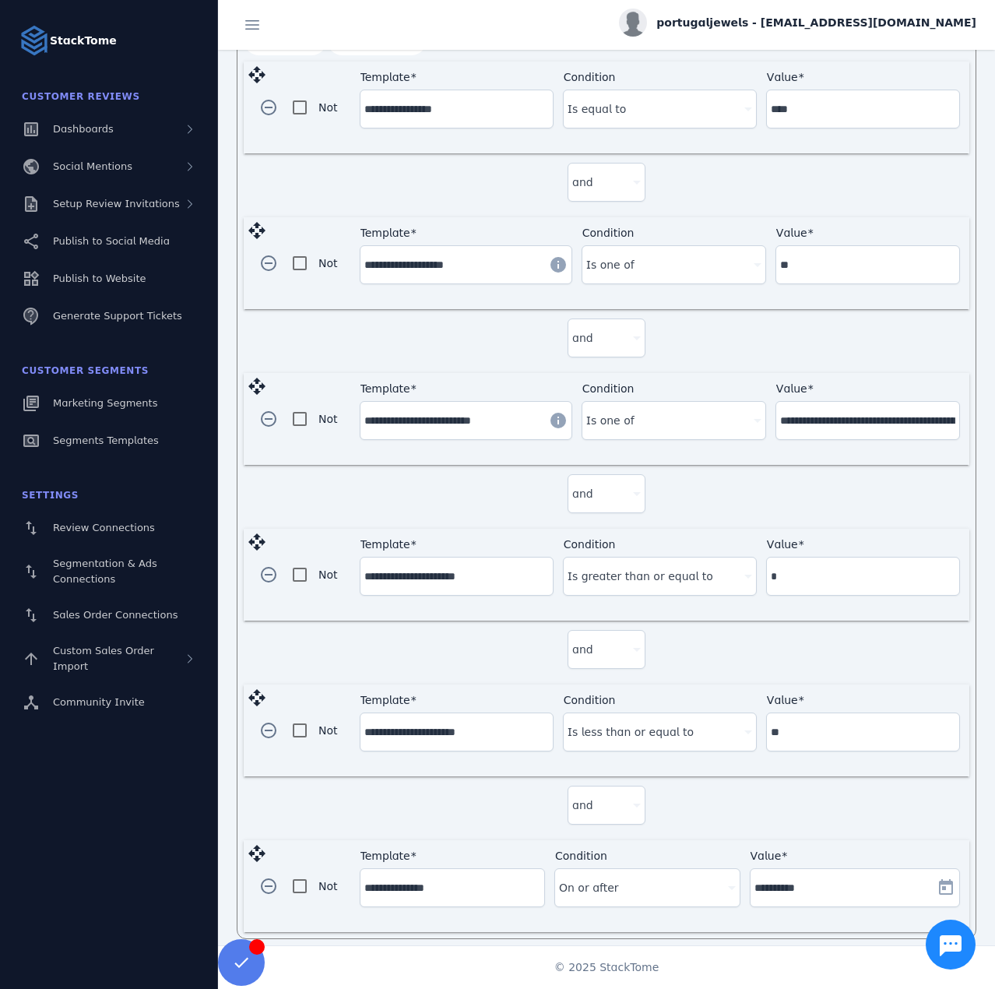
click at [655, 878] on div "On or after" at bounding box center [640, 887] width 162 height 19
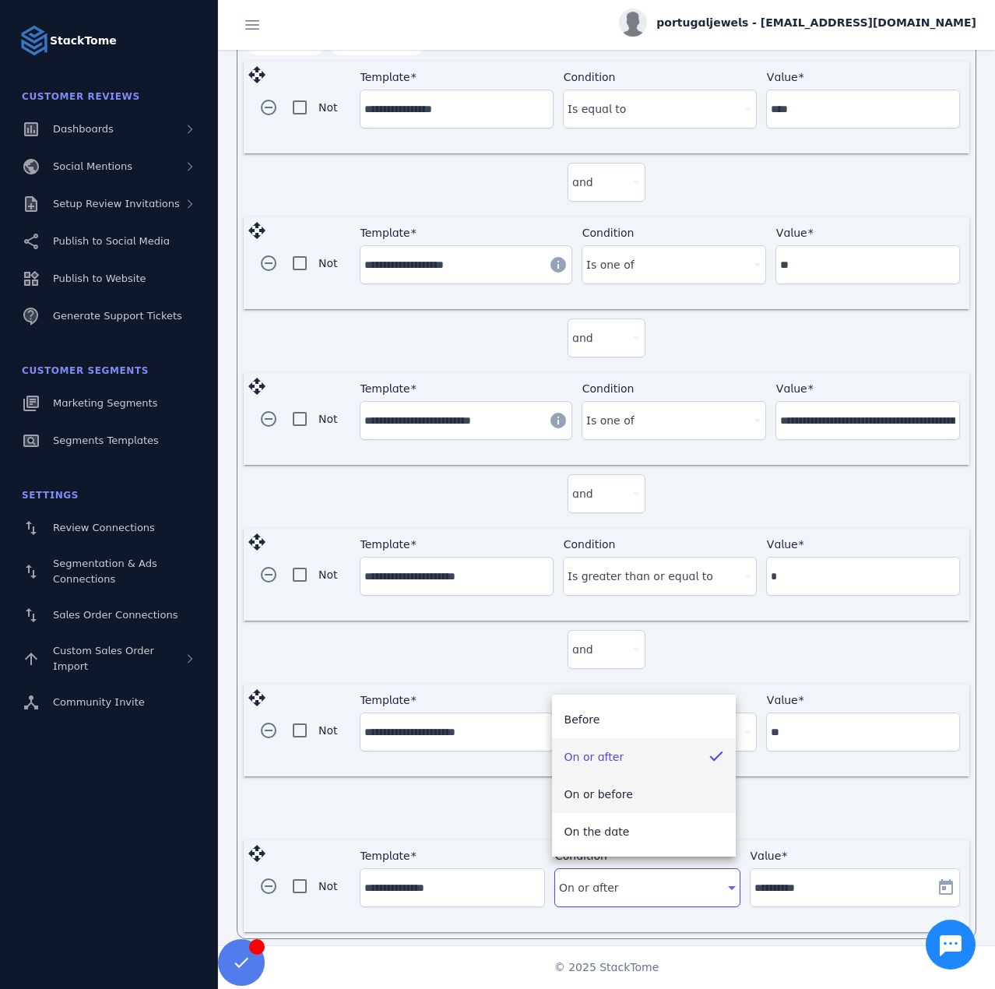
click at [627, 800] on mat-option "On or before" at bounding box center [644, 794] width 184 height 37
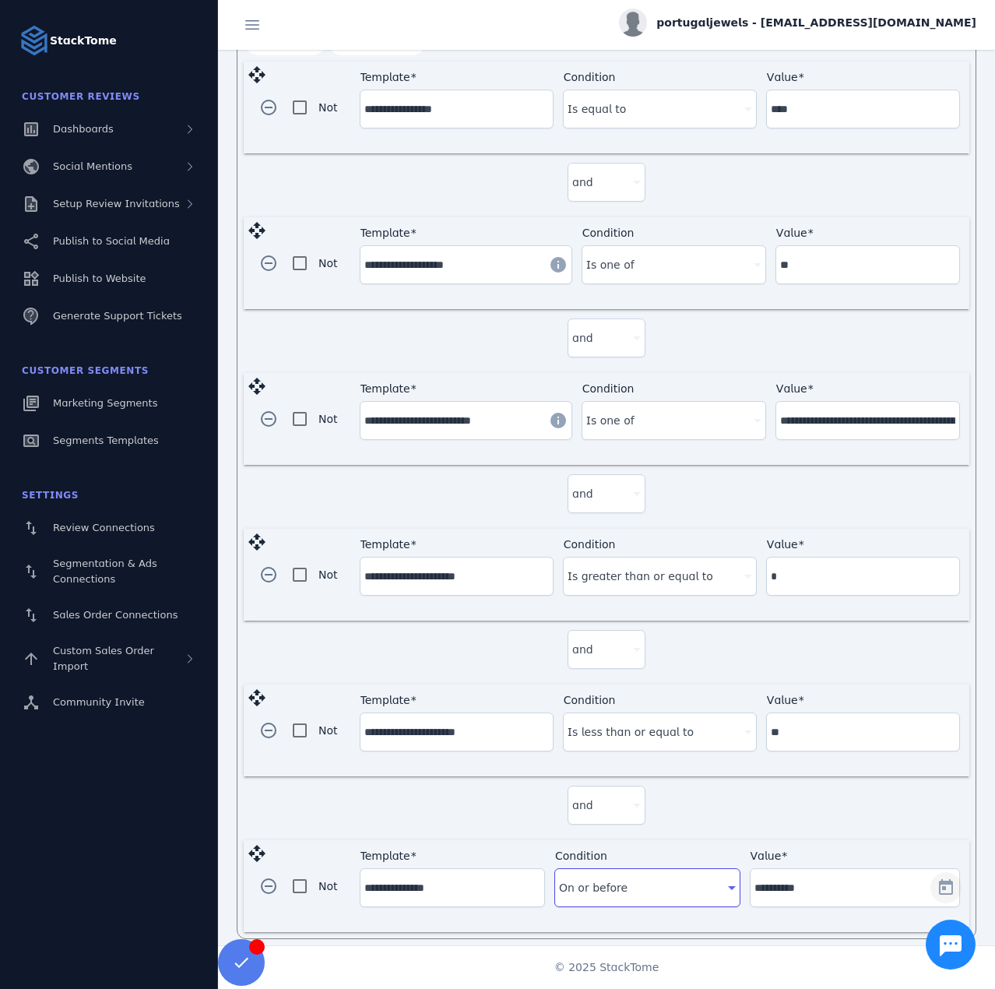
click at [934, 877] on span "Open calendar" at bounding box center [945, 887] width 37 height 37
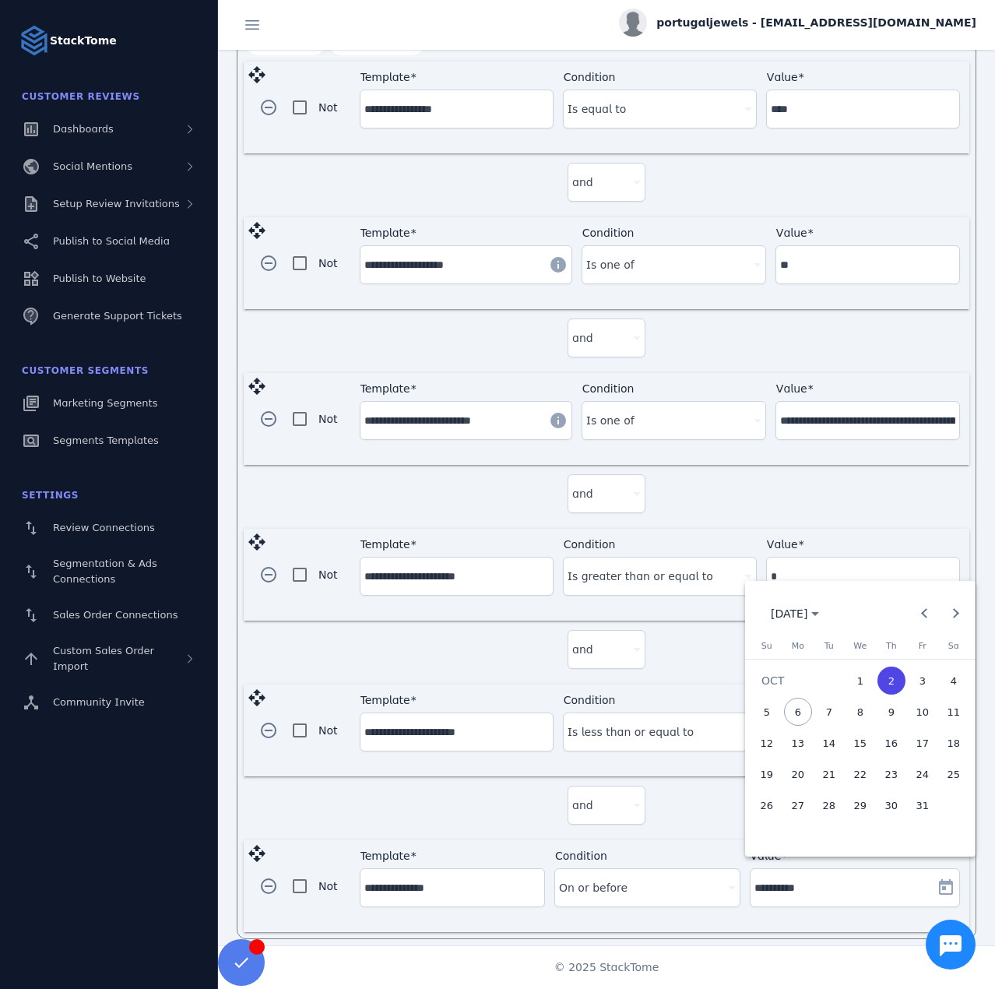
click at [865, 680] on span "1" at bounding box center [860, 681] width 28 height 28
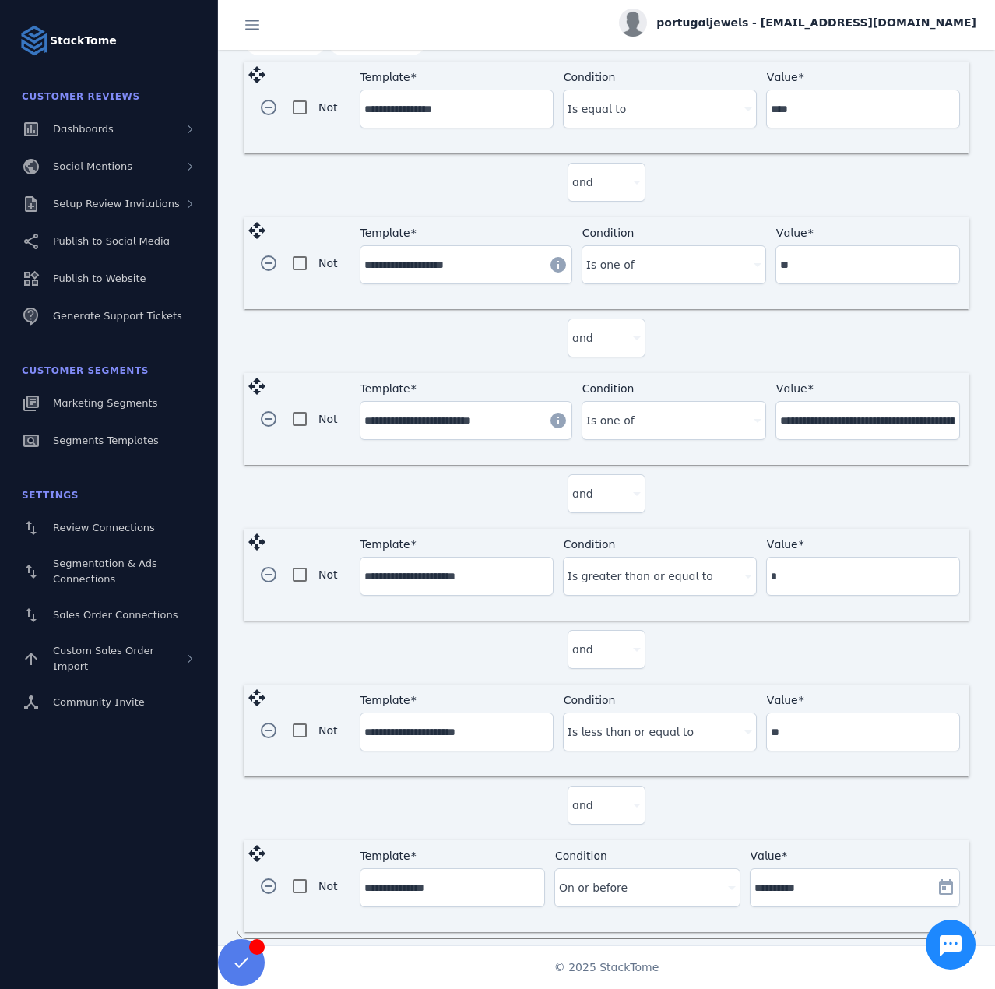
type input "**********"
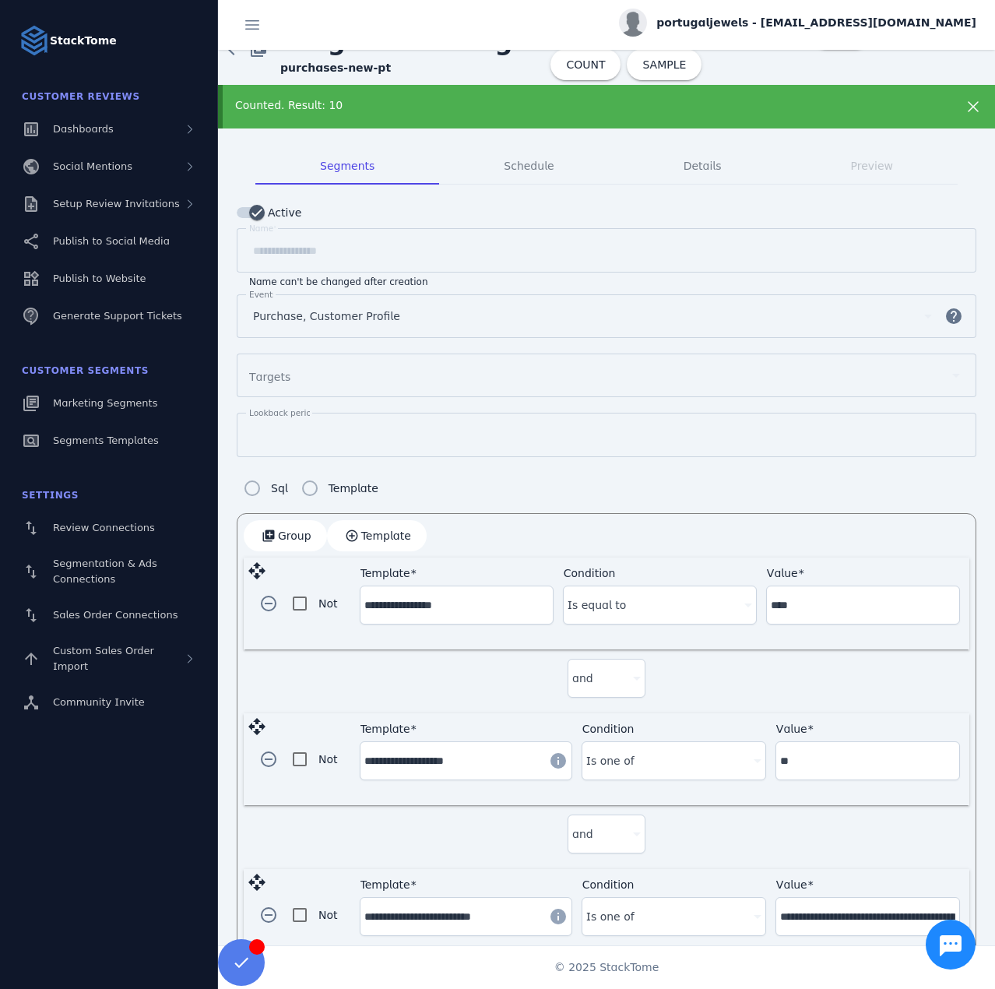
scroll to position [0, 0]
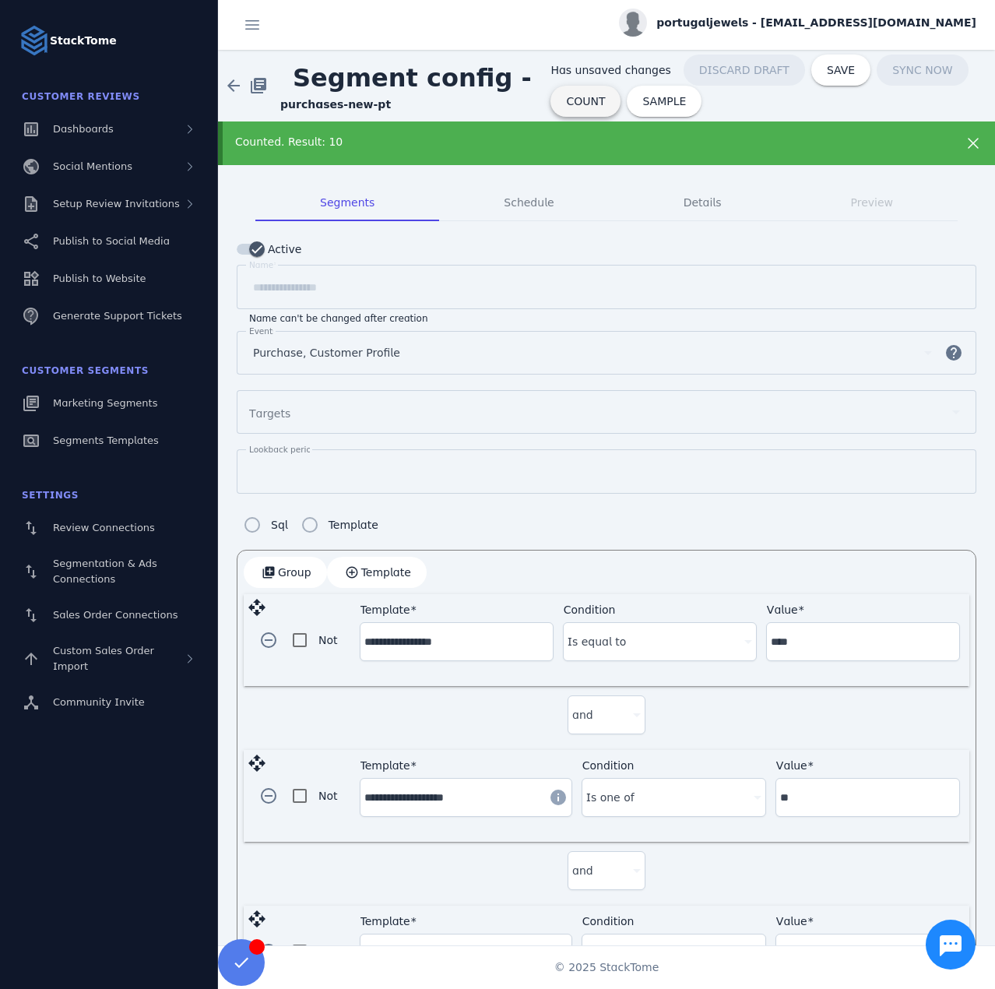
click at [572, 100] on span "COUNT" at bounding box center [585, 101] width 39 height 11
click at [689, 65] on span "DISCARD DRAFT" at bounding box center [734, 70] width 90 height 11
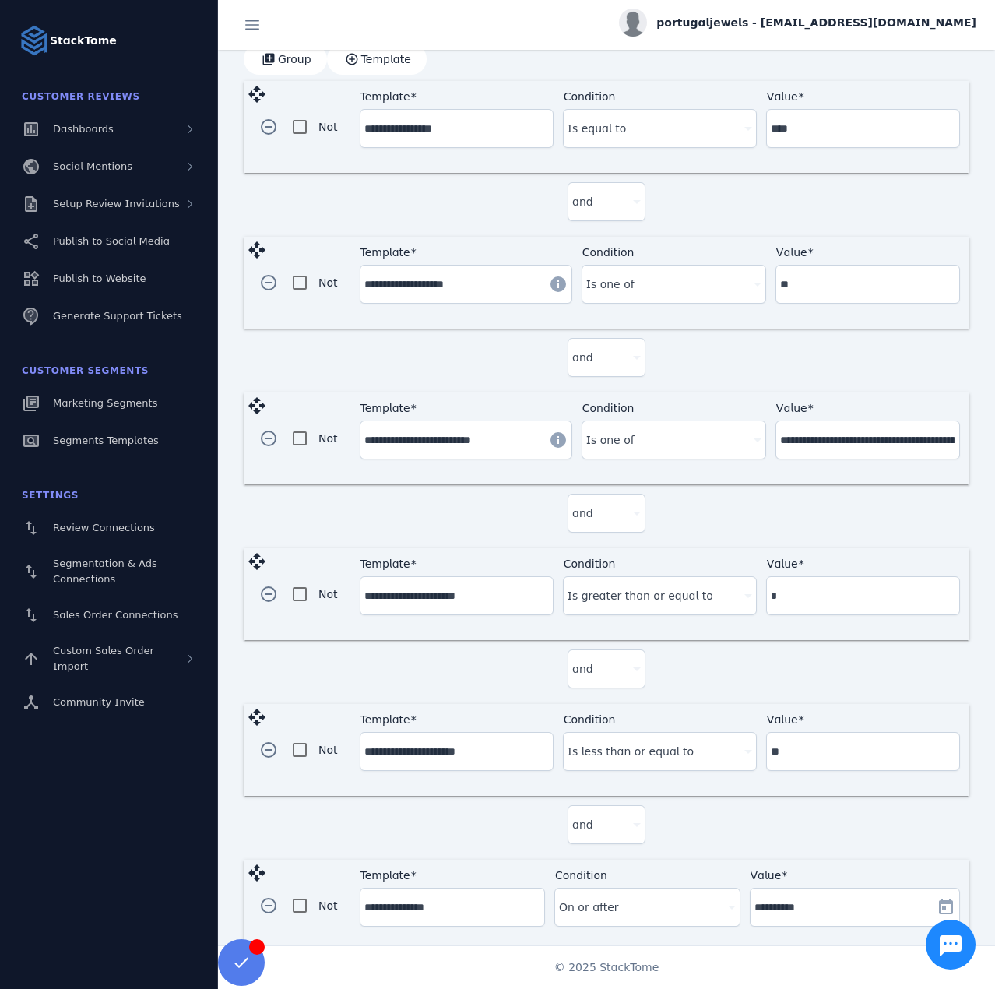
scroll to position [533, 0]
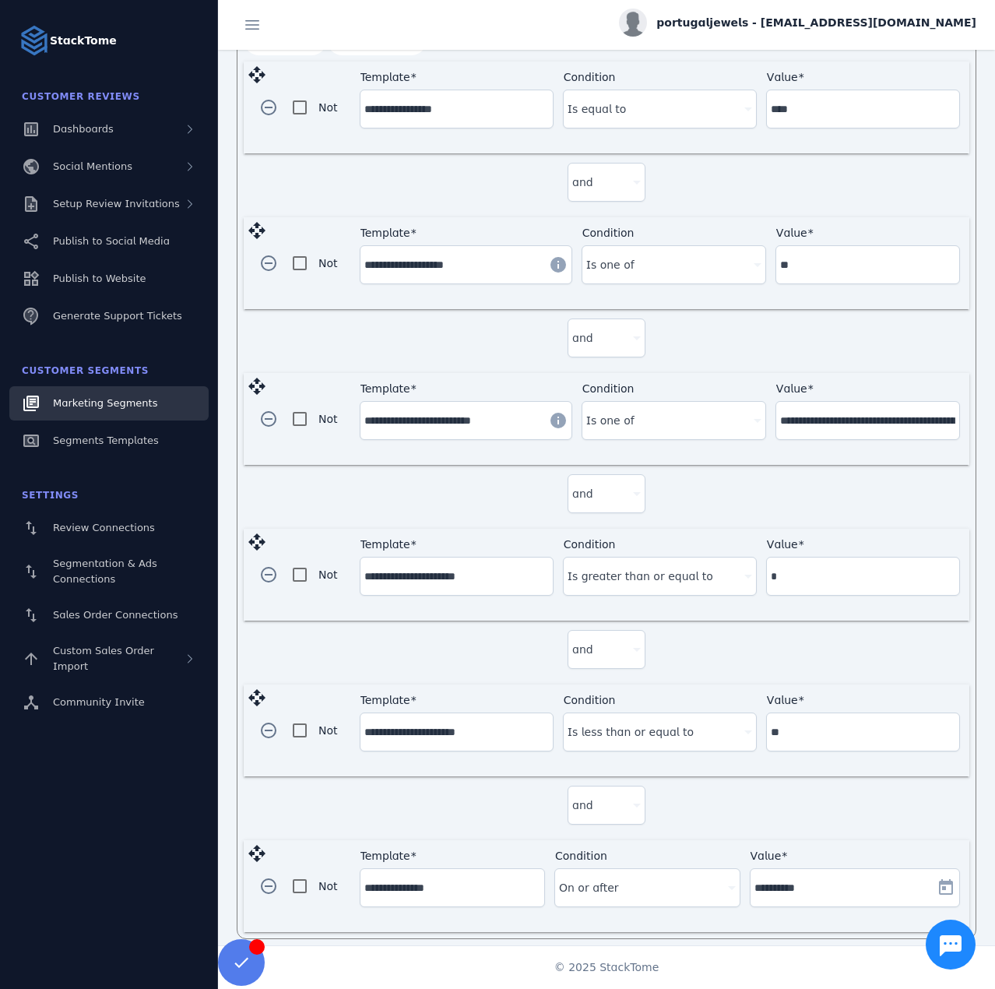
click at [118, 397] on span "Marketing Segments" at bounding box center [105, 403] width 104 height 12
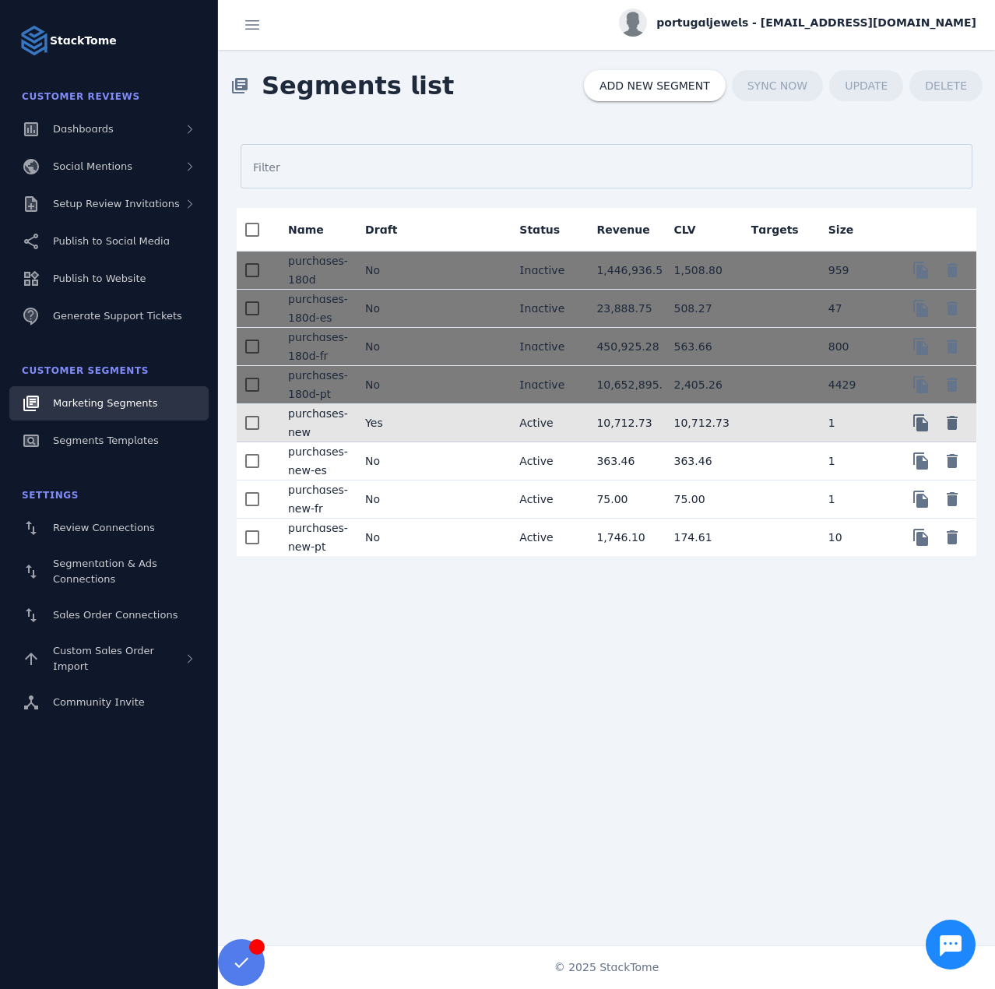
click at [469, 430] on mat-cell at bounding box center [468, 423] width 77 height 38
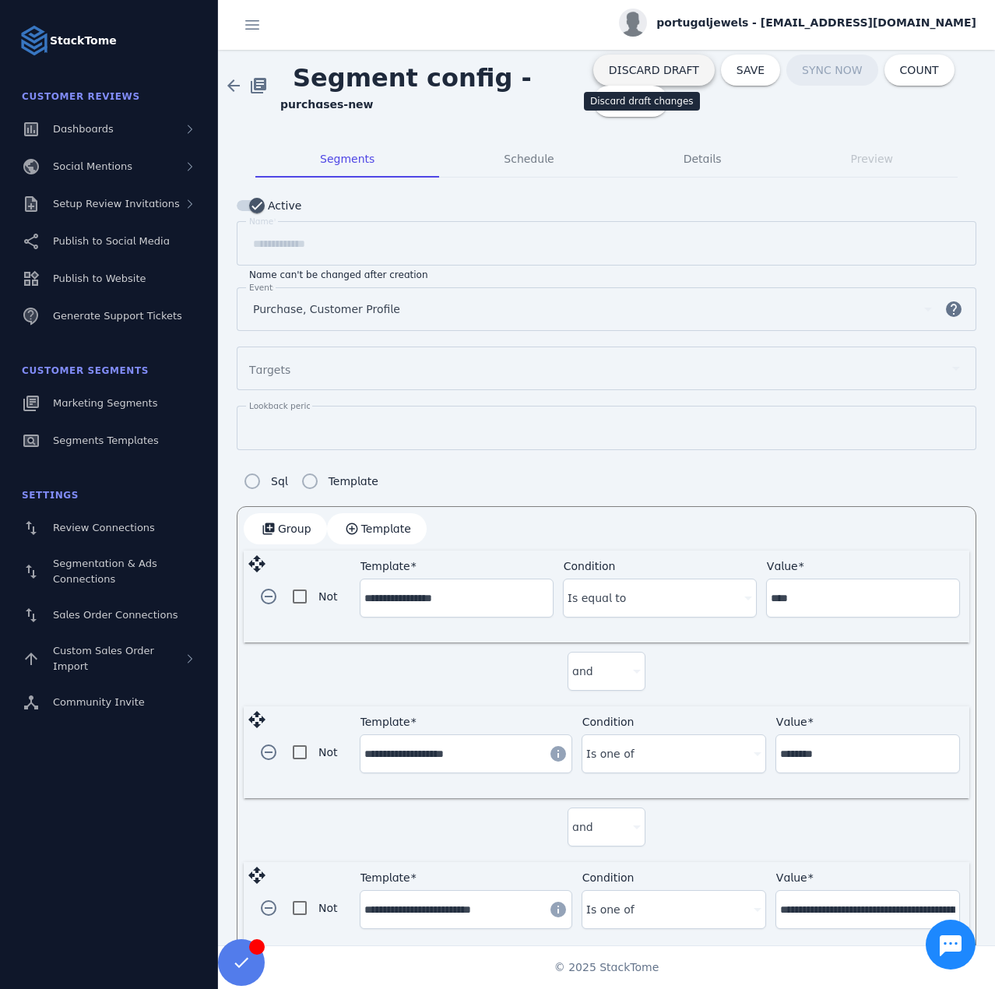
click at [639, 70] on span "DISCARD DRAFT" at bounding box center [654, 70] width 90 height 11
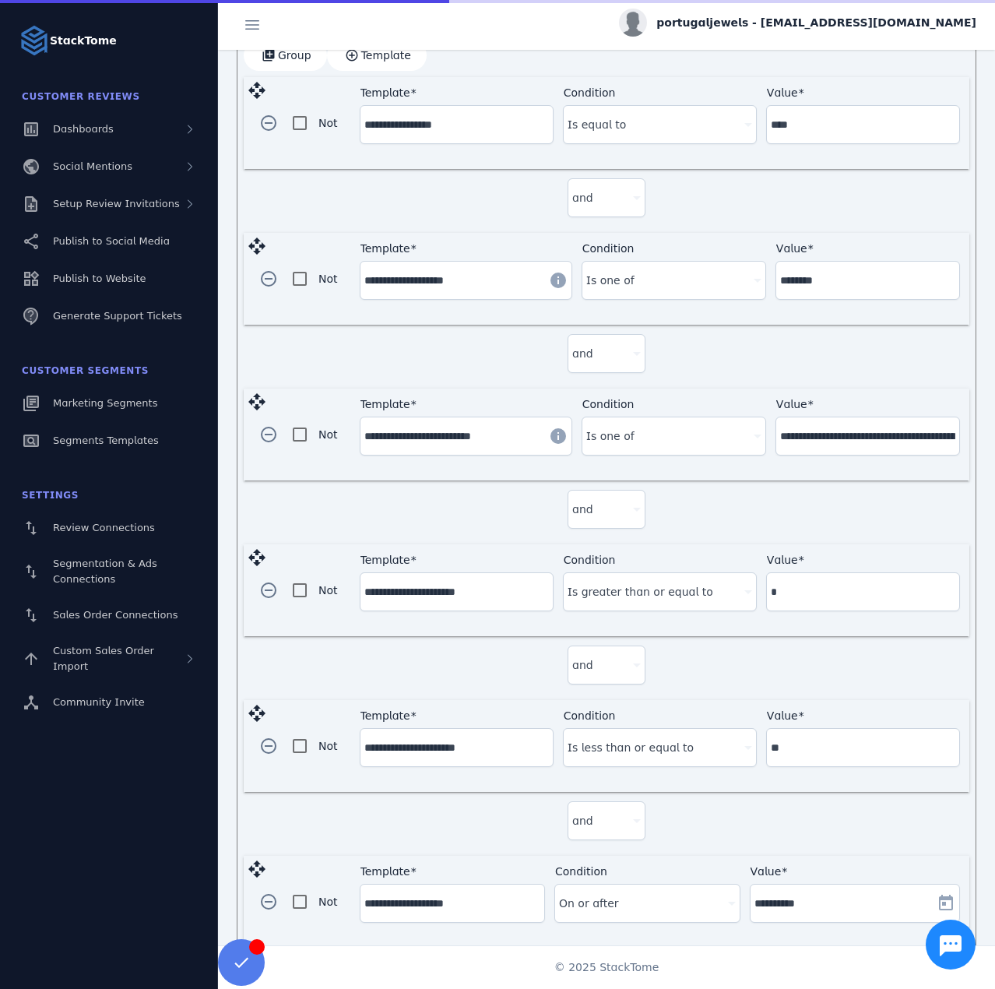
scroll to position [489, 0]
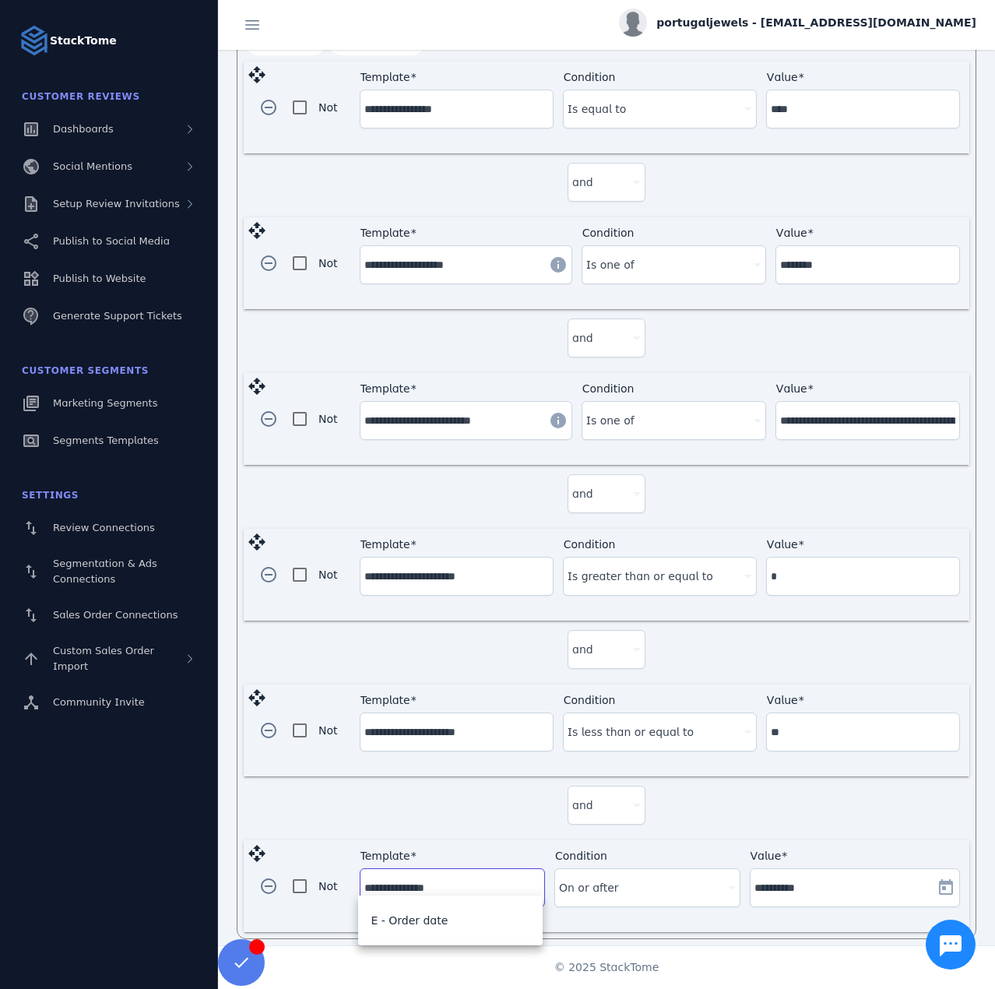
drag, startPoint x: 466, startPoint y: 878, endPoint x: 410, endPoint y: 887, distance: 57.5
click at [410, 887] on div "**********" at bounding box center [452, 887] width 176 height 37
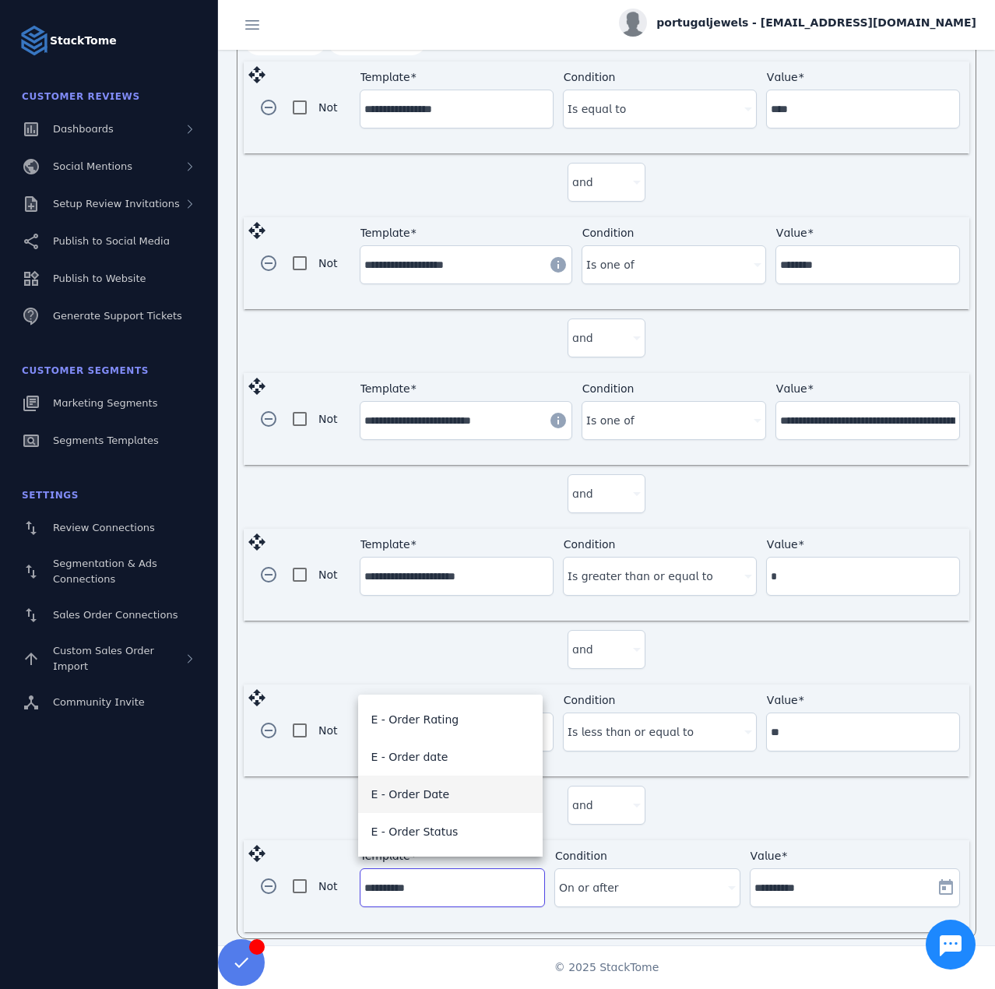
click at [433, 798] on span "E - Order Date" at bounding box center [410, 794] width 79 height 19
type input "**********"
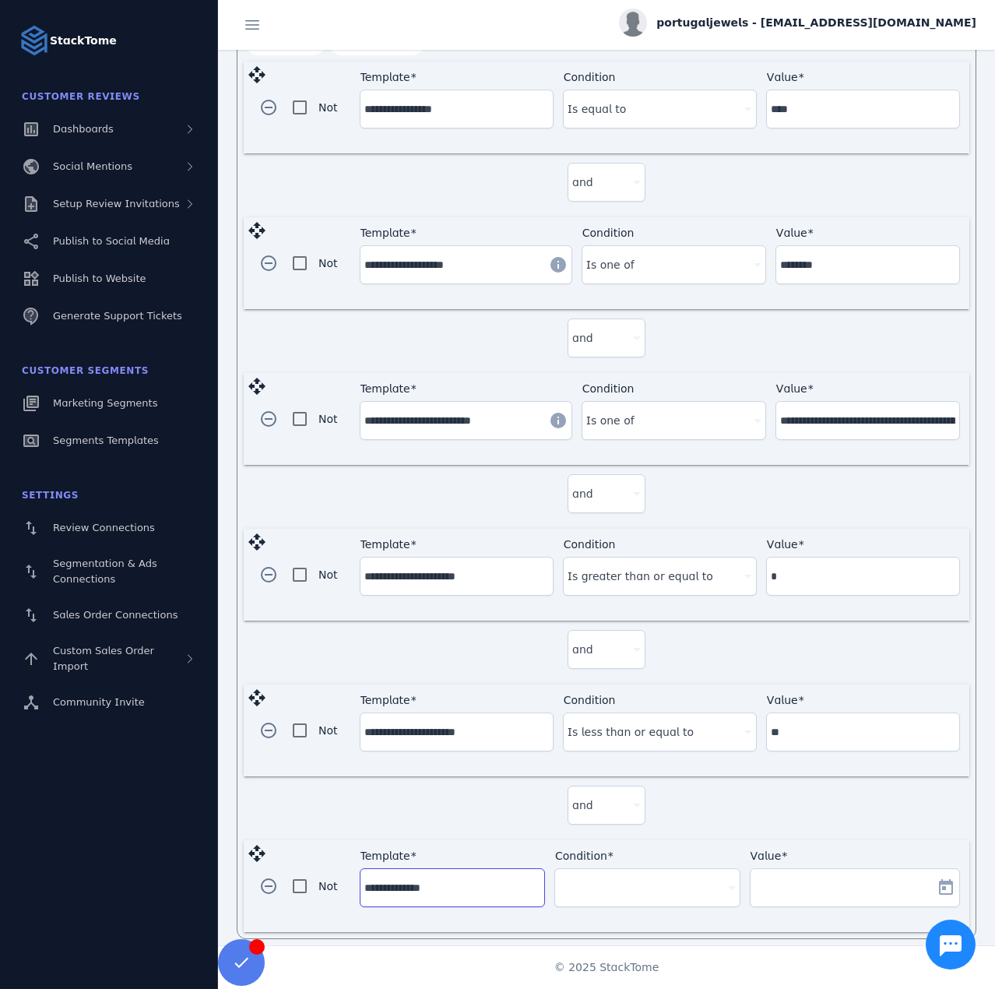
drag, startPoint x: 643, startPoint y: 904, endPoint x: 639, endPoint y: 888, distance: 16.8
click at [643, 907] on div at bounding box center [646, 915] width 185 height 16
click at [639, 887] on div "Condition" at bounding box center [647, 887] width 176 height 37
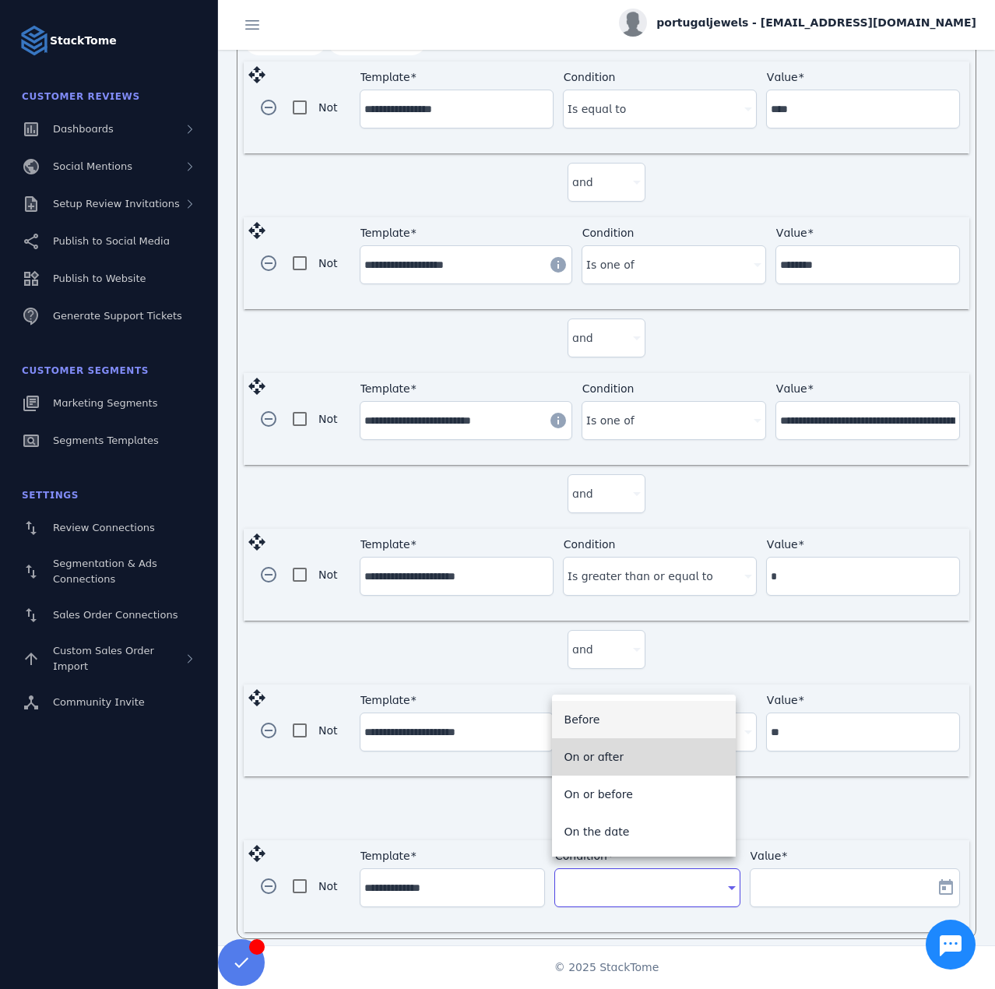
click at [635, 765] on mat-option "On or after" at bounding box center [644, 756] width 184 height 37
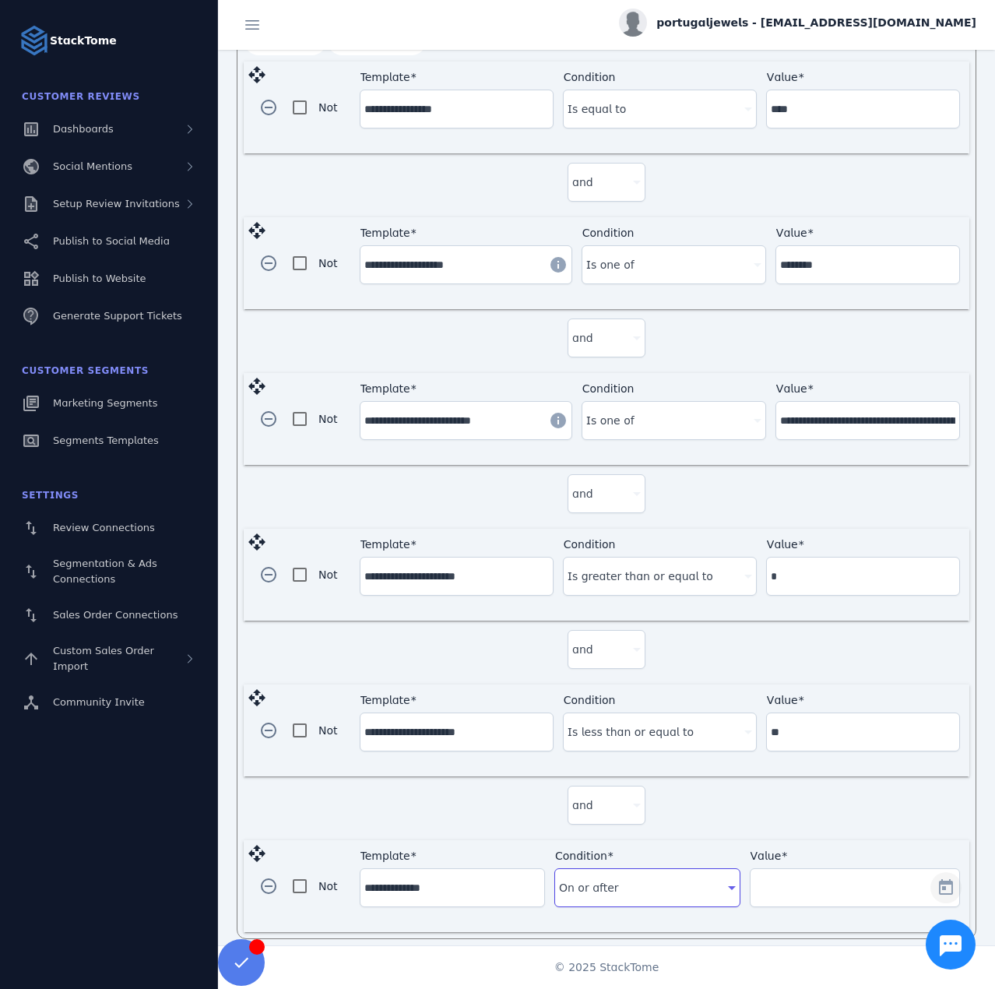
click at [931, 881] on span "Open calendar" at bounding box center [945, 887] width 37 height 37
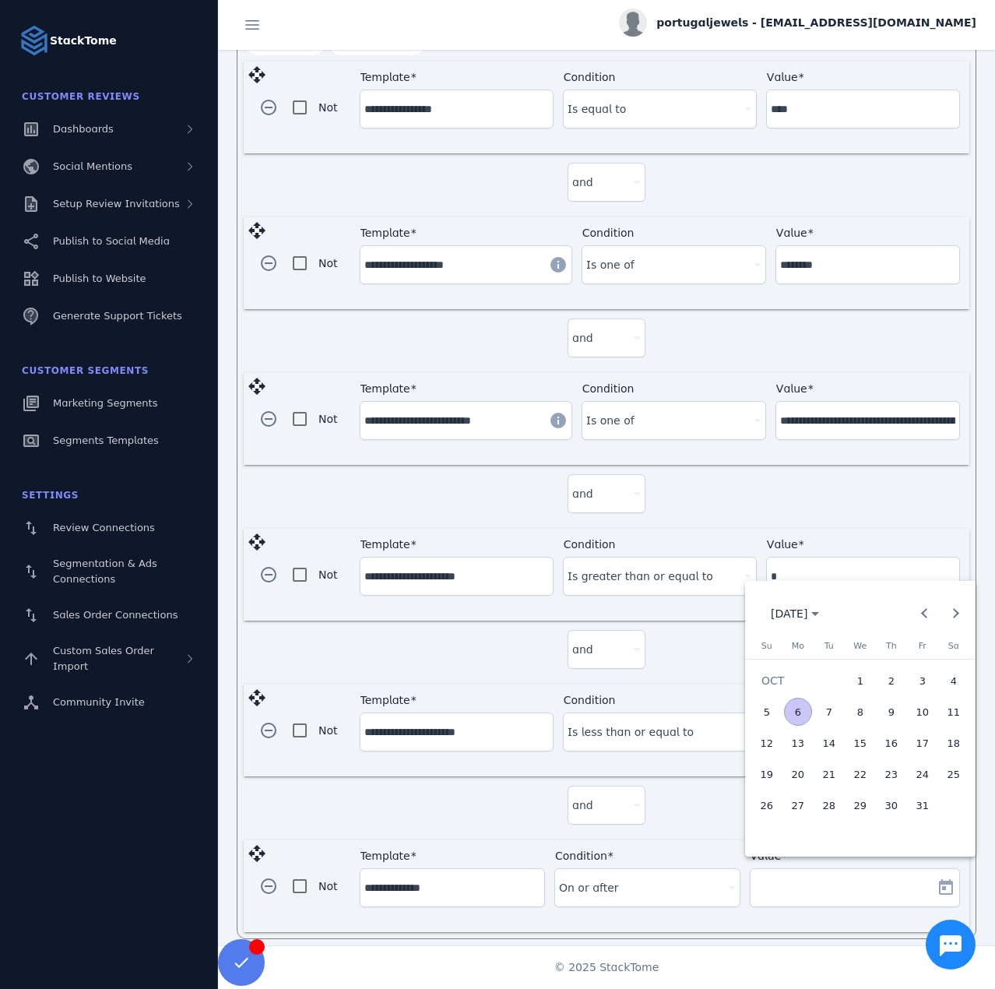
click at [888, 688] on span "2" at bounding box center [892, 681] width 28 height 28
type input "**********"
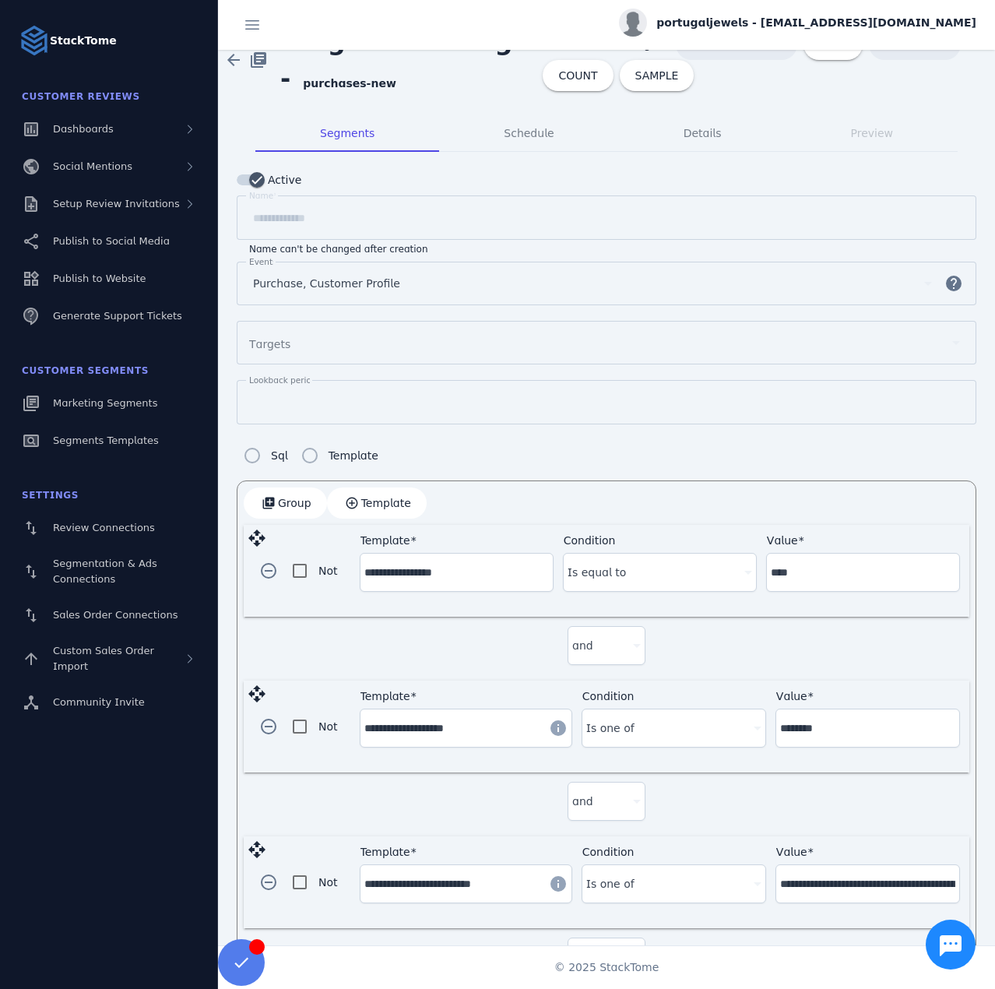
scroll to position [0, 0]
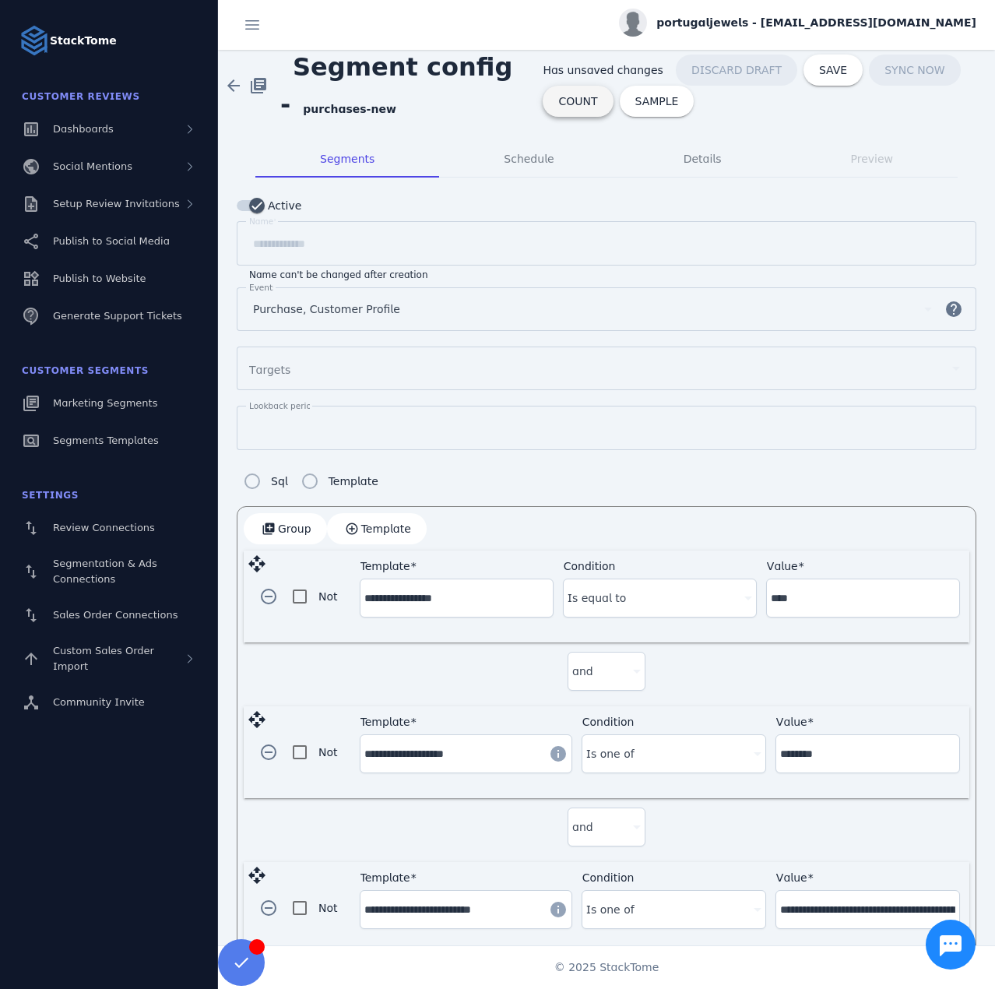
click at [582, 101] on span "COUNT" at bounding box center [577, 101] width 39 height 11
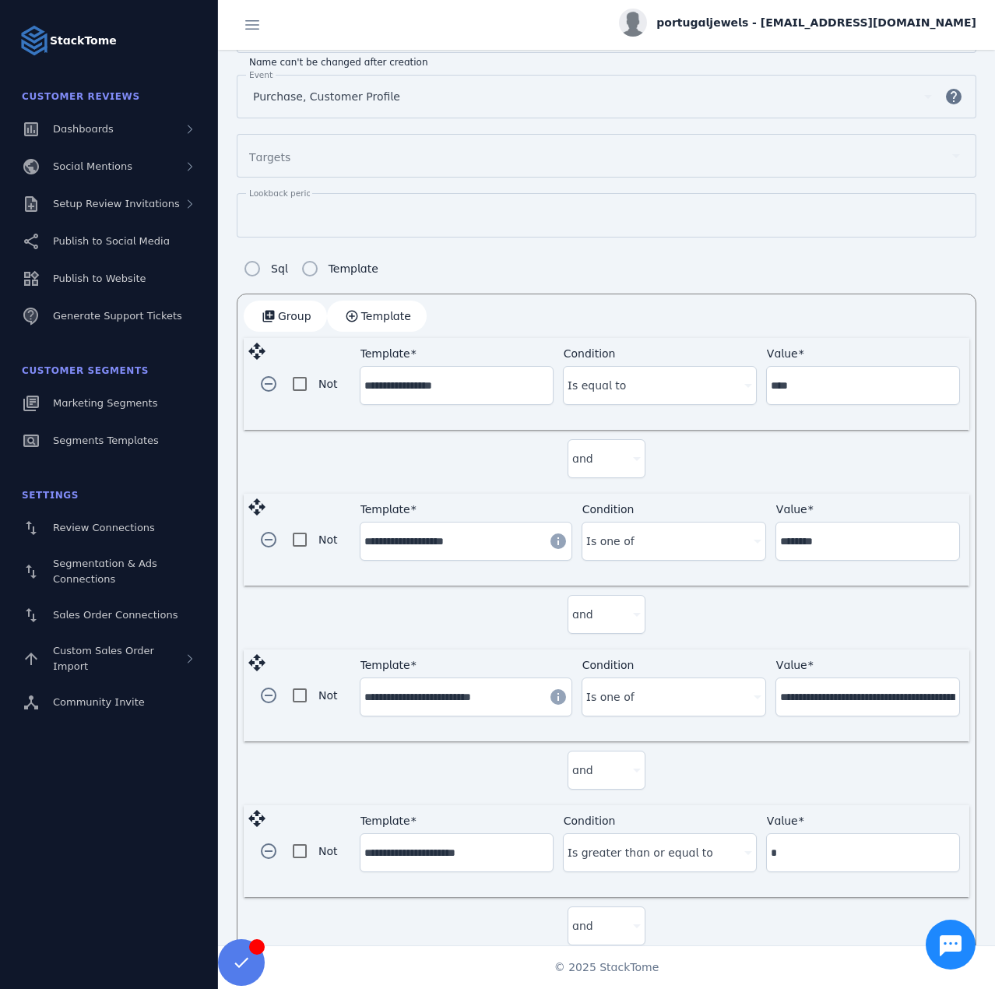
scroll to position [389, 0]
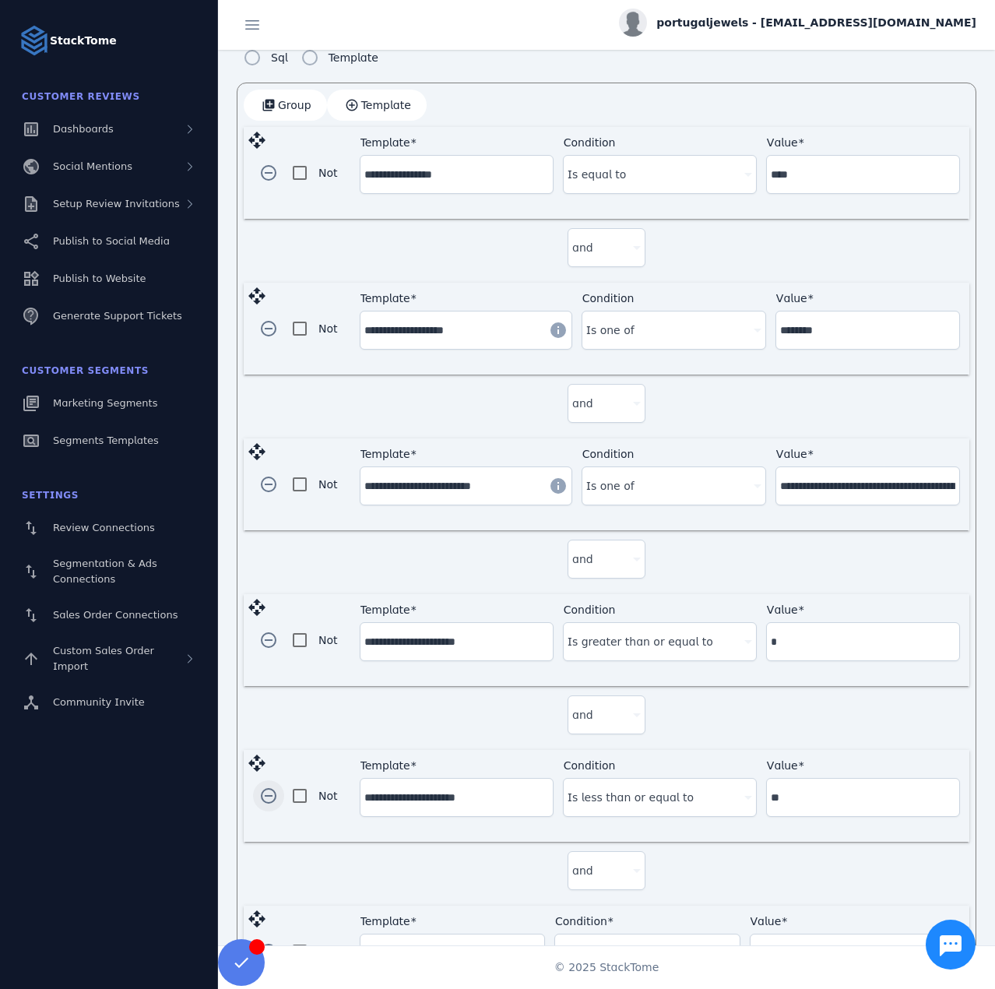
click at [262, 793] on span "button" at bounding box center [268, 795] width 37 height 37
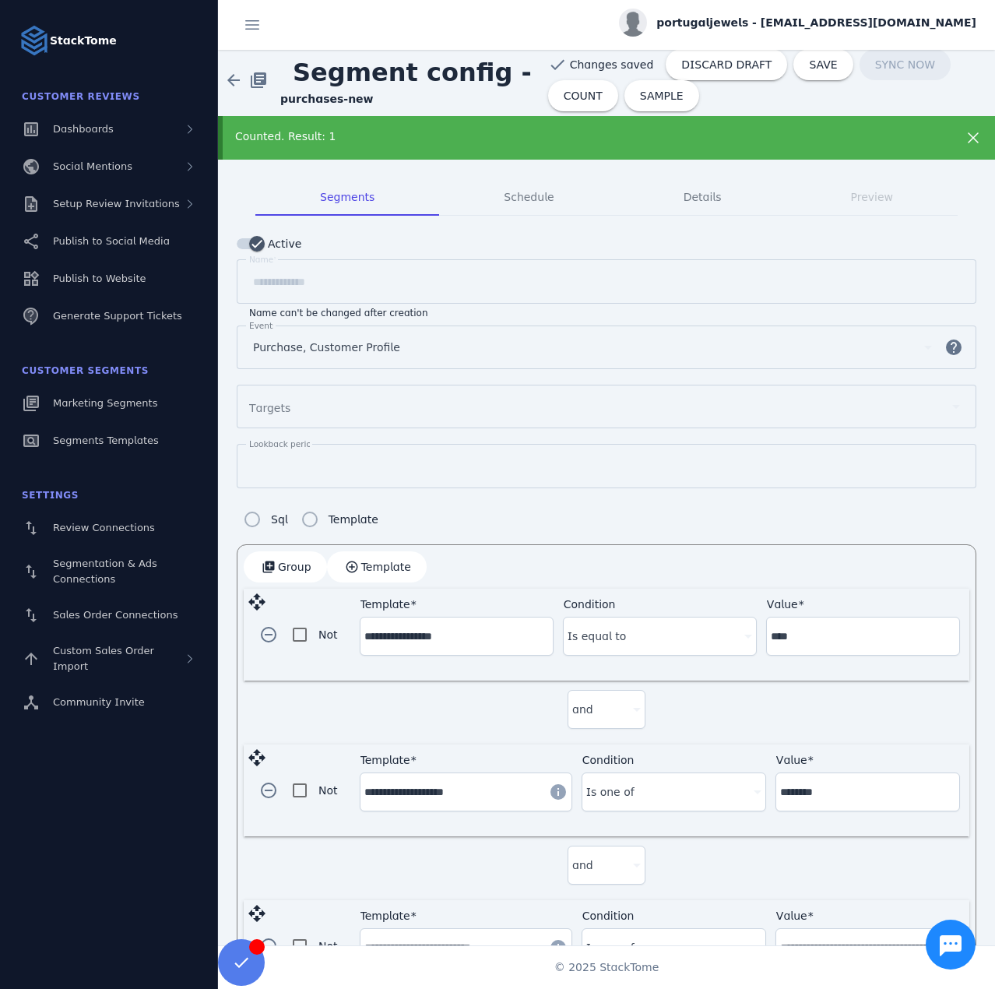
scroll to position [0, 0]
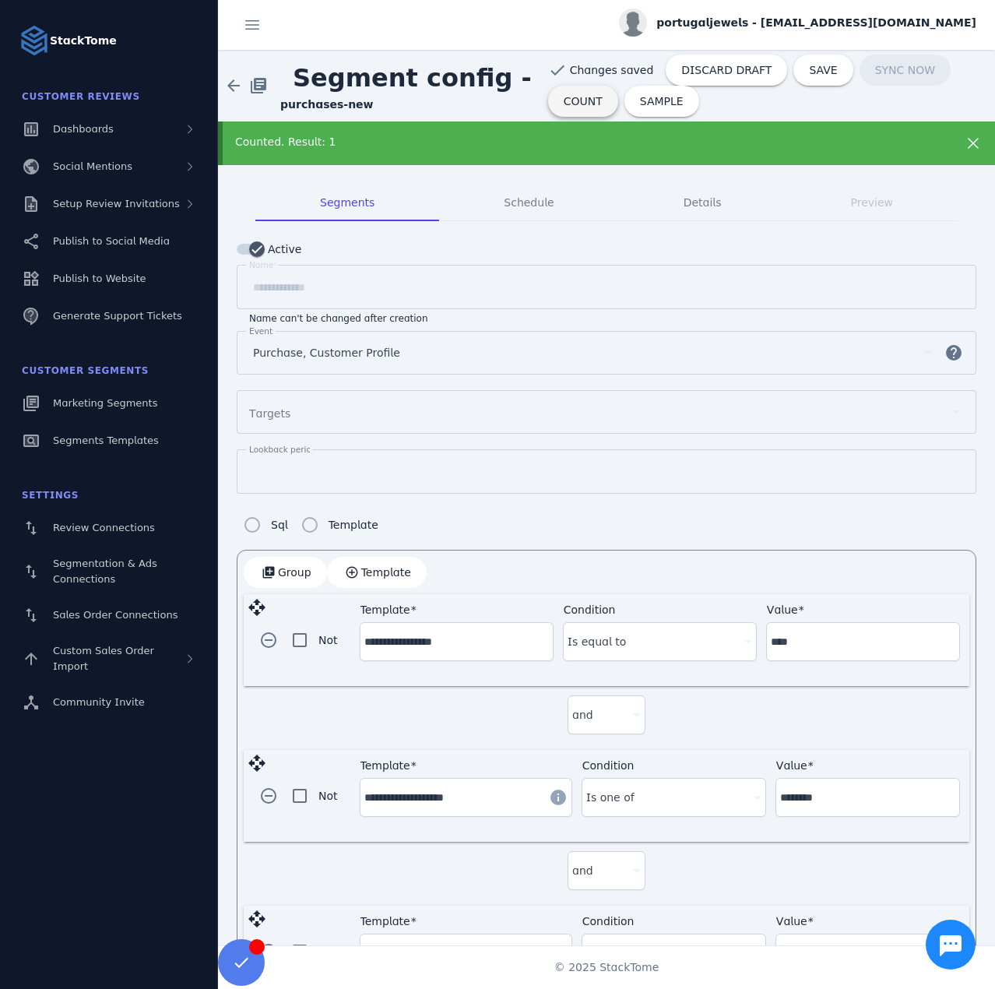
click at [572, 108] on span at bounding box center [583, 101] width 70 height 37
click at [698, 70] on span "DISCARD DRAFT" at bounding box center [726, 70] width 90 height 11
click at [372, 144] on div "Counted. Result: 1" at bounding box center [571, 142] width 673 height 16
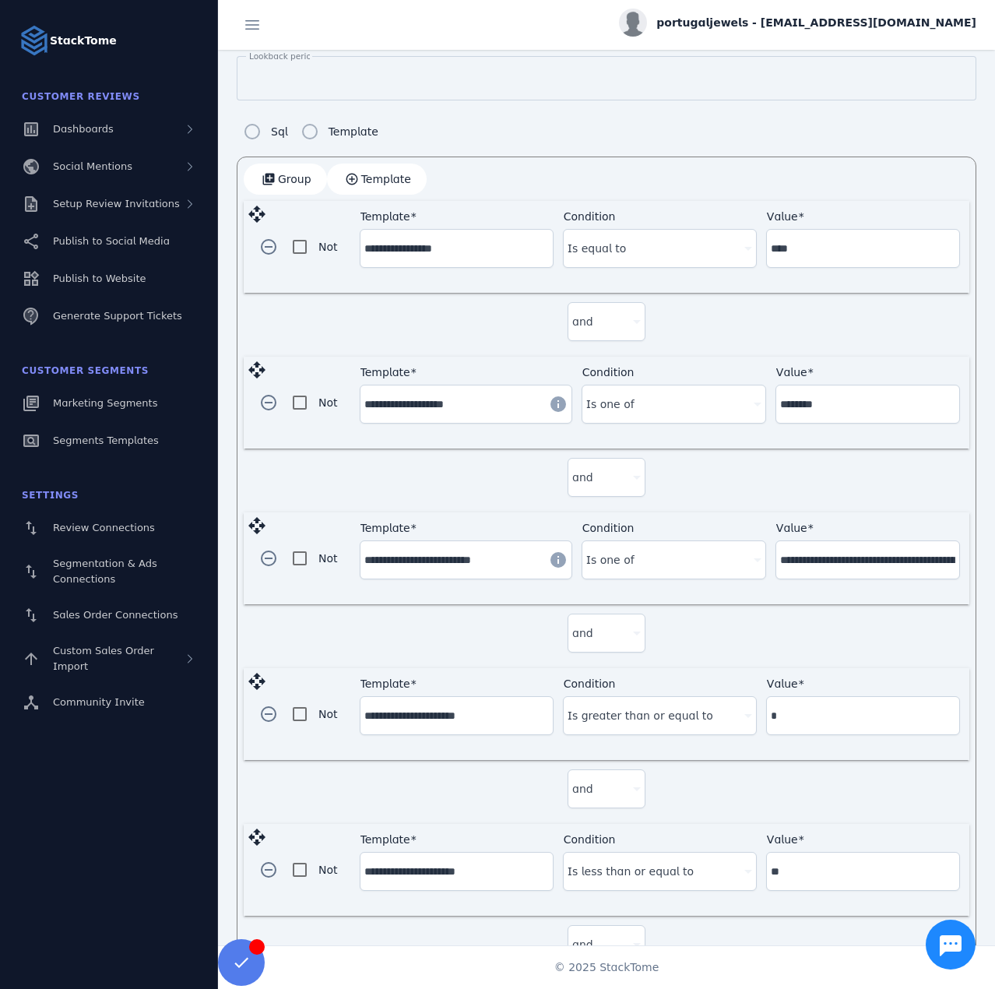
scroll to position [333, 0]
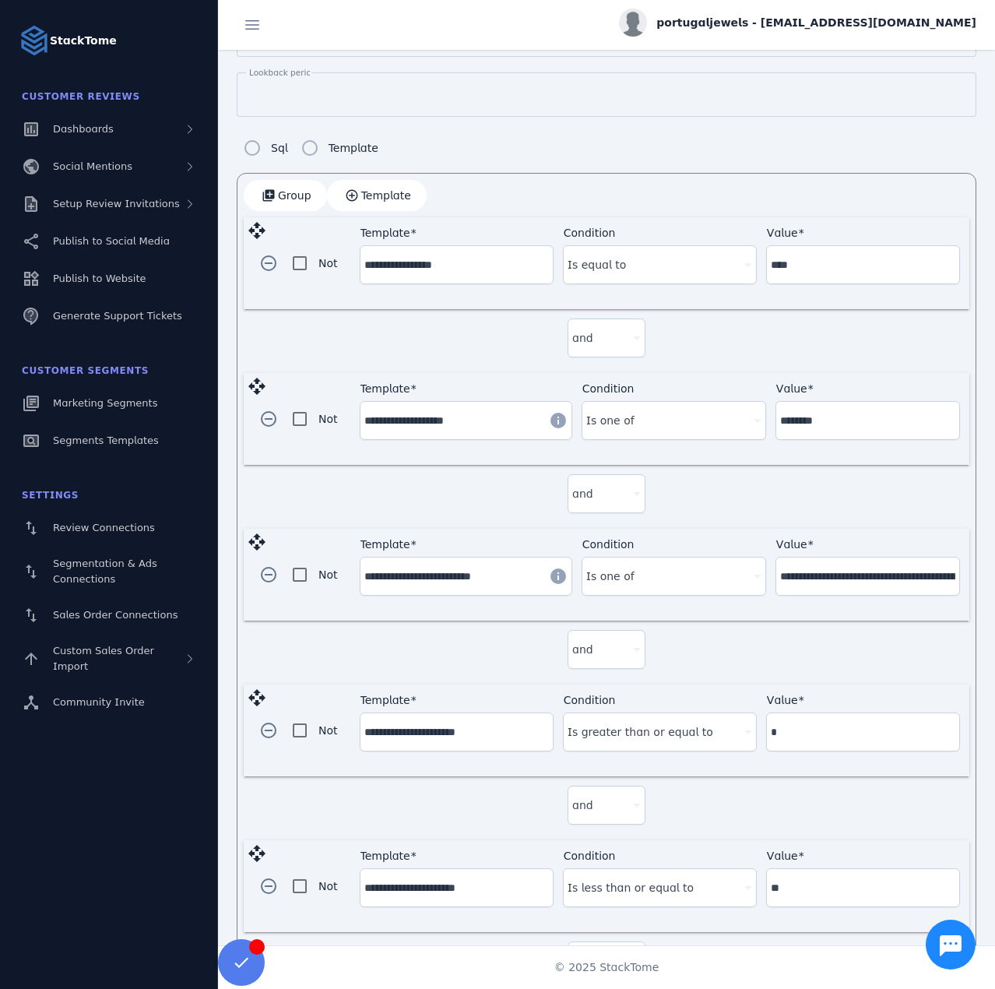
click at [377, 192] on span "Template" at bounding box center [386, 195] width 50 height 11
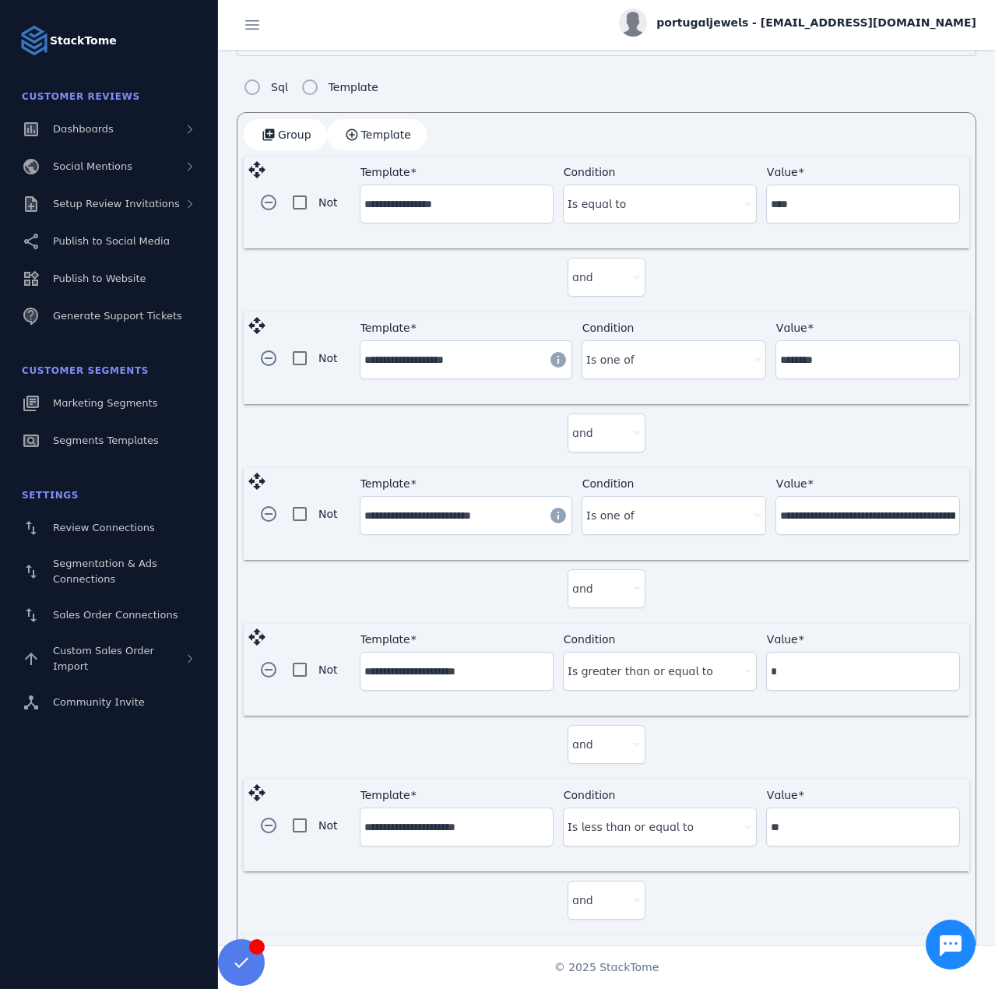
scroll to position [643, 0]
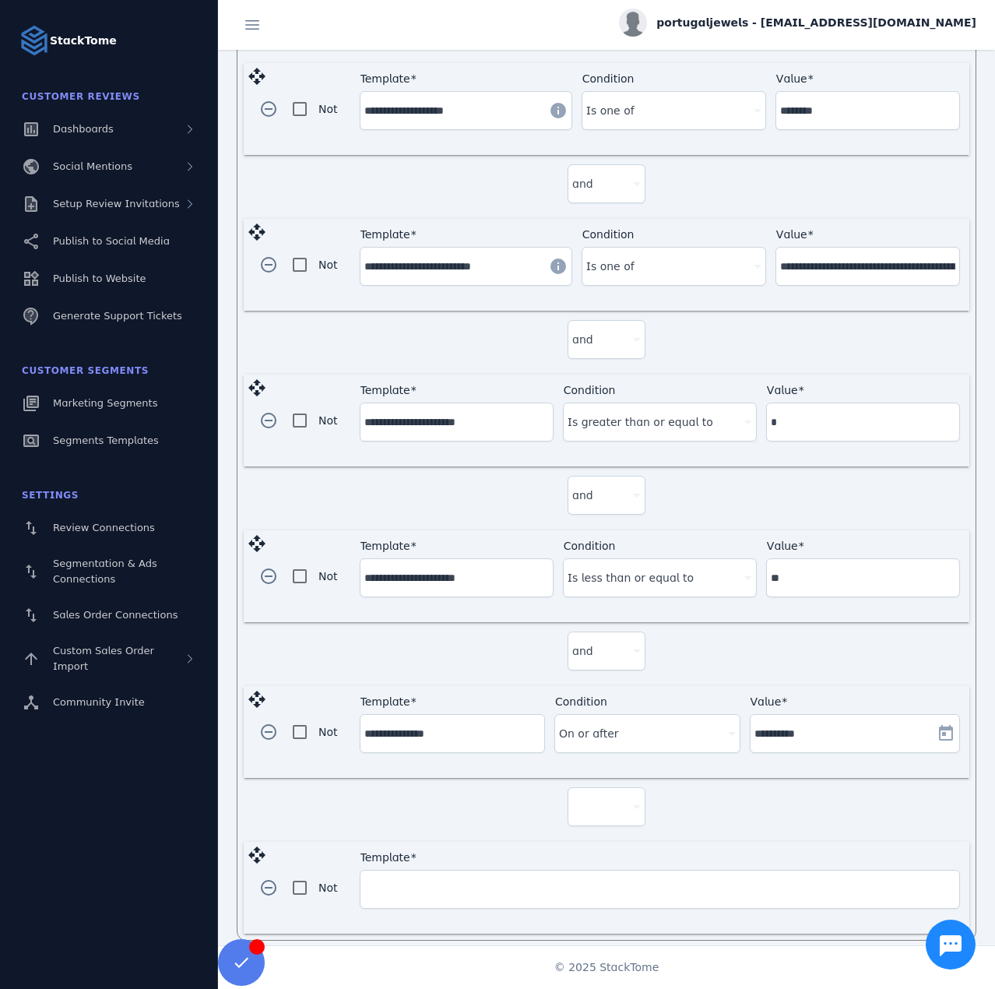
click at [578, 797] on div at bounding box center [599, 806] width 55 height 19
click at [586, 839] on span "and" at bounding box center [587, 838] width 21 height 19
click at [487, 880] on input "Template" at bounding box center [659, 889] width 591 height 19
type input "***"
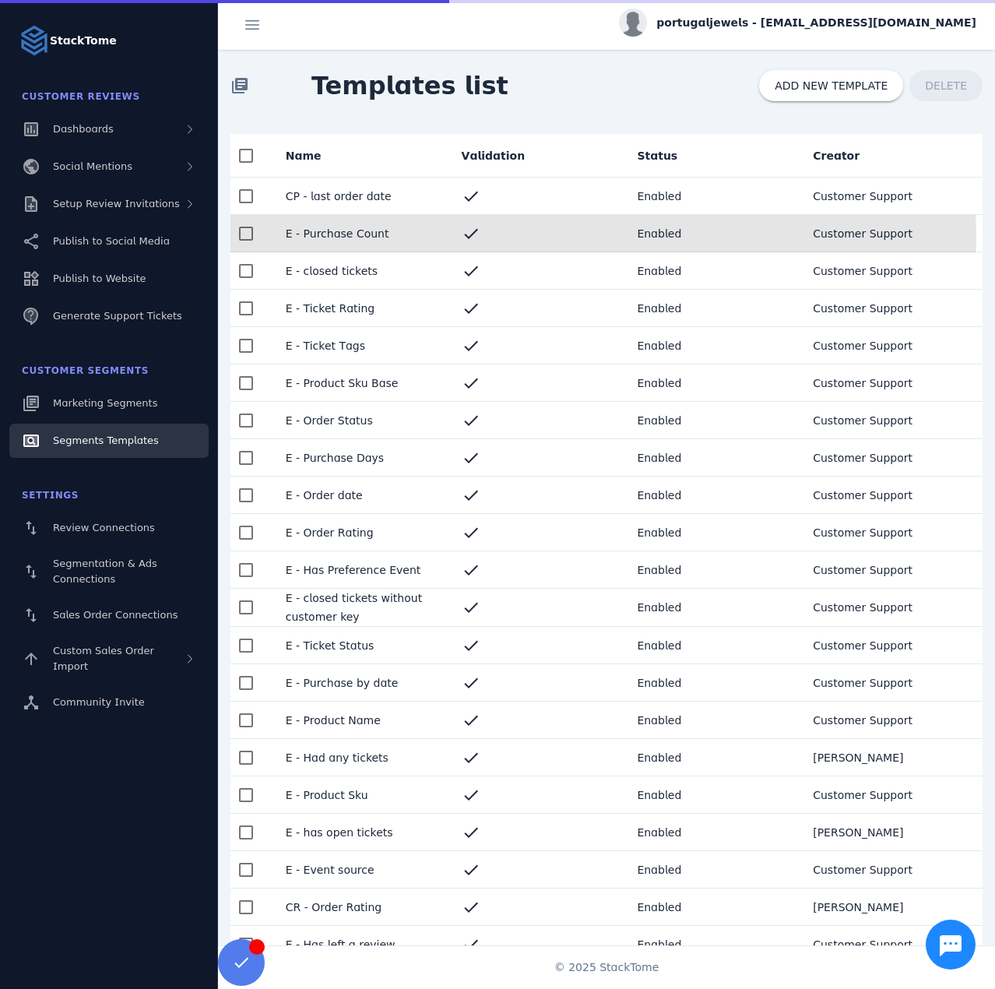
click at [391, 236] on mat-cell "E - Purchase Count" at bounding box center [361, 233] width 176 height 37
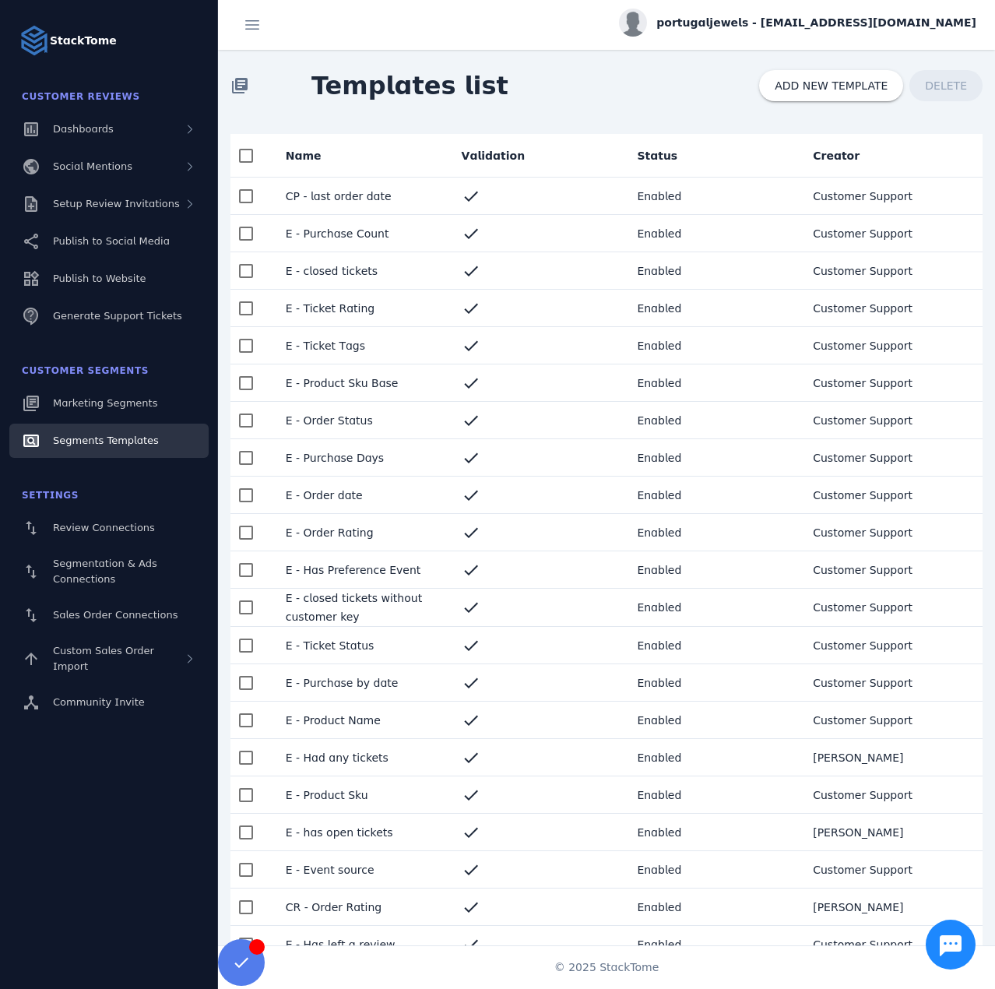
click at [386, 314] on mat-cell "E - Ticket Rating" at bounding box center [361, 308] width 176 height 37
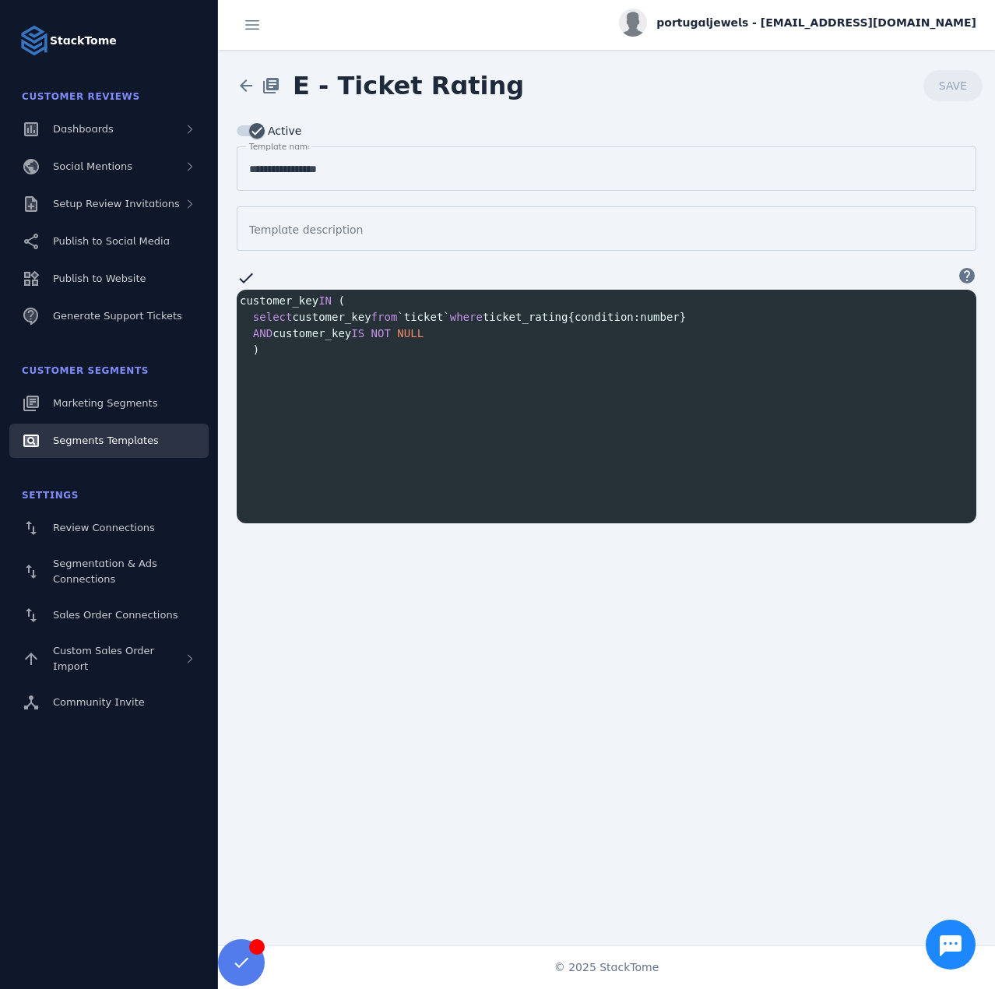
scroll to position [2, 0]
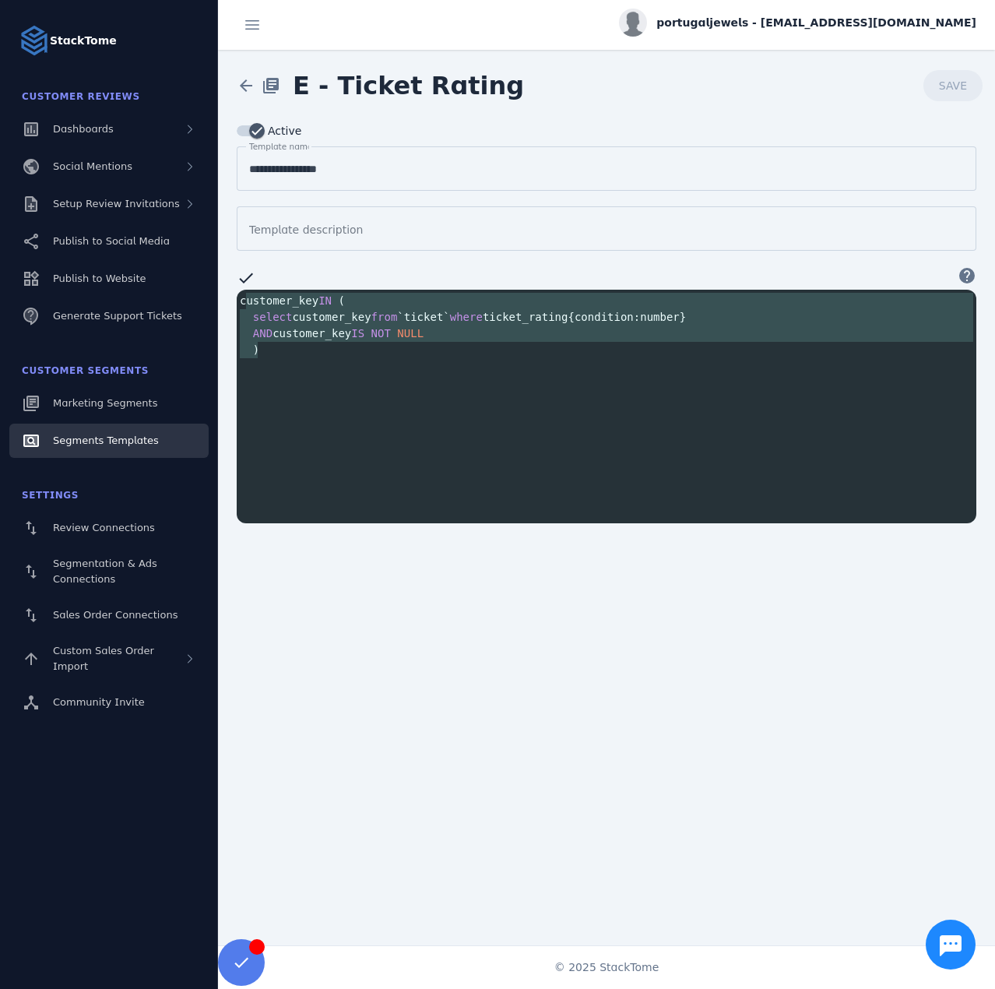
type textarea "**********"
drag, startPoint x: 262, startPoint y: 347, endPoint x: 234, endPoint y: 292, distance: 61.7
click at [234, 292] on div "**********" at bounding box center [606, 322] width 777 height 402
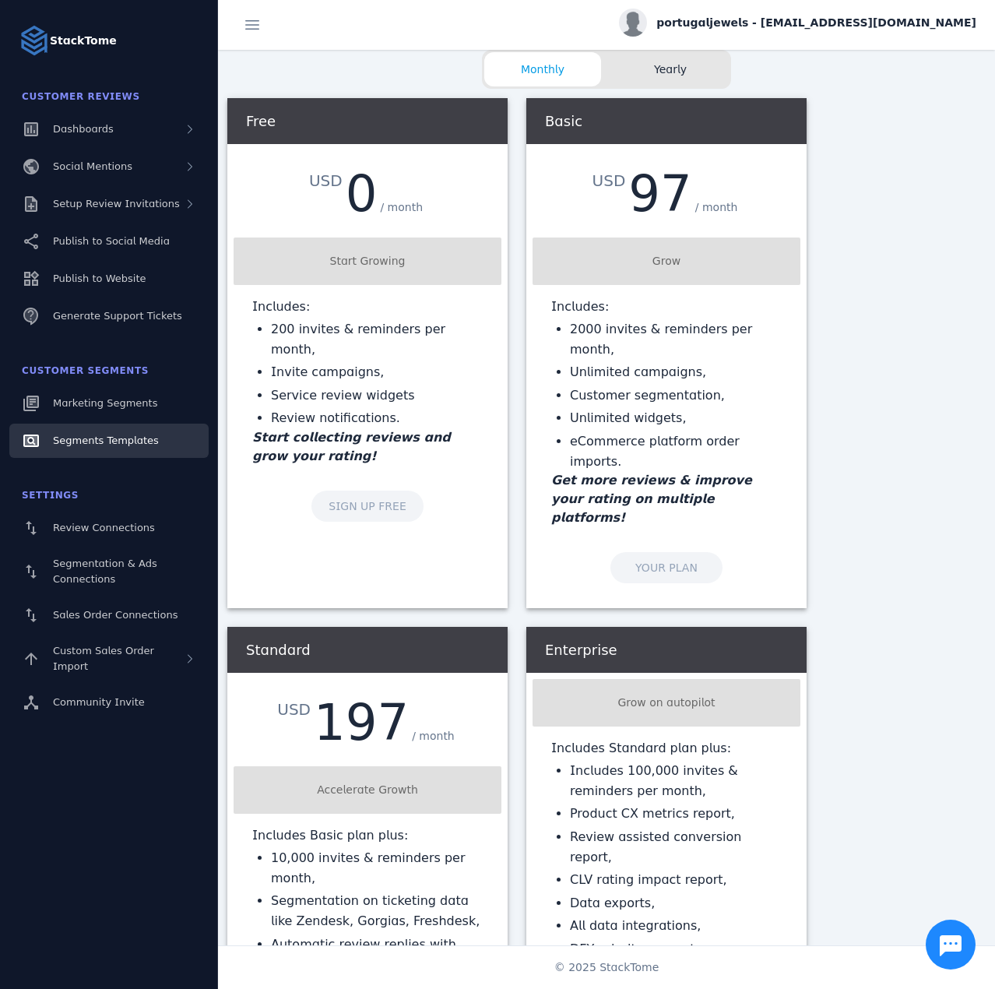
click at [83, 439] on span "Segments Templates" at bounding box center [106, 440] width 106 height 12
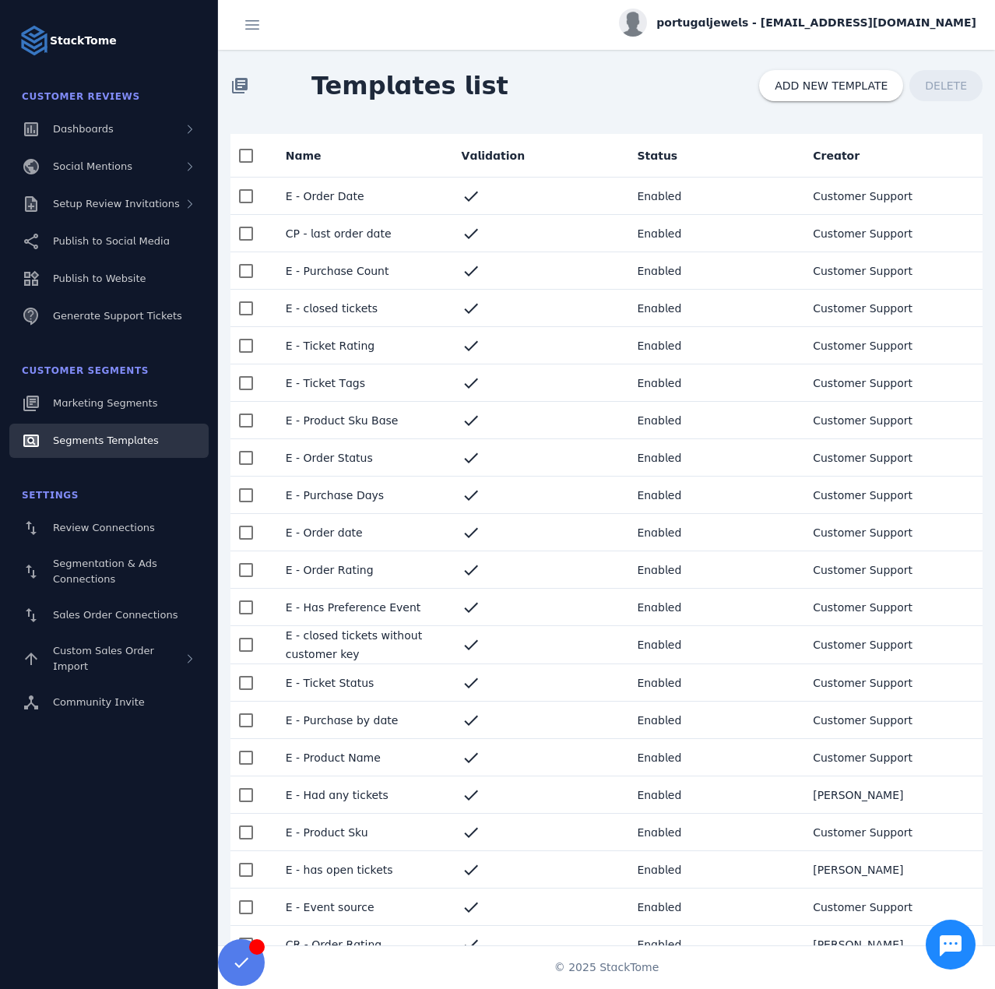
click at [579, 51] on div "library_books Templates list ADD NEW TEMPLATE DELETE" at bounding box center [606, 86] width 777 height 72
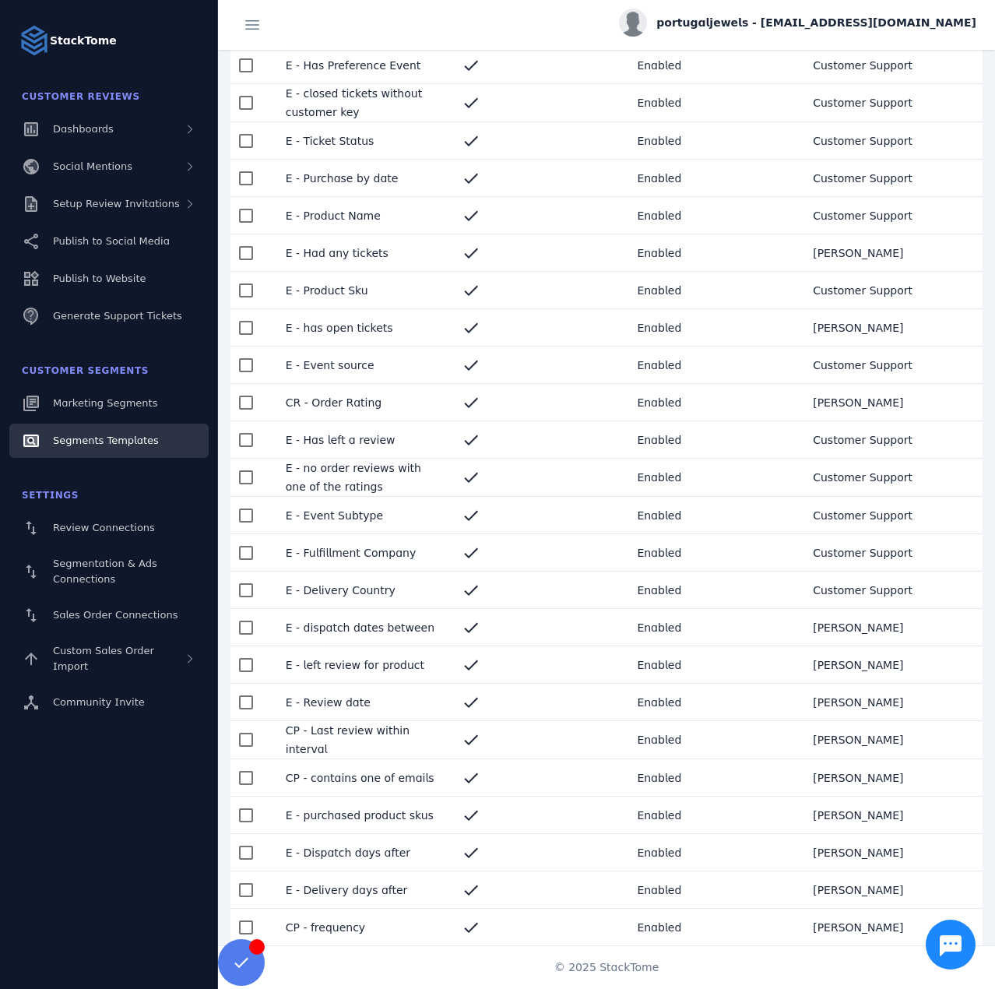
click at [374, 890] on mat-cell "E - Delivery days after" at bounding box center [361, 889] width 176 height 37
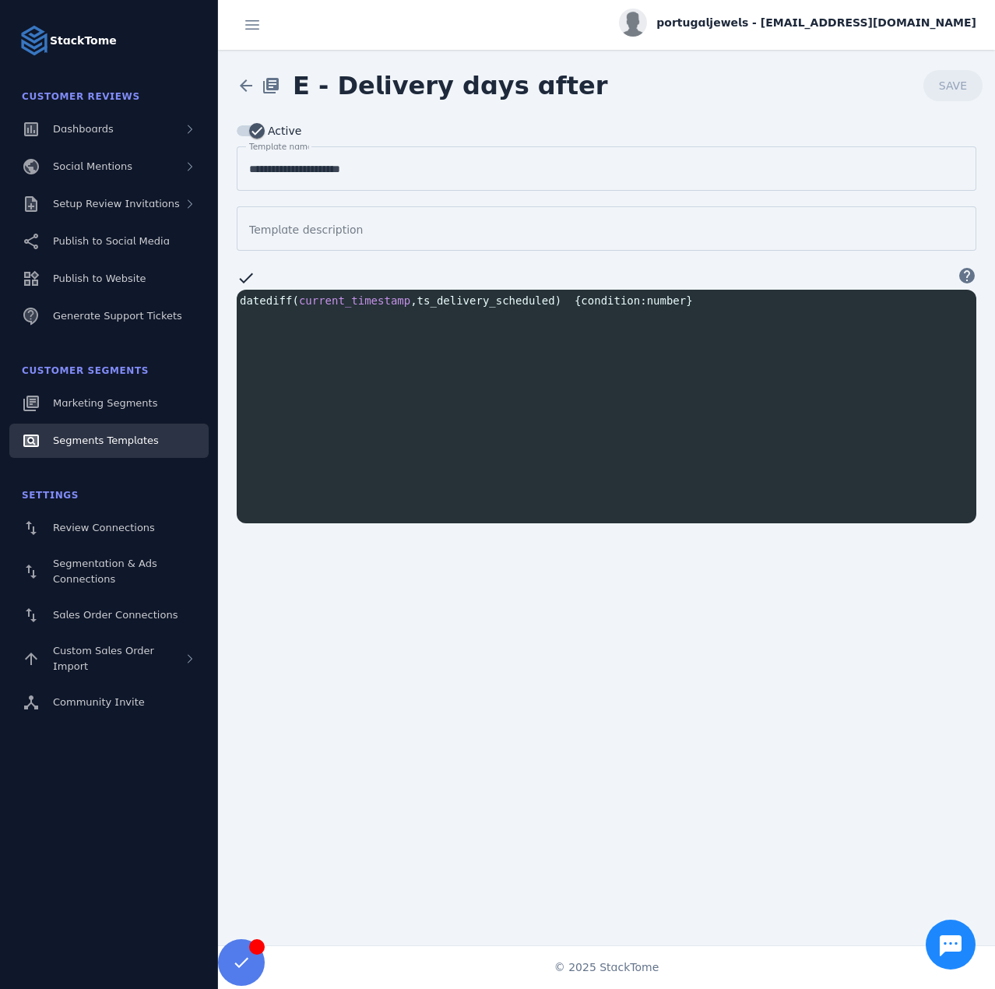
scroll to position [2, 0]
click at [470, 303] on span "datediff ( current_timestamp , ts_delivery_scheduled ) { condition : number }" at bounding box center [466, 300] width 453 height 12
type textarea "**********"
click at [470, 303] on span "datediff ( current_timestamp , ts_delivery_scheduled ) { condition : number }" at bounding box center [466, 300] width 453 height 12
click at [238, 86] on span at bounding box center [245, 85] width 37 height 37
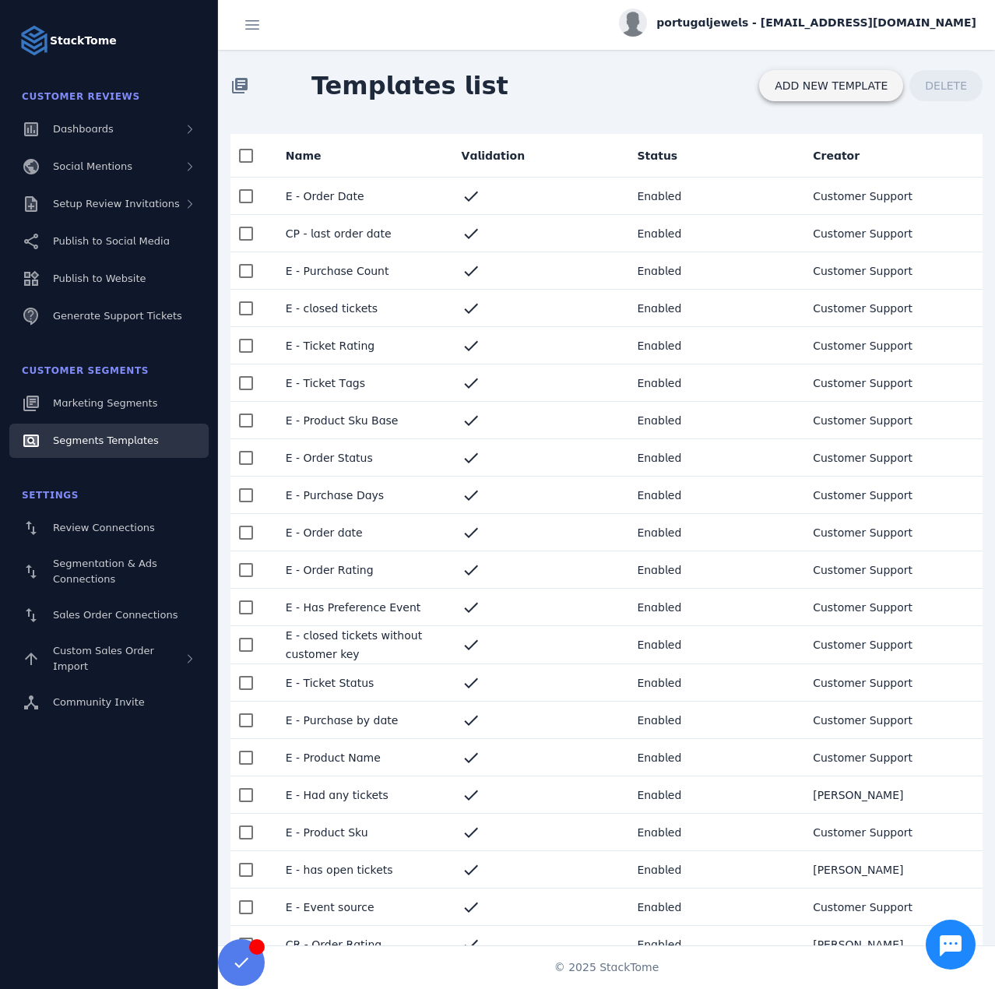
click at [795, 85] on span "ADD NEW TEMPLATE" at bounding box center [831, 85] width 113 height 11
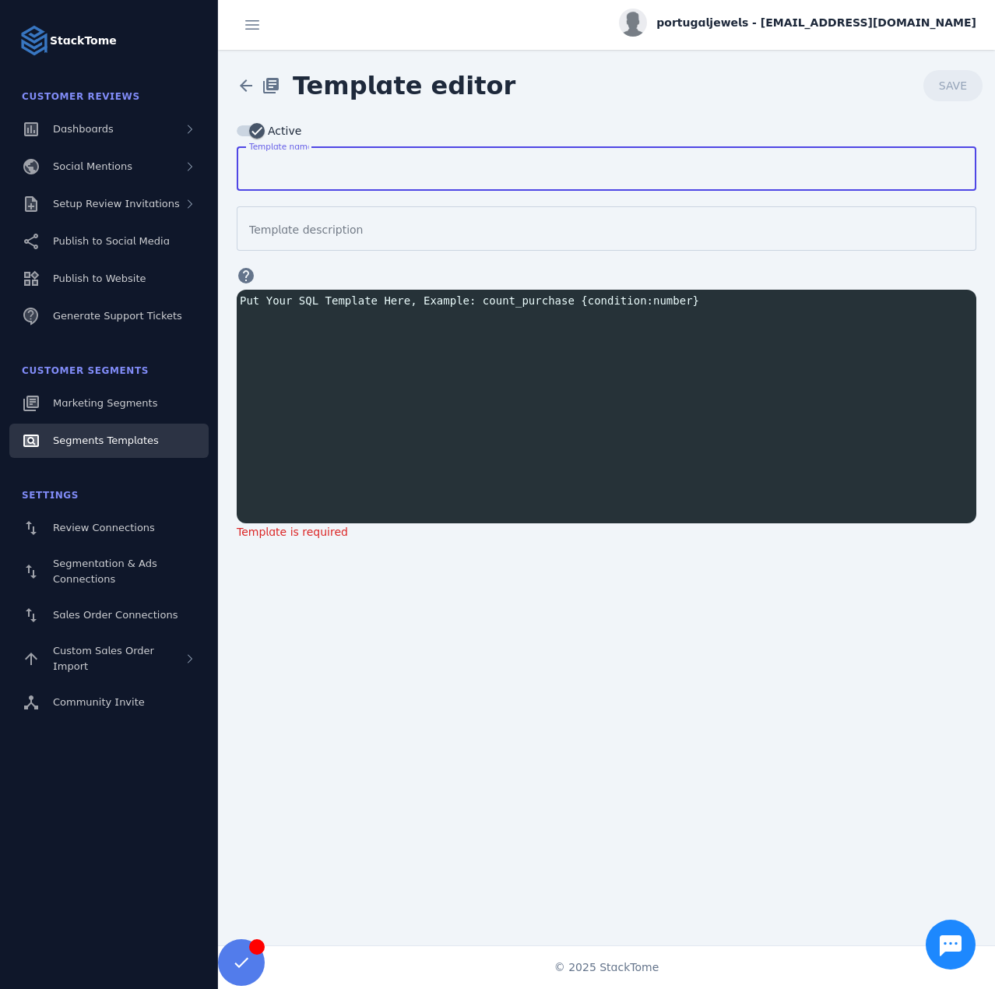
click at [355, 167] on input "Template name" at bounding box center [606, 169] width 715 height 19
type input "****"
click at [282, 232] on mat-label "Template description" at bounding box center [306, 229] width 114 height 12
click at [282, 232] on input "Template description" at bounding box center [606, 229] width 715 height 19
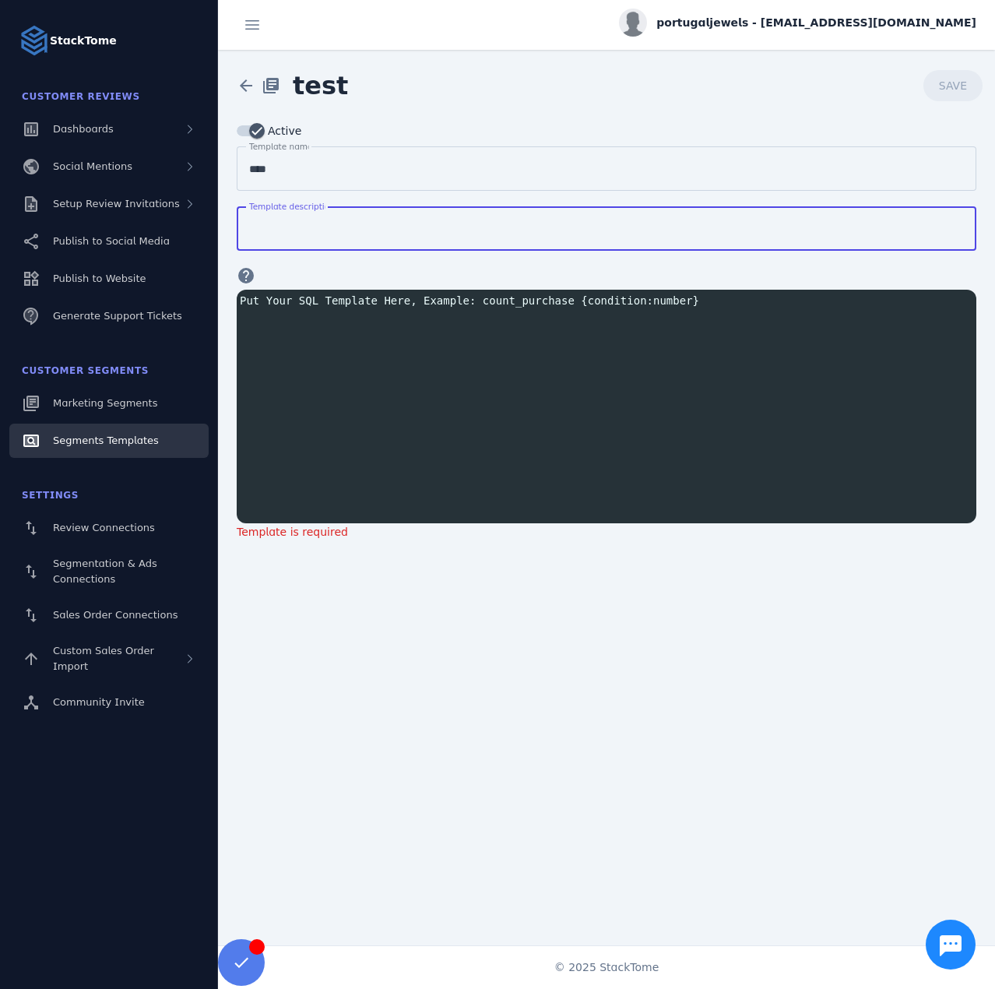
click at [285, 290] on ngx-codemirror "Put Your SQL Template Here, Example: count_purchase {condition:number} ​ x ​" at bounding box center [607, 407] width 740 height 234
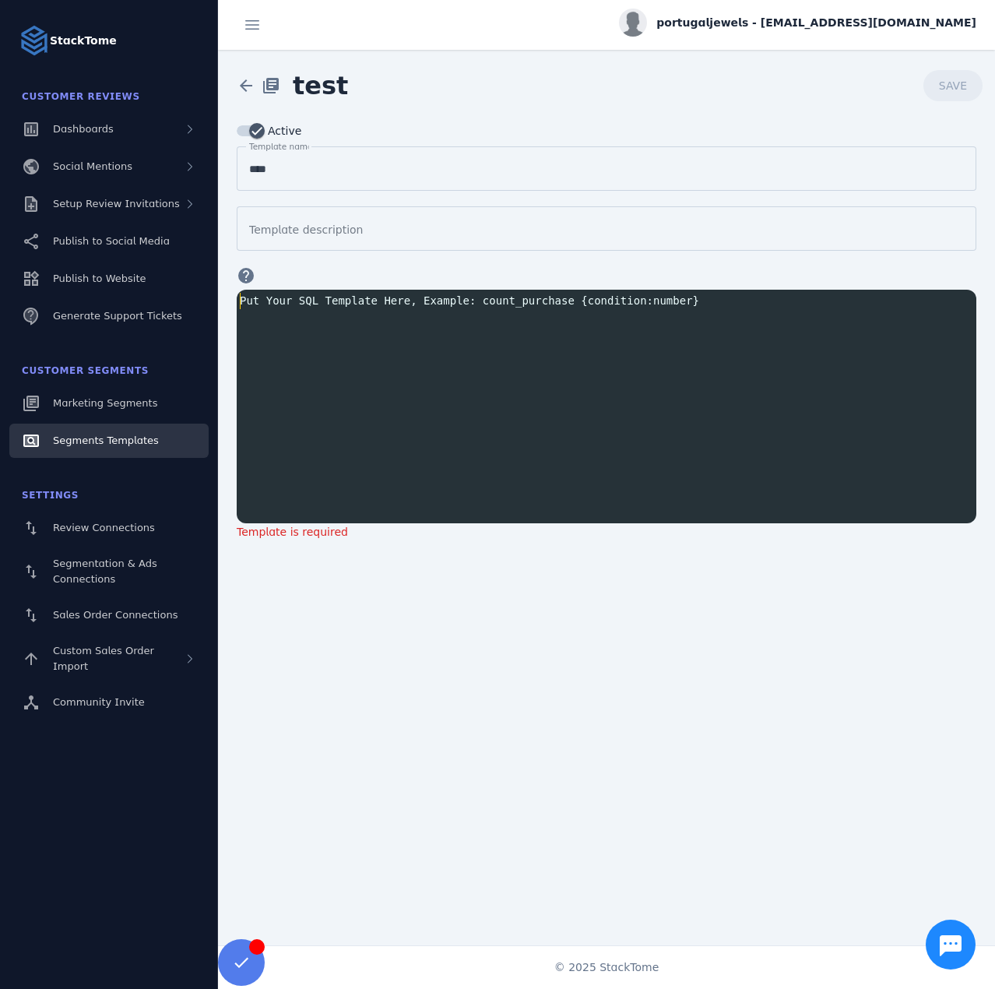
click at [291, 301] on pre "​" at bounding box center [610, 301] width 746 height 16
paste textarea "Segment sql"
type textarea "**********"
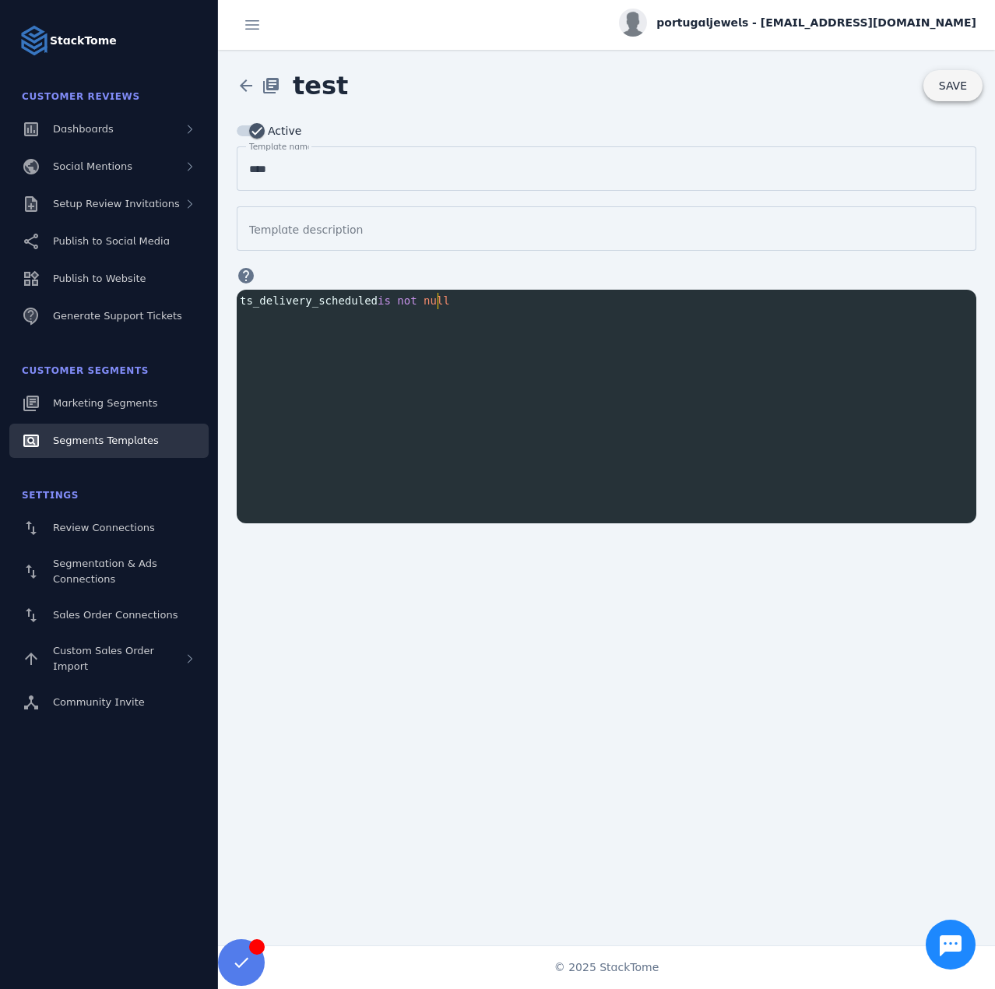
click at [952, 90] on span "SAVE" at bounding box center [953, 85] width 28 height 11
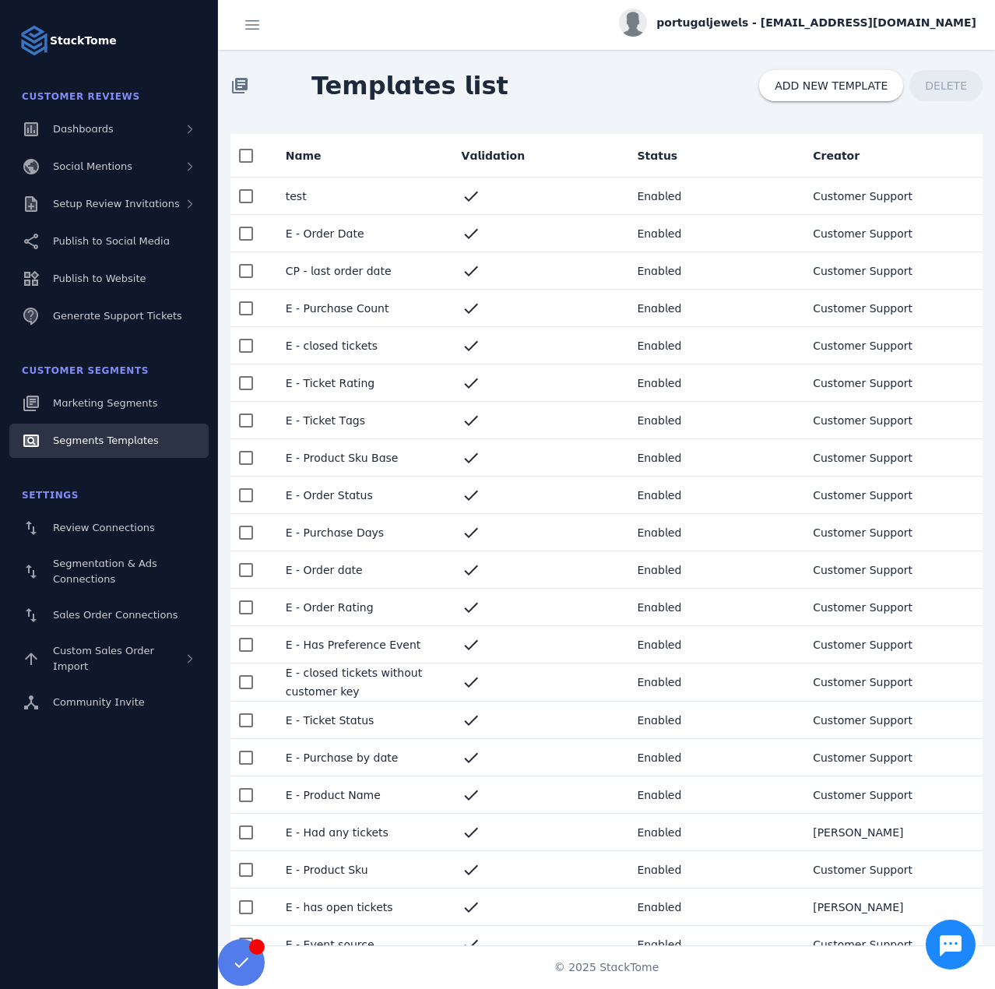
click at [333, 190] on mat-cell "test" at bounding box center [361, 196] width 176 height 37
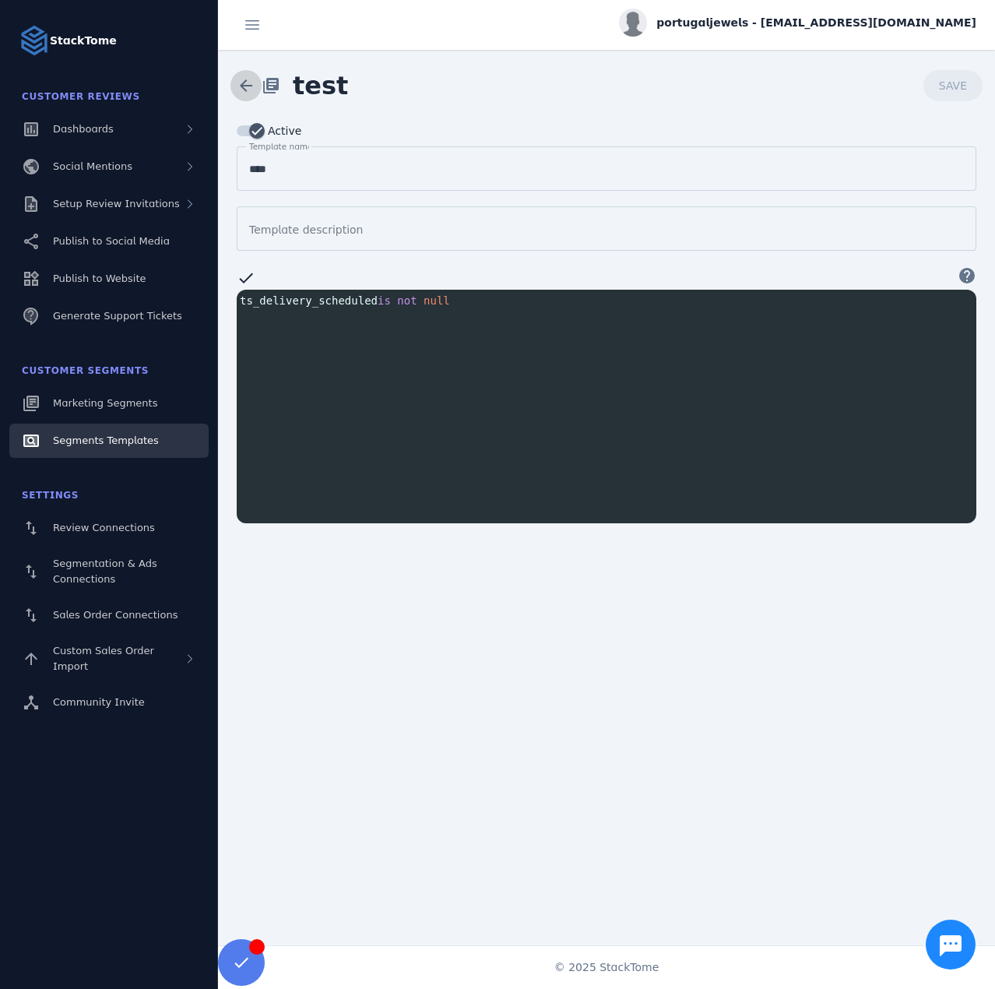
click at [251, 88] on span at bounding box center [245, 85] width 37 height 37
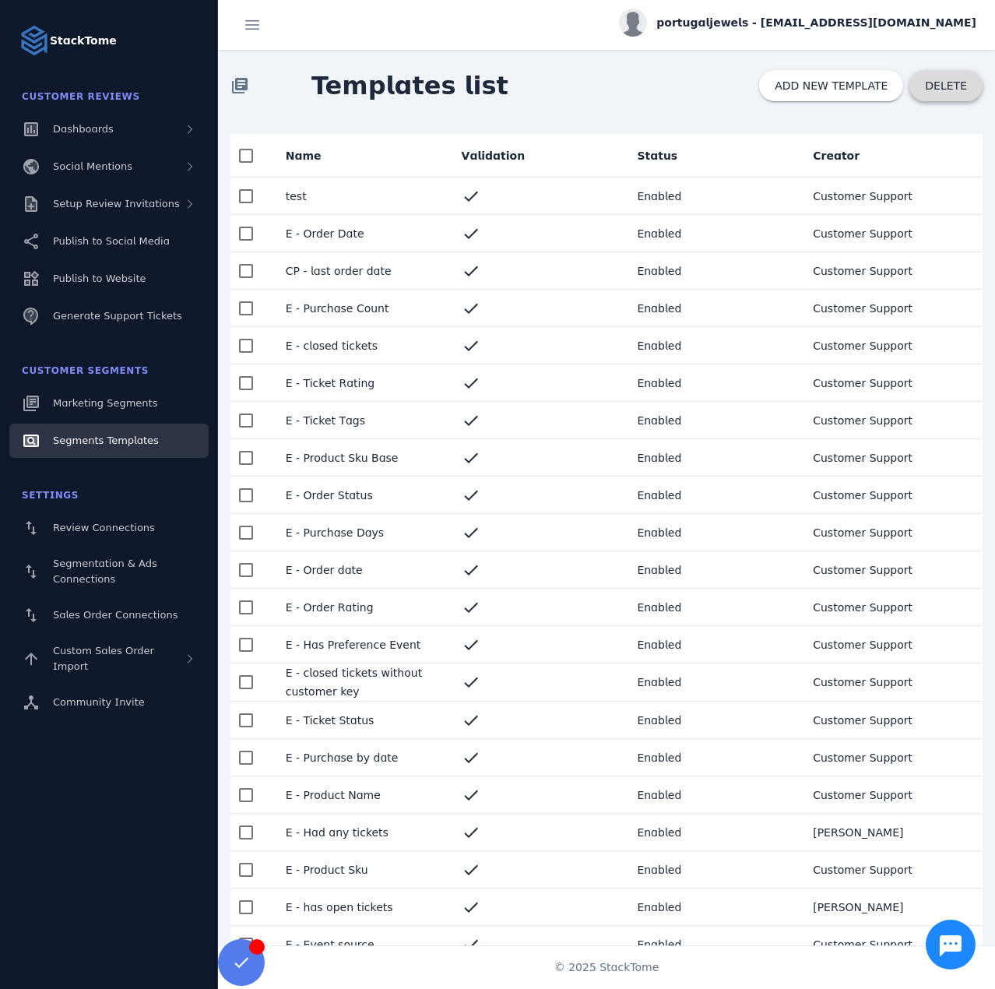
click at [952, 85] on span "DELETE" at bounding box center [946, 85] width 42 height 11
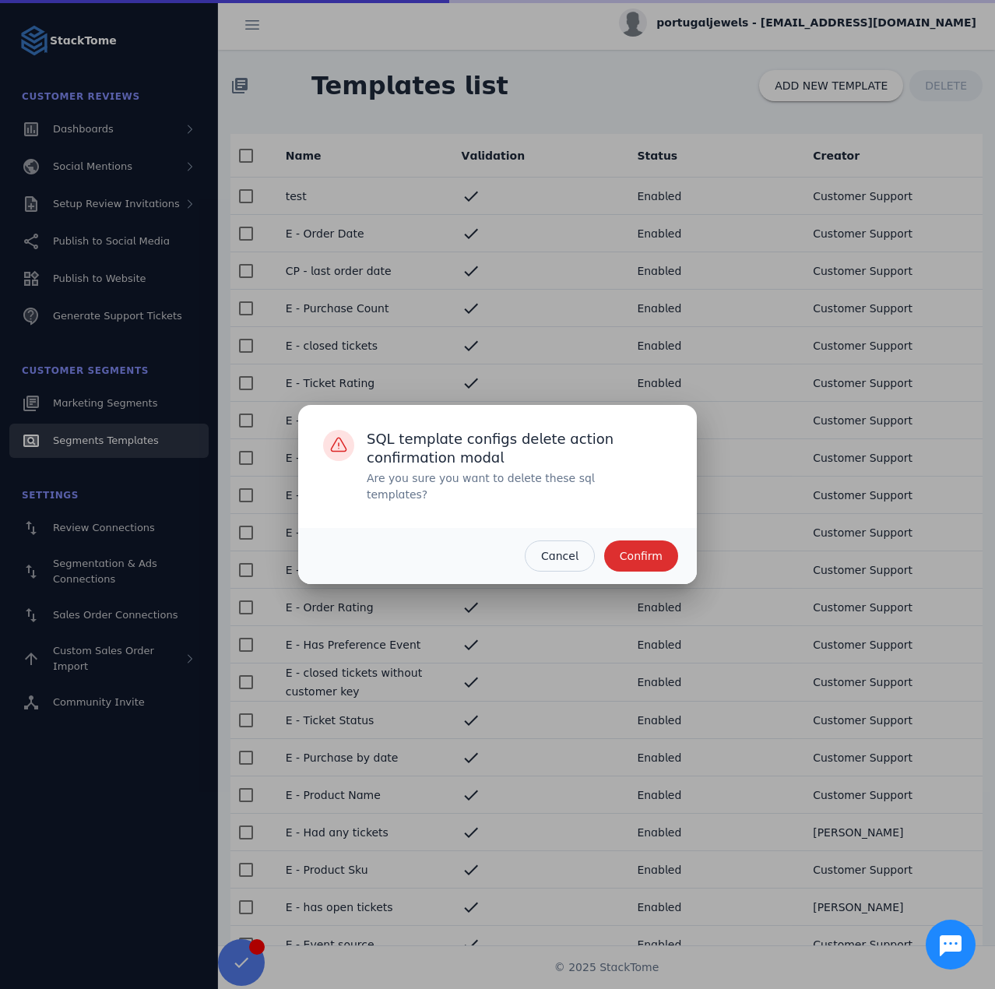
click at [642, 551] on span "Confirm" at bounding box center [641, 556] width 43 height 11
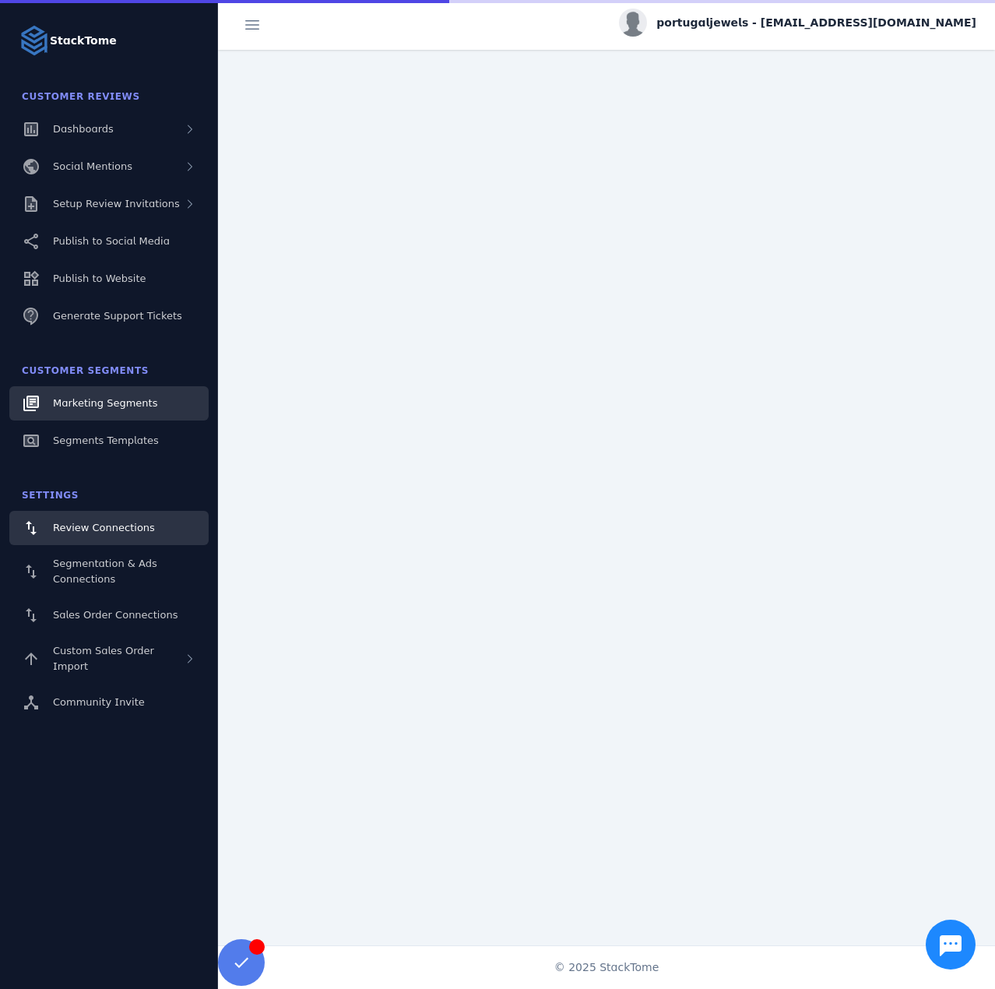
click at [115, 392] on link "Marketing Segments" at bounding box center [108, 403] width 199 height 34
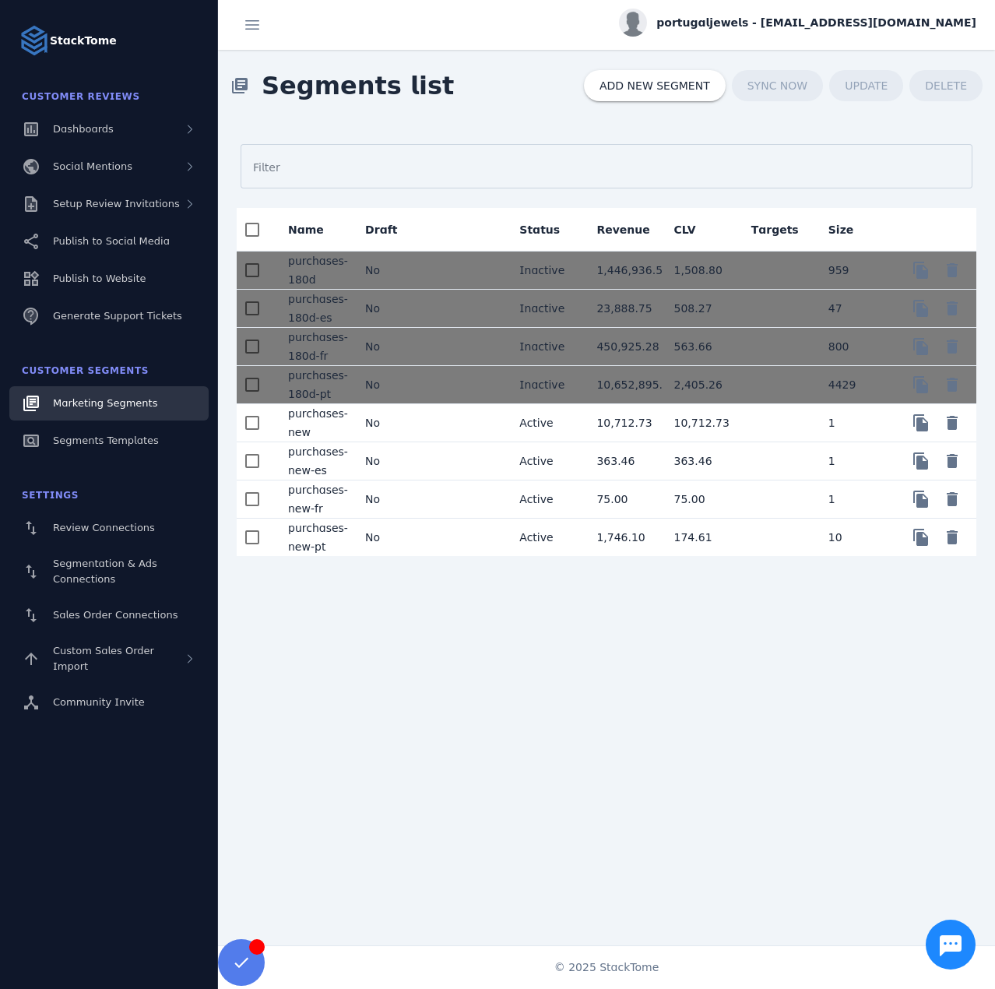
click at [418, 542] on mat-cell "No" at bounding box center [391, 537] width 77 height 37
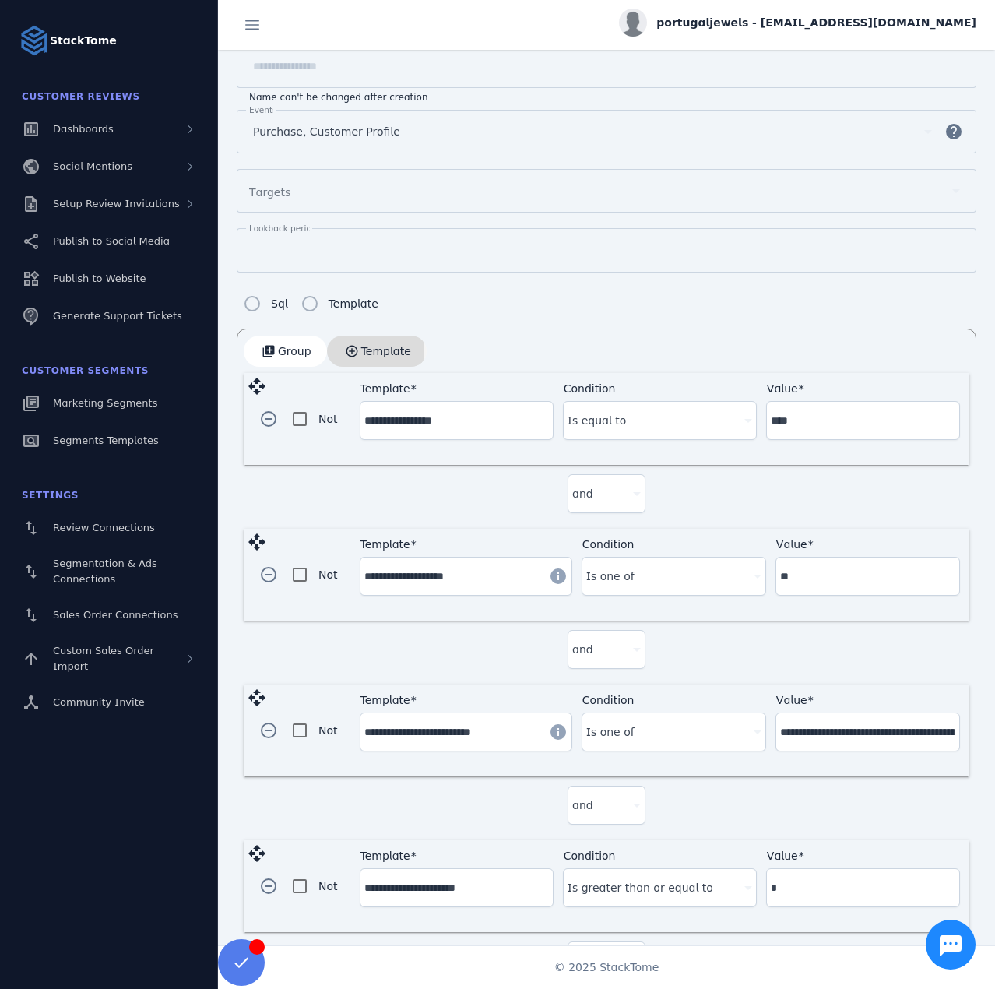
click at [368, 347] on span "Template" at bounding box center [386, 351] width 50 height 11
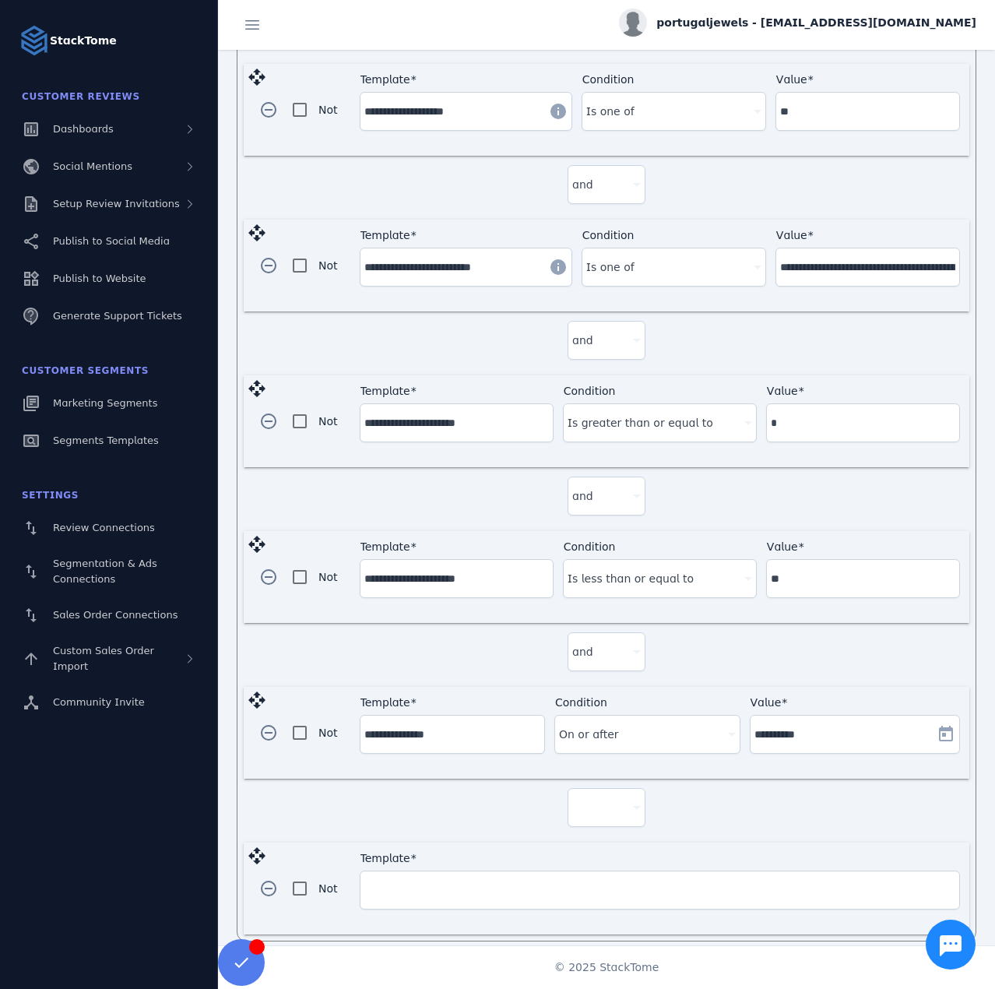
scroll to position [643, 0]
click at [599, 797] on div at bounding box center [599, 806] width 55 height 19
click at [585, 848] on mat-option "and" at bounding box center [604, 838] width 78 height 37
click at [475, 885] on input "Template" at bounding box center [659, 889] width 591 height 19
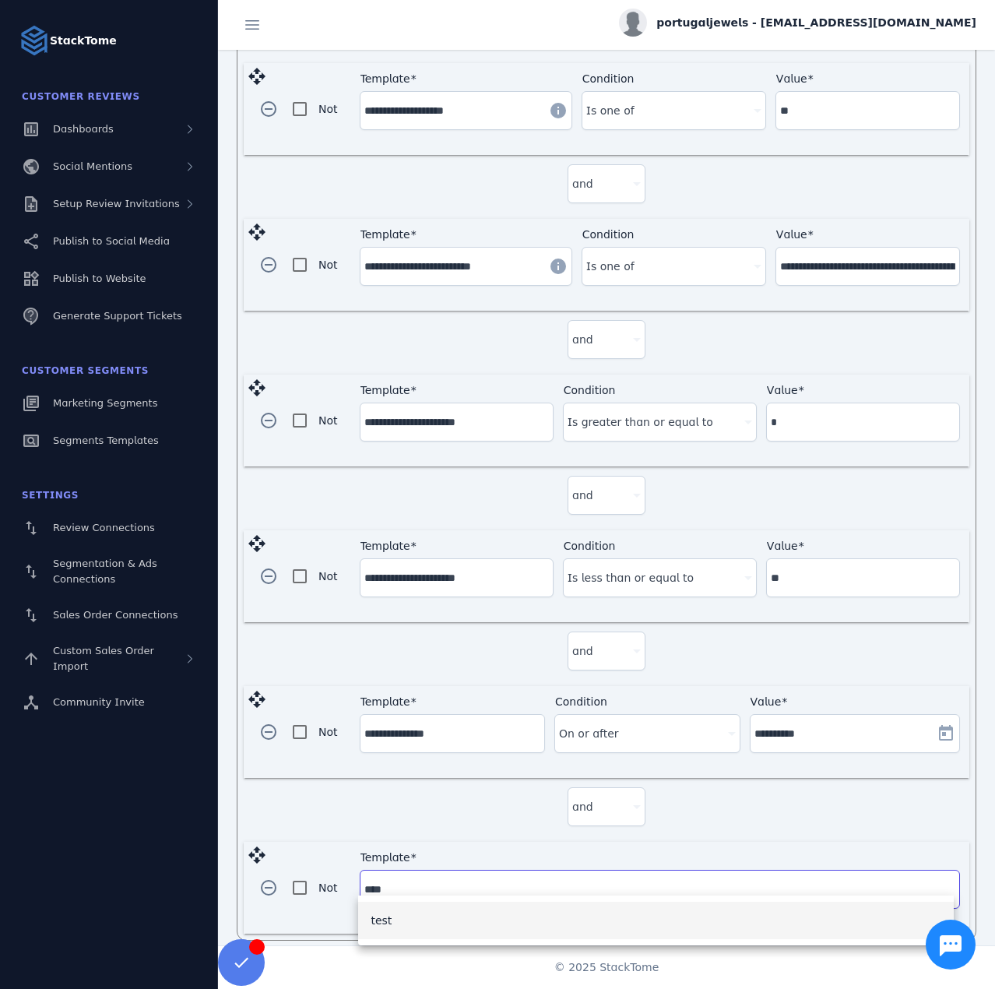
type input "****"
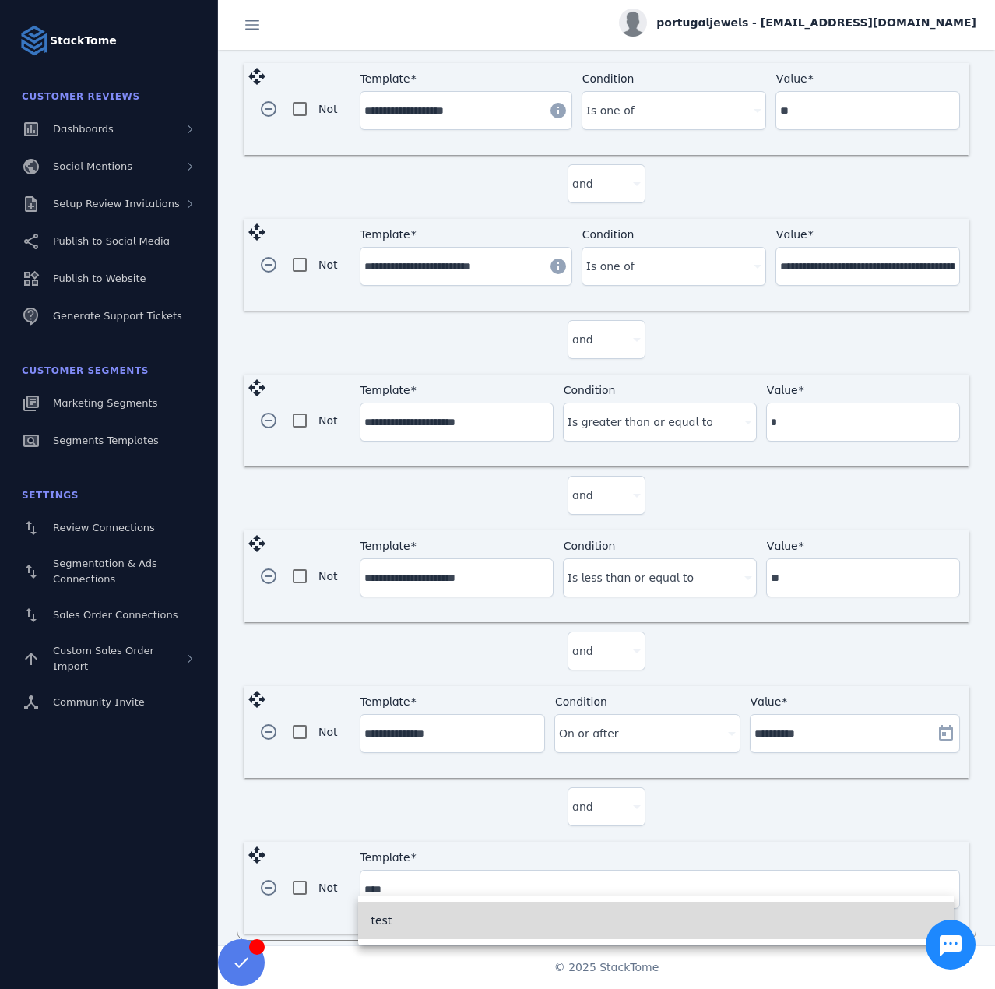
click at [410, 924] on mat-option "test" at bounding box center [656, 920] width 596 height 37
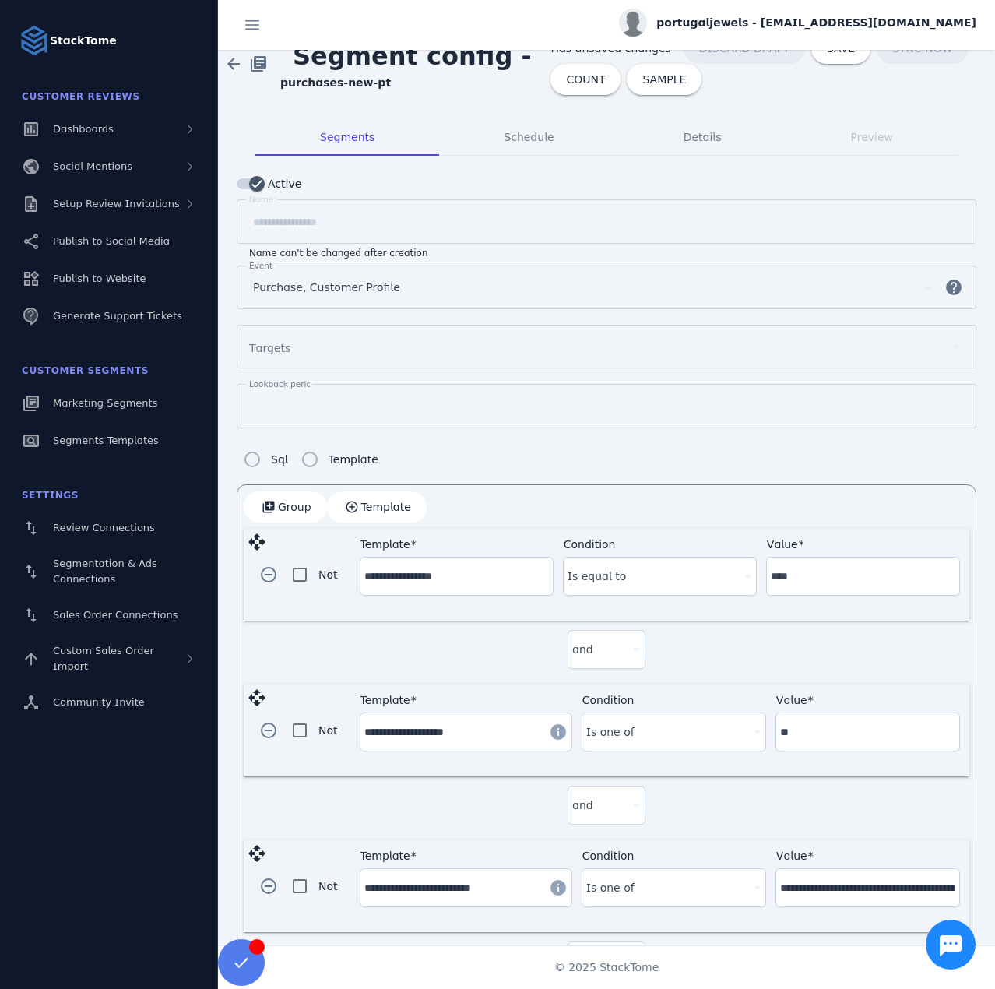
scroll to position [0, 0]
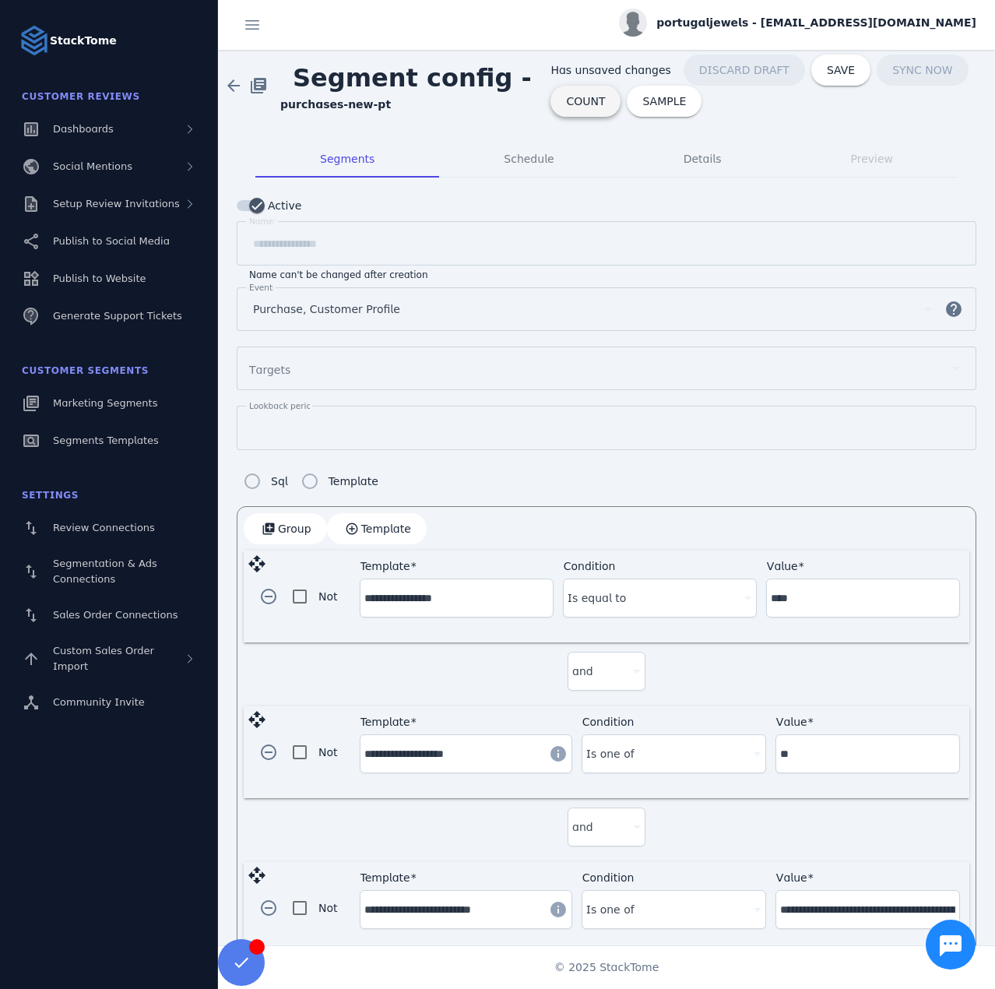
click at [566, 96] on span "COUNT" at bounding box center [585, 101] width 39 height 11
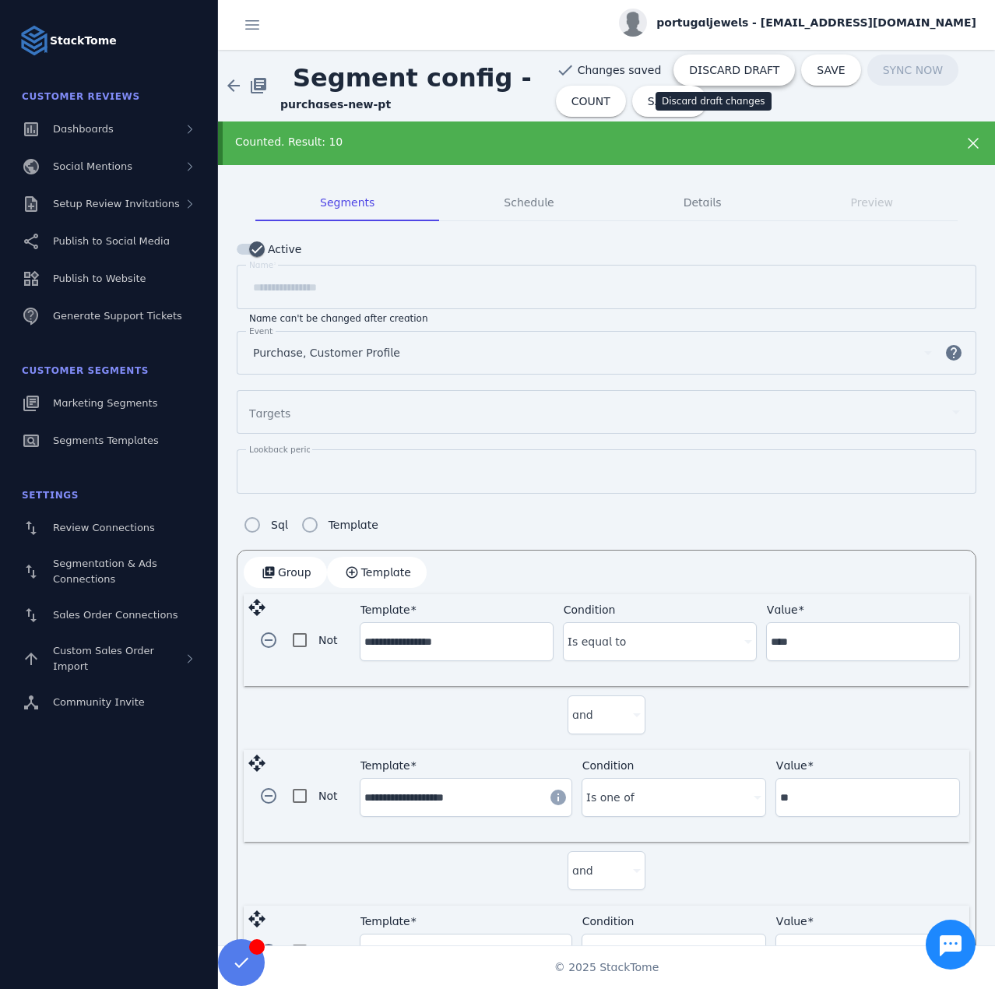
drag, startPoint x: 692, startPoint y: 82, endPoint x: 676, endPoint y: 40, distance: 45.1
click at [692, 82] on span at bounding box center [734, 69] width 121 height 37
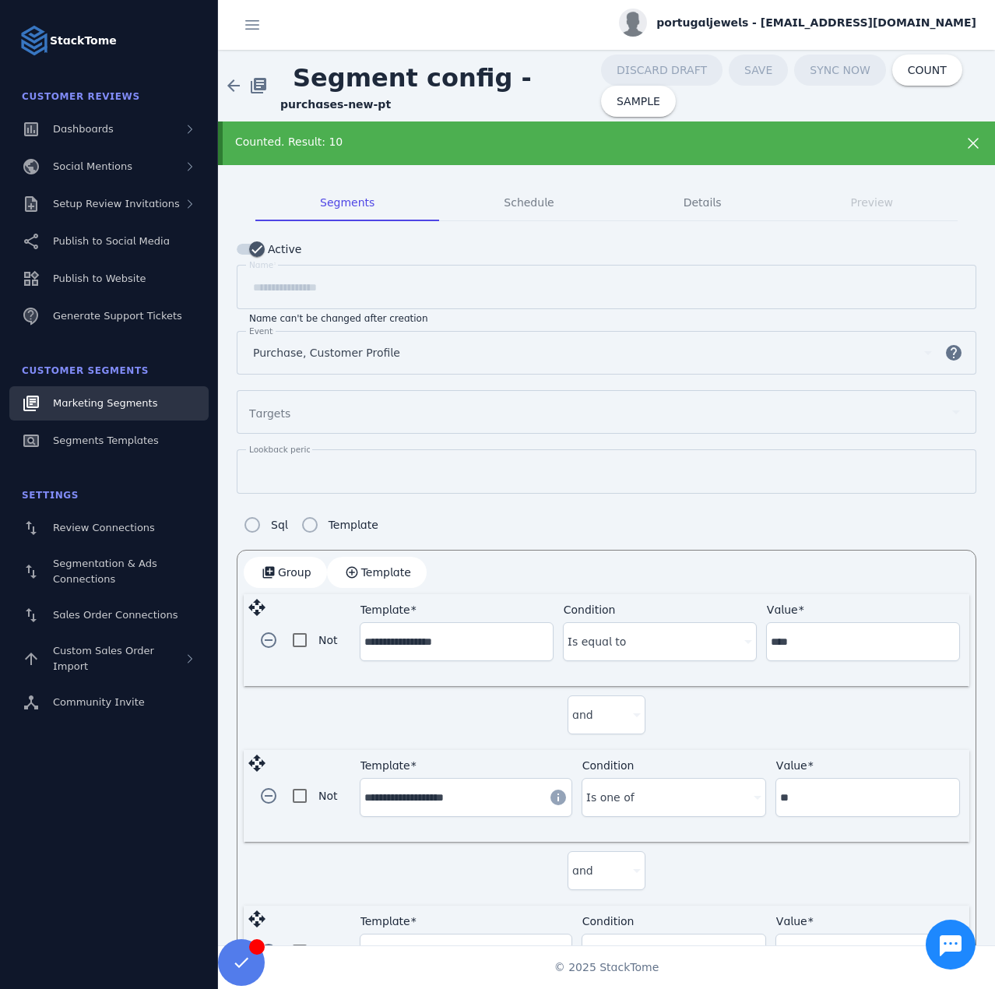
click at [100, 404] on span "Marketing Segments" at bounding box center [105, 403] width 104 height 12
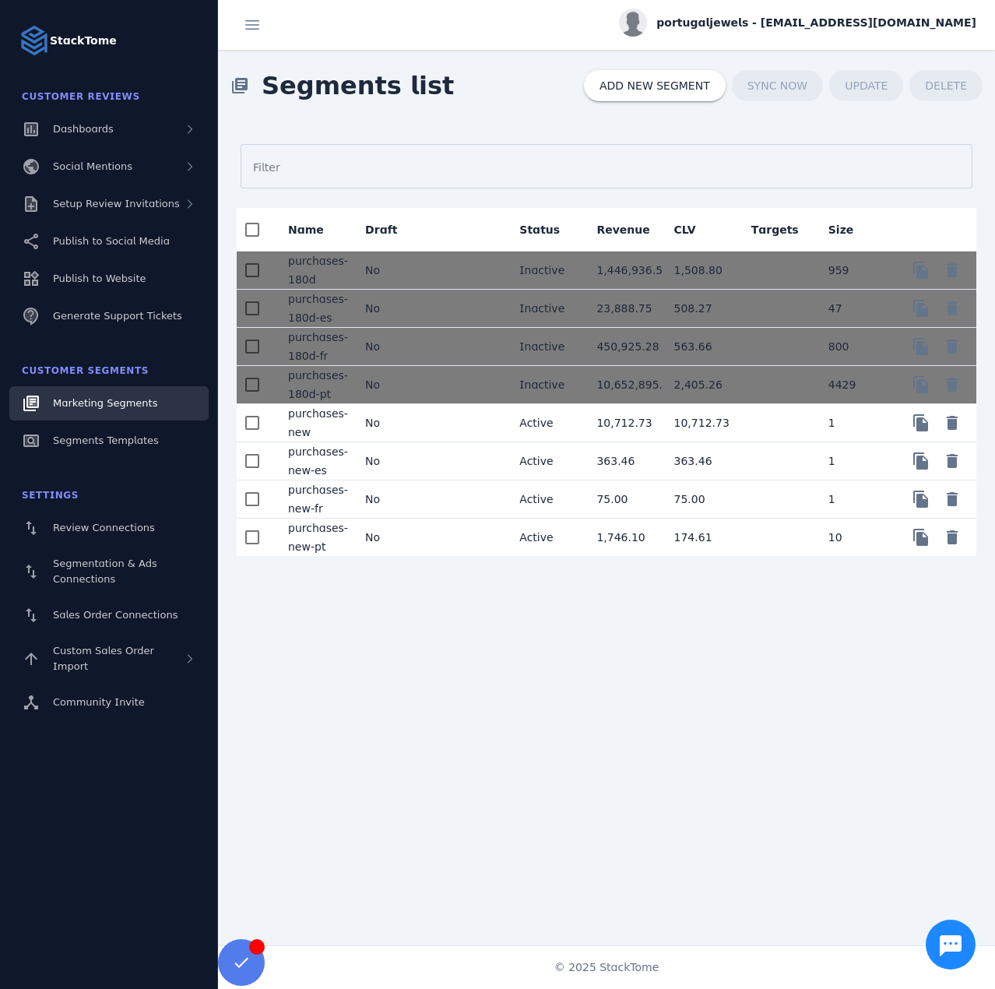
click at [399, 537] on mat-cell "No" at bounding box center [391, 537] width 77 height 37
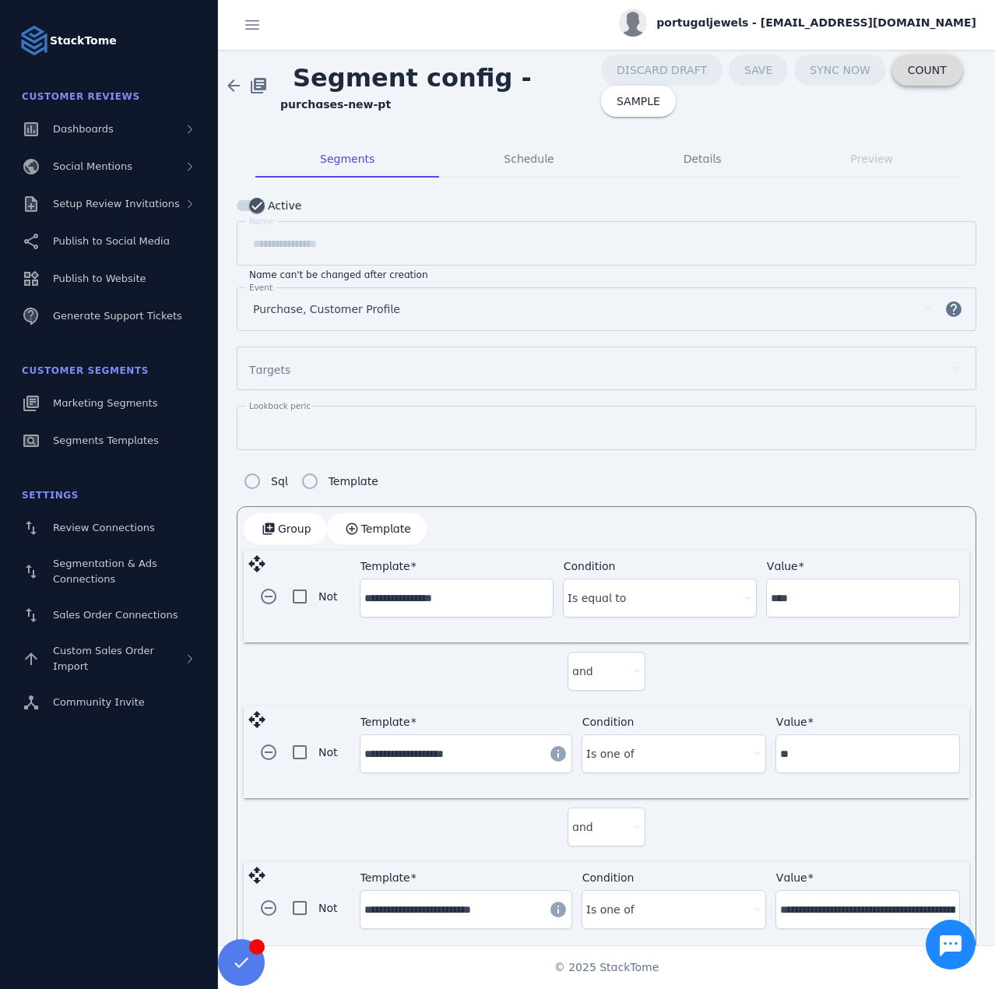
click at [908, 65] on span "COUNT" at bounding box center [927, 70] width 39 height 11
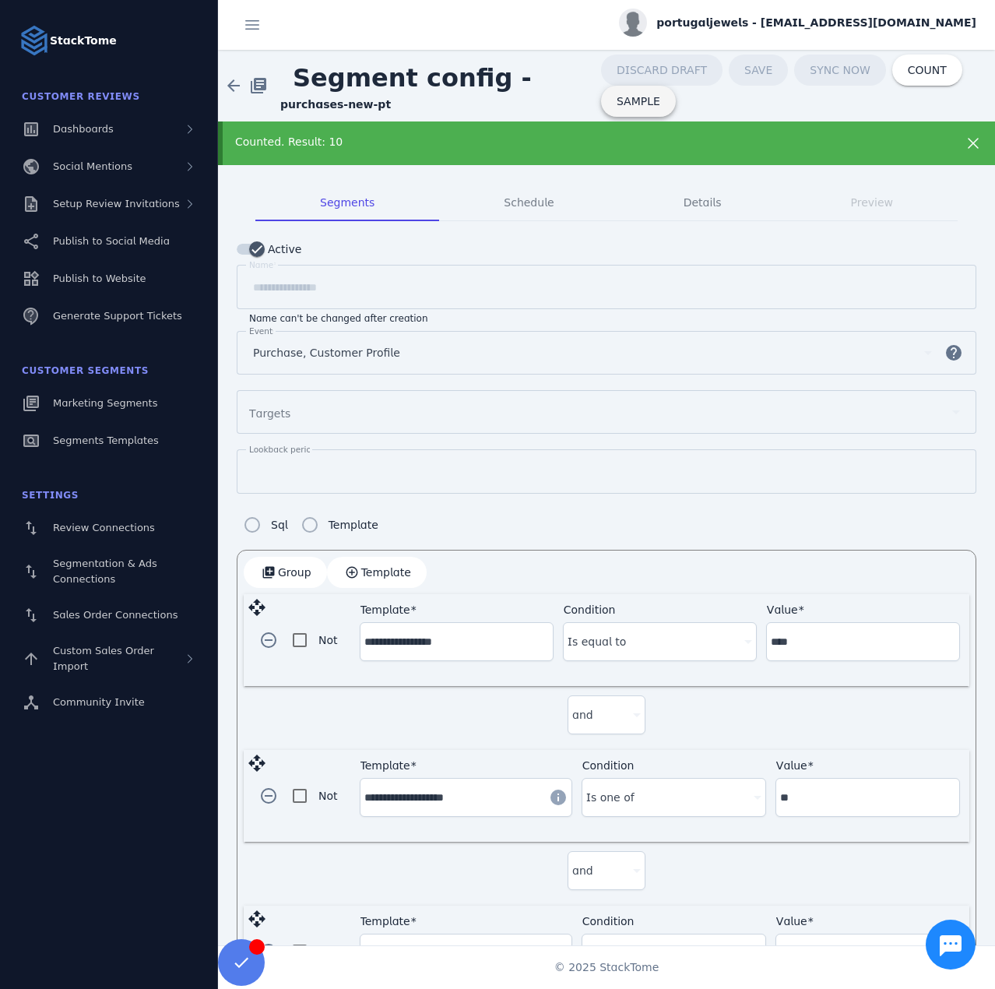
click at [617, 106] on span "SAMPLE" at bounding box center [639, 101] width 44 height 11
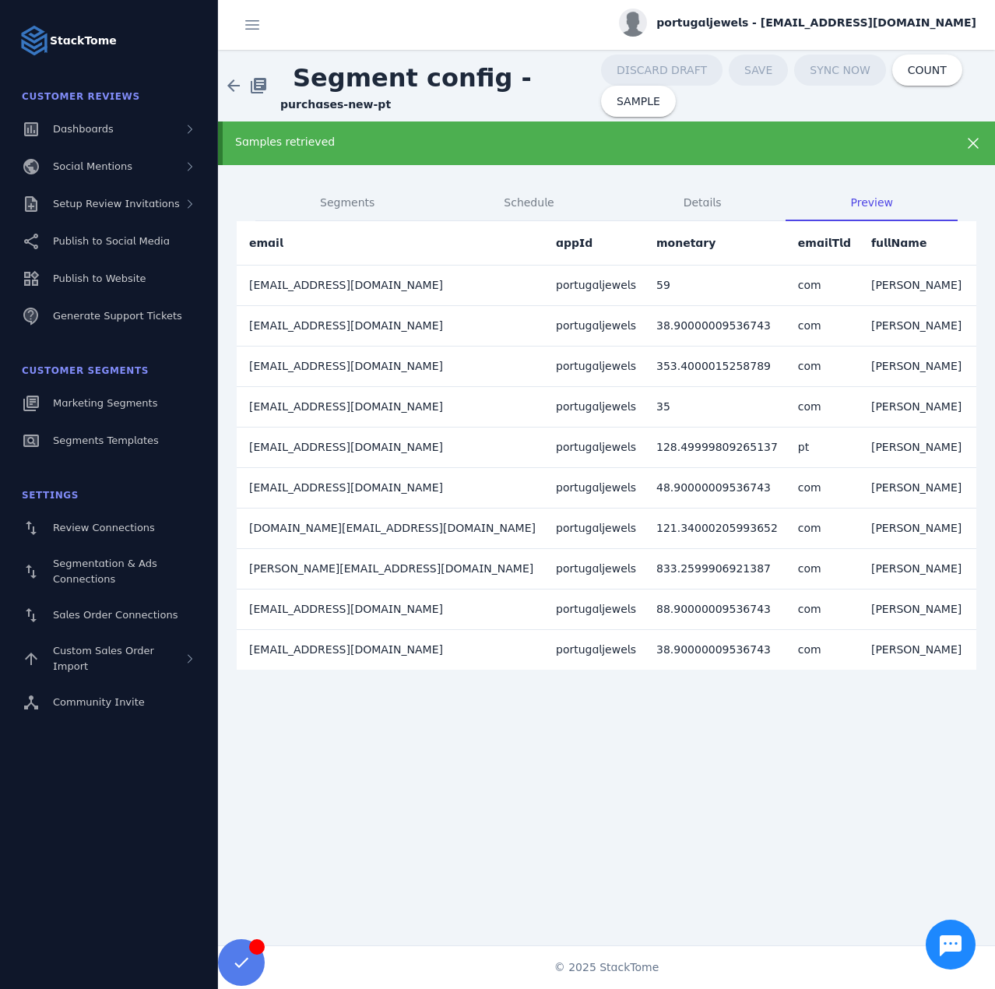
click at [295, 329] on td "tiagolopesilva65@gmail.com" at bounding box center [390, 325] width 307 height 40
copy td "tiagolopesilva65@gmail.com"
click at [352, 201] on span "Segments" at bounding box center [347, 202] width 55 height 11
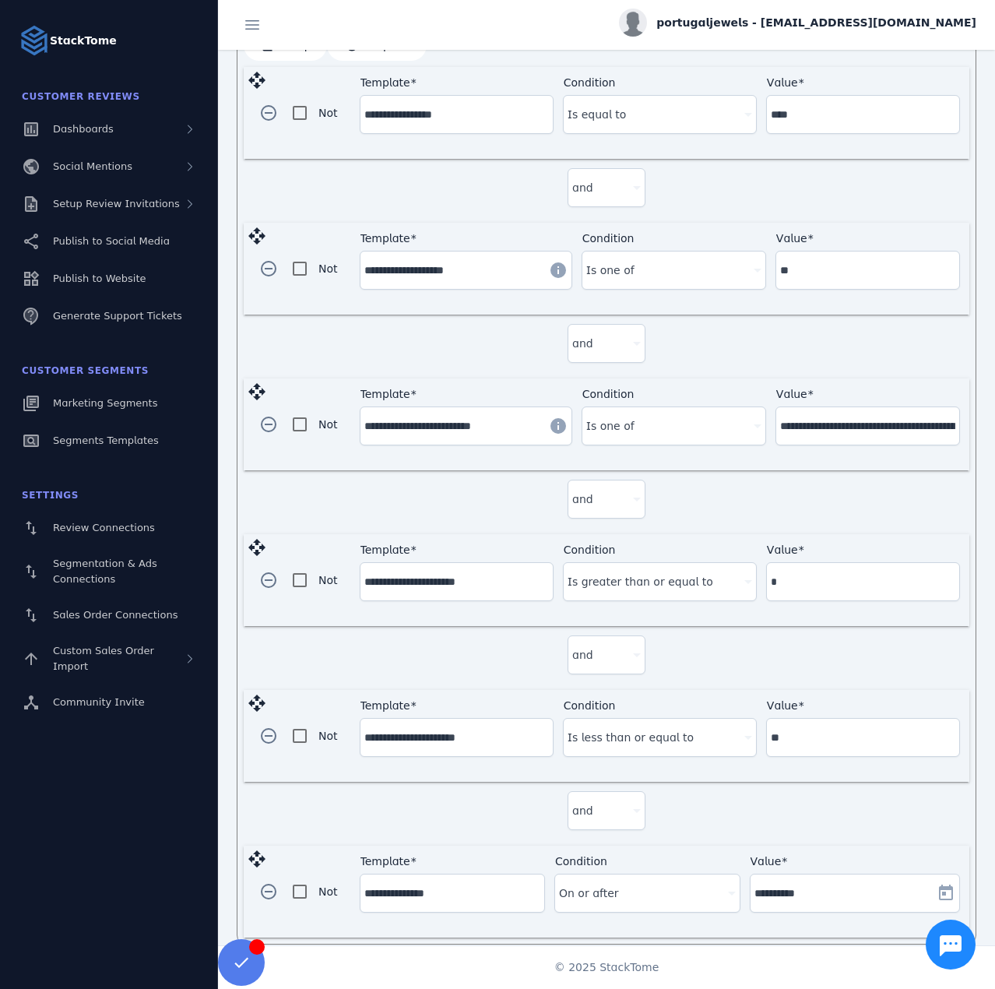
scroll to position [533, 0]
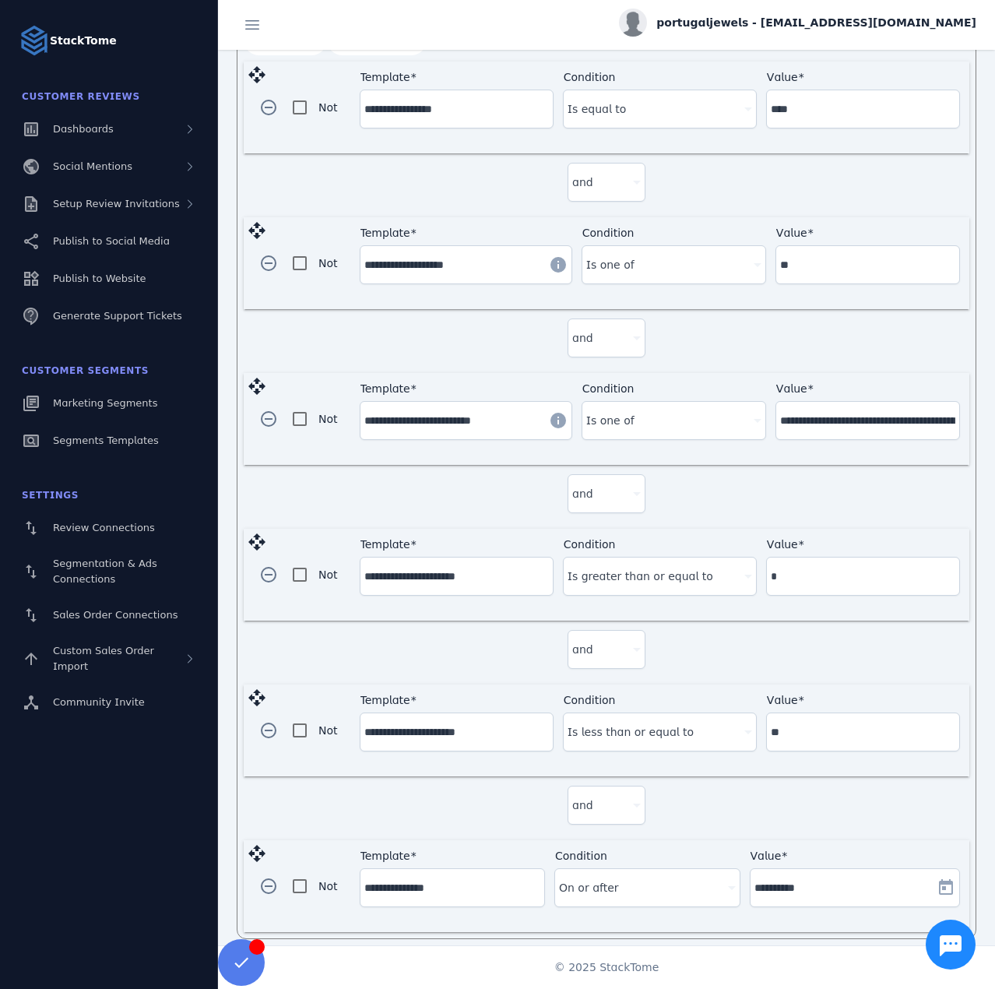
click at [797, 883] on input "**********" at bounding box center [843, 887] width 176 height 19
click at [936, 877] on span "Open calendar" at bounding box center [945, 887] width 37 height 37
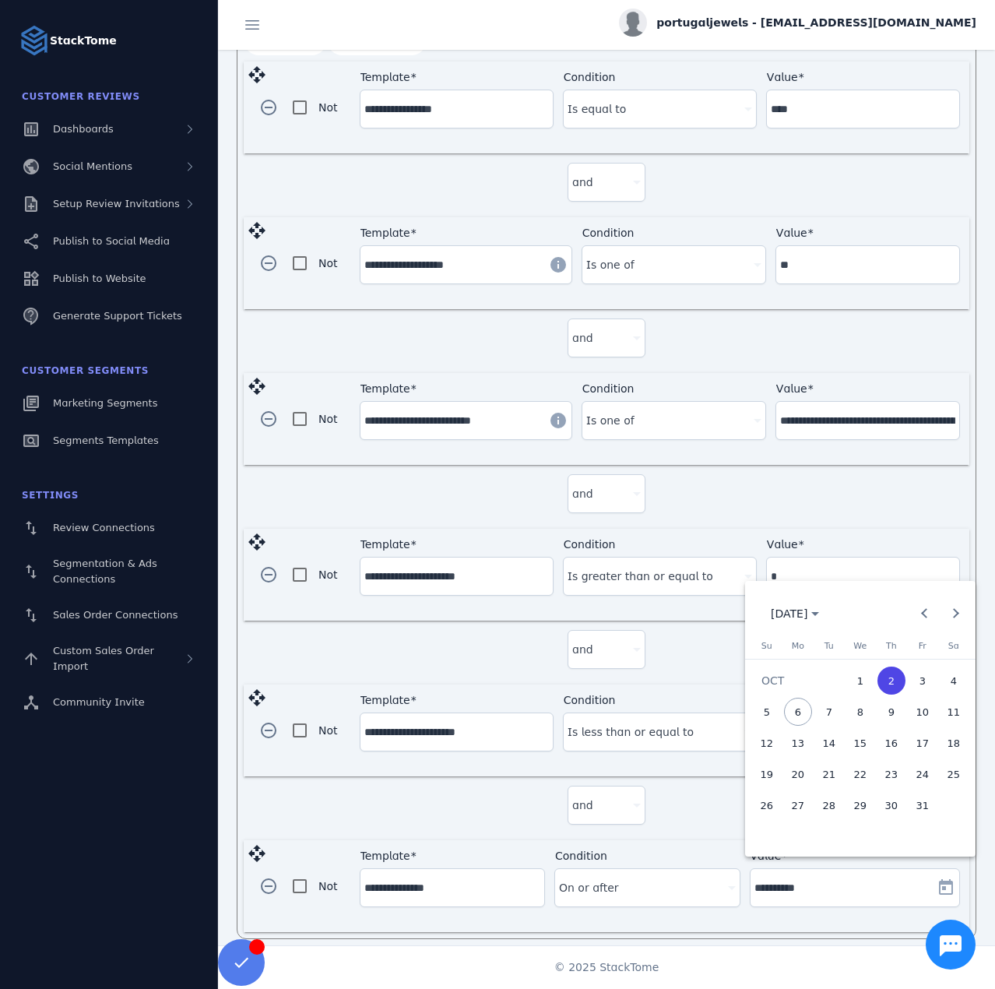
click at [677, 821] on div at bounding box center [497, 494] width 995 height 989
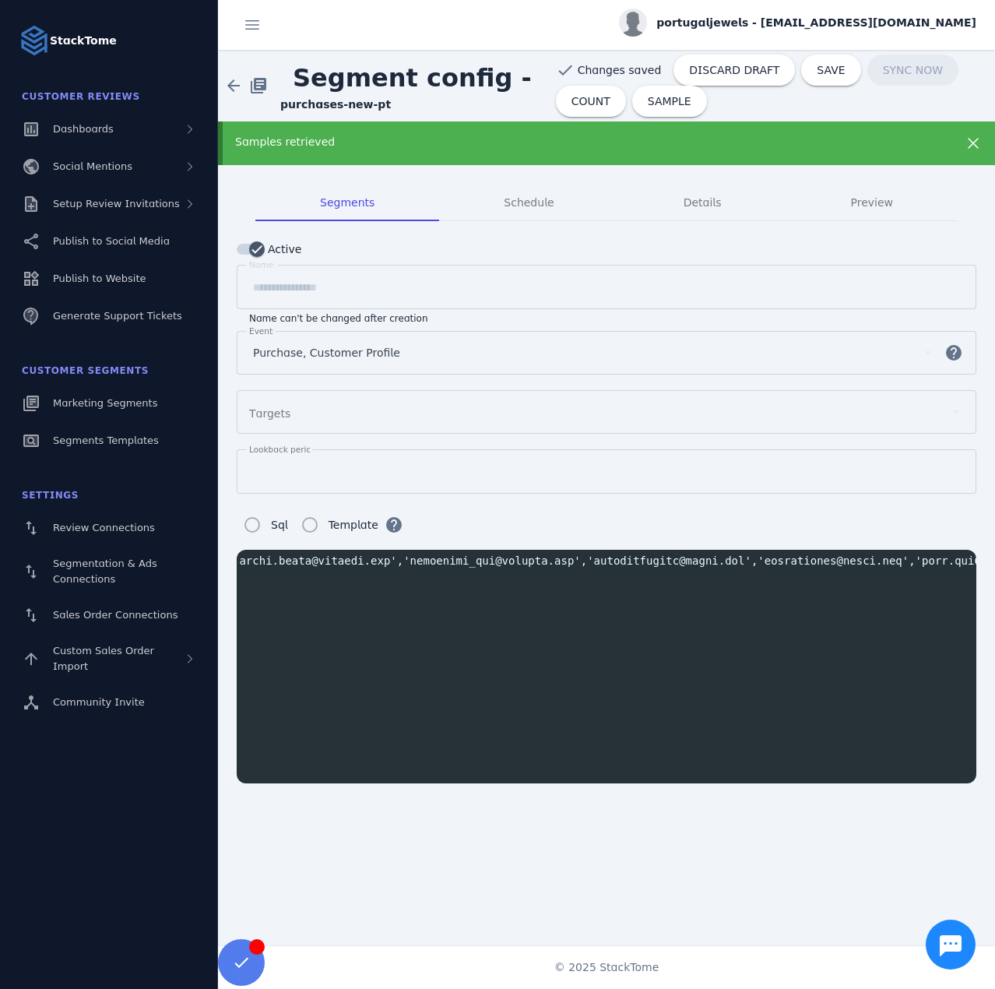
scroll to position [0, 0]
click at [321, 210] on div "Segments" at bounding box center [347, 202] width 184 height 37
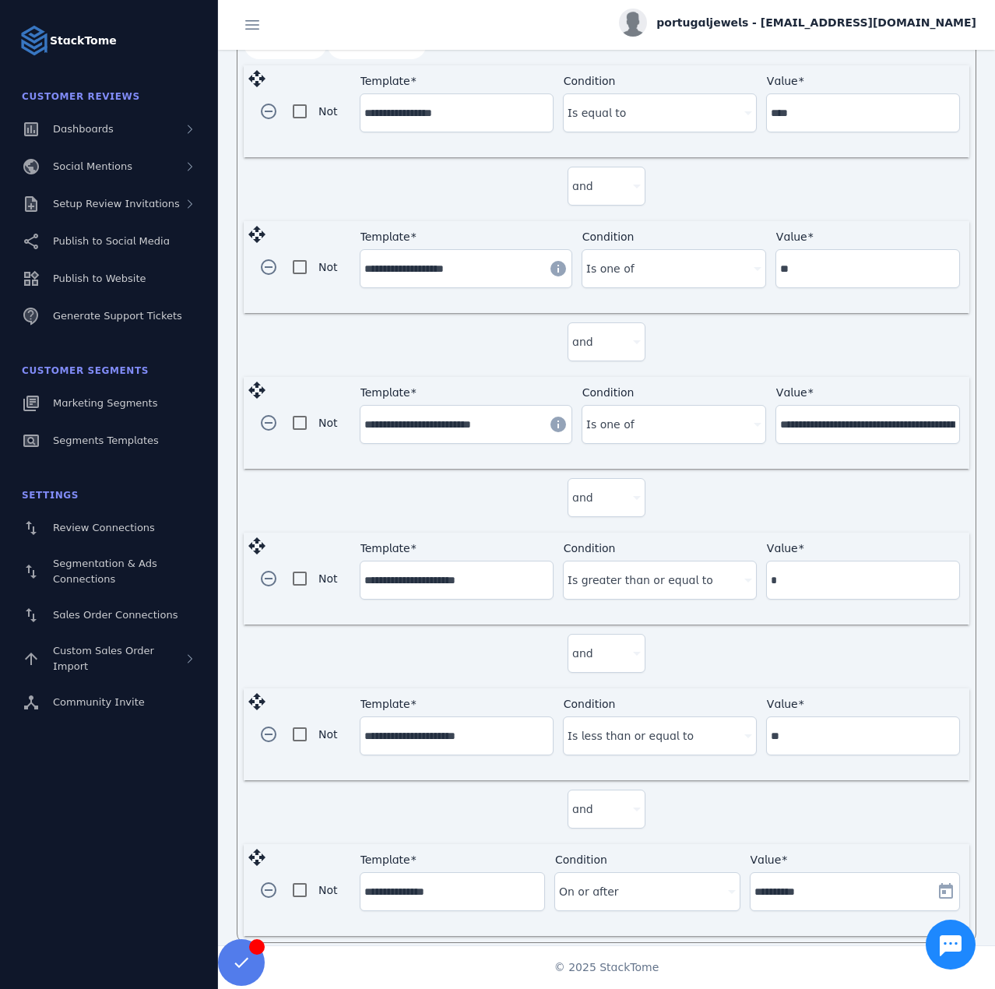
scroll to position [533, 0]
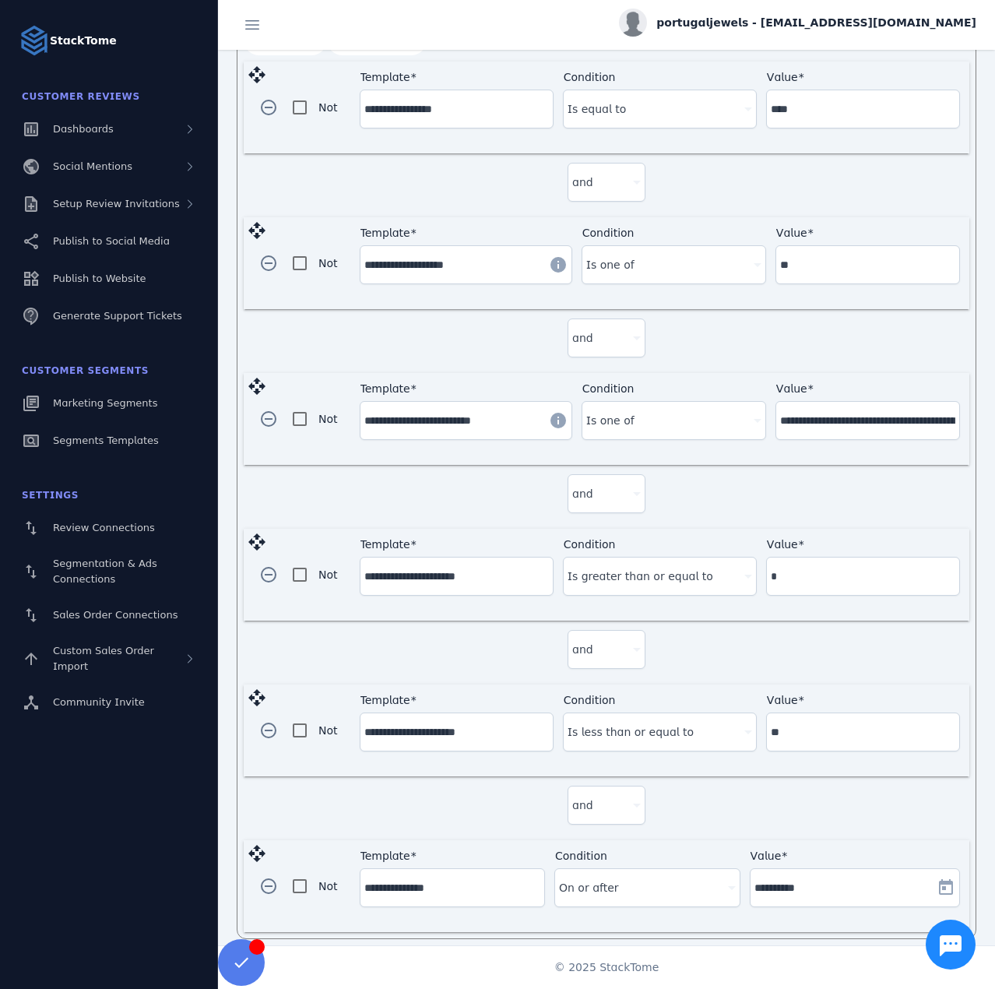
click at [566, 878] on span "On or after" at bounding box center [589, 887] width 60 height 19
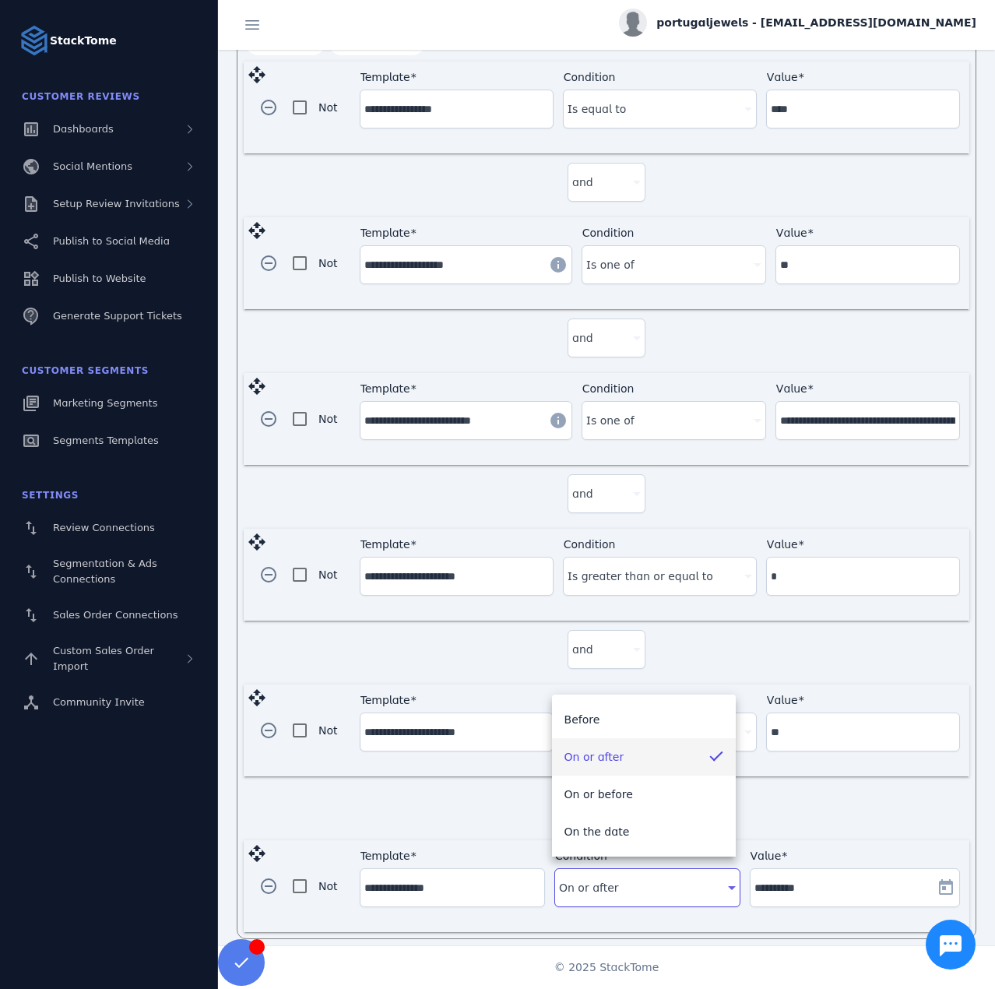
click at [933, 872] on div at bounding box center [497, 494] width 995 height 989
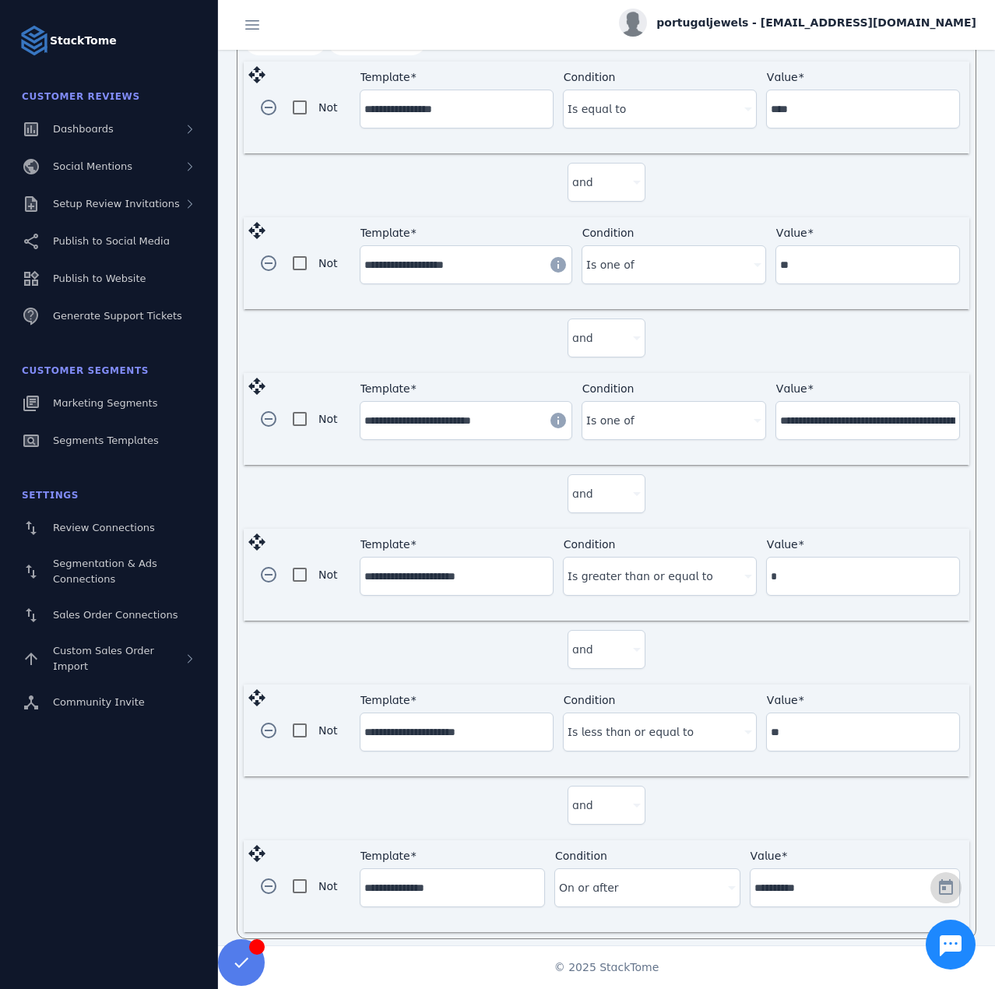
click at [946, 876] on span "Open calendar" at bounding box center [945, 887] width 37 height 37
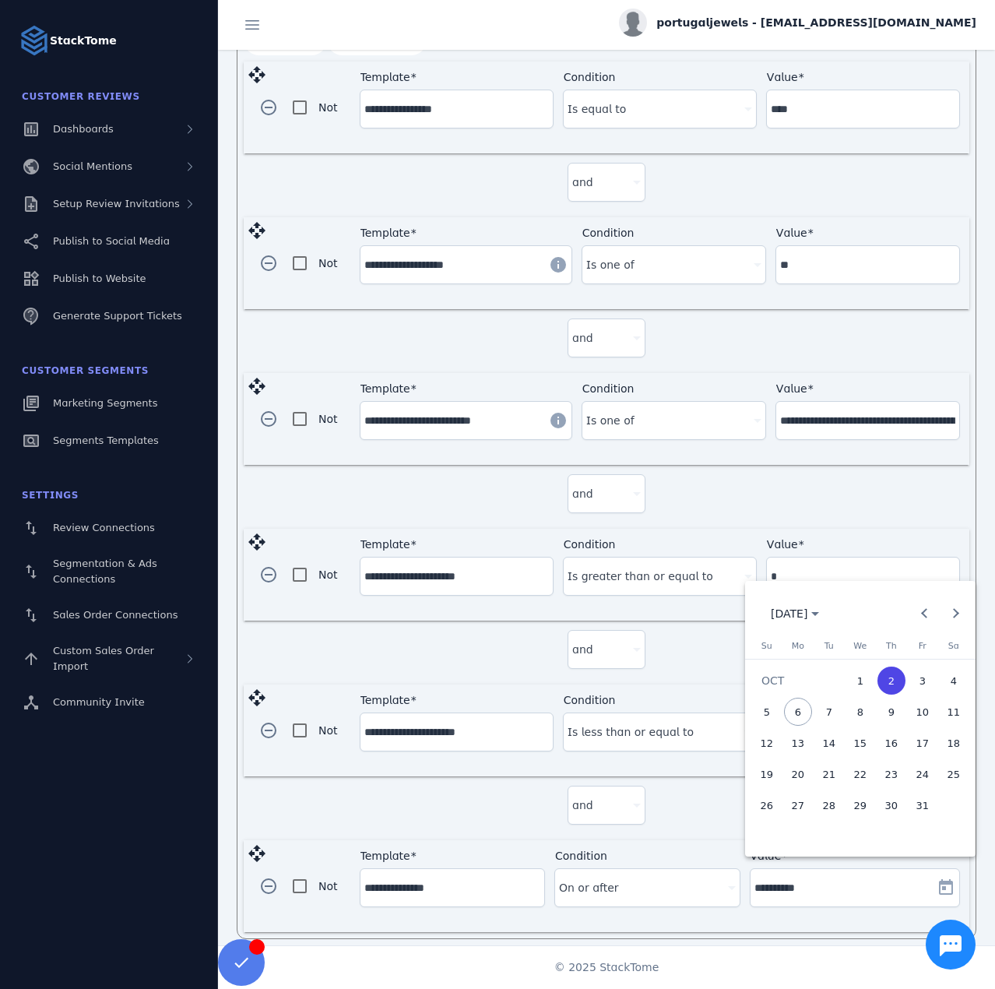
click at [912, 681] on span "3" at bounding box center [923, 681] width 28 height 28
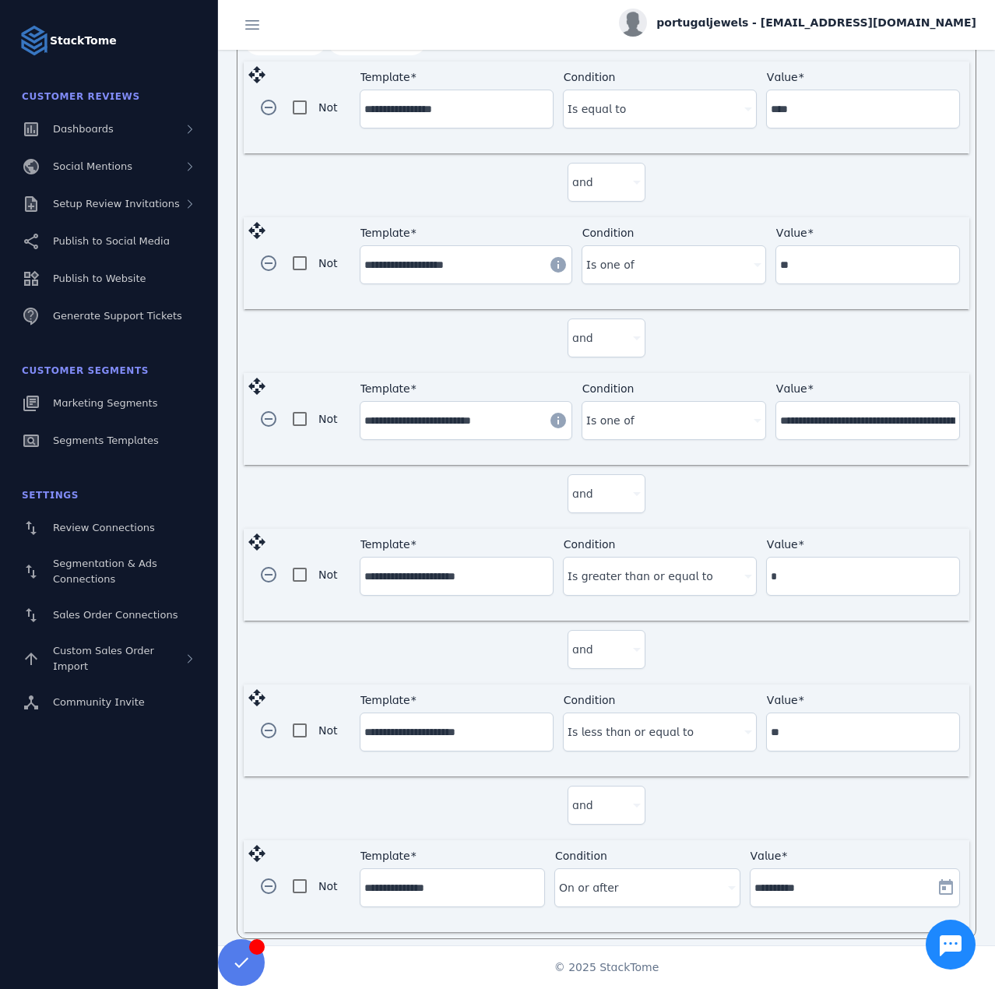
type input "**********"
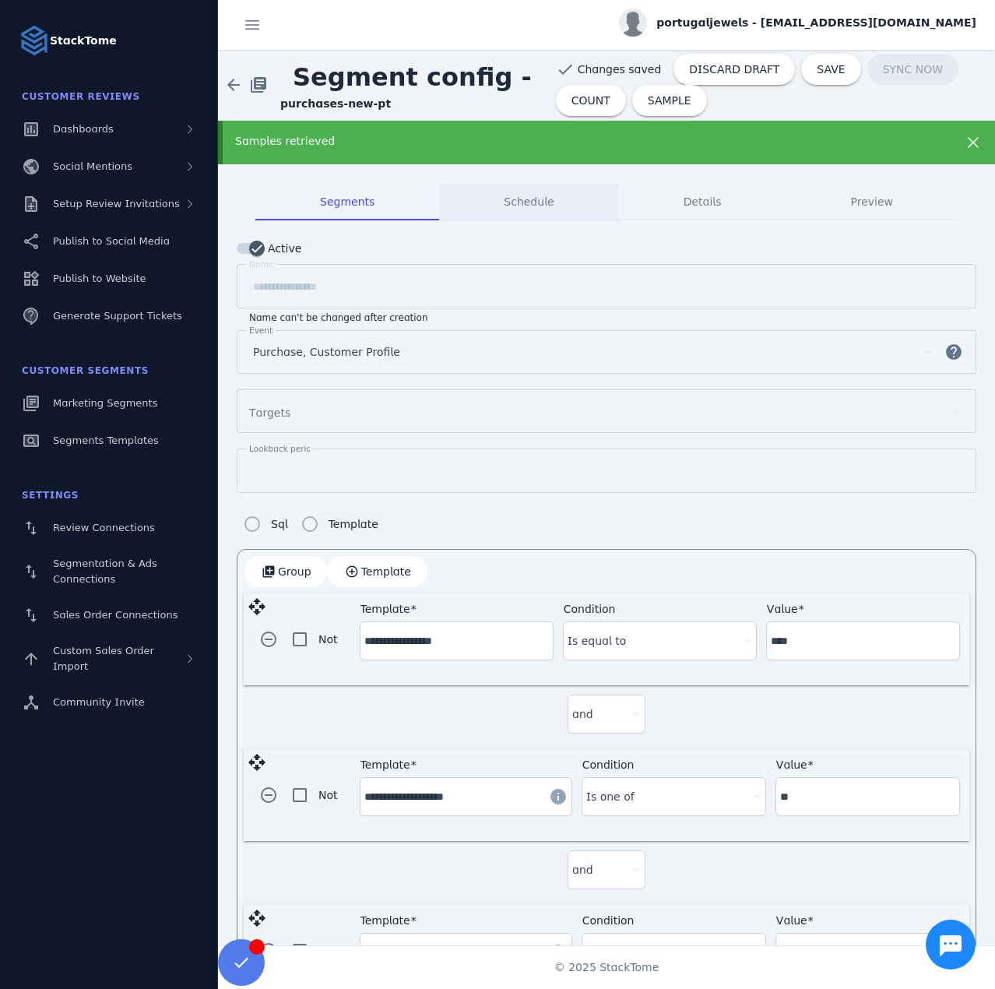
scroll to position [0, 0]
click at [573, 97] on span "COUNT" at bounding box center [591, 101] width 39 height 11
drag, startPoint x: 122, startPoint y: 400, endPoint x: 151, endPoint y: 369, distance: 42.4
click at [817, 65] on span "SAVE" at bounding box center [831, 70] width 28 height 11
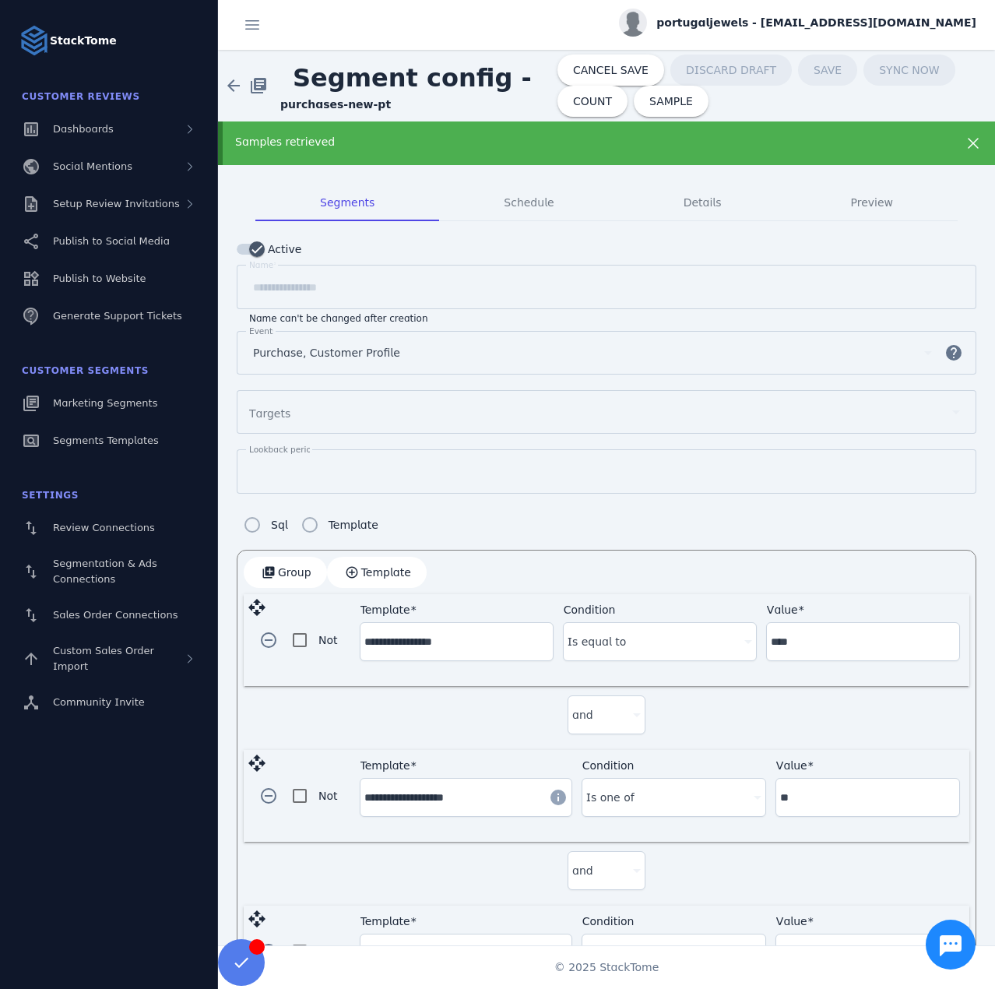
click at [396, 141] on div "Samples retrieved" at bounding box center [571, 142] width 673 height 16
click at [437, 153] on div "Updated" at bounding box center [606, 143] width 777 height 44
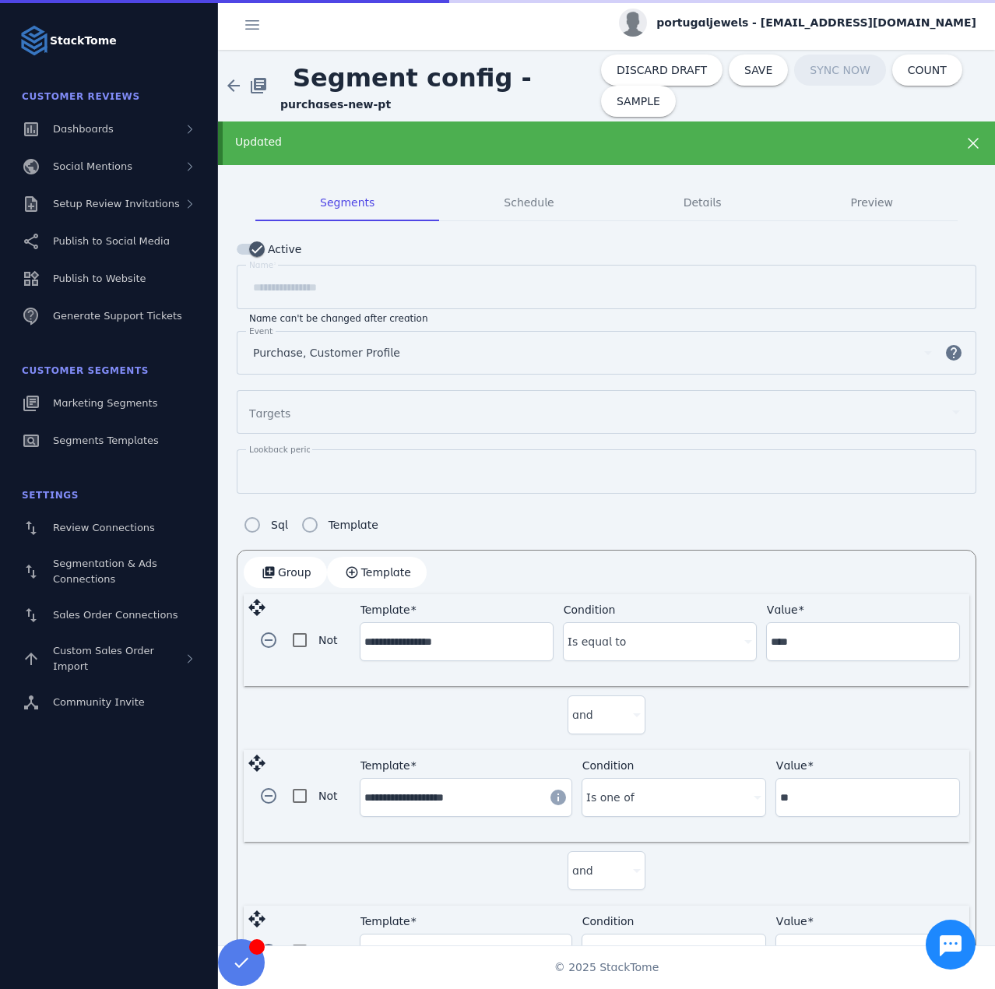
click at [804, 19] on span "portugaljewels - [EMAIL_ADDRESS][DOMAIN_NAME]" at bounding box center [816, 23] width 320 height 16
click at [894, 149] on icon at bounding box center [886, 150] width 19 height 19
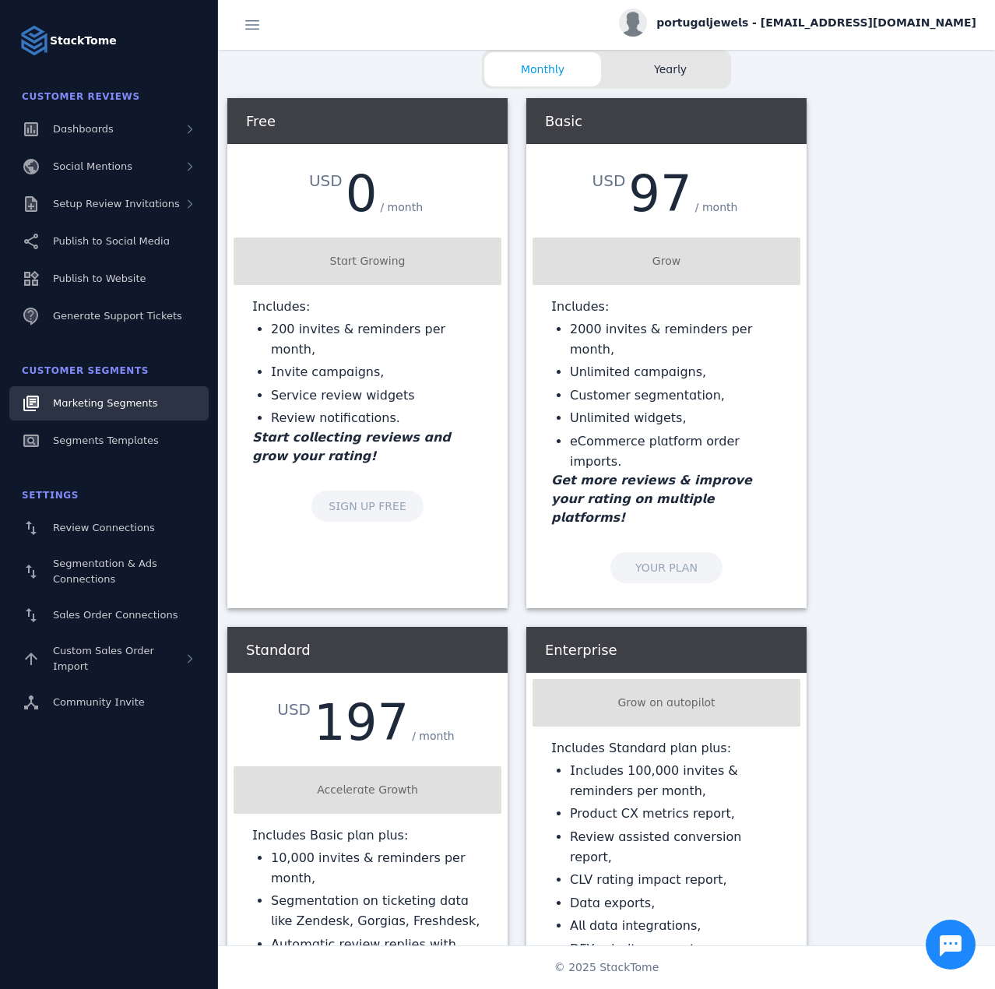
click at [131, 394] on link "Marketing Segments" at bounding box center [108, 403] width 199 height 34
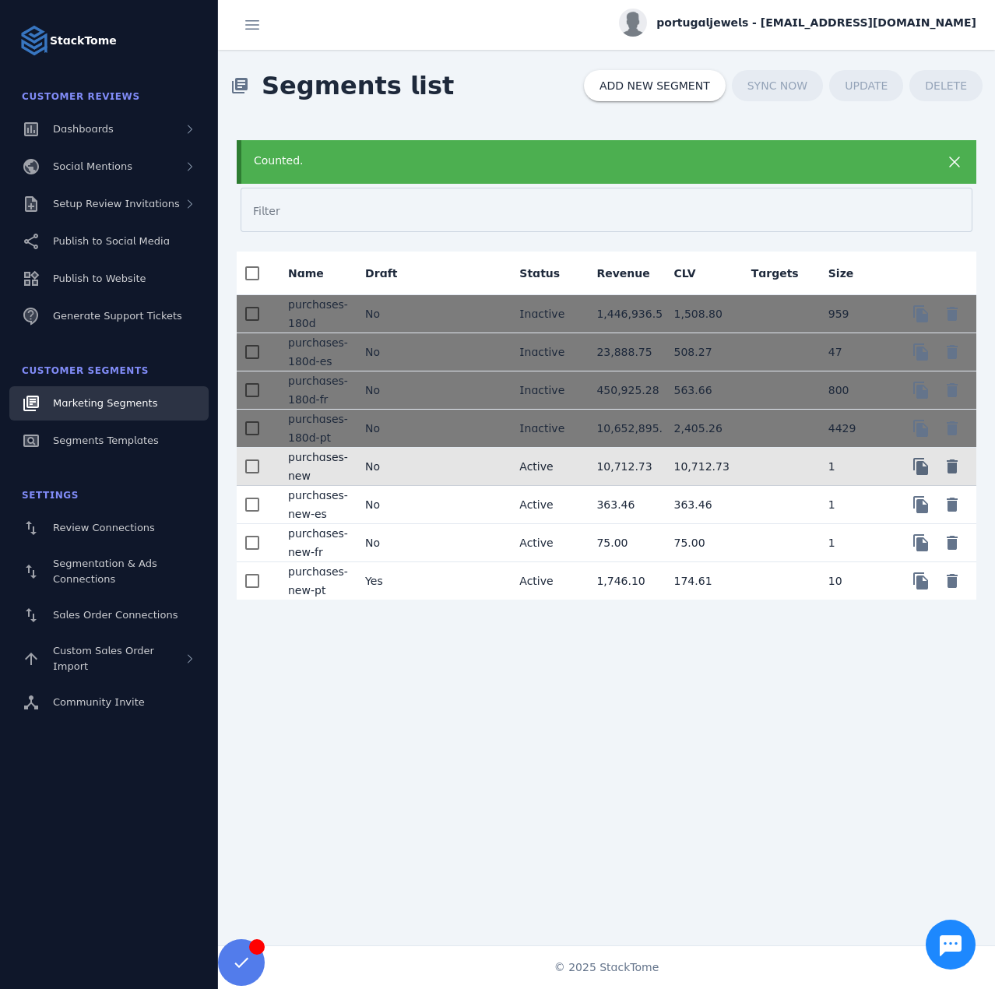
click at [410, 468] on mat-cell "No" at bounding box center [391, 467] width 77 height 38
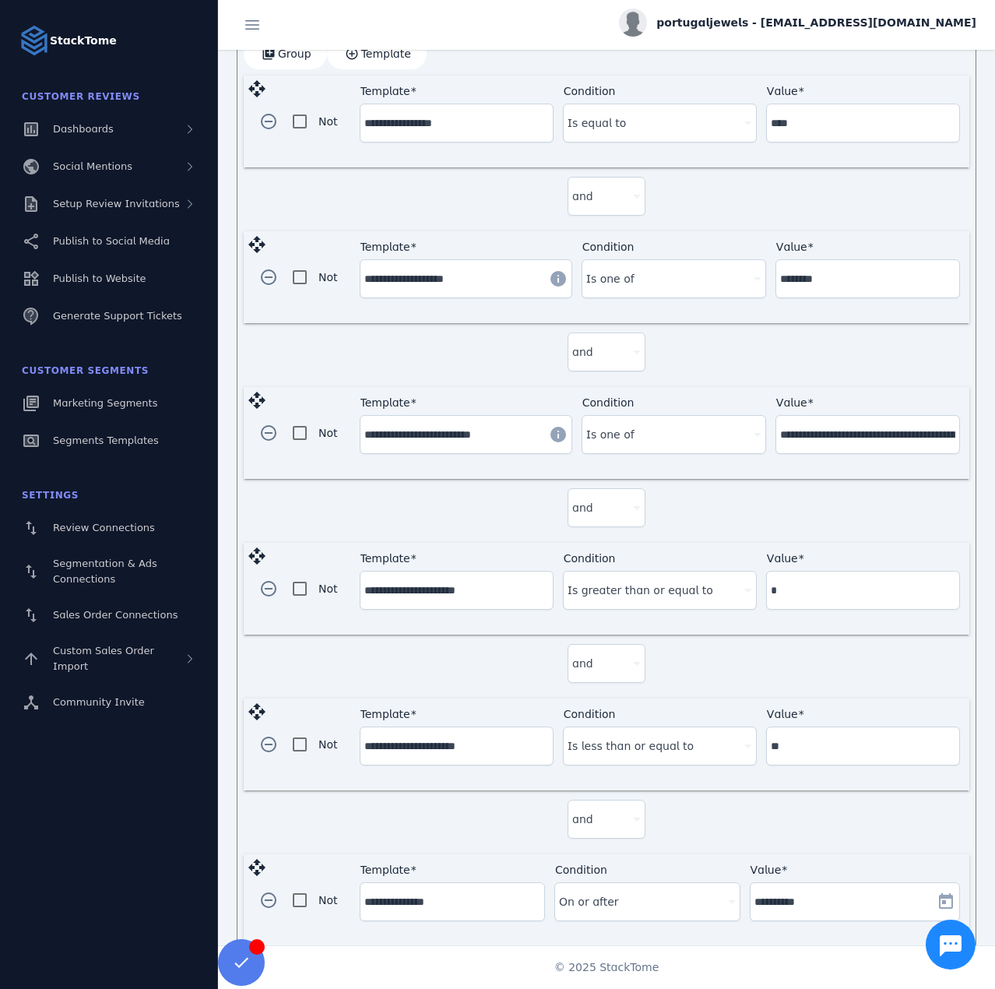
scroll to position [489, 0]
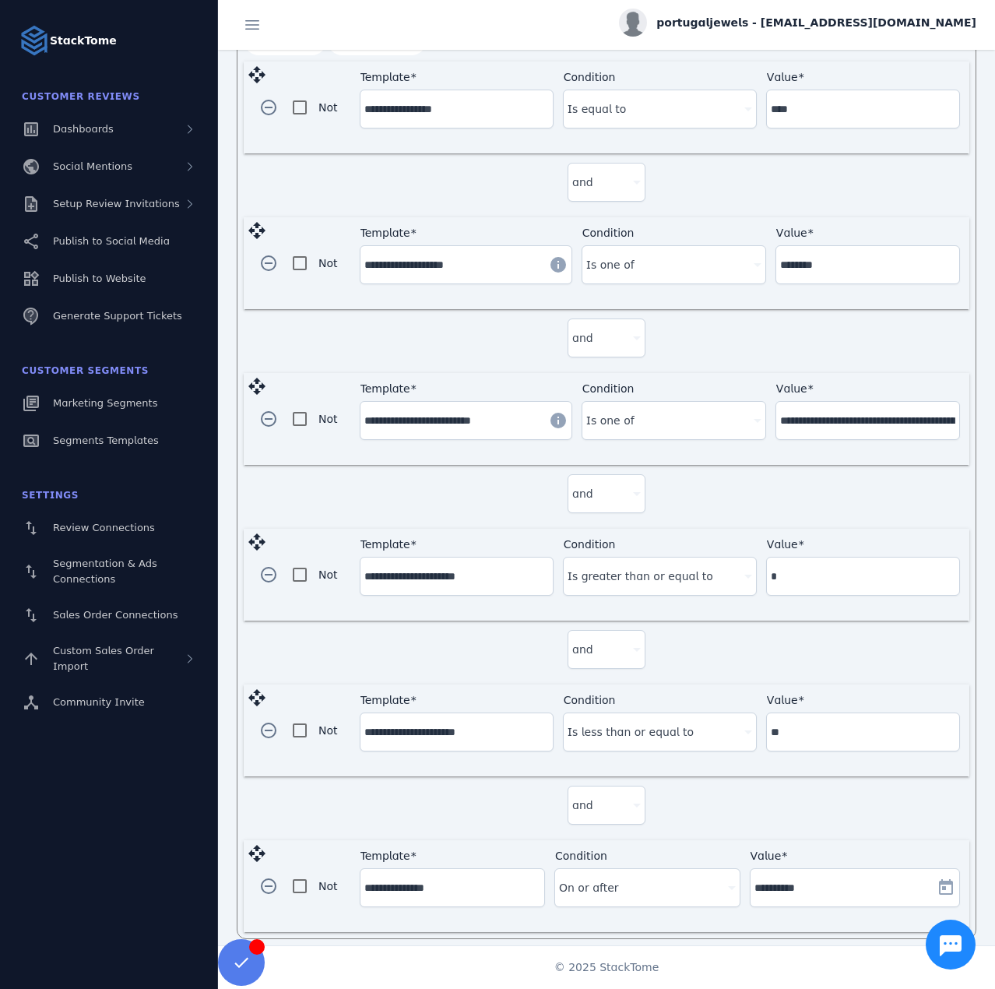
click at [791, 879] on input "**********" at bounding box center [843, 887] width 176 height 19
click at [940, 876] on span "Open calendar" at bounding box center [945, 887] width 37 height 37
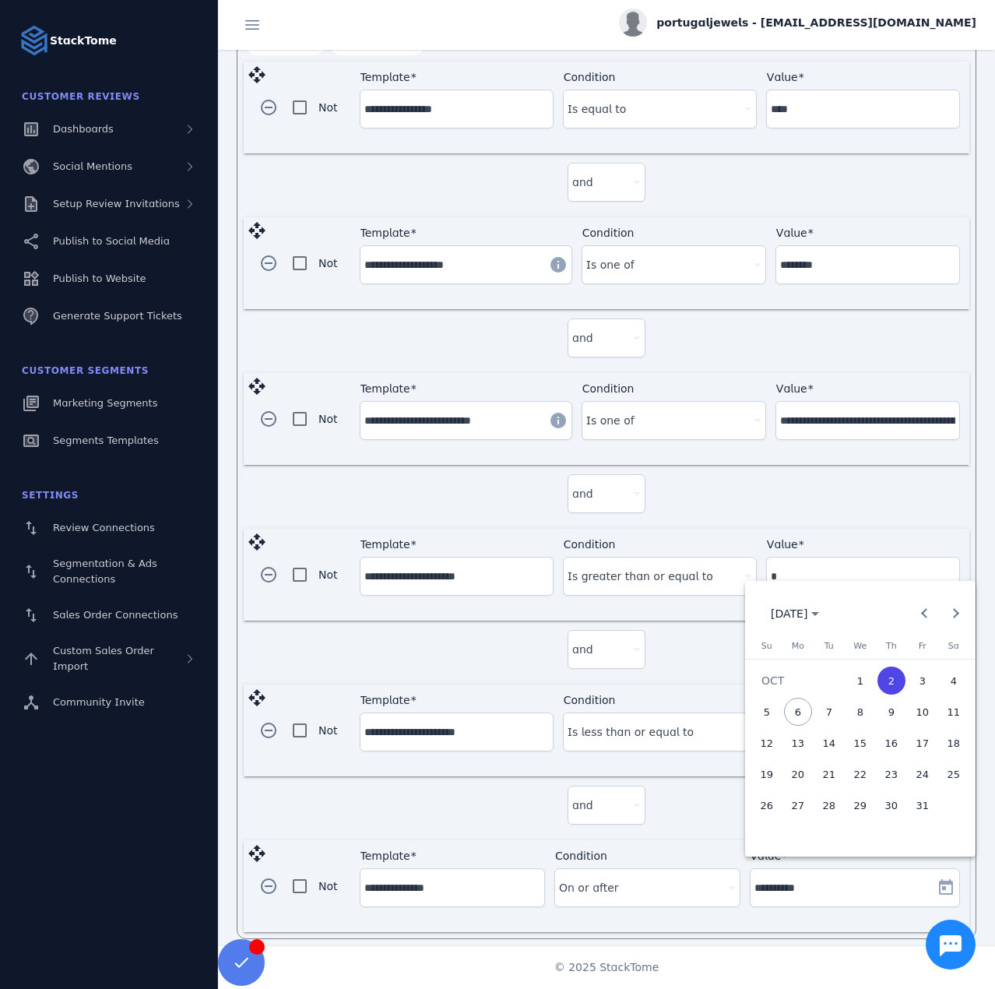
click at [921, 675] on span "3" at bounding box center [923, 681] width 28 height 28
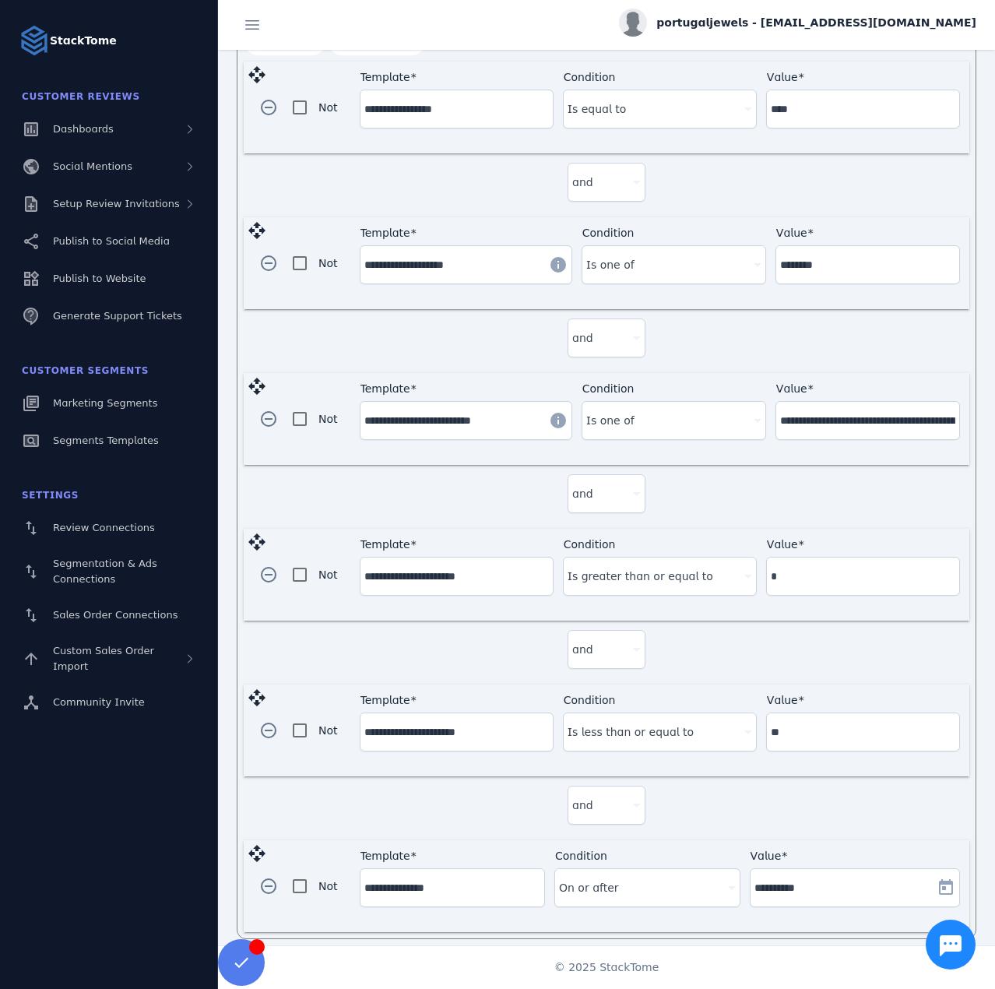
type input "**********"
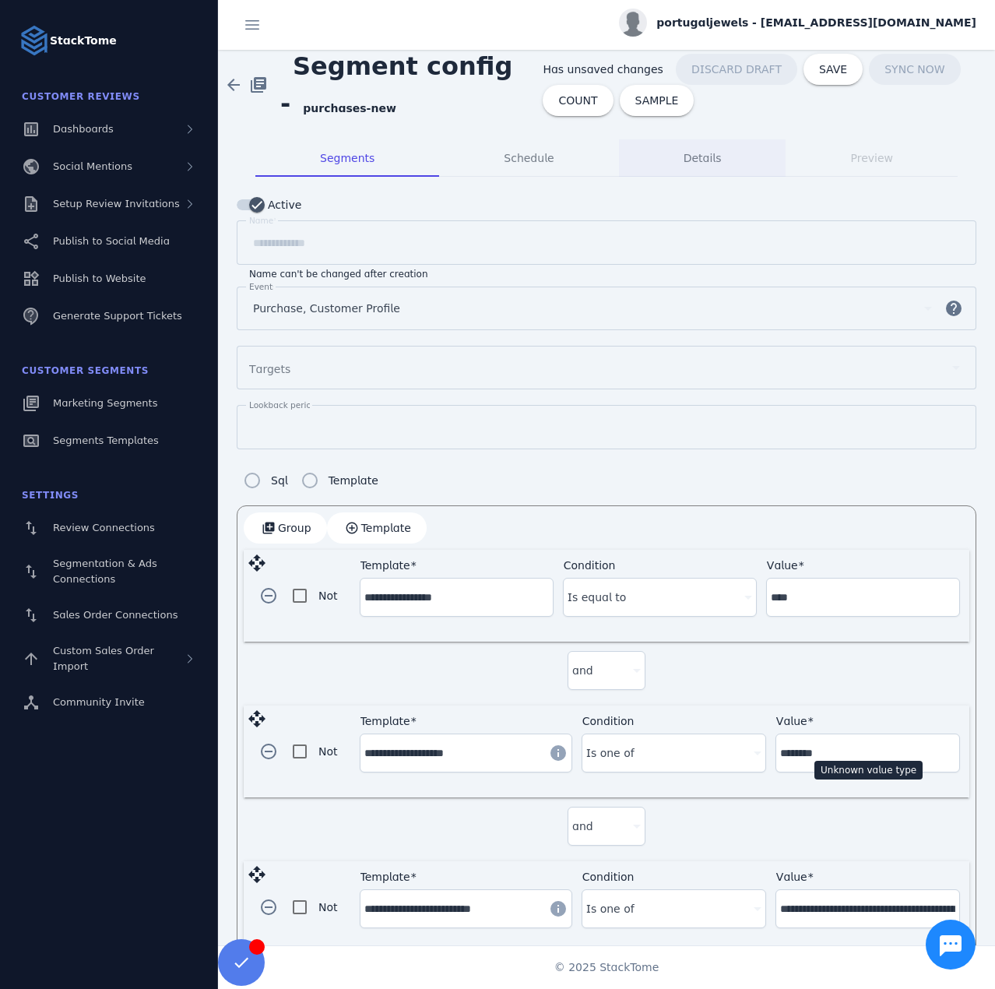
scroll to position [0, 0]
click at [568, 104] on span "COUNT" at bounding box center [577, 101] width 39 height 11
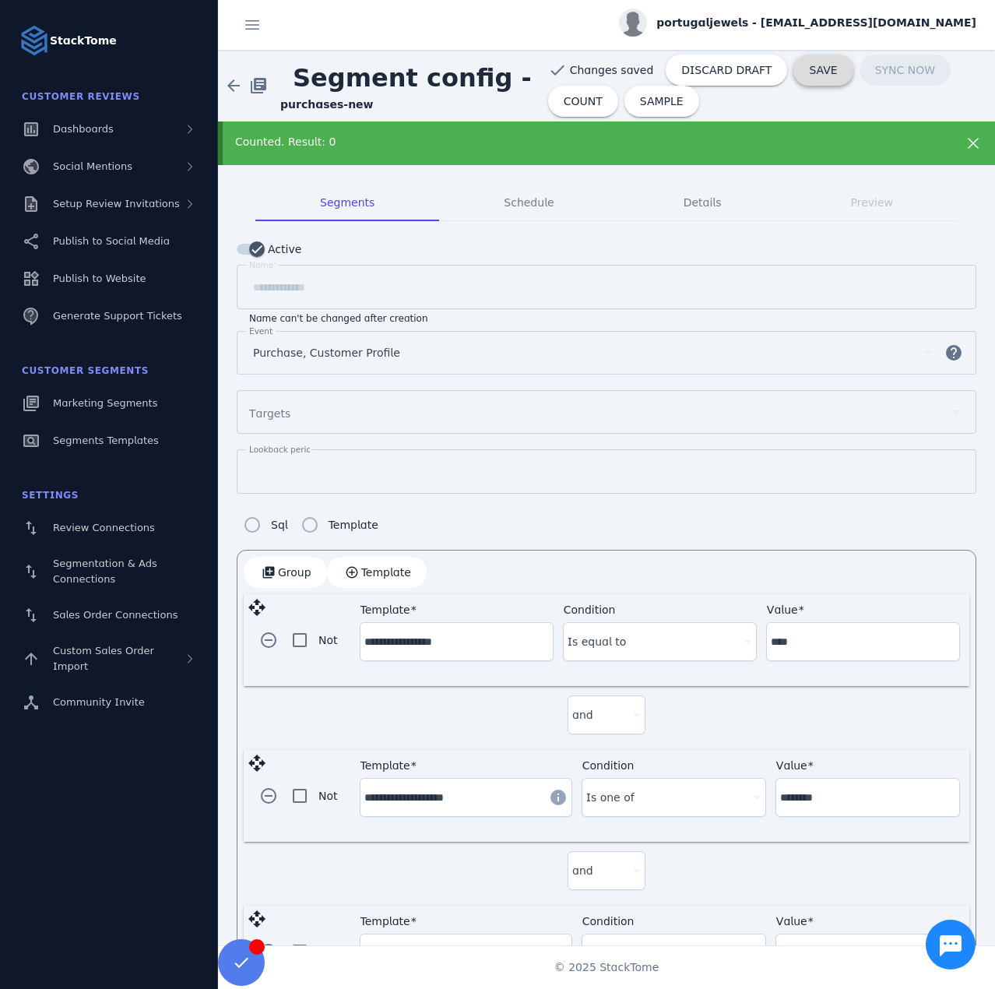
click at [809, 70] on span "SAVE" at bounding box center [823, 70] width 28 height 11
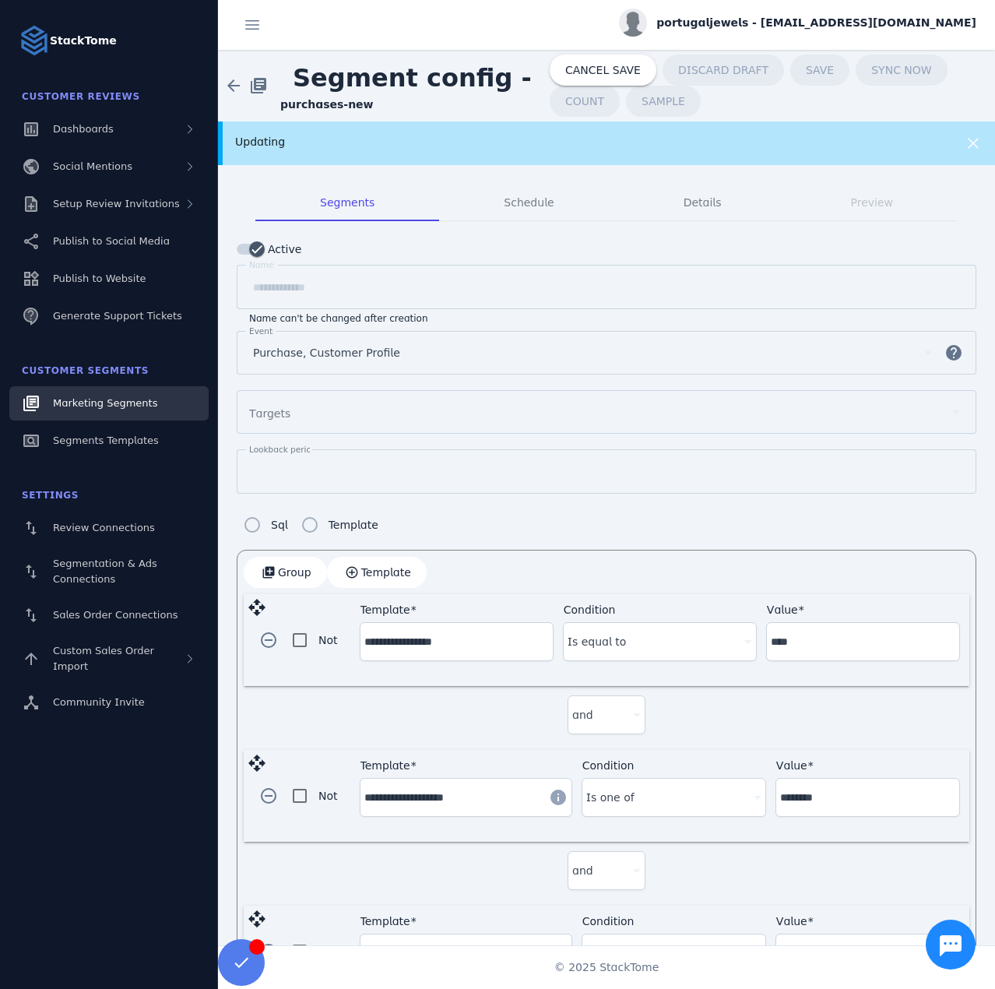
click at [135, 397] on span "Marketing Segments" at bounding box center [105, 403] width 104 height 12
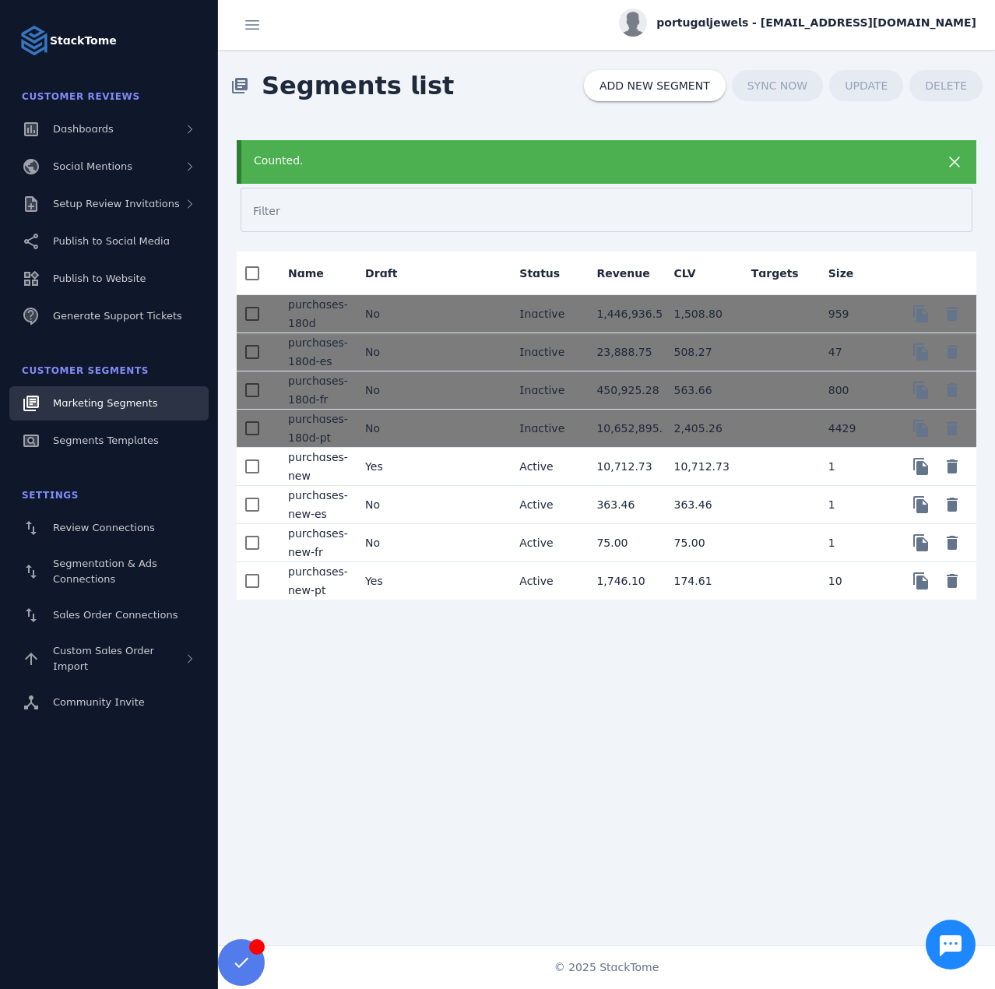
click at [404, 465] on mat-cell "Yes" at bounding box center [391, 467] width 77 height 38
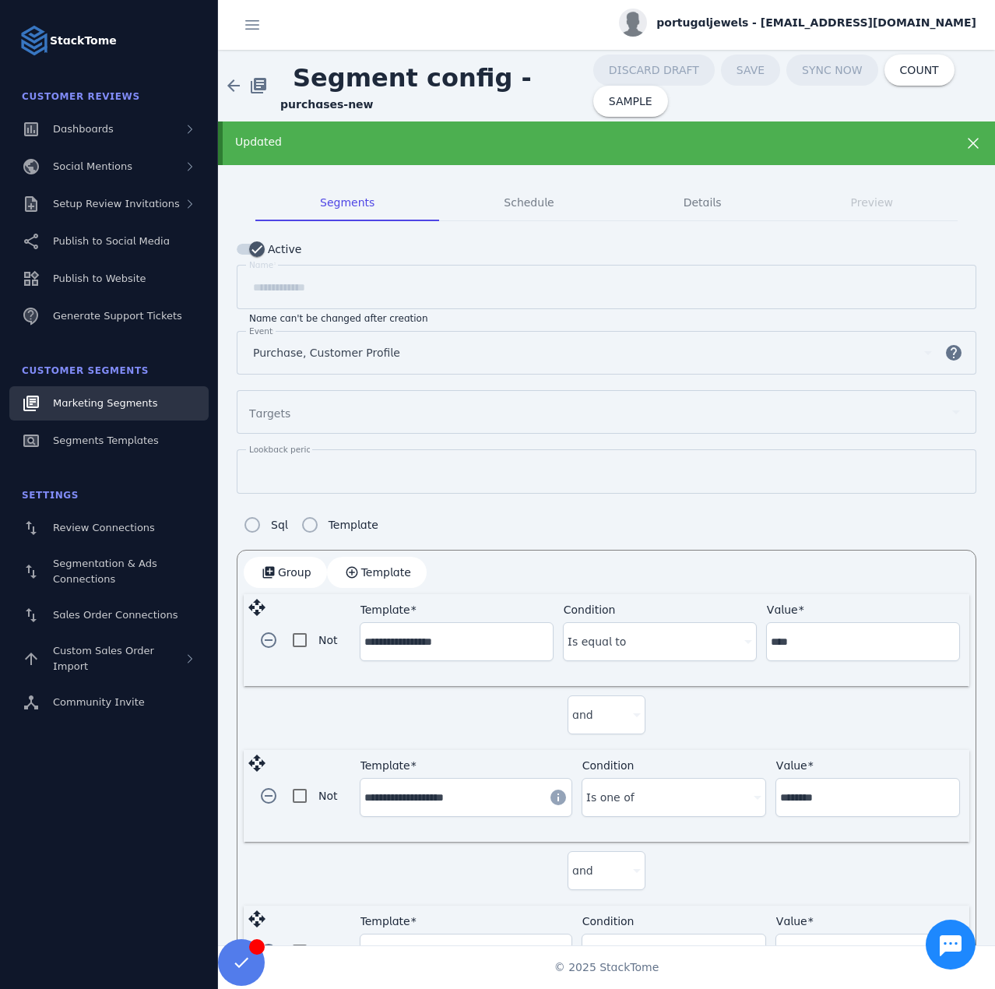
click at [109, 406] on span "Marketing Segments" at bounding box center [105, 403] width 104 height 12
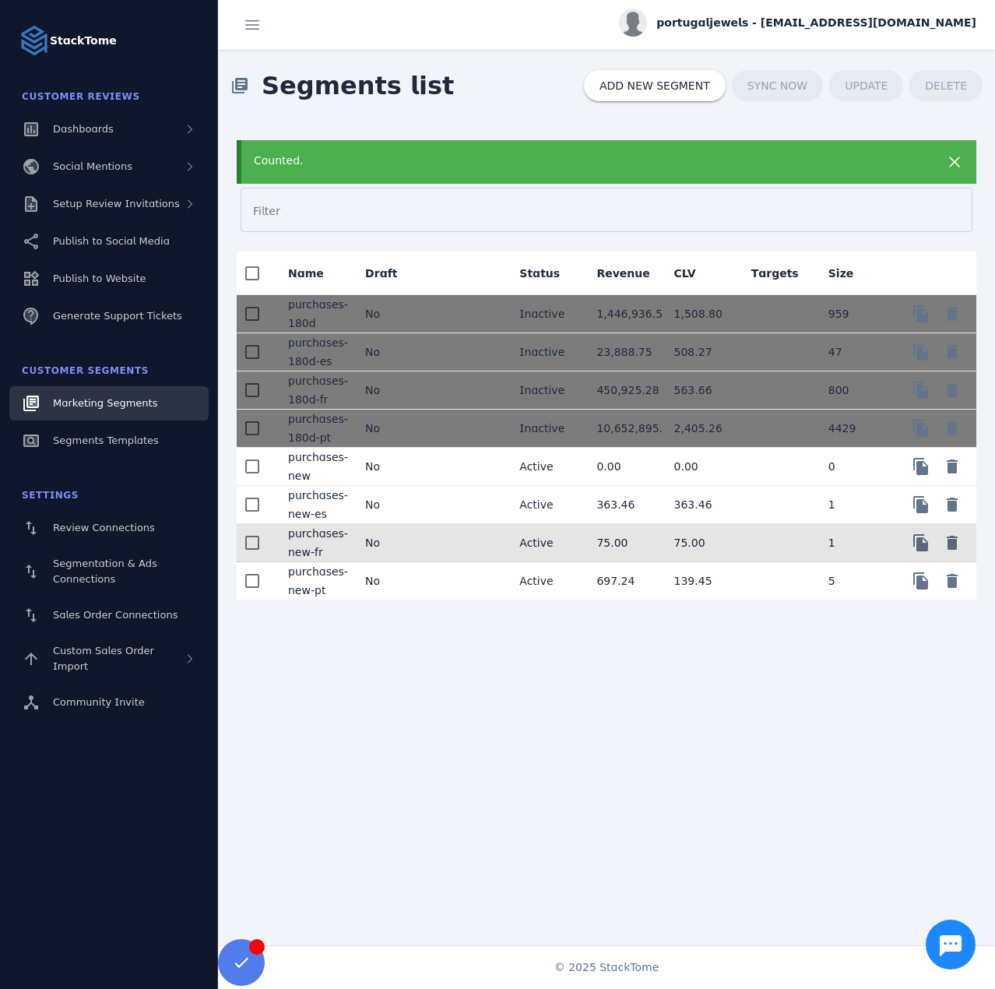
click at [431, 554] on mat-cell at bounding box center [468, 543] width 77 height 38
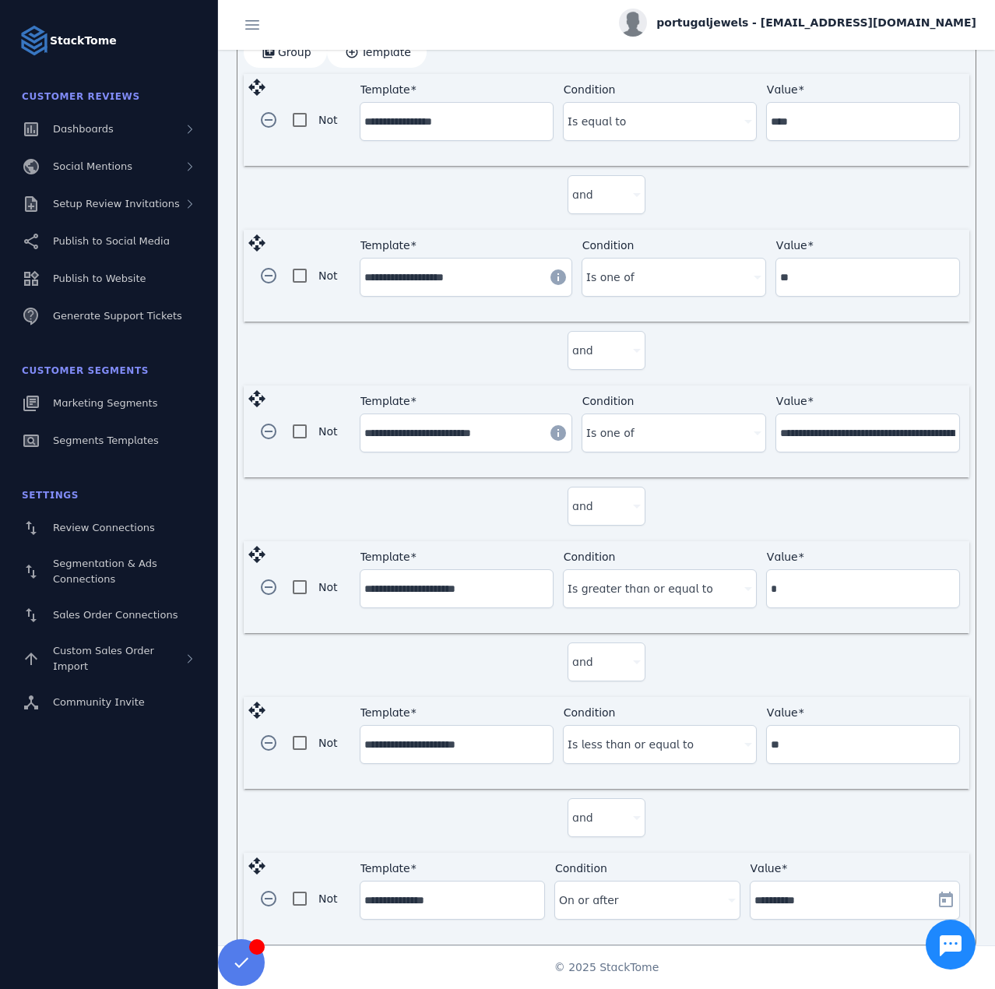
scroll to position [489, 0]
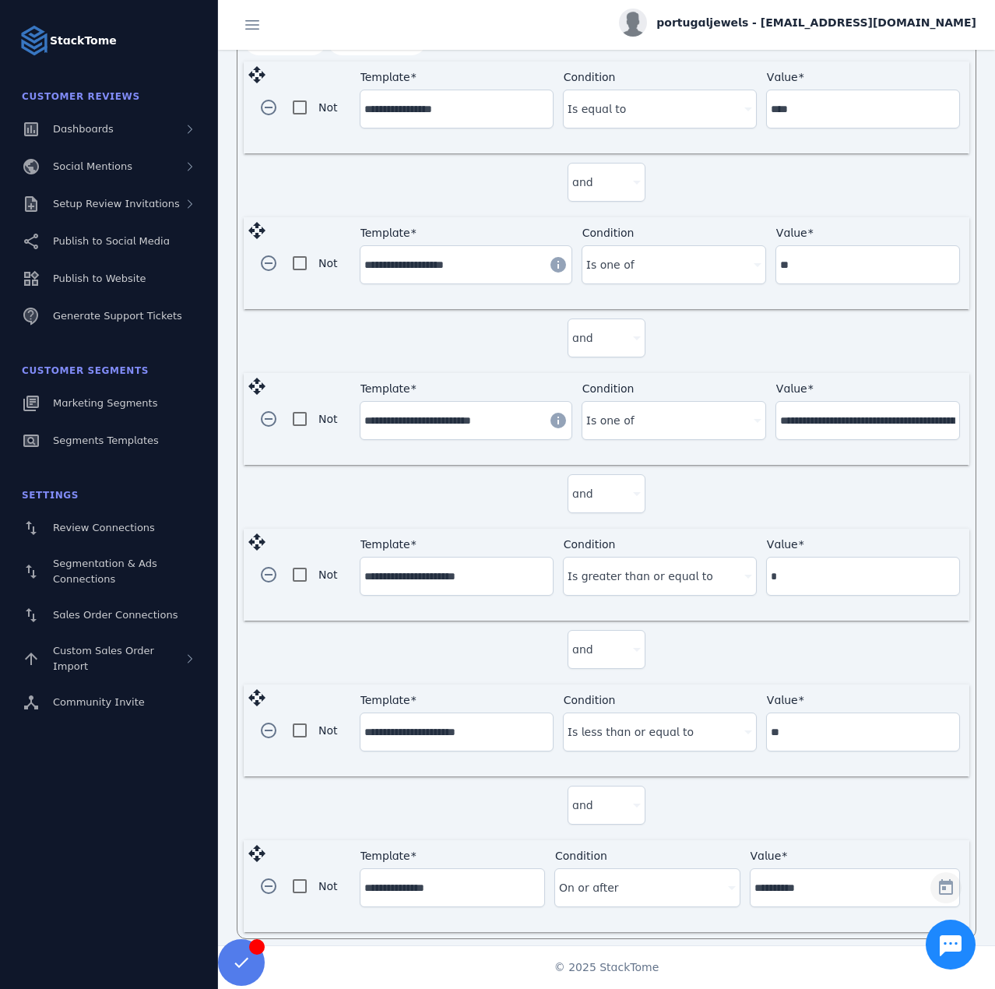
click at [939, 871] on span "Open calendar" at bounding box center [945, 887] width 37 height 37
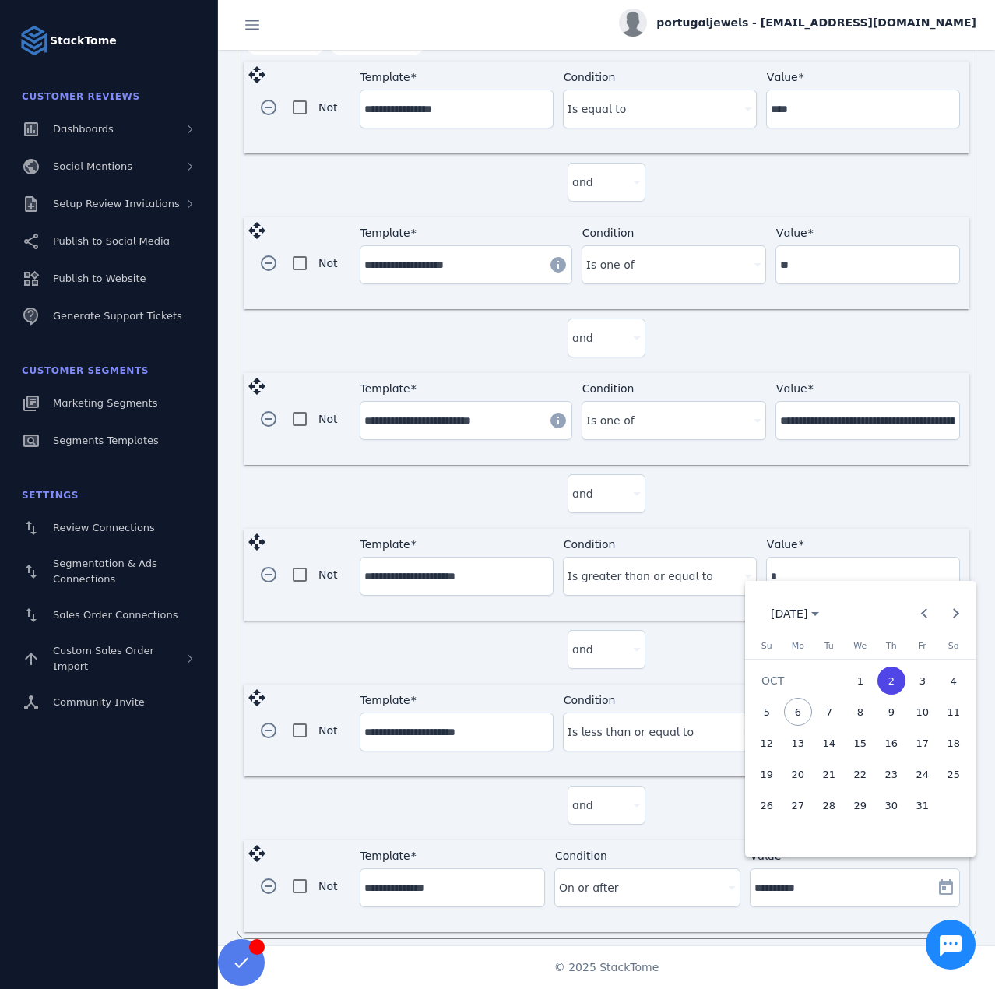
click at [699, 803] on div at bounding box center [497, 494] width 995 height 989
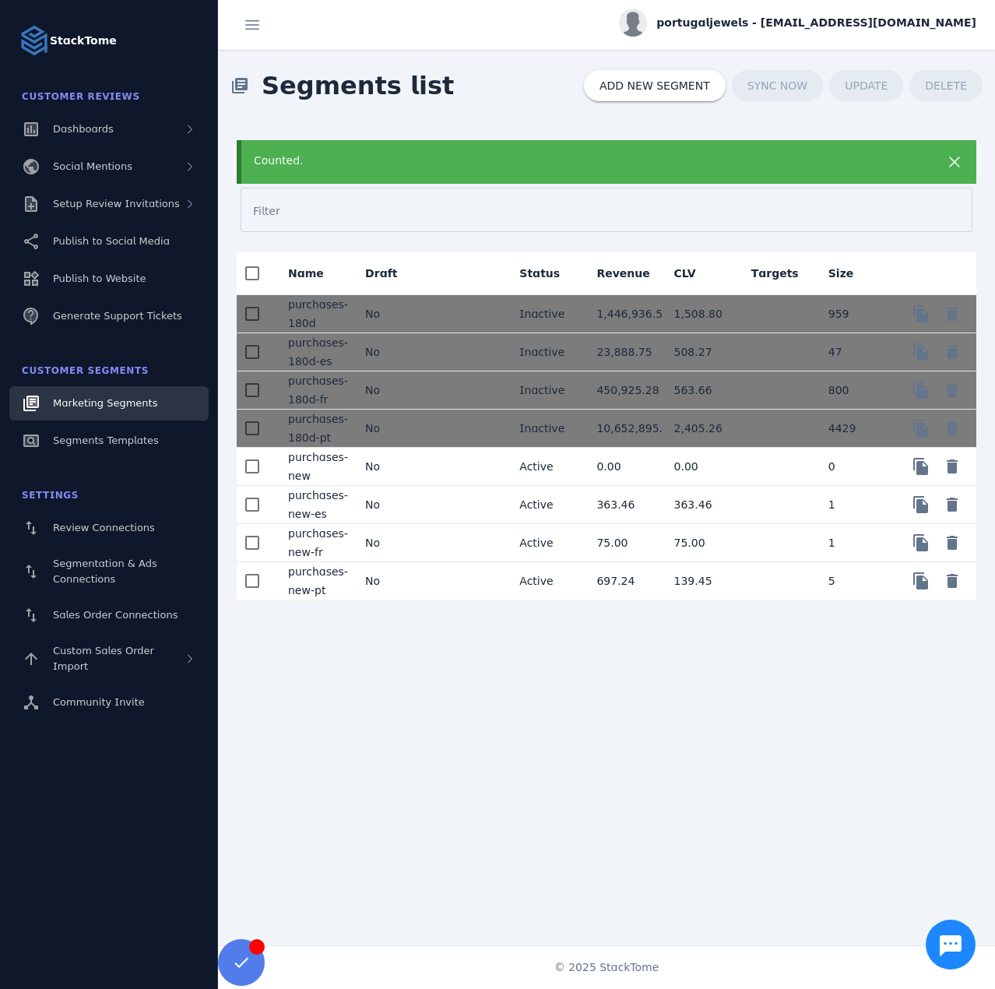
click at [407, 506] on mat-cell "No" at bounding box center [391, 505] width 77 height 38
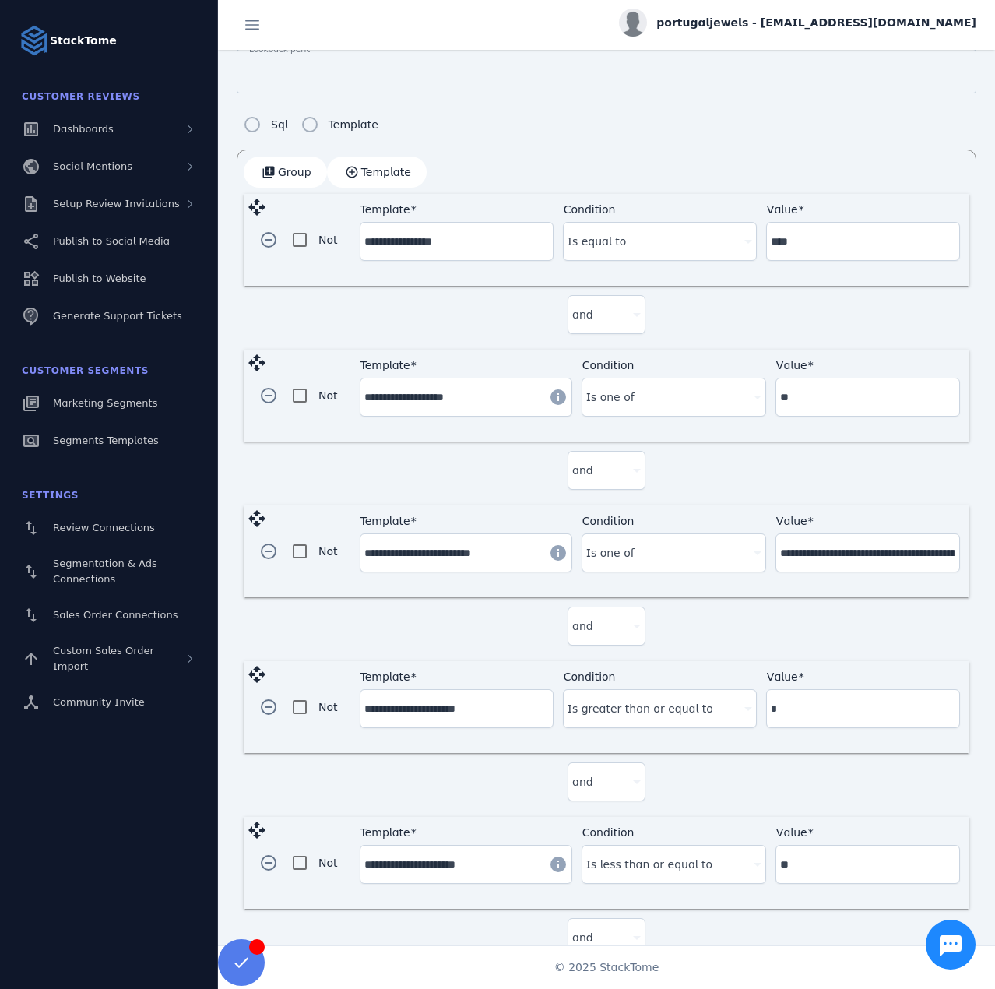
scroll to position [489, 0]
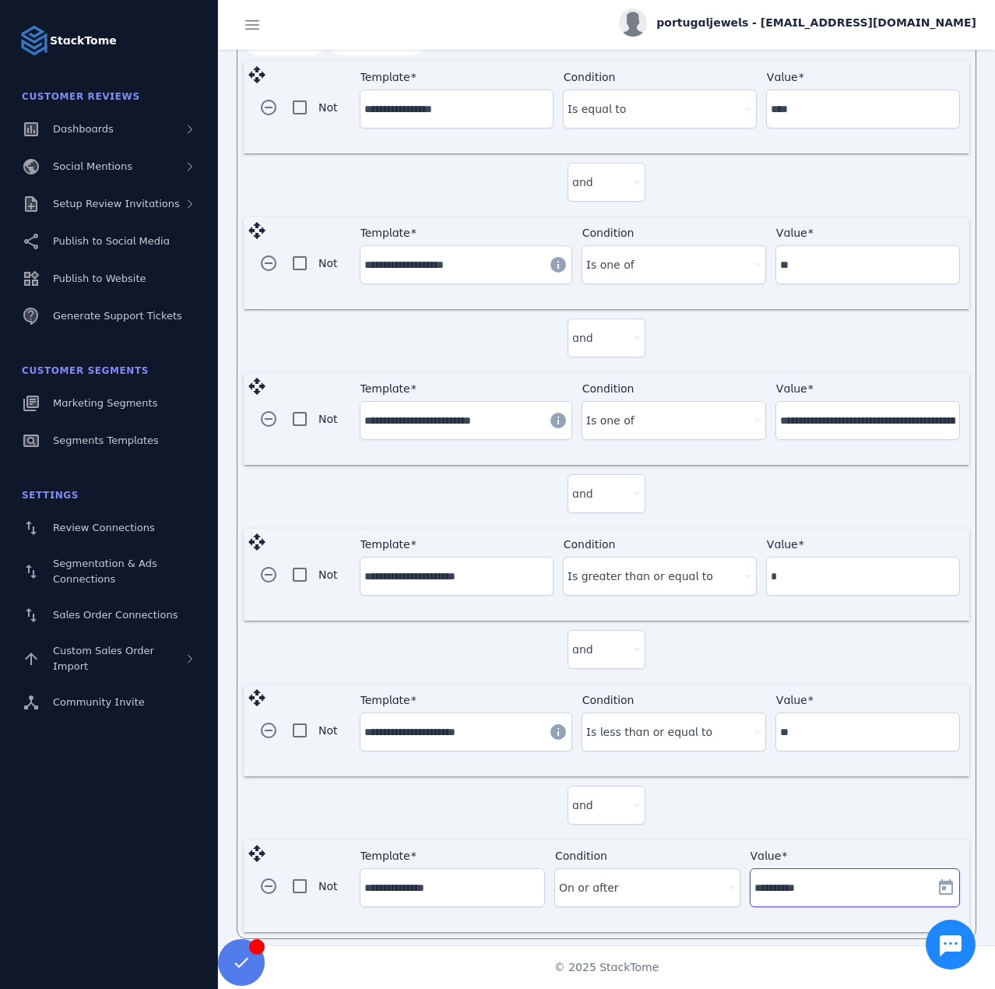
click at [826, 878] on input "**********" at bounding box center [843, 887] width 176 height 19
click at [933, 874] on span "Open calendar" at bounding box center [945, 887] width 37 height 37
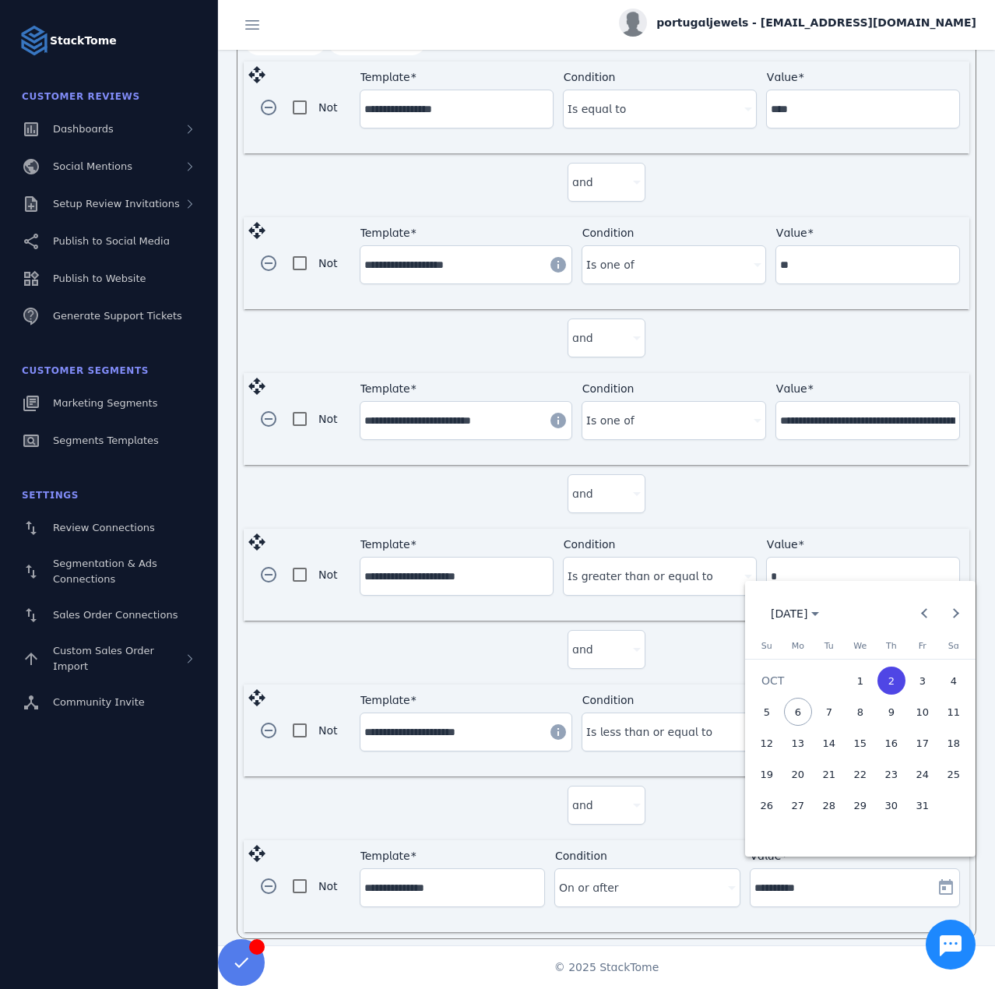
click at [924, 677] on span "3" at bounding box center [923, 681] width 28 height 28
type input "**********"
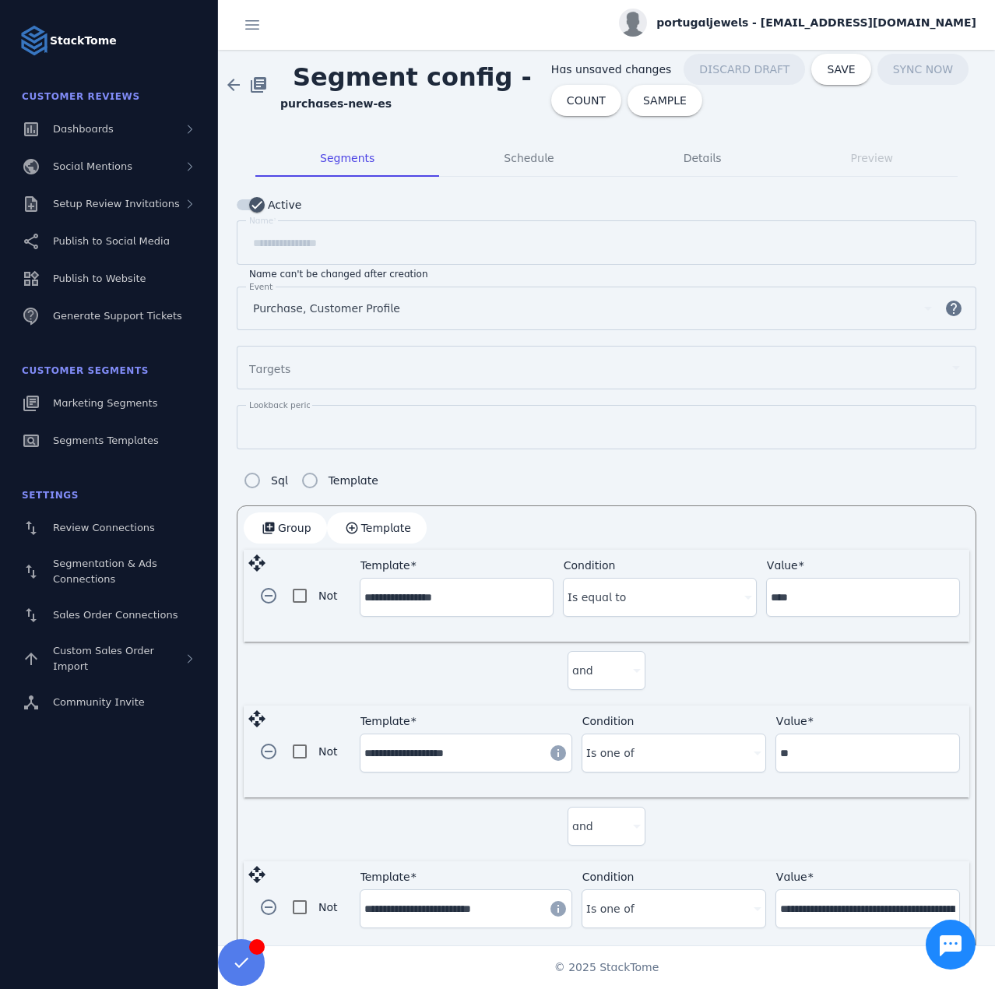
scroll to position [0, 0]
click at [566, 113] on span at bounding box center [586, 101] width 70 height 37
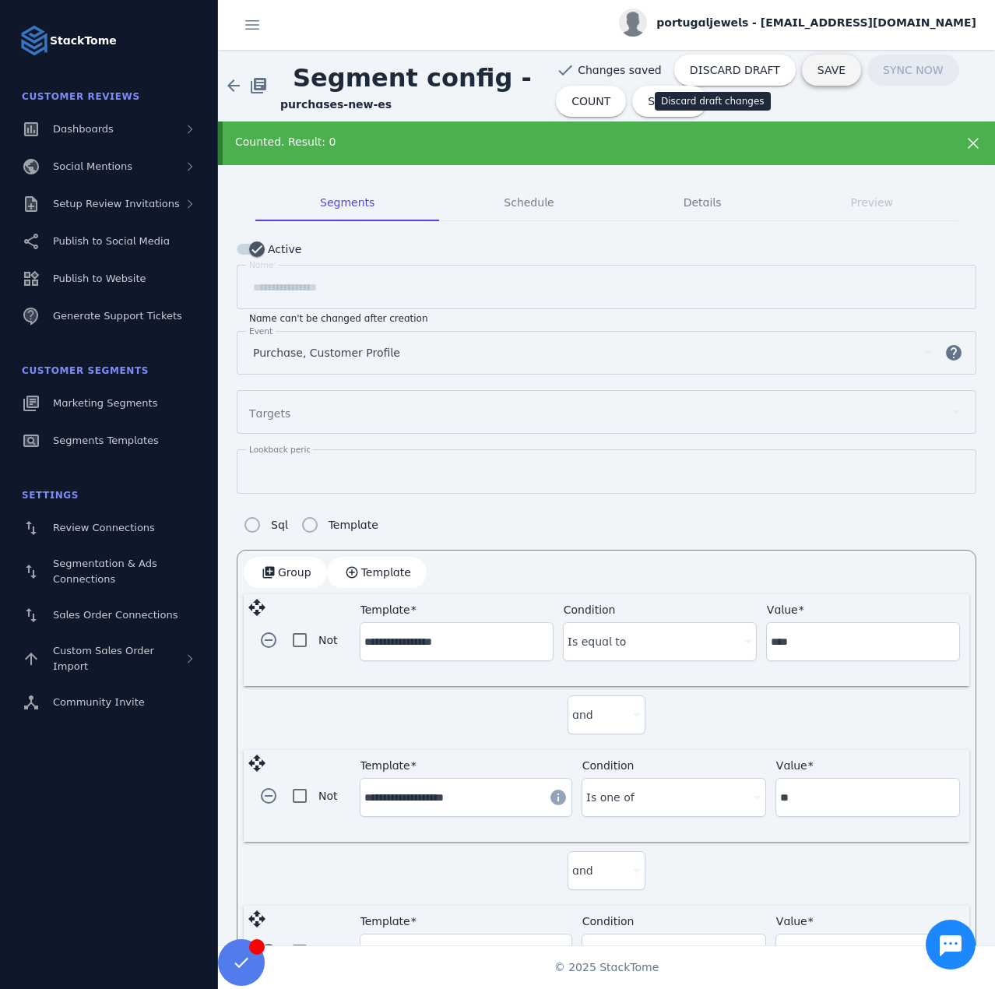
click at [802, 72] on span at bounding box center [831, 69] width 59 height 37
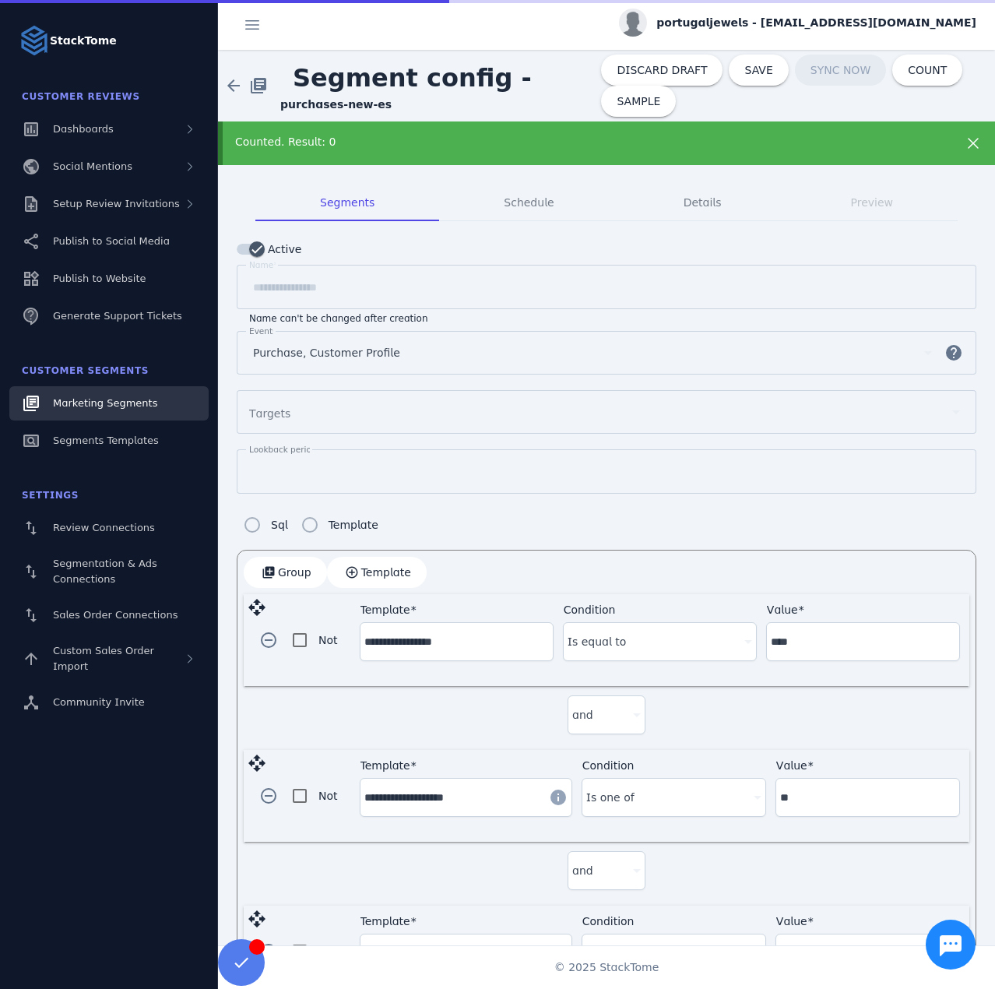
click at [135, 399] on span "Marketing Segments" at bounding box center [105, 403] width 104 height 12
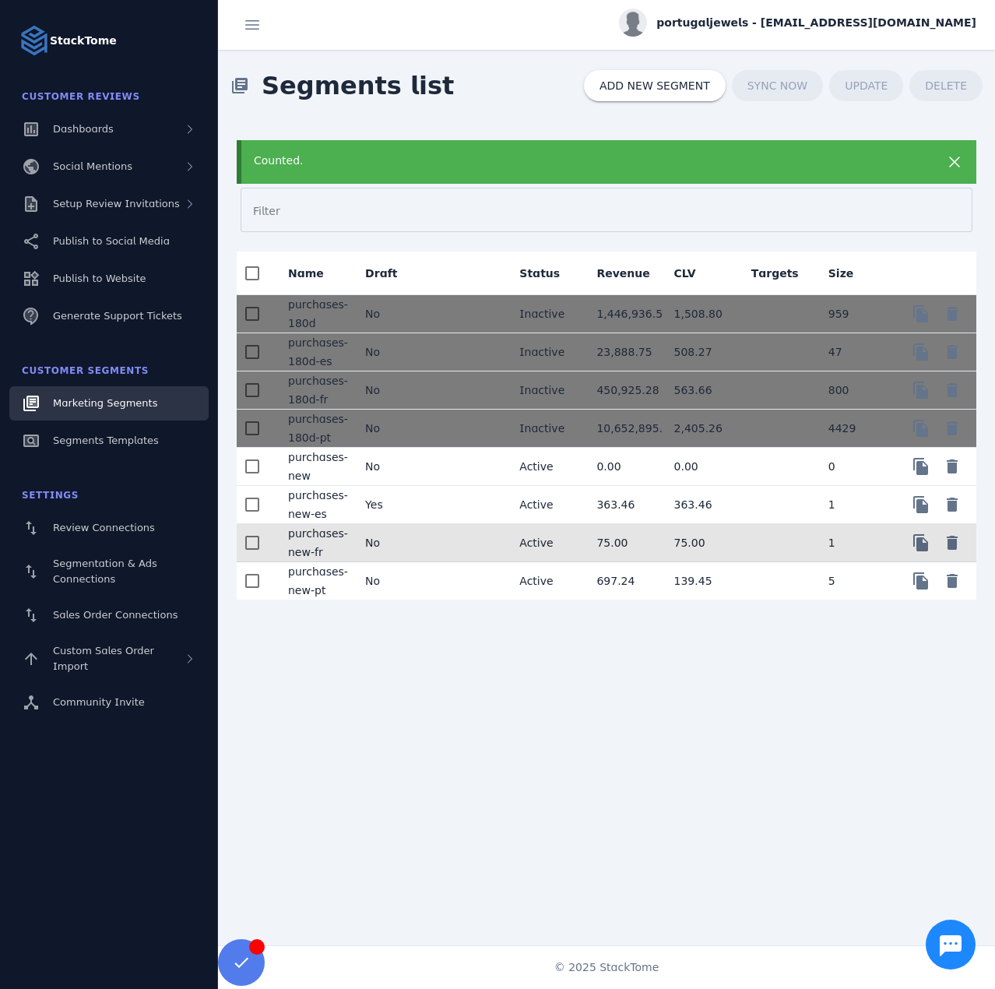
click at [415, 547] on mat-cell "No" at bounding box center [391, 543] width 77 height 38
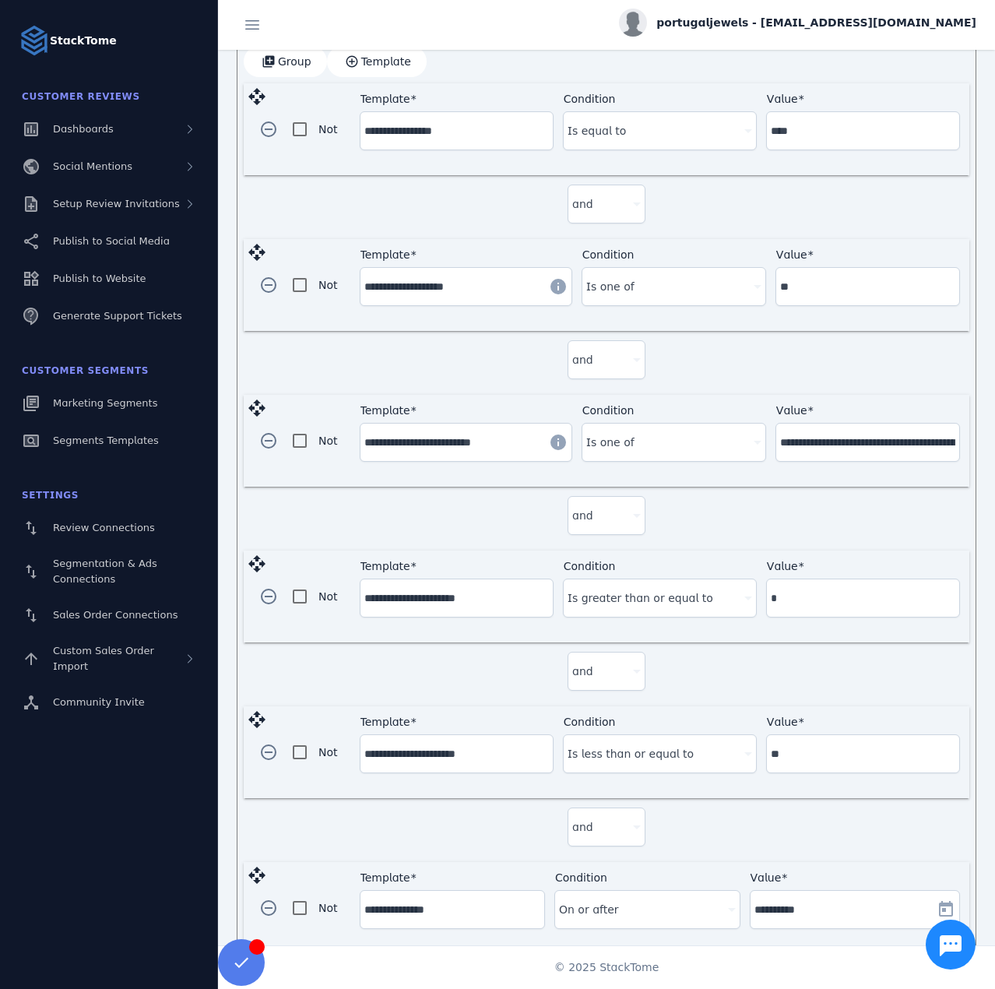
scroll to position [489, 0]
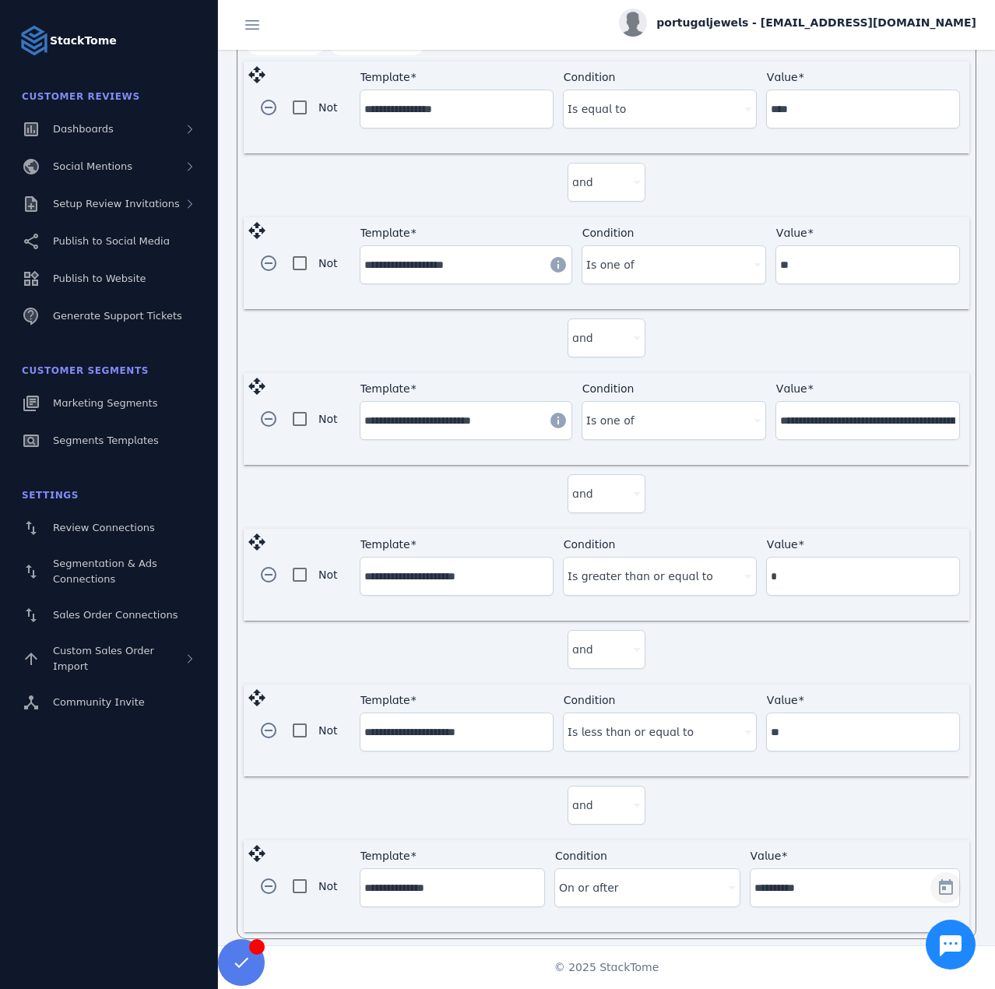
click at [947, 876] on span "Open calendar" at bounding box center [945, 887] width 37 height 37
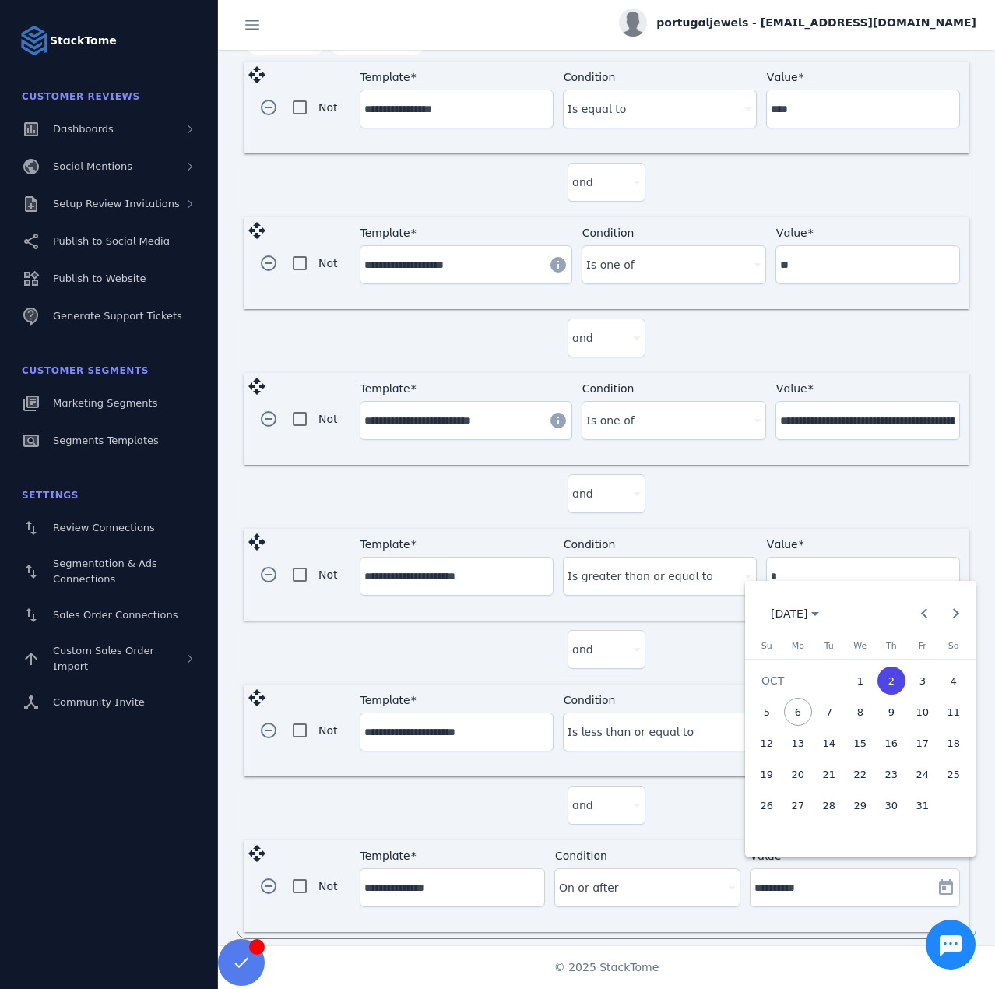
click at [917, 686] on span "3" at bounding box center [923, 681] width 28 height 28
type input "**********"
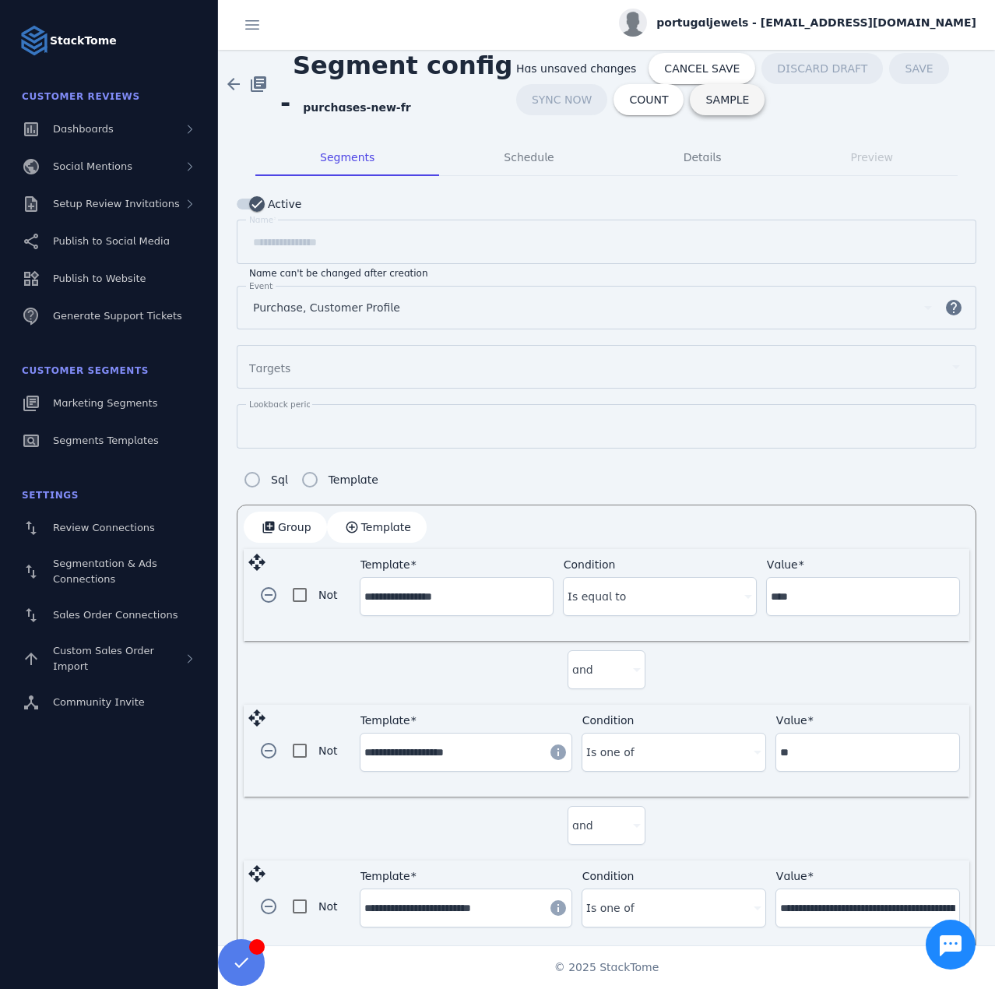
scroll to position [0, 0]
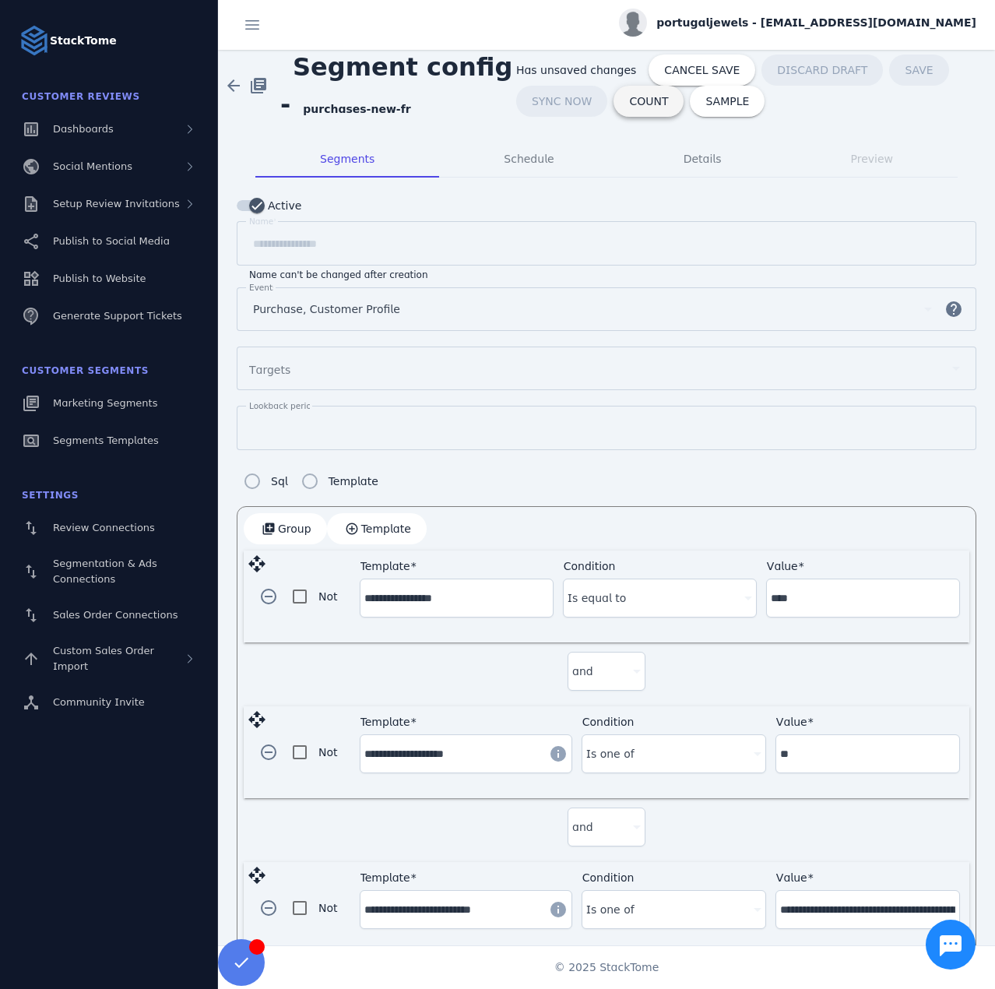
click at [641, 109] on span at bounding box center [649, 101] width 70 height 37
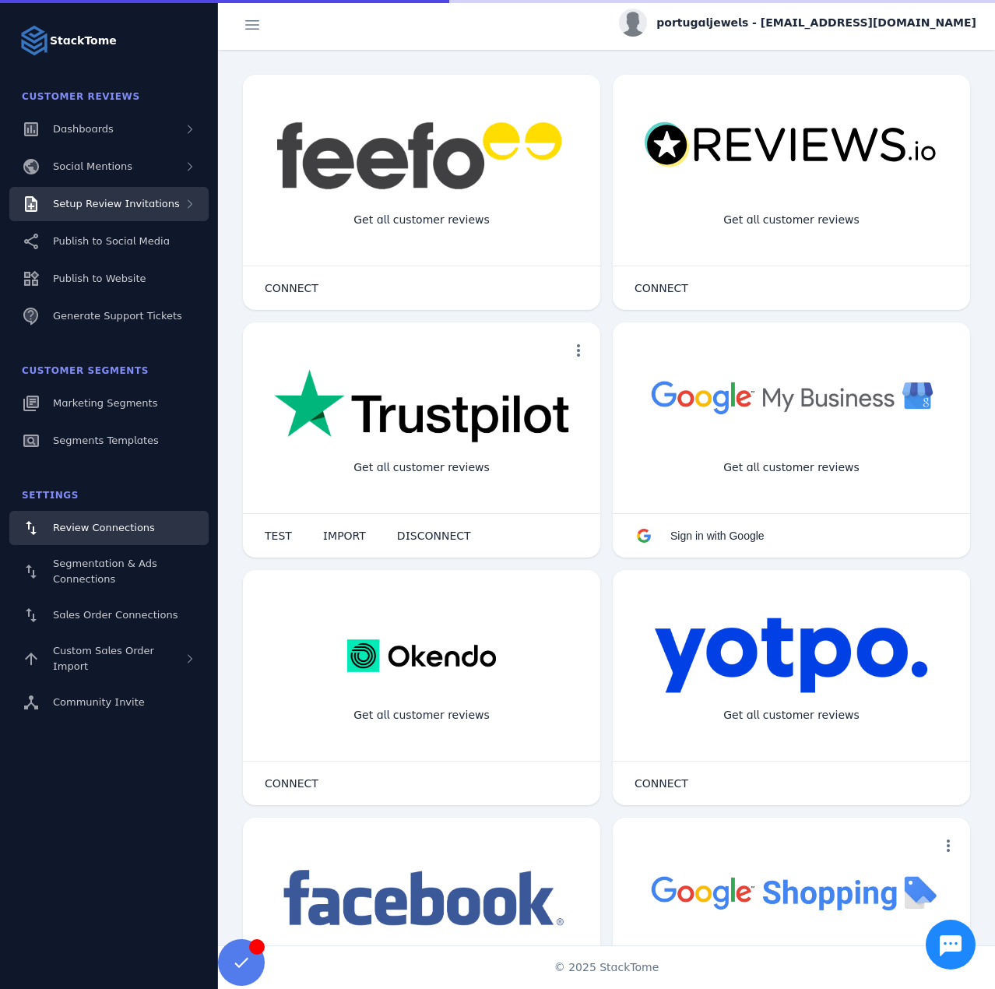
click at [164, 206] on span "Setup Review Invitations" at bounding box center [116, 204] width 127 height 12
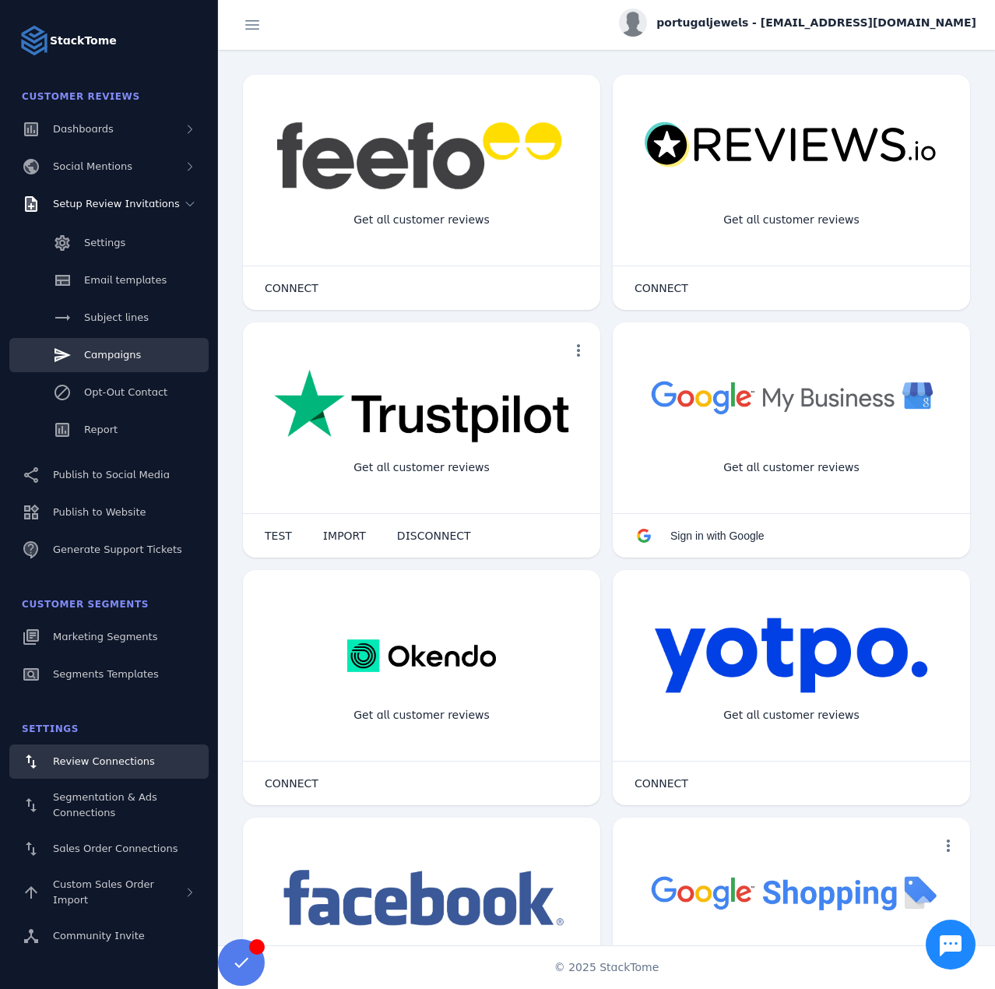
click at [104, 352] on span "Campaigns" at bounding box center [112, 355] width 57 height 12
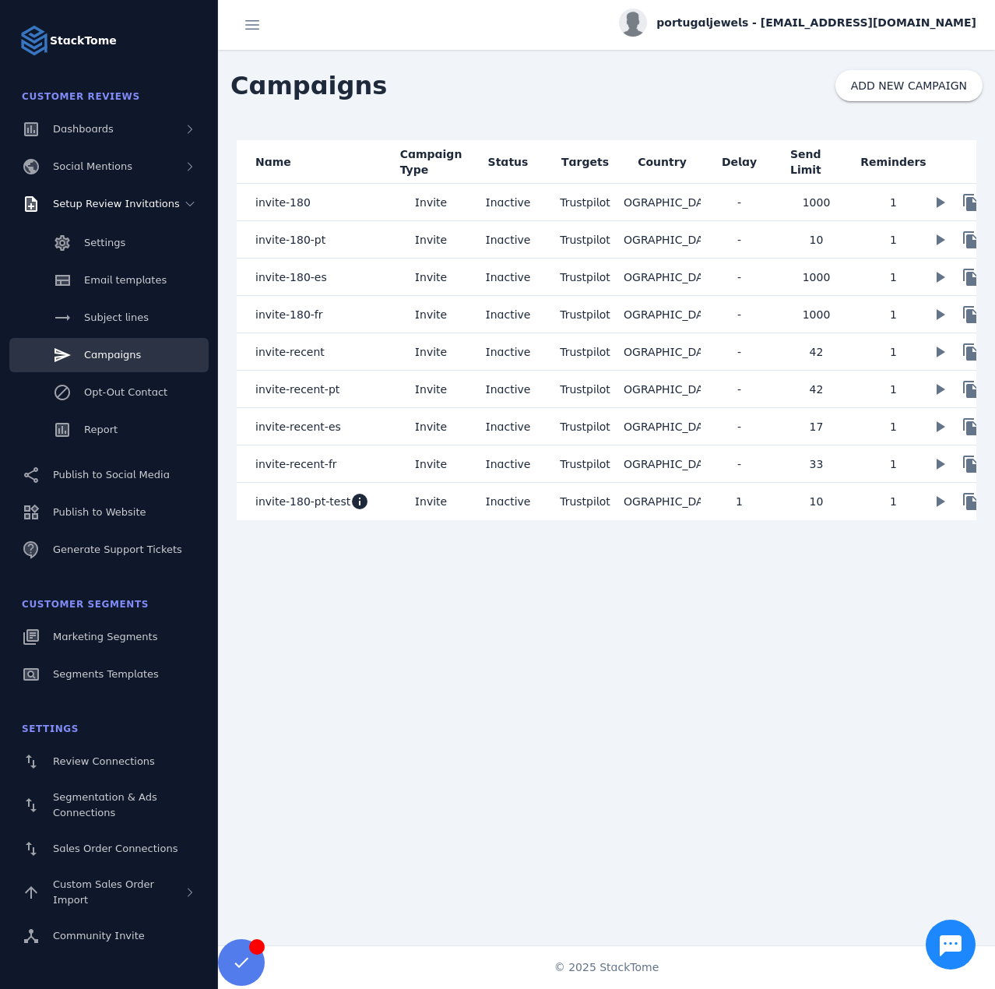
click at [308, 352] on span "invite-recent" at bounding box center [289, 352] width 69 height 19
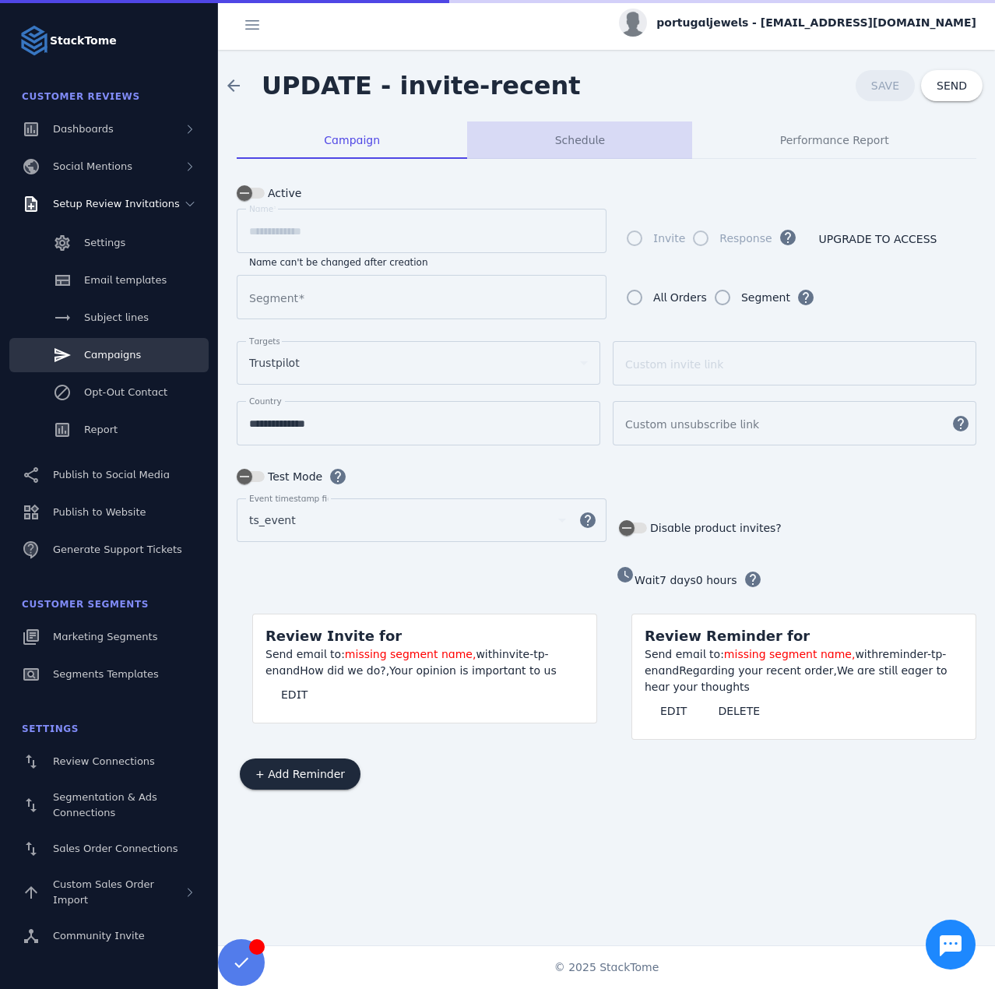
click at [579, 140] on span "Schedule" at bounding box center [580, 140] width 50 height 11
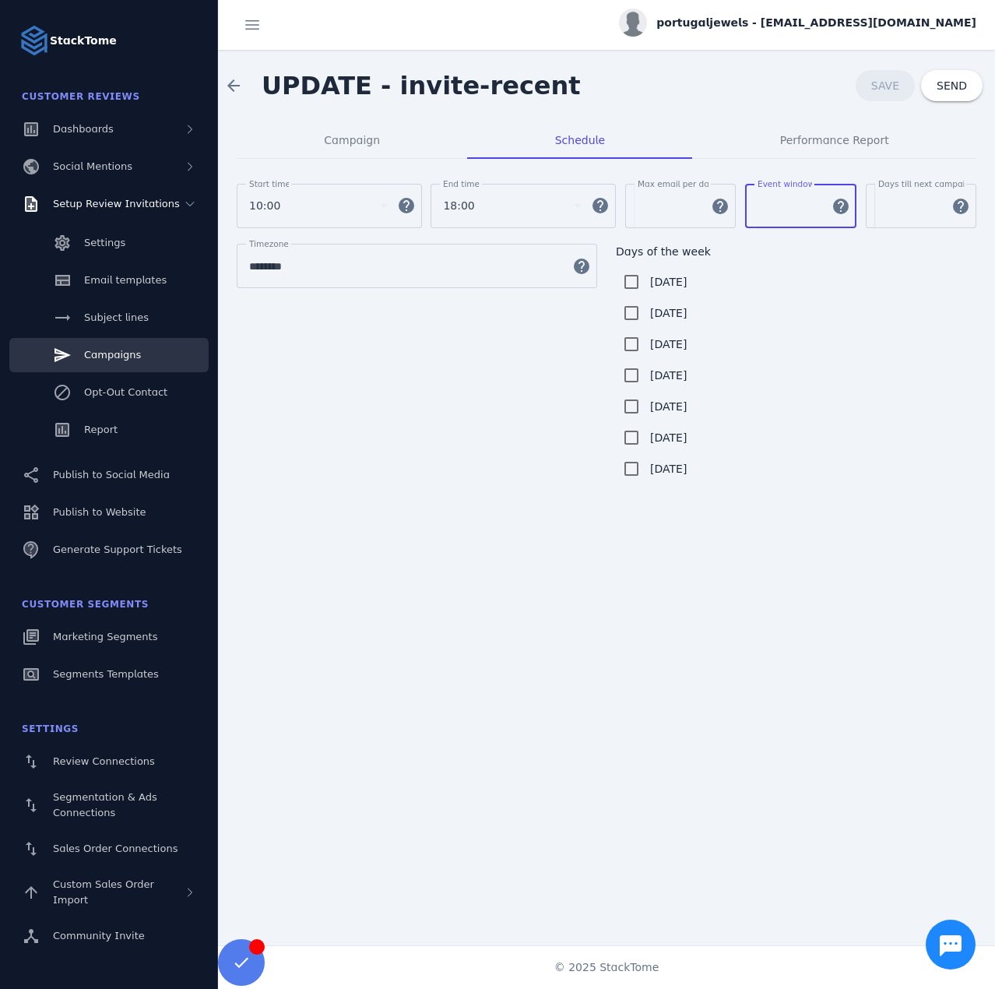
drag, startPoint x: 793, startPoint y: 205, endPoint x: 756, endPoint y: 206, distance: 37.4
click at [756, 206] on div "Event window *** help" at bounding box center [800, 206] width 111 height 44
type input "**"
drag, startPoint x: 904, startPoint y: 208, endPoint x: 871, endPoint y: 206, distance: 33.6
click at [871, 206] on div "Days till next campaign send *** help" at bounding box center [921, 206] width 111 height 44
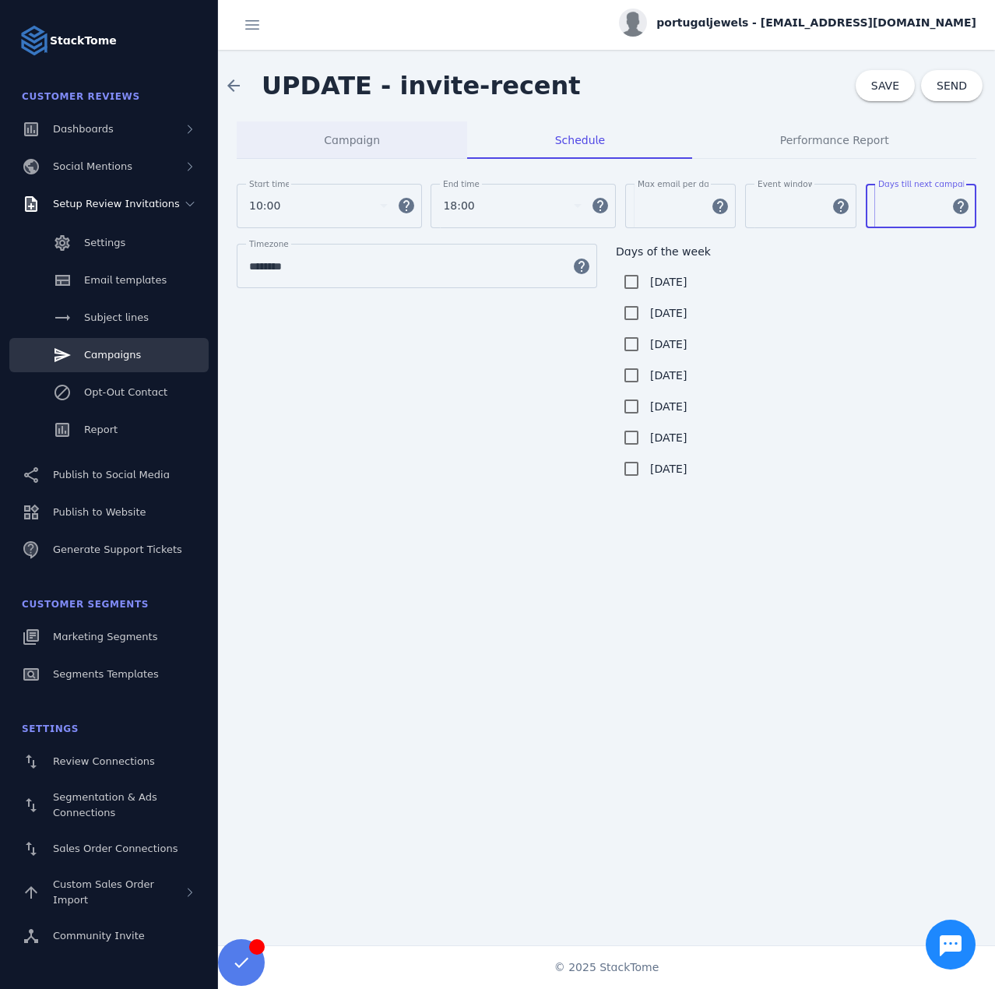
type input "**"
drag, startPoint x: 313, startPoint y: 139, endPoint x: 338, endPoint y: 135, distance: 25.4
click at [313, 139] on div "Campaign" at bounding box center [352, 139] width 230 height 37
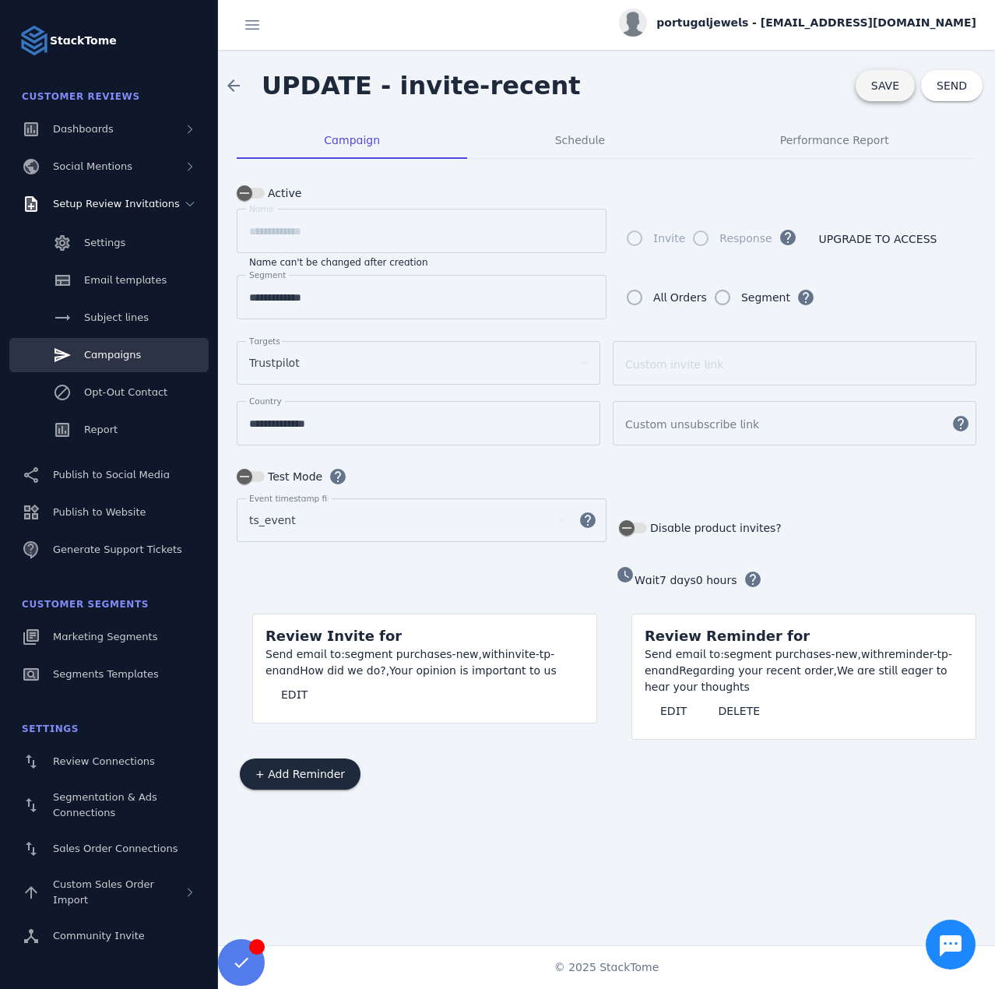
click at [867, 85] on span at bounding box center [885, 85] width 59 height 37
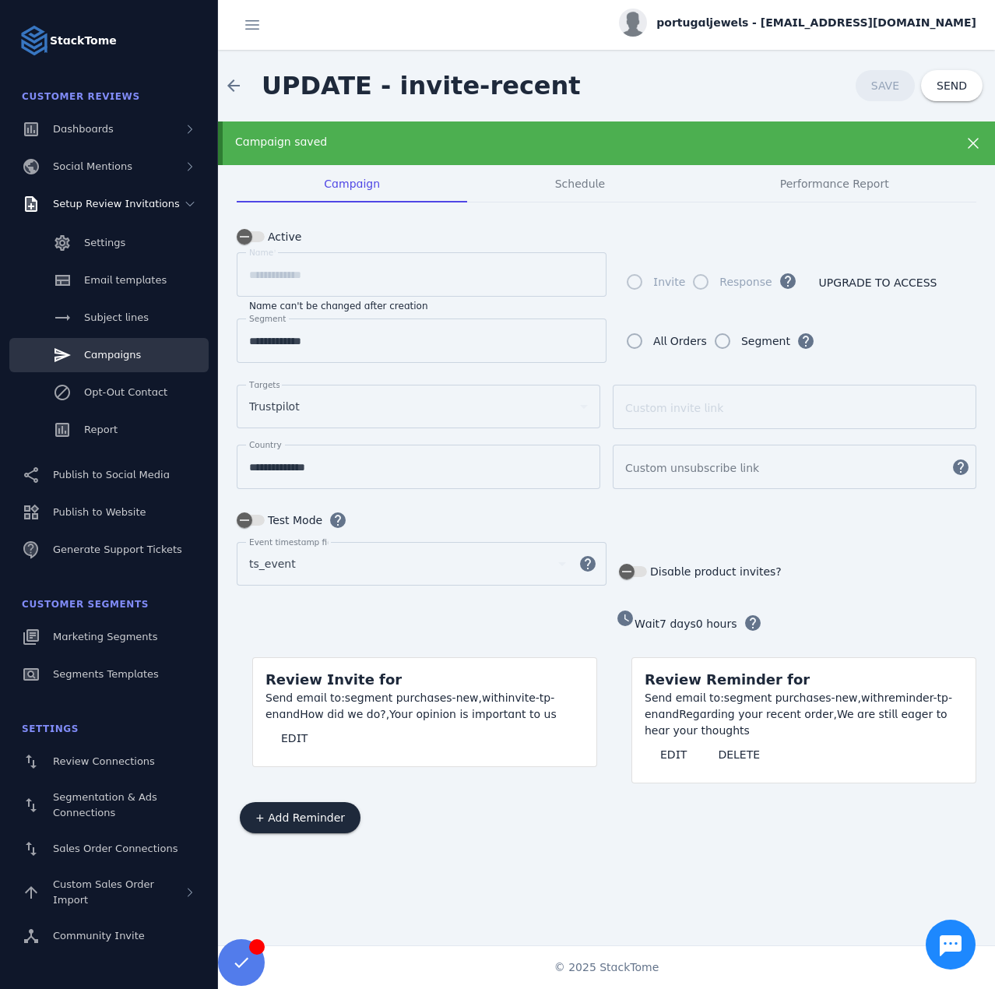
click at [157, 362] on link "Campaigns" at bounding box center [108, 355] width 199 height 34
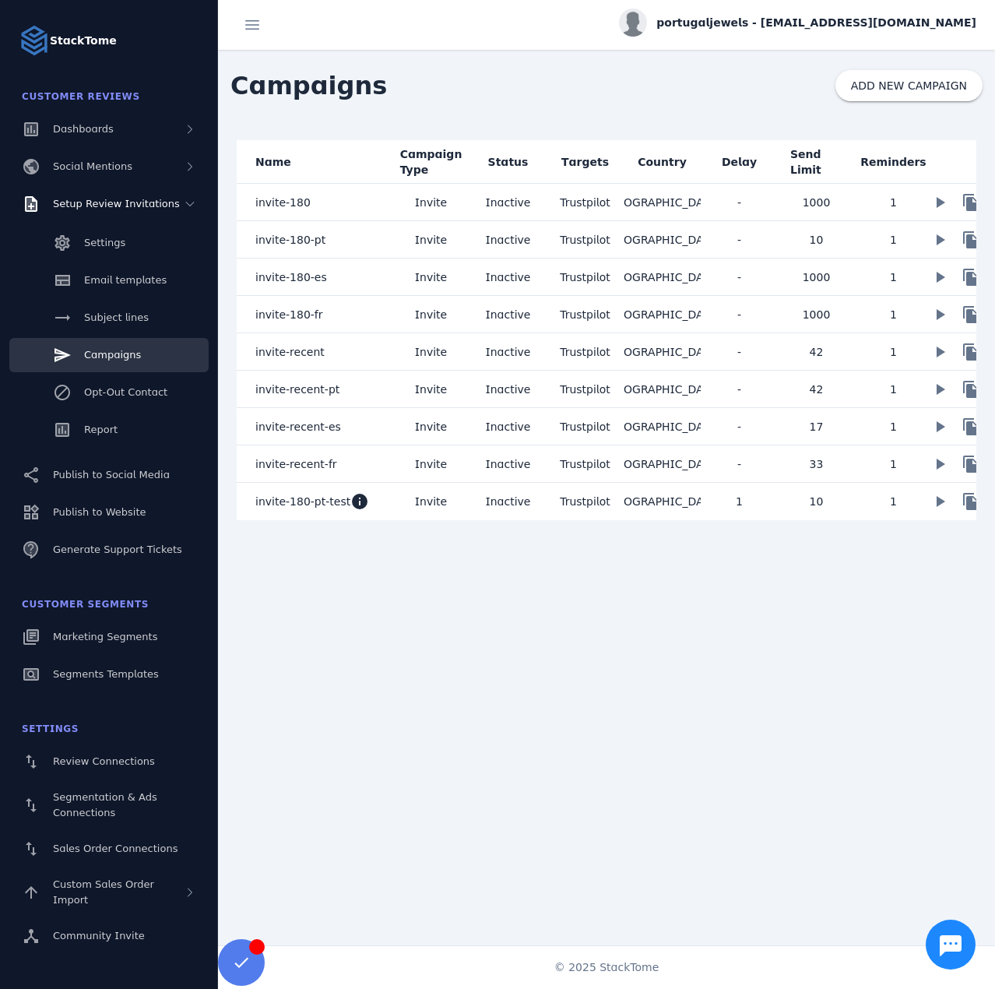
click at [342, 389] on mat-cell "invite-recent-pt" at bounding box center [315, 389] width 156 height 37
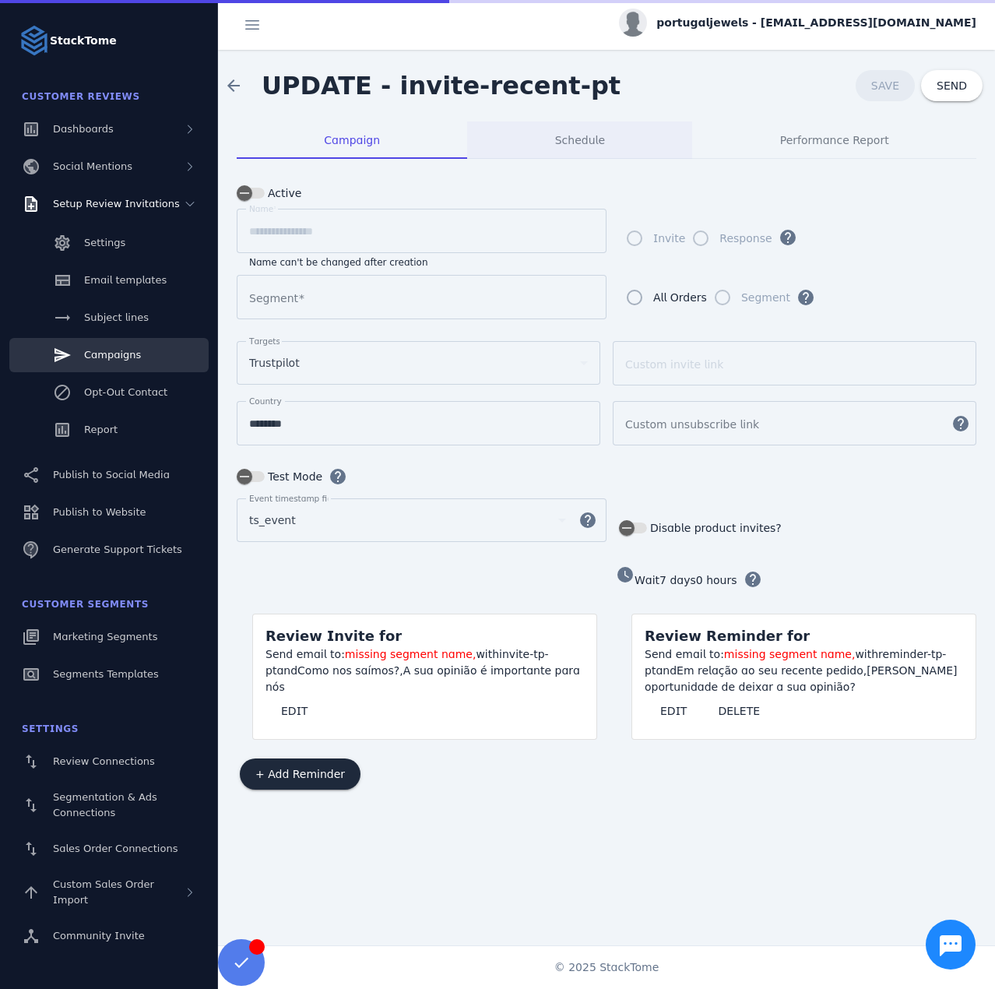
click at [551, 147] on div "Schedule" at bounding box center [579, 139] width 225 height 37
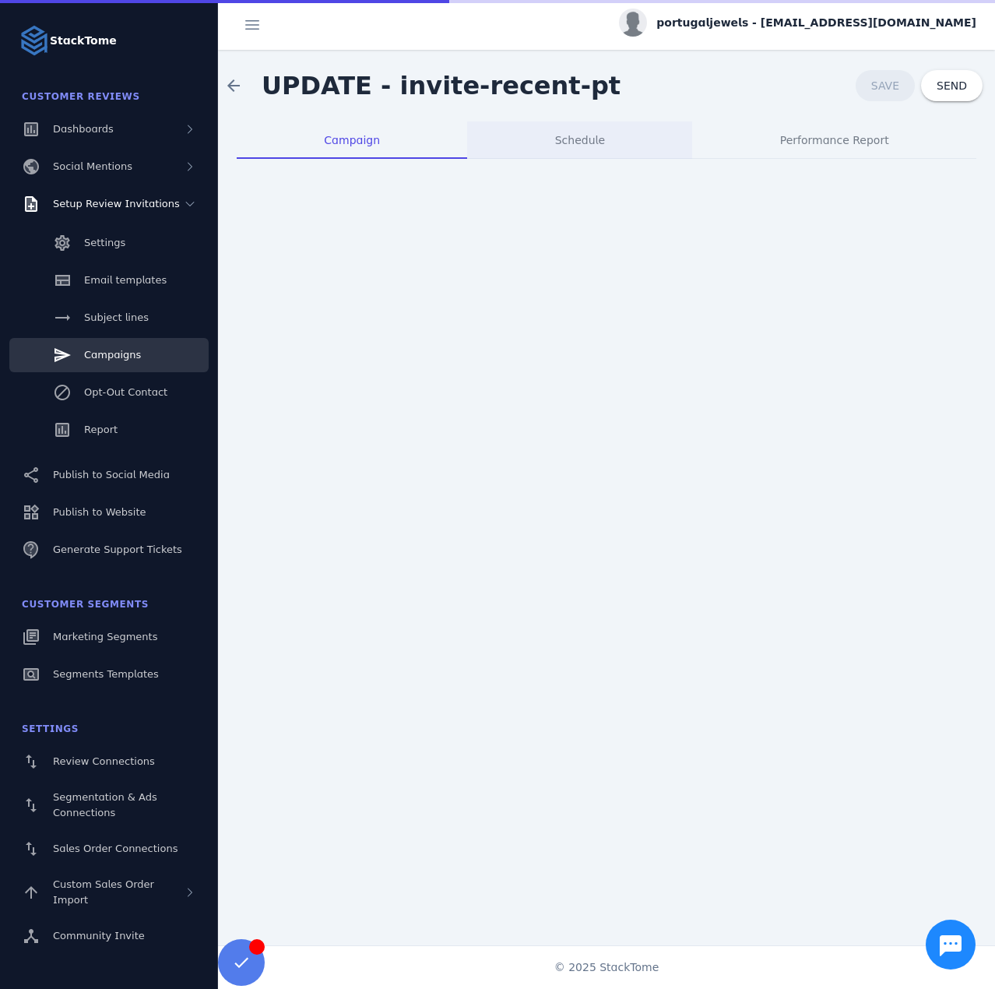
type input "**********"
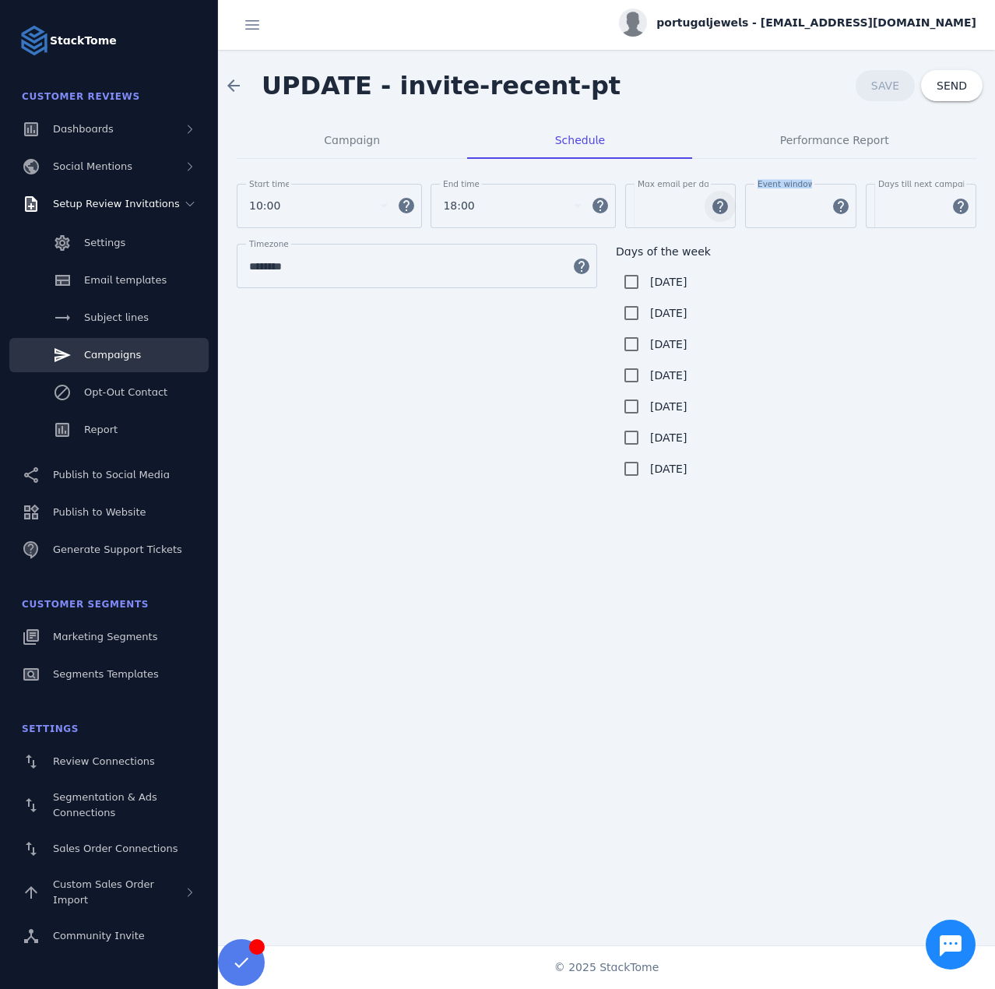
click at [723, 198] on div "Start time 10:00 help End time 18:00 help Max email per day ** help Event windo…" at bounding box center [607, 214] width 740 height 60
click at [793, 206] on input "***" at bounding box center [790, 206] width 65 height 19
type input "**"
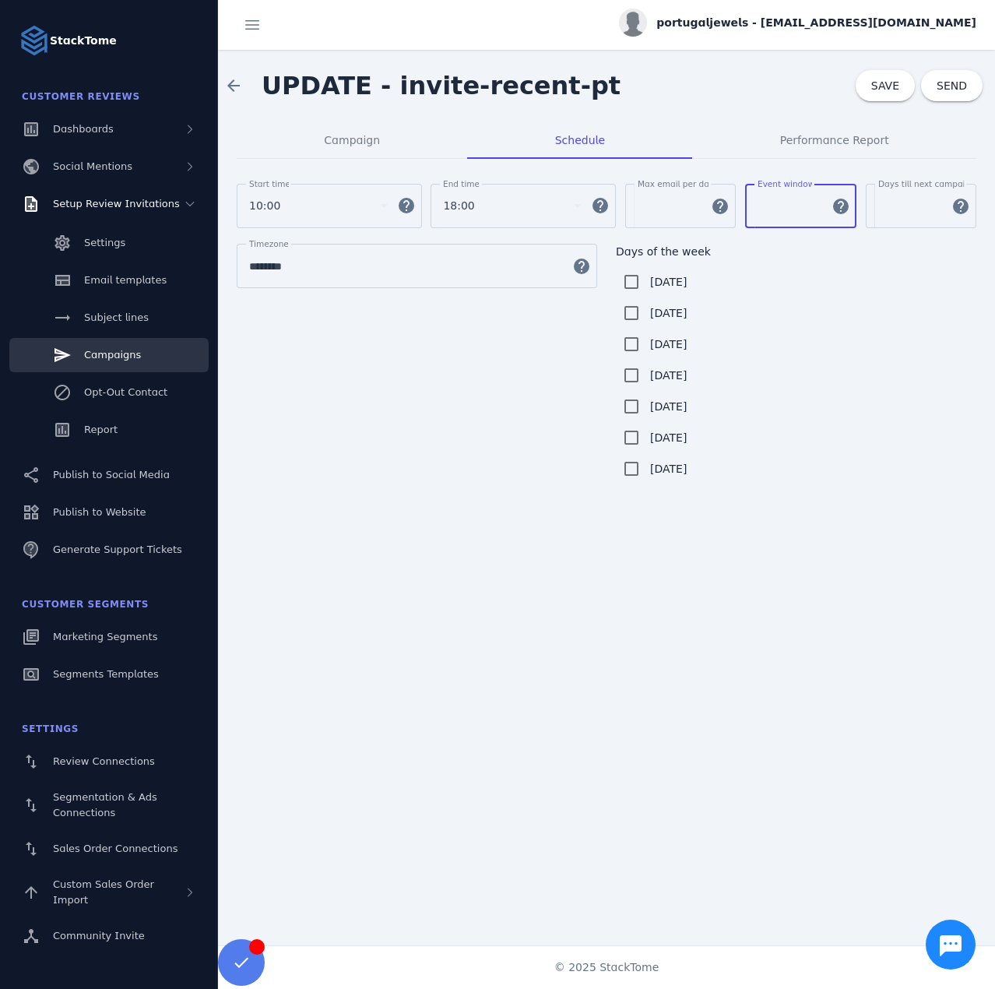
drag, startPoint x: 886, startPoint y: 209, endPoint x: 867, endPoint y: 206, distance: 19.7
click at [867, 207] on div "Days till next campaign send *** help" at bounding box center [921, 206] width 111 height 44
type input "**"
click at [876, 97] on span at bounding box center [885, 85] width 59 height 37
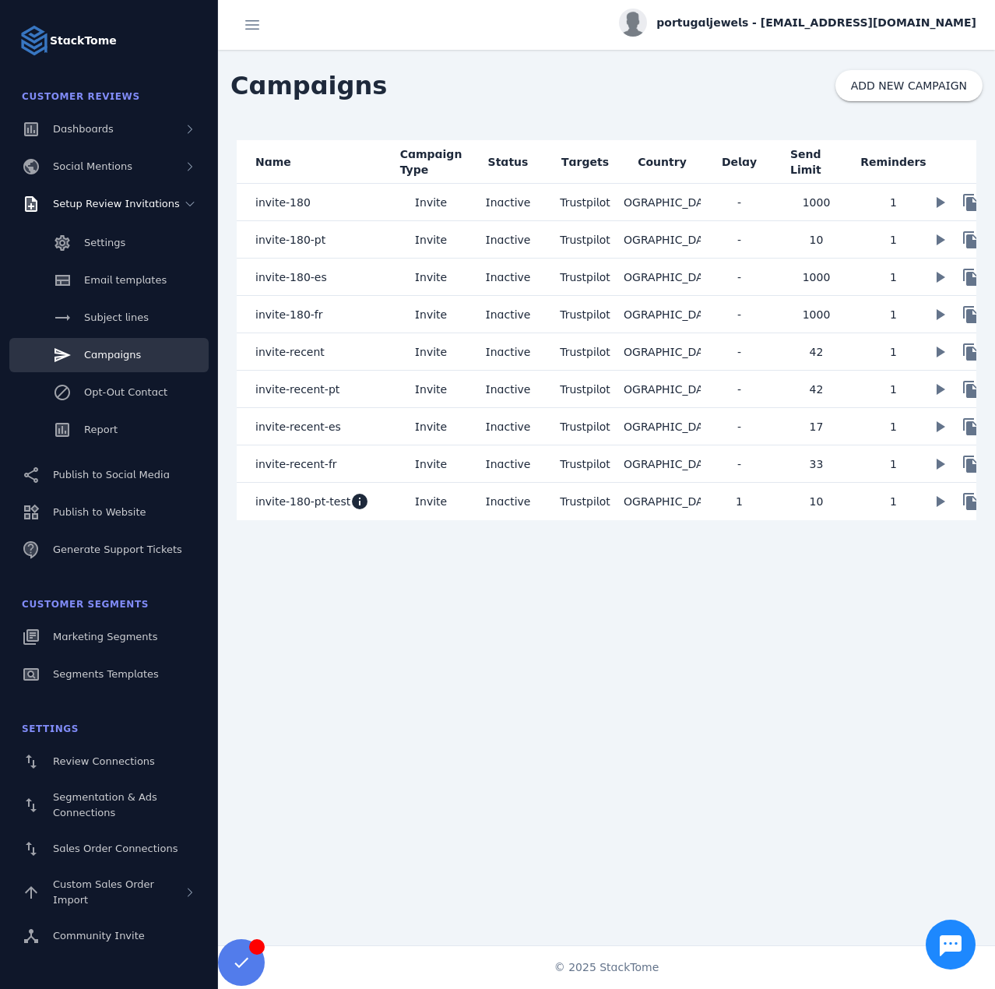
click at [374, 423] on mat-cell "invite-recent-es" at bounding box center [315, 426] width 156 height 37
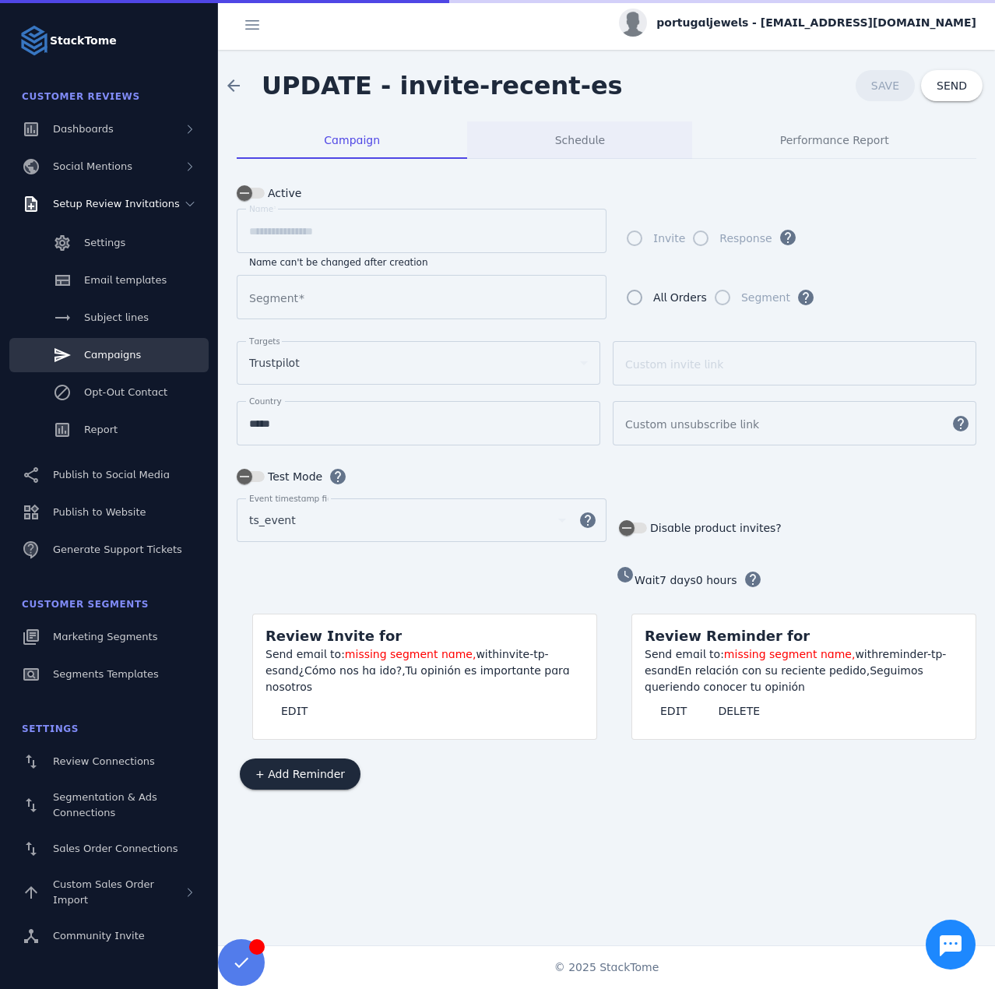
click at [579, 145] on span "Schedule" at bounding box center [580, 140] width 50 height 11
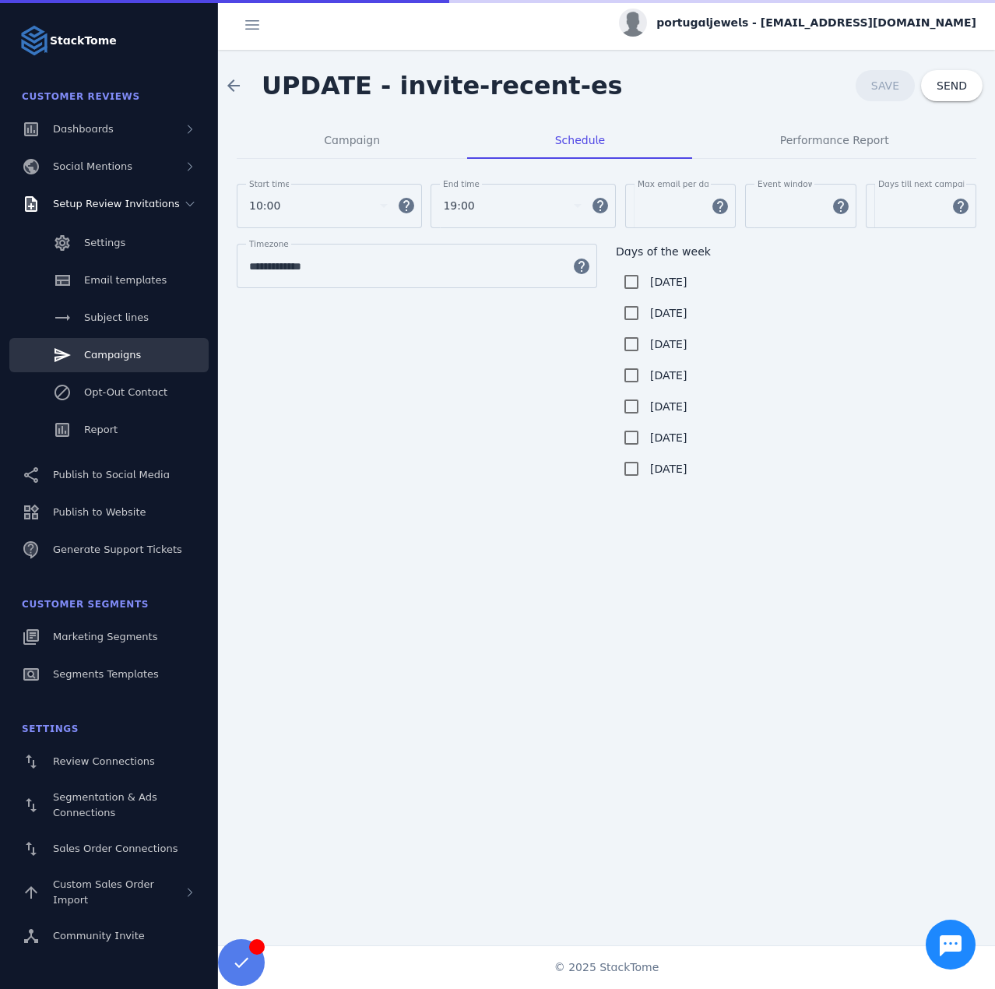
type input "**********"
drag, startPoint x: 772, startPoint y: 201, endPoint x: 685, endPoint y: 199, distance: 87.2
click at [684, 199] on div "Start time 10:00 help End time 19:00 help Max email per day ** help Event windo…" at bounding box center [607, 214] width 740 height 60
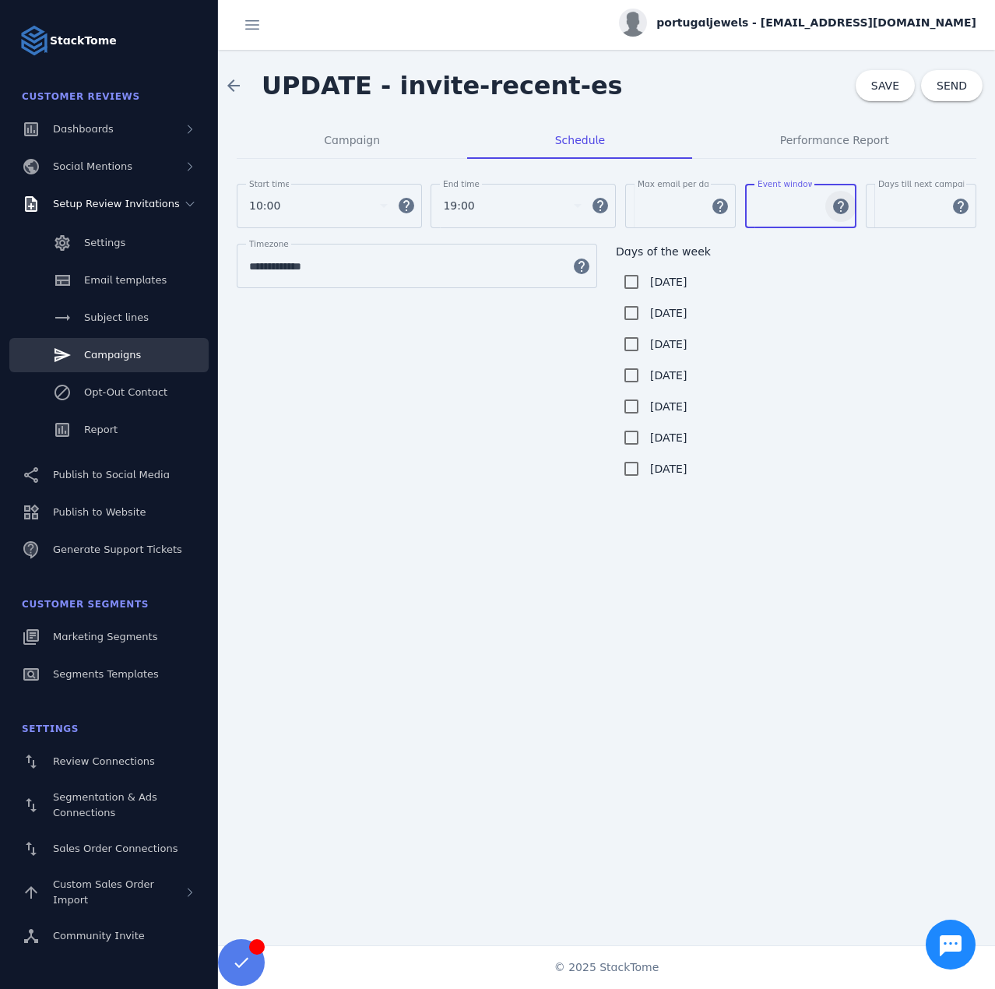
type input "**"
click at [853, 206] on div "Start time 10:00 help End time 19:00 help Max email per day ** help Event windo…" at bounding box center [607, 214] width 740 height 60
type input "**"
click at [877, 90] on span "SAVE" at bounding box center [885, 85] width 28 height 12
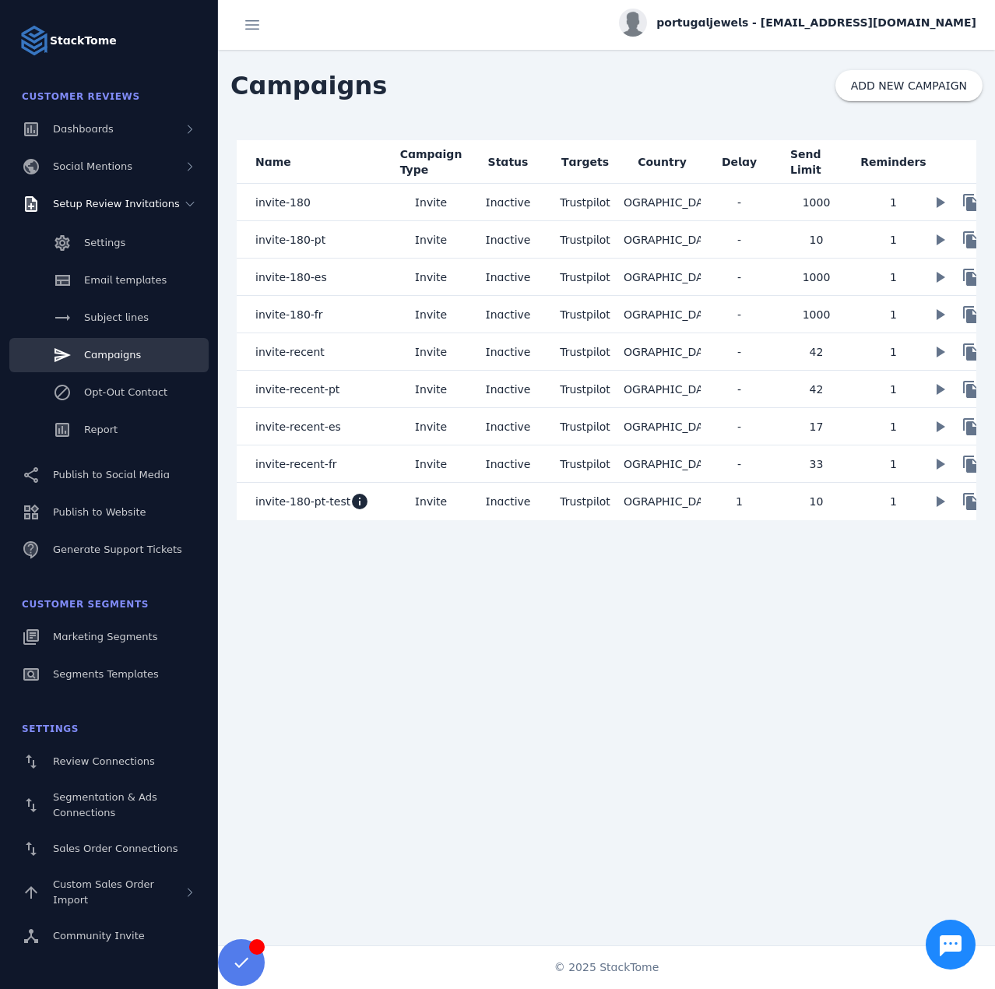
click at [407, 476] on mat-cell "Invite" at bounding box center [430, 463] width 77 height 37
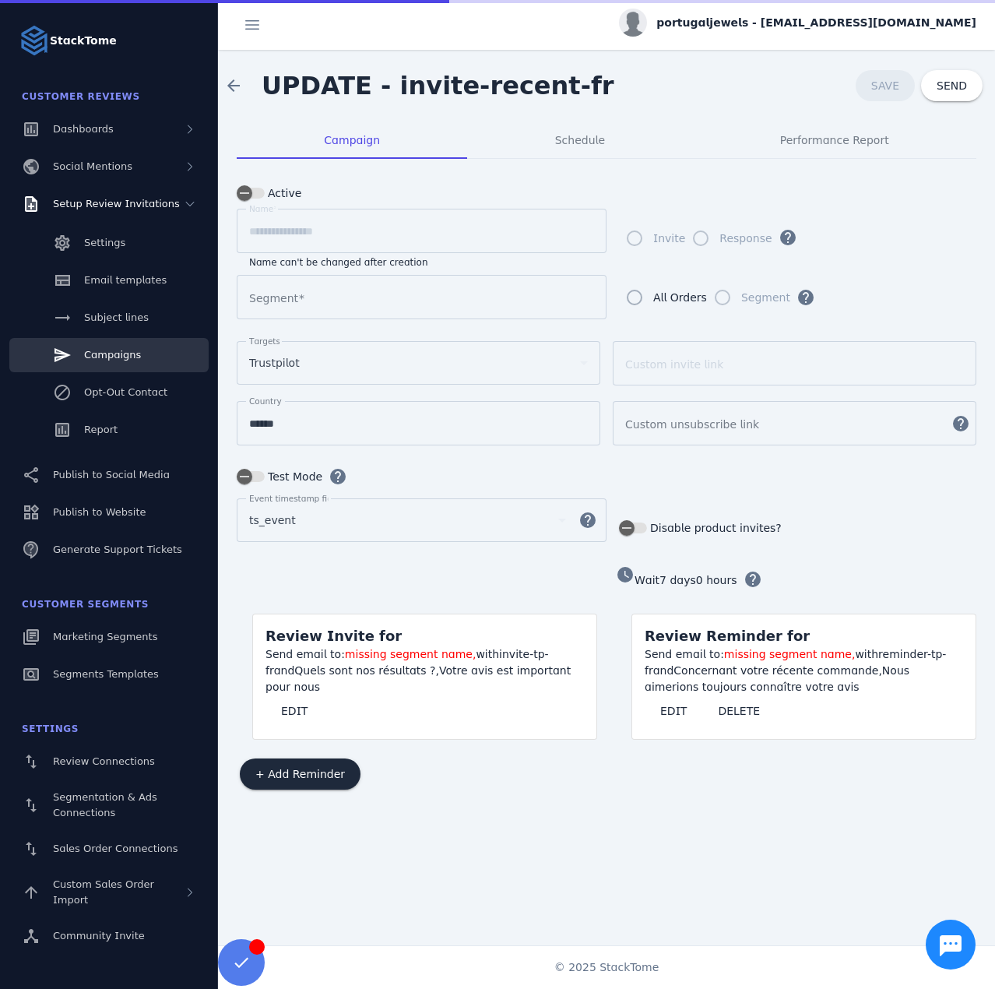
type input "**********"
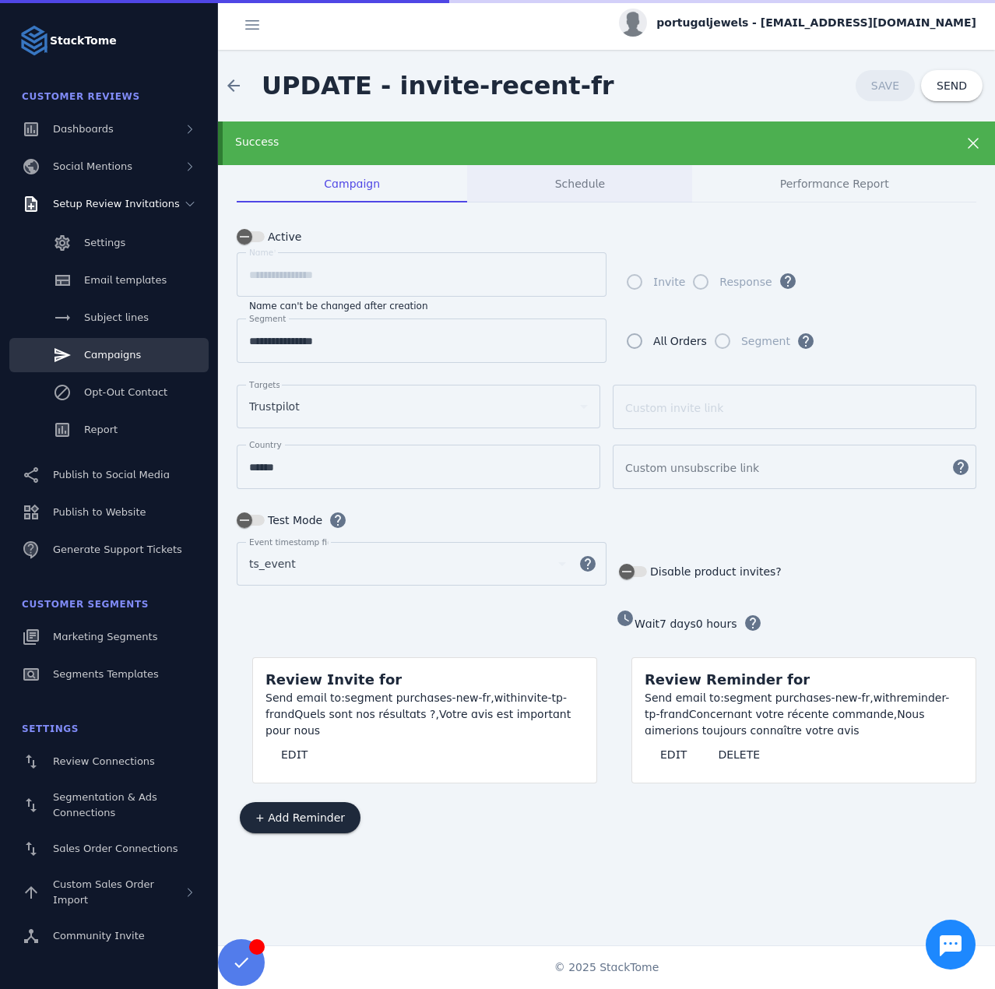
click at [579, 148] on div "Success" at bounding box center [571, 142] width 673 height 16
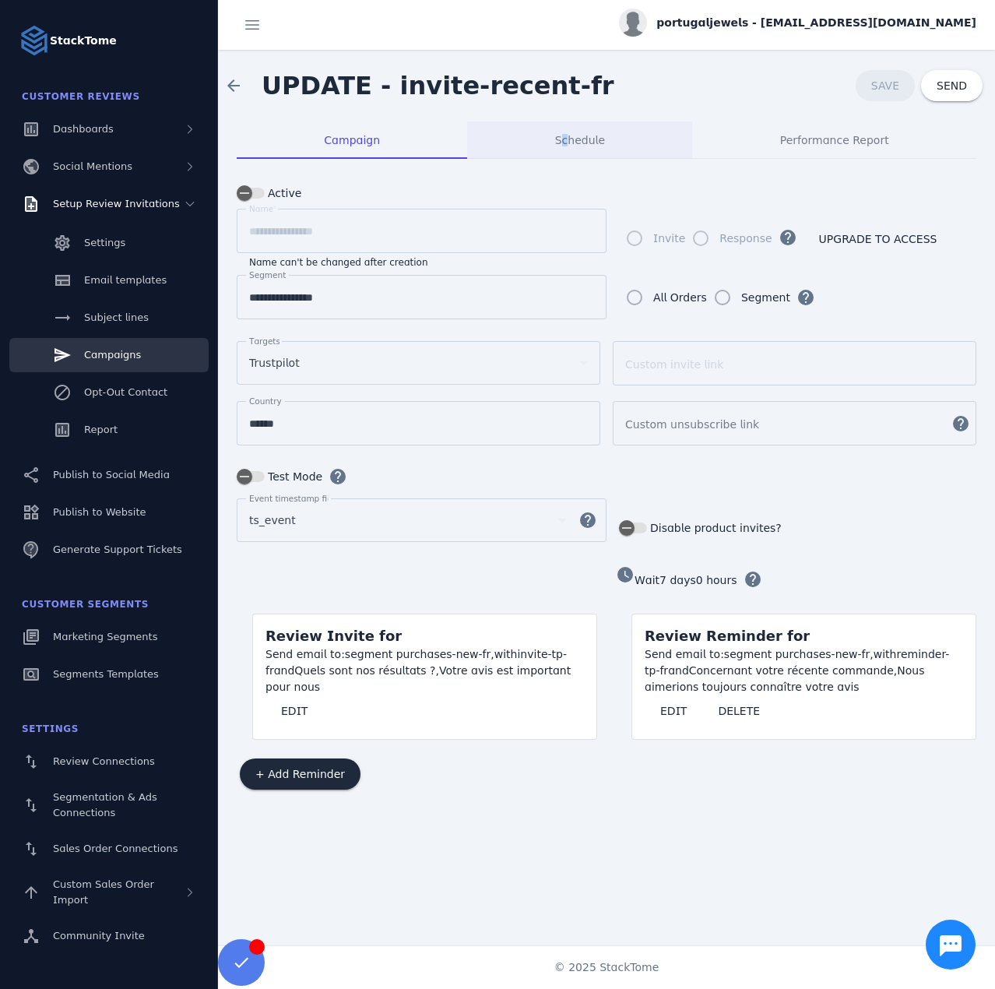
click at [567, 141] on span "Schedule" at bounding box center [580, 140] width 50 height 11
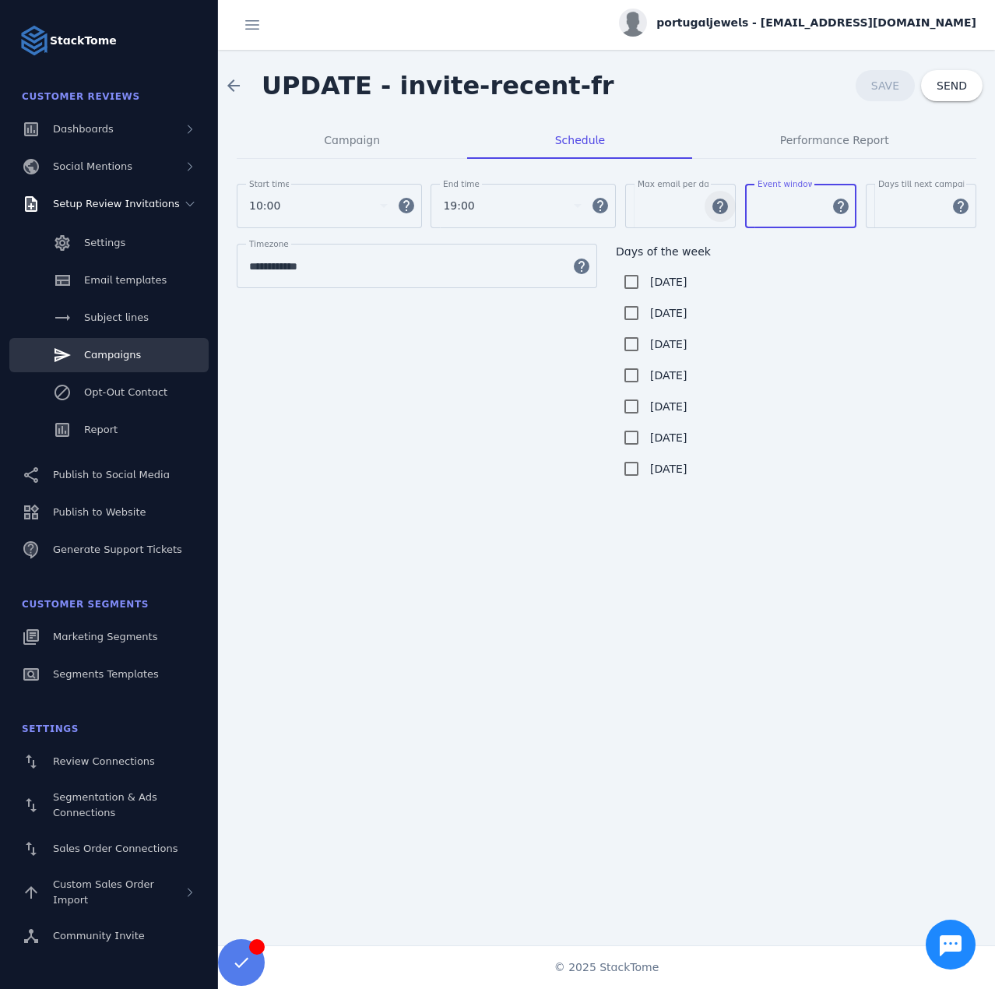
drag, startPoint x: 779, startPoint y: 202, endPoint x: 720, endPoint y: 201, distance: 58.4
click at [718, 201] on div "Start time 10:00 help End time 19:00 help Max email per day ** help Event windo…" at bounding box center [607, 214] width 740 height 60
type input "**"
click at [858, 203] on div "Start time 10:00 help End time 19:00 help Max email per day ** help Event windo…" at bounding box center [607, 214] width 740 height 60
type input "**"
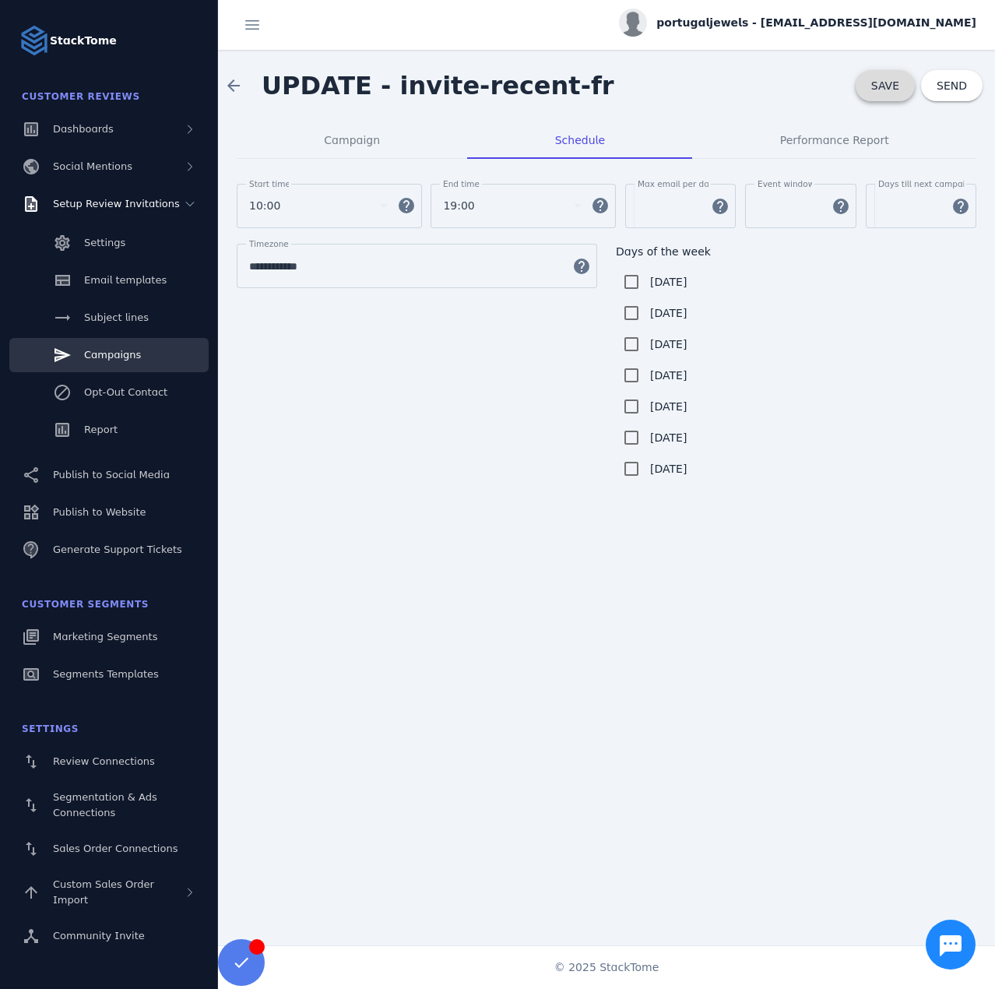
click at [884, 88] on span "SAVE" at bounding box center [885, 85] width 28 height 12
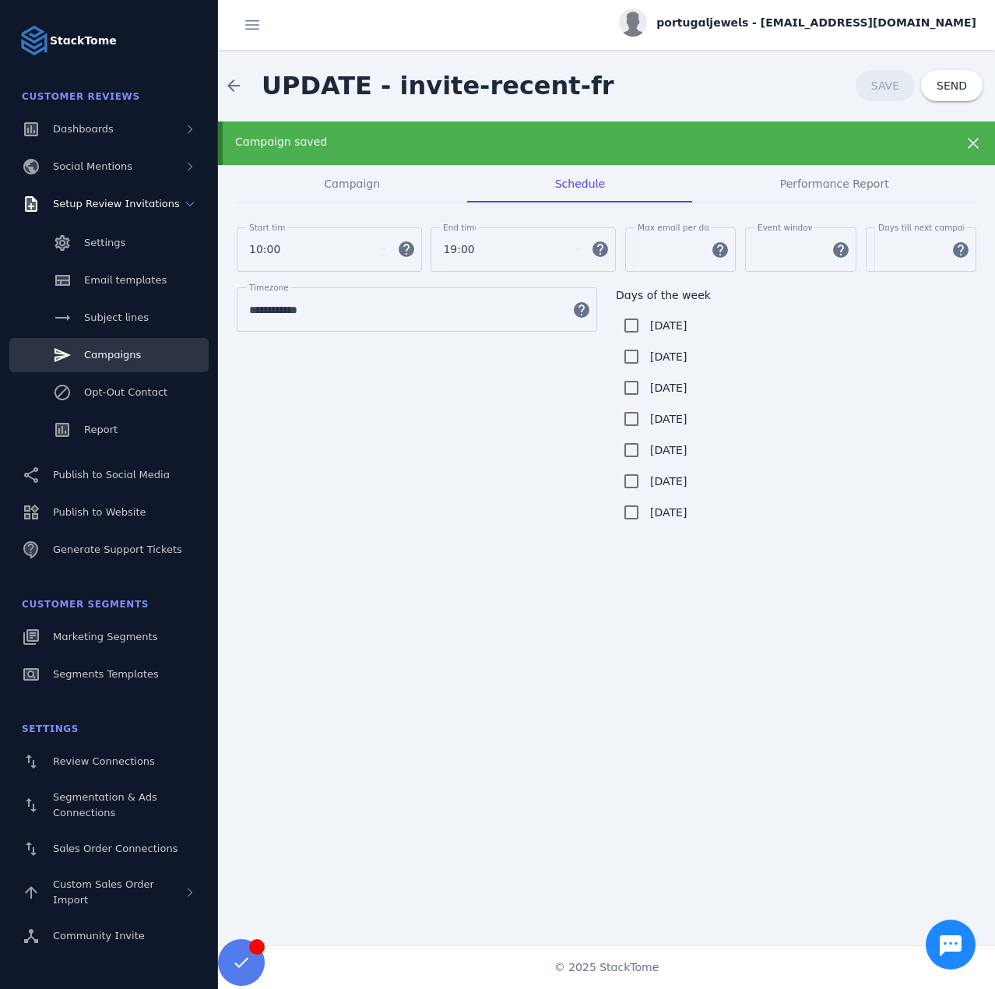
click at [129, 343] on link "Campaigns" at bounding box center [108, 355] width 199 height 34
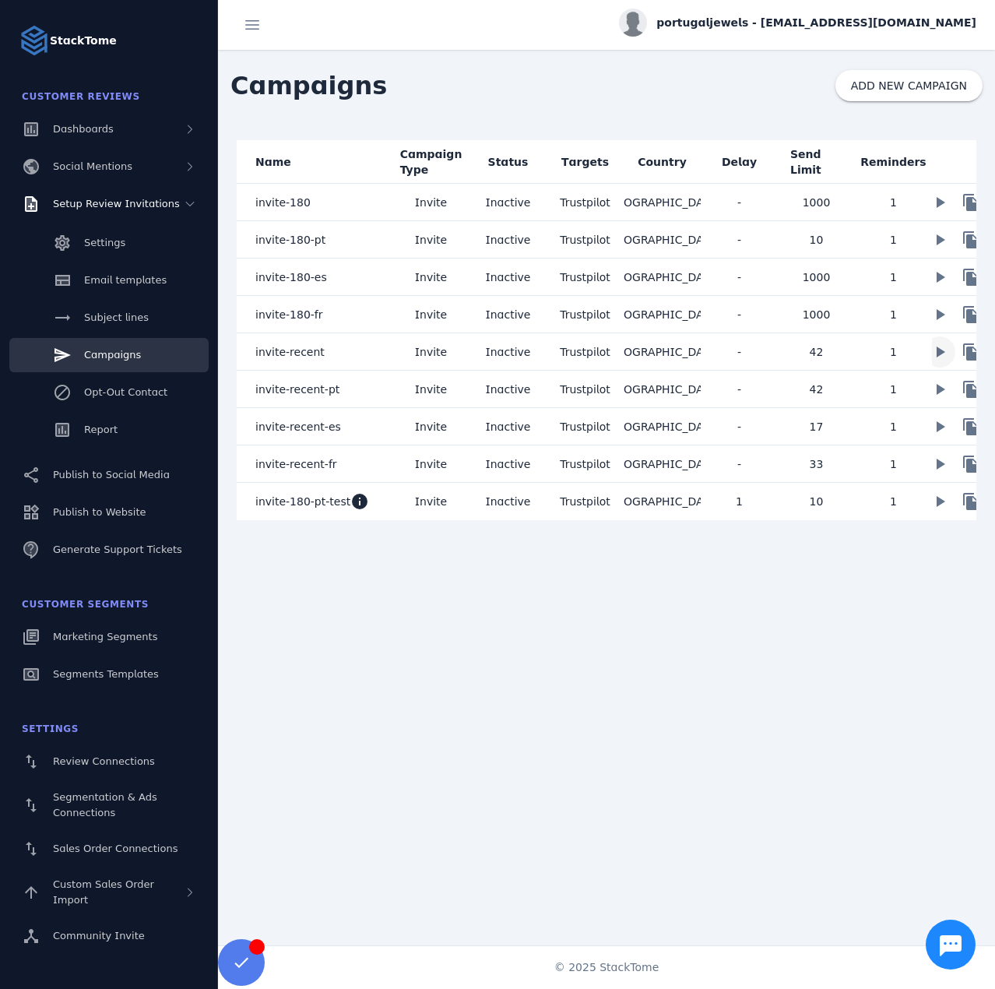
click at [938, 354] on span at bounding box center [939, 351] width 37 height 37
click at [939, 392] on span at bounding box center [939, 389] width 37 height 37
click at [936, 431] on span at bounding box center [939, 426] width 37 height 37
click at [939, 463] on span at bounding box center [939, 463] width 37 height 37
click at [883, 20] on span "portugaljewels - [EMAIL_ADDRESS][DOMAIN_NAME]" at bounding box center [816, 23] width 320 height 16
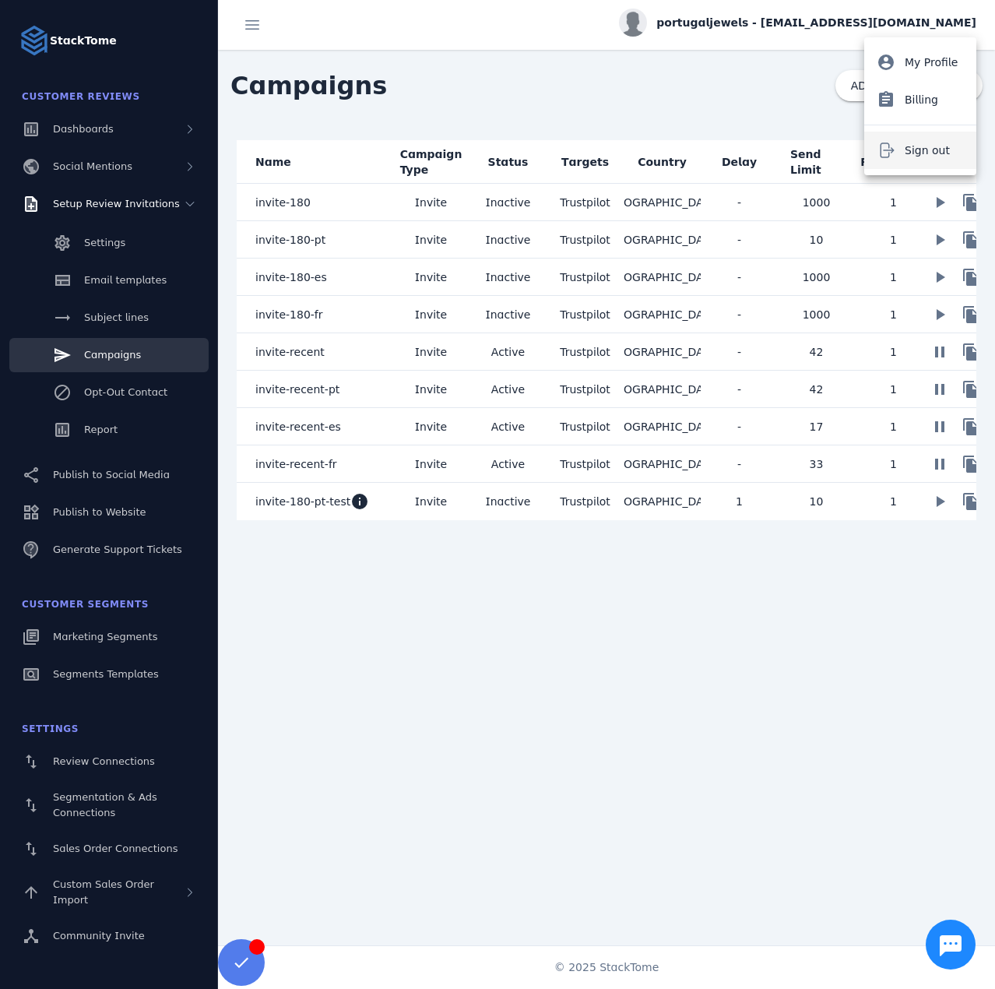
click at [927, 143] on span "Sign out" at bounding box center [927, 150] width 45 height 19
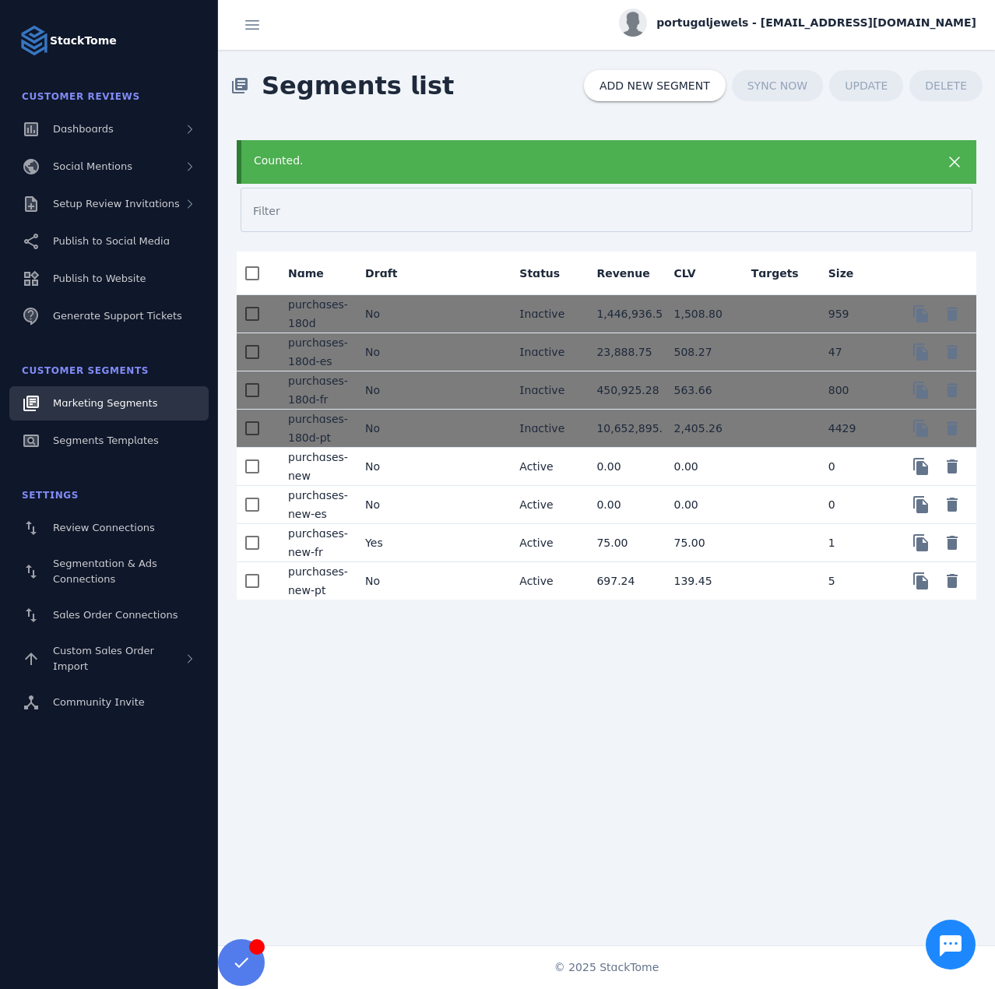
click at [430, 468] on mat-cell at bounding box center [468, 467] width 77 height 38
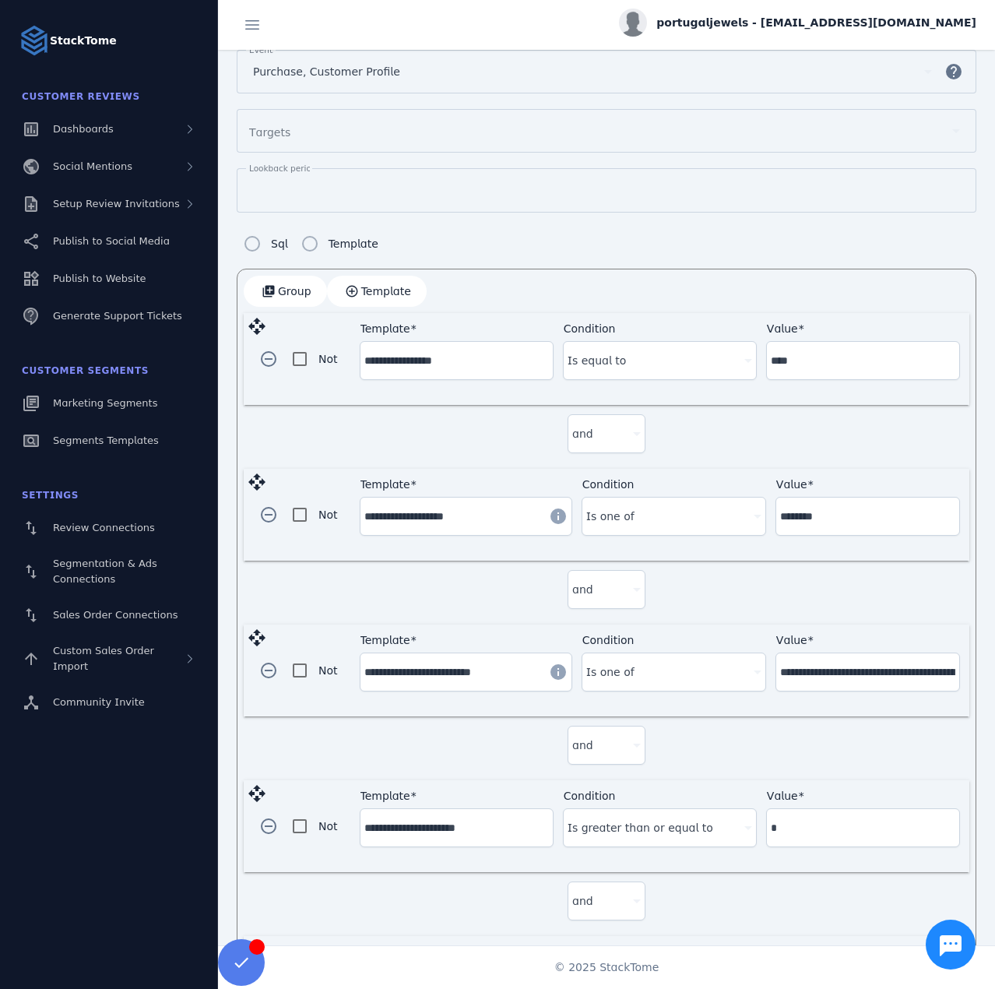
scroll to position [234, 0]
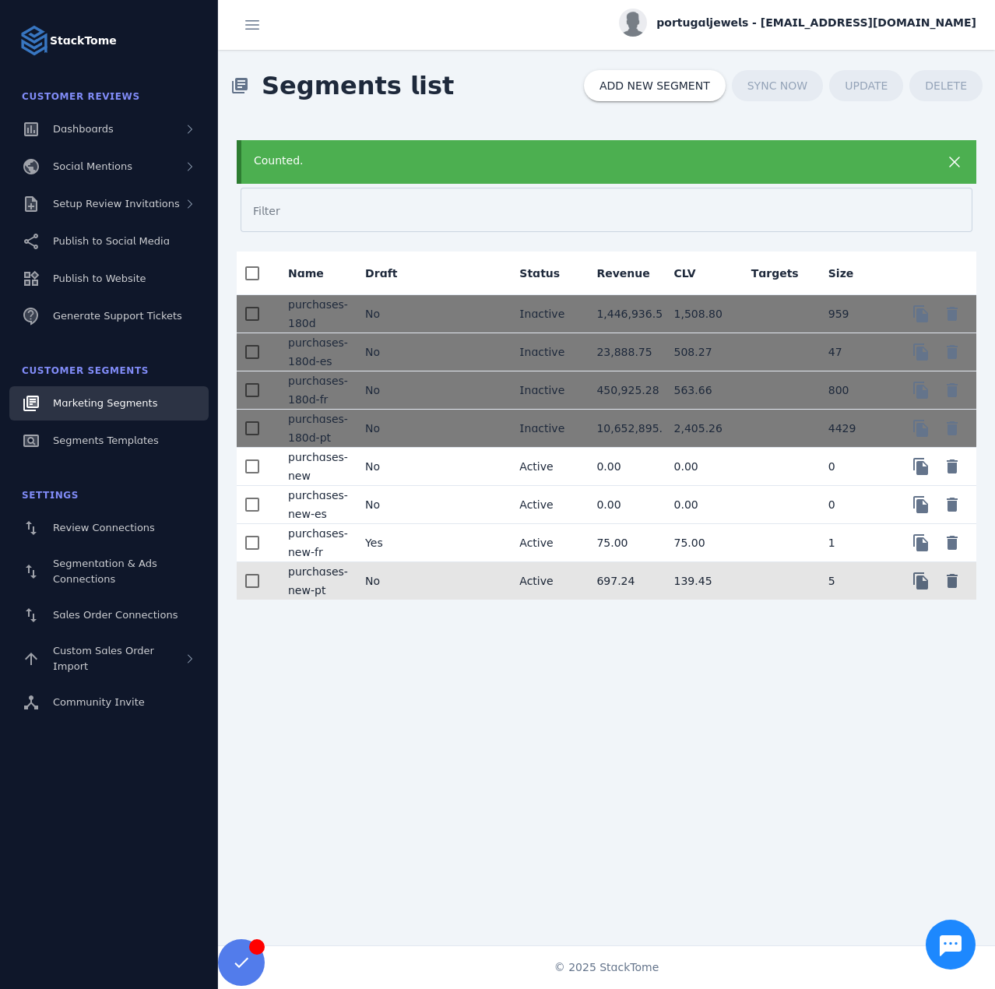
click at [422, 575] on mat-cell "No" at bounding box center [391, 580] width 77 height 37
